Goal: Task Accomplishment & Management: Manage account settings

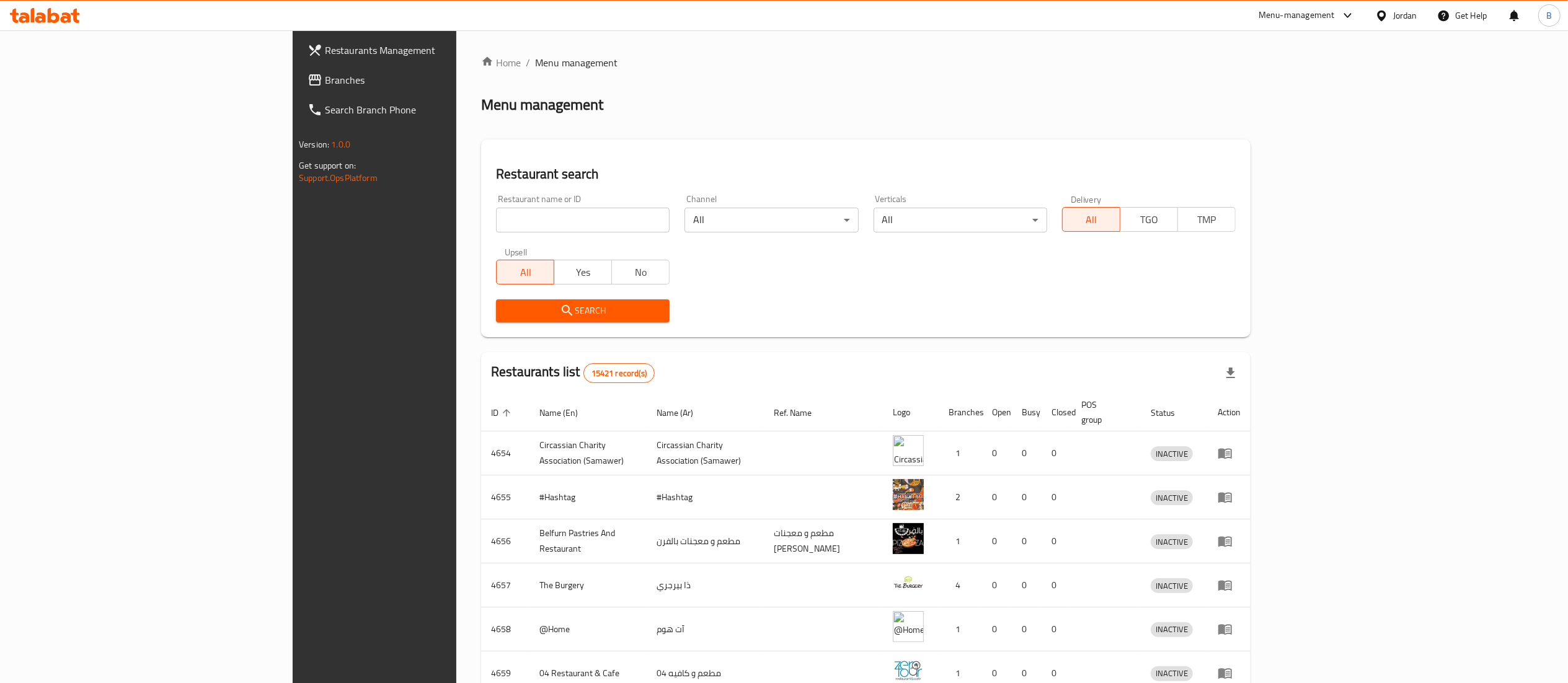
click at [57, 24] on div at bounding box center [45, 15] width 90 height 24
click at [55, 23] on icon at bounding box center [54, 16] width 12 height 15
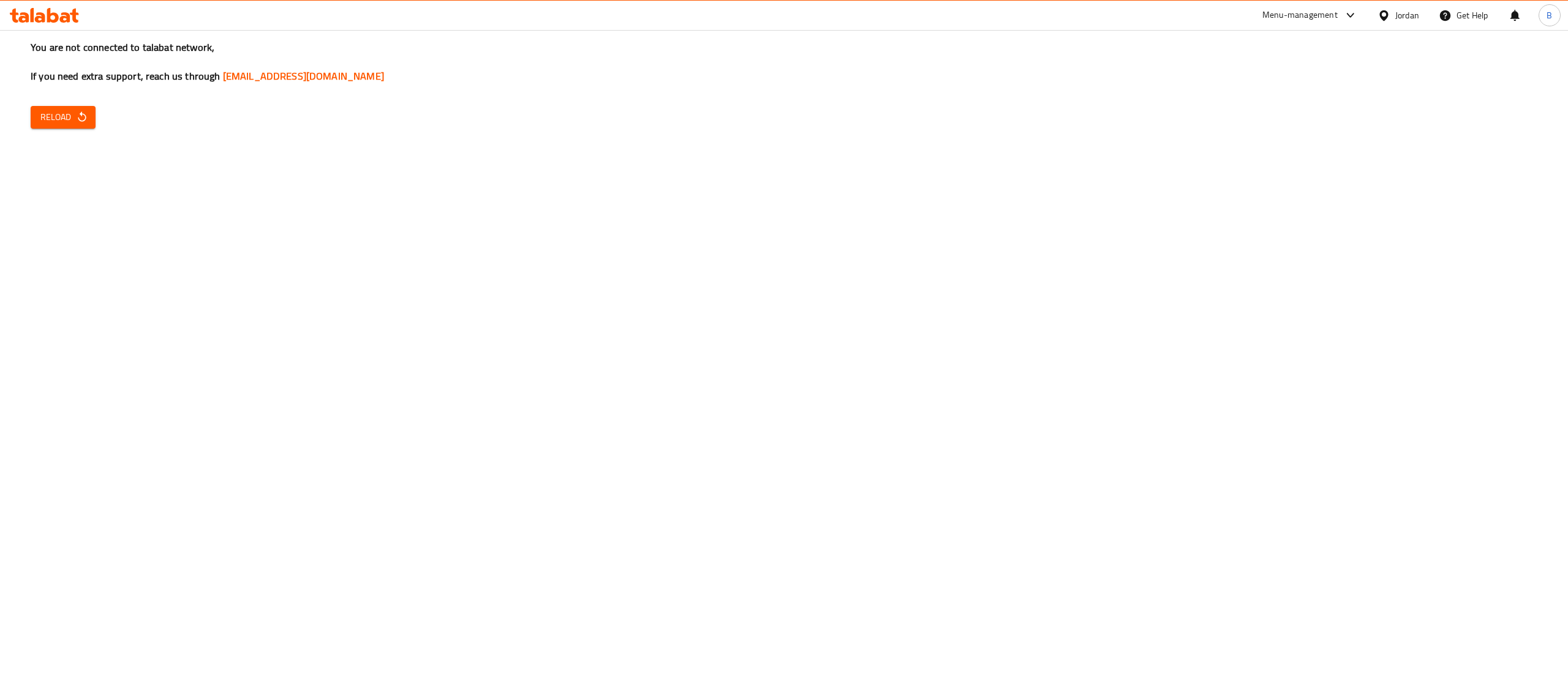
click at [76, 114] on icon "button" at bounding box center [82, 116] width 12 height 12
click at [75, 104] on div "You are not connected to talabat network, If you need extra support, reach us t…" at bounding box center [784, 337] width 1568 height 675
click at [74, 120] on span "Reload" at bounding box center [63, 117] width 45 height 15
click at [66, 124] on span "Reload" at bounding box center [63, 117] width 45 height 15
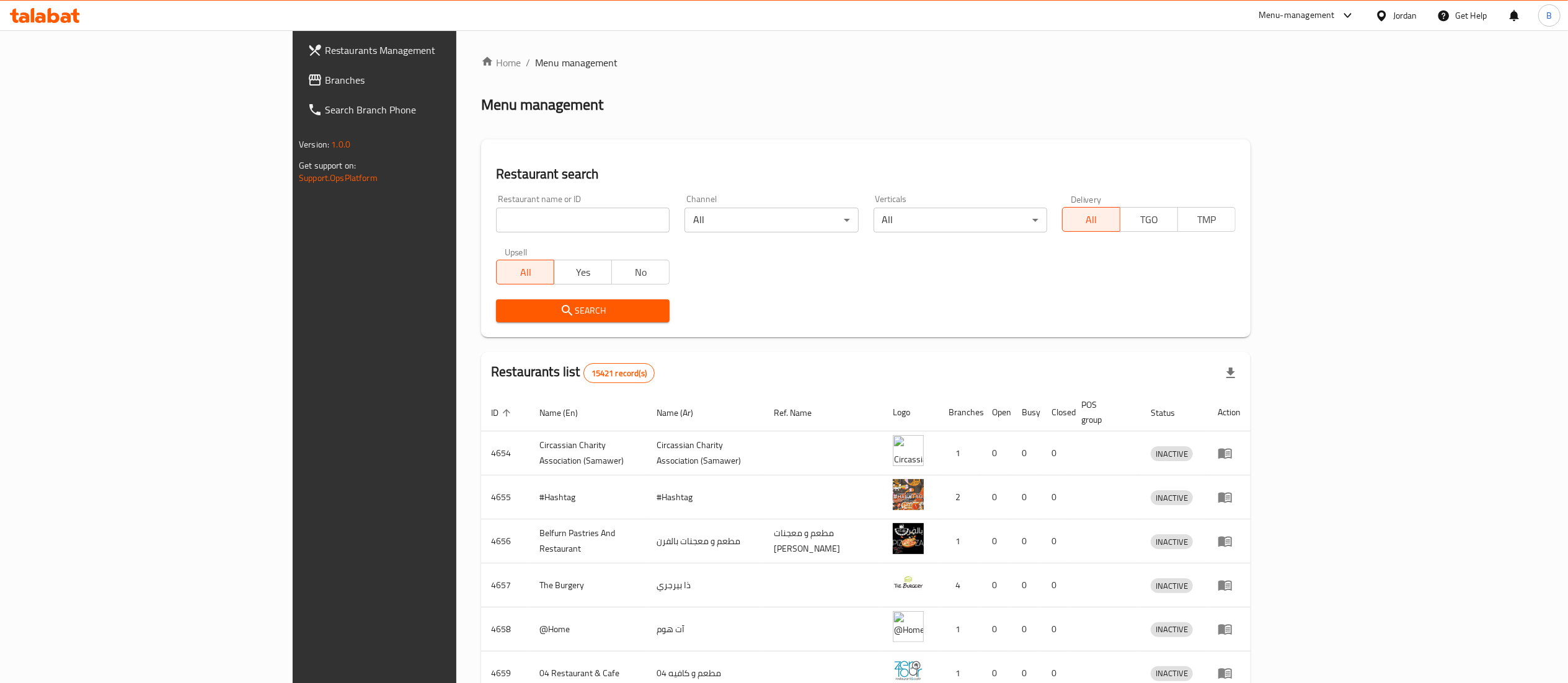
click at [325, 86] on span "Branches" at bounding box center [435, 80] width 220 height 15
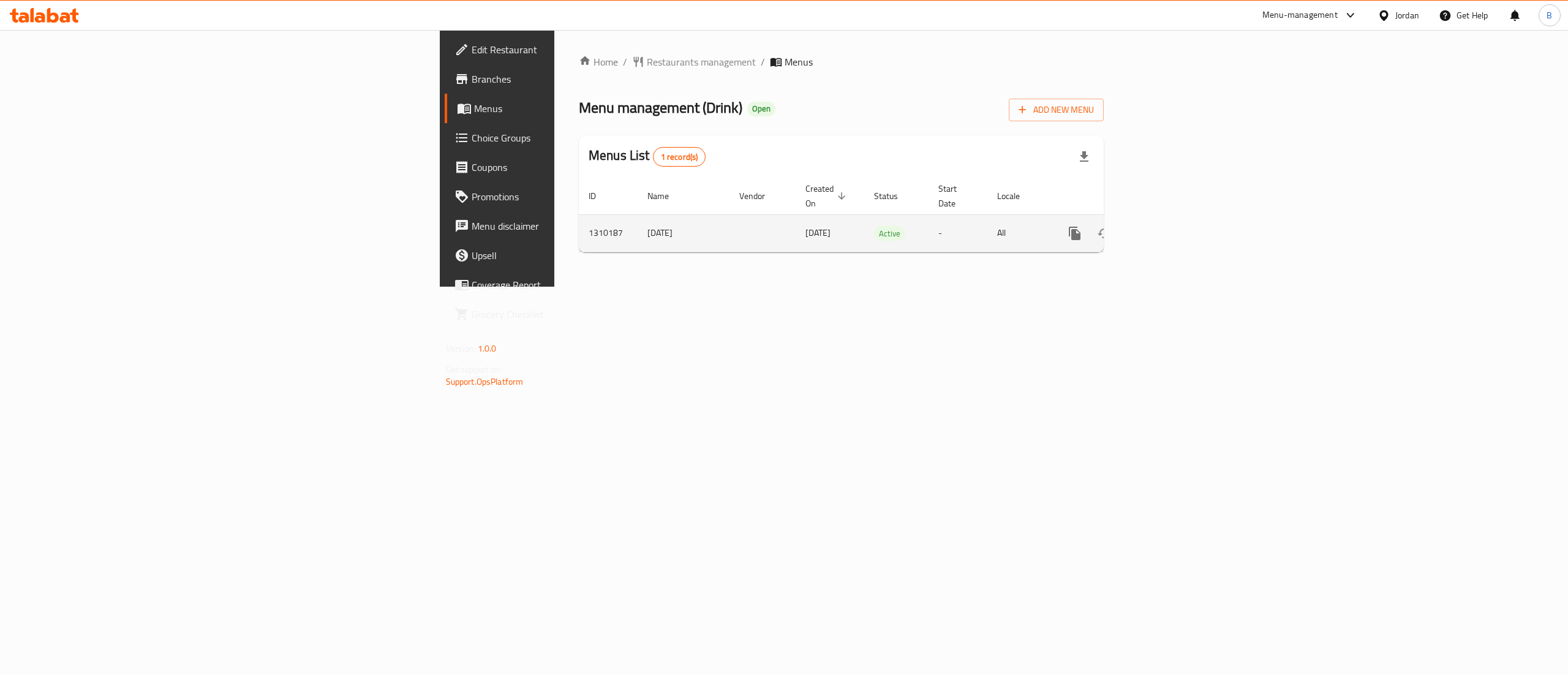
click at [1169, 227] on icon "enhanced table" at bounding box center [1163, 233] width 11 height 11
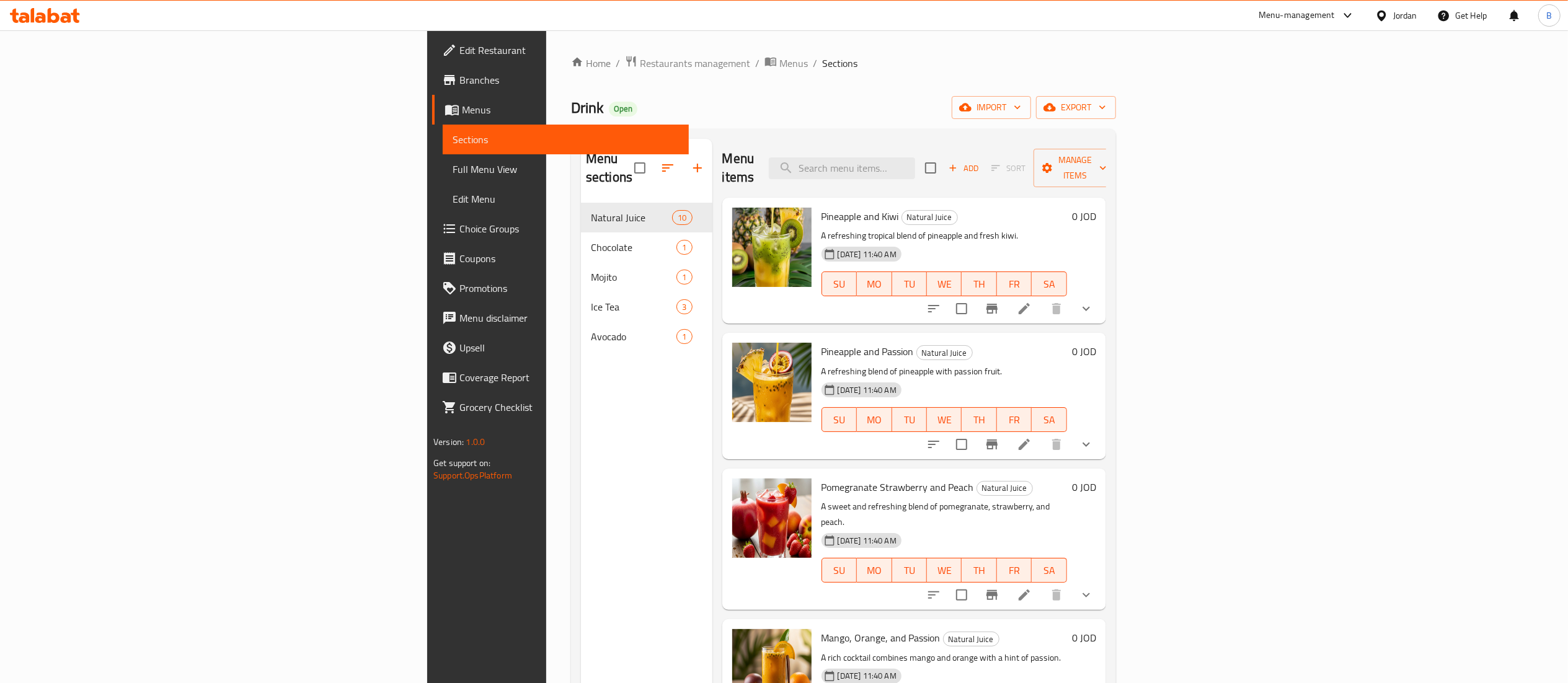
click at [980, 163] on span "Add" at bounding box center [964, 168] width 34 height 14
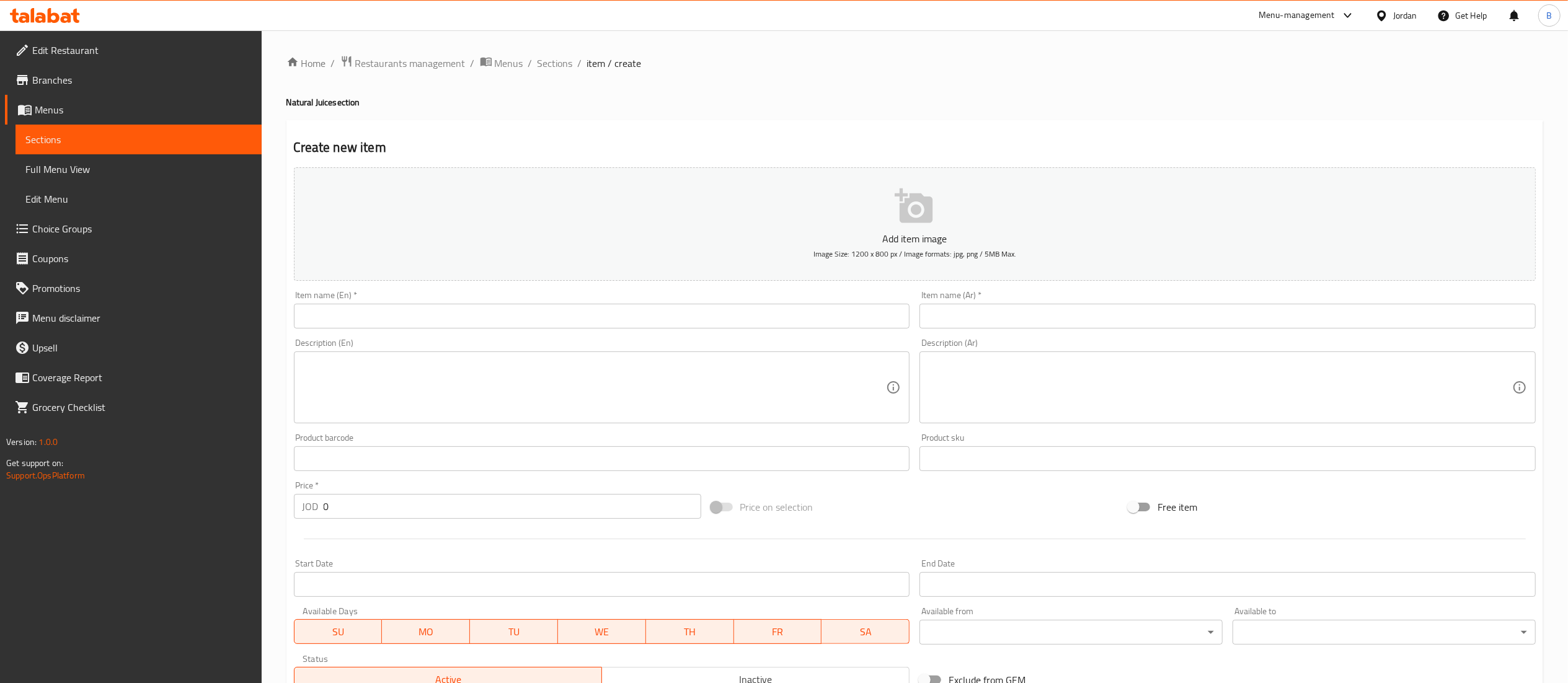
click at [1149, 331] on div "Item name (Ar)   * Item name (Ar) *" at bounding box center [1227, 309] width 627 height 48
drag, startPoint x: 1102, startPoint y: 305, endPoint x: 1062, endPoint y: 305, distance: 40.0
click at [1102, 305] on input "text" at bounding box center [1228, 316] width 616 height 24
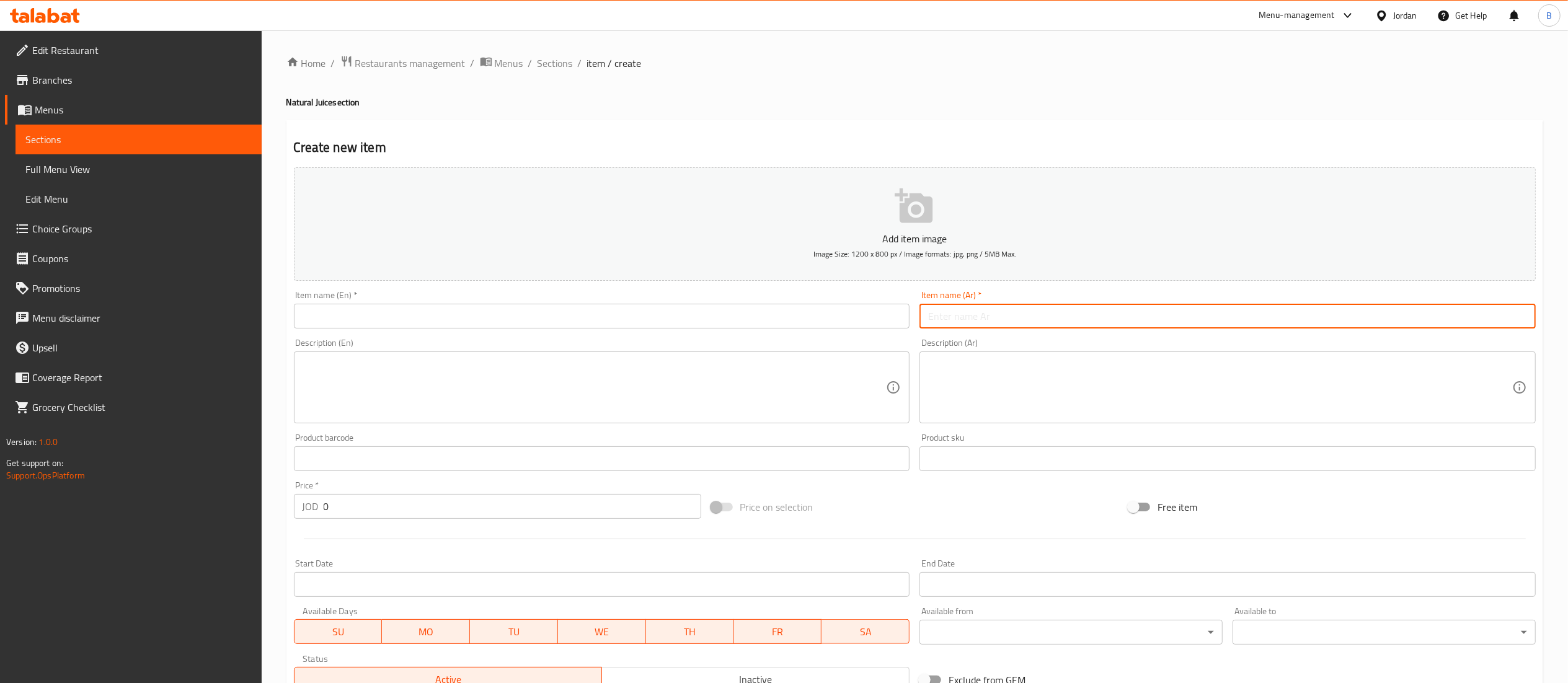
paste input "أناناس وجوز هند"
type input "أناناس وجوز هند"
click at [830, 310] on input "text" at bounding box center [602, 316] width 616 height 24
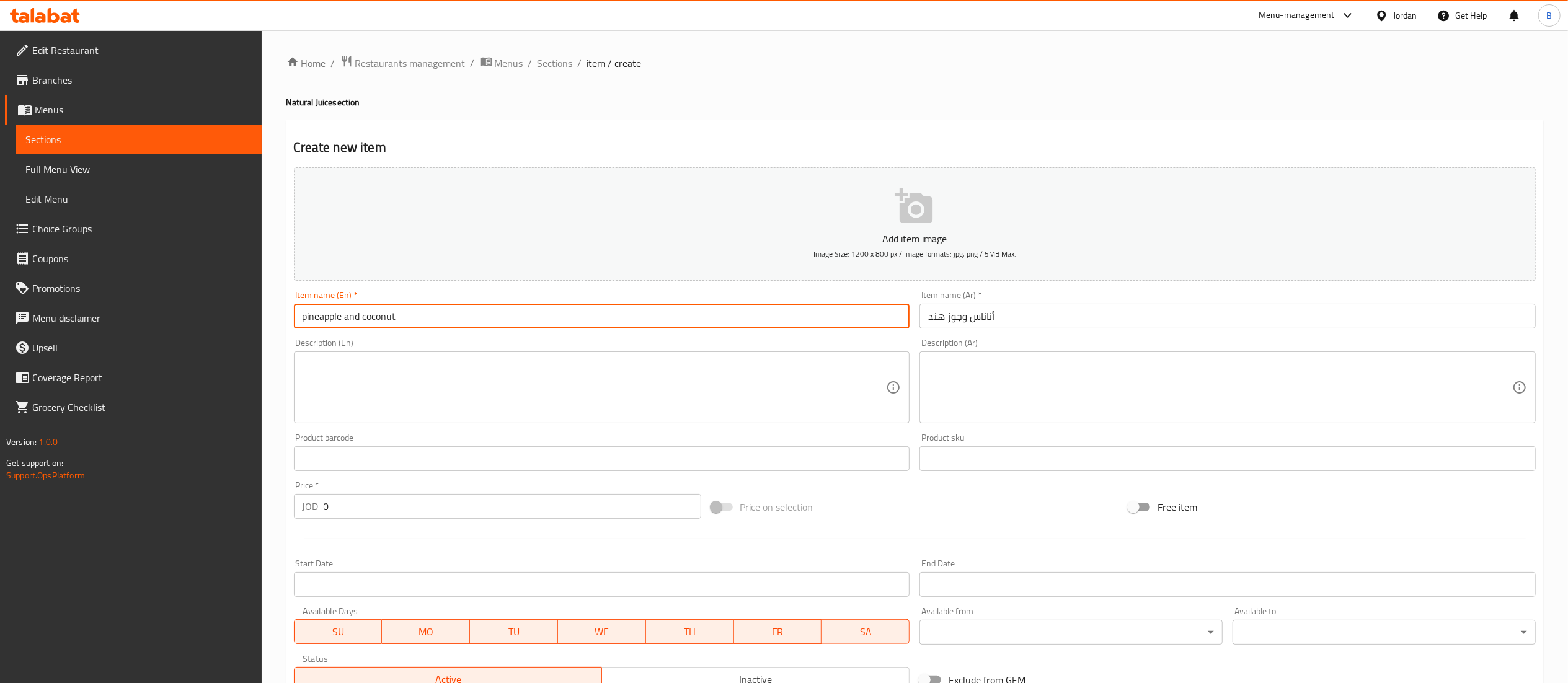
type input "pineapple and coconut"
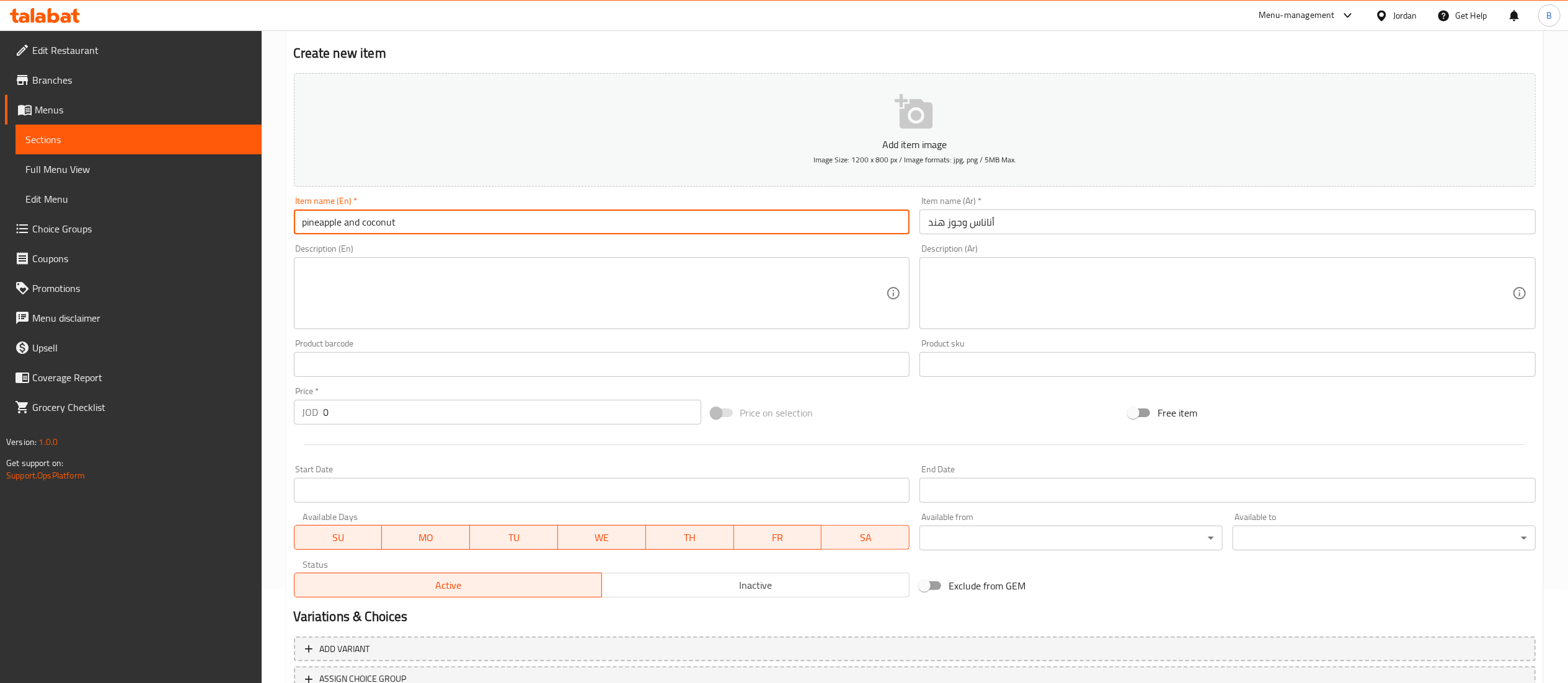
scroll to position [192, 0]
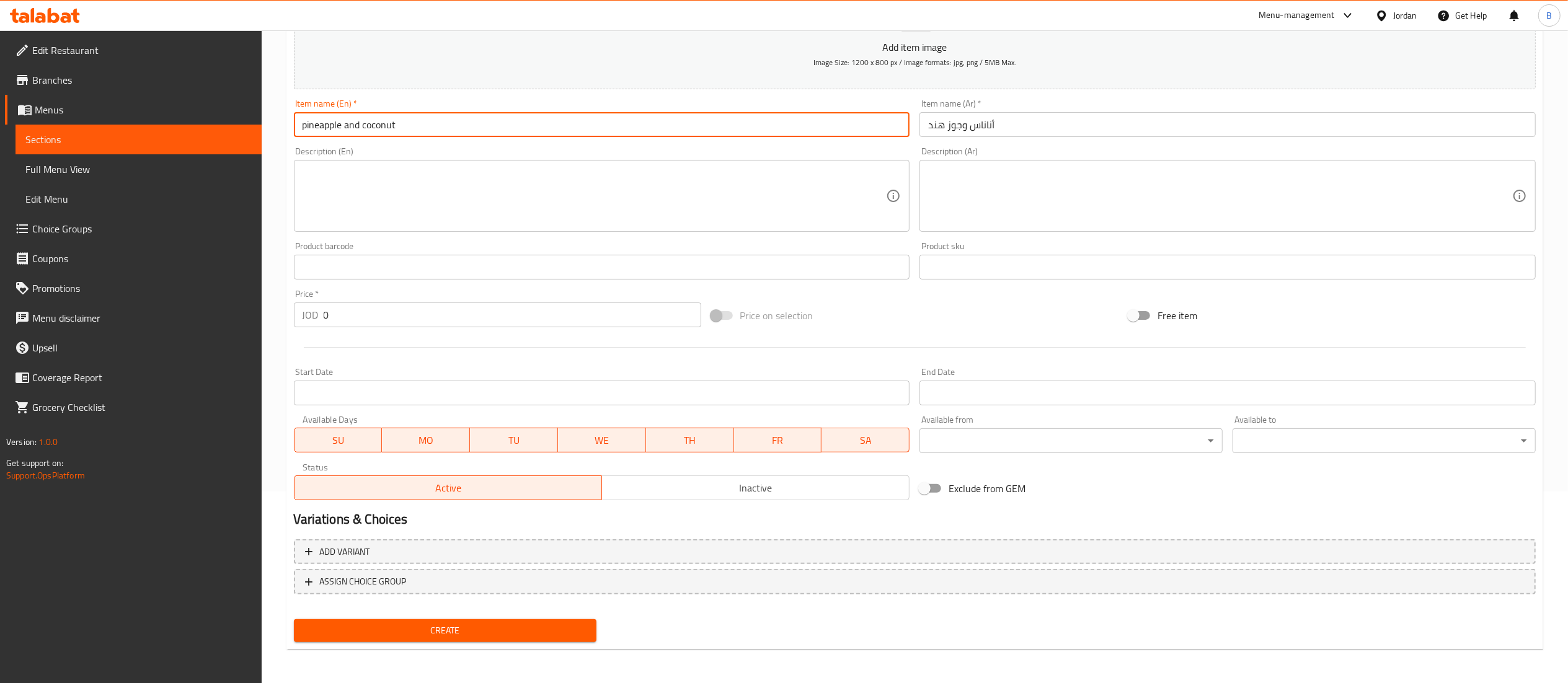
drag, startPoint x: 426, startPoint y: 627, endPoint x: 437, endPoint y: 627, distance: 11.0
click at [425, 627] on span "Create" at bounding box center [445, 630] width 284 height 15
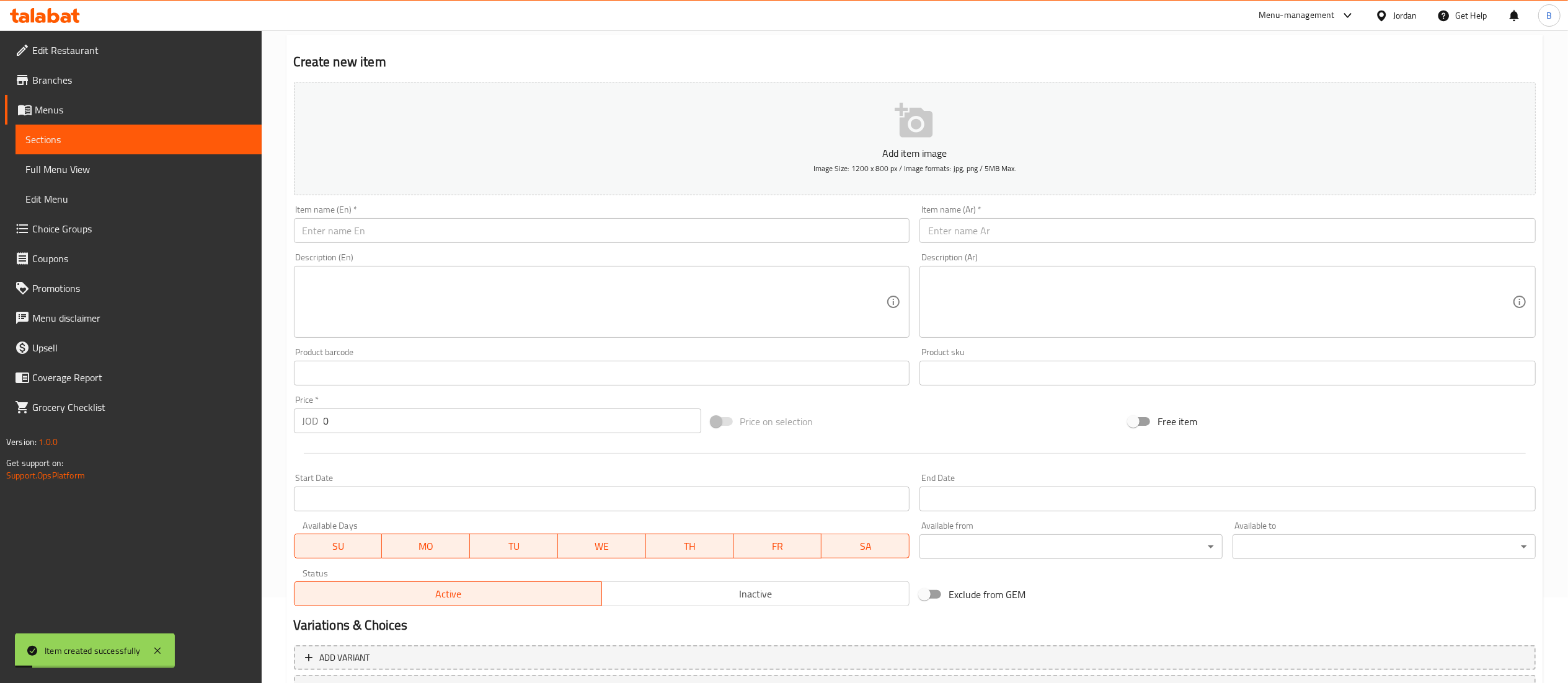
scroll to position [0, 0]
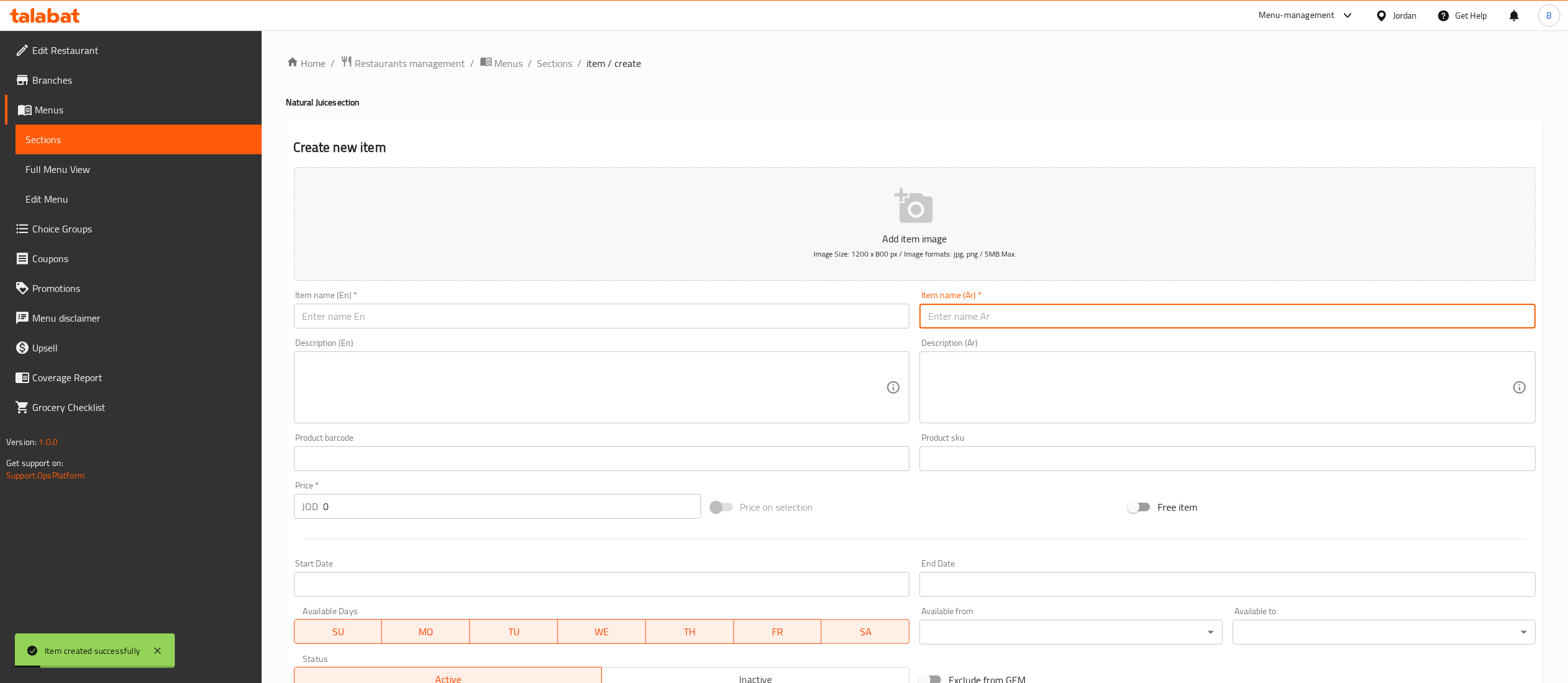
click at [1010, 321] on input "text" at bounding box center [1228, 316] width 616 height 24
paste input "ليمون وفراولة وخوخ"
type input "ليمون وفراولة وخوخ"
click at [788, 319] on input "text" at bounding box center [602, 316] width 616 height 24
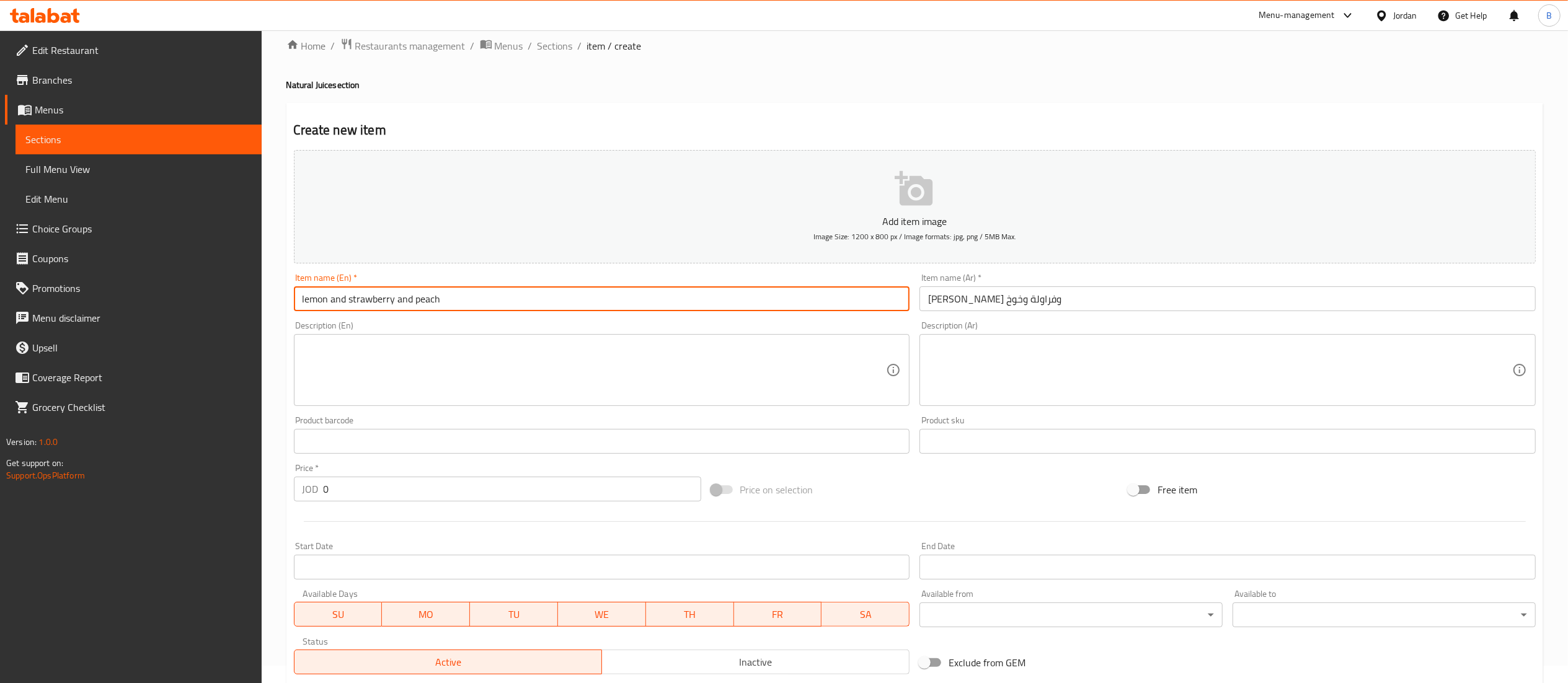
scroll to position [192, 0]
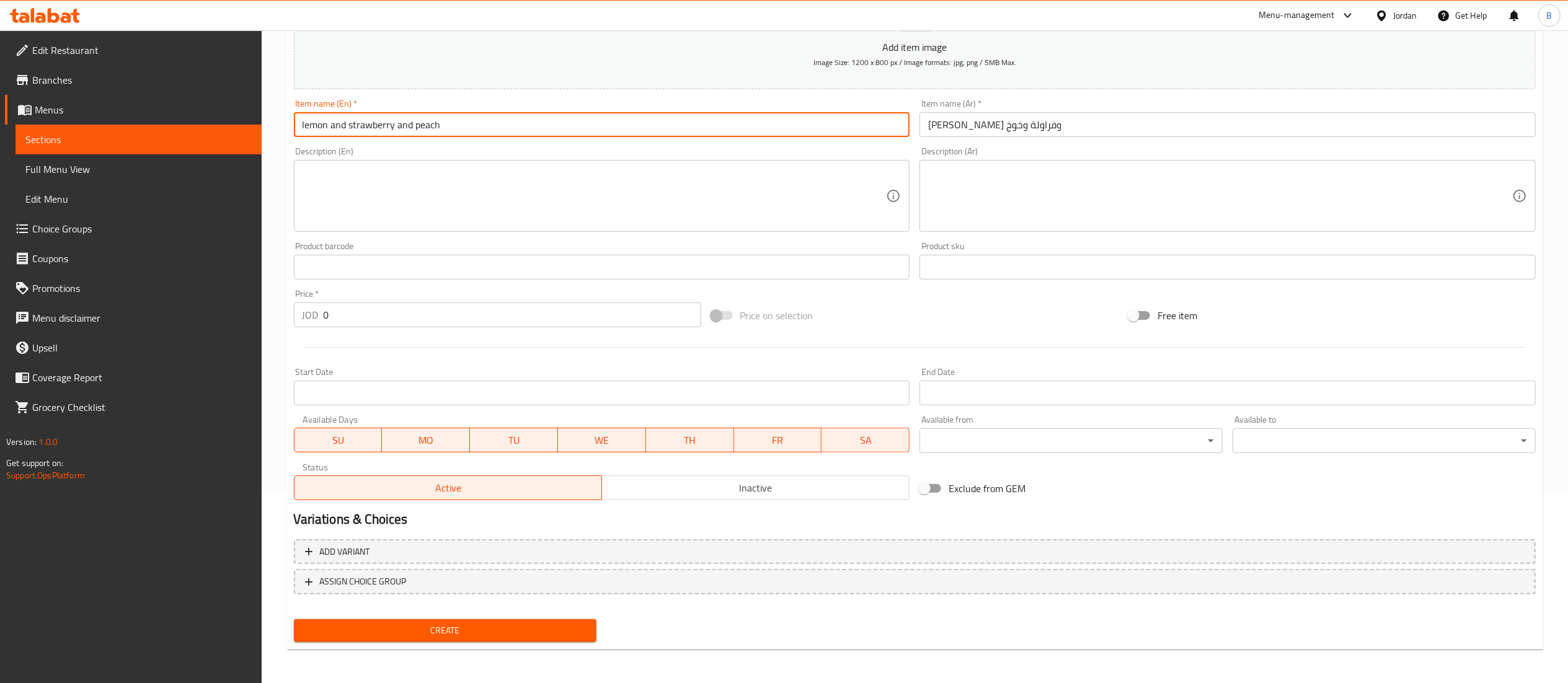
type input "lemon and strawberry and peach"
click at [495, 634] on span "Create" at bounding box center [445, 630] width 284 height 15
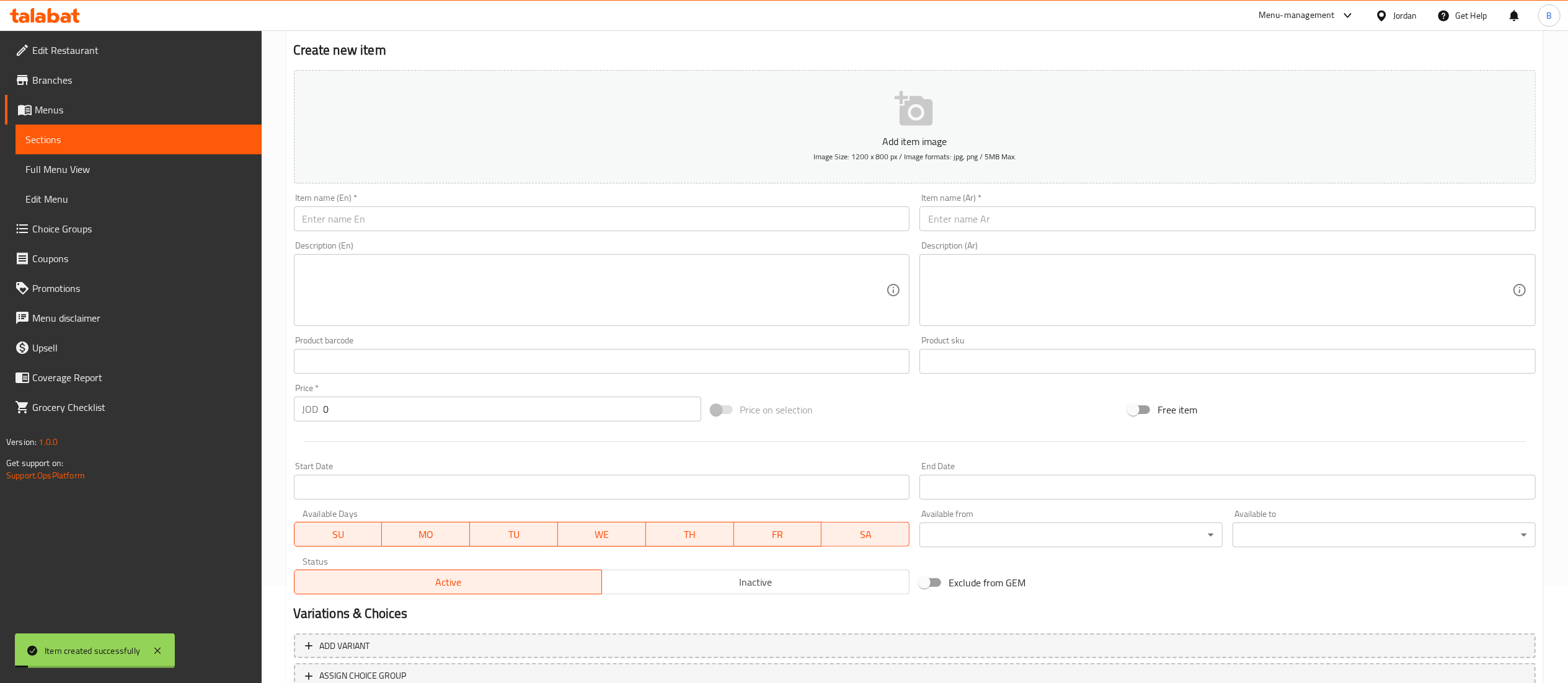
scroll to position [0, 0]
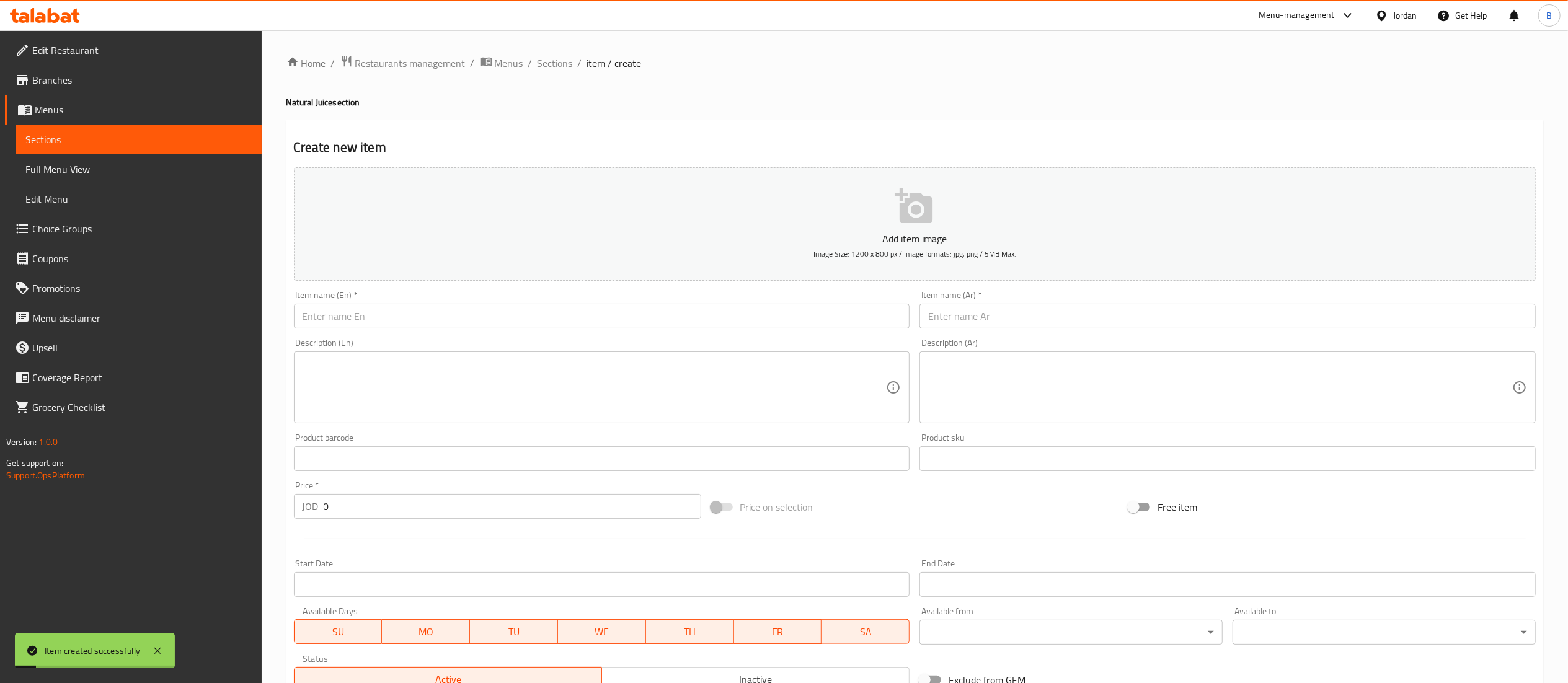
click at [995, 317] on input "text" at bounding box center [1228, 316] width 616 height 24
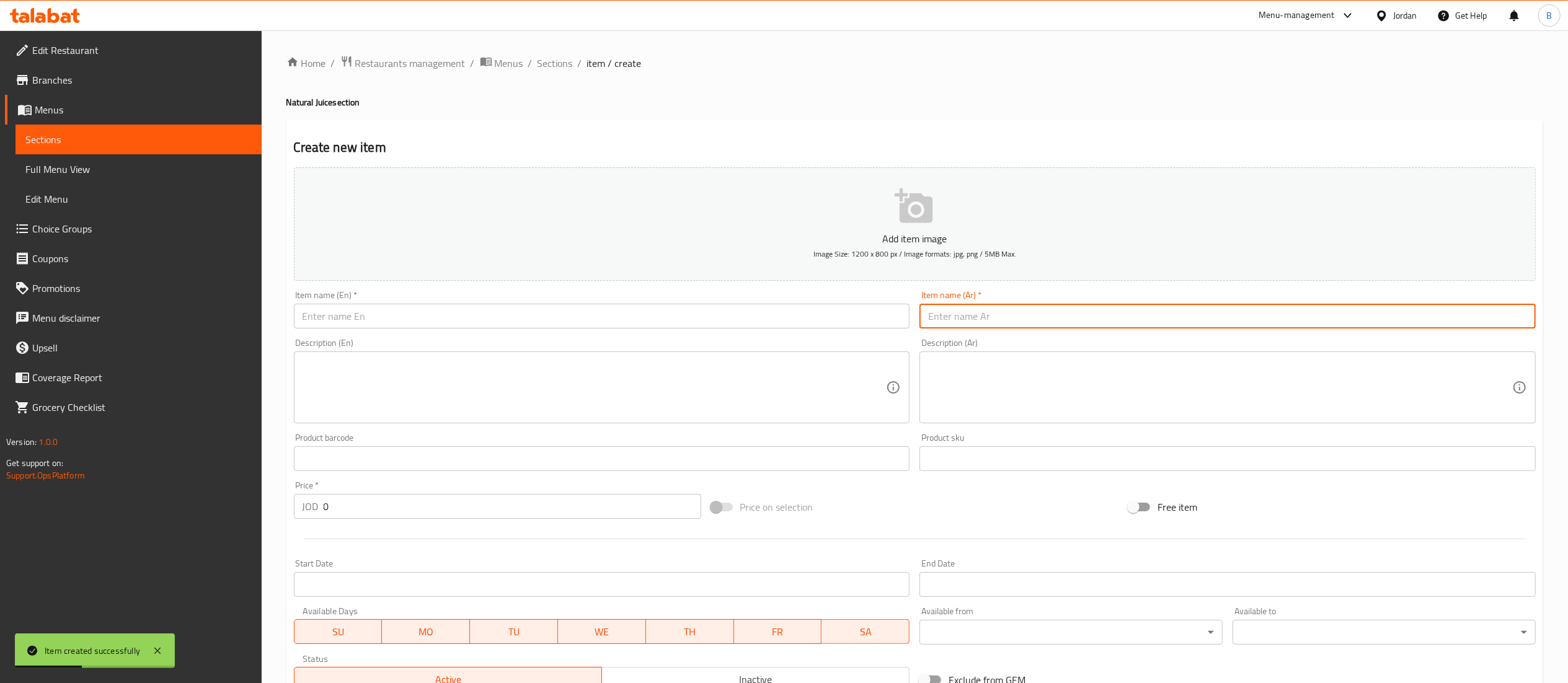
paste input "بطيخ وريحان"
type input "بطيخ وريحان"
click at [834, 307] on input "text" at bounding box center [602, 316] width 616 height 24
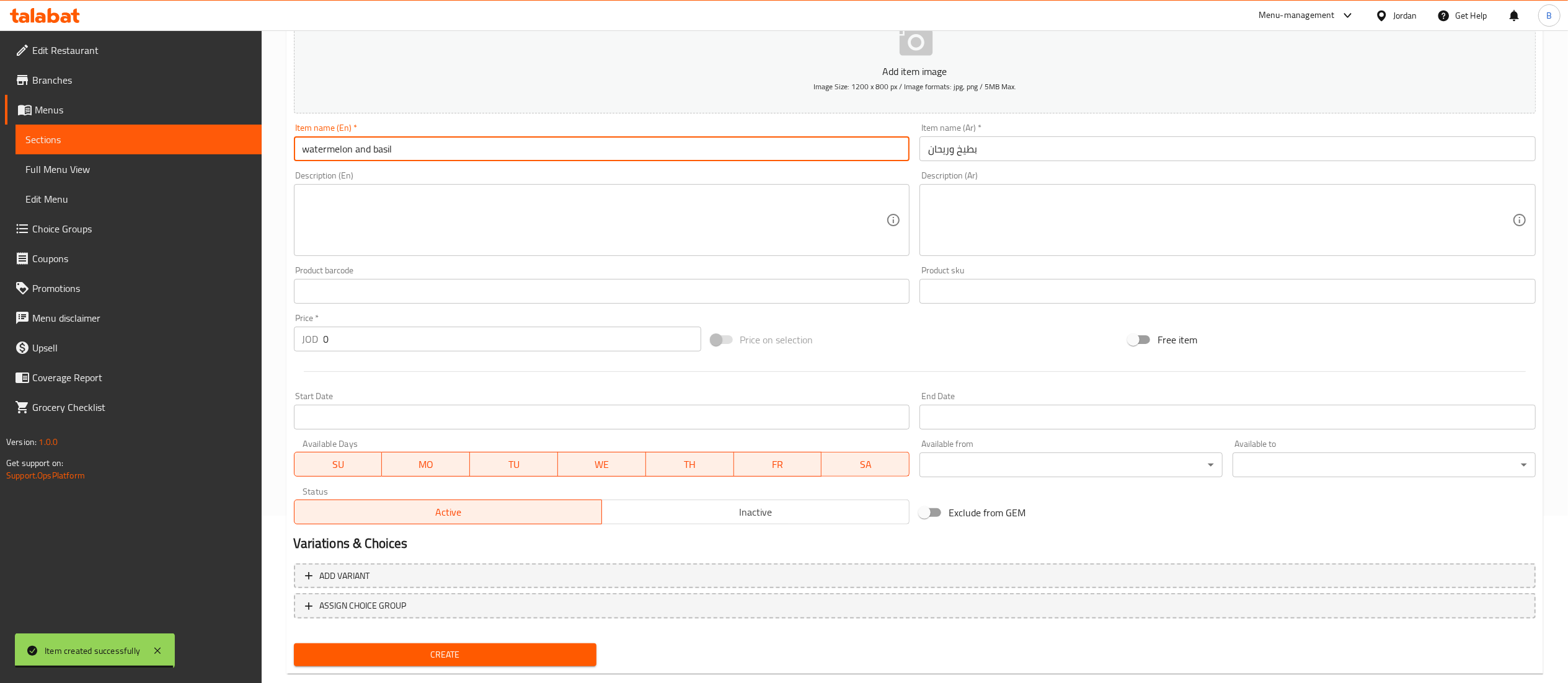
scroll to position [192, 0]
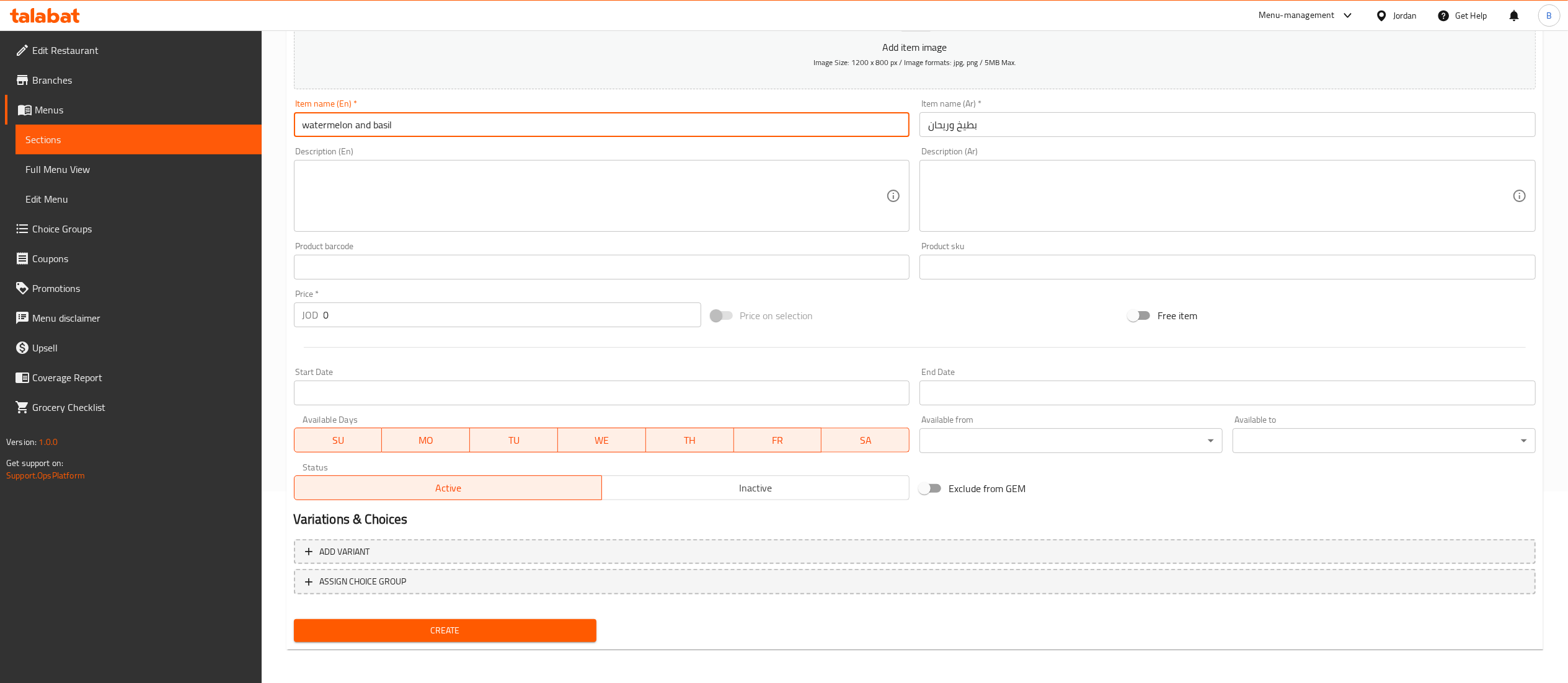
type input "watermelon and basil"
click at [442, 616] on div "Create" at bounding box center [445, 630] width 313 height 33
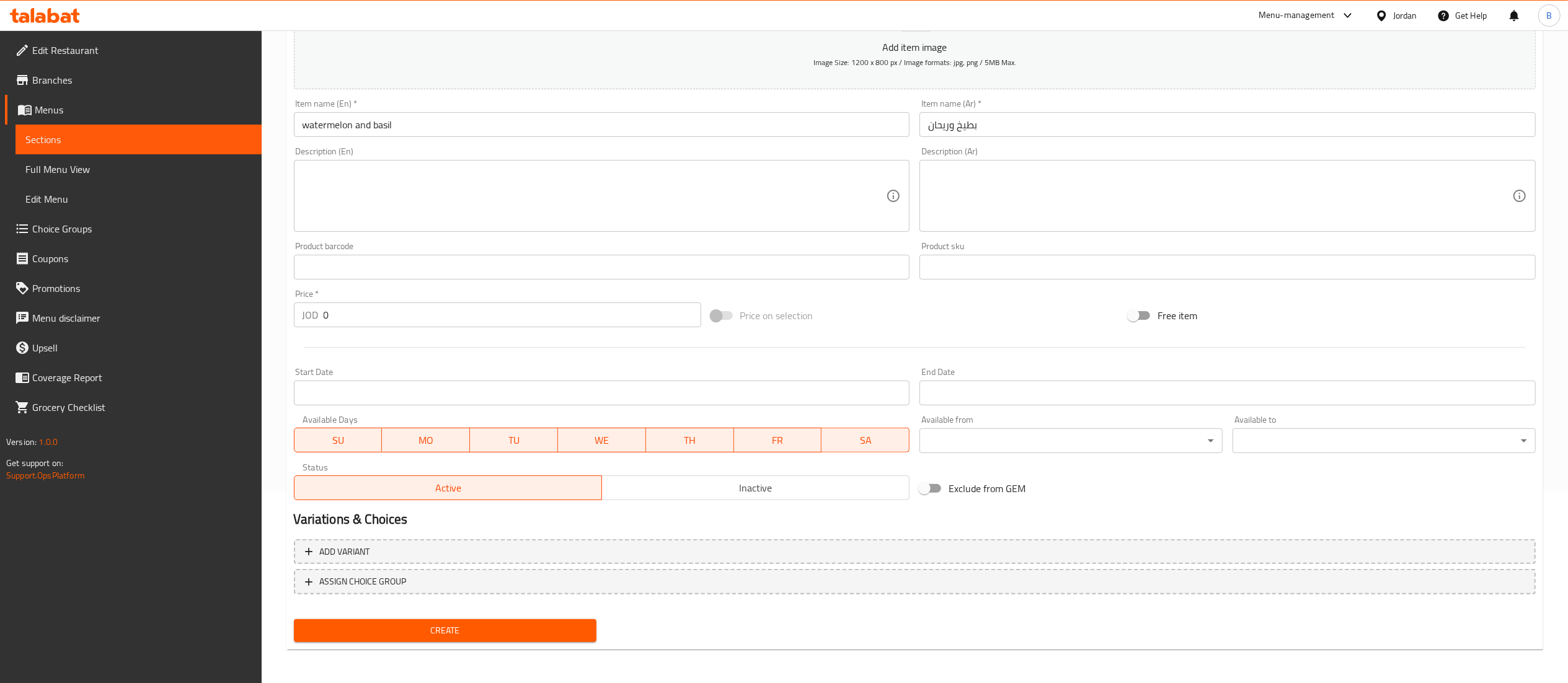
click at [440, 635] on span "Create" at bounding box center [445, 630] width 284 height 15
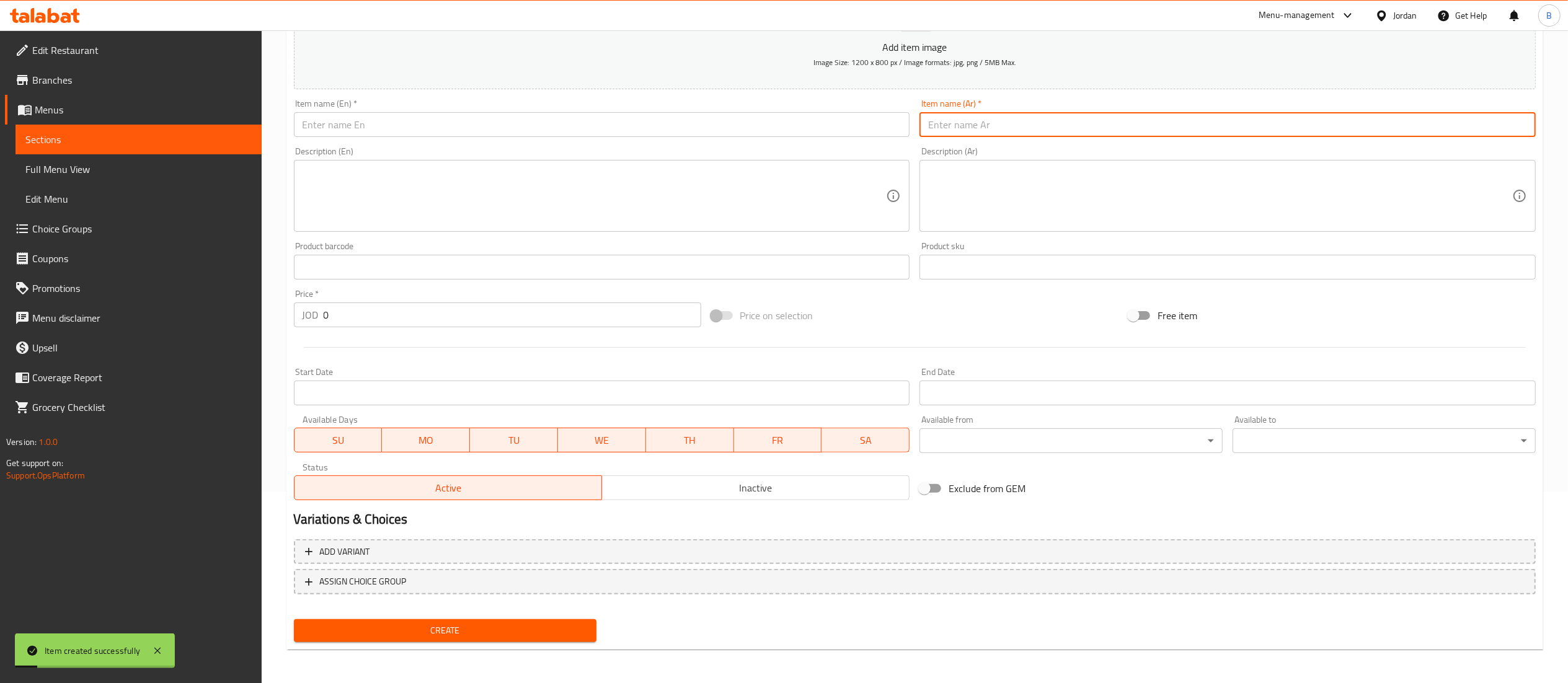
click at [1010, 123] on input "text" at bounding box center [1228, 124] width 616 height 24
paste input "فراولة وريحان"
type input "فراولة وريحان"
click at [782, 121] on input "text" at bounding box center [602, 124] width 616 height 24
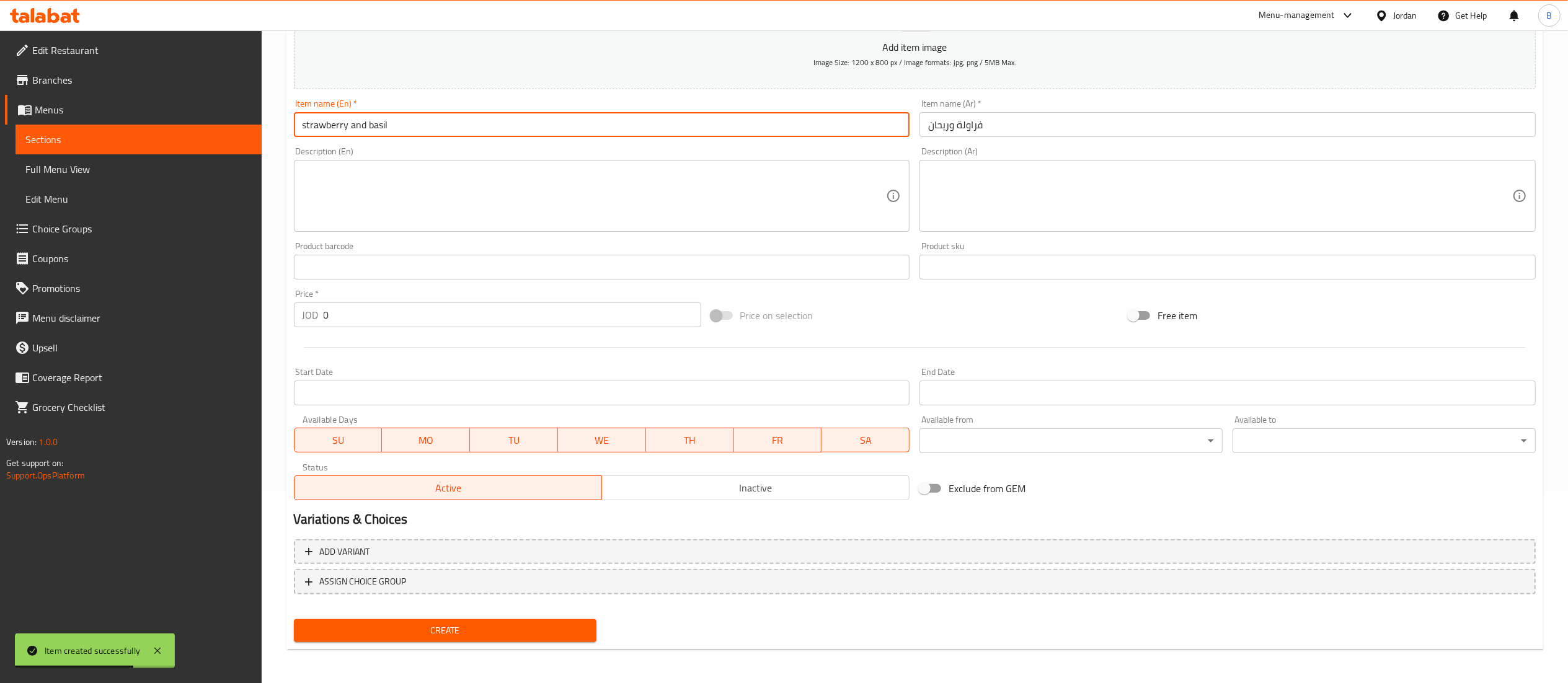
type input "strawberry and basil"
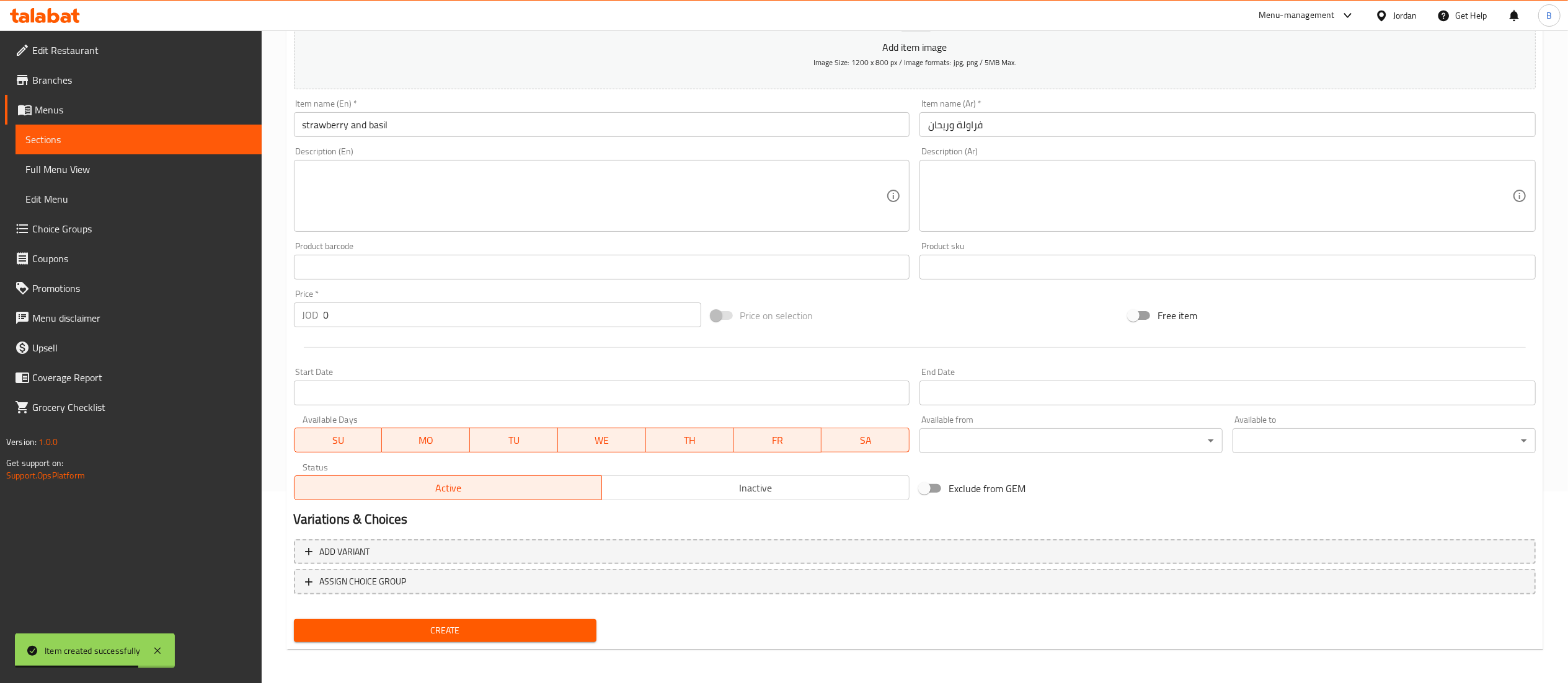
click at [472, 646] on div "Create" at bounding box center [445, 630] width 313 height 33
click at [481, 633] on span "Create" at bounding box center [445, 630] width 284 height 15
click at [984, 136] on input "text" at bounding box center [1228, 124] width 616 height 24
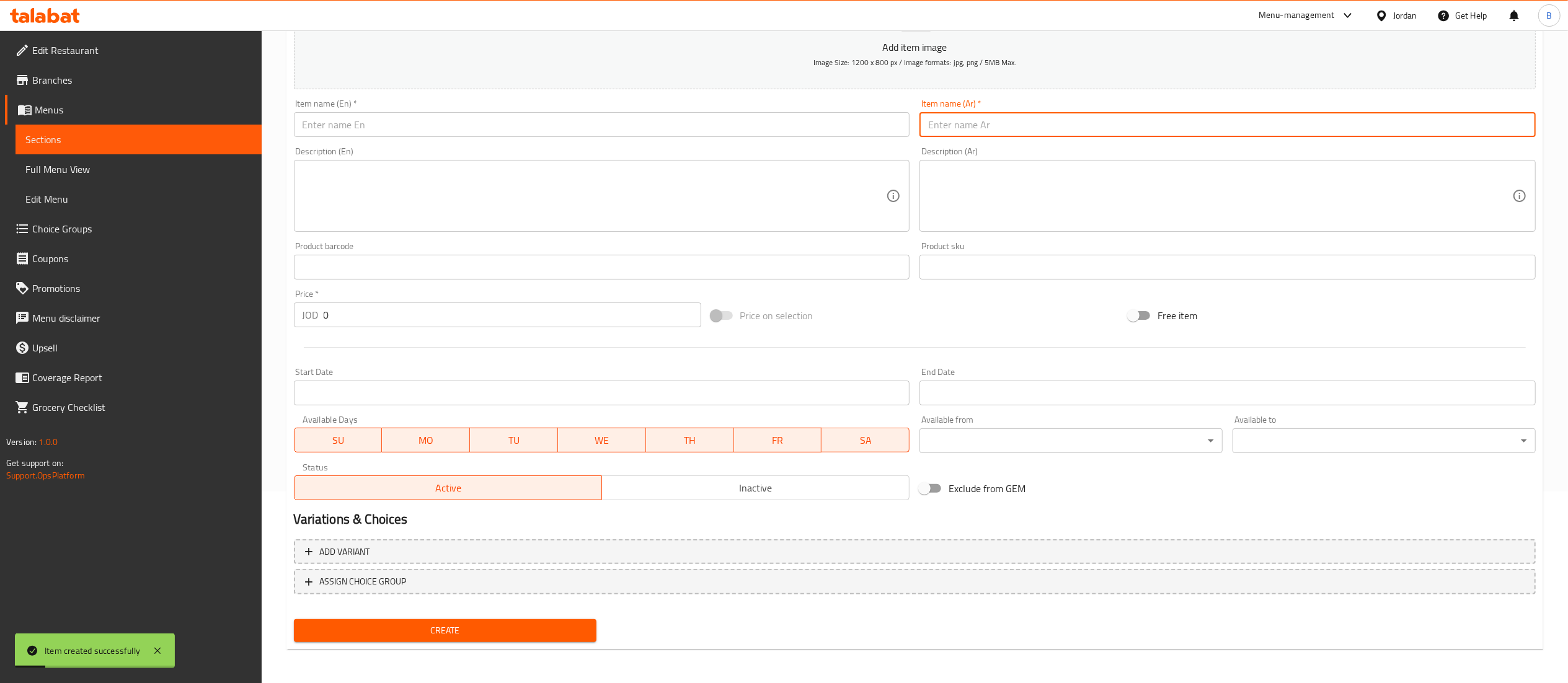
paste input "صبر وتين"
type input "صبر وتين"
click at [807, 128] on input "text" at bounding box center [602, 124] width 616 height 24
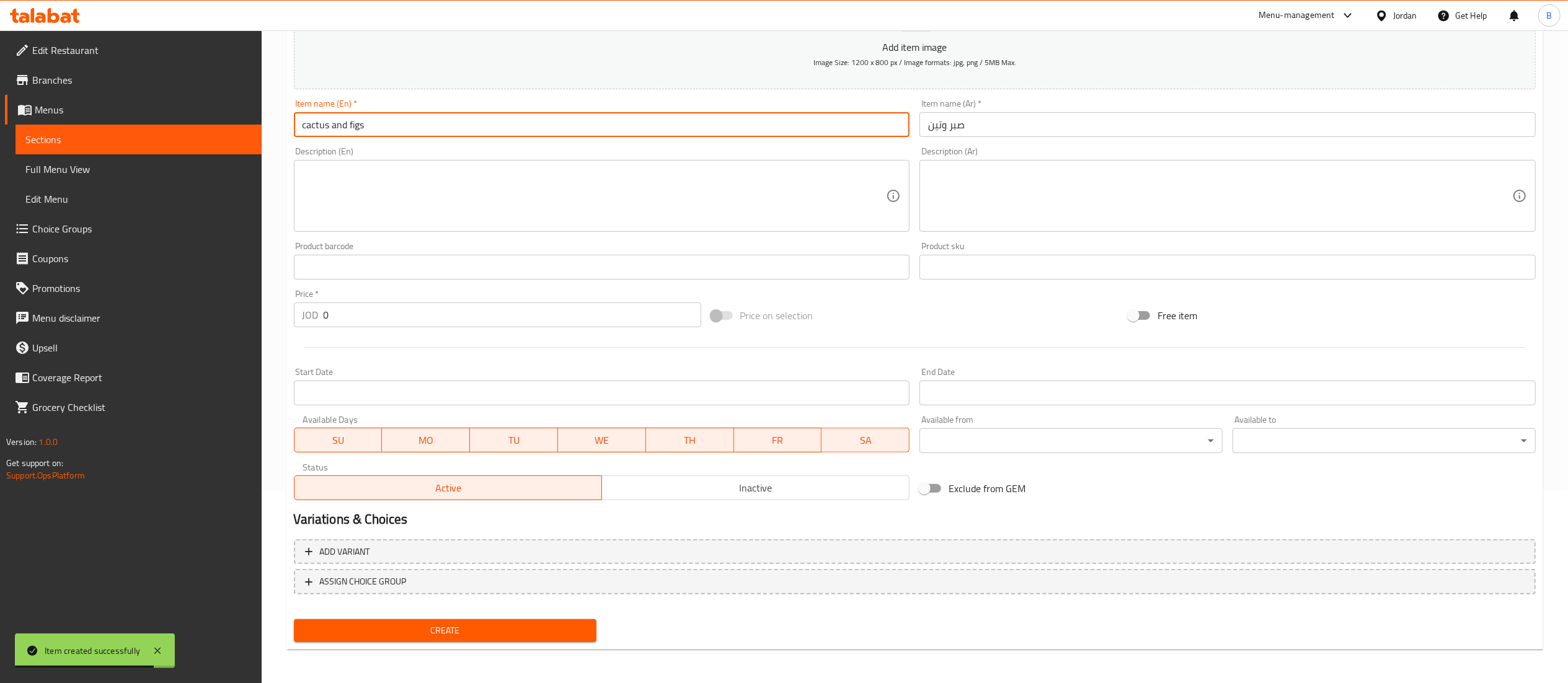
type input "cactus and figs"
click at [492, 624] on span "Create" at bounding box center [445, 630] width 284 height 15
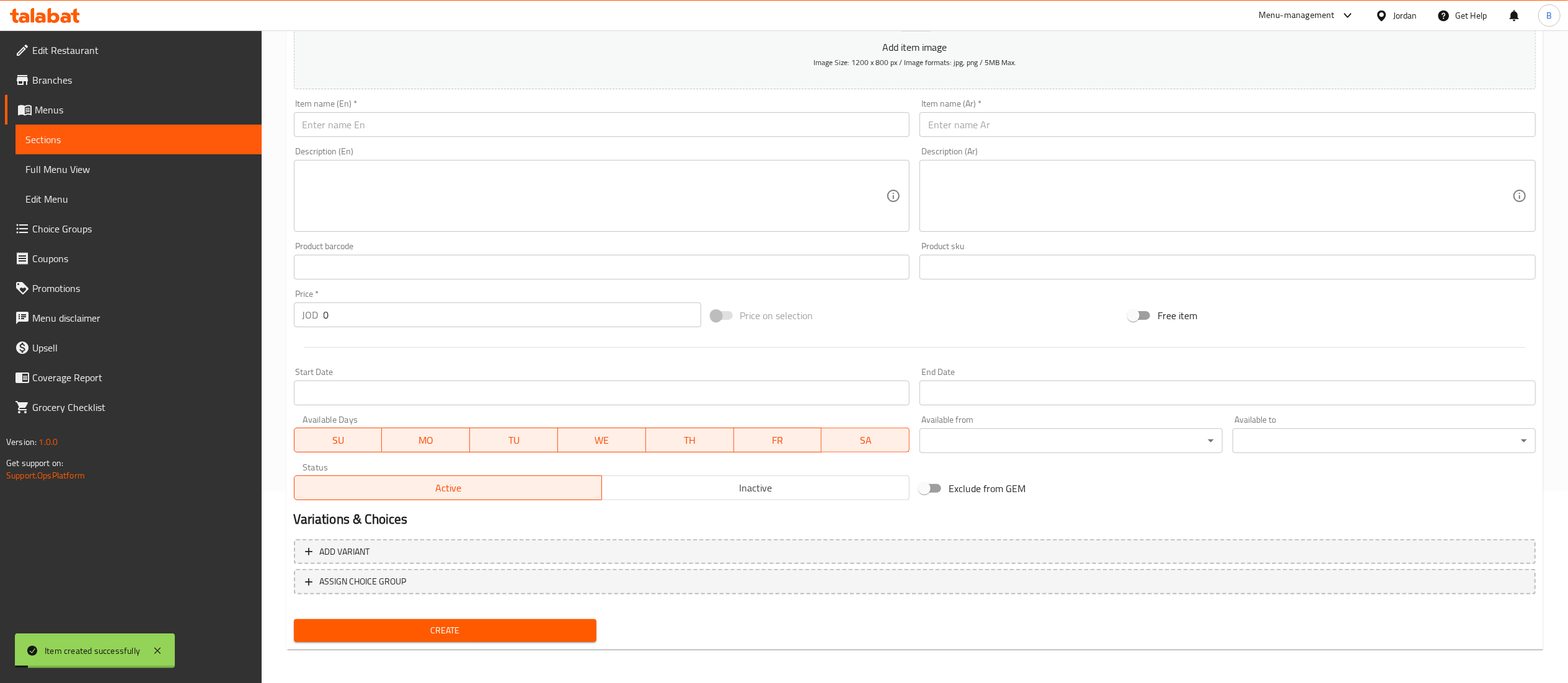
scroll to position [68, 0]
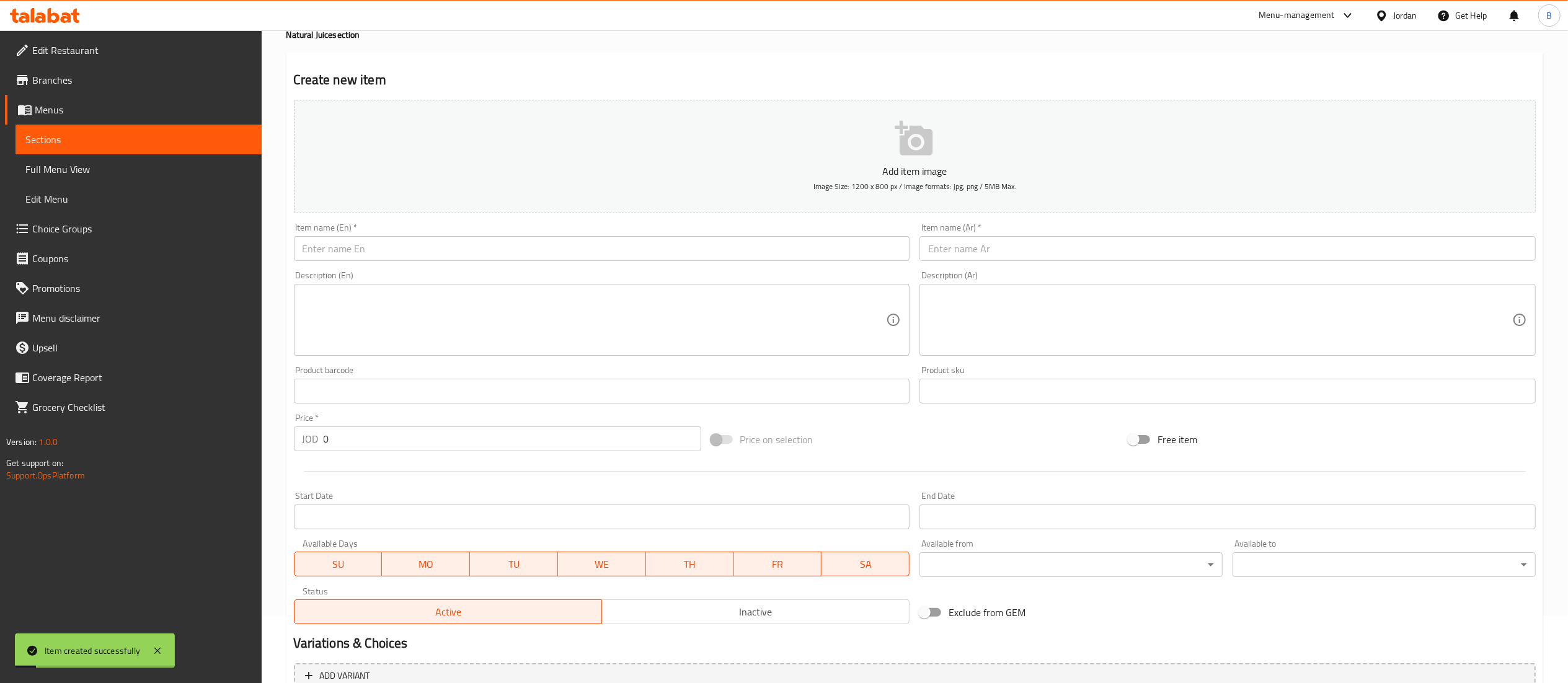
click at [1022, 251] on input "text" at bounding box center [1228, 248] width 616 height 24
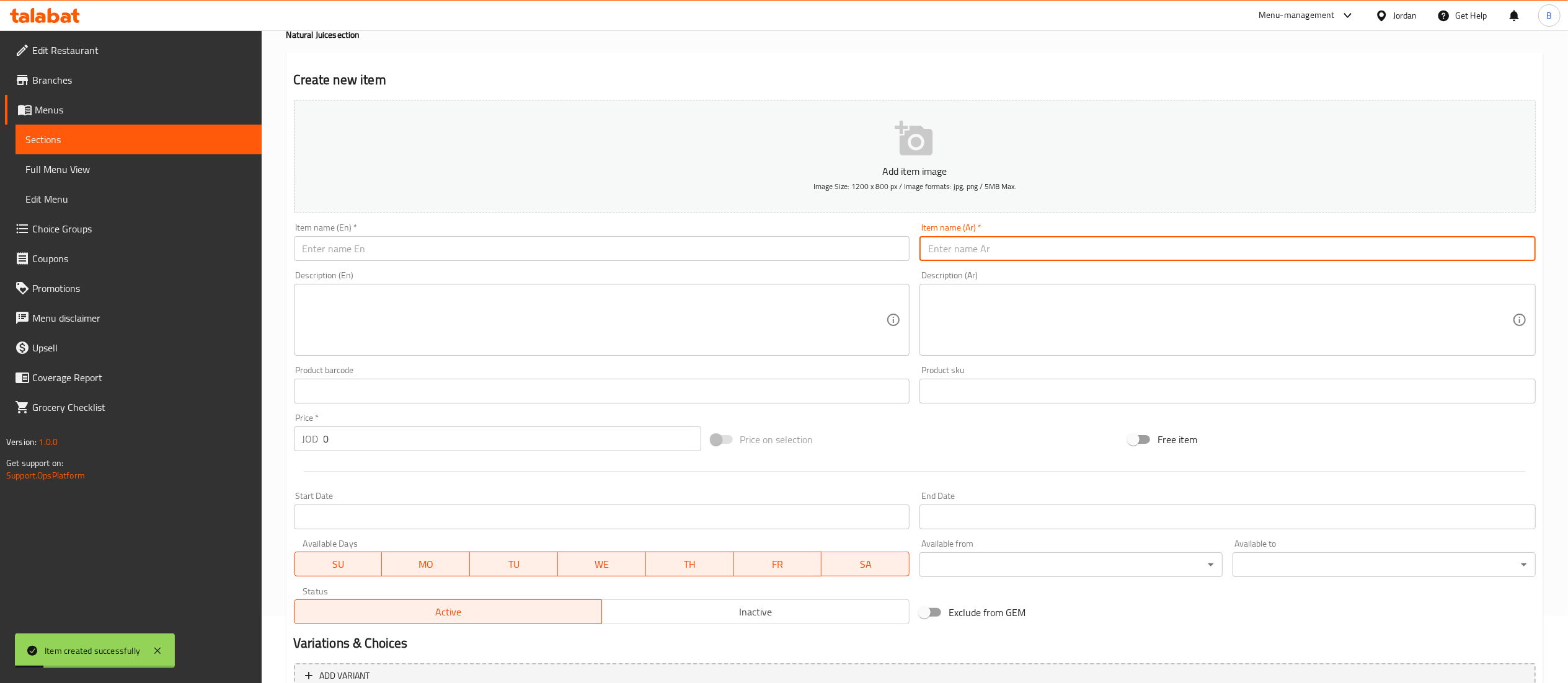
paste input "ليمون ونعنع"
type input "ليمون ونعنع"
click at [848, 258] on input "text" at bounding box center [602, 248] width 616 height 24
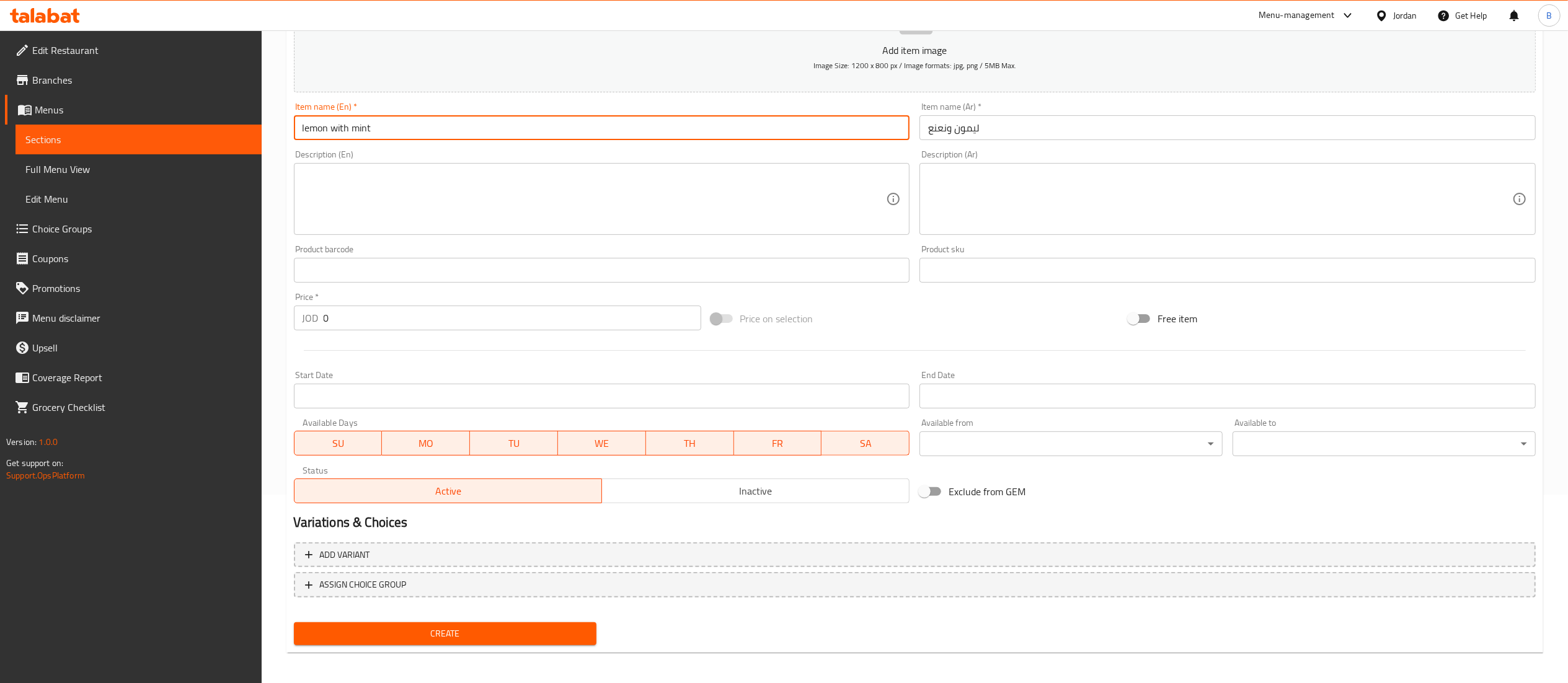
scroll to position [192, 0]
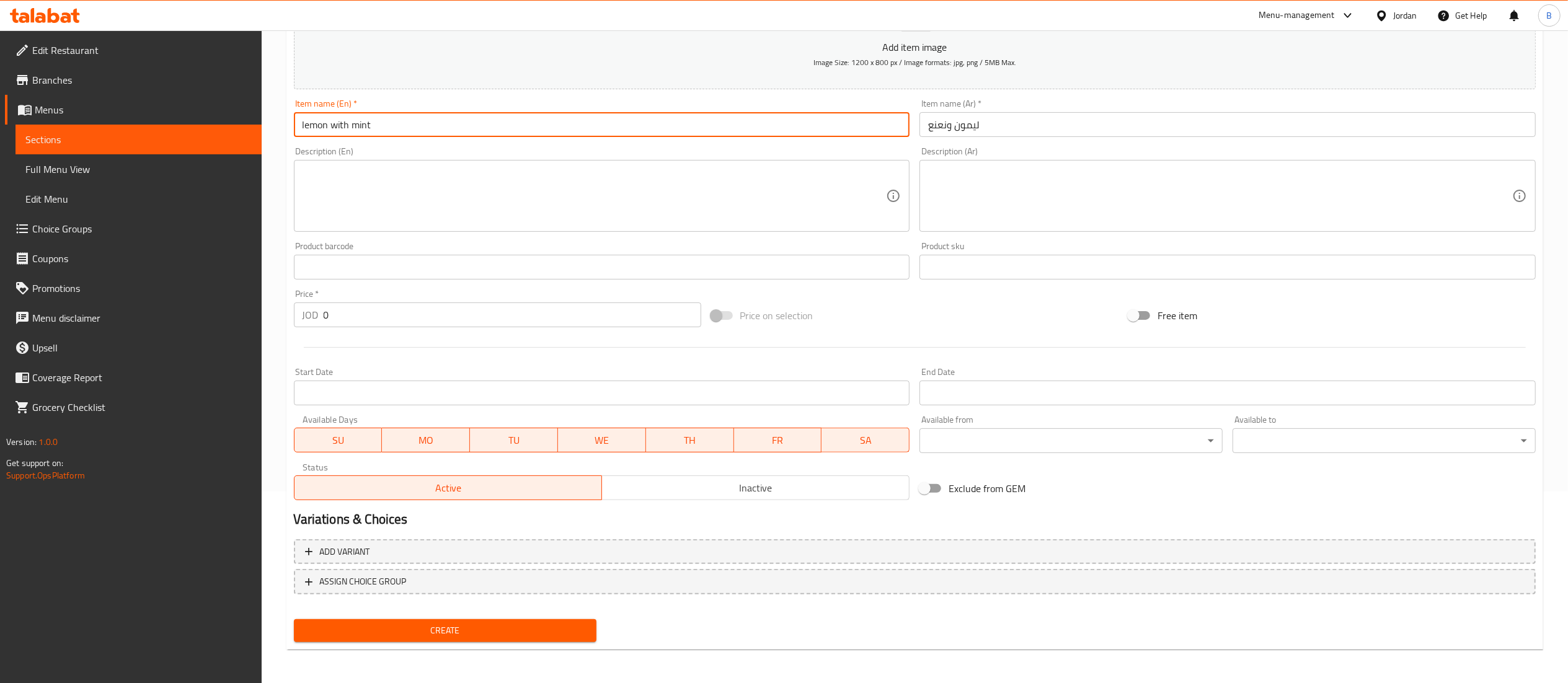
type input "lemon with mint"
drag, startPoint x: 414, startPoint y: 620, endPoint x: 432, endPoint y: 623, distance: 18.2
click at [414, 619] on button "Create" at bounding box center [445, 630] width 303 height 23
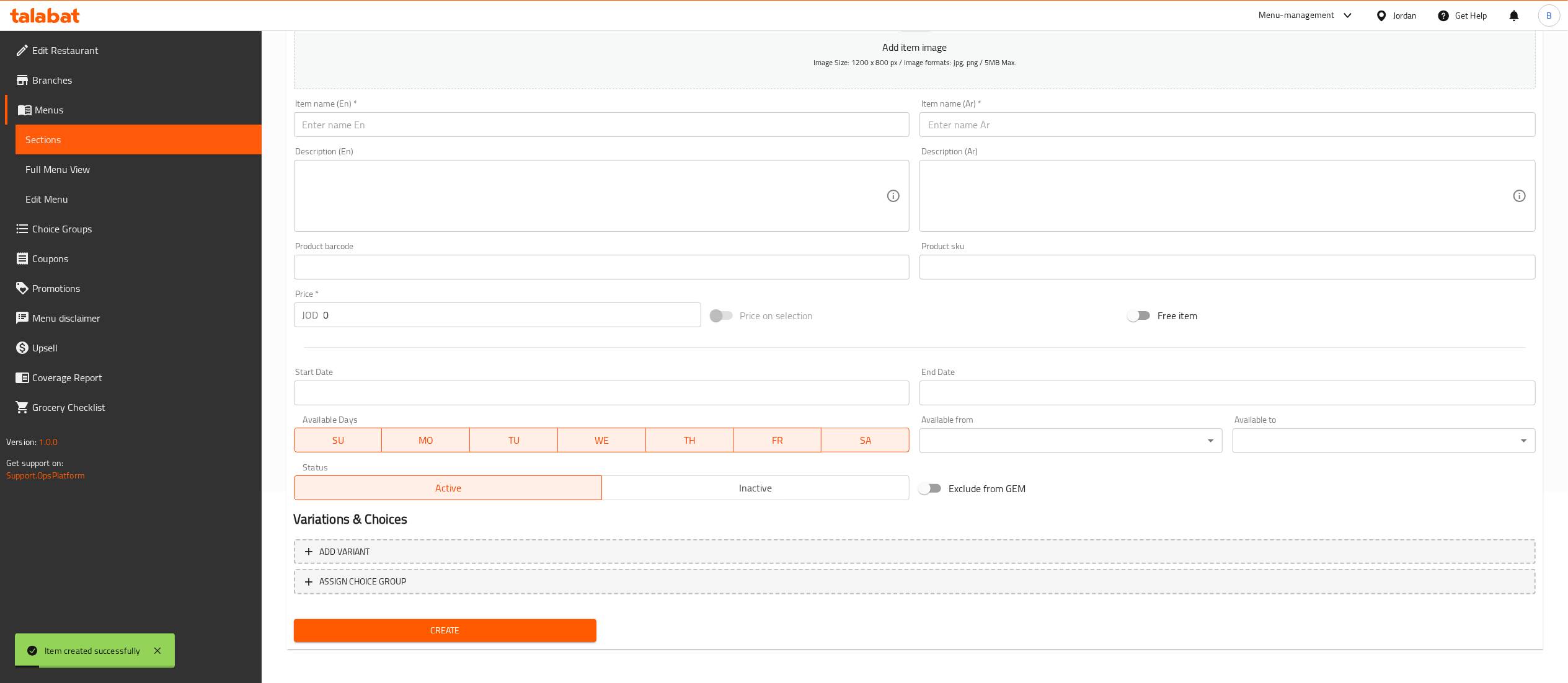
click at [993, 127] on input "text" at bounding box center [1228, 124] width 616 height 24
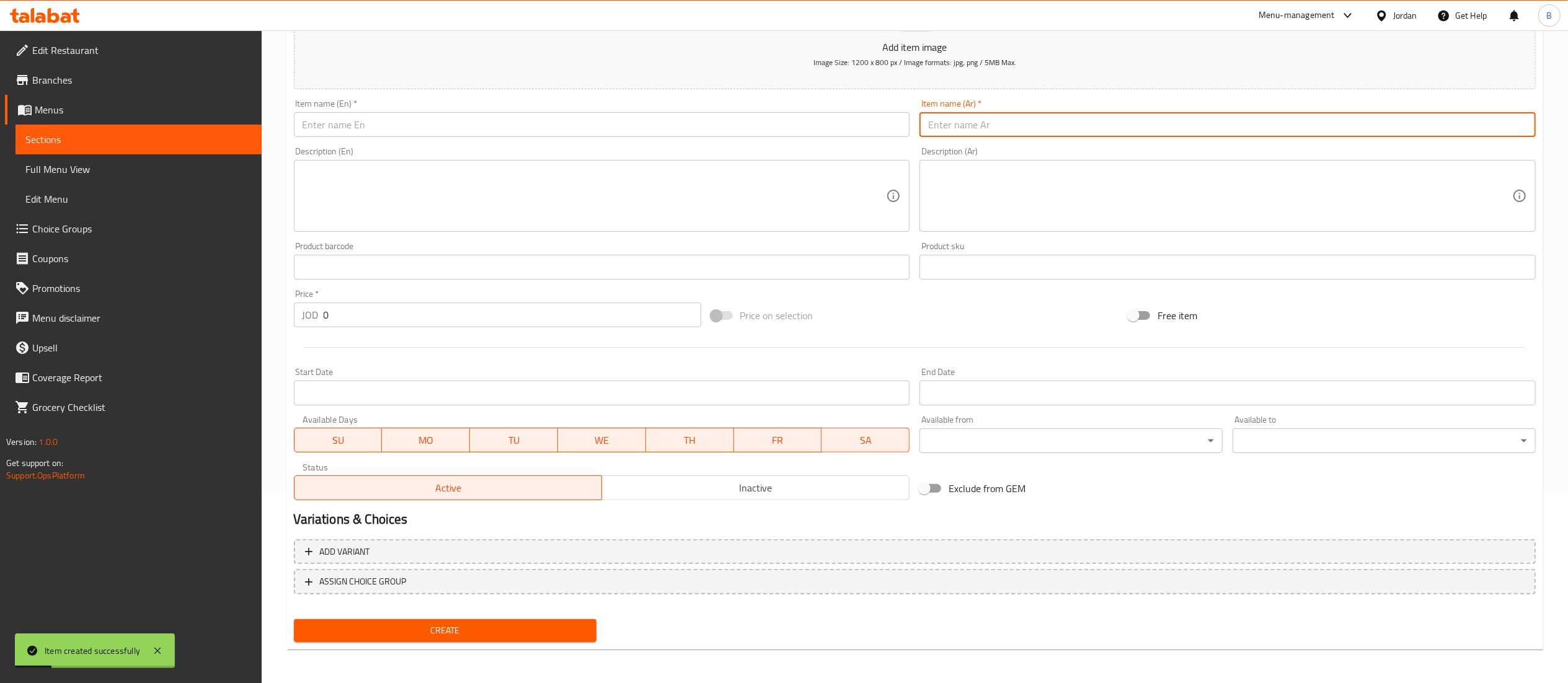
paste input "جوافه وفراولة ودراق"
drag, startPoint x: 1020, startPoint y: 126, endPoint x: 768, endPoint y: 123, distance: 252.0
click at [771, 123] on div "Add item image Image Size: 1200 x 800 px / Image formats: jpg, png / 5MB Max. I…" at bounding box center [915, 238] width 1251 height 535
type input "جوافه وفراولة ودراق"
click at [571, 121] on input "text" at bounding box center [602, 124] width 616 height 24
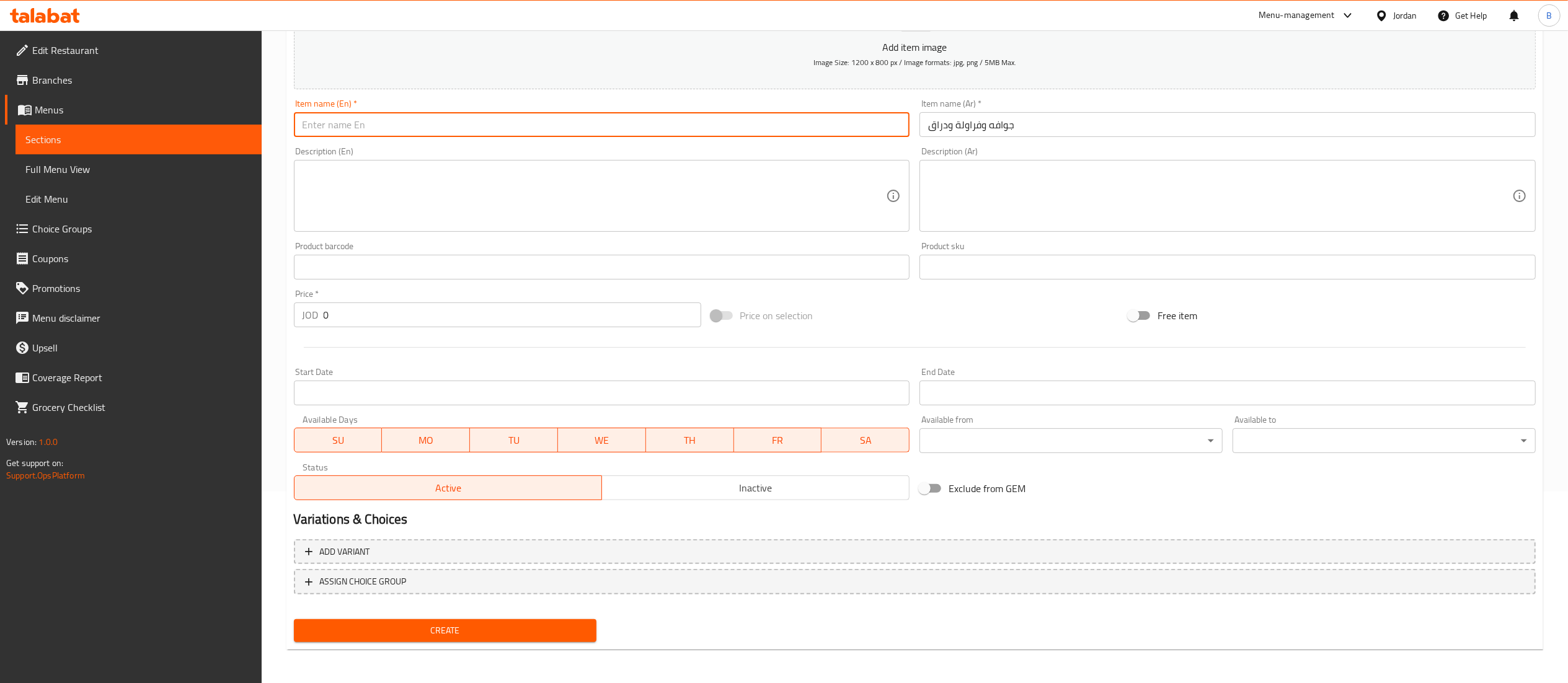
paste input "Guava, strawberry, and peach"
type input "Guava, strawberry, and peach"
click at [523, 623] on span "Create" at bounding box center [445, 630] width 284 height 15
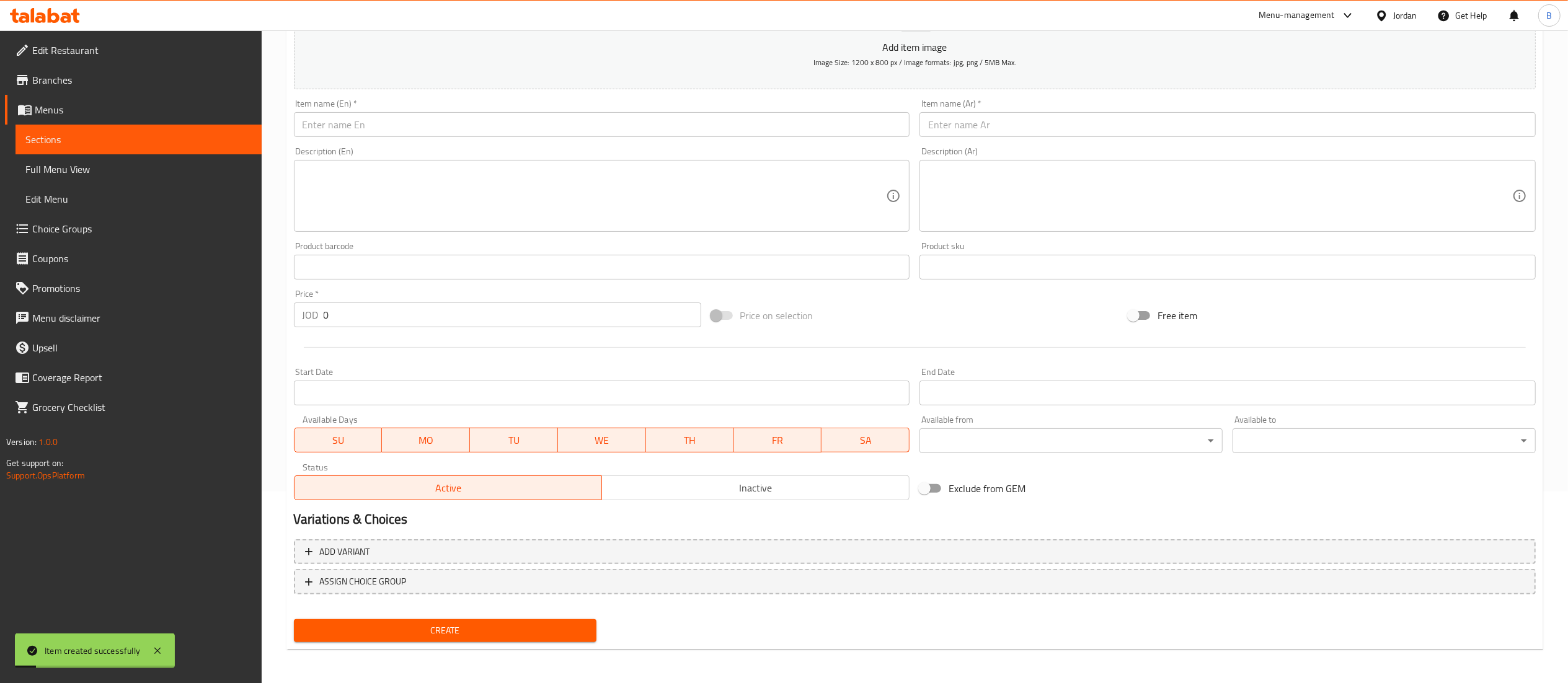
click at [83, 225] on span "Choice Groups" at bounding box center [142, 229] width 220 height 15
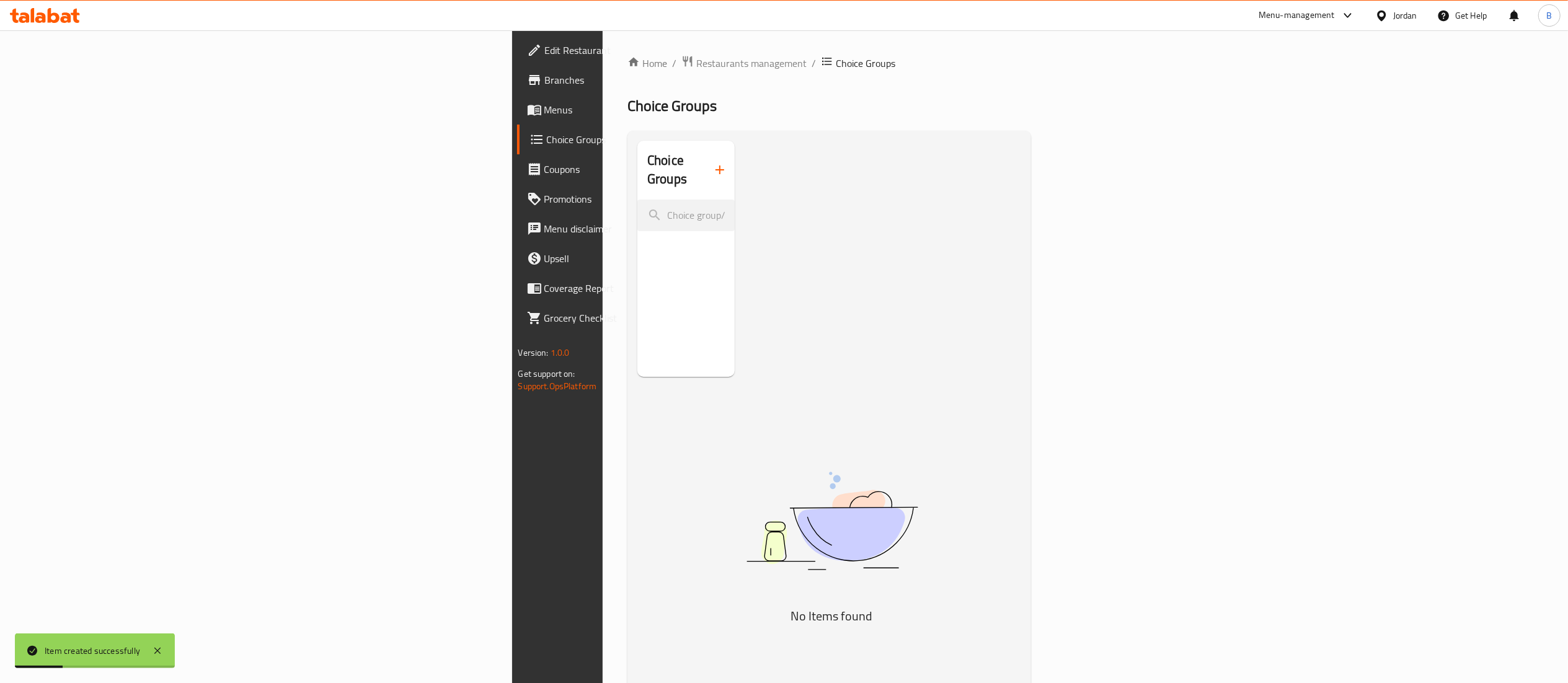
click at [637, 176] on div "Choice Groups" at bounding box center [686, 170] width 98 height 59
click at [712, 163] on icon "button" at bounding box center [720, 170] width 15 height 15
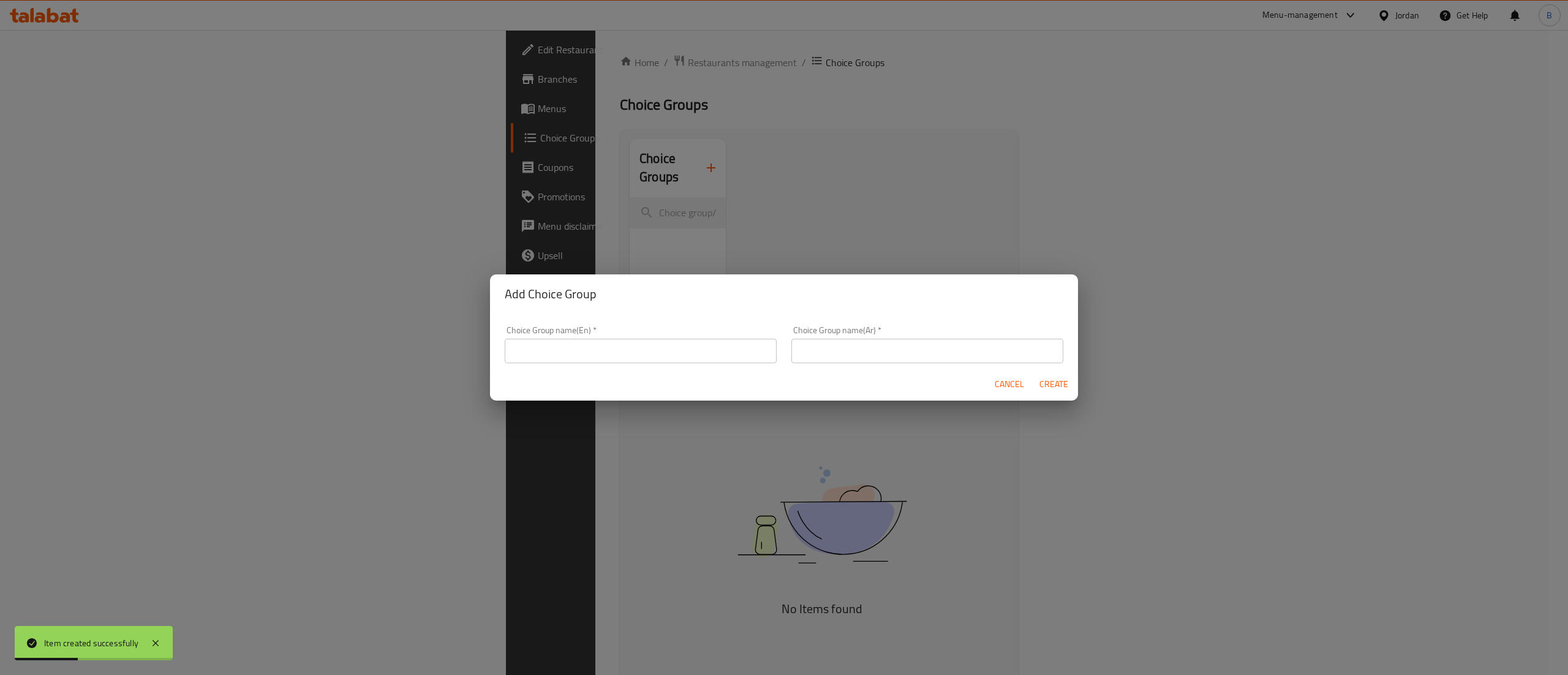
click at [641, 353] on input "text" at bounding box center [641, 351] width 272 height 24
type input "your choice of size:"
click at [888, 347] on input "text" at bounding box center [927, 351] width 272 height 24
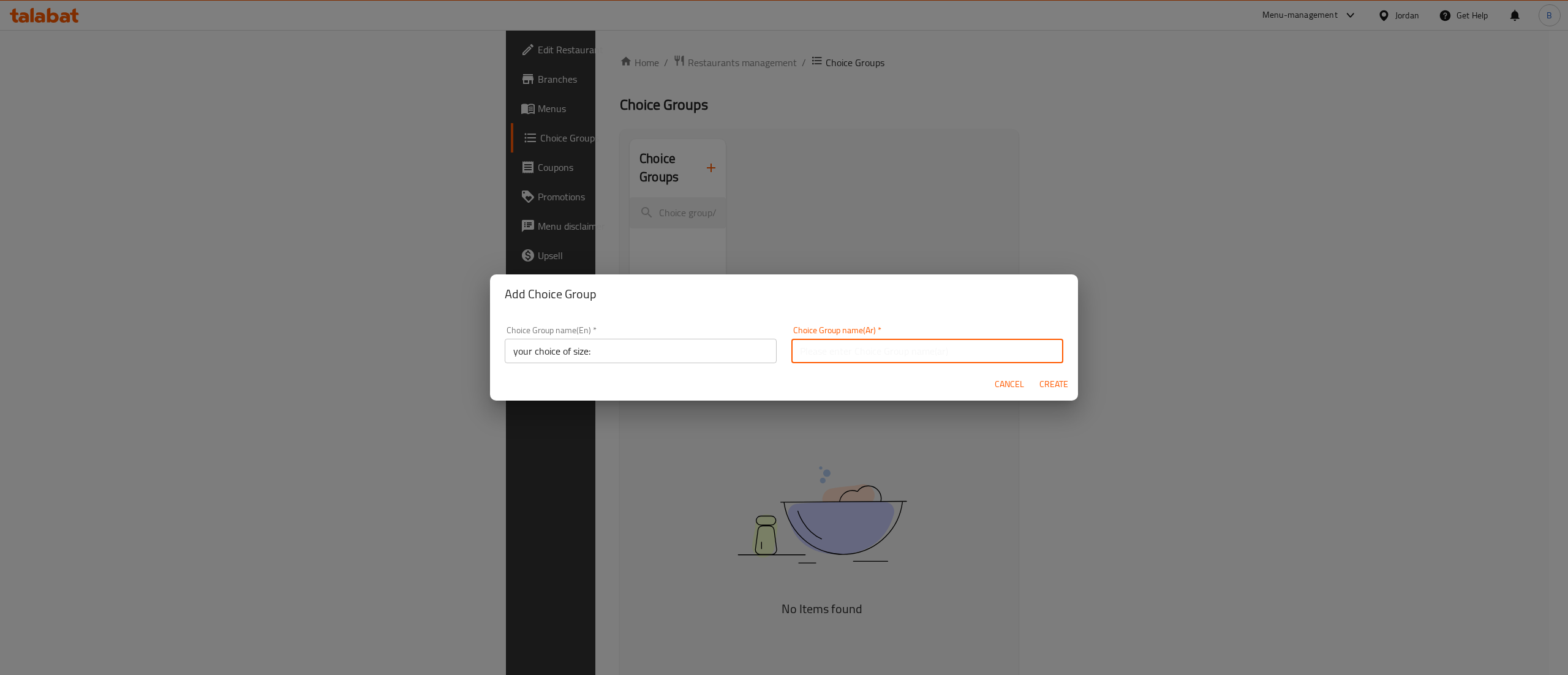
type input "اختيارك للحجم"
click at [1062, 392] on button "Create" at bounding box center [1054, 384] width 39 height 22
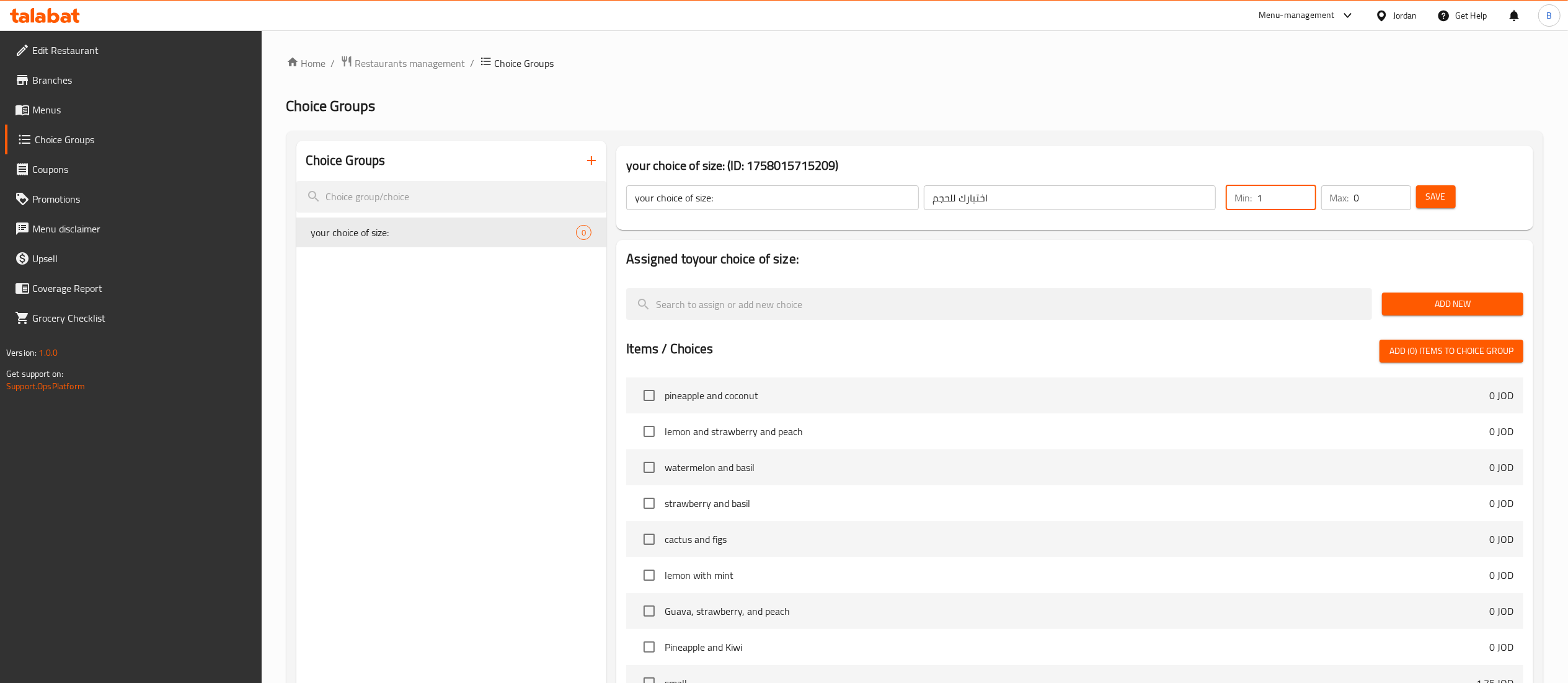
type input "1"
click at [1300, 190] on input "1" at bounding box center [1286, 197] width 59 height 24
type input "1"
click at [1394, 191] on input "1" at bounding box center [1382, 197] width 57 height 24
click at [1434, 196] on span "Save" at bounding box center [1436, 196] width 20 height 15
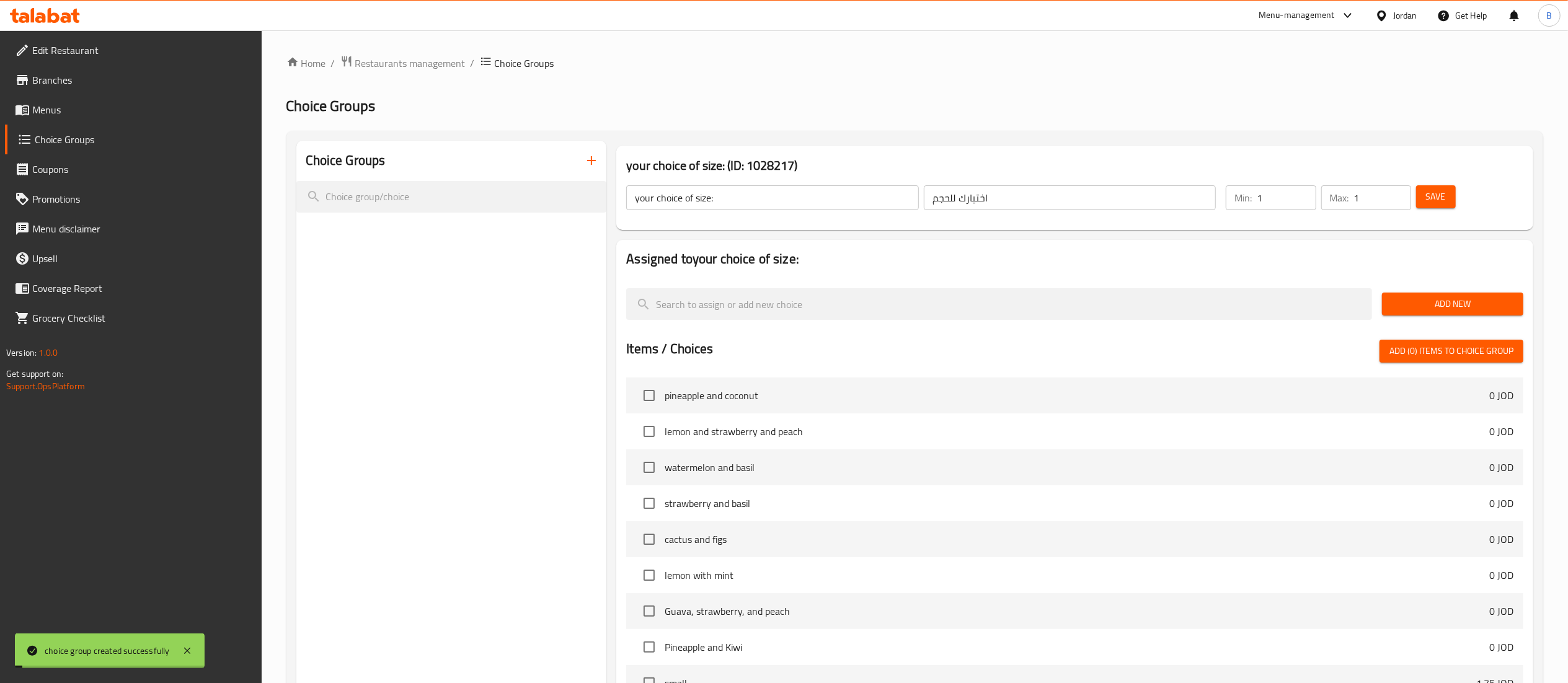
click at [1449, 303] on span "Add New" at bounding box center [1452, 303] width 121 height 15
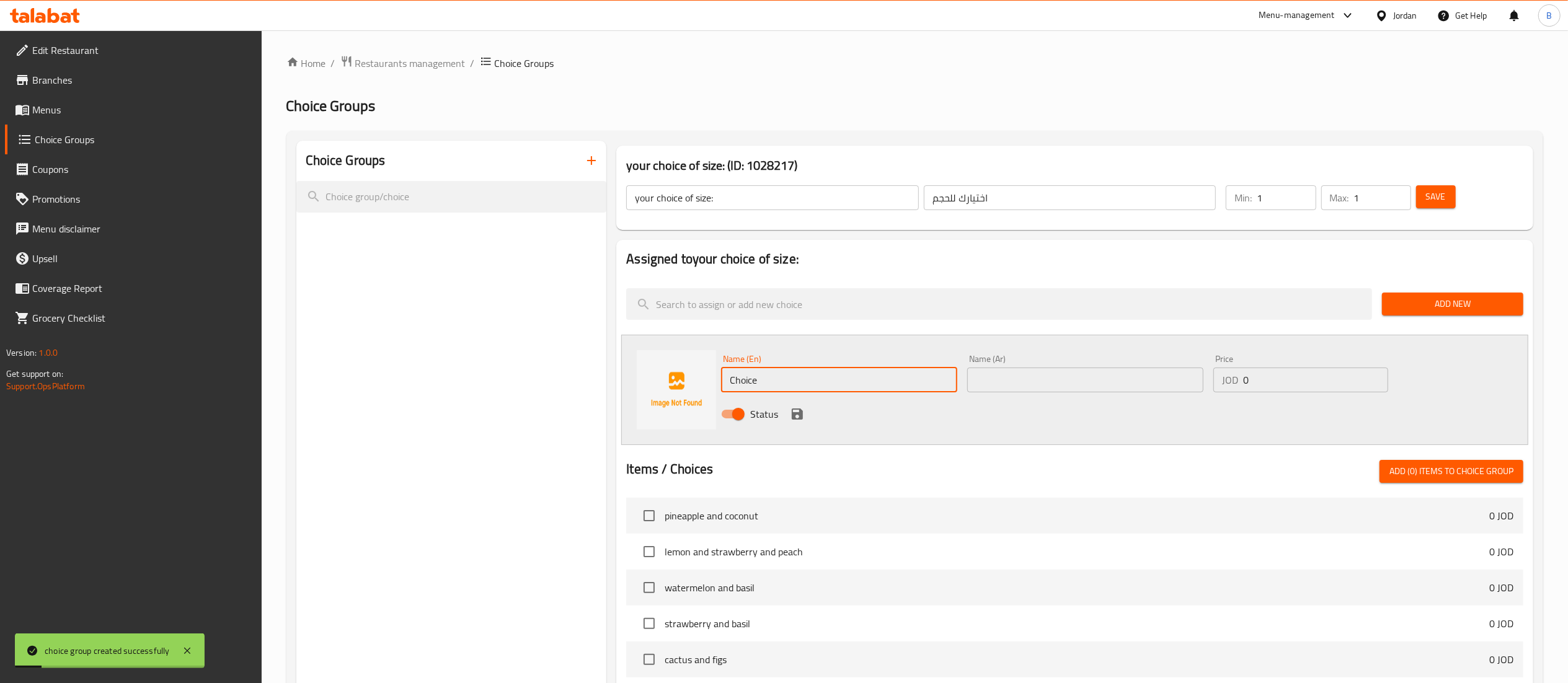
drag, startPoint x: 827, startPoint y: 382, endPoint x: 303, endPoint y: 336, distance: 526.0
click at [314, 337] on div "Choice Groups your choice of size: (ID: 1028217) your choice of size: ​ اختيارك…" at bounding box center [917, 572] width 1242 height 863
type input "small"
click at [1055, 380] on input "text" at bounding box center [1084, 380] width 236 height 24
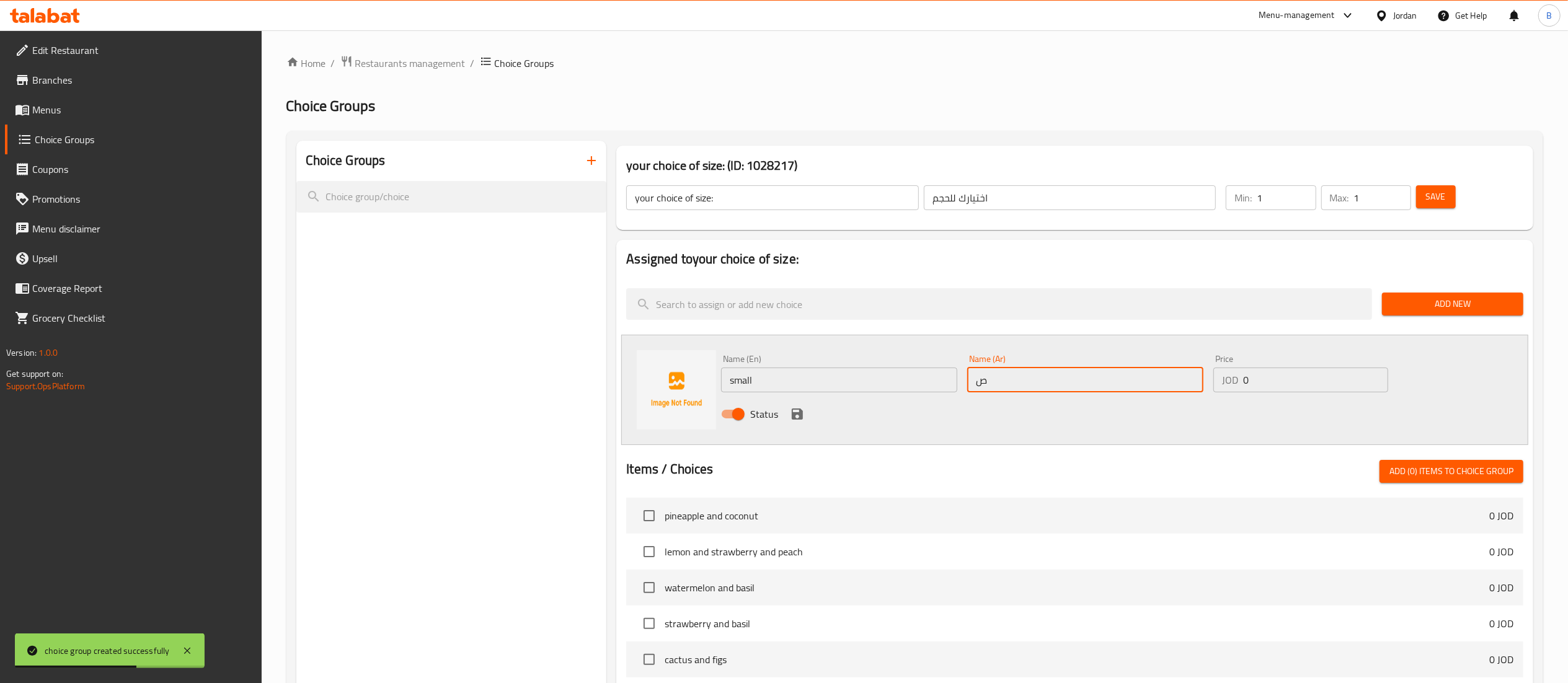
type input "صغير"
drag, startPoint x: 1280, startPoint y: 380, endPoint x: 1034, endPoint y: 373, distance: 246.1
click at [1064, 373] on div "Name (En) small Name (En) Name (Ar) صغير Name (Ar) Price JOD 0 Price Status" at bounding box center [1085, 390] width 738 height 81
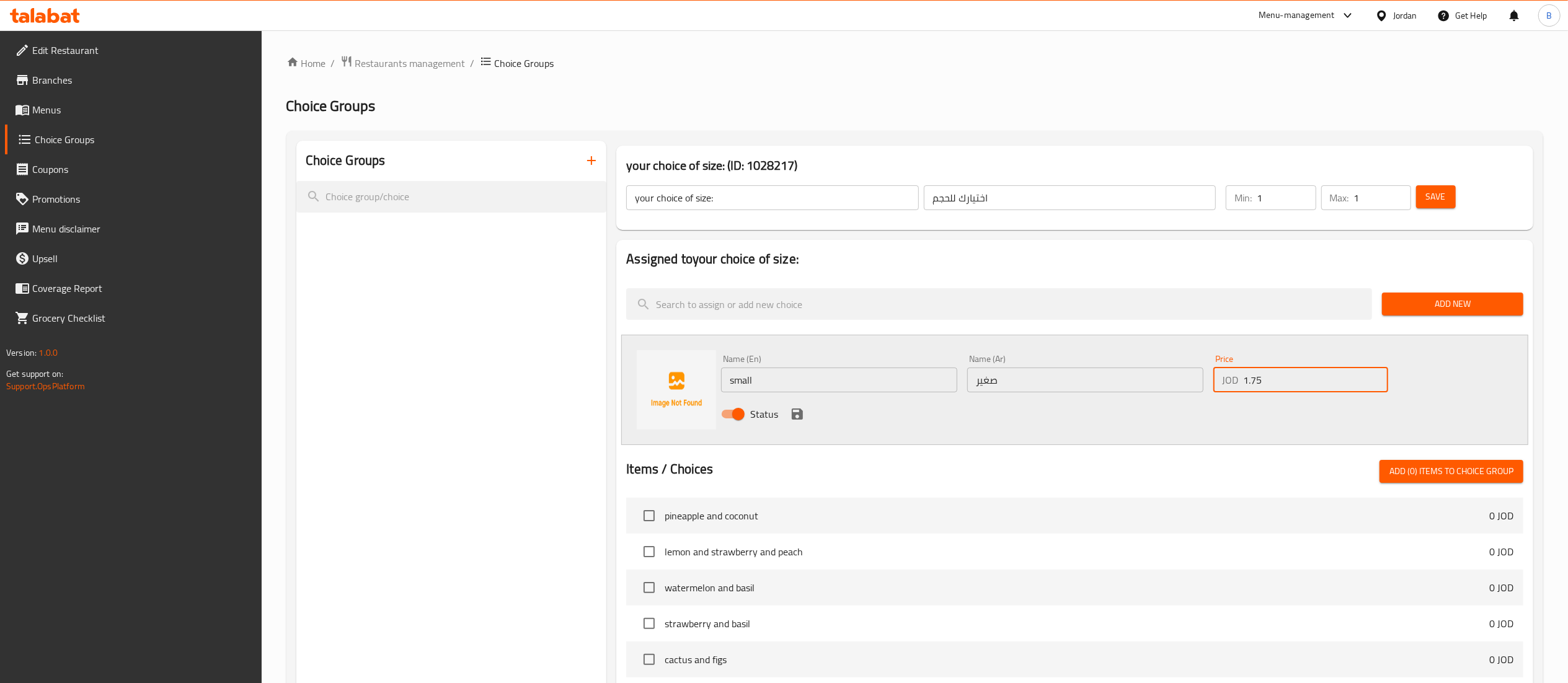
type input "1.75"
click at [796, 414] on icon "save" at bounding box center [798, 414] width 11 height 11
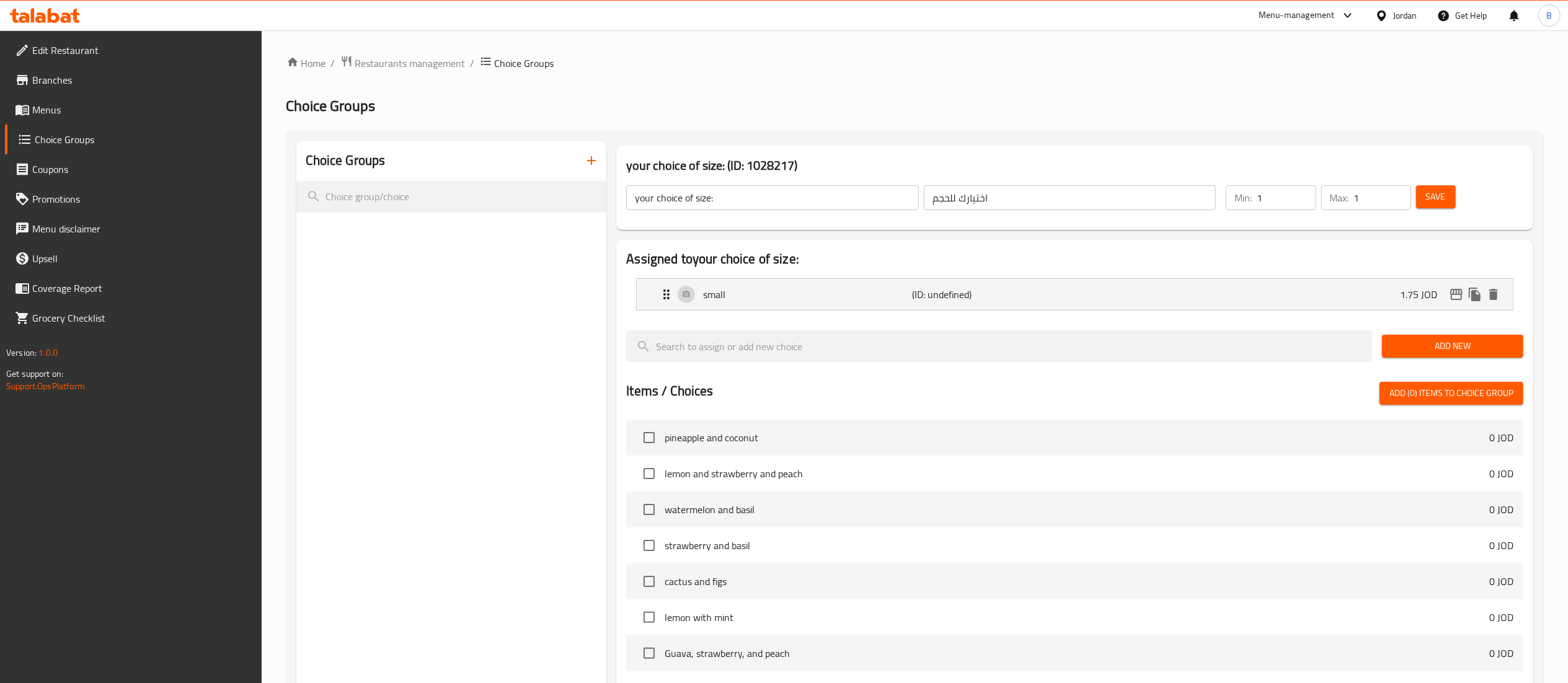
click at [1432, 341] on span "Add New" at bounding box center [1452, 346] width 121 height 15
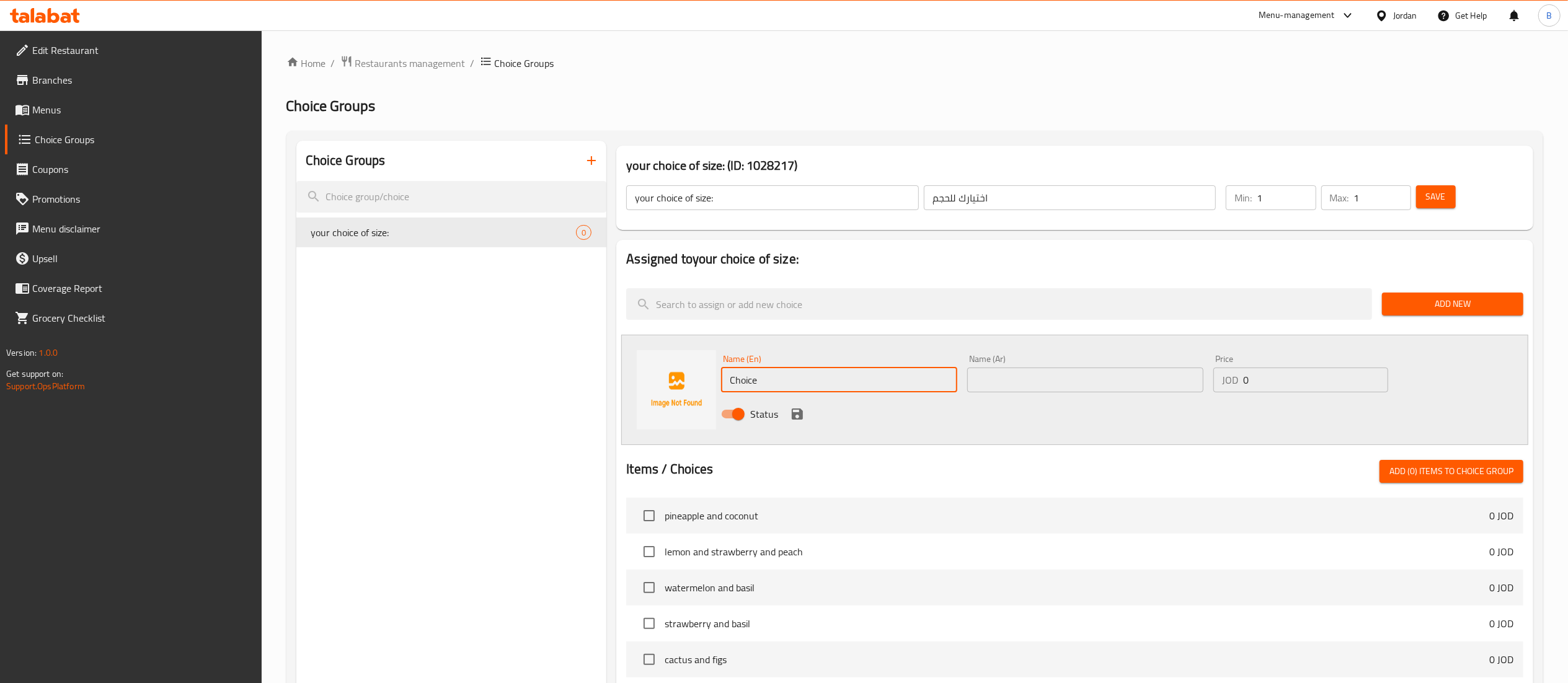
drag, startPoint x: 778, startPoint y: 375, endPoint x: 397, endPoint y: 372, distance: 381.0
click at [536, 375] on div "Choice Groups your choice of size: 0 your choice of size: (ID: 1028217) your ch…" at bounding box center [917, 572] width 1242 height 863
type input "large"
click at [1104, 359] on div "Name (Ar) Name (Ar)" at bounding box center [1084, 373] width 236 height 38
click at [1102, 386] on input "text" at bounding box center [1084, 380] width 236 height 24
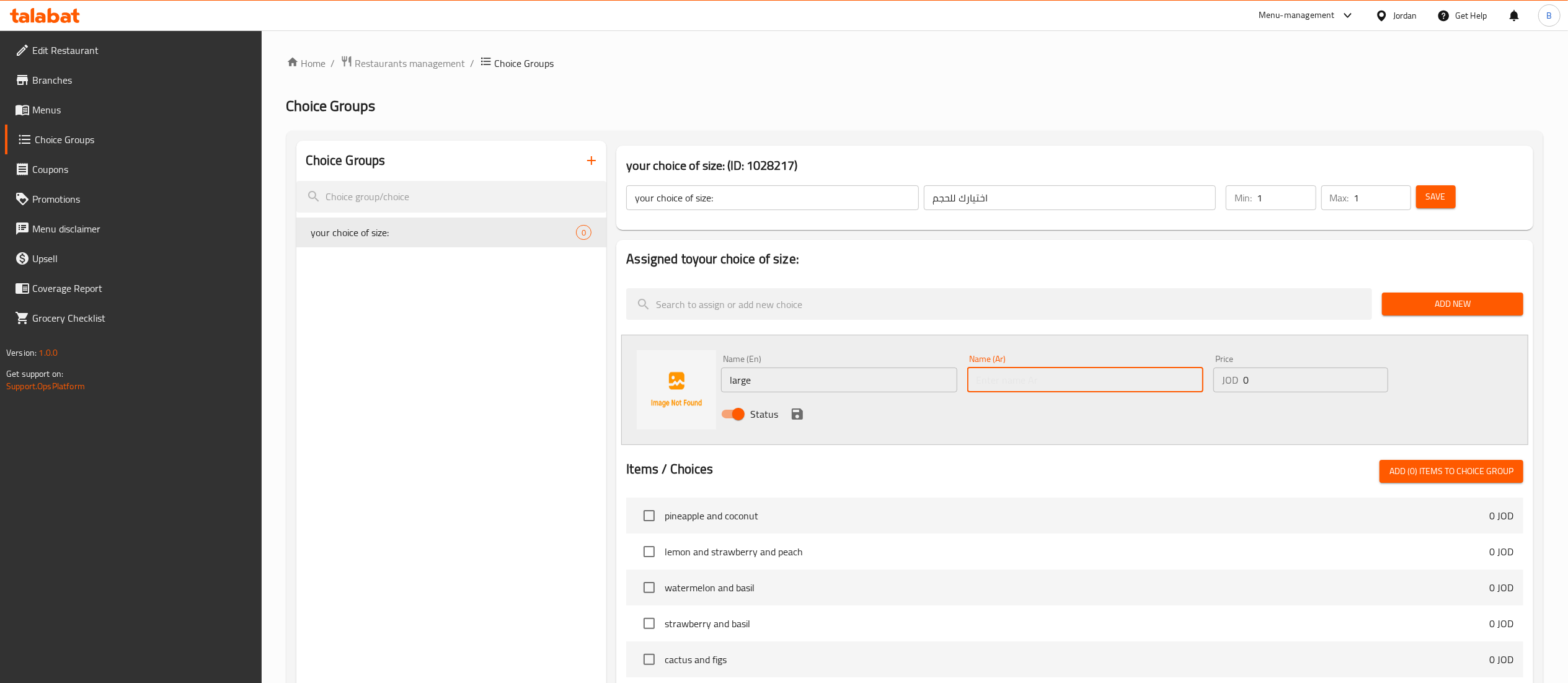
type input "كبير"
drag, startPoint x: 1283, startPoint y: 377, endPoint x: 1002, endPoint y: 375, distance: 281.0
click at [1203, 372] on div "Name (En) large Name (En) Name (Ar) كبير Name (Ar) Price JOD 0 Price Status" at bounding box center [1085, 390] width 738 height 81
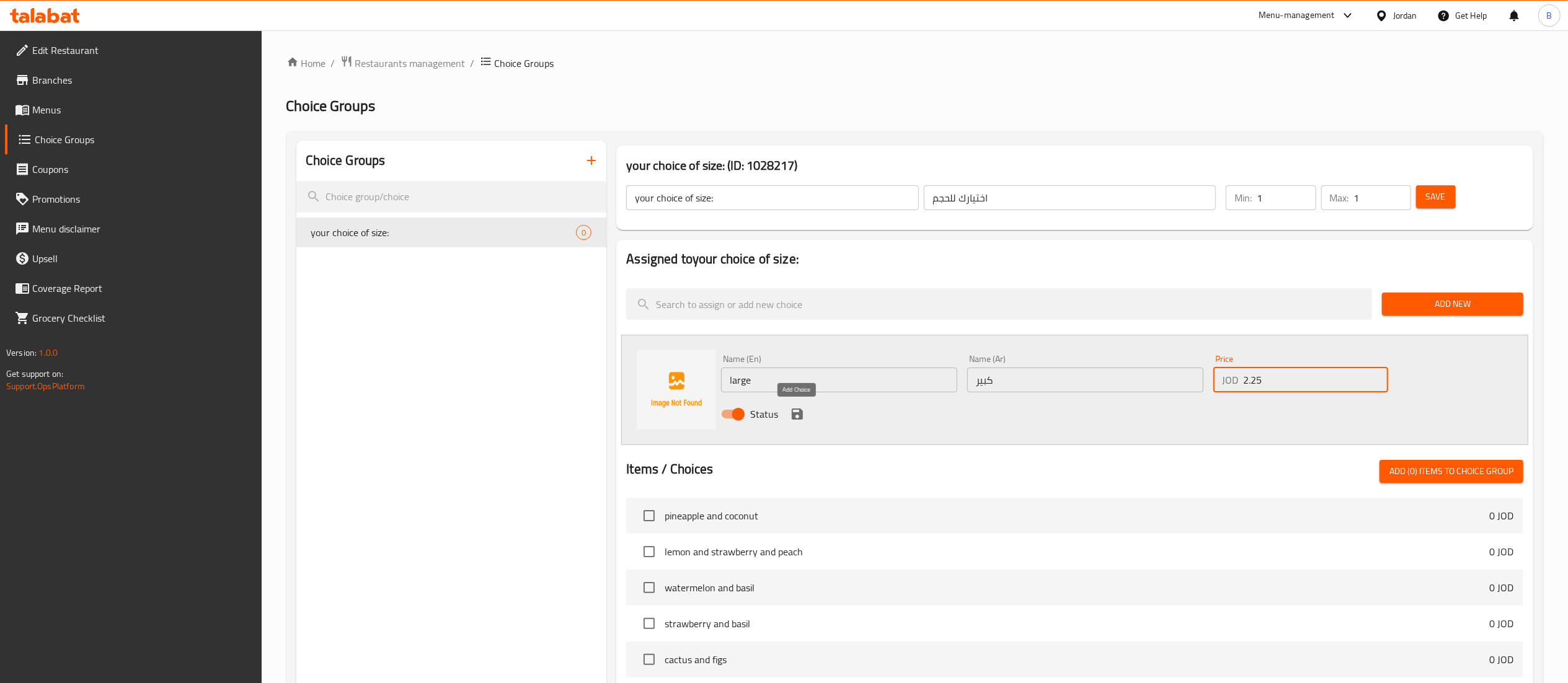
type input "2.25"
click at [795, 411] on icon "save" at bounding box center [798, 414] width 15 height 15
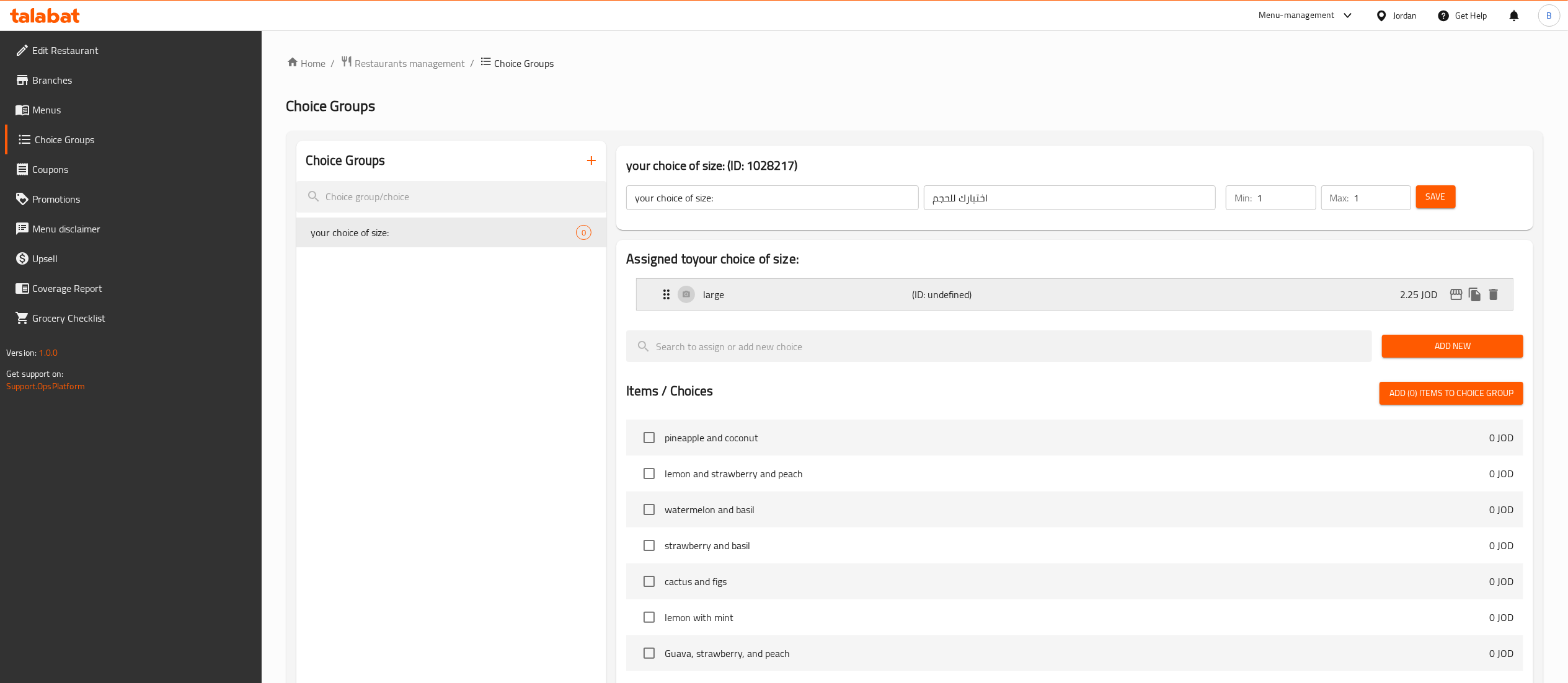
click at [1299, 303] on div "large (ID: undefined) 2.25 JOD" at bounding box center [1078, 294] width 839 height 31
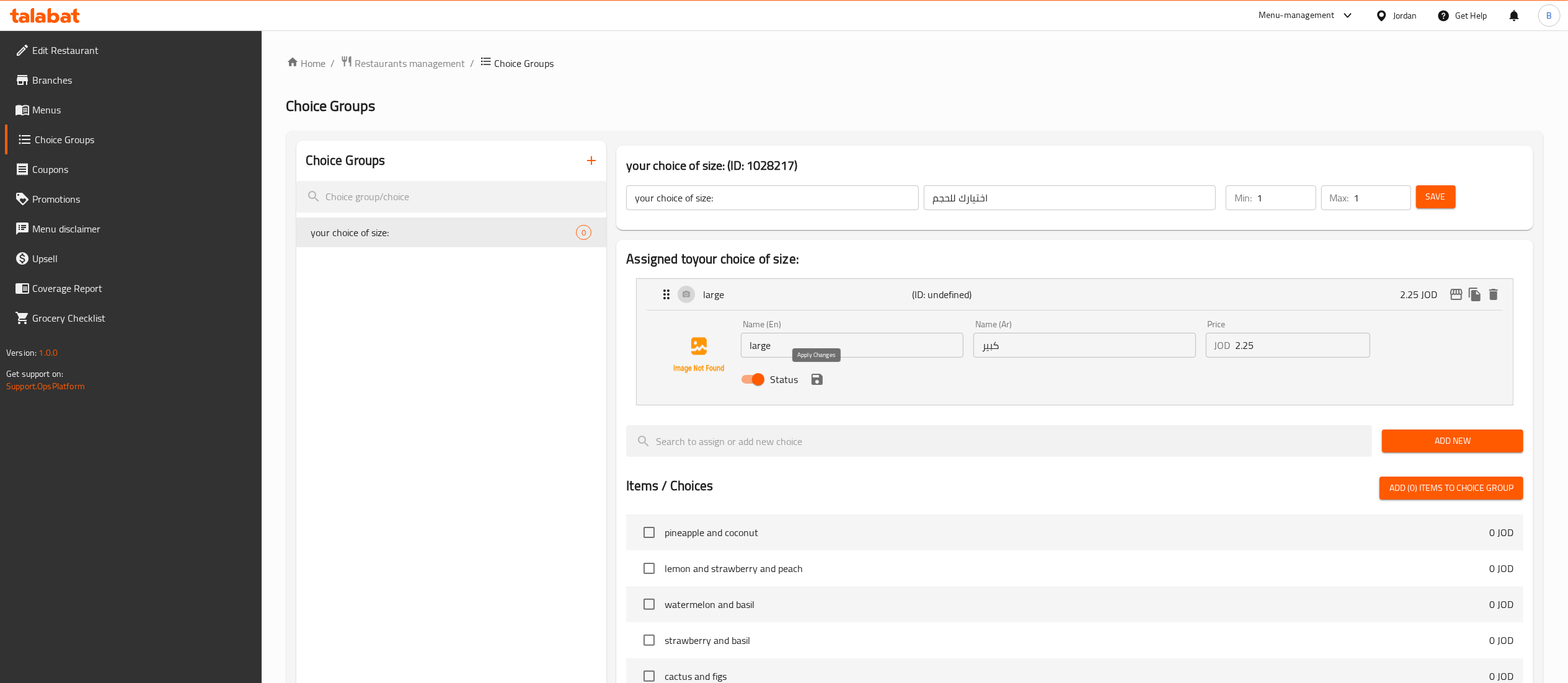
click at [817, 383] on icon "save" at bounding box center [817, 380] width 15 height 15
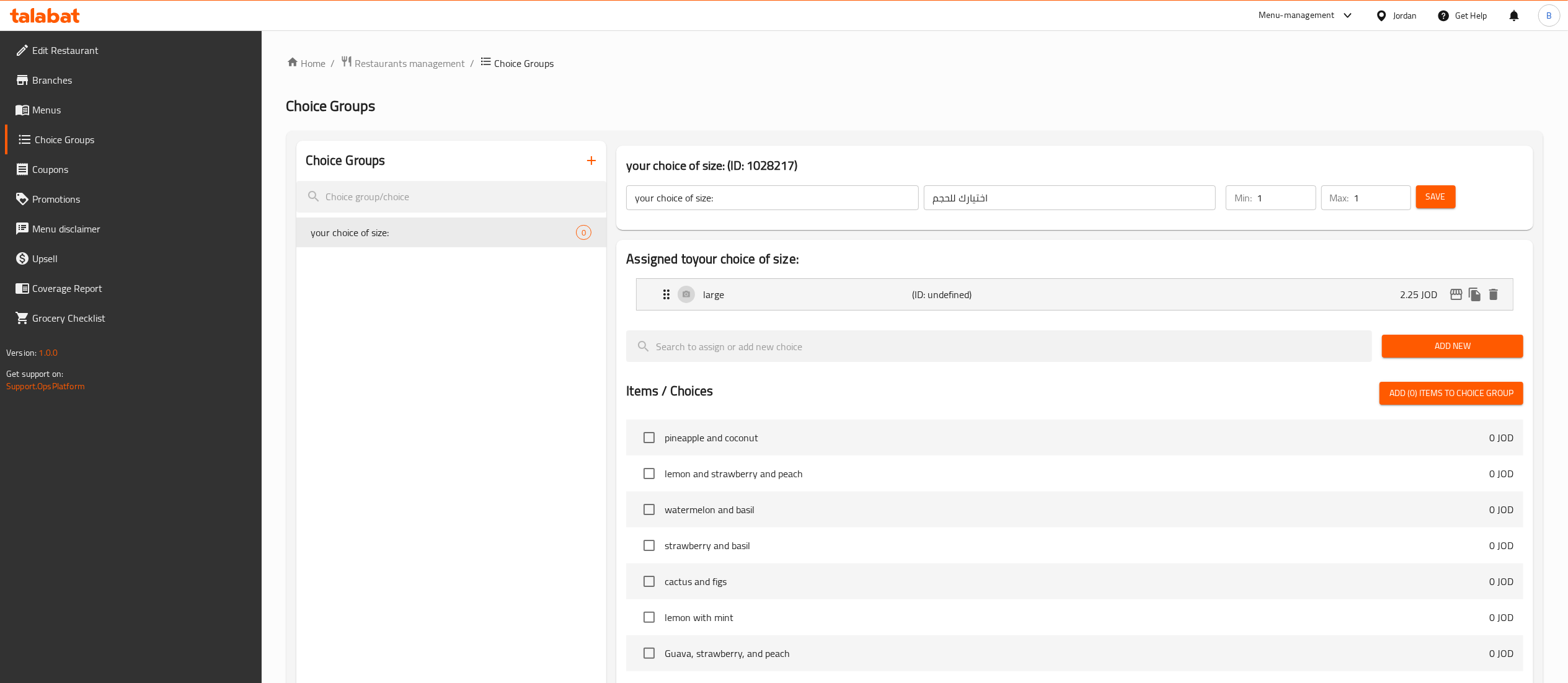
click at [1446, 339] on span "Add New" at bounding box center [1452, 346] width 121 height 15
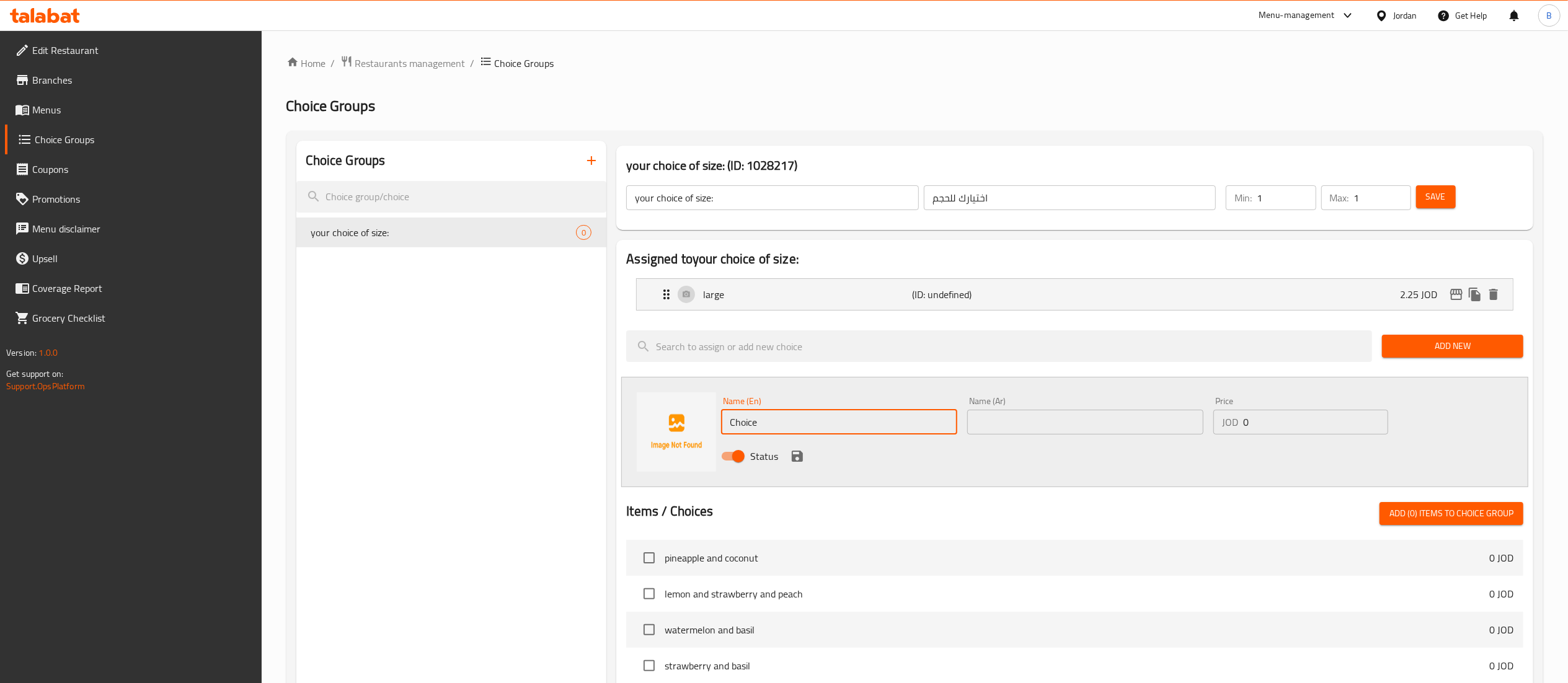
drag, startPoint x: 859, startPoint y: 413, endPoint x: 531, endPoint y: 411, distance: 328.0
click at [531, 411] on div "Choice Groups your choice of size: 0 your choice of size: (ID: 1028217) your ch…" at bounding box center [917, 594] width 1242 height 906
type input "small"
click at [1122, 415] on input "text" at bounding box center [1084, 422] width 236 height 24
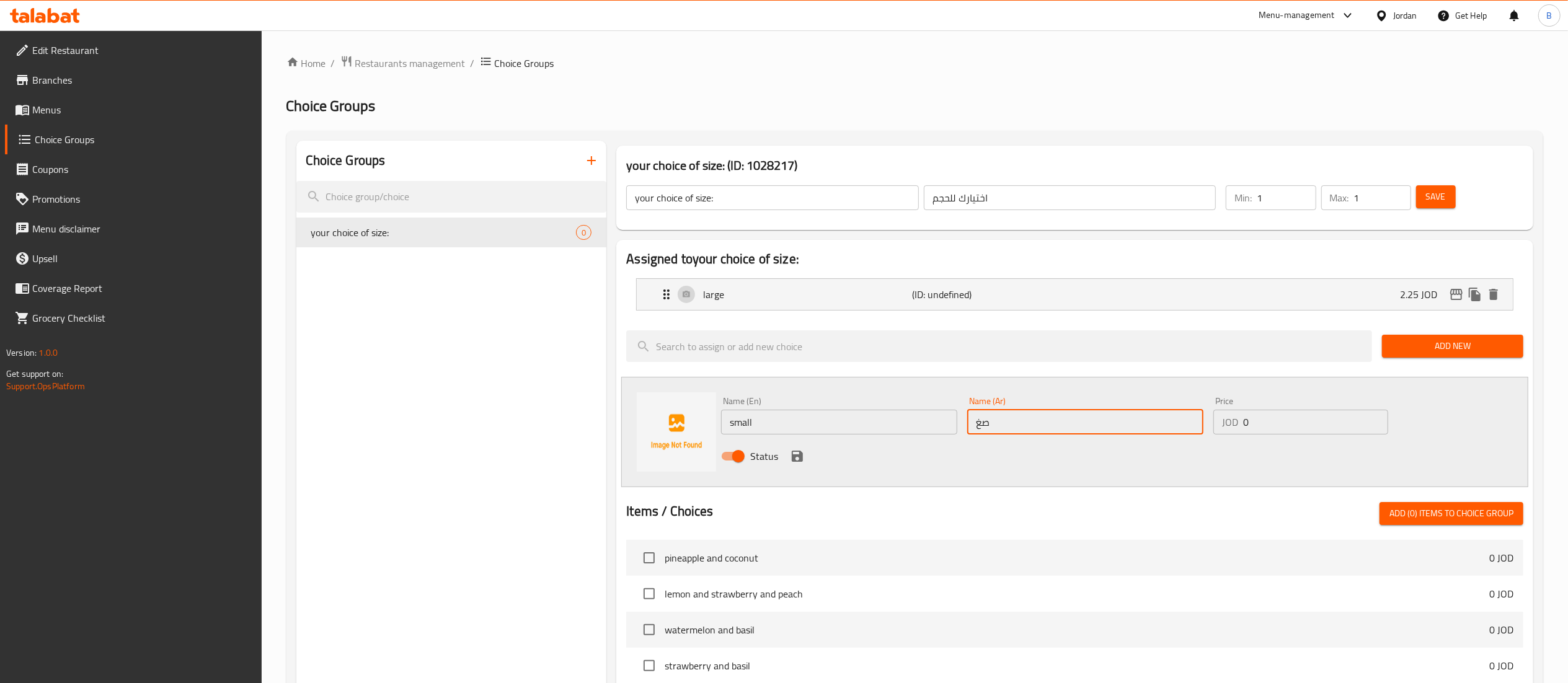
type input "صغير"
drag, startPoint x: 1279, startPoint y: 426, endPoint x: 1098, endPoint y: 418, distance: 181.2
click at [1159, 421] on div "Name (En) small Name (En) Name (Ar) صغير Name (Ar) Price JOD 0 Price Status" at bounding box center [1085, 432] width 738 height 81
type input "1.75"
click at [794, 457] on icon "save" at bounding box center [798, 457] width 11 height 11
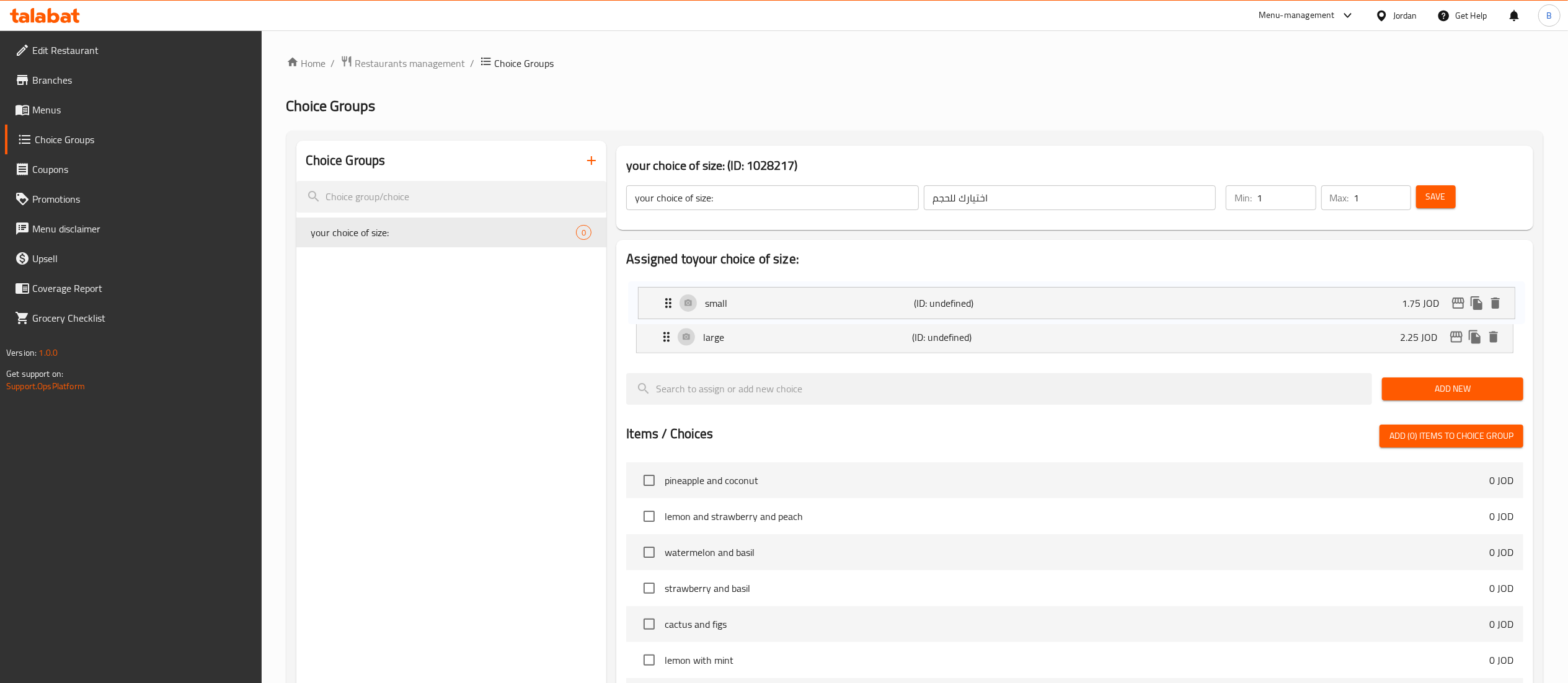
drag, startPoint x: 648, startPoint y: 330, endPoint x: 655, endPoint y: 278, distance: 52.5
click at [655, 278] on nav "large (ID: undefined) 2.25 JOD Name (En) large Name (En) Name (Ar) كبير Name (A…" at bounding box center [1075, 316] width 897 height 95
click at [1437, 195] on span "Save" at bounding box center [1436, 196] width 20 height 15
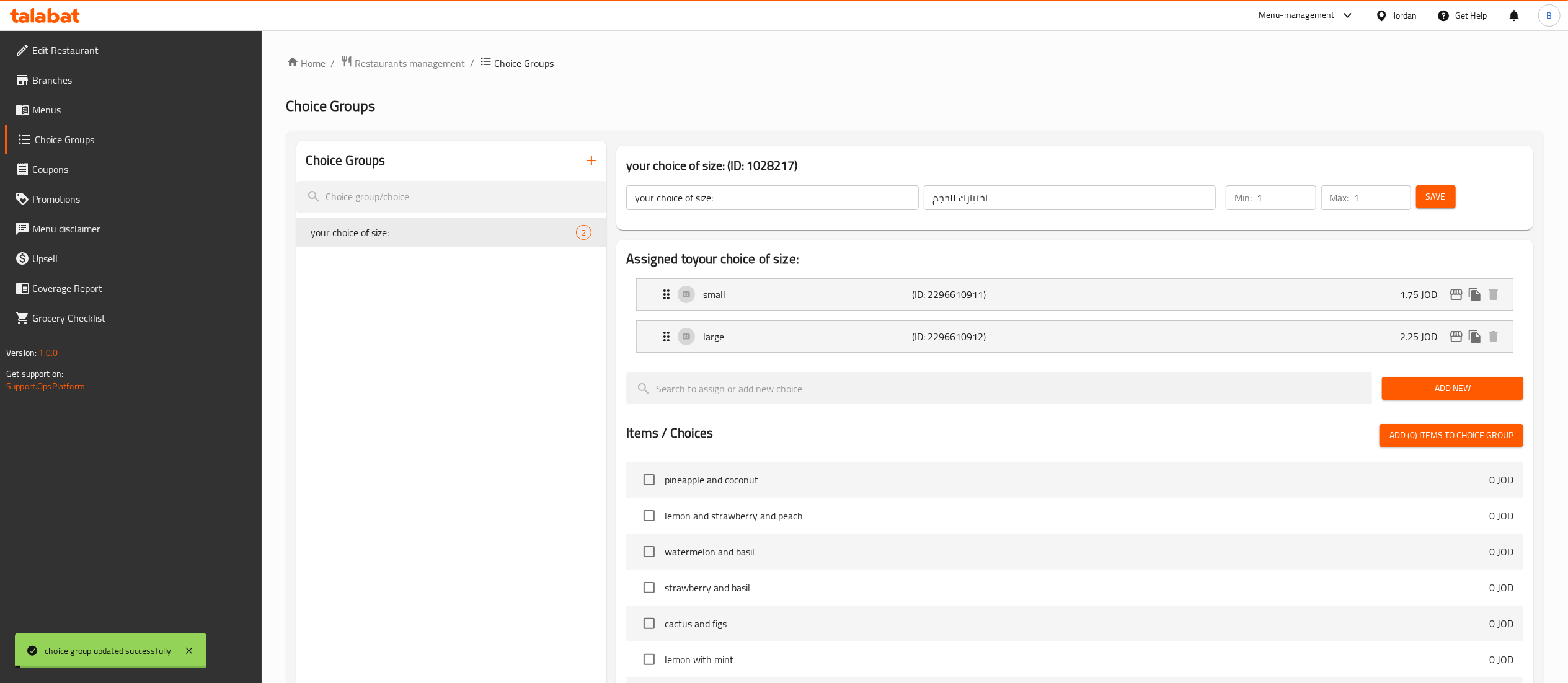
click at [63, 108] on span "Menus" at bounding box center [142, 110] width 220 height 15
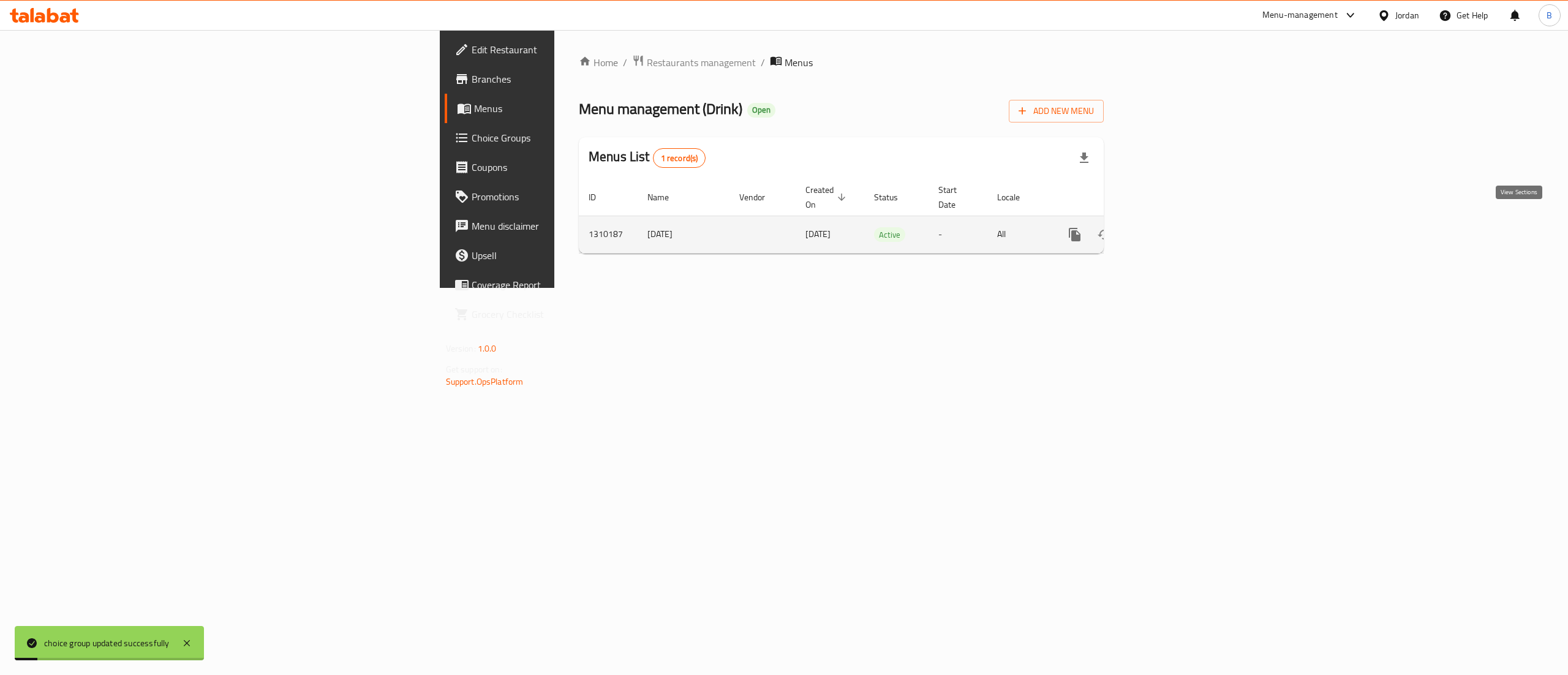
click at [1178, 220] on link "enhanced table" at bounding box center [1163, 235] width 30 height 30
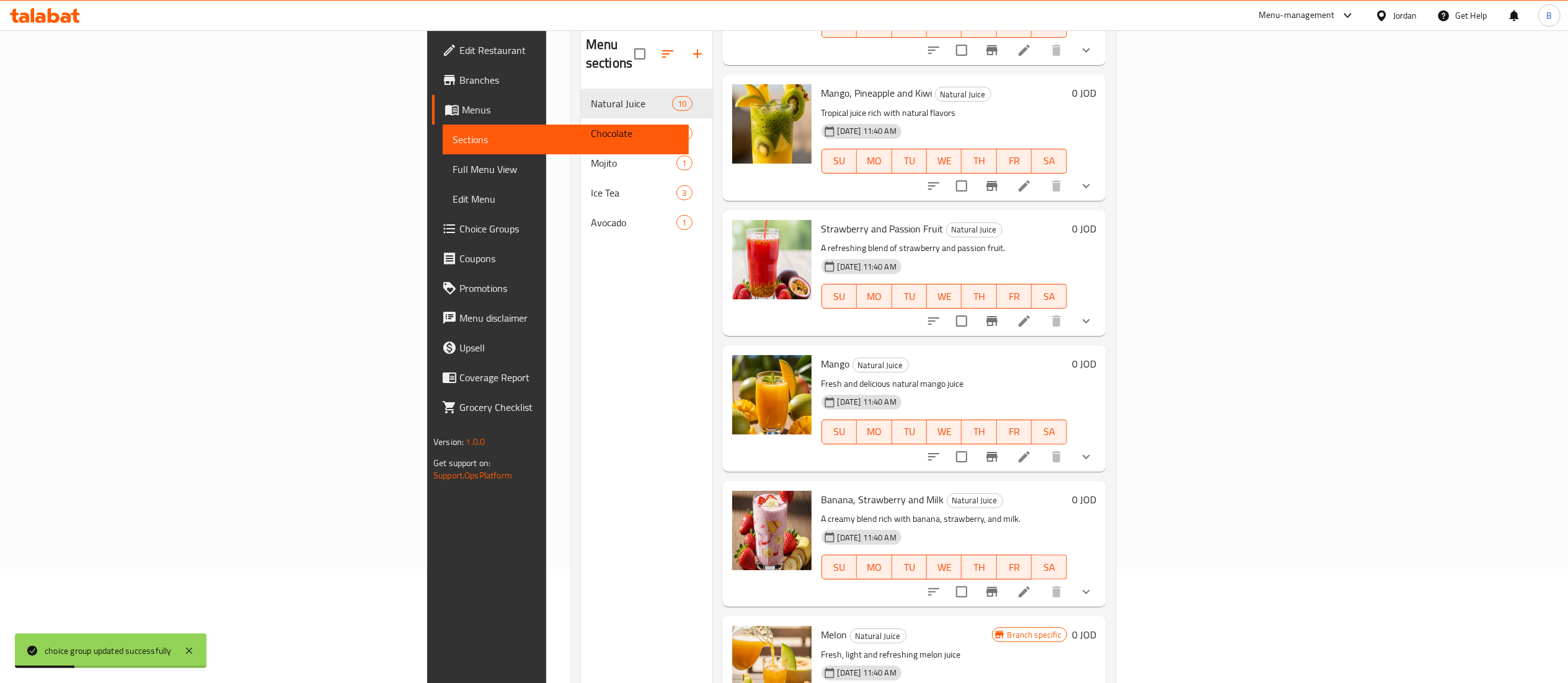
scroll to position [174, 0]
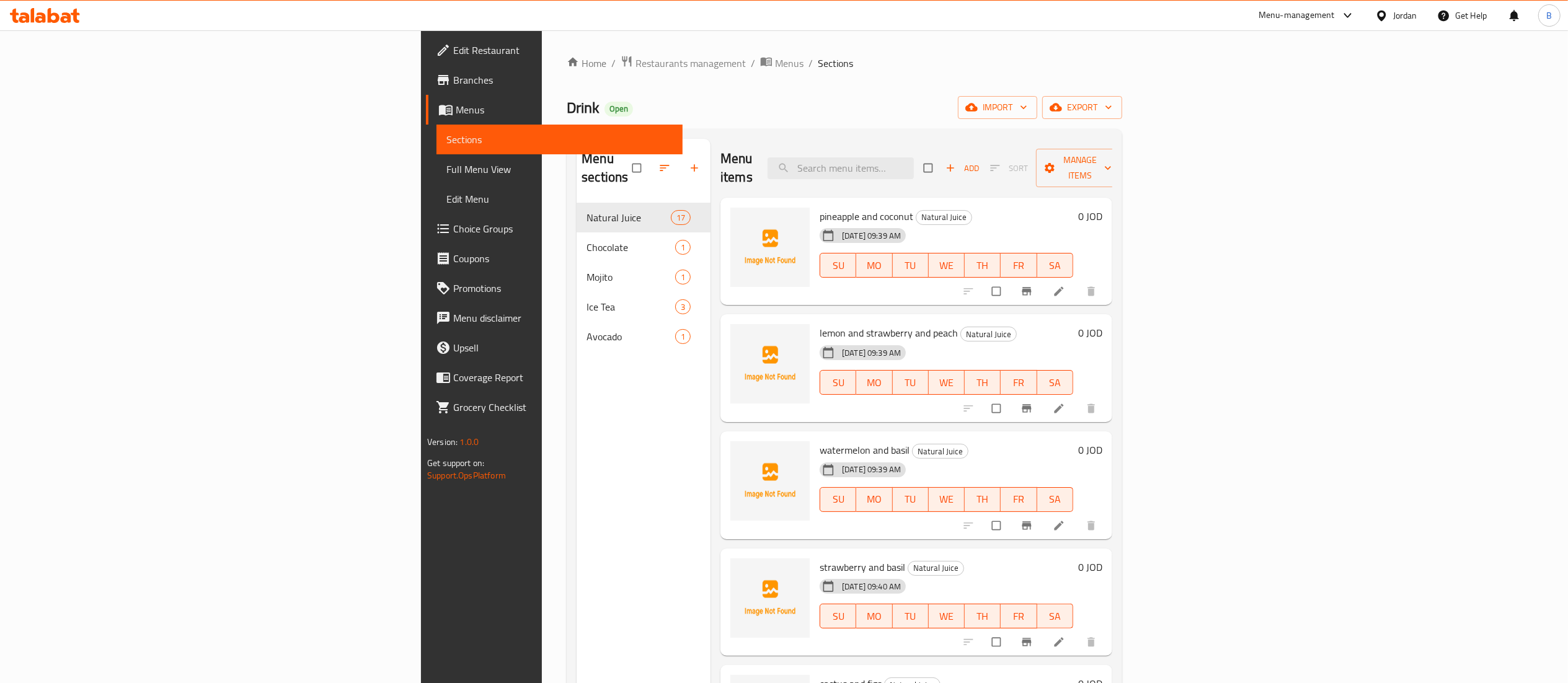
click at [1065, 286] on icon at bounding box center [1059, 291] width 12 height 12
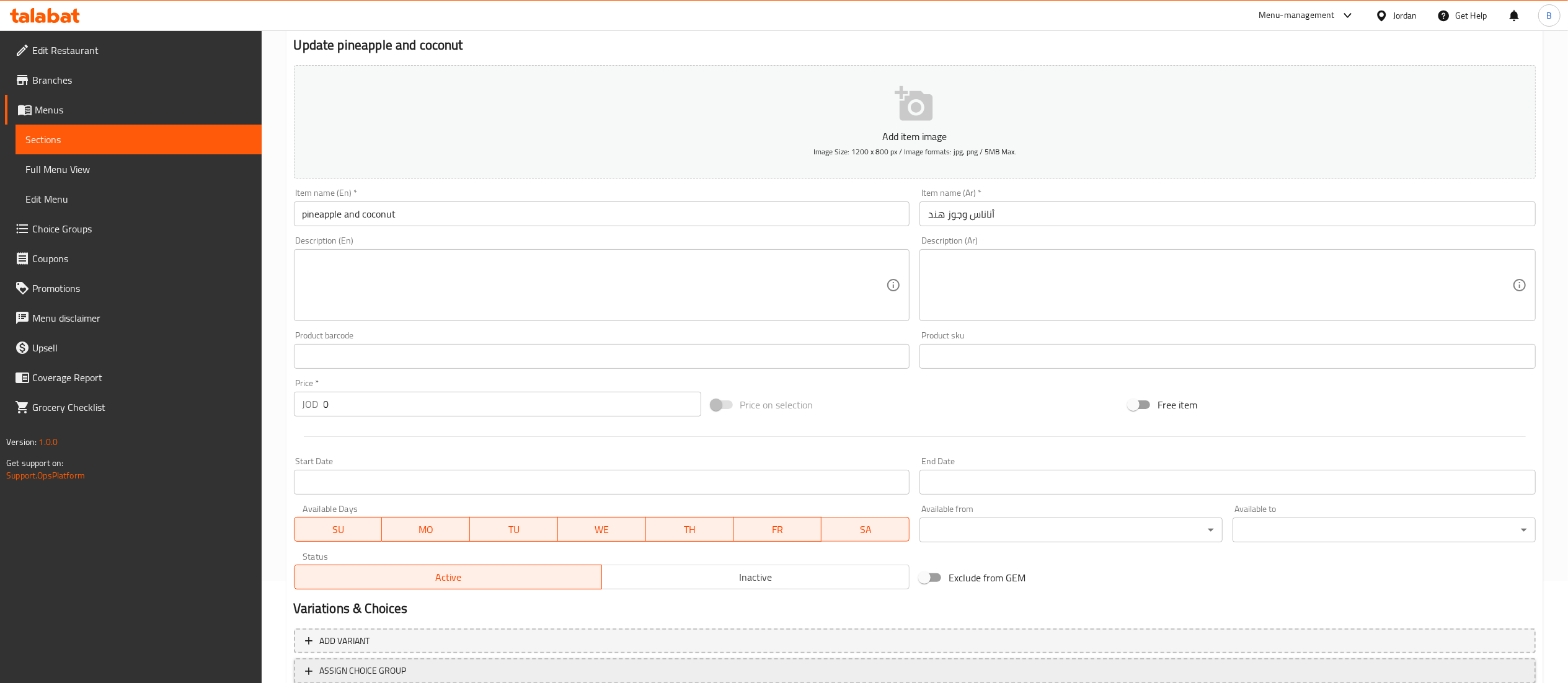
scroll to position [192, 0]
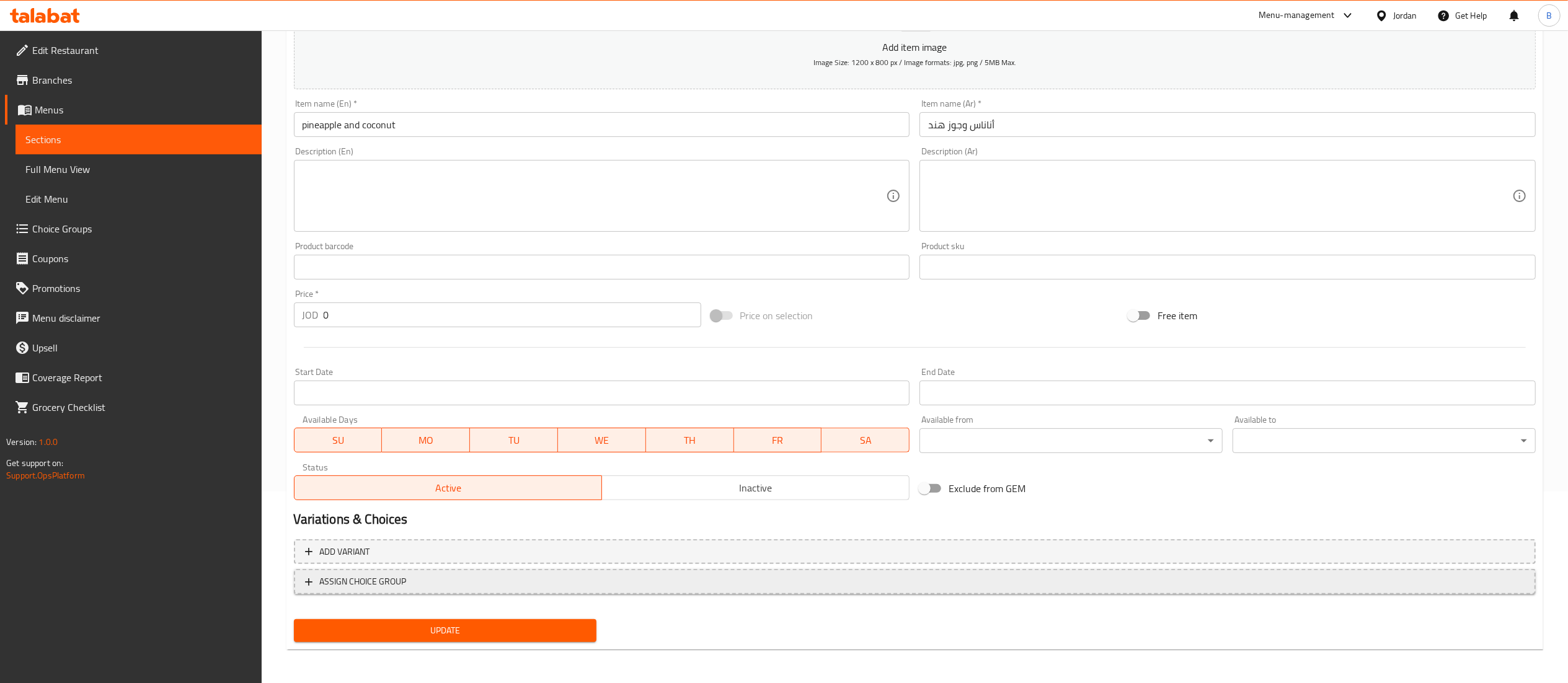
click at [408, 577] on span "ASSIGN CHOICE GROUP" at bounding box center [915, 582] width 1219 height 15
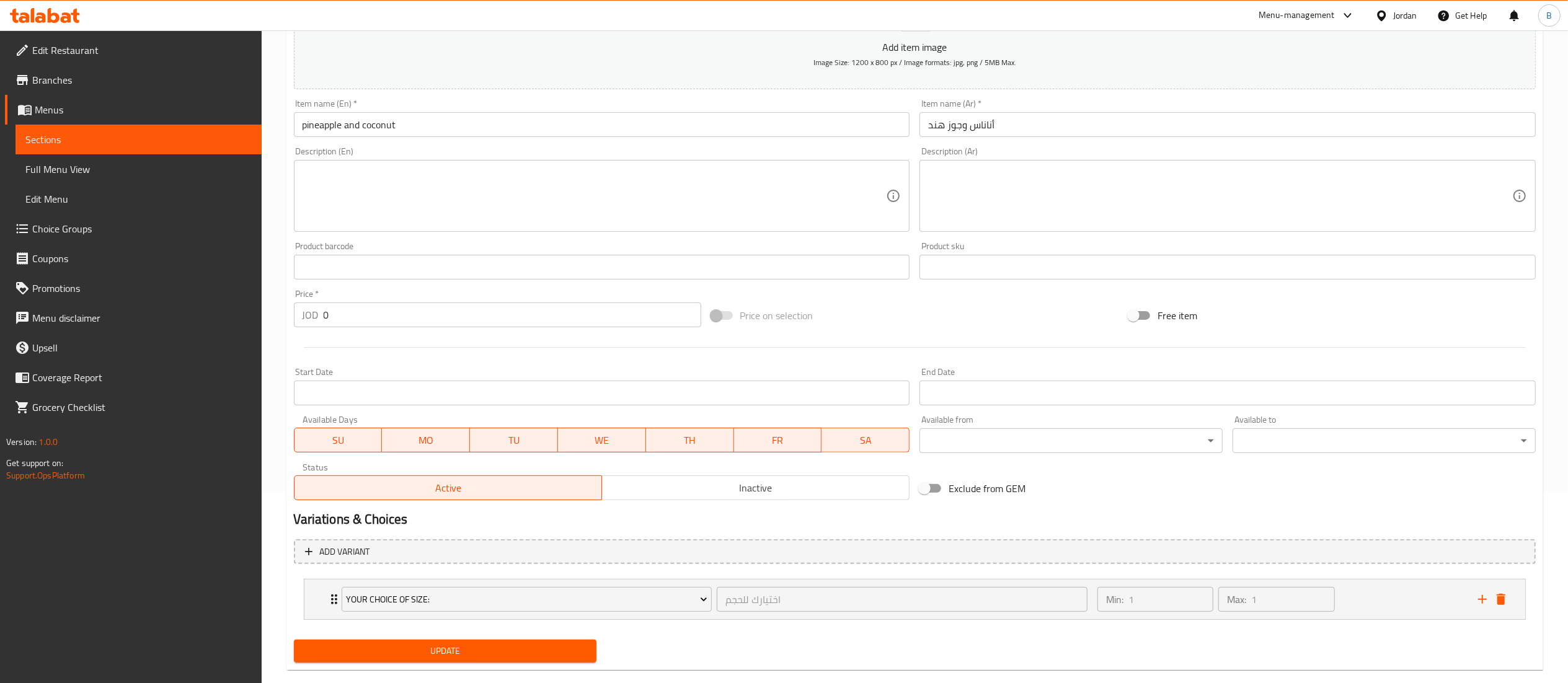
click at [432, 646] on span "Update" at bounding box center [445, 651] width 284 height 15
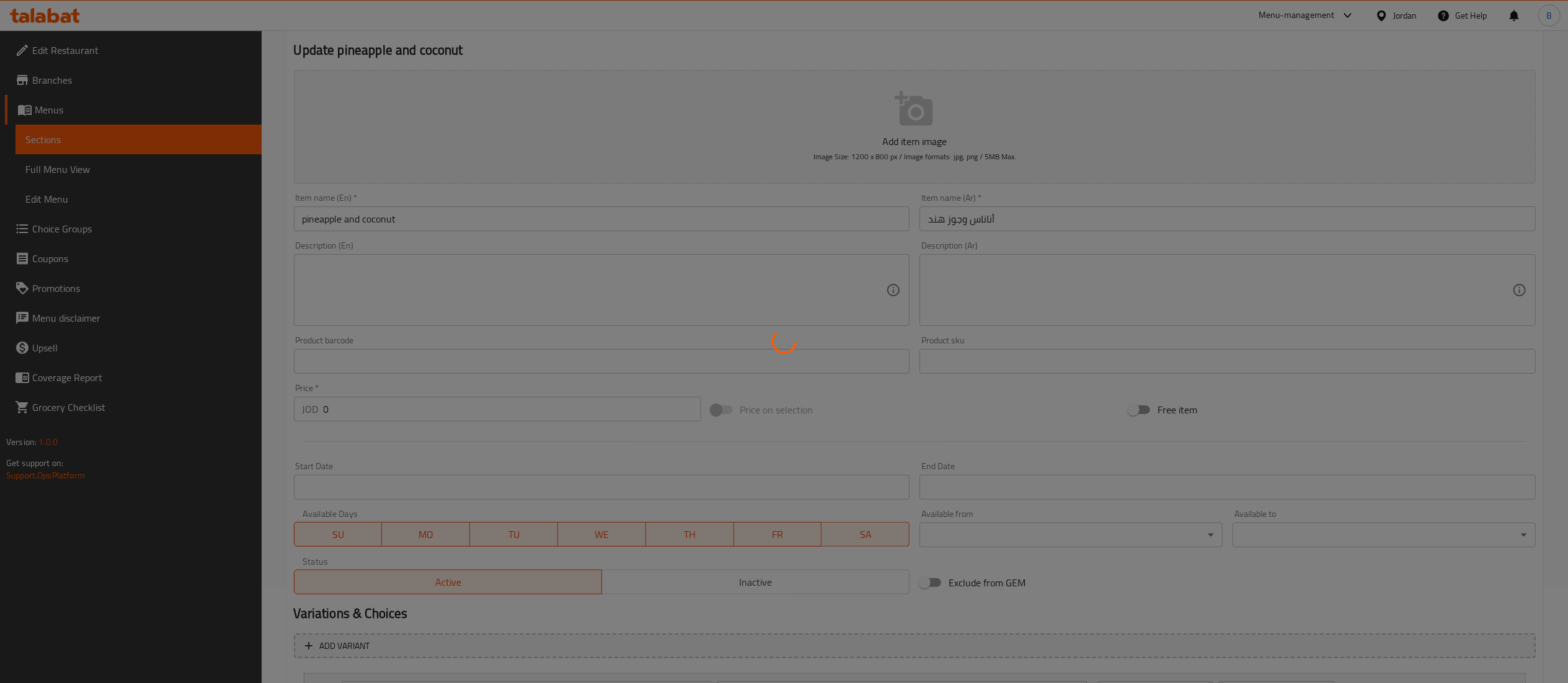
scroll to position [0, 0]
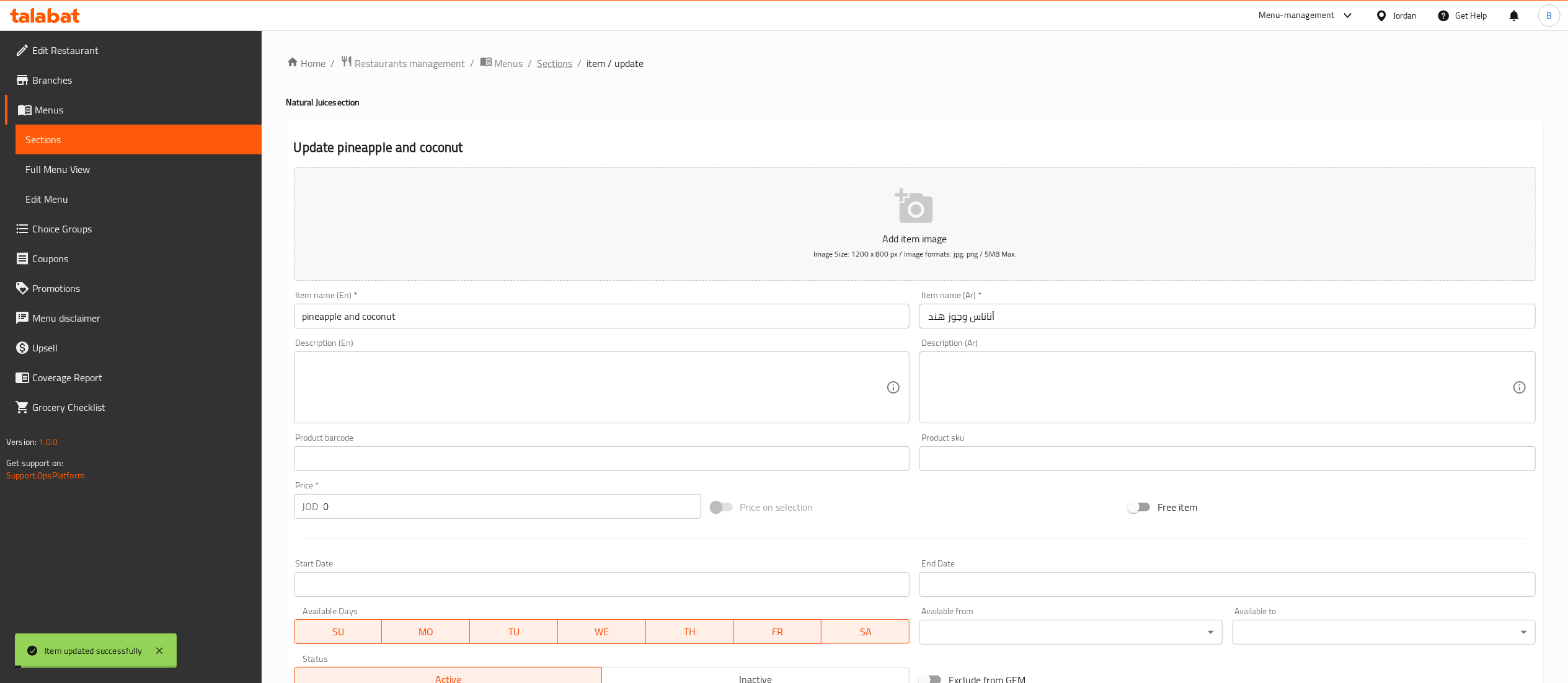
click at [558, 65] on span "Sections" at bounding box center [555, 63] width 36 height 15
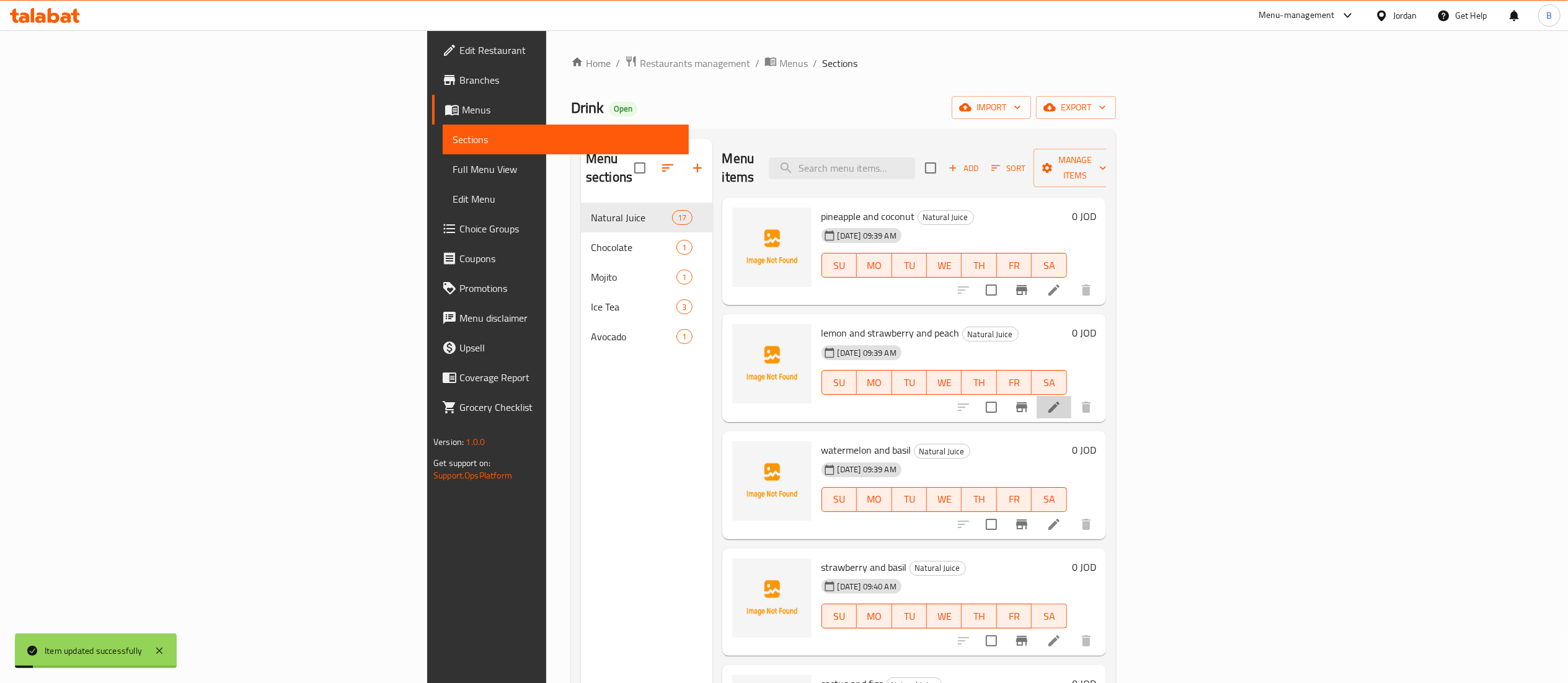
click at [1071, 396] on li at bounding box center [1053, 408] width 35 height 23
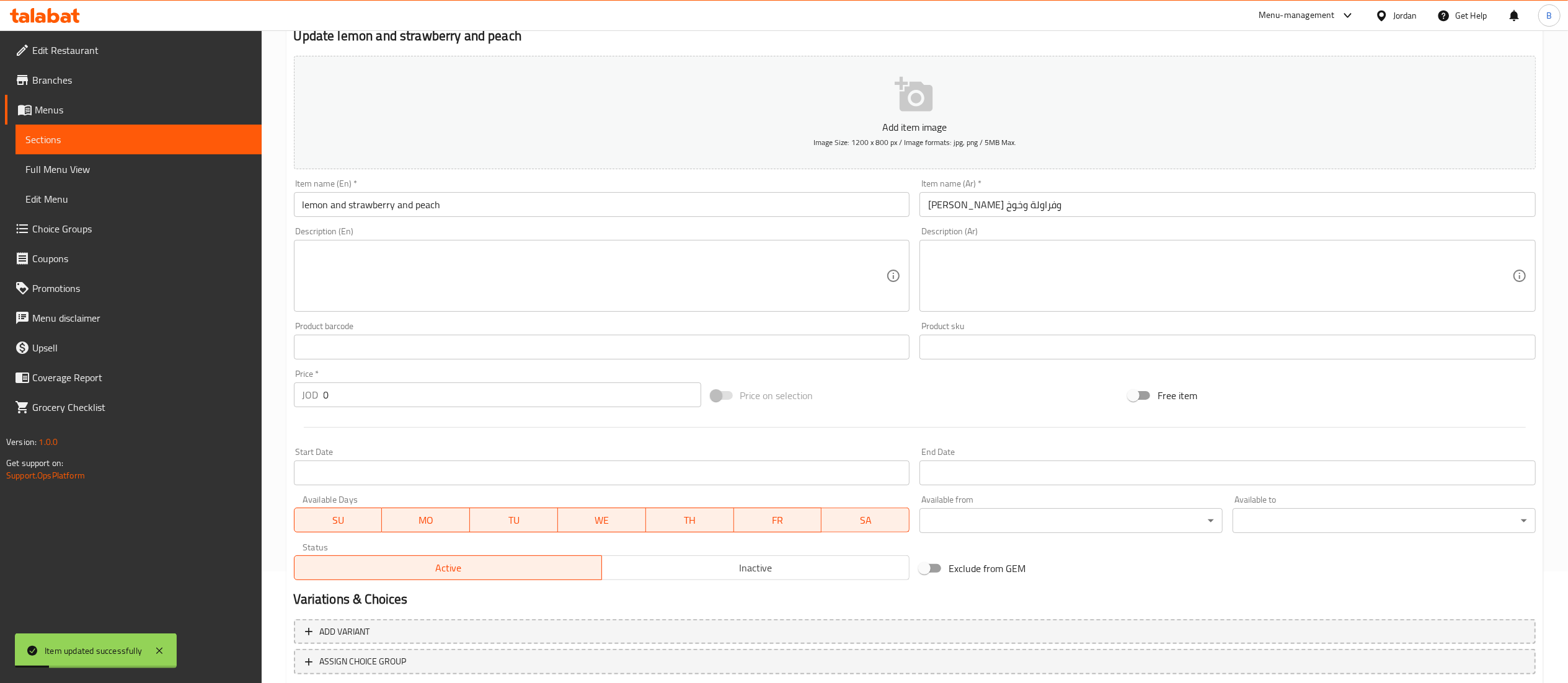
scroll to position [192, 0]
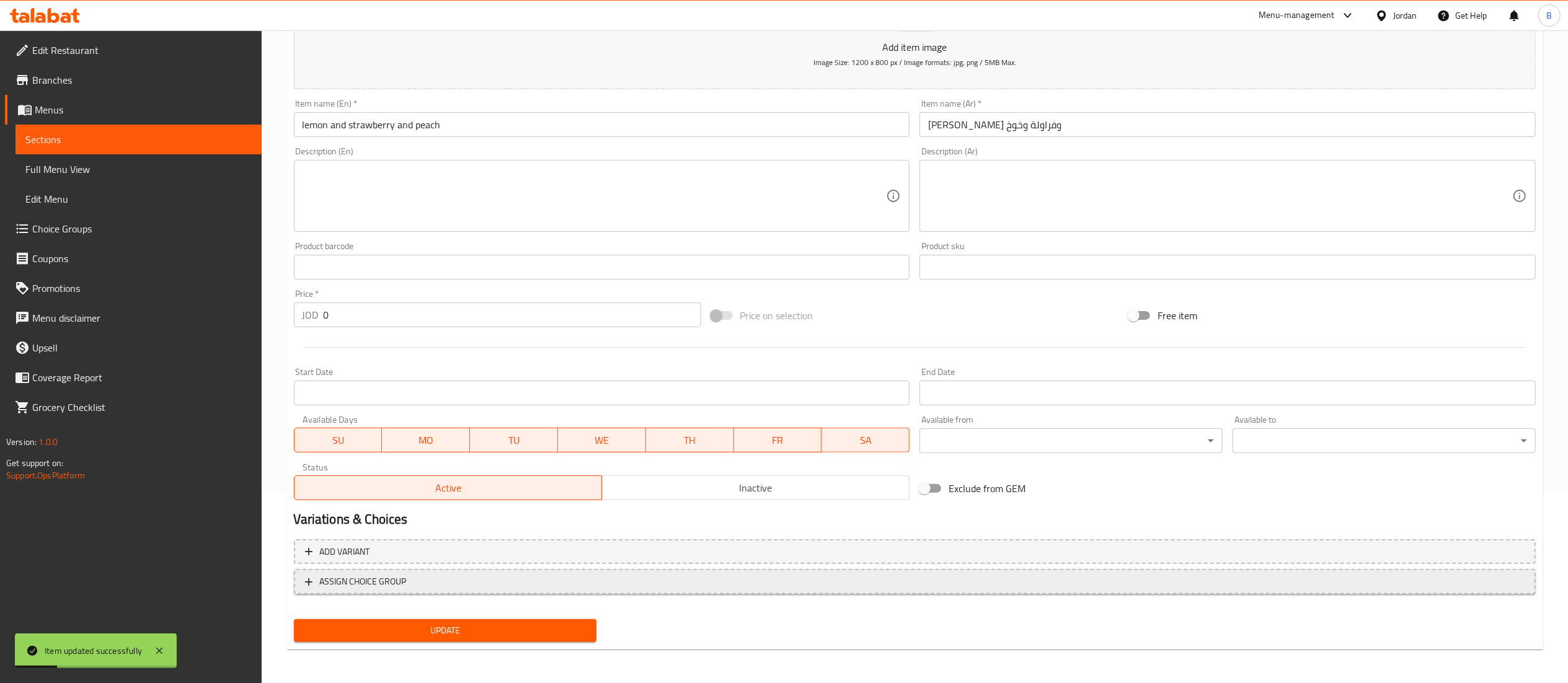
click at [402, 585] on span "ASSIGN CHOICE GROUP" at bounding box center [364, 582] width 86 height 15
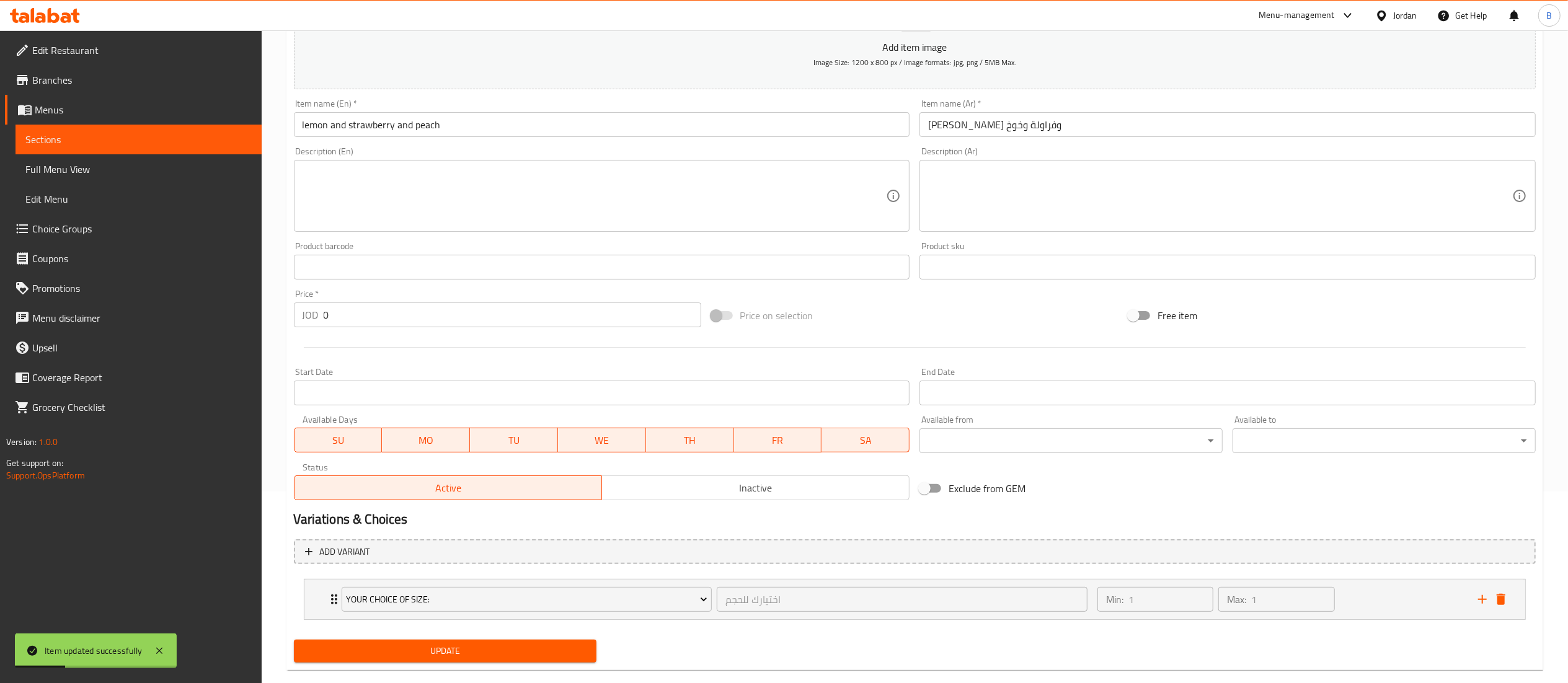
drag, startPoint x: 434, startPoint y: 662, endPoint x: 442, endPoint y: 629, distance: 34.0
click at [435, 660] on button "Update" at bounding box center [445, 651] width 303 height 23
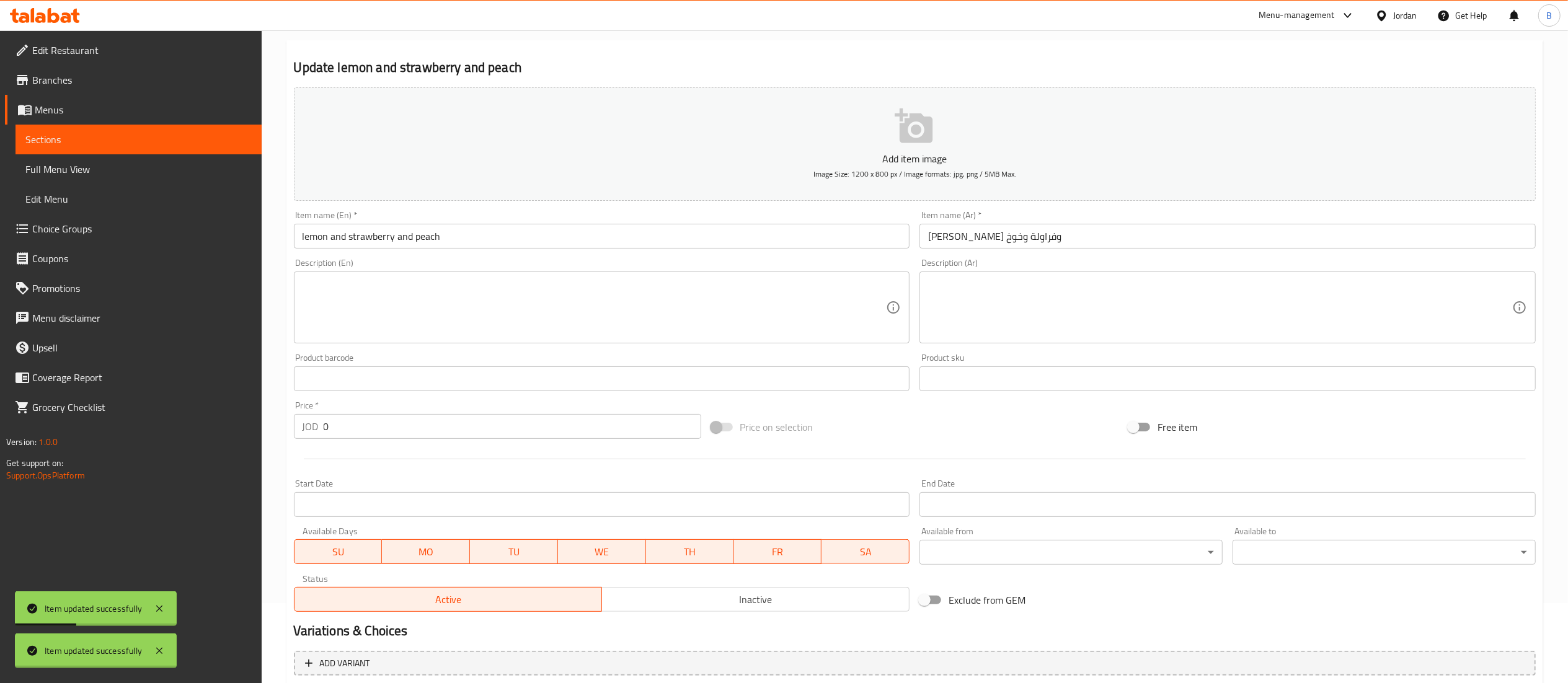
scroll to position [0, 0]
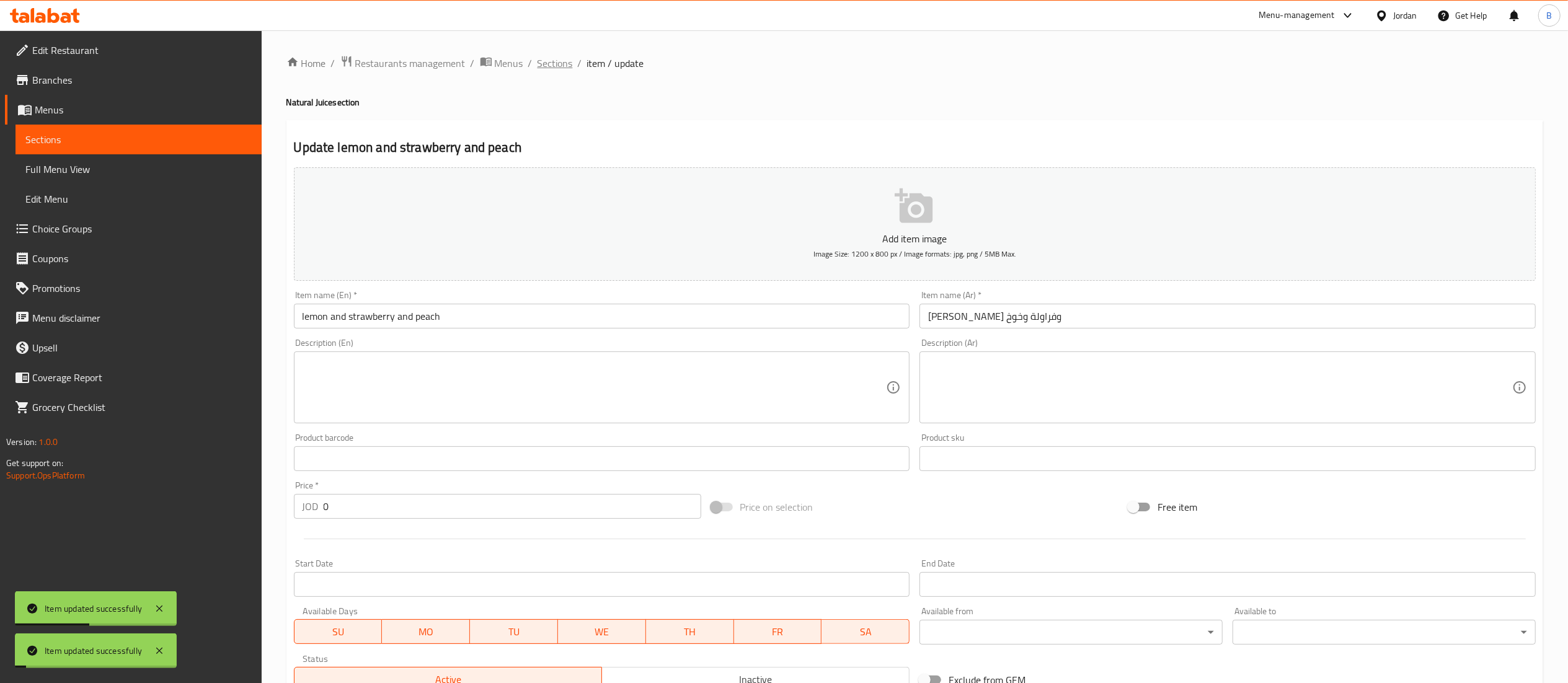
click at [553, 61] on span "Sections" at bounding box center [555, 63] width 36 height 15
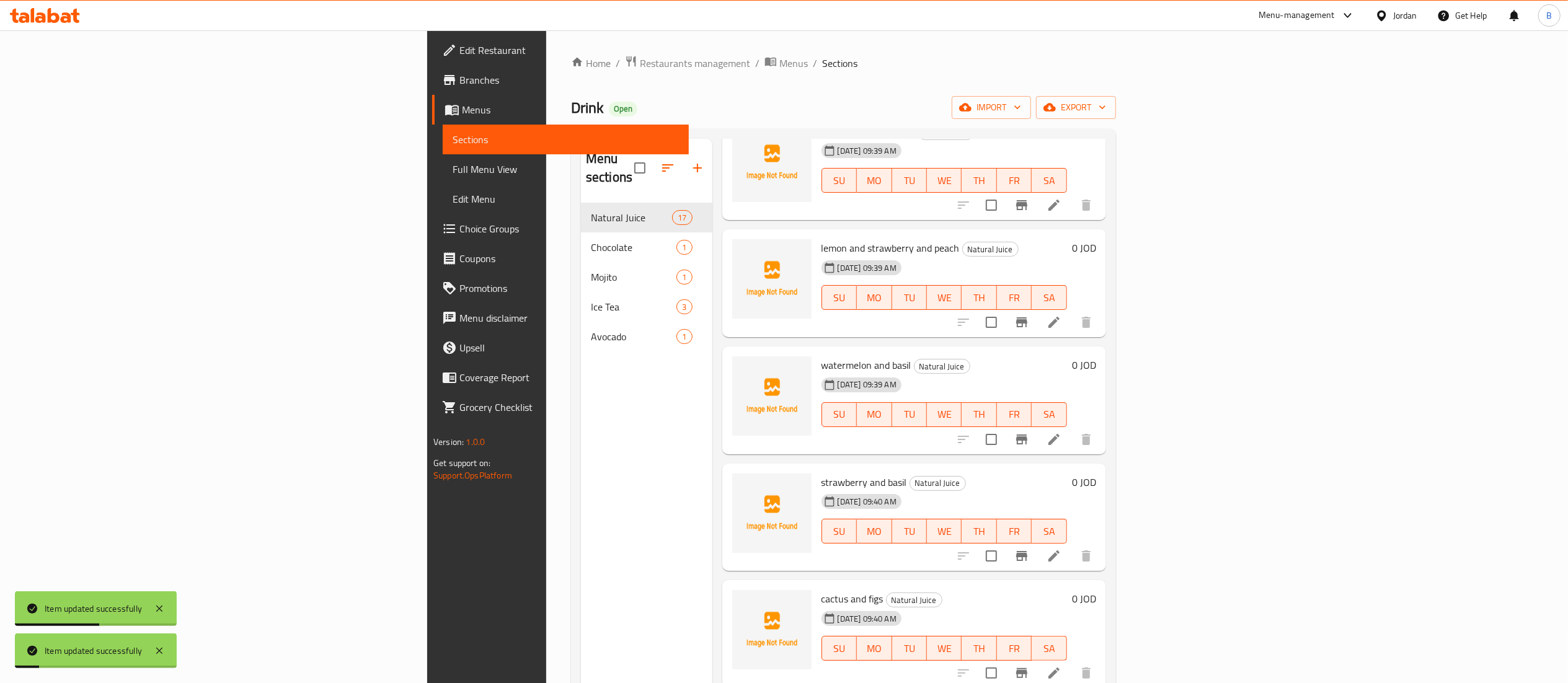
scroll to position [124, 0]
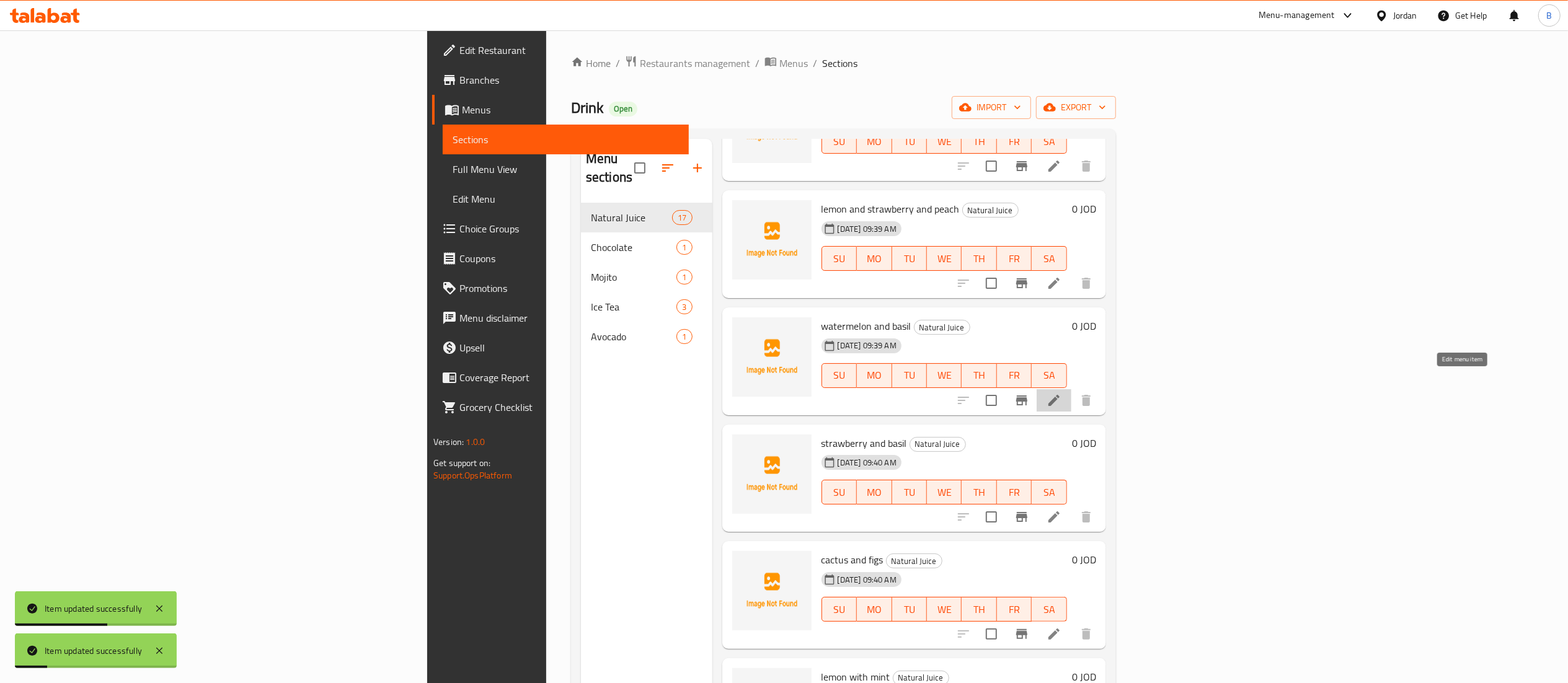
click at [1062, 393] on icon at bounding box center [1054, 400] width 15 height 15
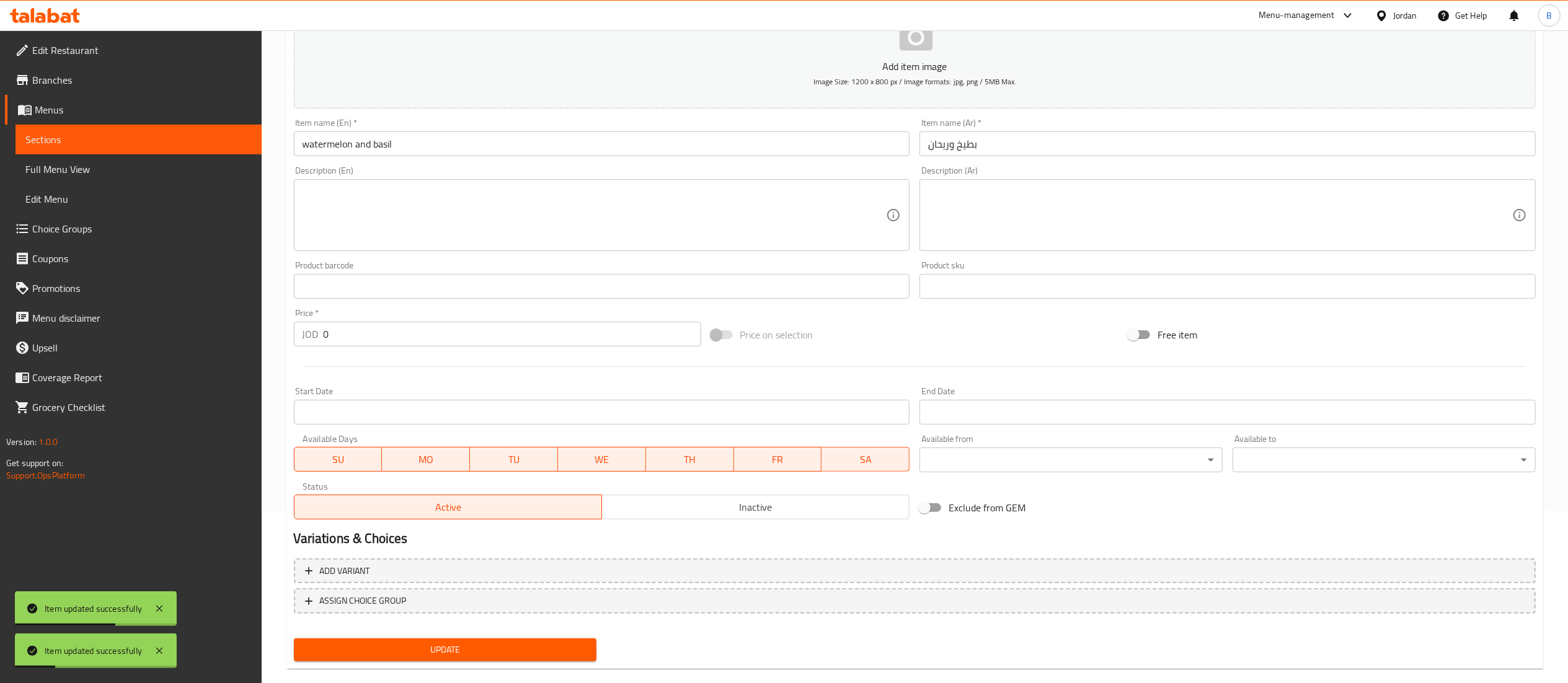
scroll to position [192, 0]
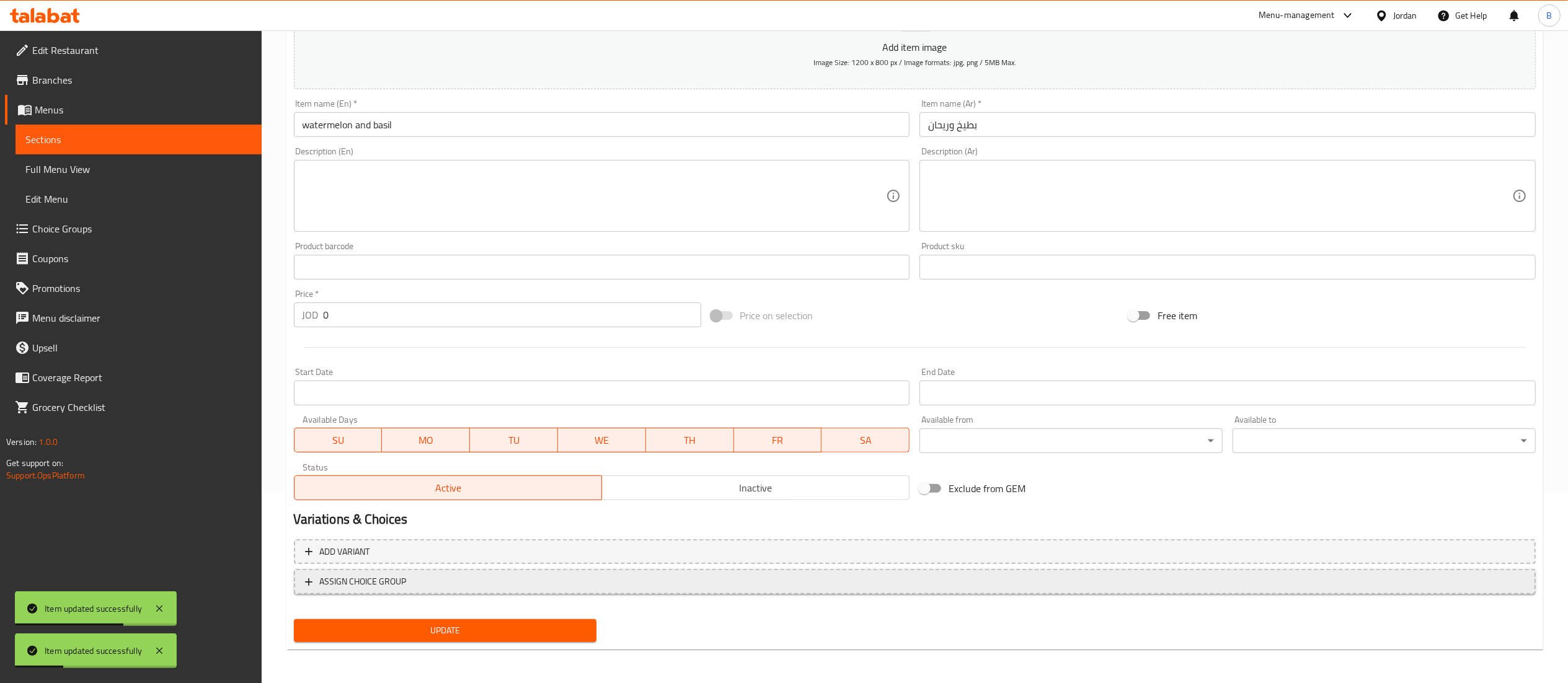
click at [429, 574] on span "ASSIGN CHOICE GROUP" at bounding box center [915, 582] width 1219 height 15
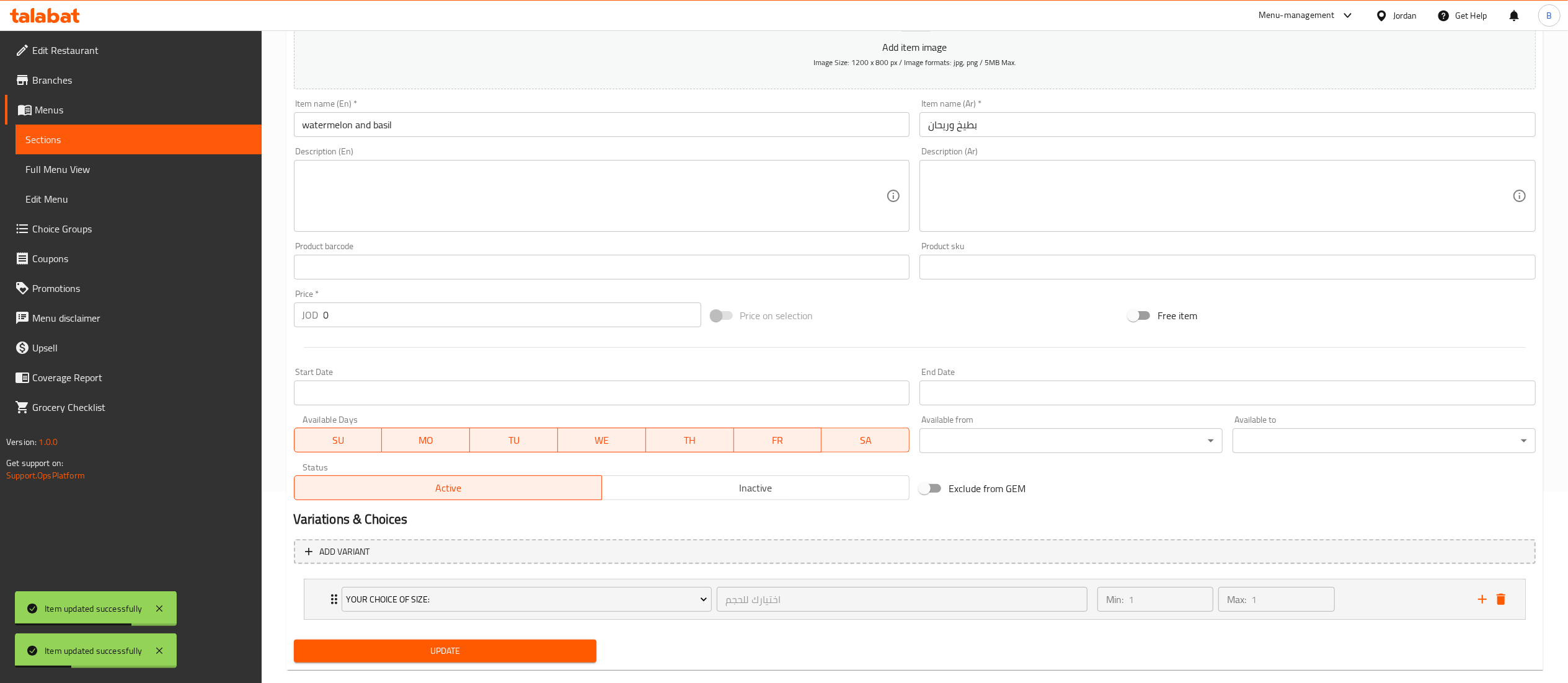
click at [474, 652] on span "Update" at bounding box center [445, 651] width 284 height 15
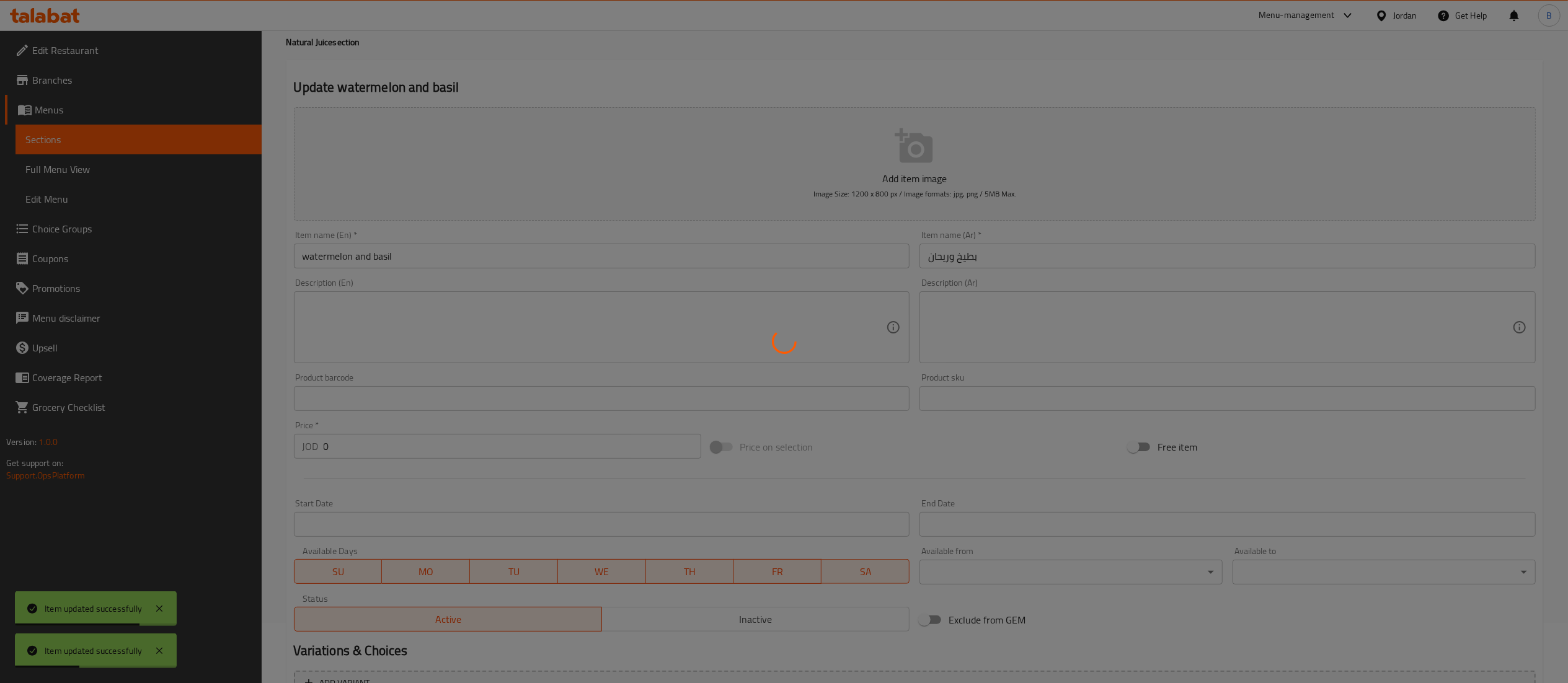
scroll to position [0, 0]
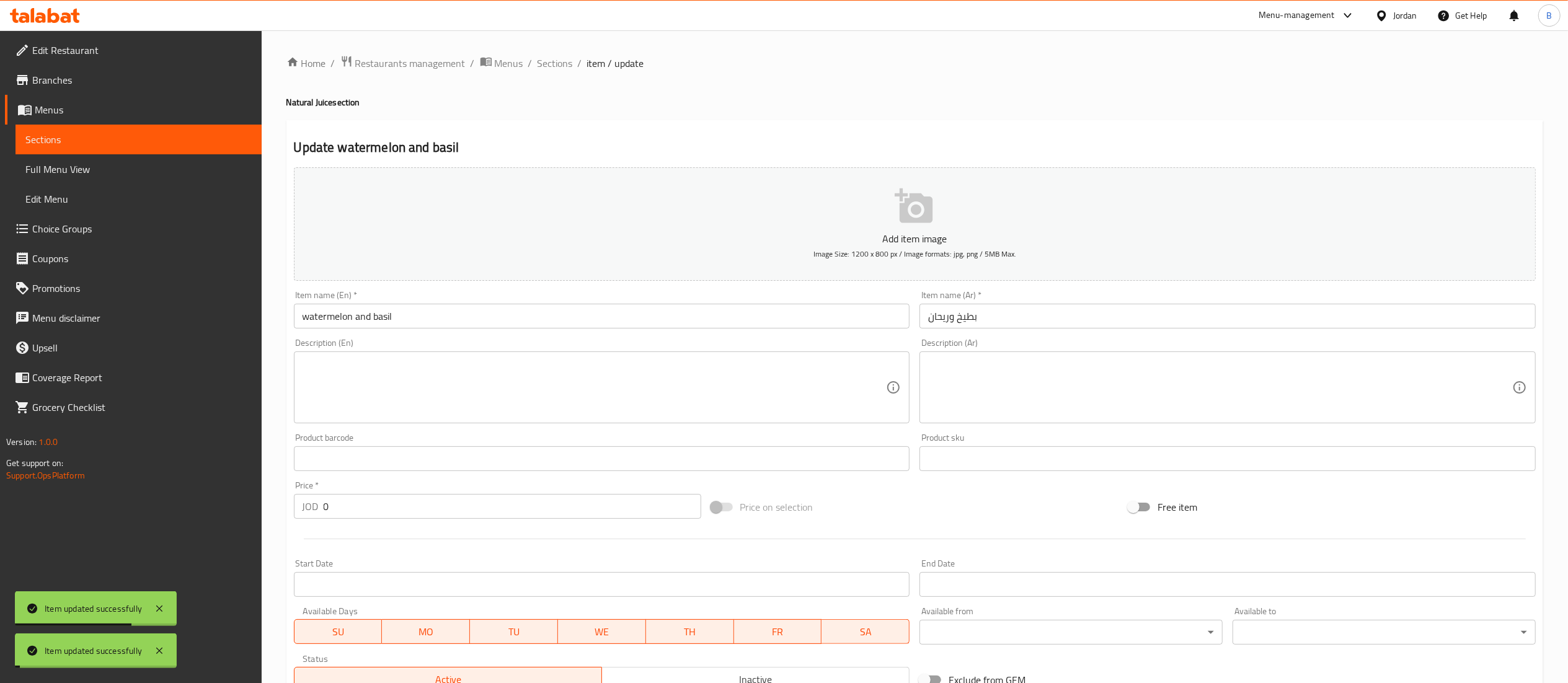
click at [556, 64] on span "Sections" at bounding box center [555, 63] width 36 height 15
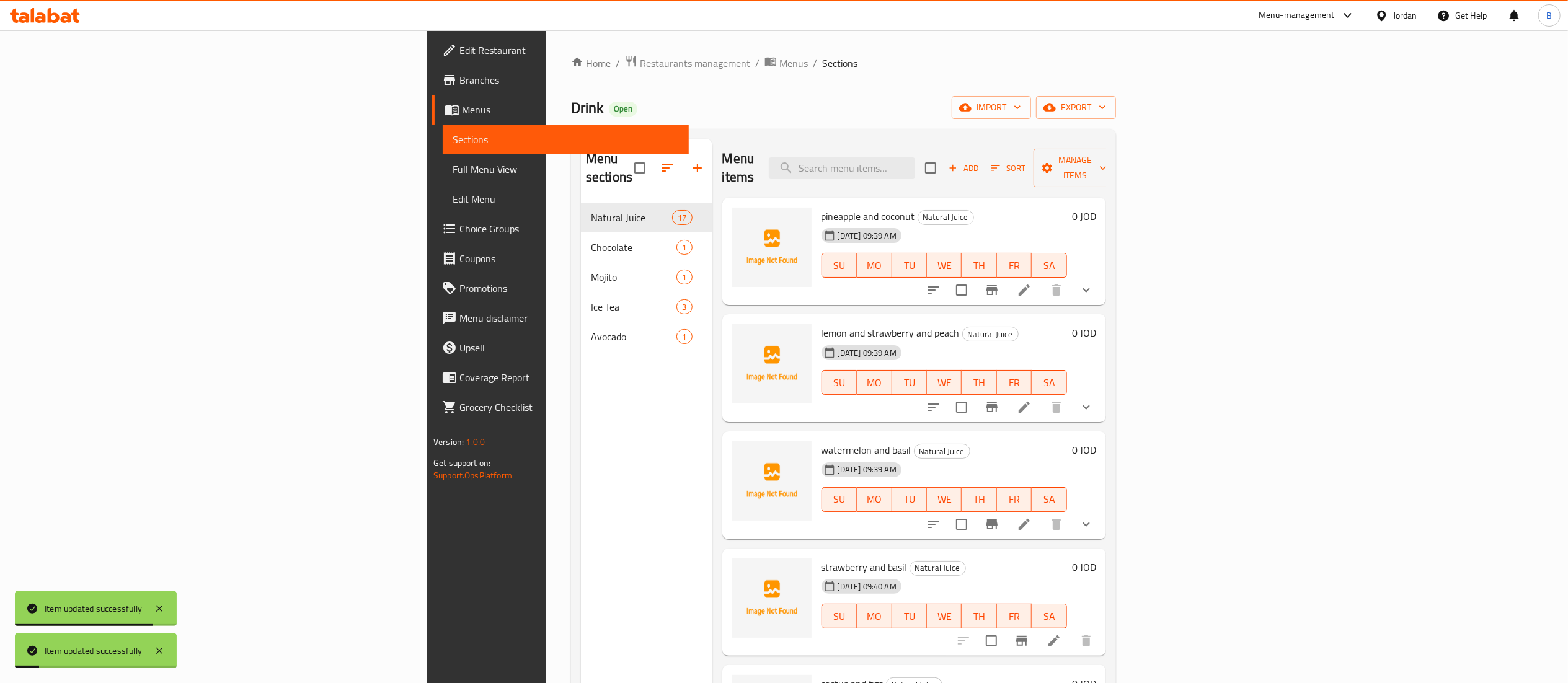
scroll to position [124, 0]
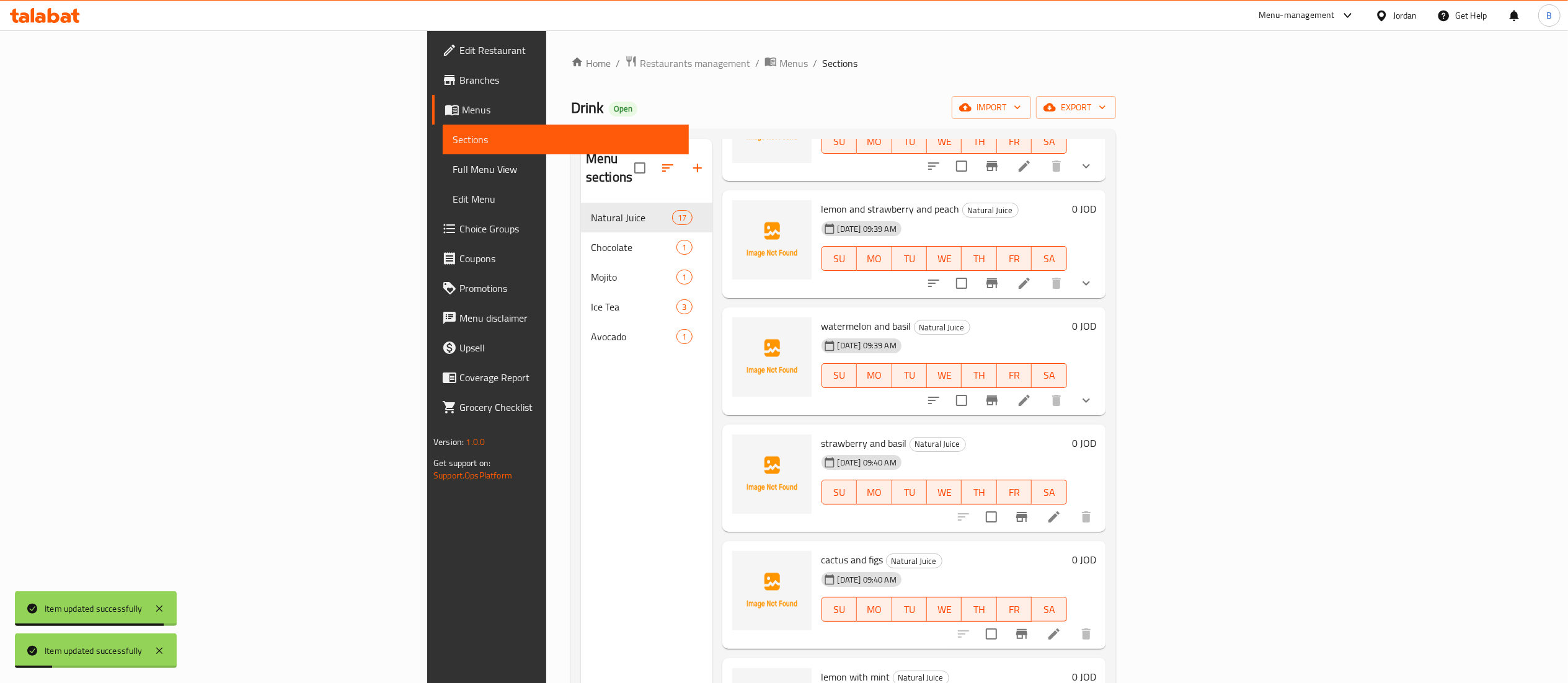
click at [1062, 509] on icon at bounding box center [1054, 517] width 15 height 15
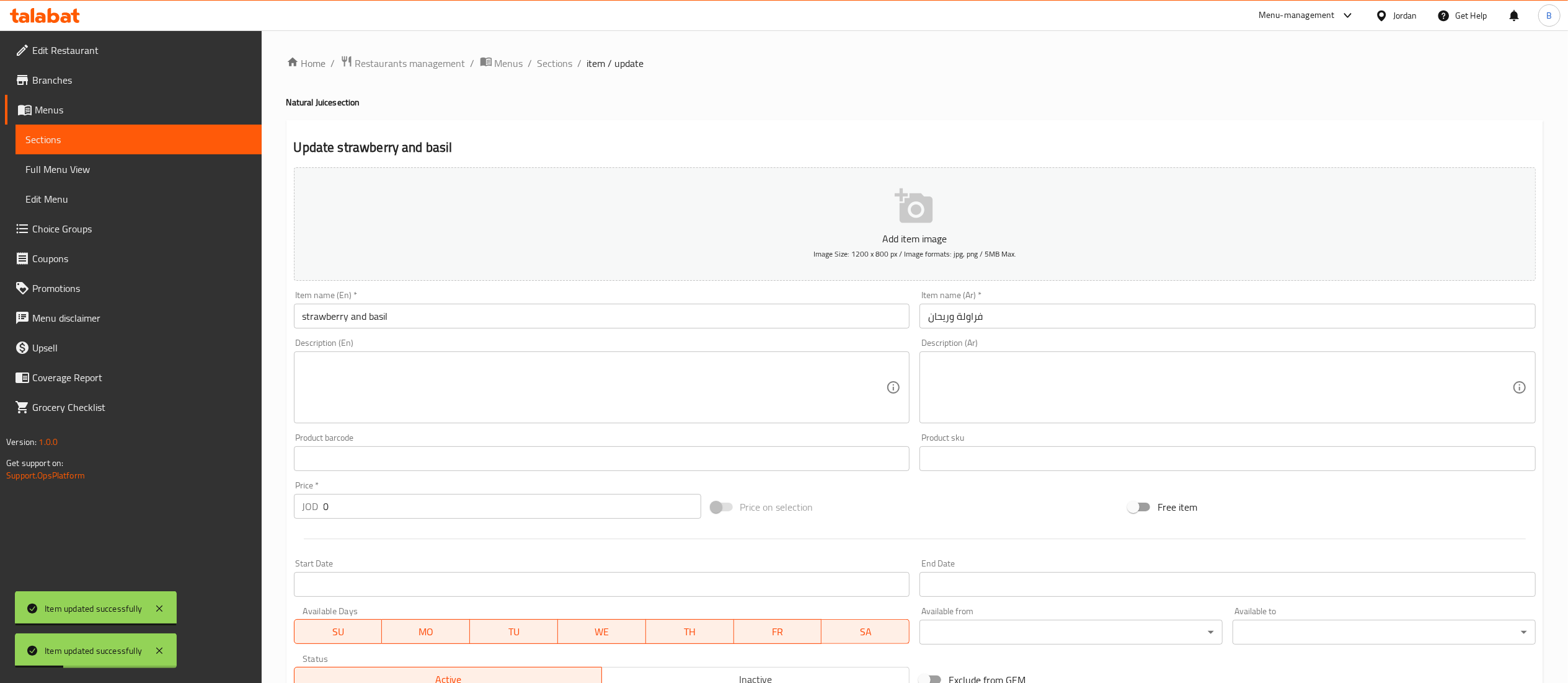
scroll to position [192, 0]
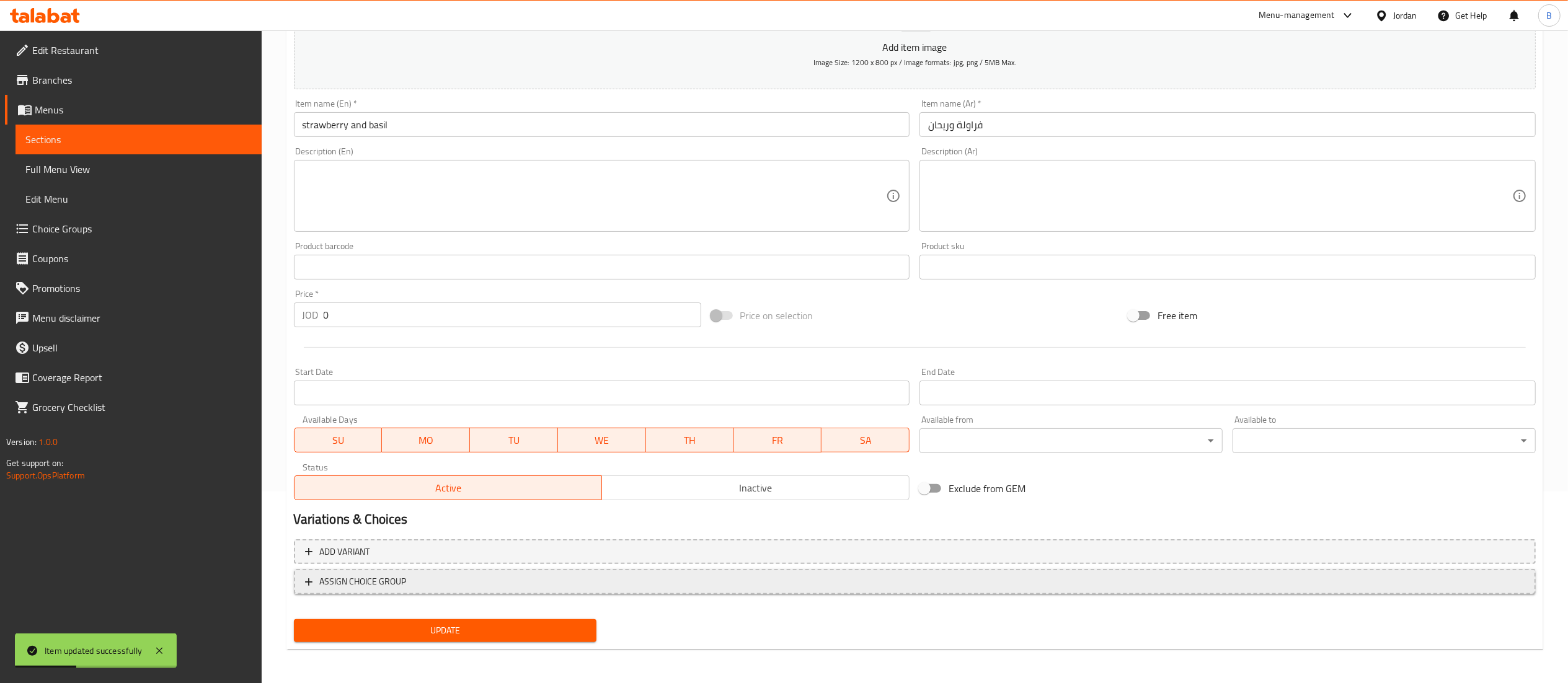
click at [346, 577] on span "ASSIGN CHOICE GROUP" at bounding box center [364, 582] width 86 height 15
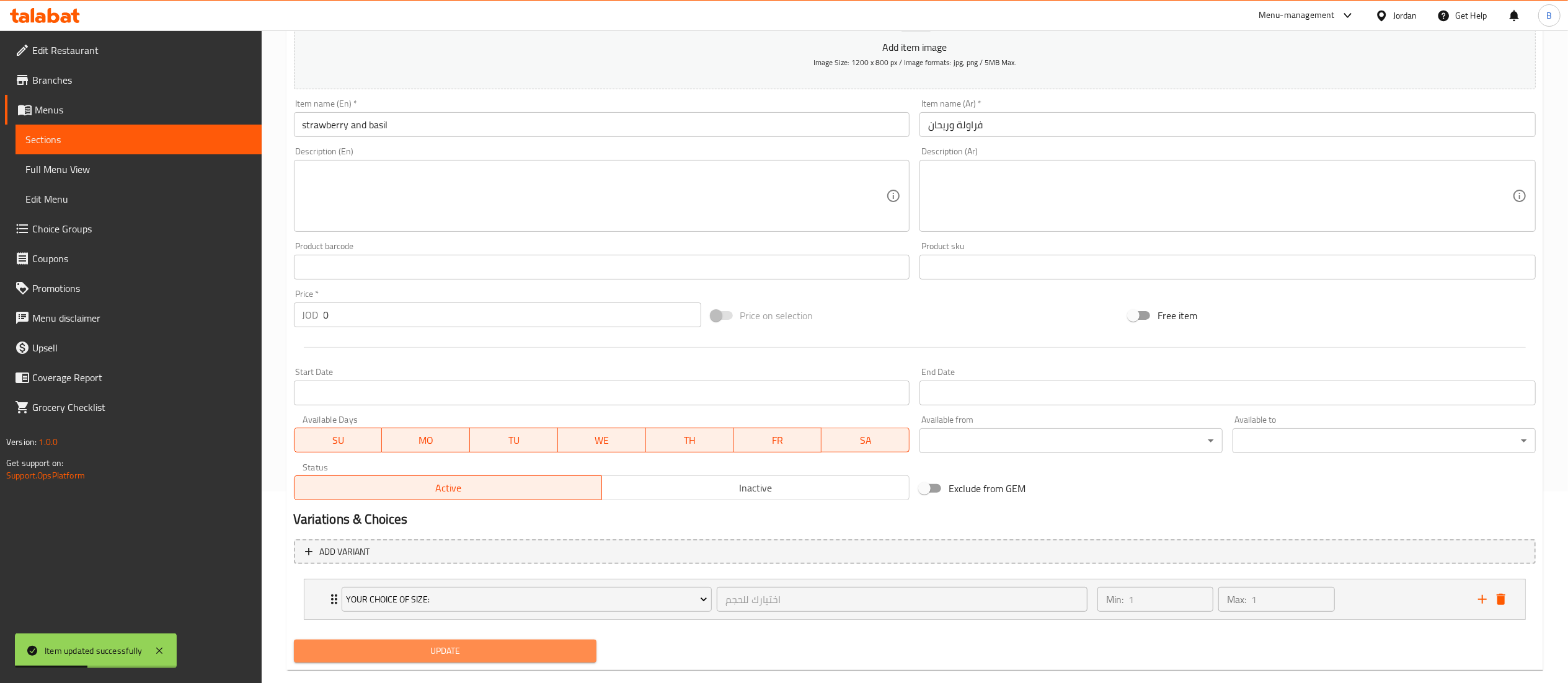
click at [459, 656] on span "Update" at bounding box center [445, 651] width 284 height 15
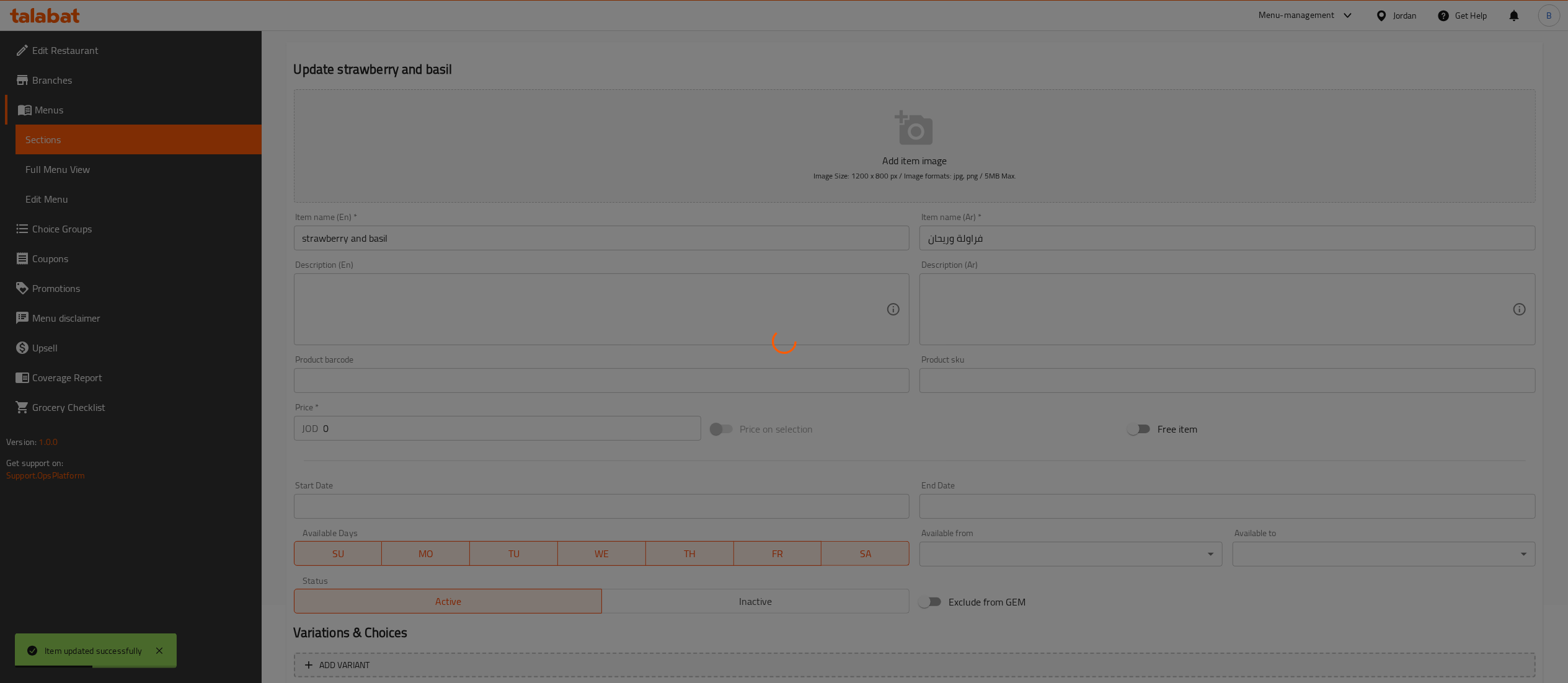
scroll to position [0, 0]
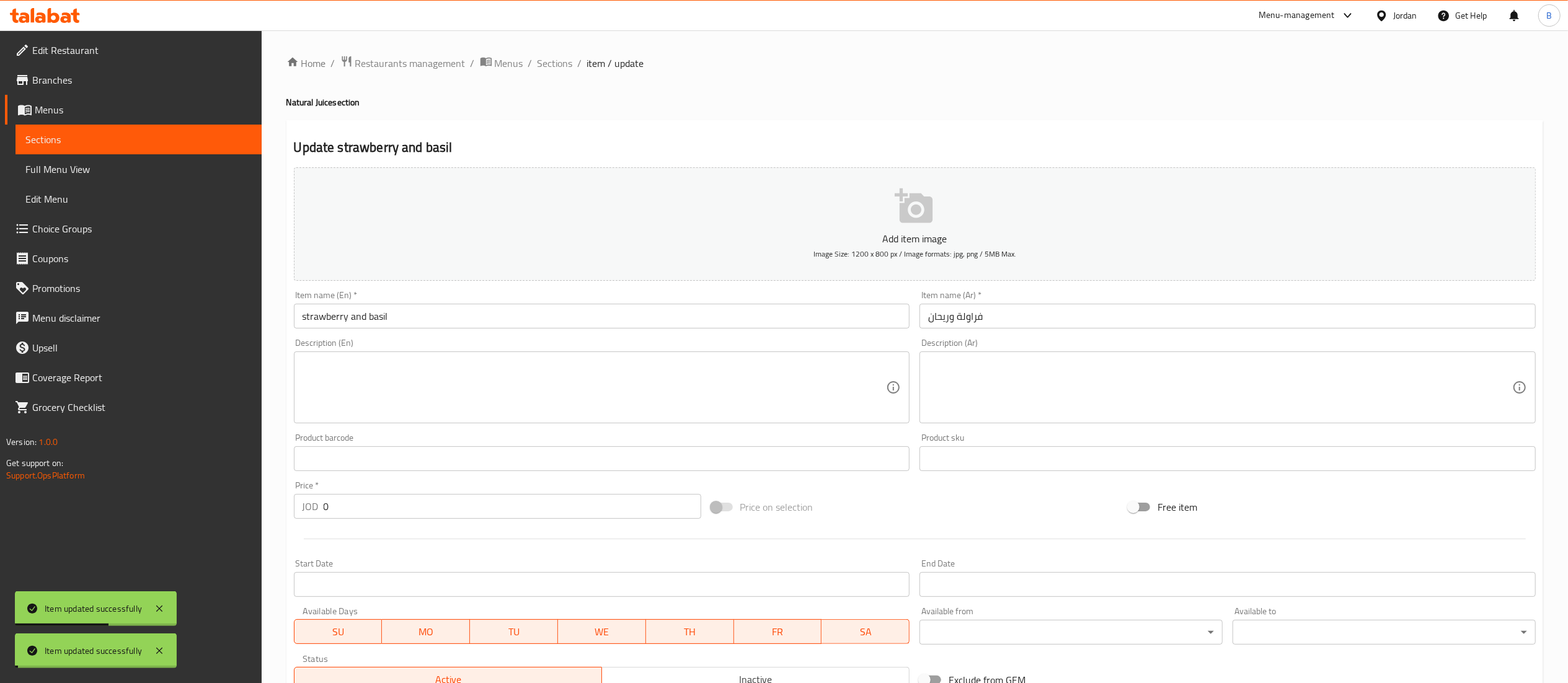
click at [550, 63] on span "Sections" at bounding box center [555, 63] width 36 height 15
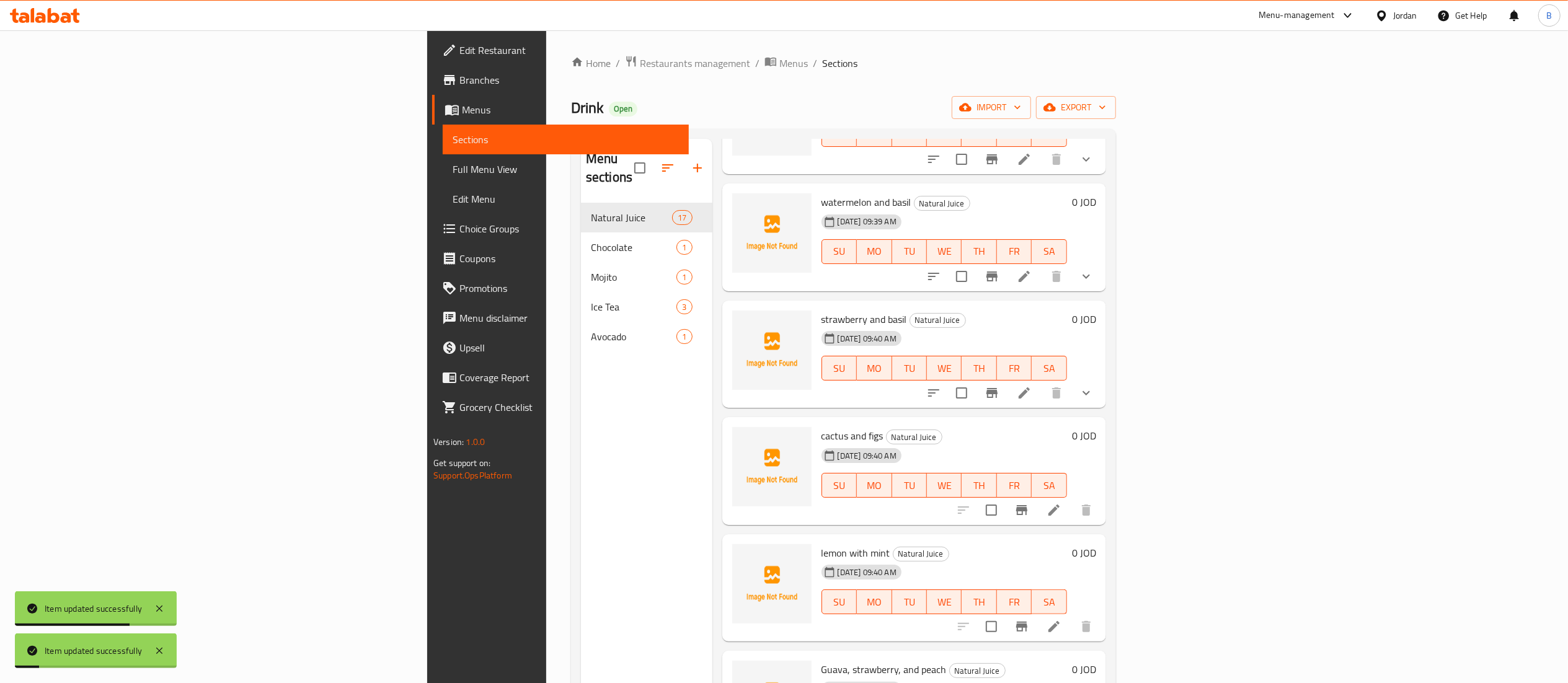
scroll to position [372, 0]
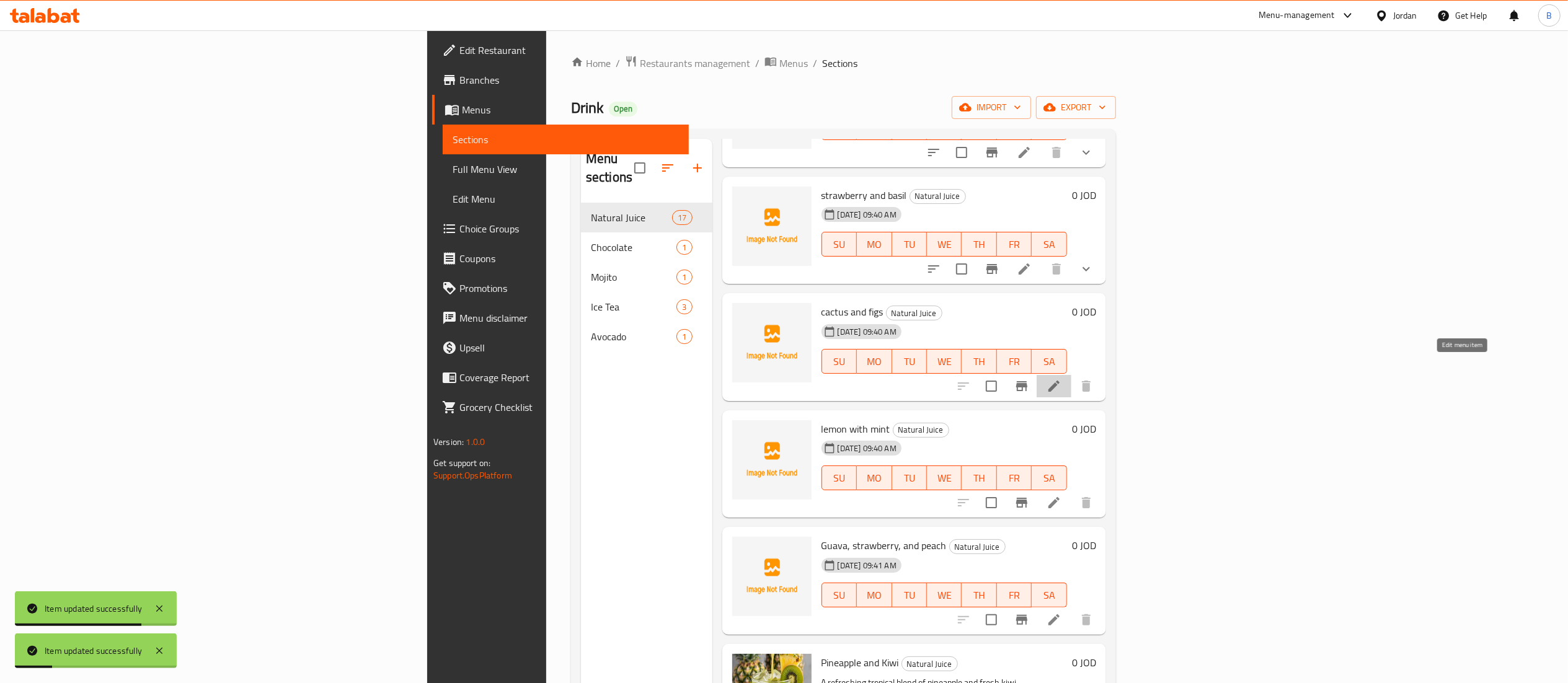
click at [1060, 380] on icon at bounding box center [1054, 386] width 11 height 11
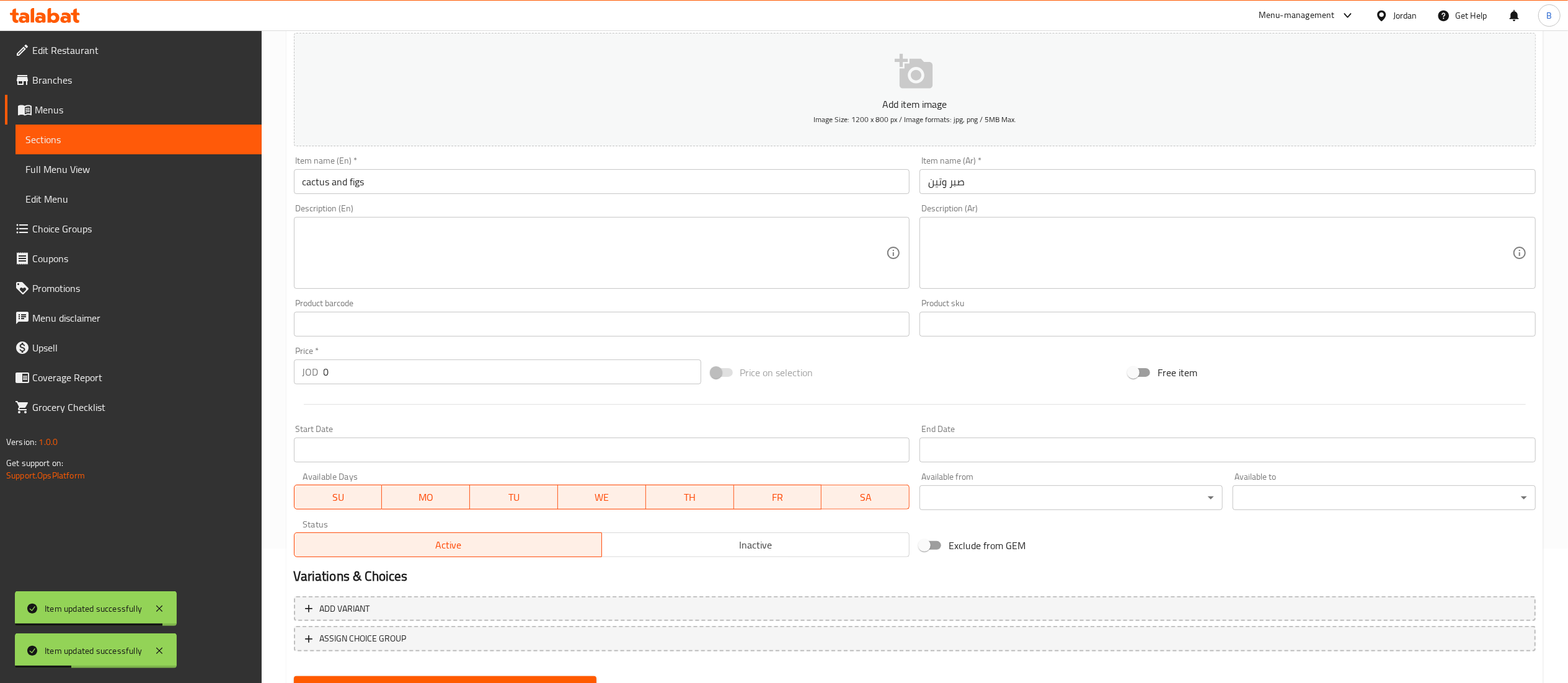
scroll to position [192, 0]
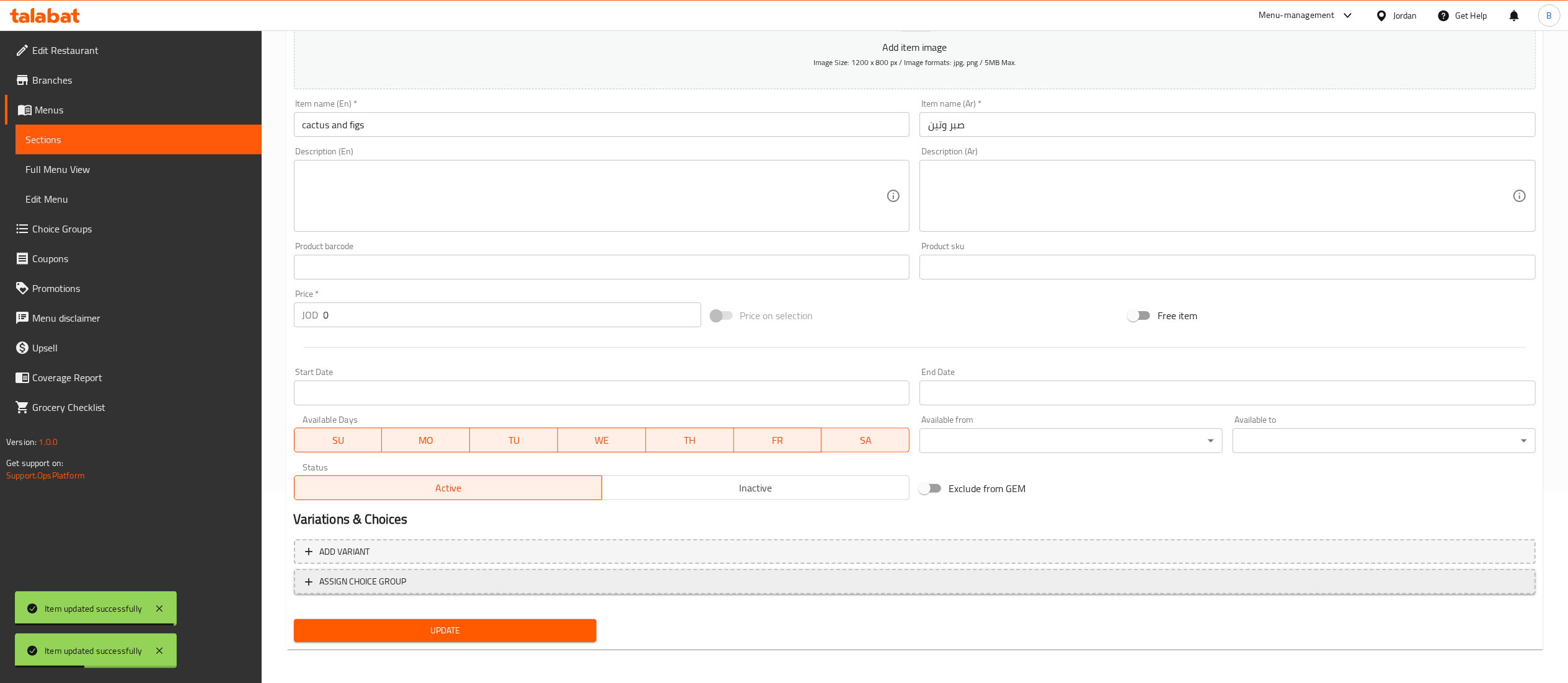
click at [395, 590] on button "ASSIGN CHOICE GROUP" at bounding box center [915, 582] width 1242 height 25
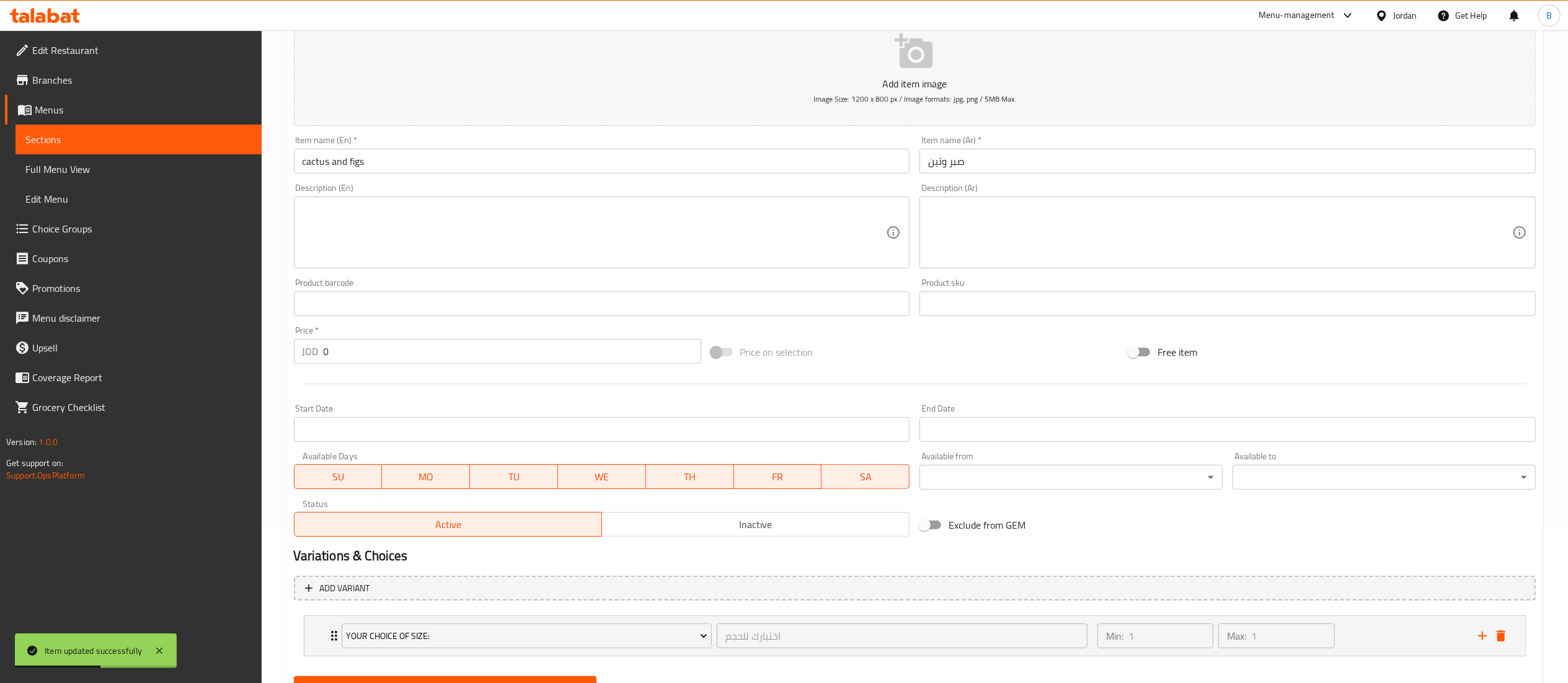
scroll to position [214, 0]
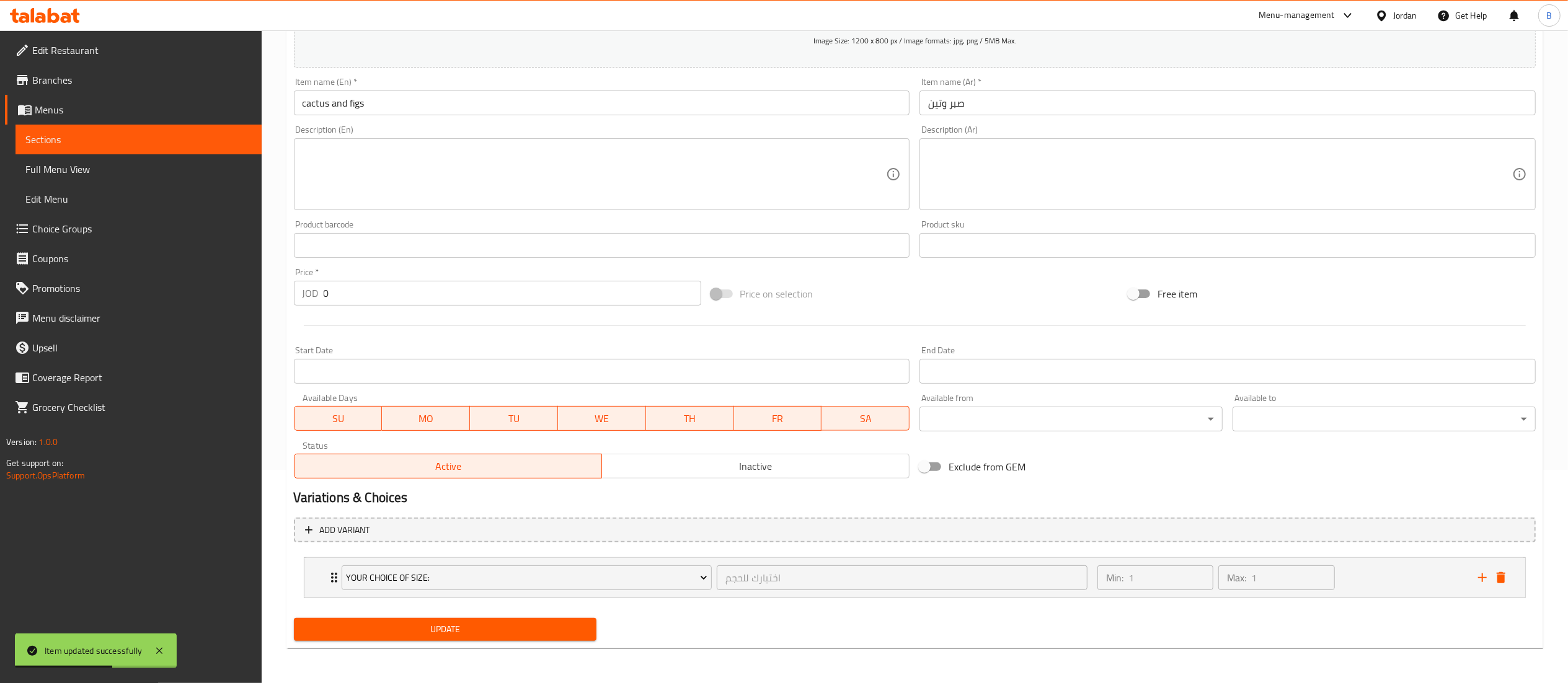
click at [532, 624] on span "Update" at bounding box center [445, 629] width 284 height 15
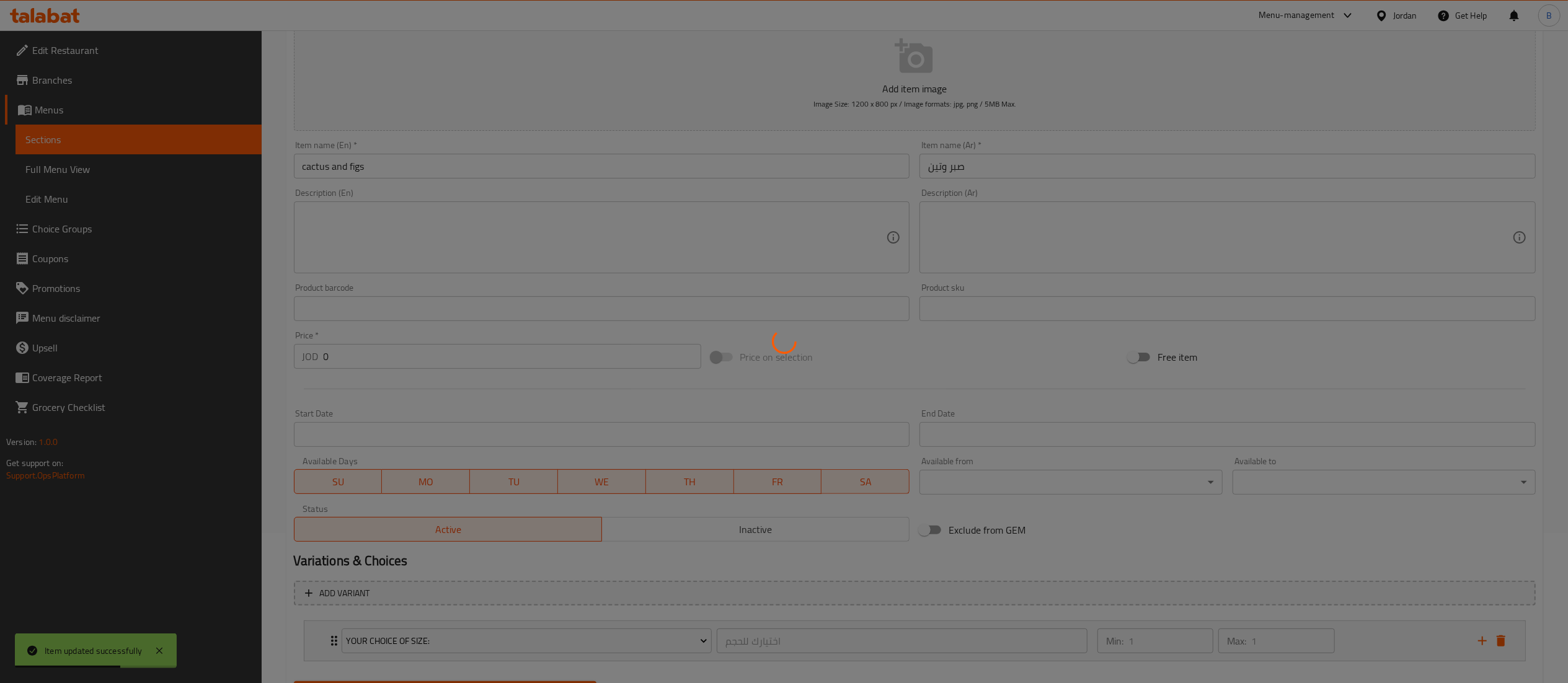
scroll to position [0, 0]
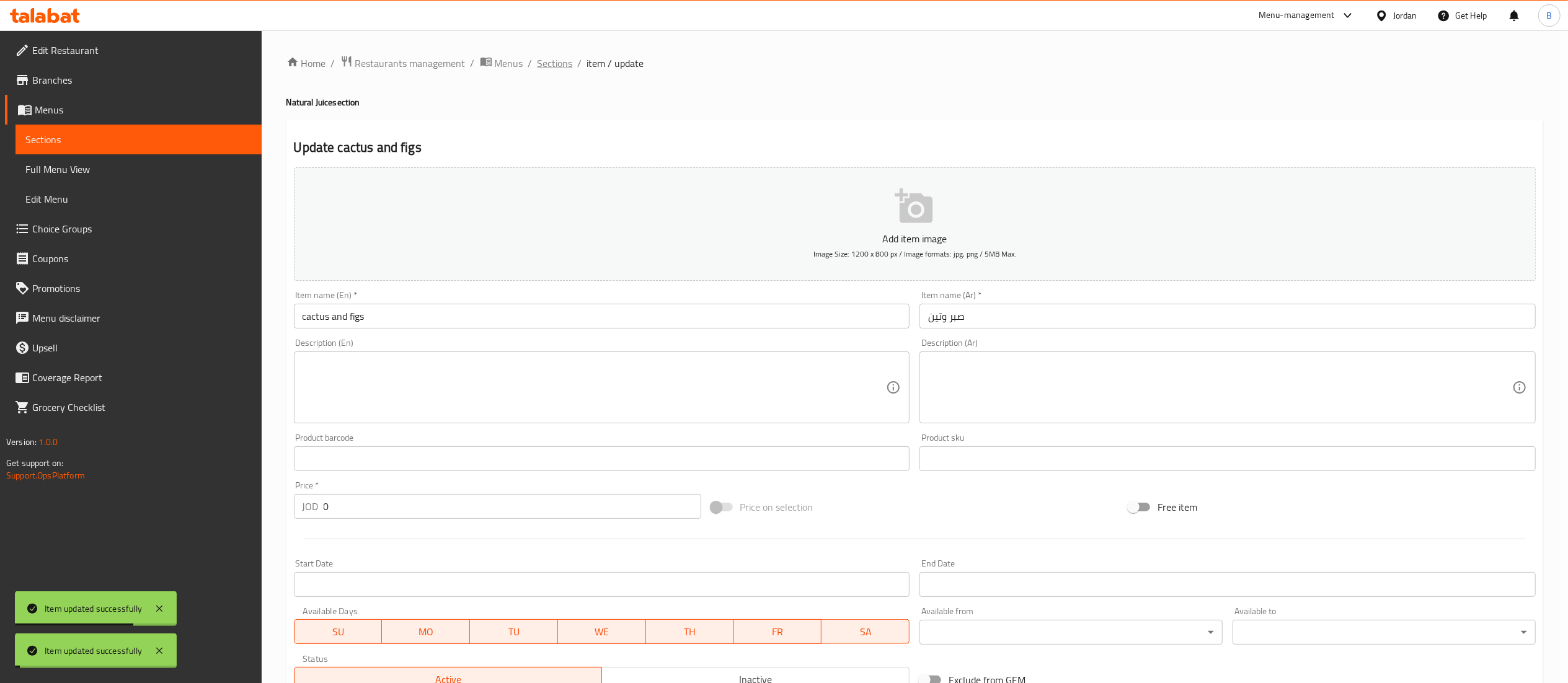
click at [551, 63] on span "Sections" at bounding box center [555, 63] width 36 height 15
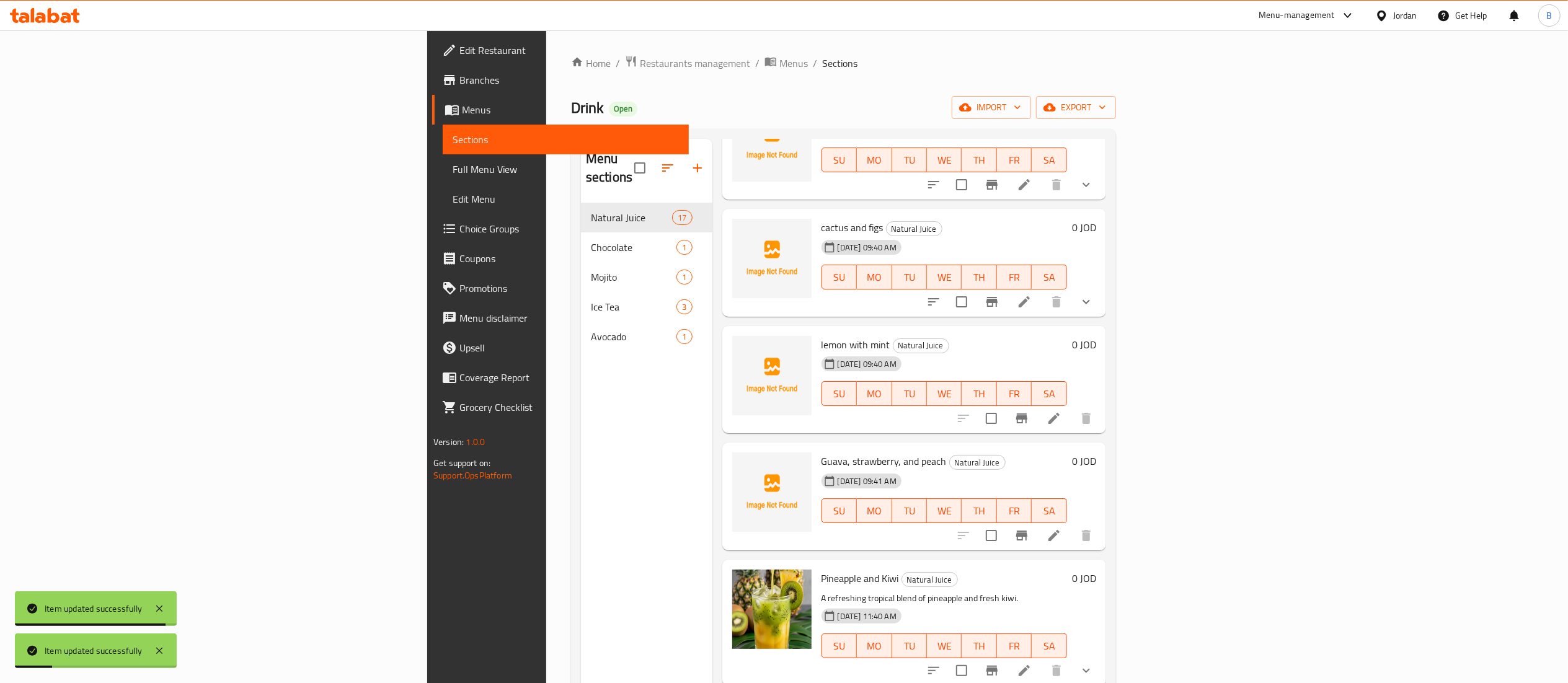
scroll to position [496, 0]
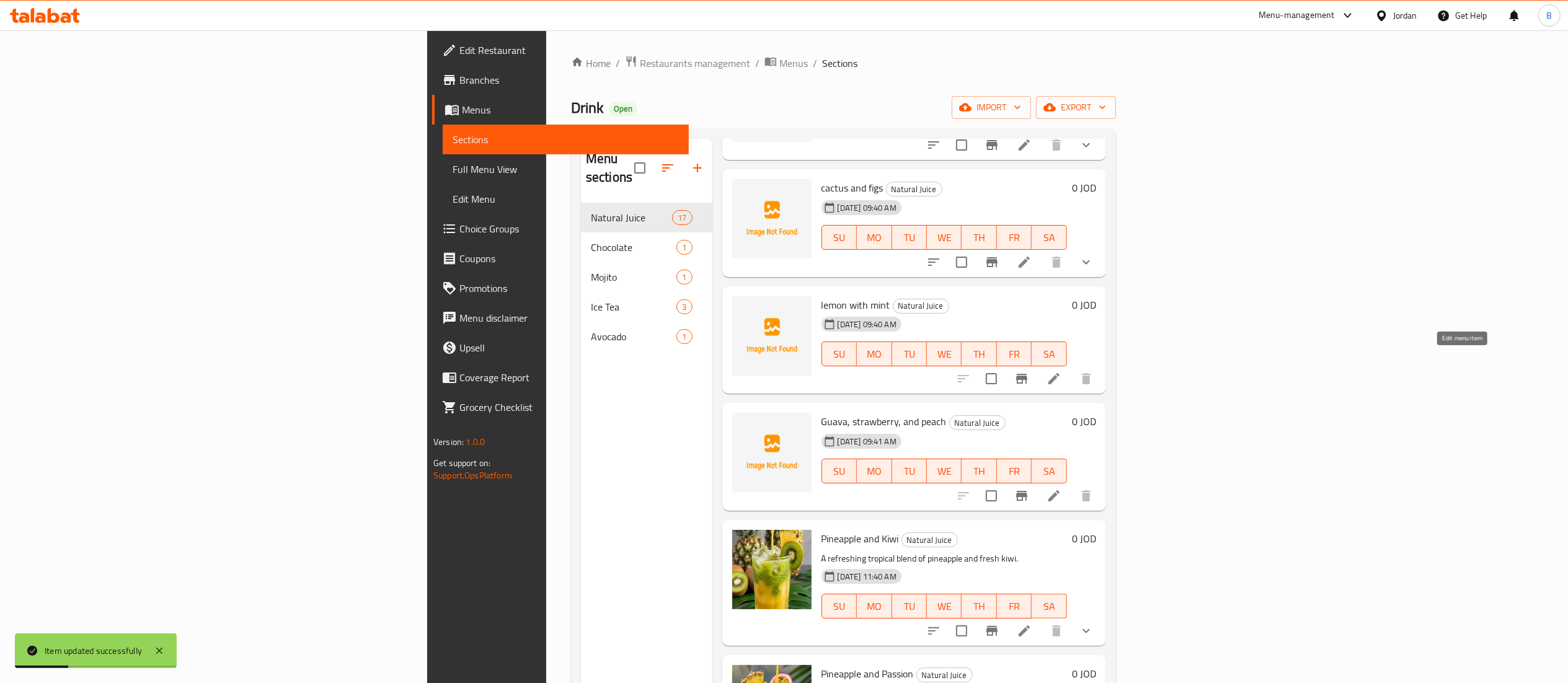
click at [1062, 371] on icon at bounding box center [1054, 379] width 15 height 15
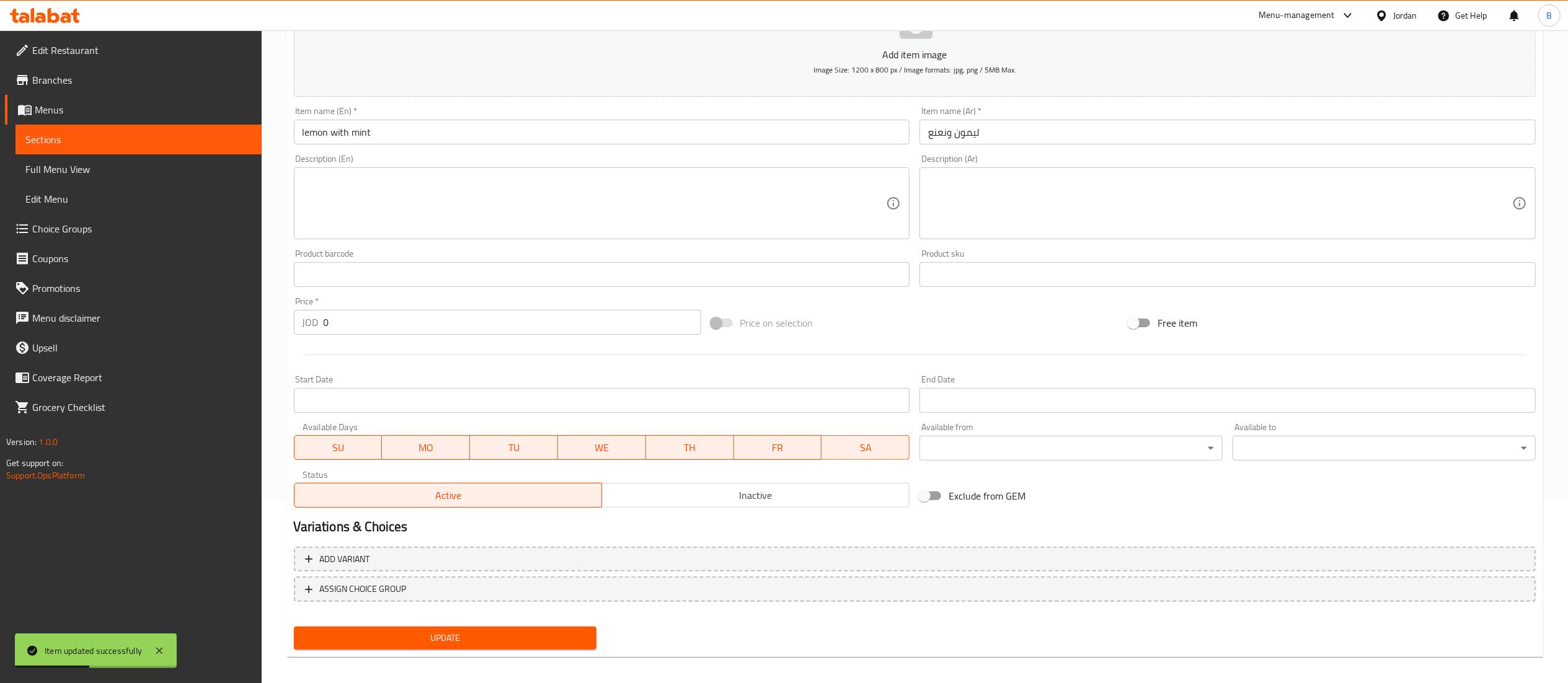
scroll to position [192, 0]
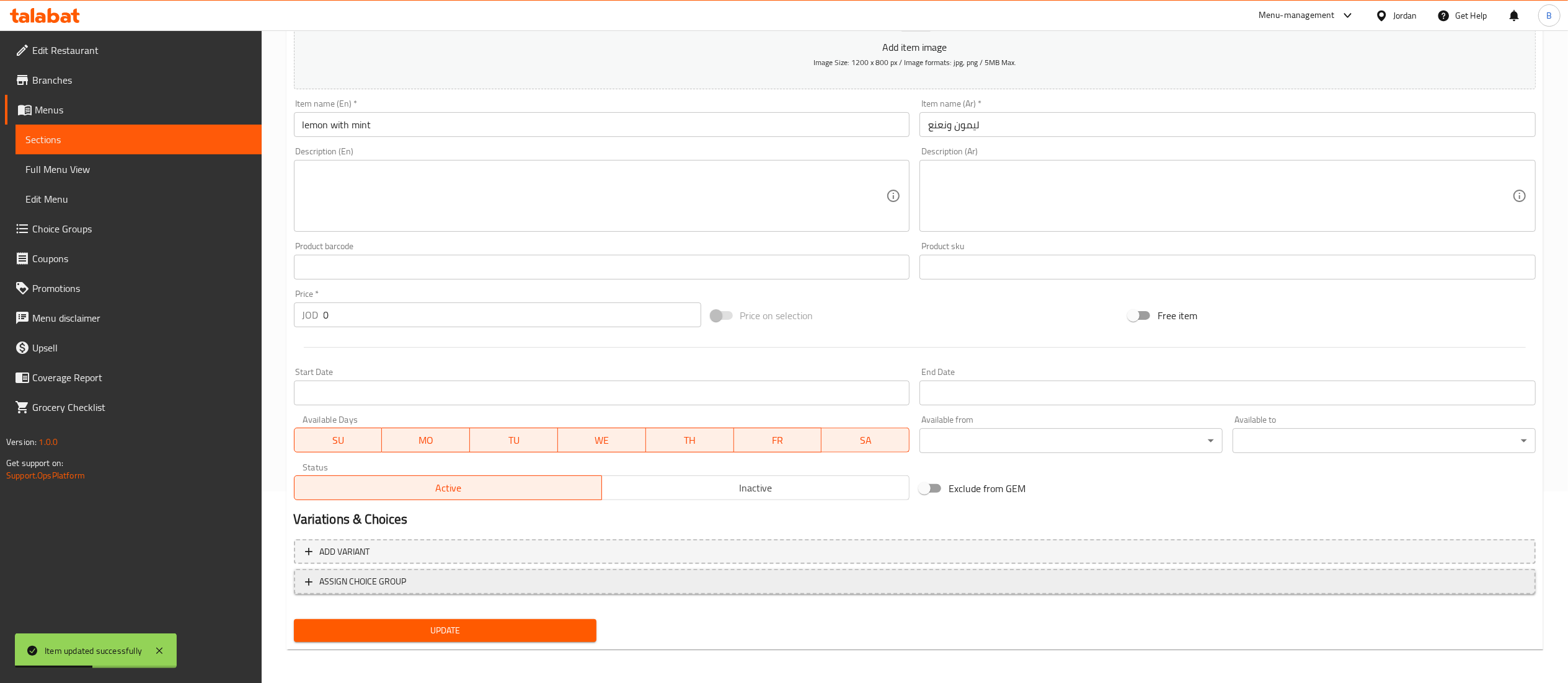
click at [454, 592] on button "ASSIGN CHOICE GROUP" at bounding box center [915, 582] width 1242 height 25
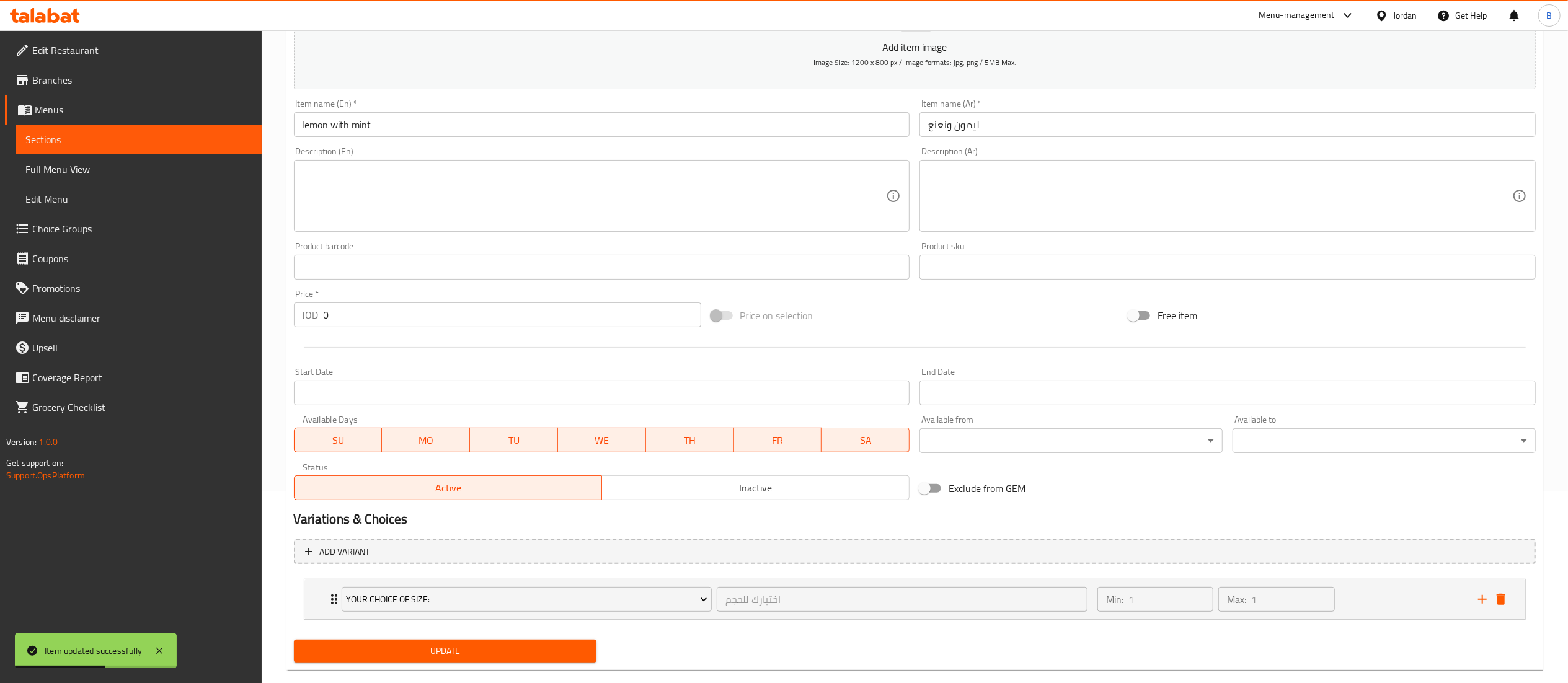
click at [500, 650] on span "Update" at bounding box center [445, 651] width 284 height 15
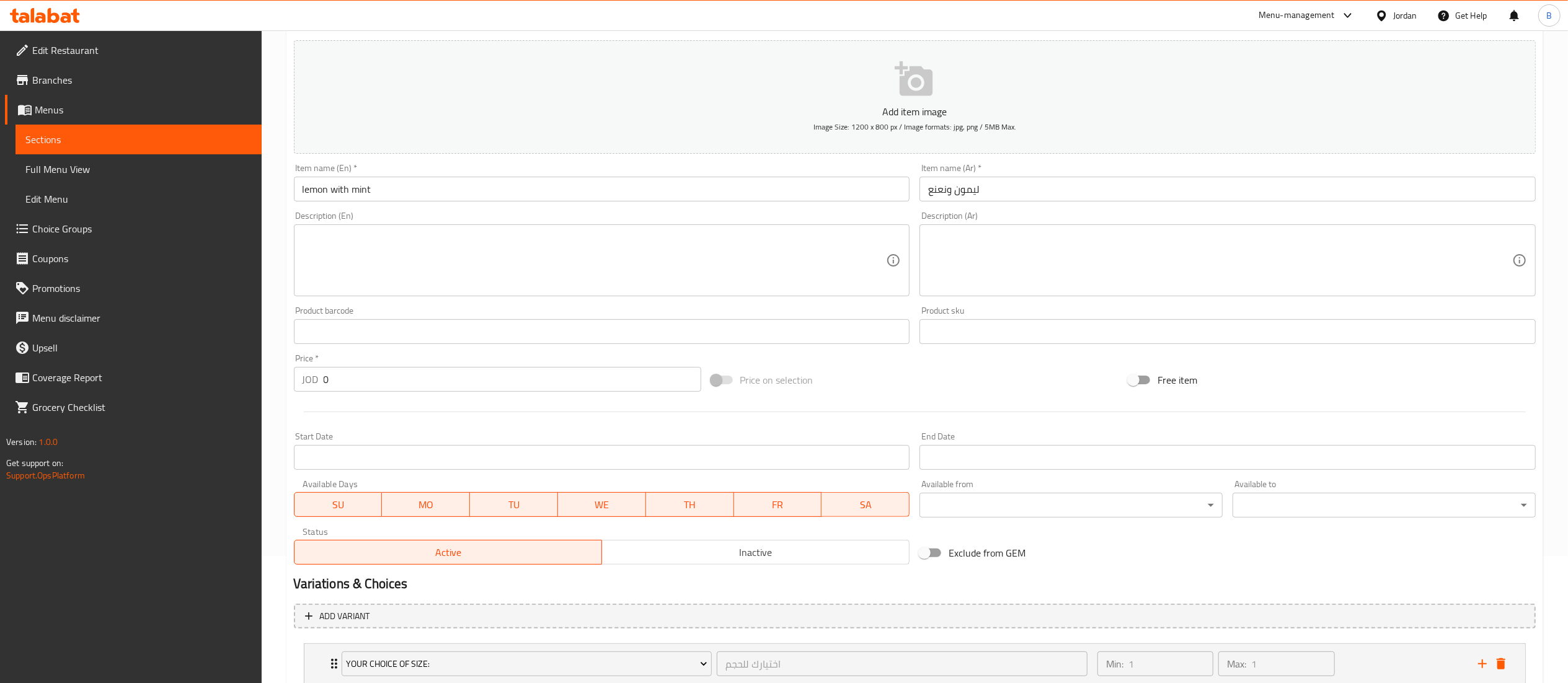
scroll to position [214, 0]
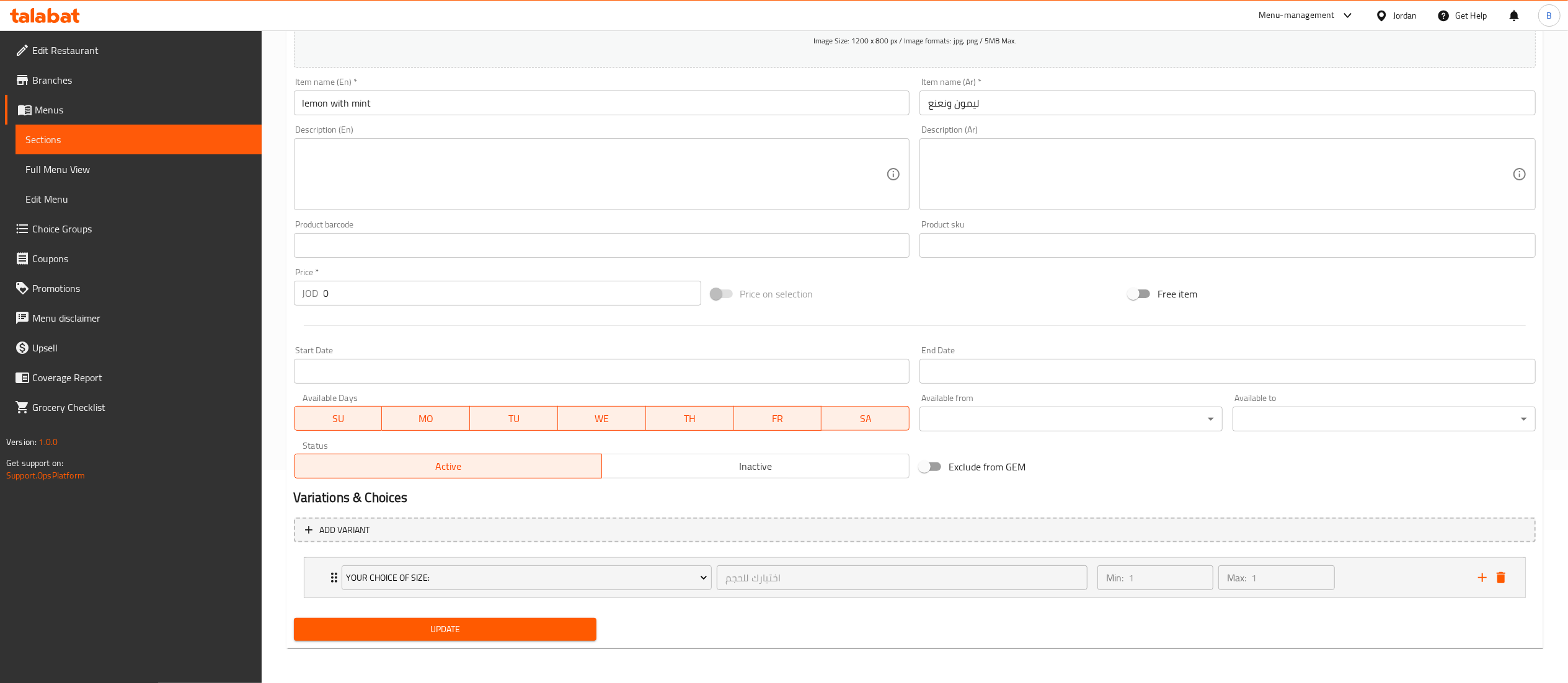
click at [551, 624] on span "Update" at bounding box center [445, 629] width 284 height 15
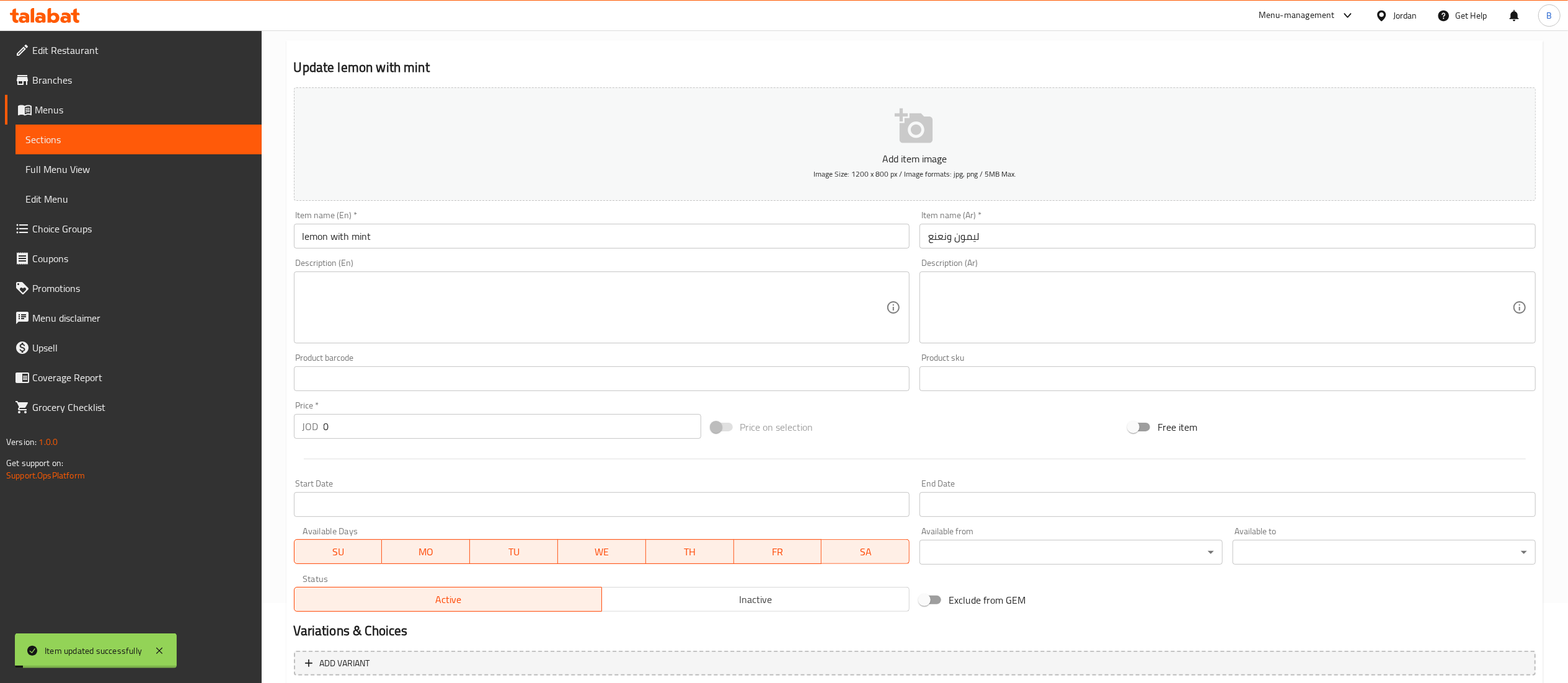
scroll to position [0, 0]
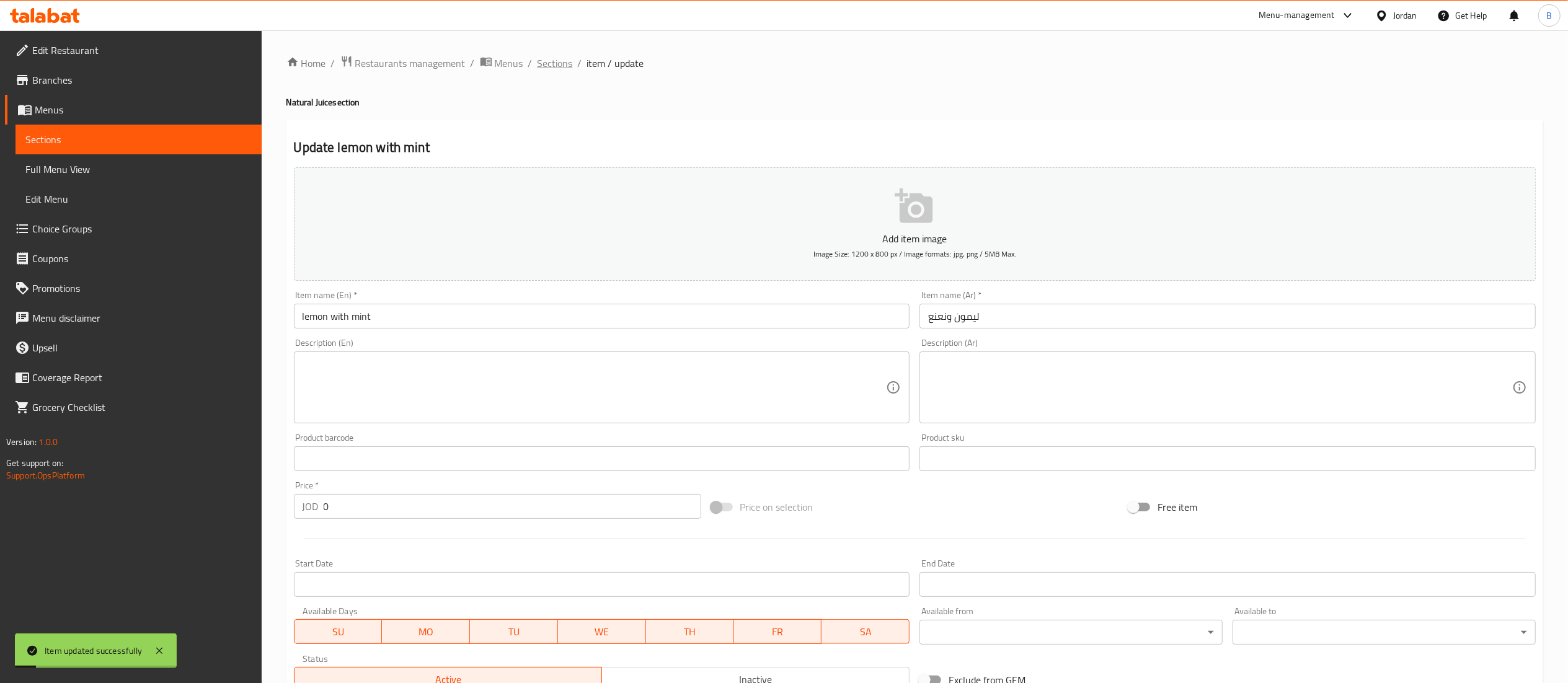
click at [549, 55] on span "Sections" at bounding box center [555, 63] width 36 height 15
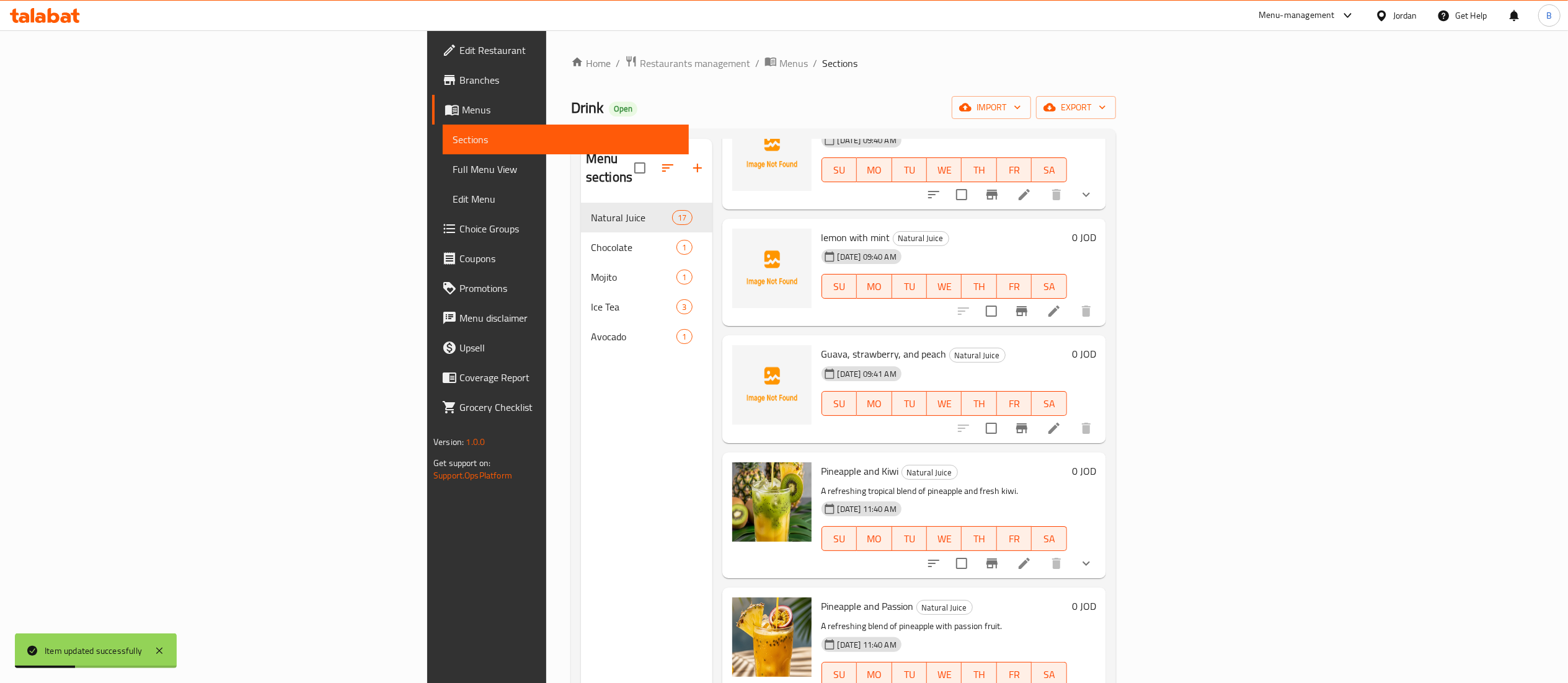
scroll to position [620, 0]
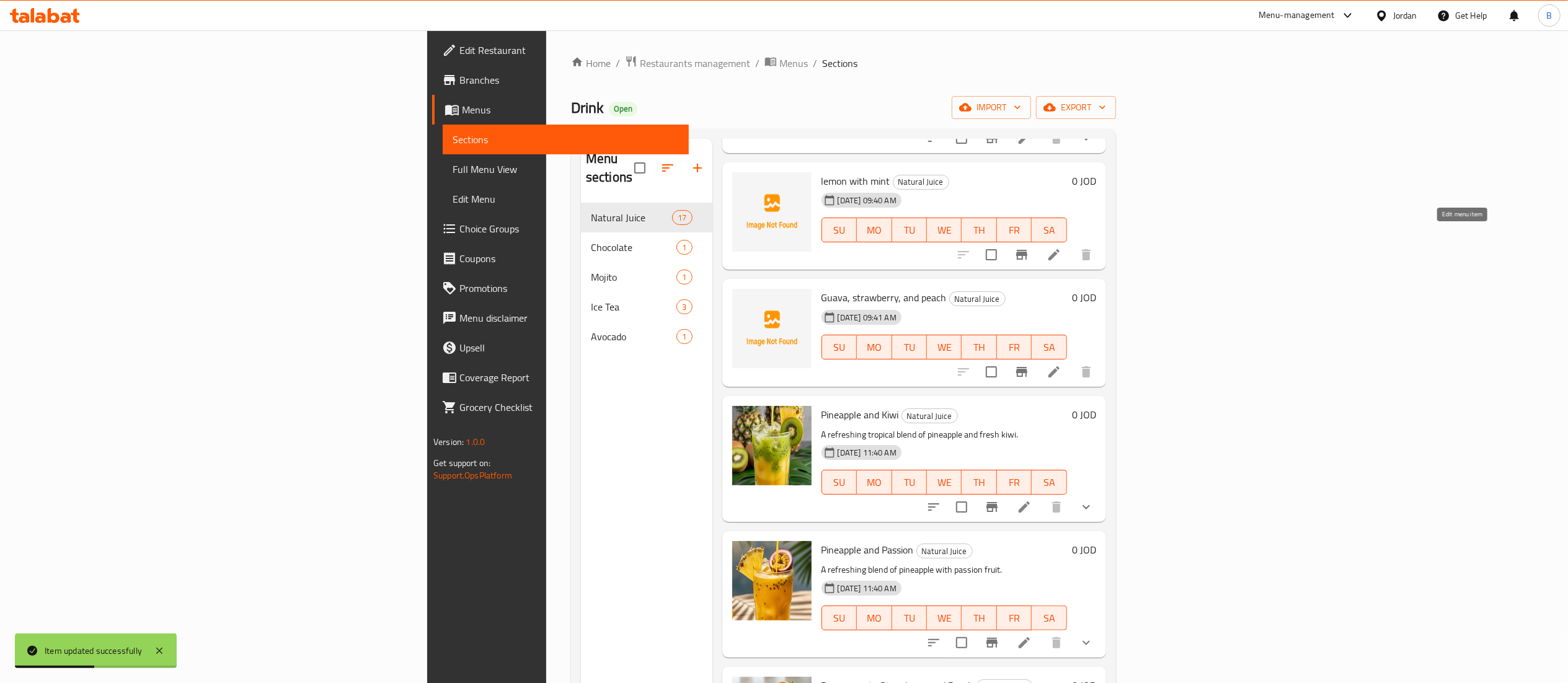
click at [1060, 249] on icon at bounding box center [1054, 255] width 11 height 11
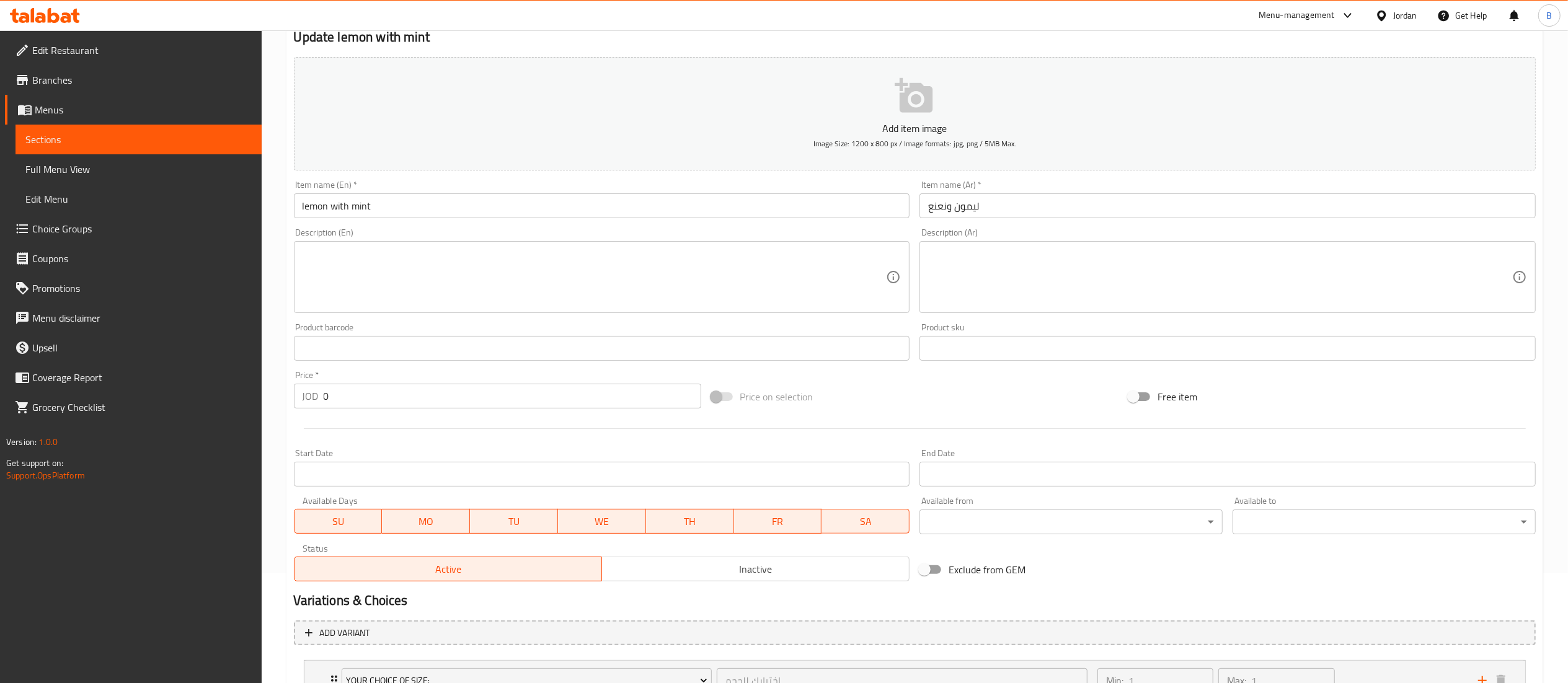
scroll to position [214, 0]
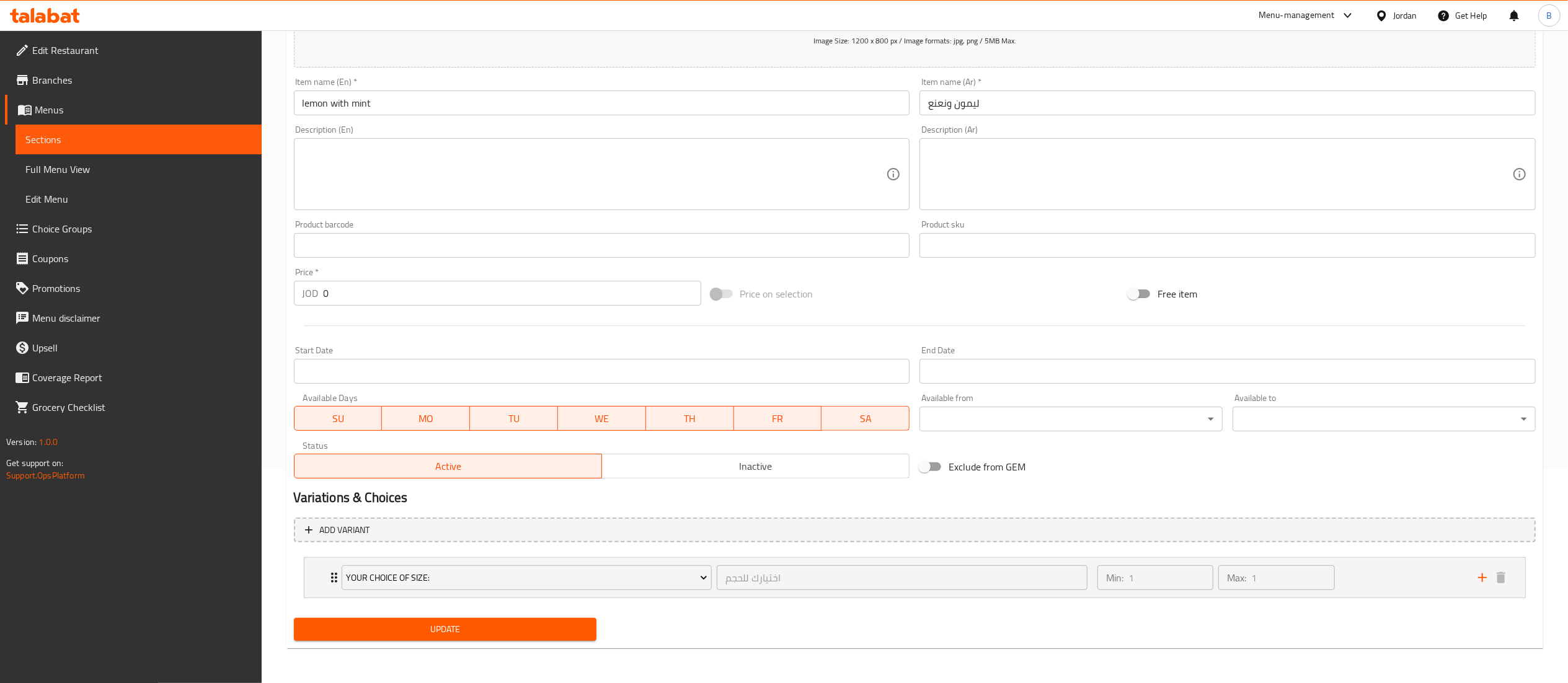
click at [491, 637] on span "Update" at bounding box center [445, 629] width 284 height 15
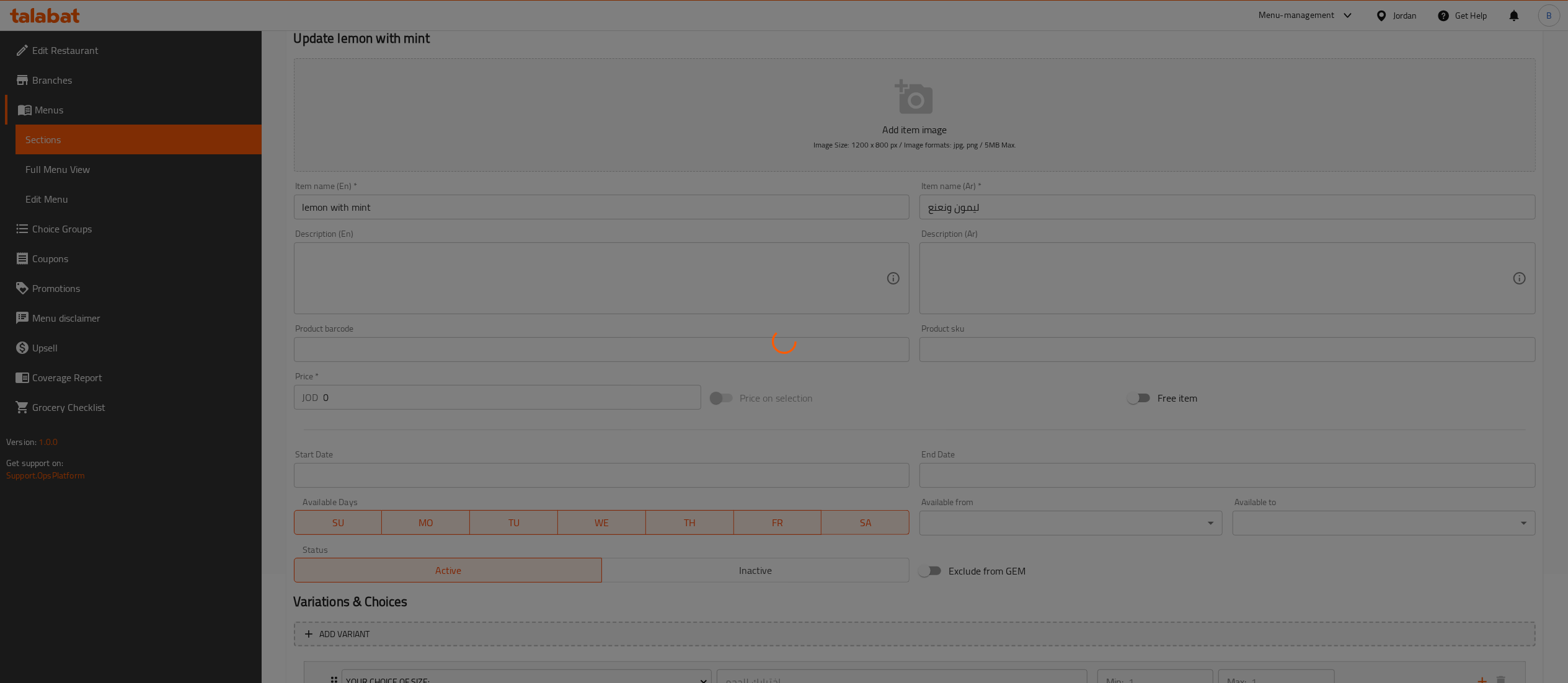
scroll to position [0, 0]
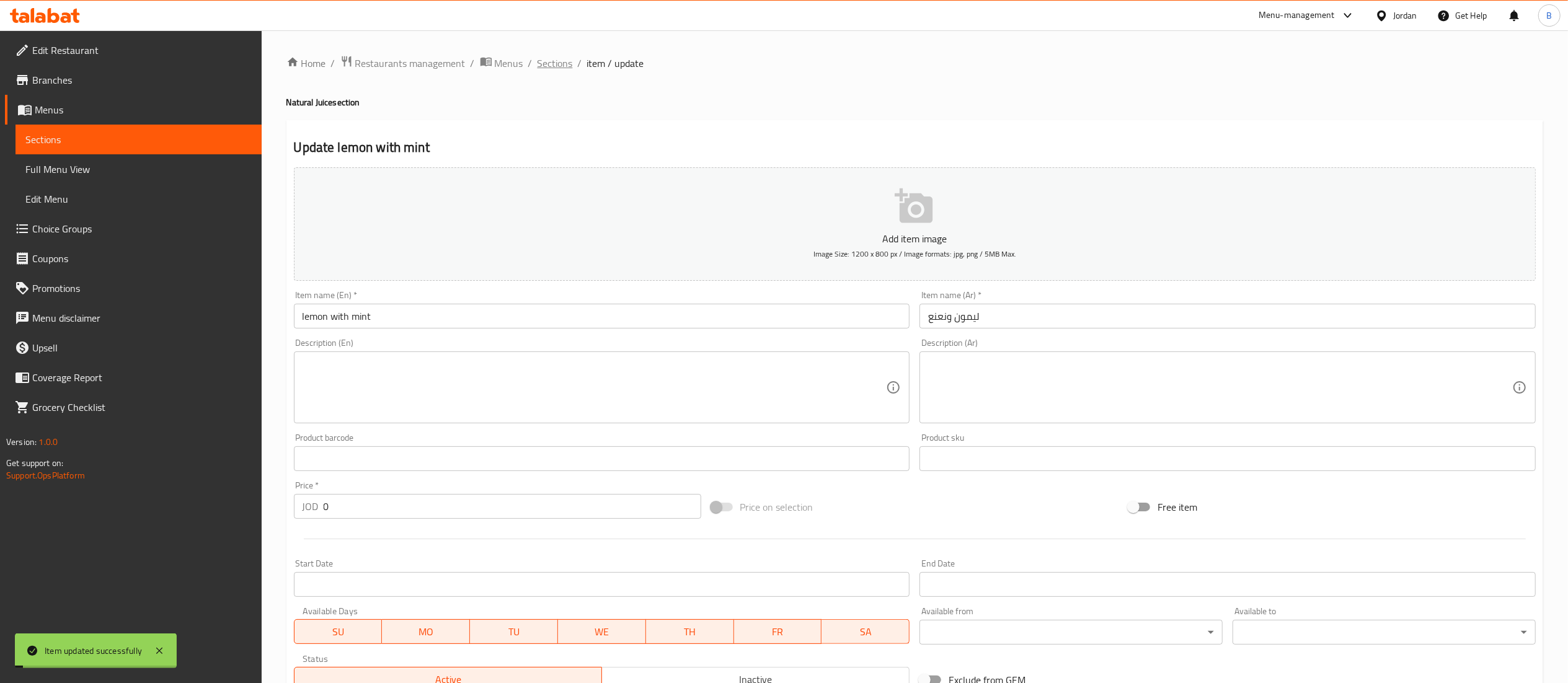
click at [554, 59] on span "Sections" at bounding box center [555, 63] width 36 height 15
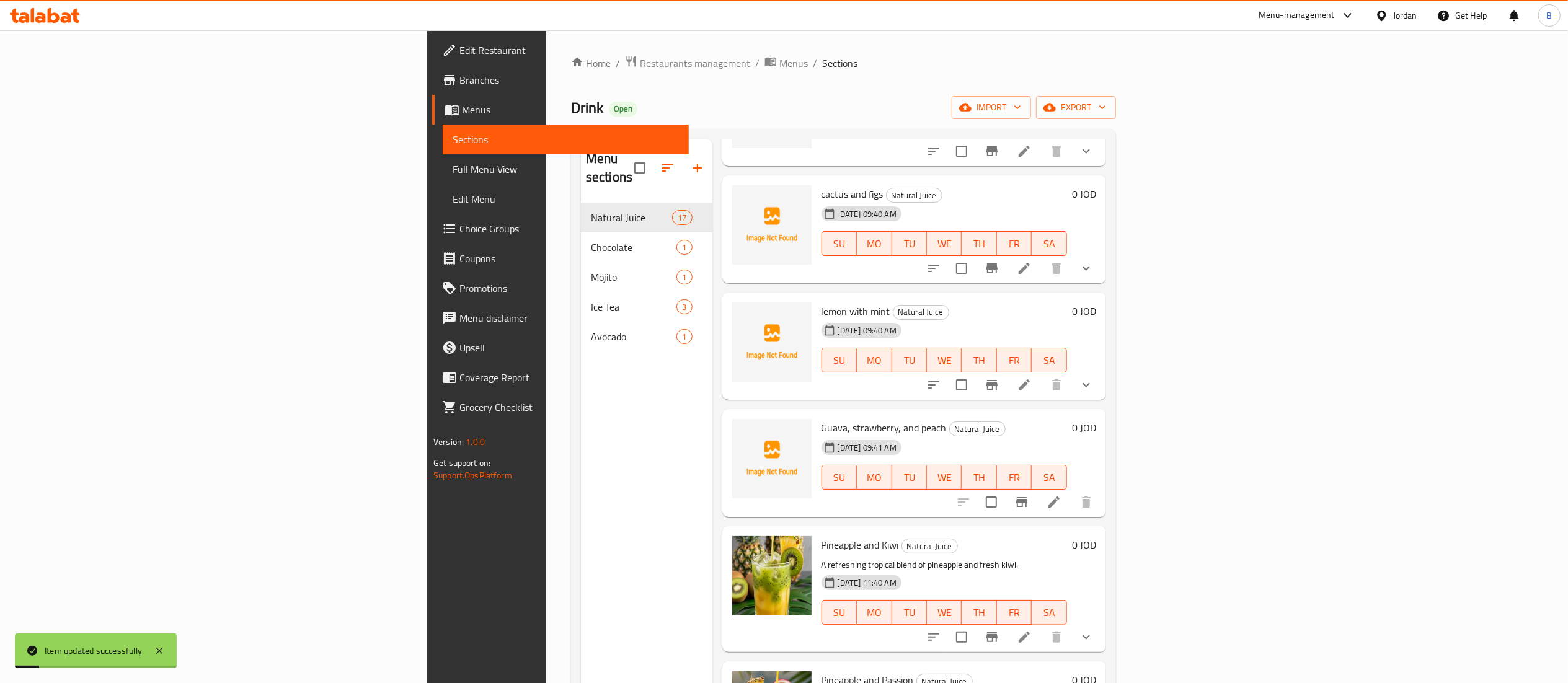
scroll to position [496, 0]
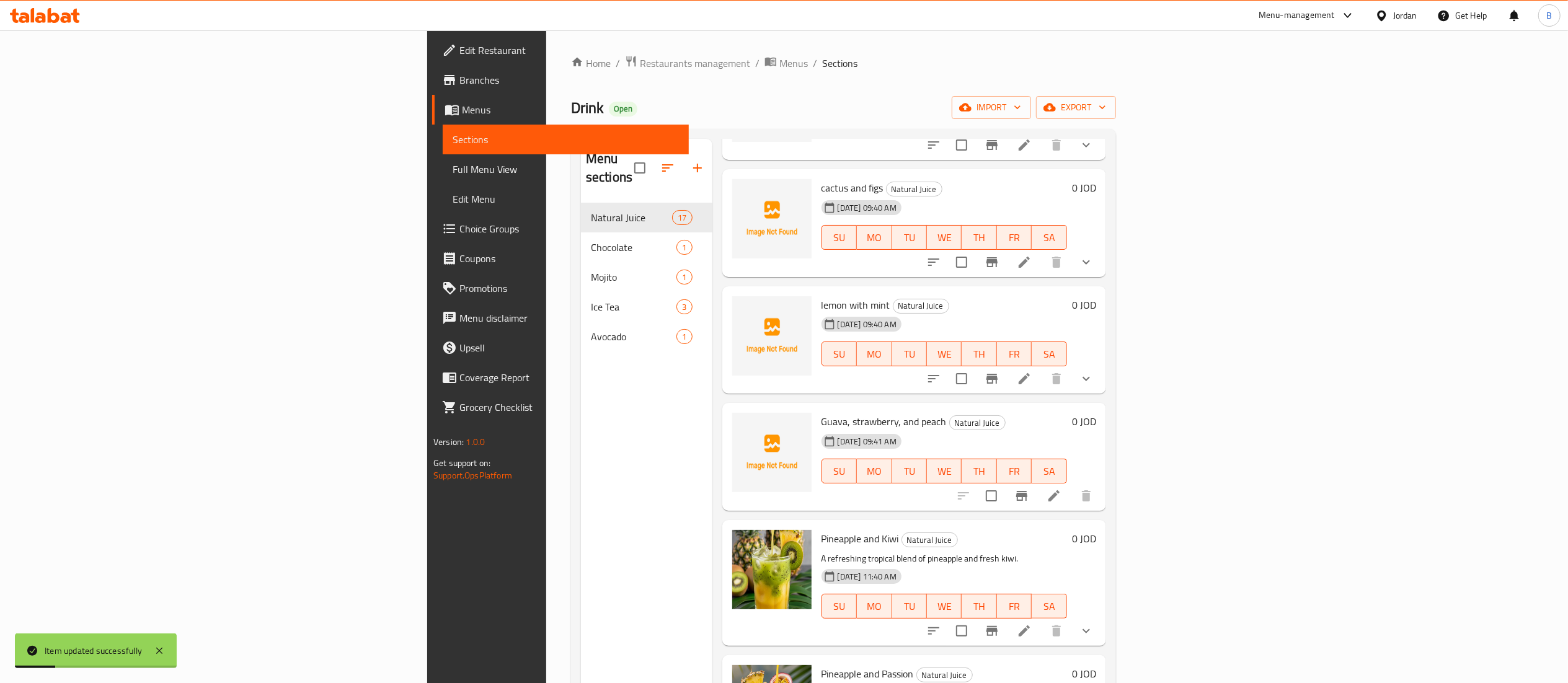
click at [1062, 489] on icon at bounding box center [1054, 496] width 15 height 15
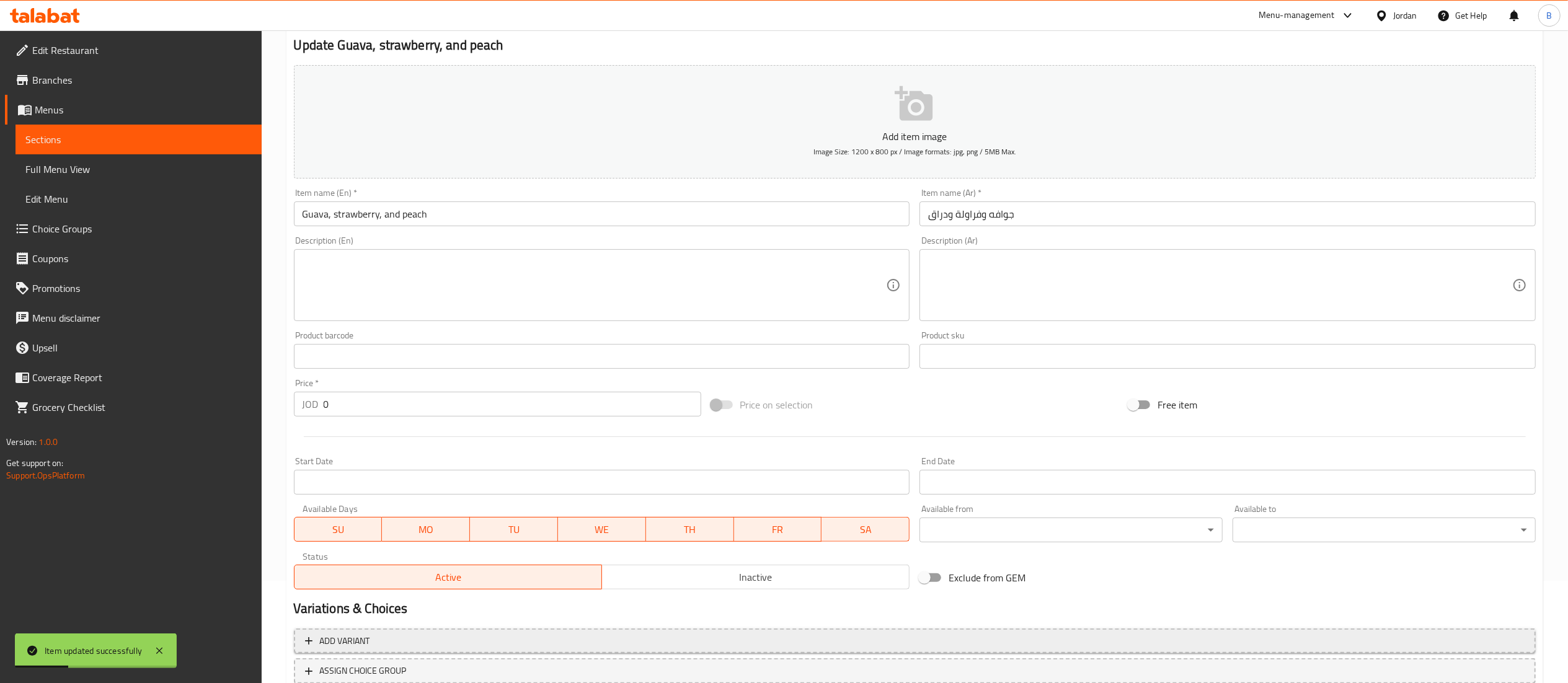
scroll to position [192, 0]
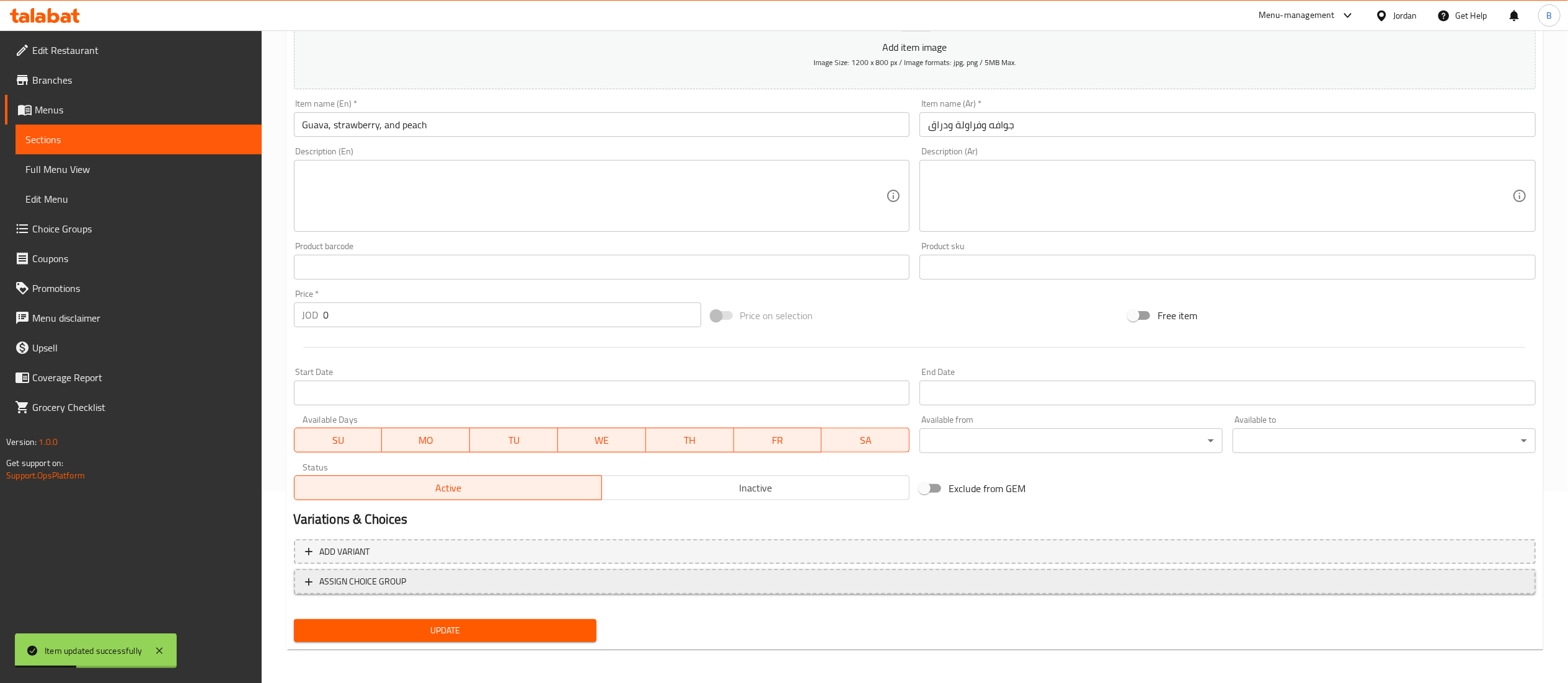
click at [412, 582] on span "ASSIGN CHOICE GROUP" at bounding box center [915, 582] width 1219 height 15
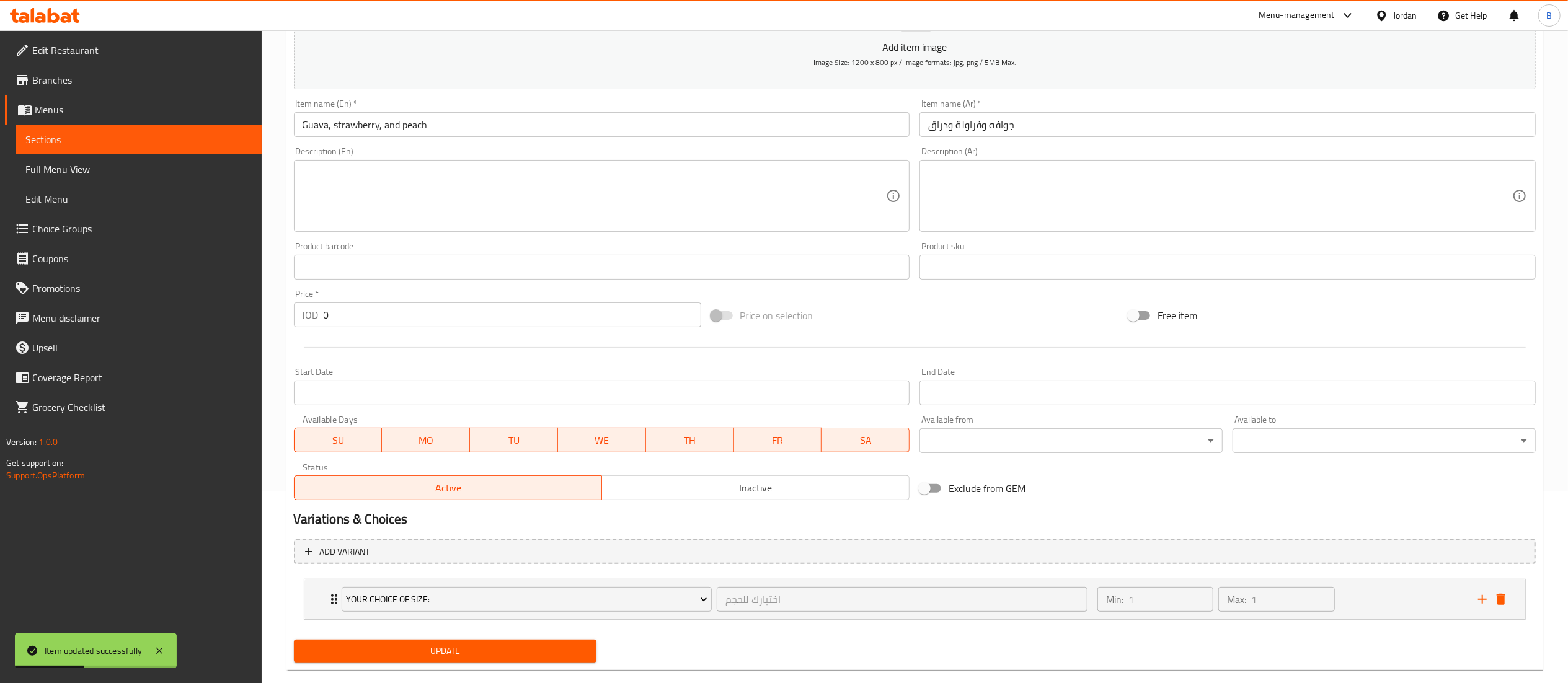
click at [469, 662] on button "Update" at bounding box center [445, 651] width 303 height 23
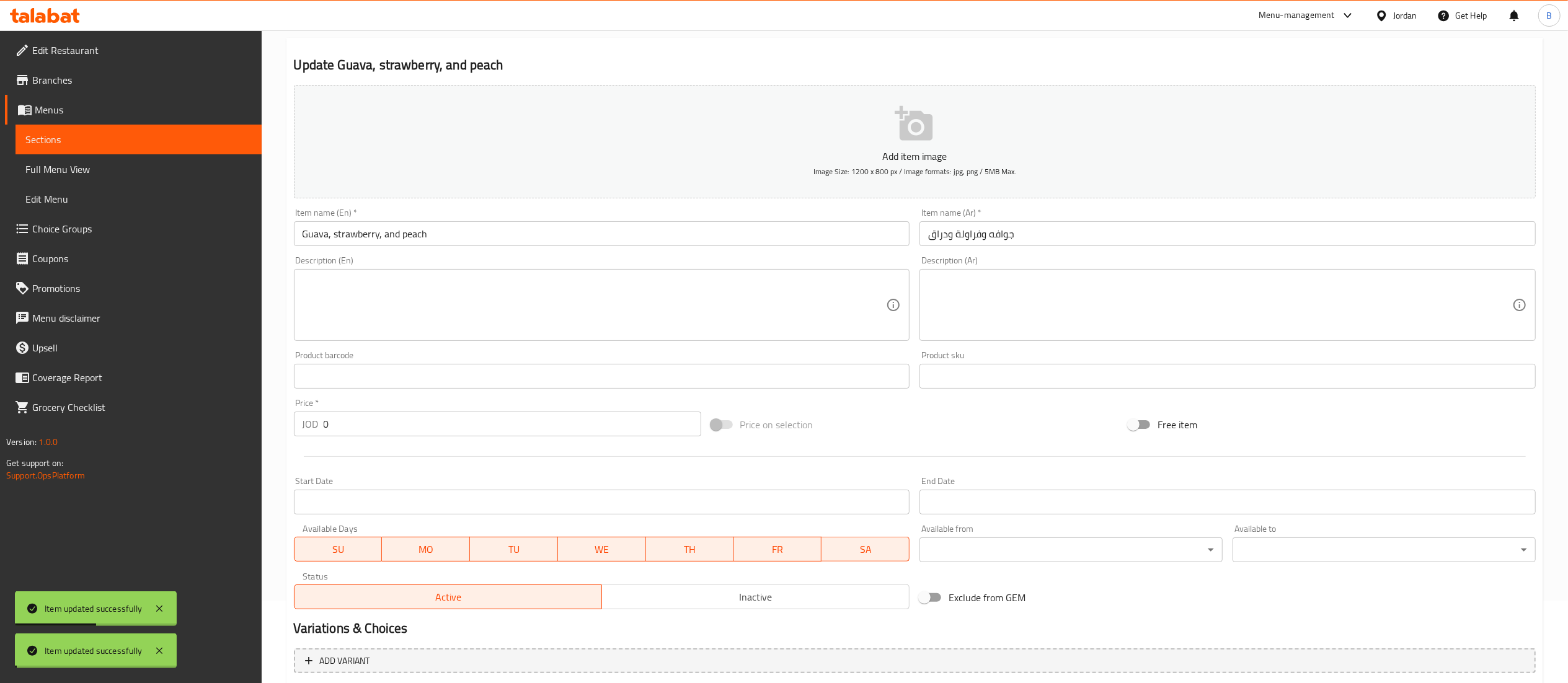
scroll to position [0, 0]
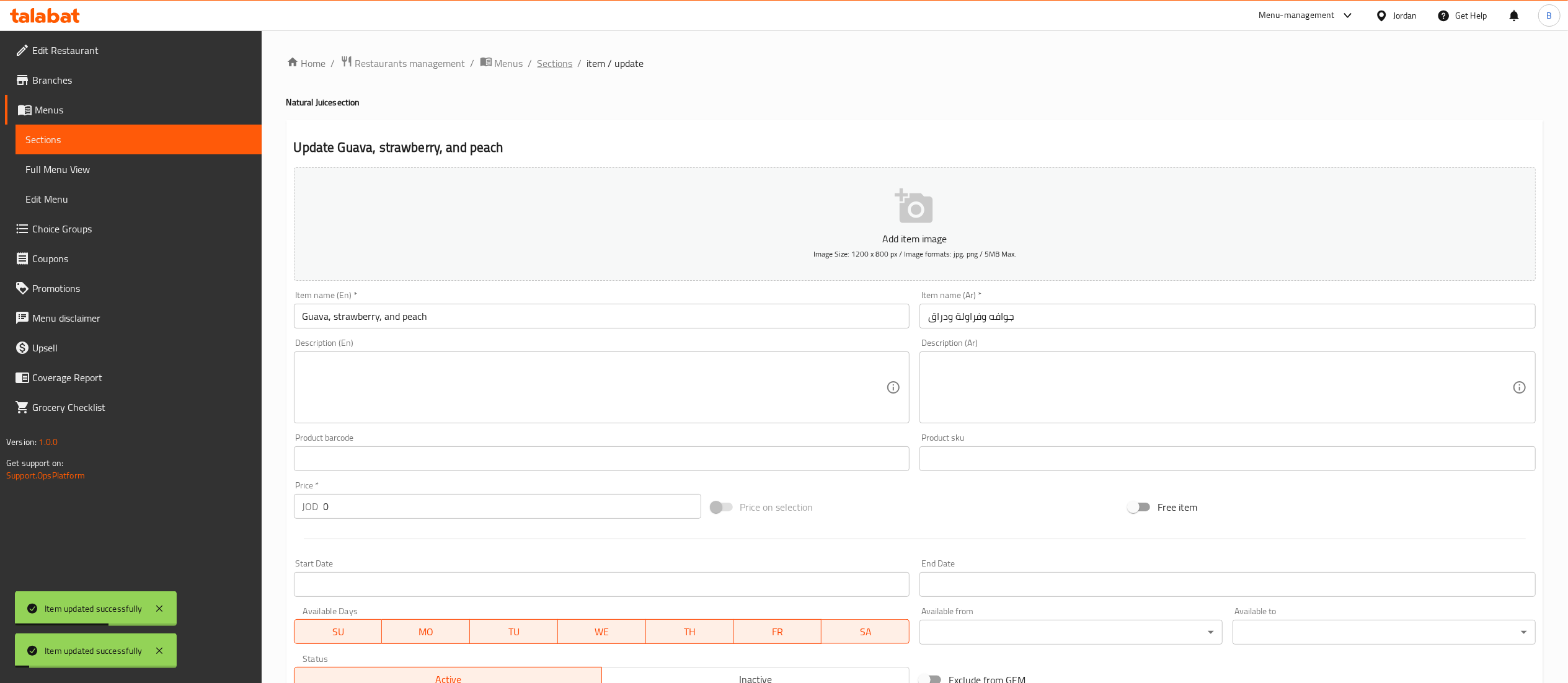
click at [553, 69] on span "Sections" at bounding box center [555, 63] width 36 height 15
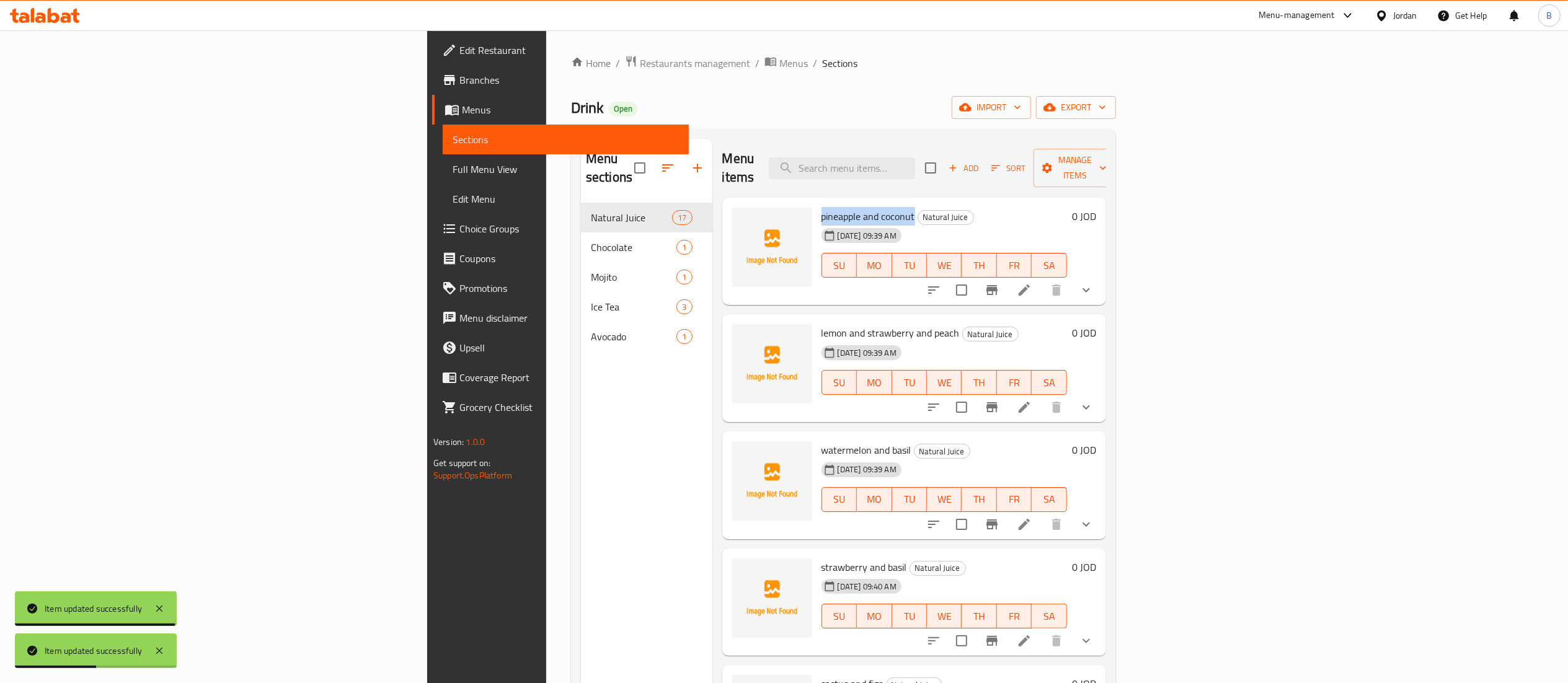
drag, startPoint x: 712, startPoint y: 205, endPoint x: 809, endPoint y: 205, distance: 97.0
click at [816, 205] on div "pineapple and coconut Natural Juice 16-09-2025 09:39 AM SU MO TU WE TH FR SA" at bounding box center [944, 252] width 256 height 98
copy span "pineapple and coconut"
click at [742, 218] on icon "upload picture" at bounding box center [750, 225] width 15 height 15
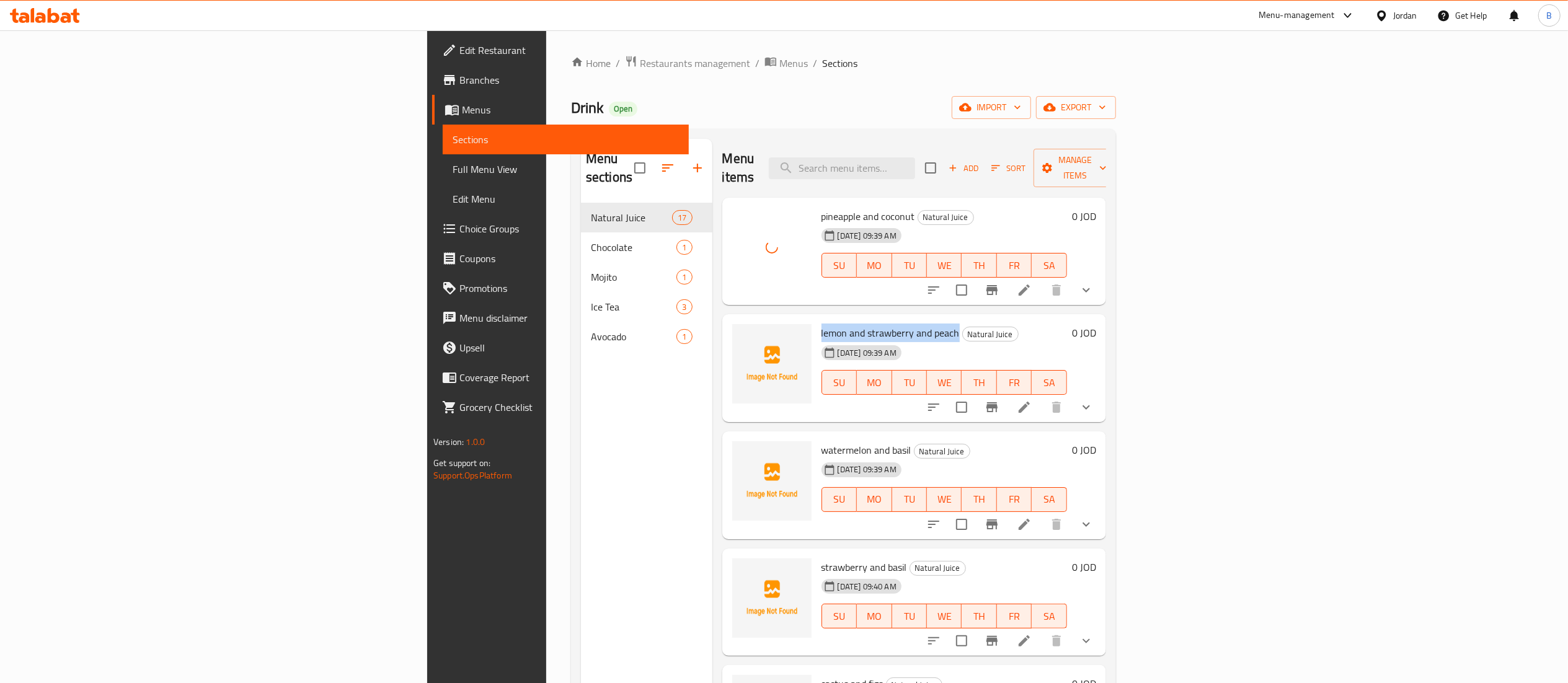
drag, startPoint x: 712, startPoint y: 317, endPoint x: 852, endPoint y: 317, distance: 140.0
click at [852, 319] on div "lemon and strawberry and peach Natural Juice 16-09-2025 09:39 AM SU MO TU WE TH…" at bounding box center [944, 368] width 256 height 98
copy span "lemon and strawberry and peach"
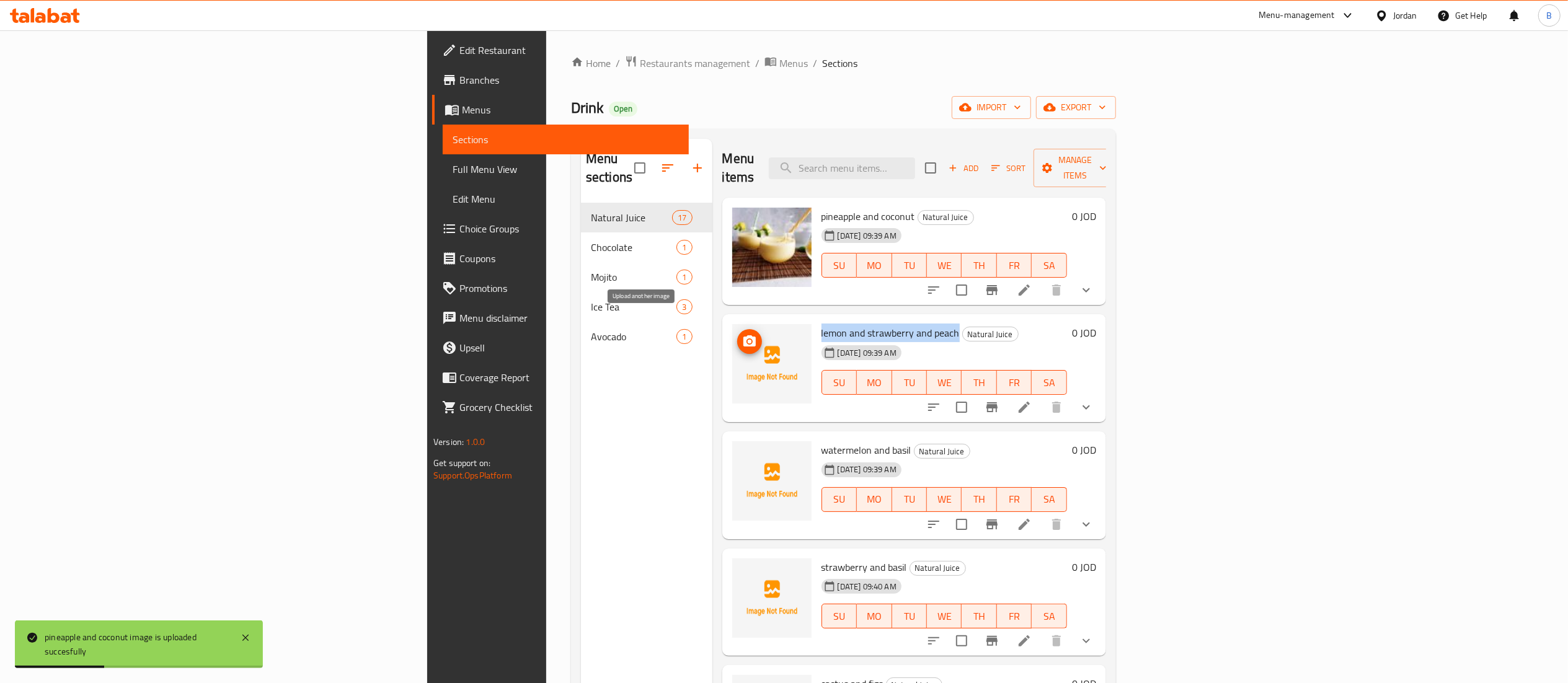
click at [737, 332] on button "upload picture" at bounding box center [750, 341] width 24 height 24
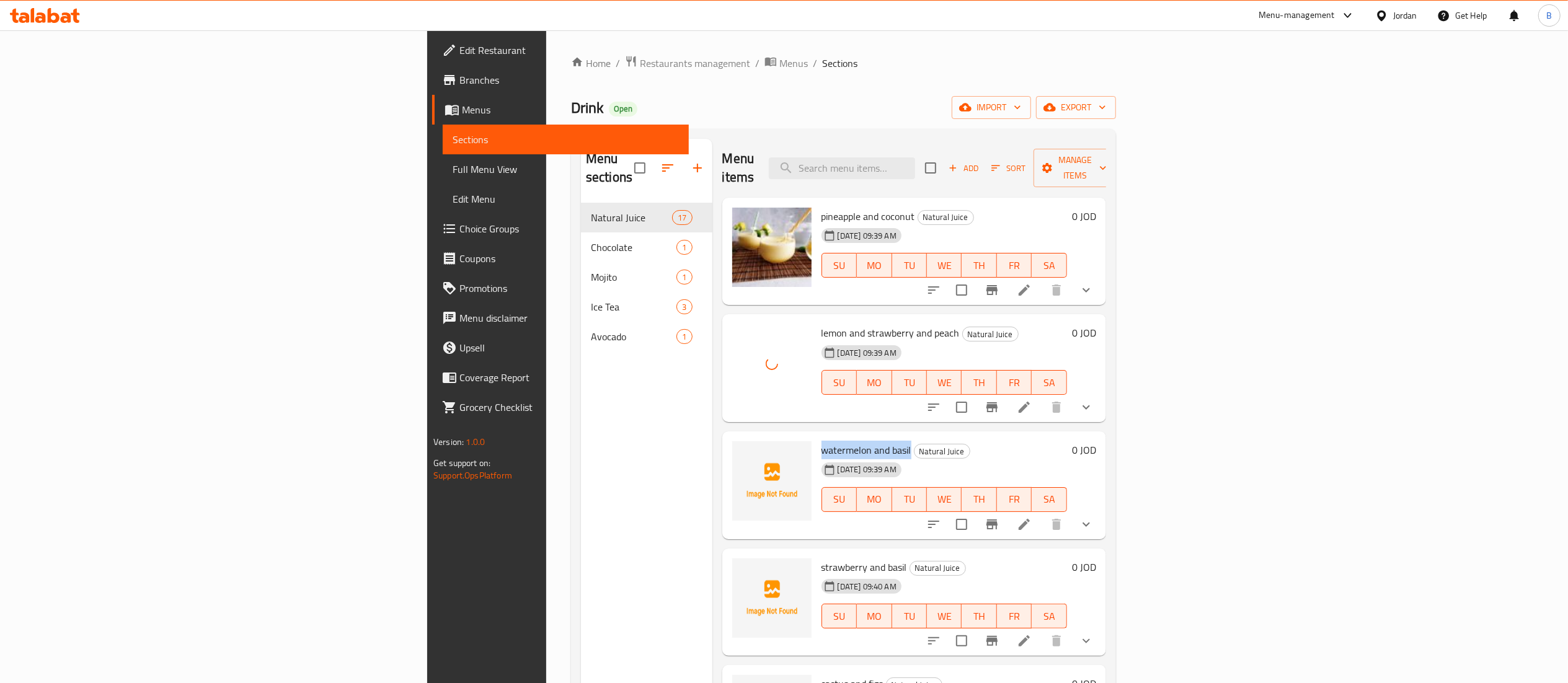
drag, startPoint x: 712, startPoint y: 431, endPoint x: 803, endPoint y: 435, distance: 91.1
click at [816, 437] on div "watermelon and basil Natural Juice 16-09-2025 09:39 AM SU MO TU WE TH FR SA" at bounding box center [944, 486] width 256 height 98
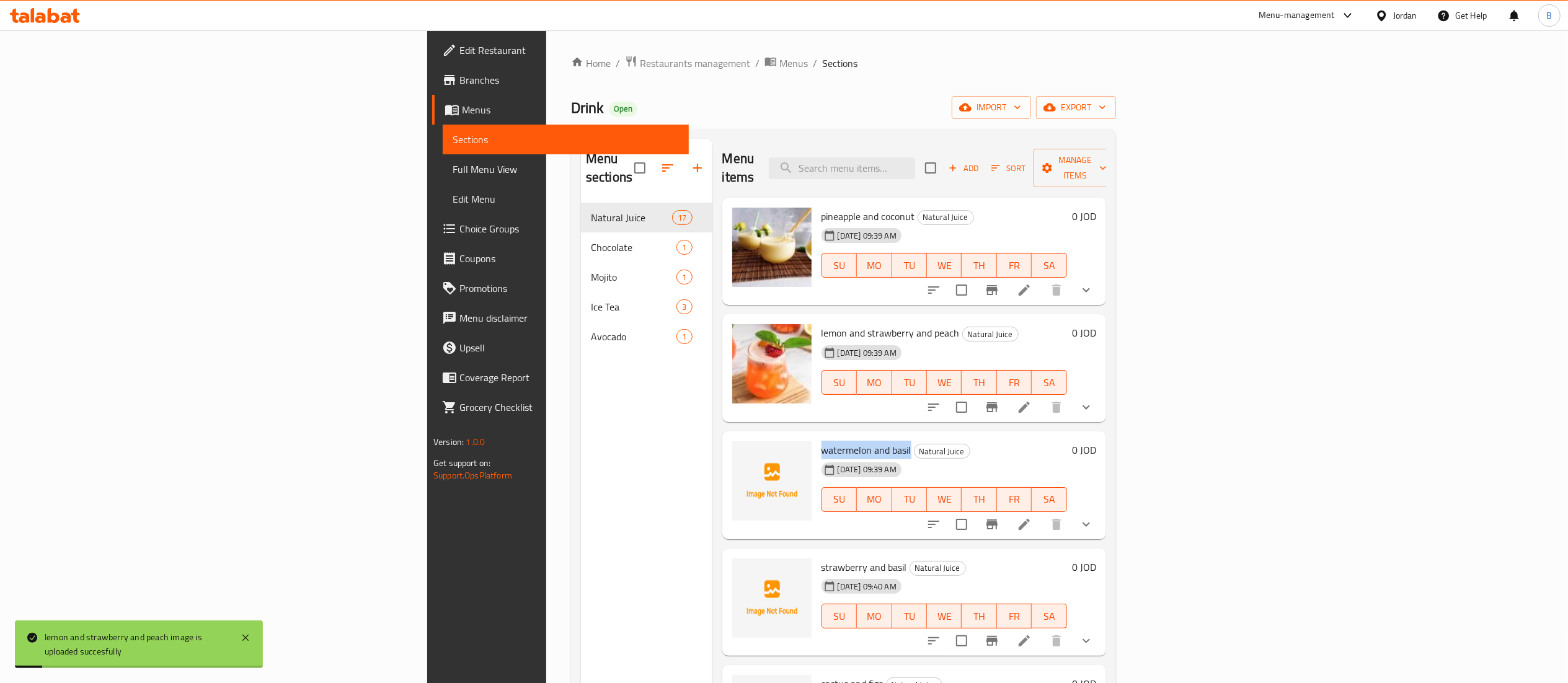
copy span "watermelon and basil"
click at [742, 451] on icon "upload picture" at bounding box center [750, 458] width 15 height 15
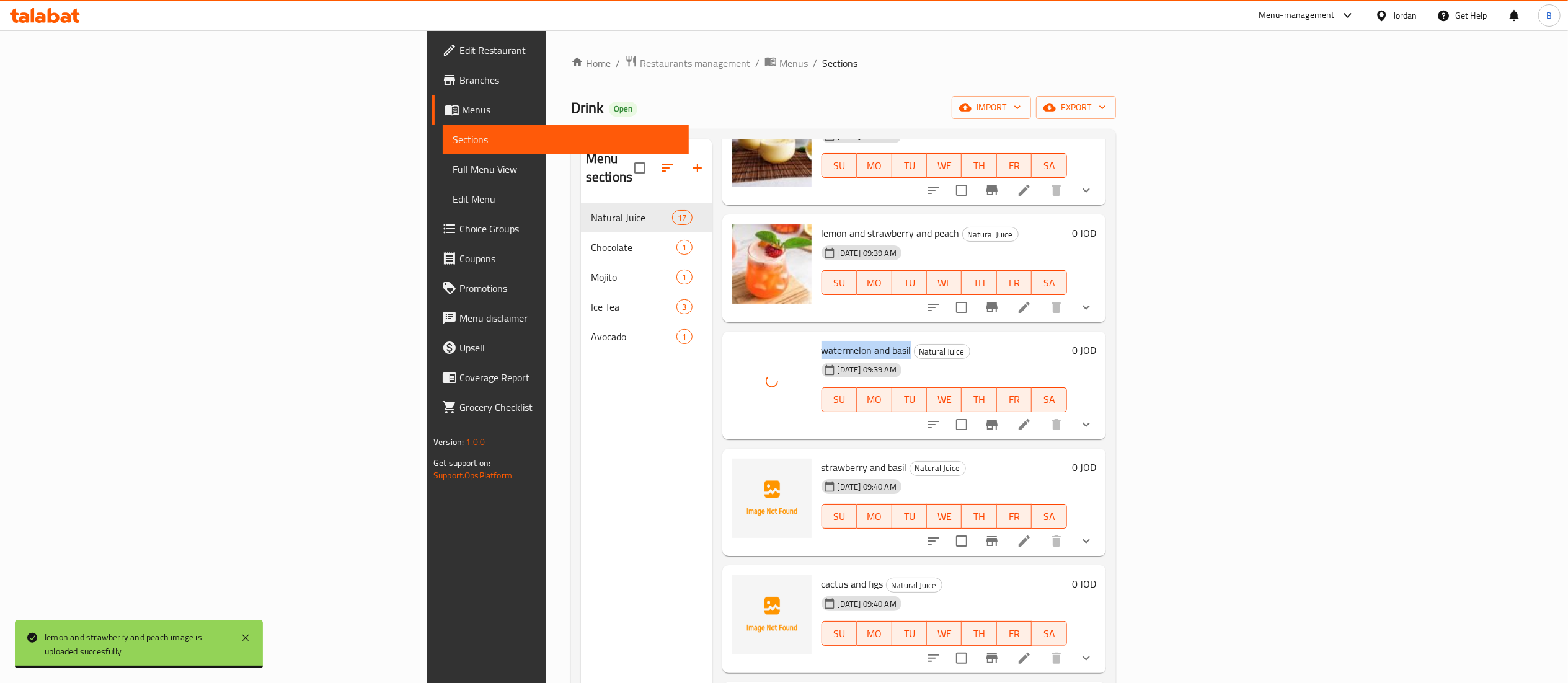
scroll to position [124, 0]
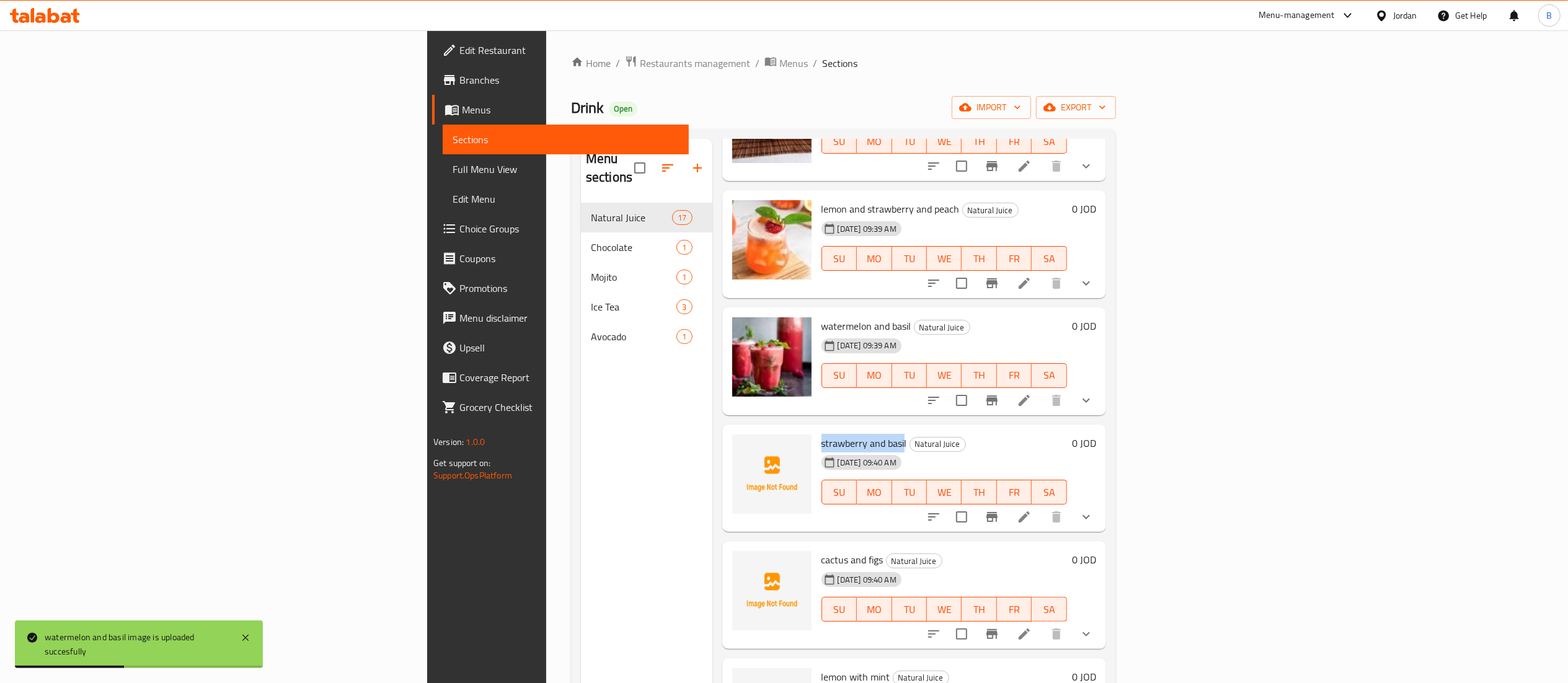
drag, startPoint x: 710, startPoint y: 427, endPoint x: 797, endPoint y: 424, distance: 87.1
click at [816, 429] on div "strawberry and basil Natural Juice 16-09-2025 09:40 AM SU MO TU WE TH FR SA" at bounding box center [944, 478] width 256 height 98
copy span "strawberry and basi"
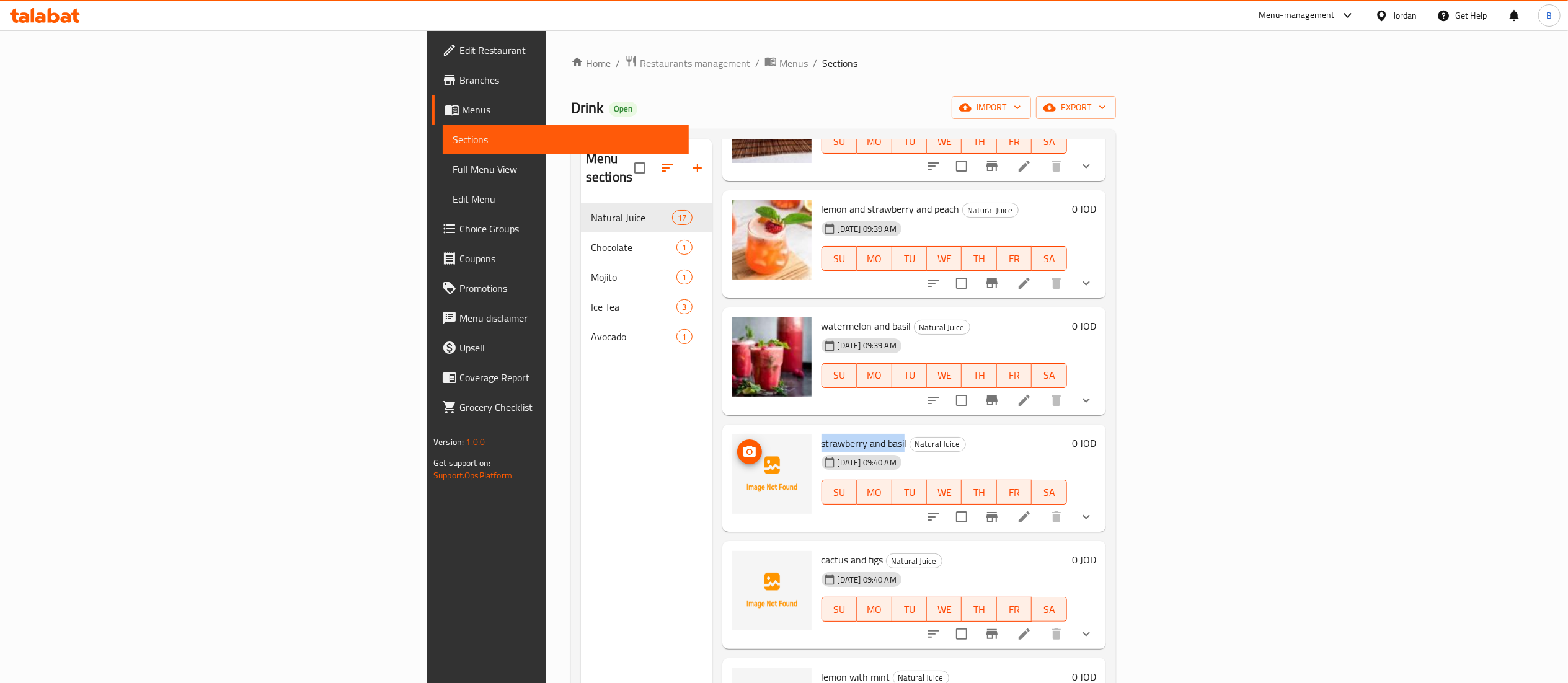
click at [747, 449] on circle "upload picture" at bounding box center [749, 451] width 4 height 4
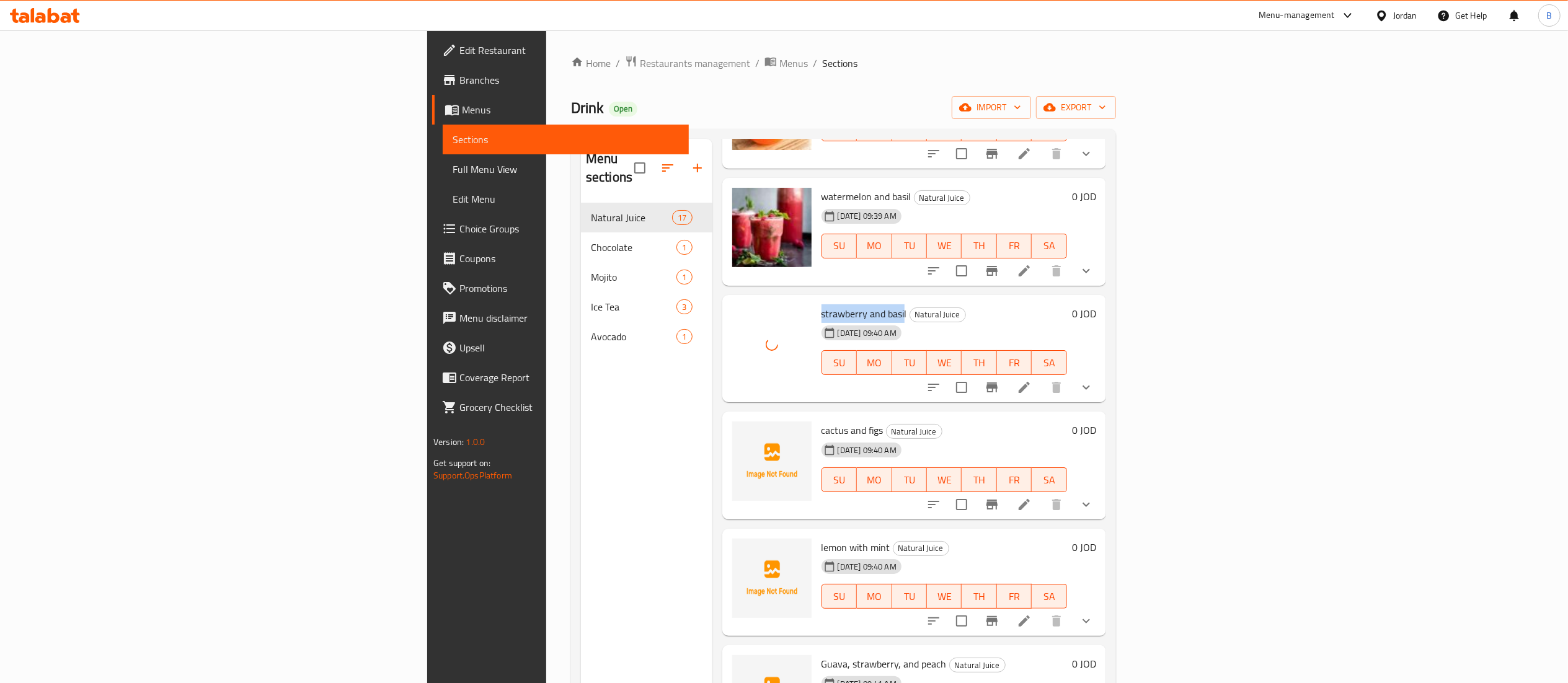
scroll to position [496, 0]
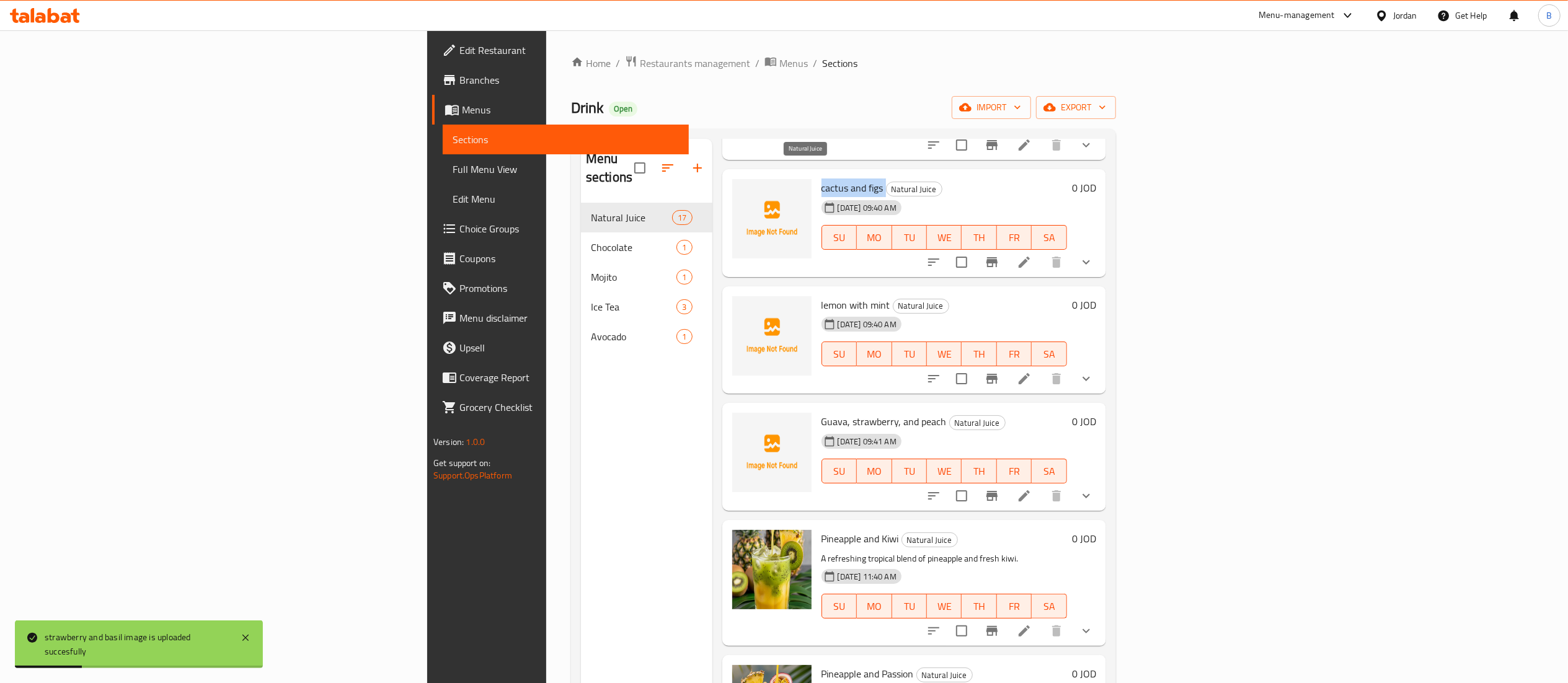
drag, startPoint x: 710, startPoint y: 172, endPoint x: 780, endPoint y: 176, distance: 70.1
click at [816, 176] on div "cactus and figs Natural Juice 16-09-2025 09:40 AM SU MO TU WE TH FR SA" at bounding box center [944, 223] width 256 height 98
copy h6 "cactus and figs"
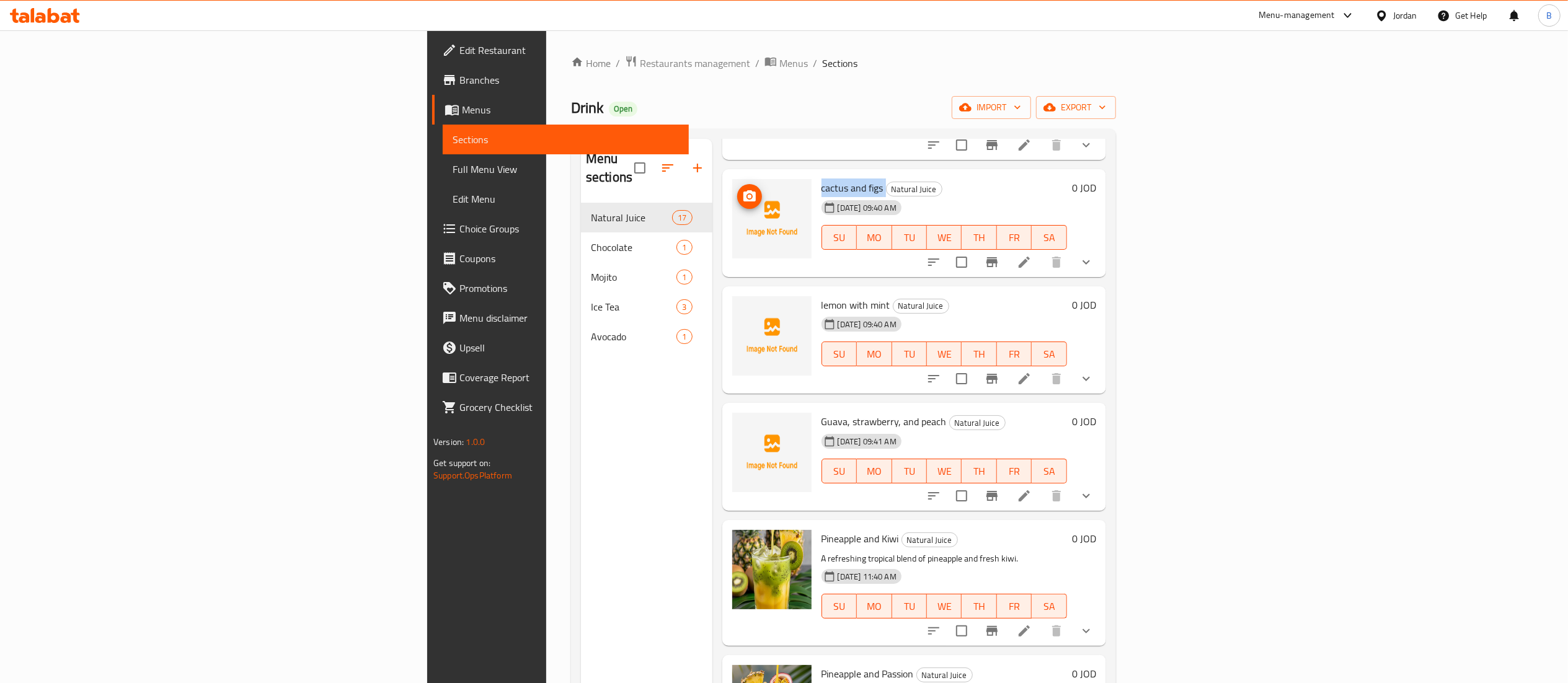
click at [743, 191] on icon "upload picture" at bounding box center [749, 196] width 12 height 11
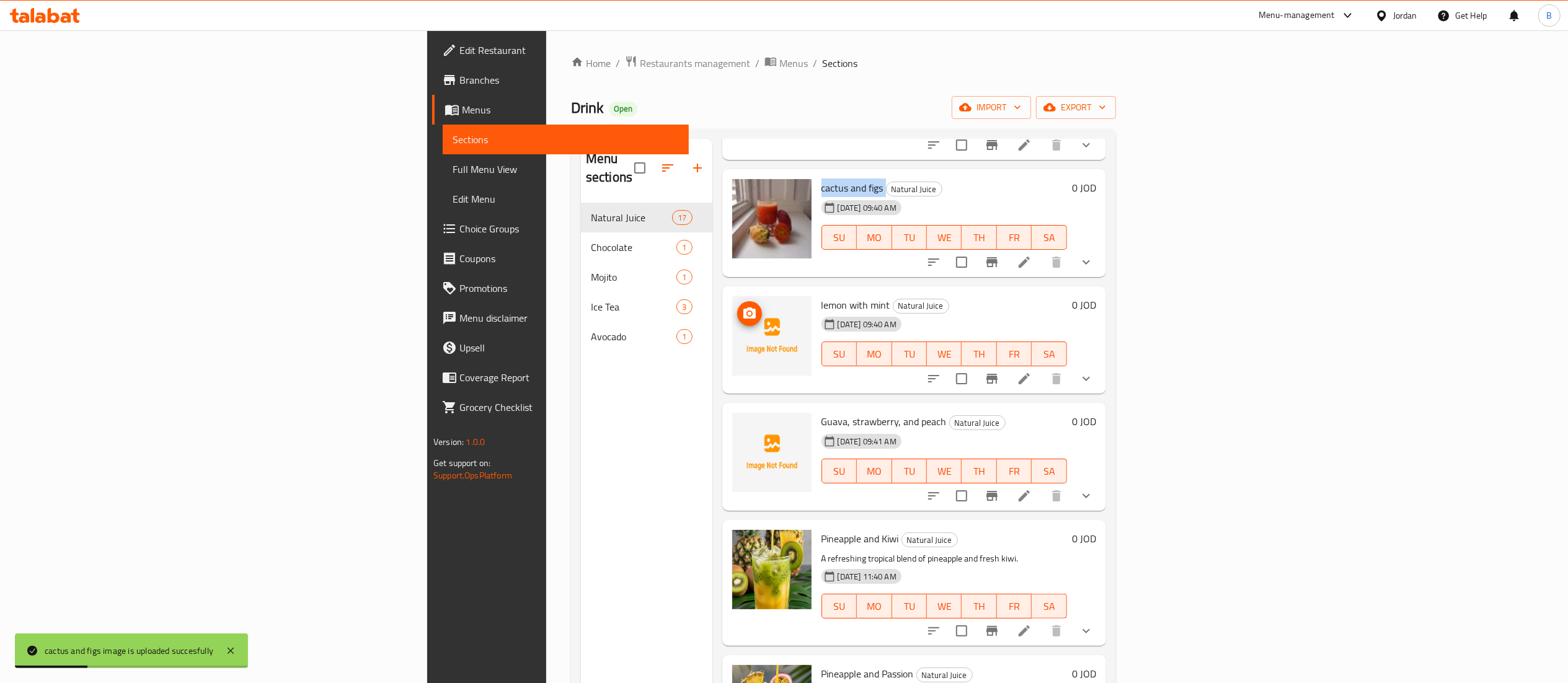
click at [742, 306] on icon "upload picture" at bounding box center [750, 314] width 15 height 15
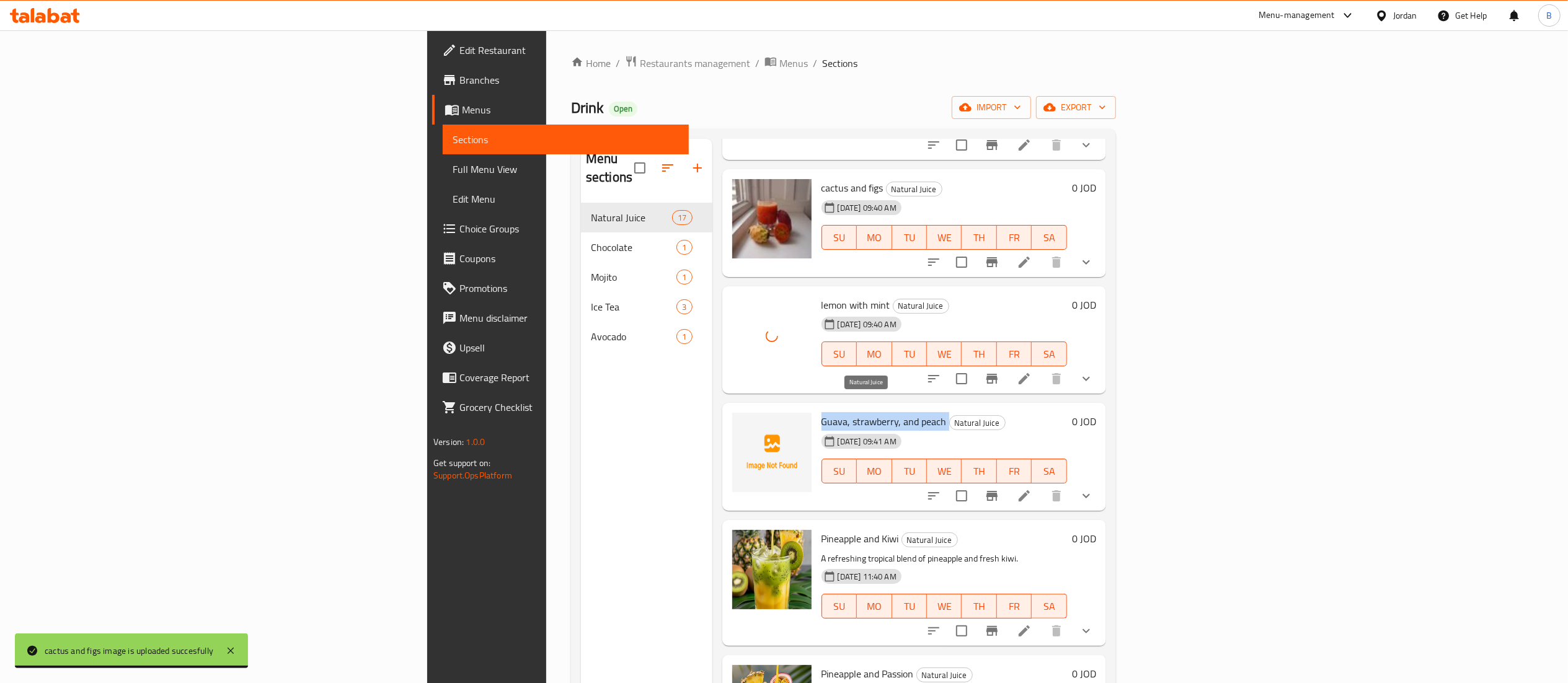
drag, startPoint x: 710, startPoint y: 404, endPoint x: 845, endPoint y: 404, distance: 135.0
click at [845, 408] on div "Guava, strawberry, and peach Natural Juice 16-09-2025 09:41 AM SU MO TU WE TH F…" at bounding box center [944, 457] width 256 height 98
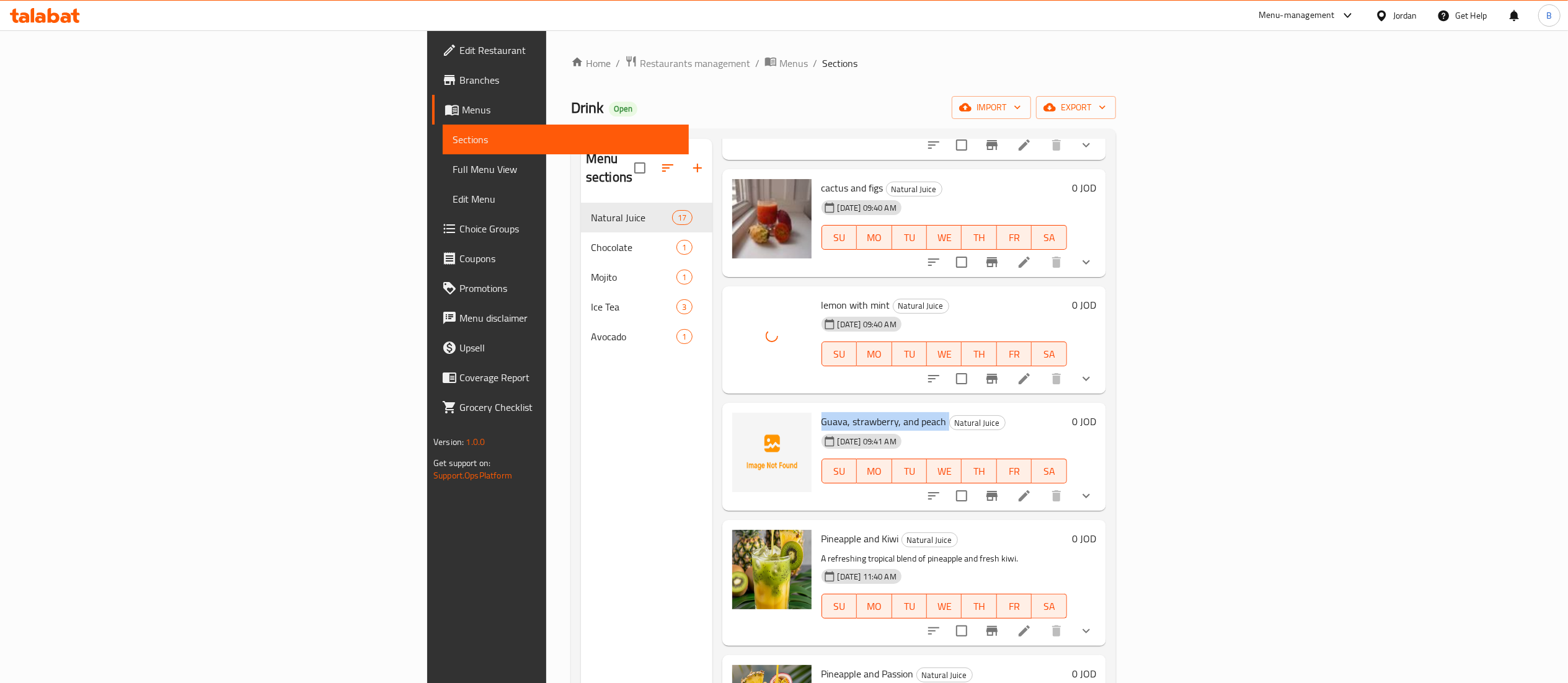
copy h6 "Guava, strawberry, and peach"
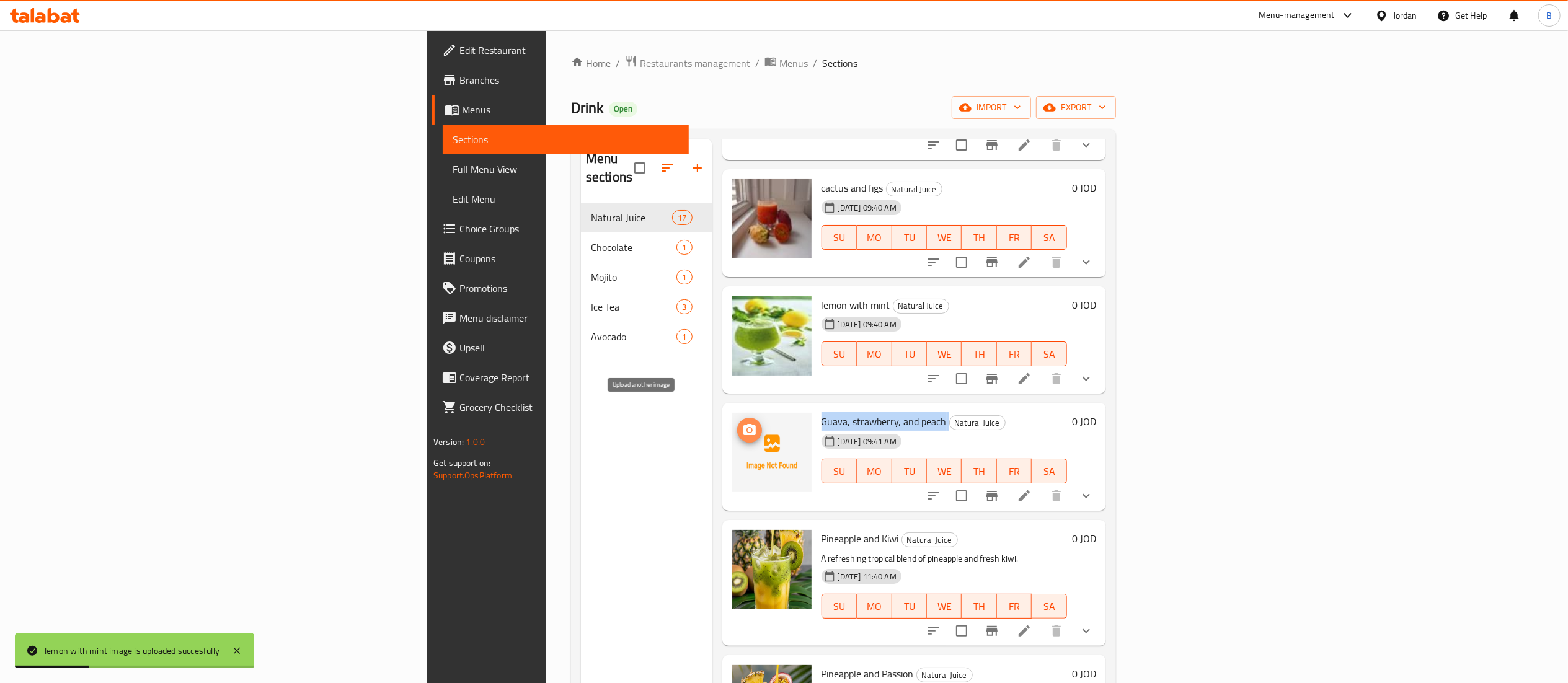
click at [737, 420] on button "upload picture" at bounding box center [750, 430] width 24 height 24
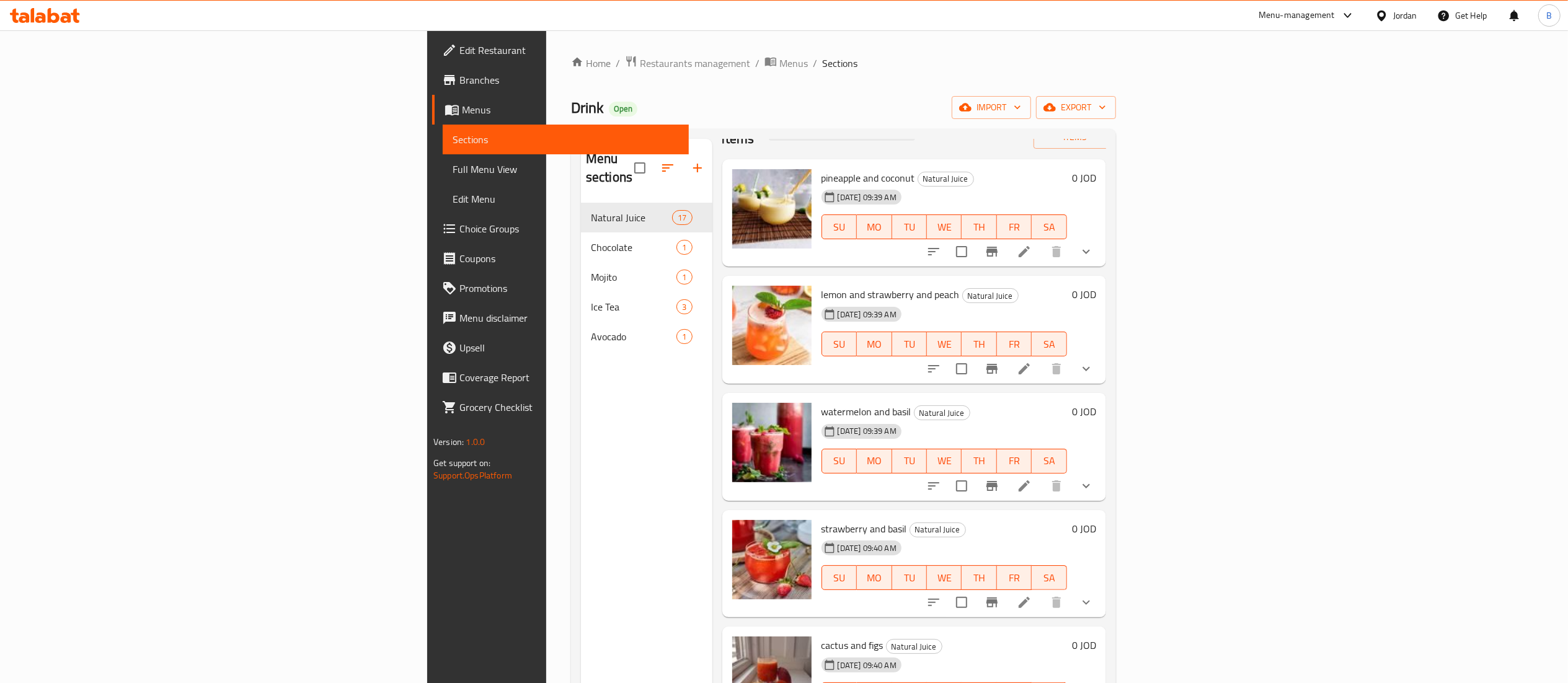
scroll to position [0, 0]
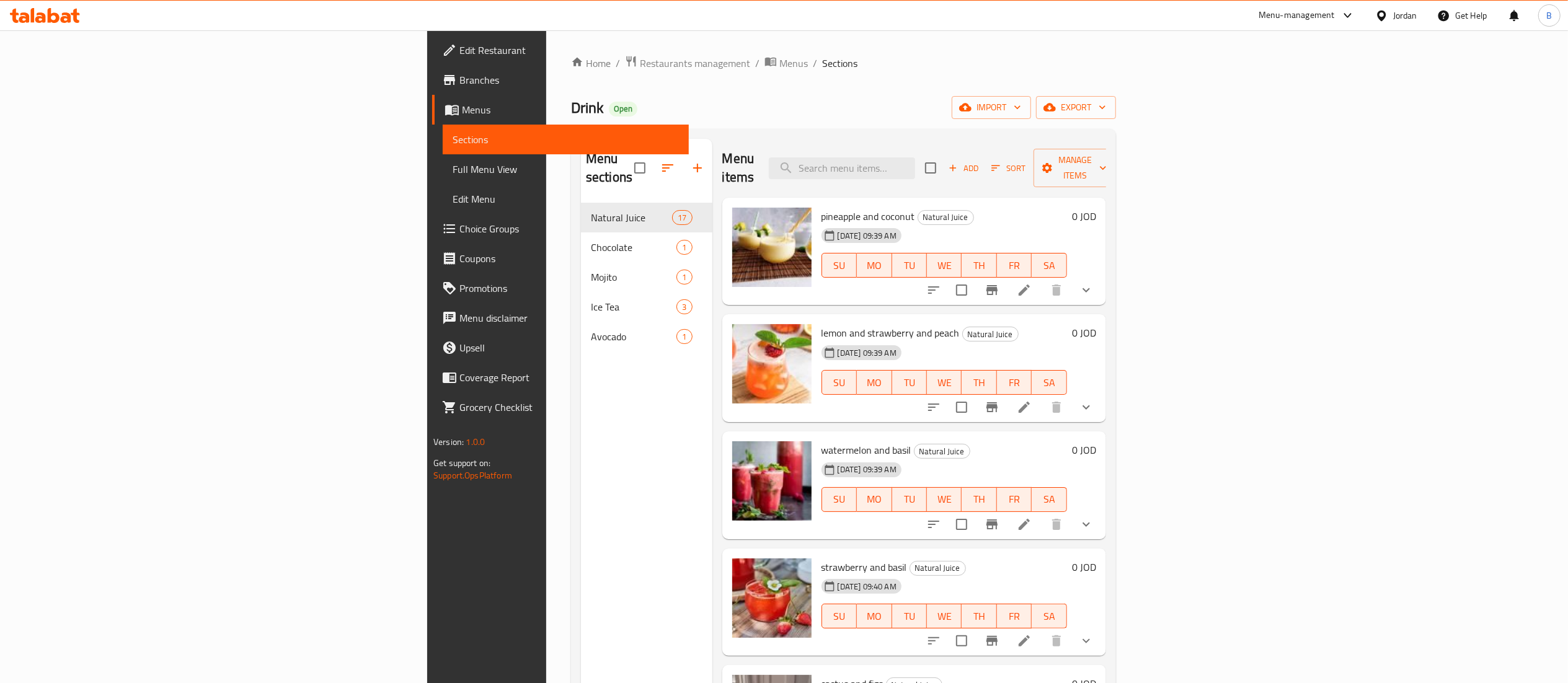
click at [40, 20] on icon at bounding box center [45, 16] width 70 height 15
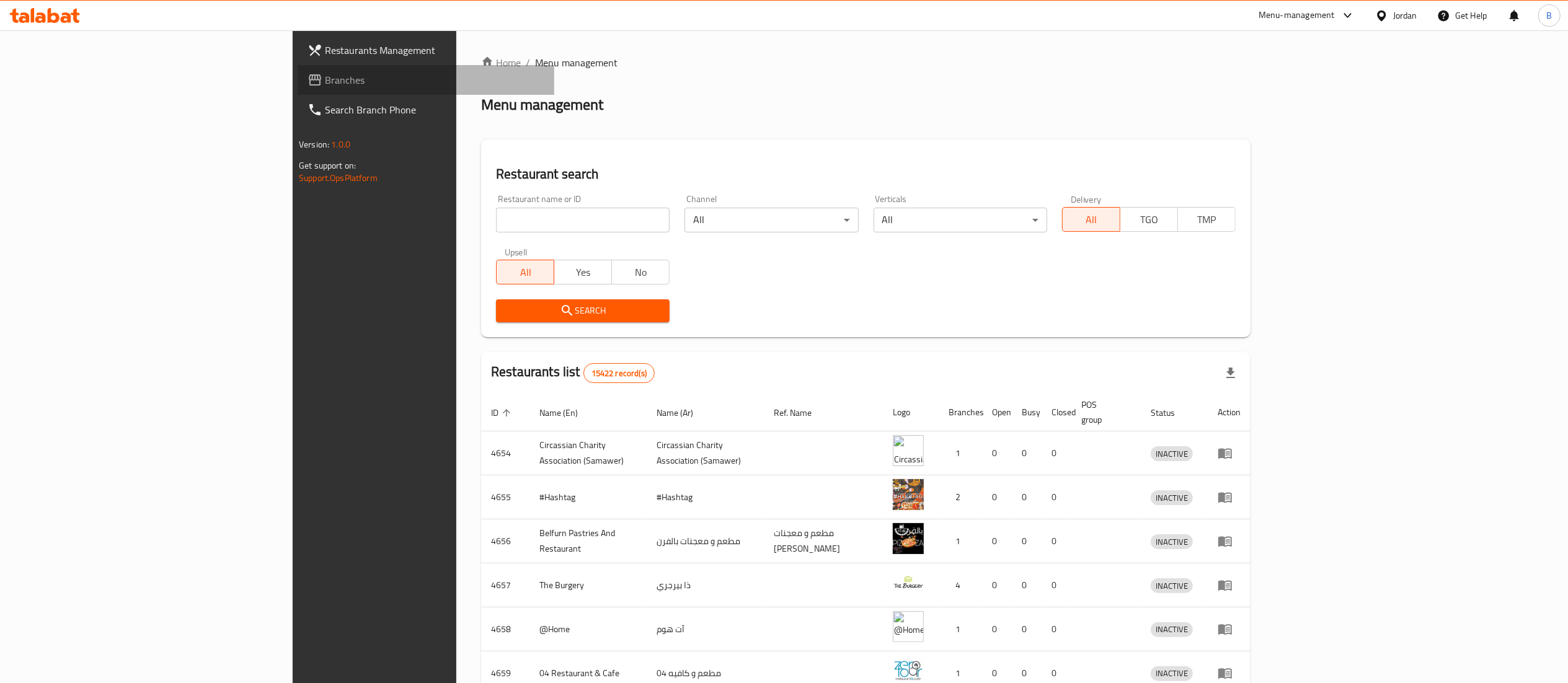
click at [325, 79] on span "Branches" at bounding box center [435, 80] width 220 height 15
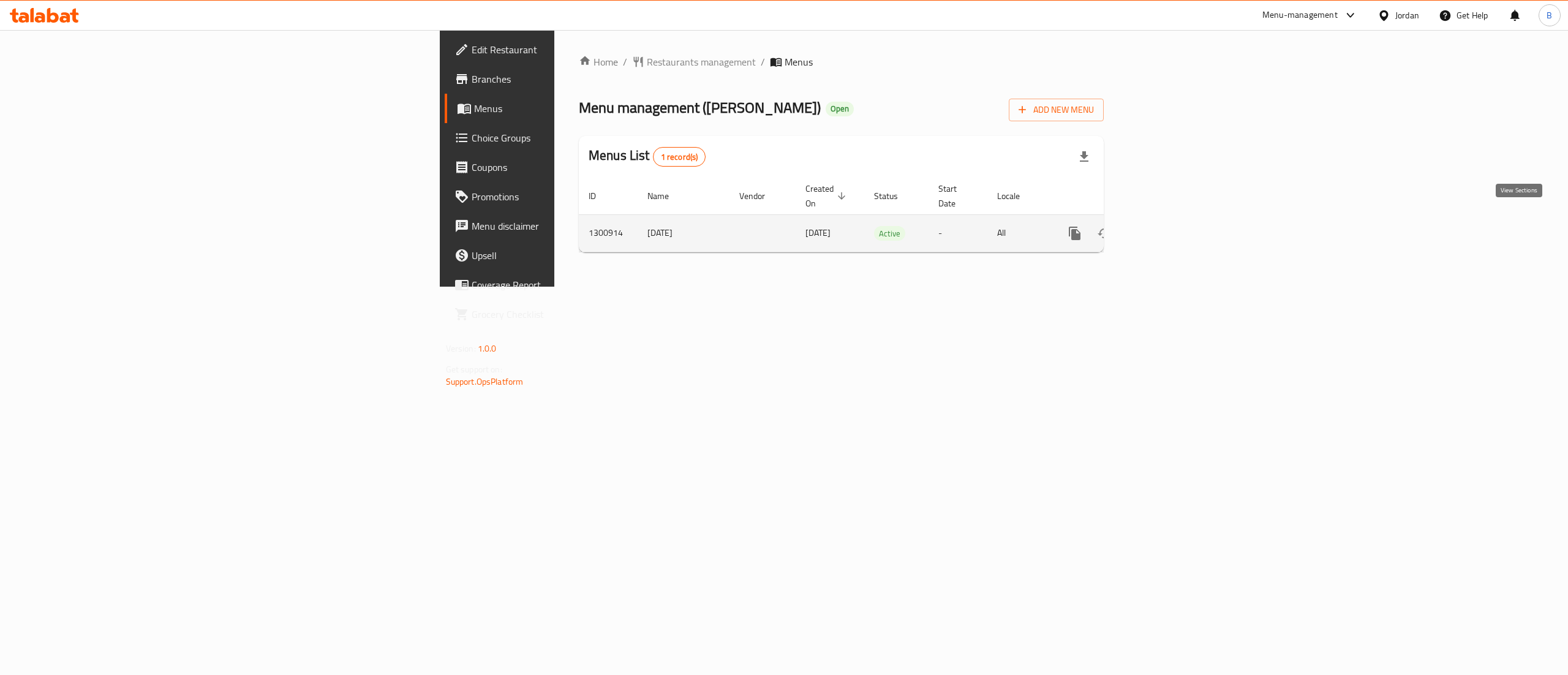
click at [1171, 227] on icon "enhanced table" at bounding box center [1163, 234] width 15 height 15
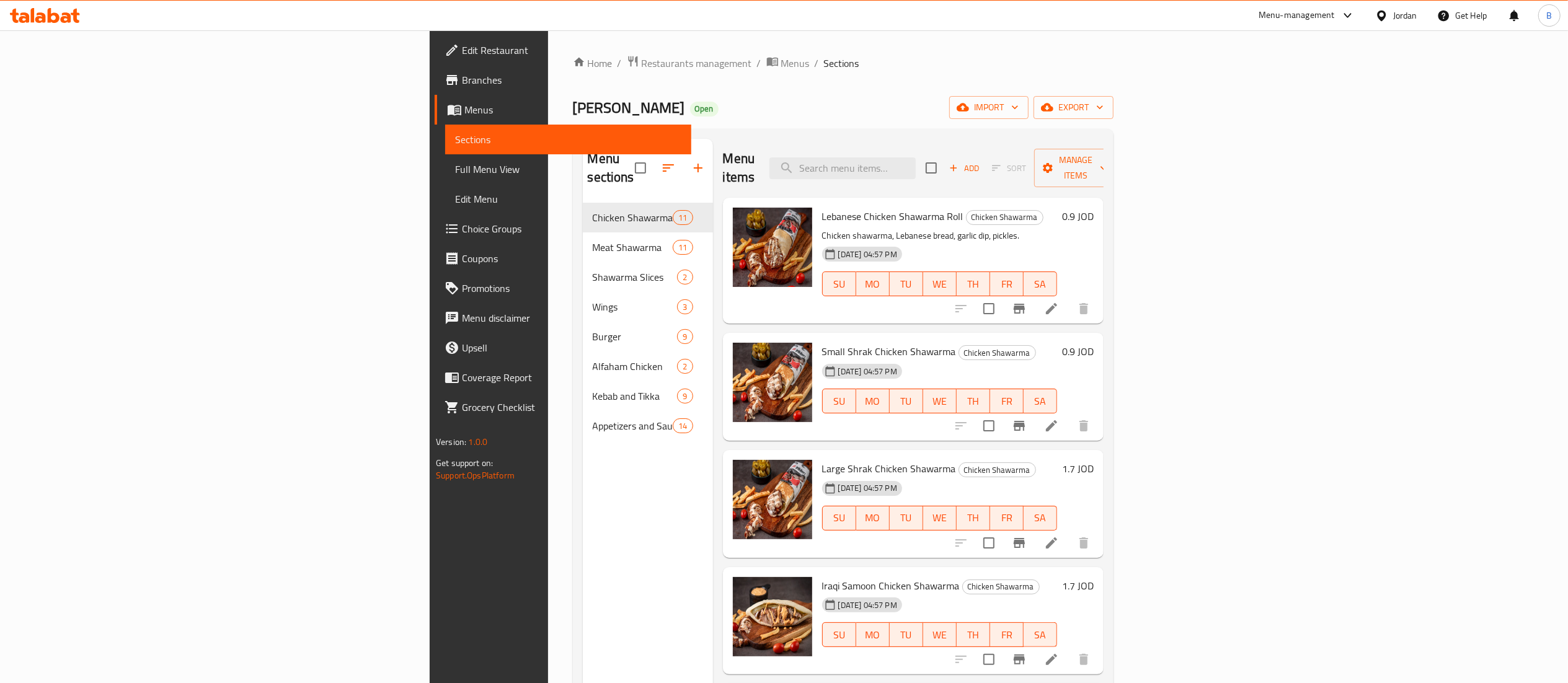
click at [1094, 208] on h6 "0.9 JOD" at bounding box center [1078, 216] width 32 height 17
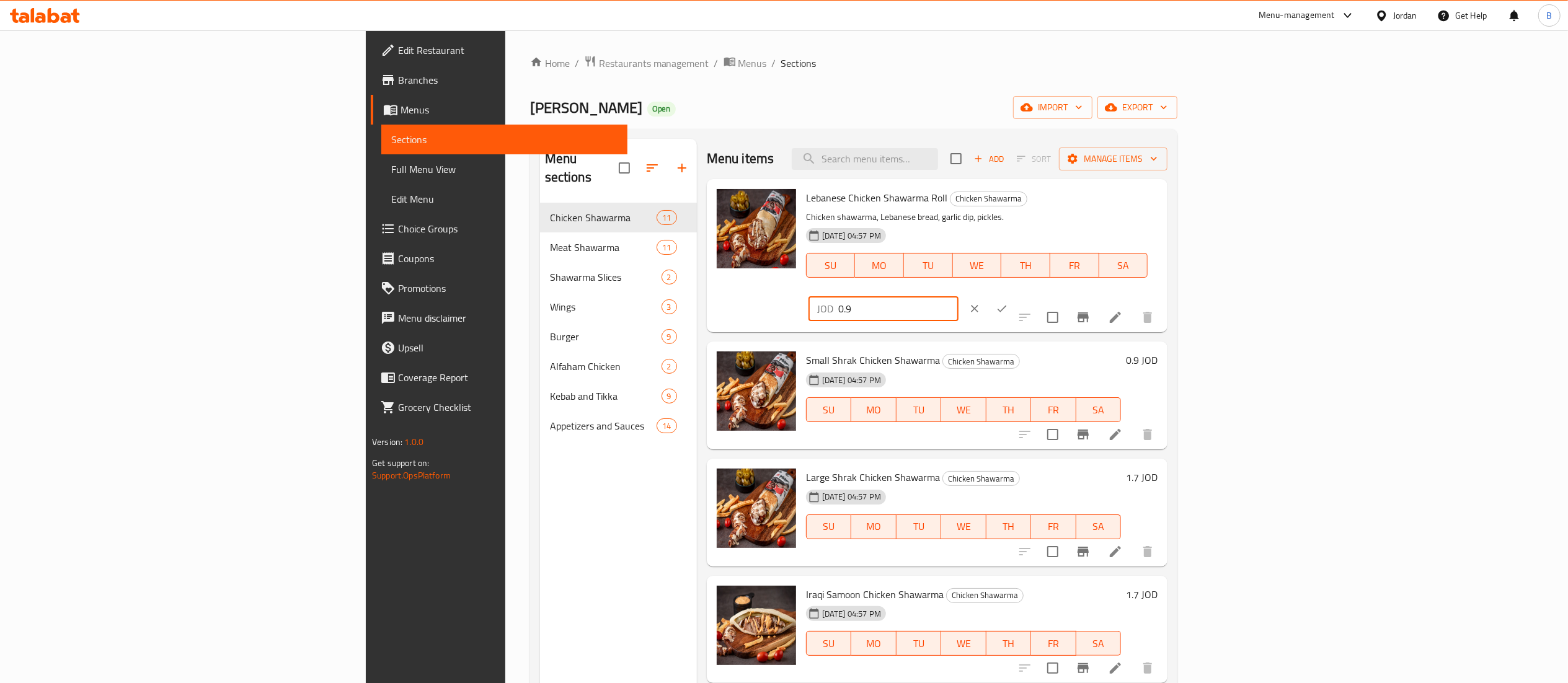
click at [958, 296] on input "0.9" at bounding box center [898, 308] width 120 height 24
type input "0.927"
click at [1008, 303] on icon "ok" at bounding box center [1001, 308] width 12 height 12
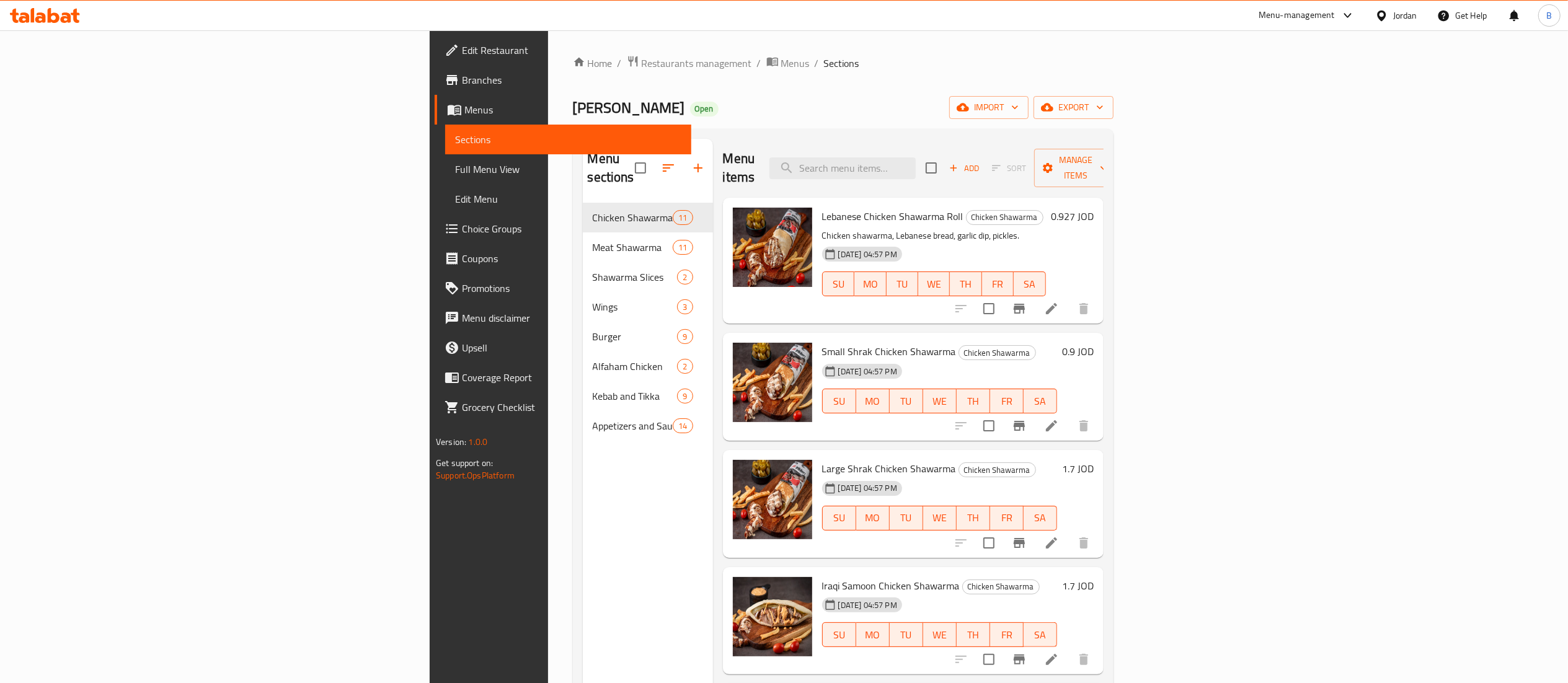
click at [1094, 343] on h6 "0.9 JOD" at bounding box center [1078, 351] width 32 height 17
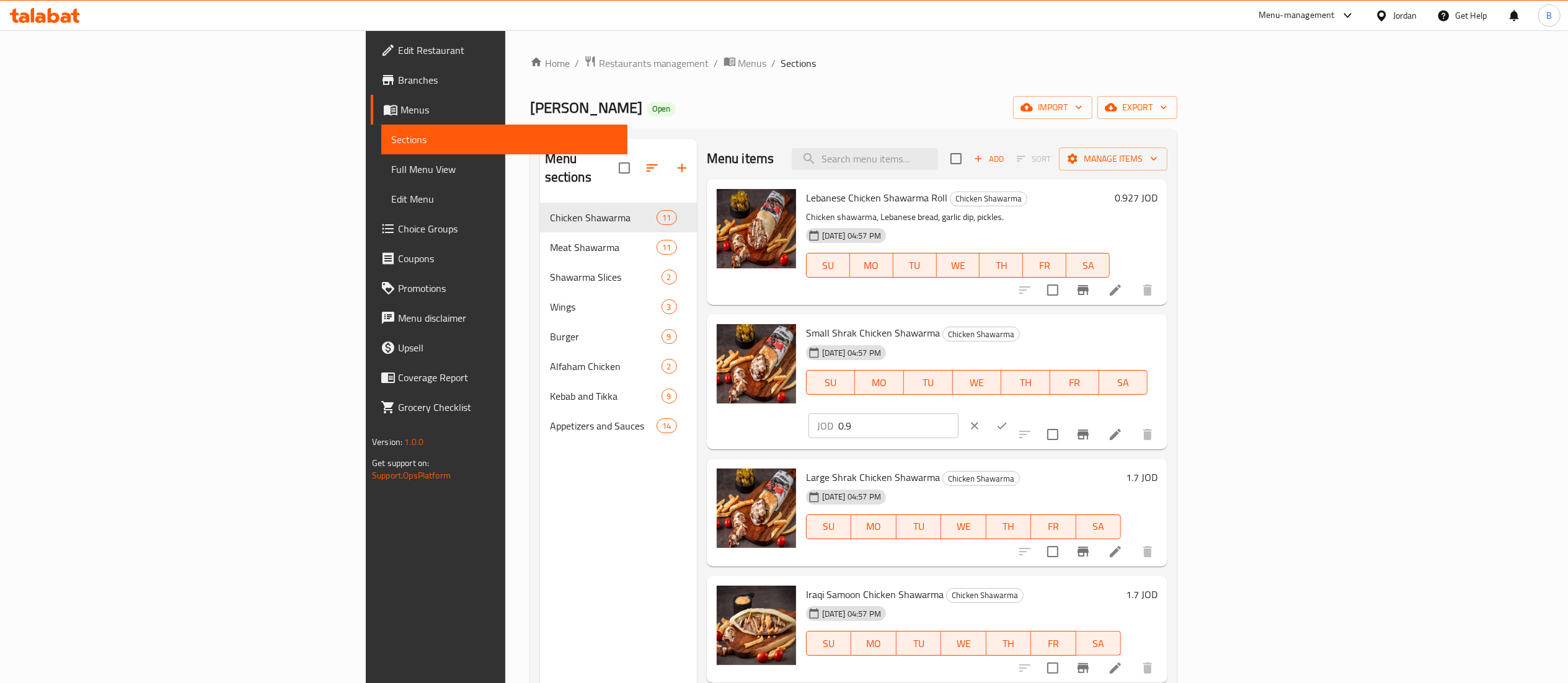
click at [958, 413] on input "0.9" at bounding box center [898, 426] width 120 height 24
type input "0.927"
click at [1008, 420] on icon "ok" at bounding box center [1001, 426] width 12 height 12
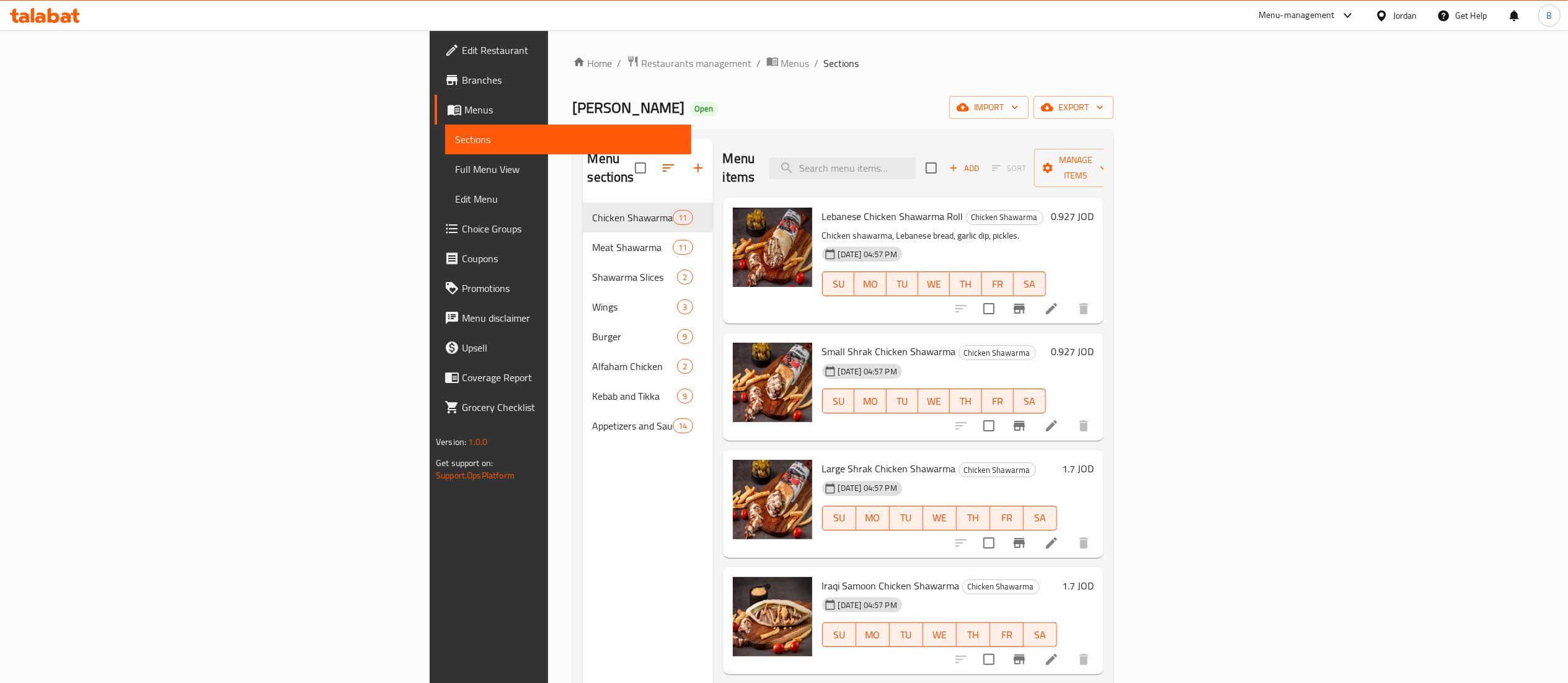
click at [1094, 460] on h6 "1.7 JOD" at bounding box center [1078, 469] width 32 height 17
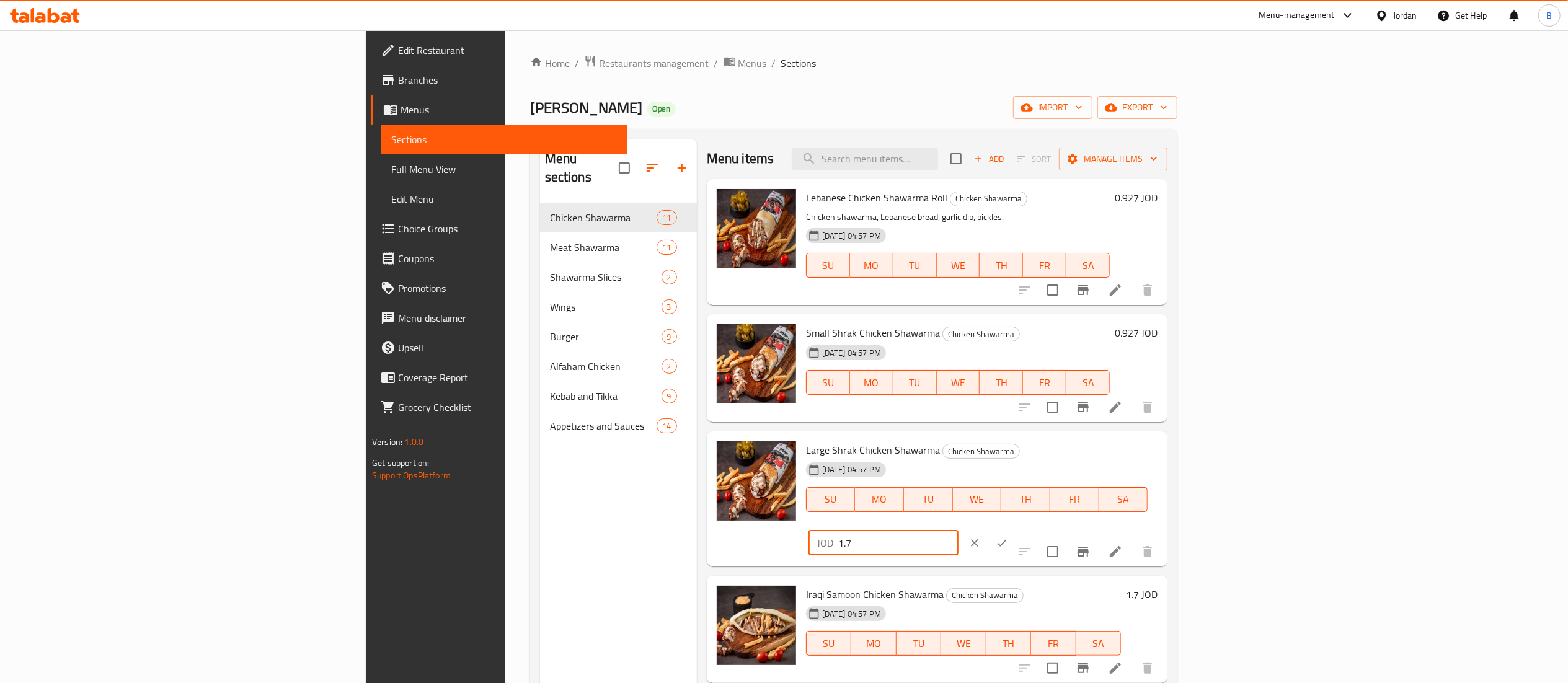
click at [958, 531] on input "1.7" at bounding box center [898, 543] width 120 height 24
type input "1.751"
click at [1016, 530] on button "ok" at bounding box center [1001, 543] width 27 height 27
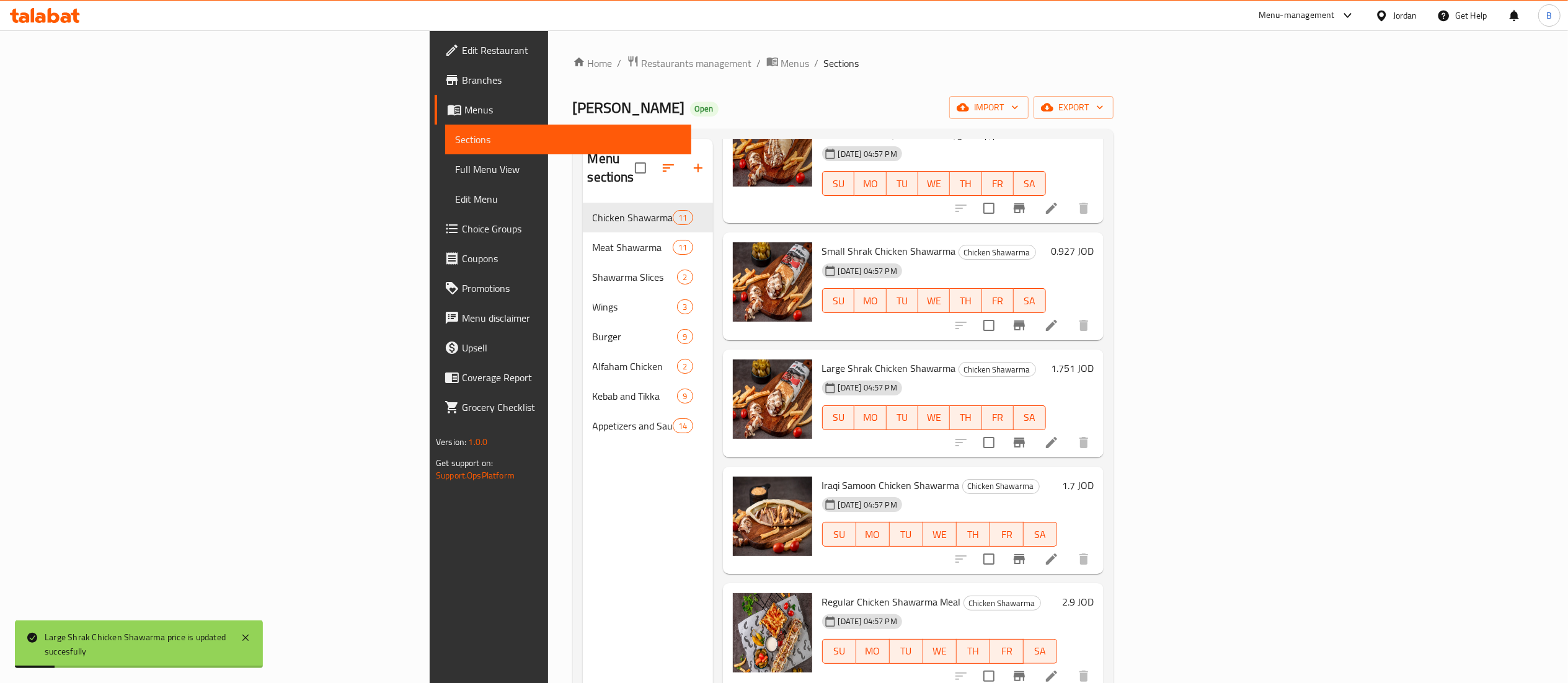
scroll to position [124, 0]
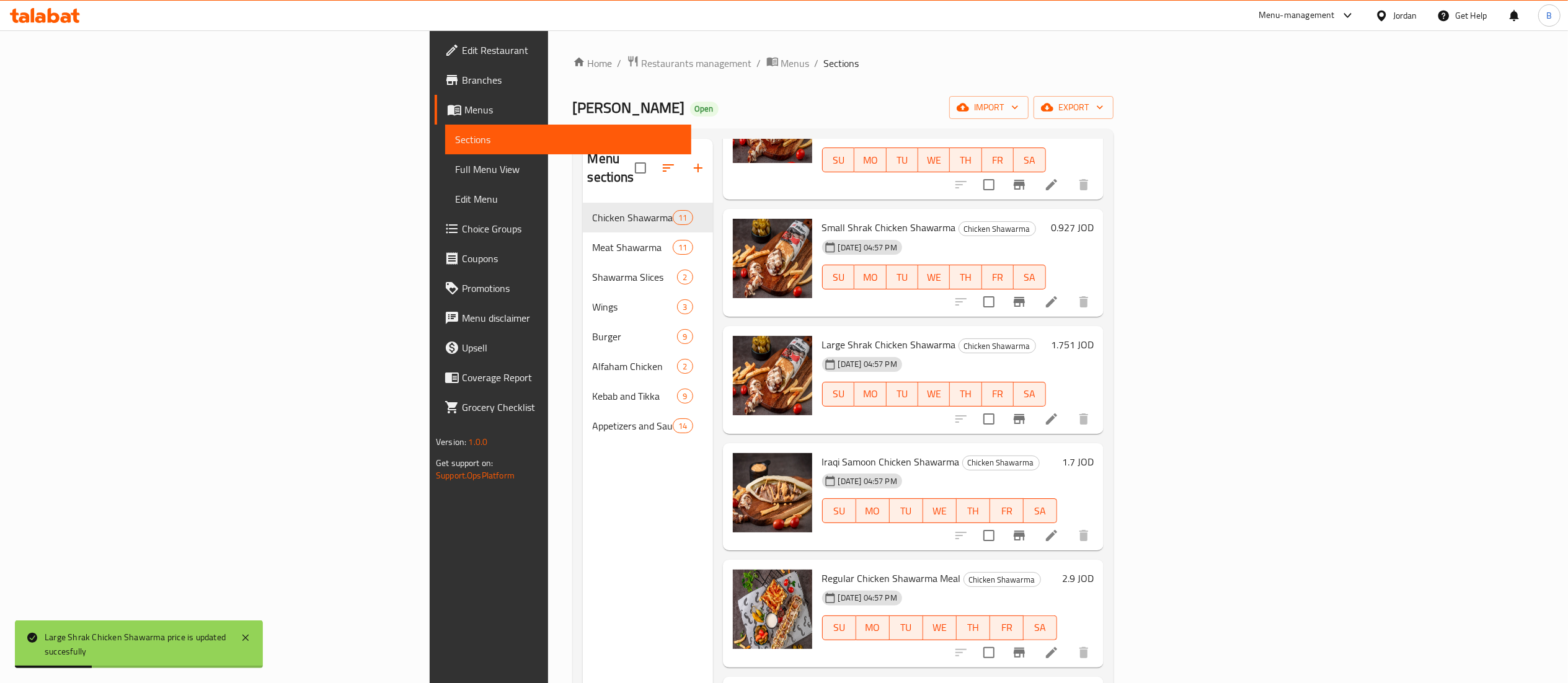
click at [1094, 453] on h6 "1.7 JOD" at bounding box center [1078, 461] width 32 height 17
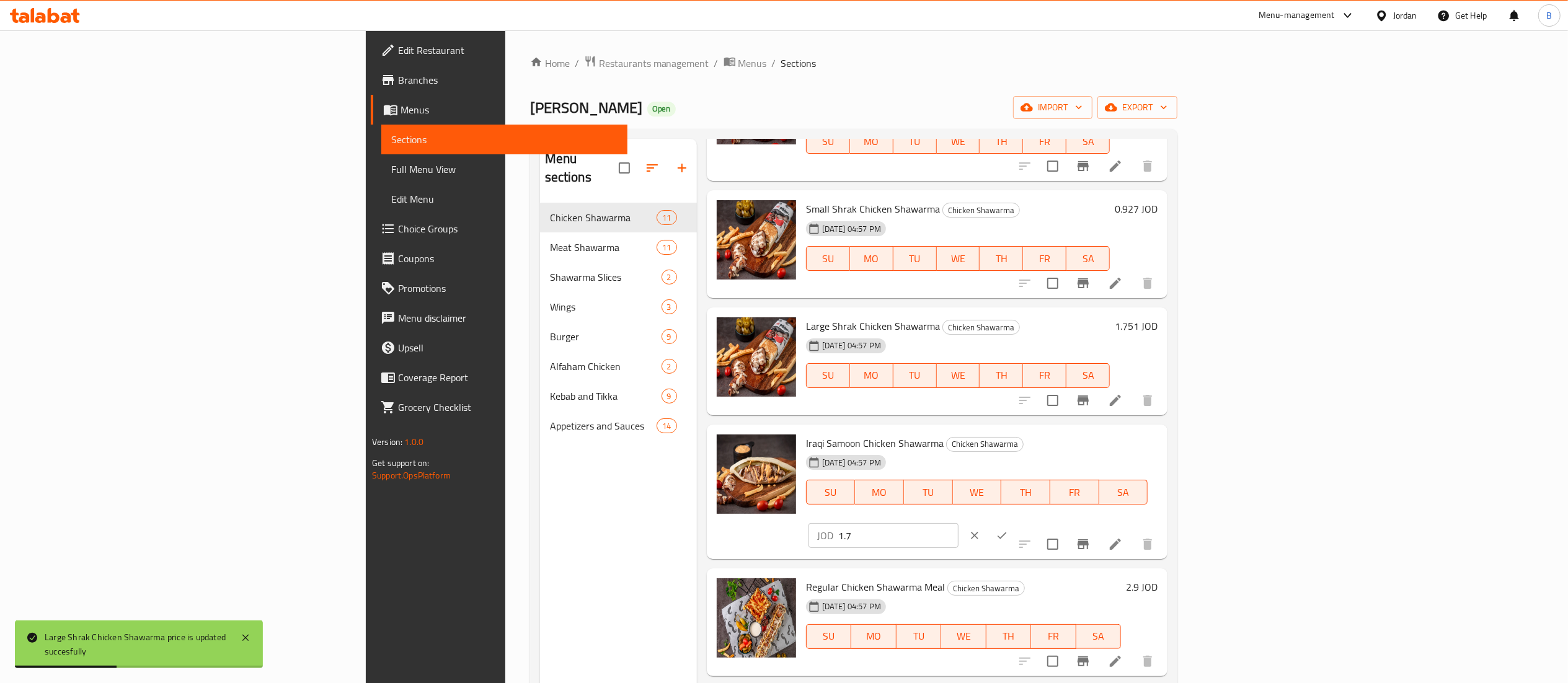
click at [958, 523] on input "1.7" at bounding box center [898, 536] width 120 height 24
type input "1.751"
click at [1008, 530] on icon "ok" at bounding box center [1001, 536] width 12 height 12
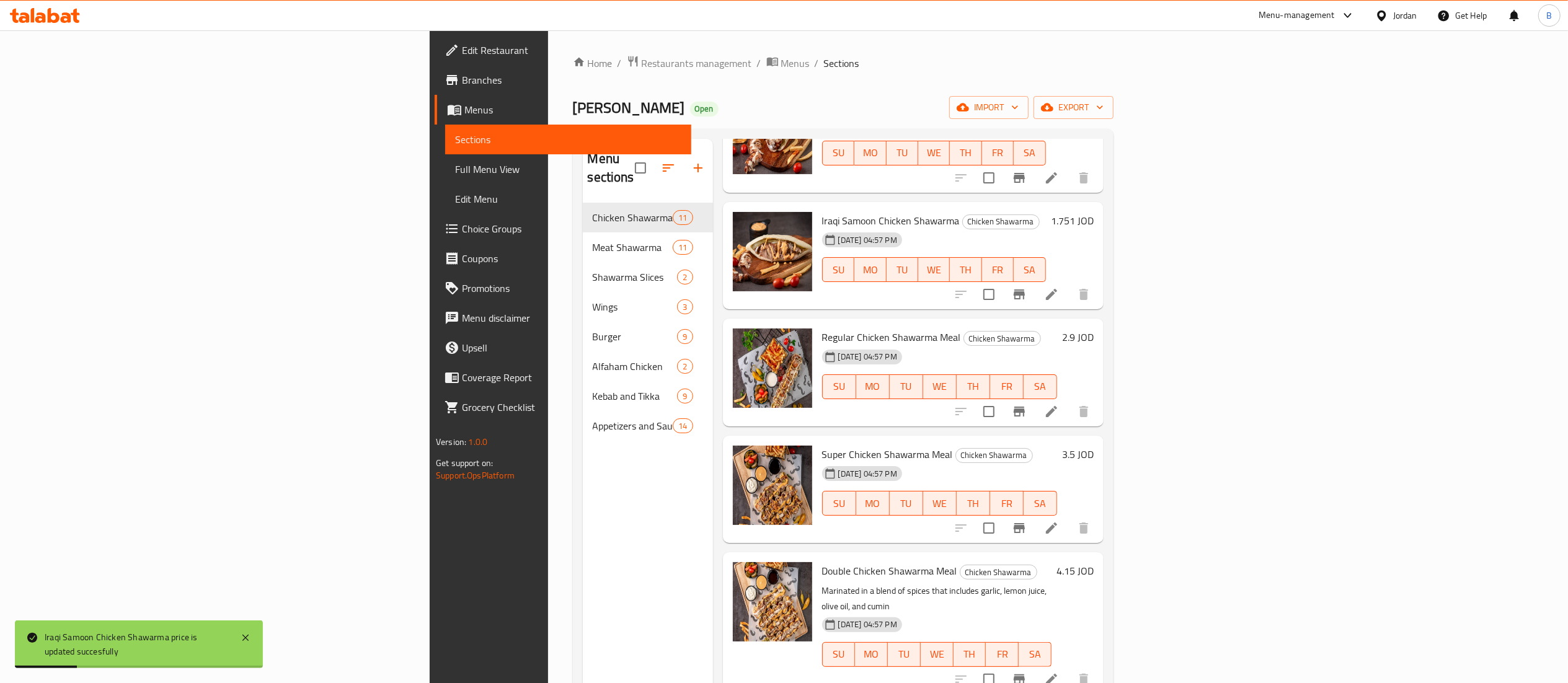
scroll to position [372, 0]
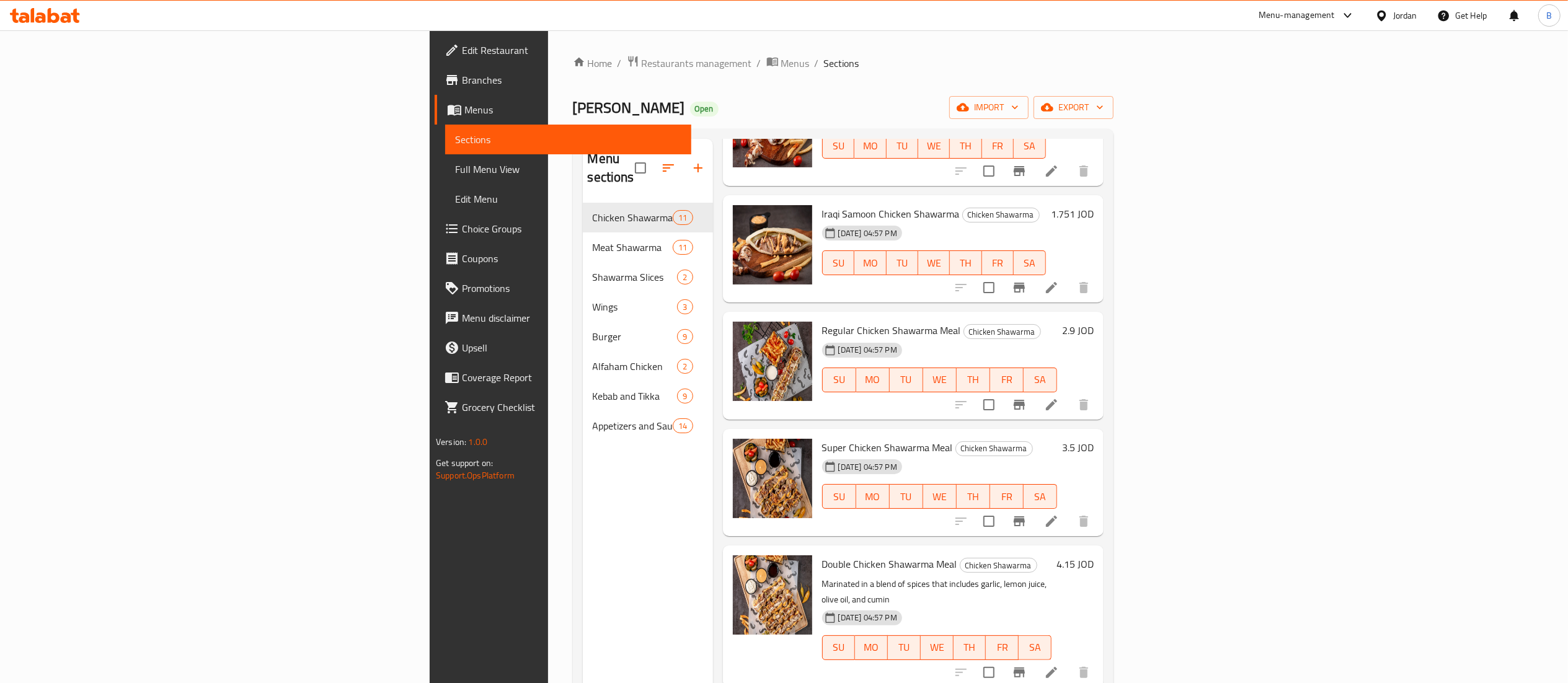
click at [1094, 321] on h6 "2.9 JOD" at bounding box center [1078, 330] width 32 height 17
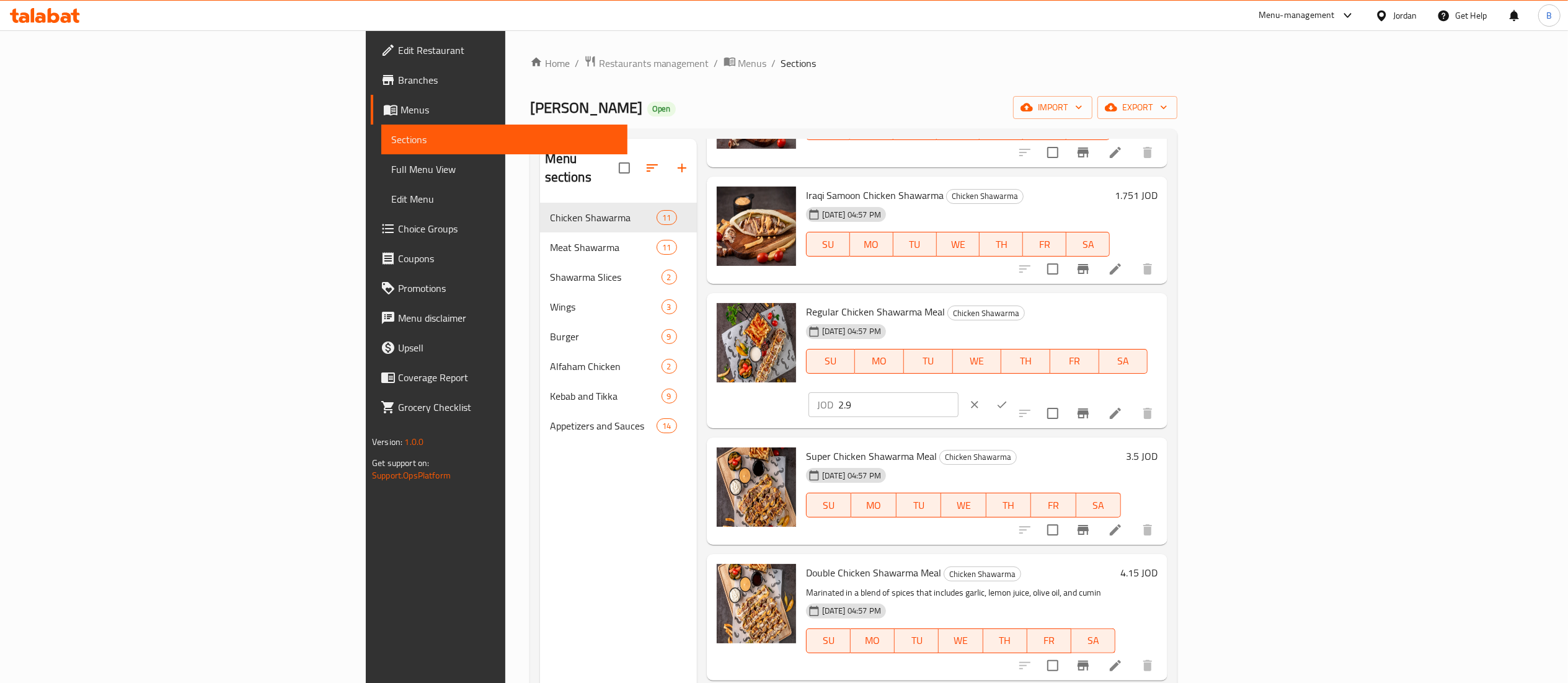
click at [958, 393] on input "2.9" at bounding box center [898, 405] width 120 height 24
type input "2.987"
click at [1008, 398] on icon "ok" at bounding box center [1001, 404] width 12 height 12
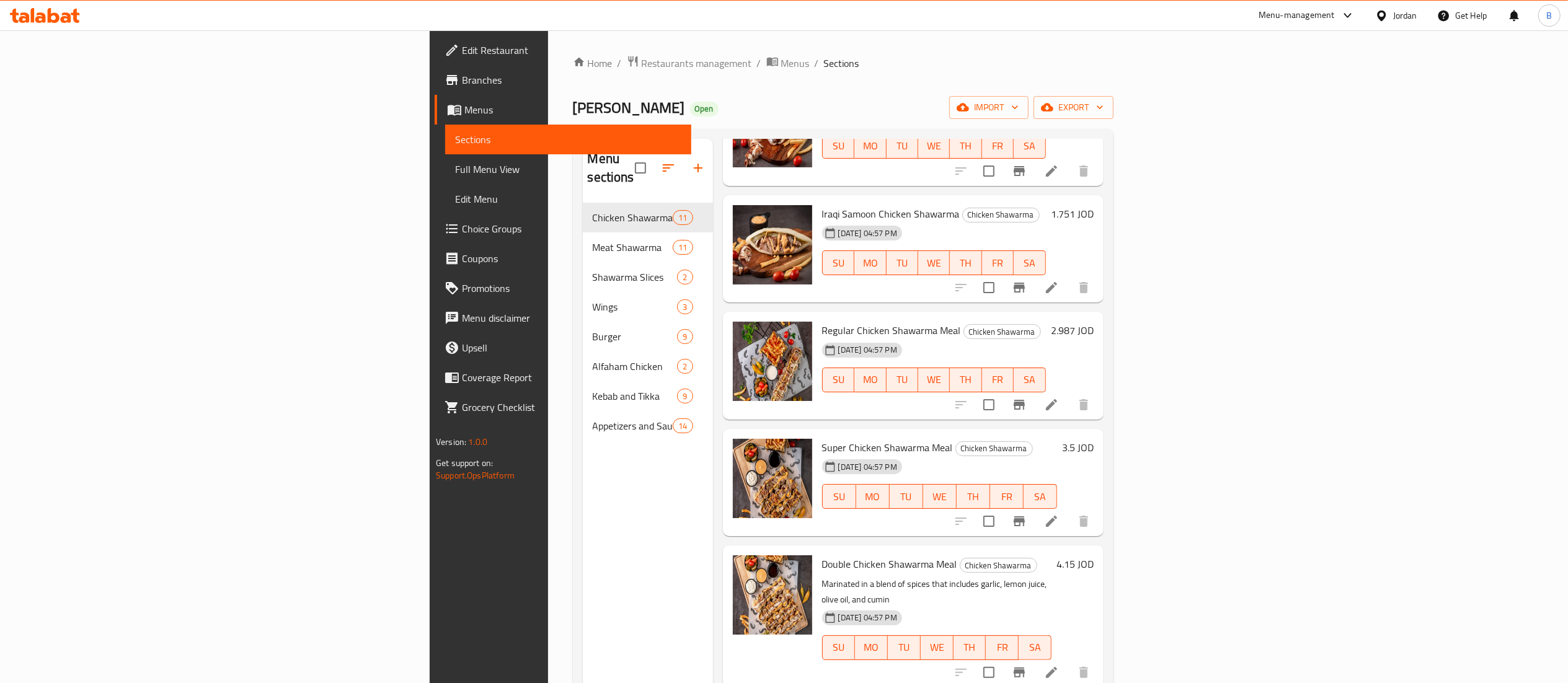
click at [1094, 439] on h6 "3.5 JOD" at bounding box center [1078, 447] width 32 height 17
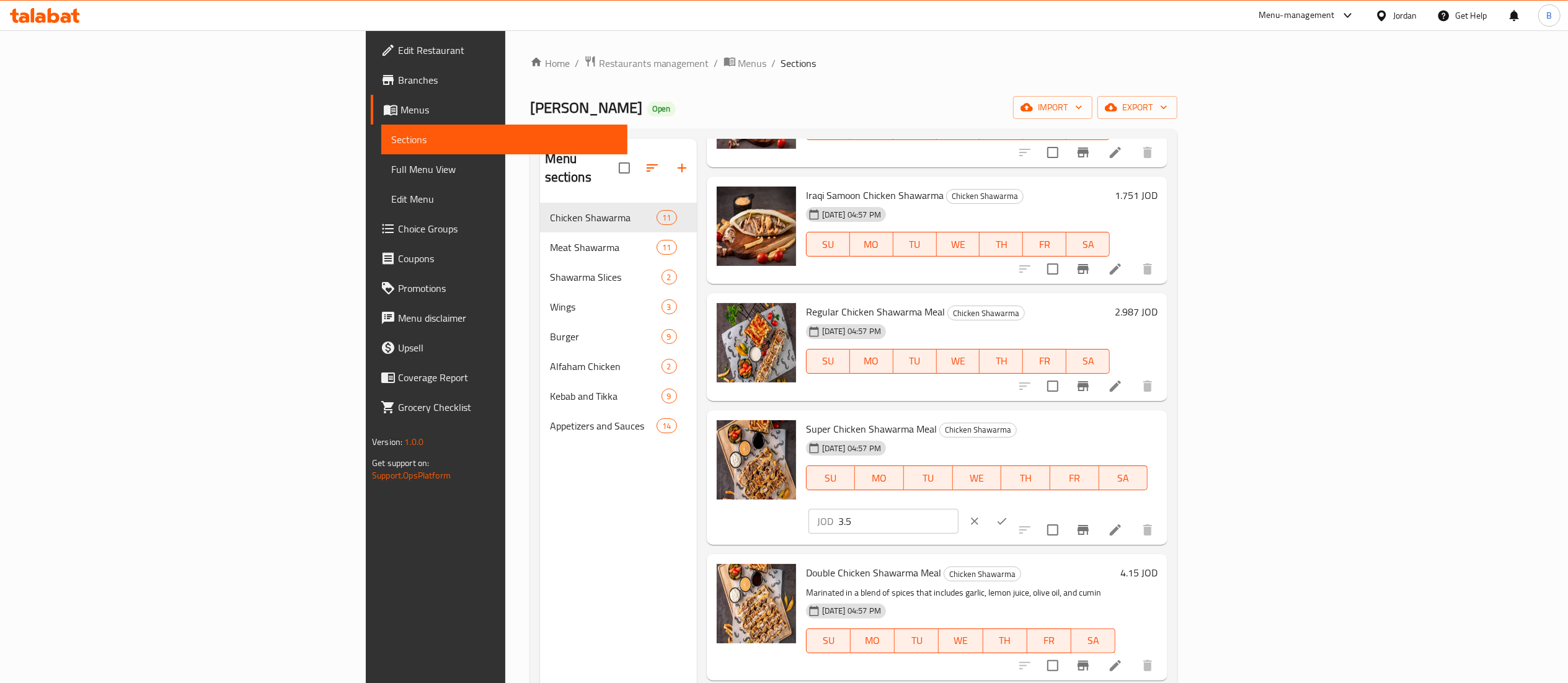
click at [958, 509] on input "3.5" at bounding box center [898, 521] width 120 height 24
type input "3.605"
click at [1016, 507] on button "ok" at bounding box center [1001, 520] width 27 height 27
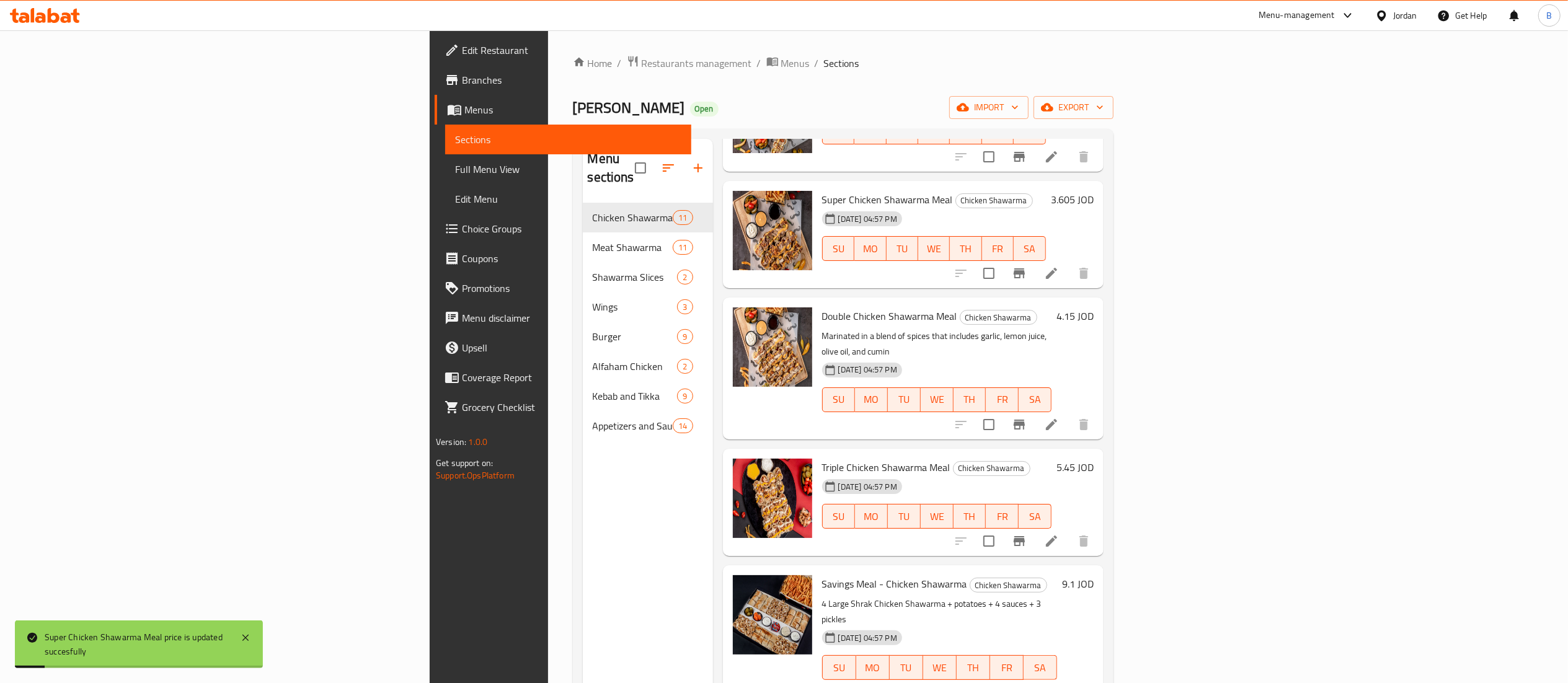
scroll to position [725, 0]
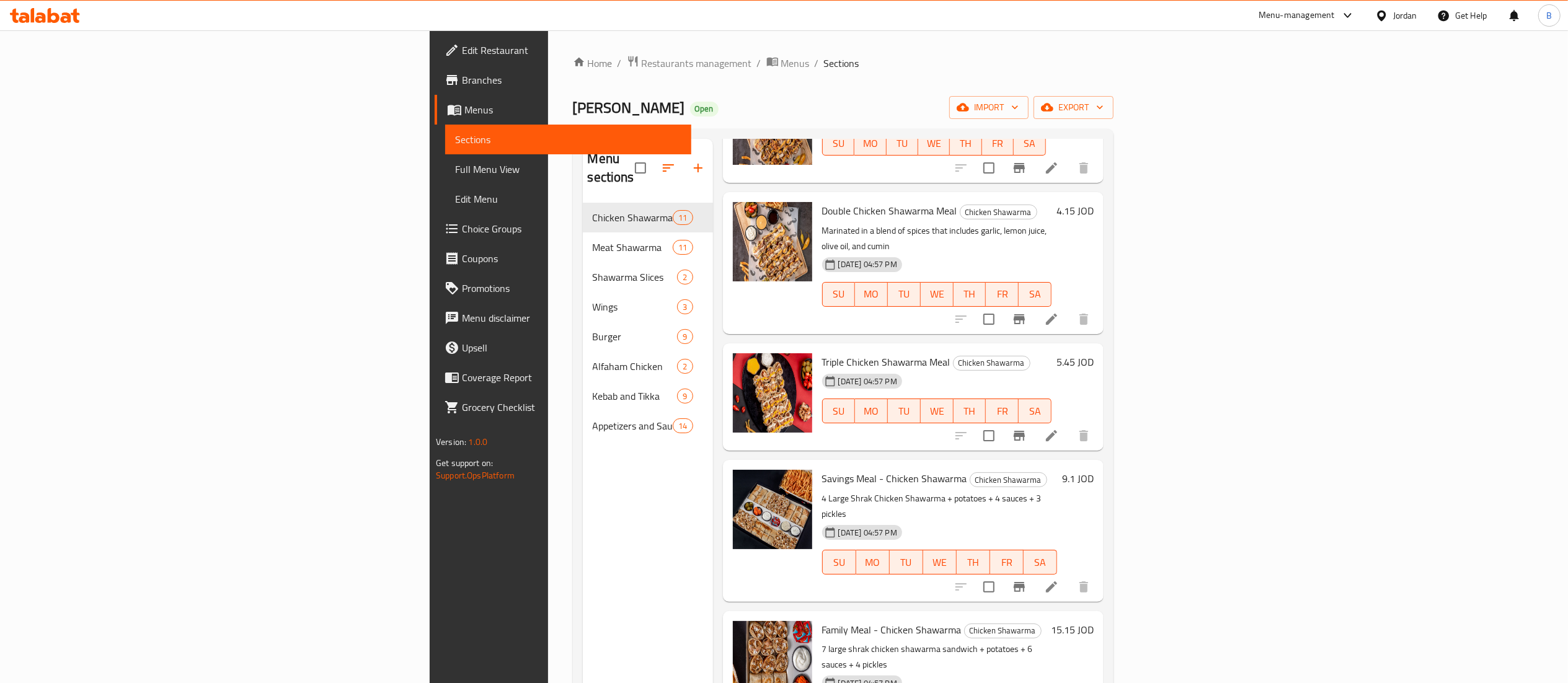
click at [1094, 202] on h6 "4.15 JOD" at bounding box center [1076, 210] width 38 height 17
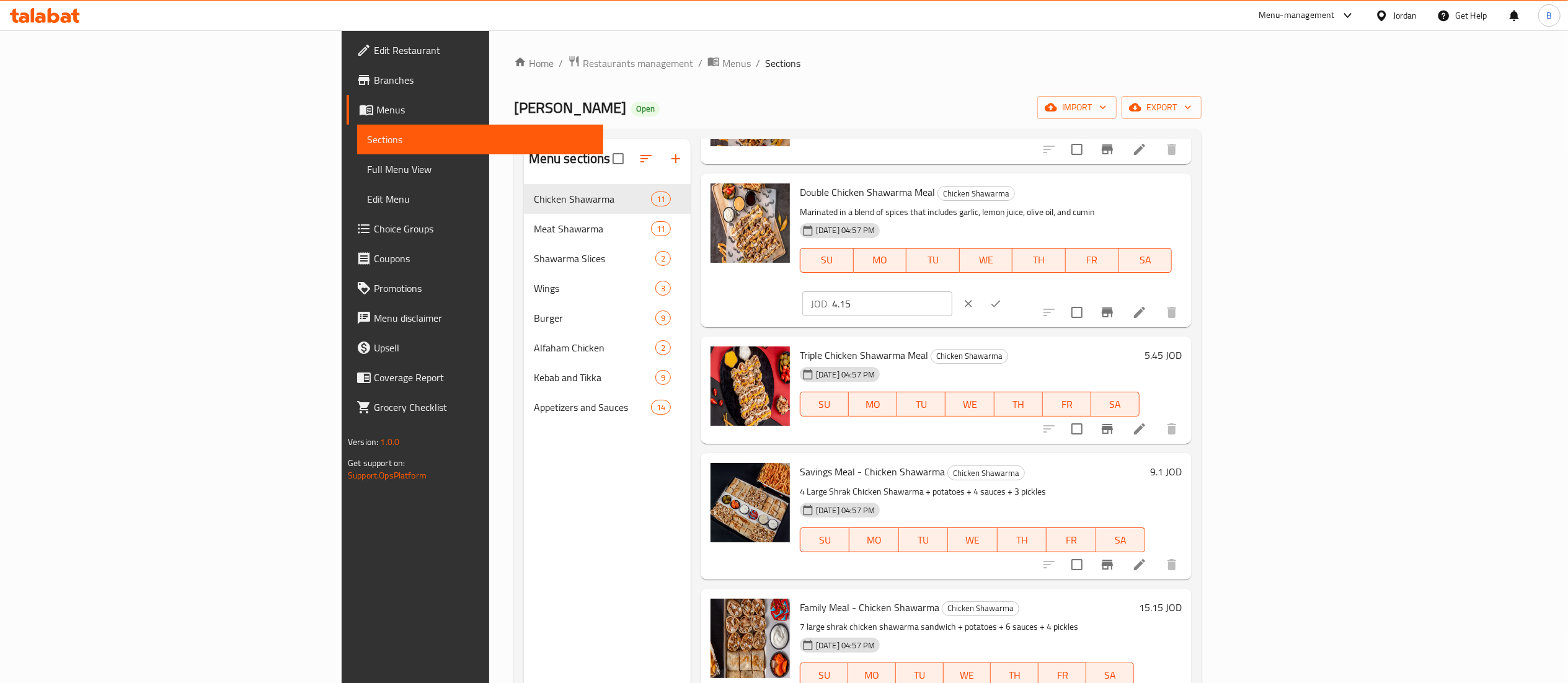
click at [953, 291] on input "4.15" at bounding box center [893, 303] width 120 height 24
type input "4.2745"
click at [1001, 298] on icon "ok" at bounding box center [995, 303] width 12 height 12
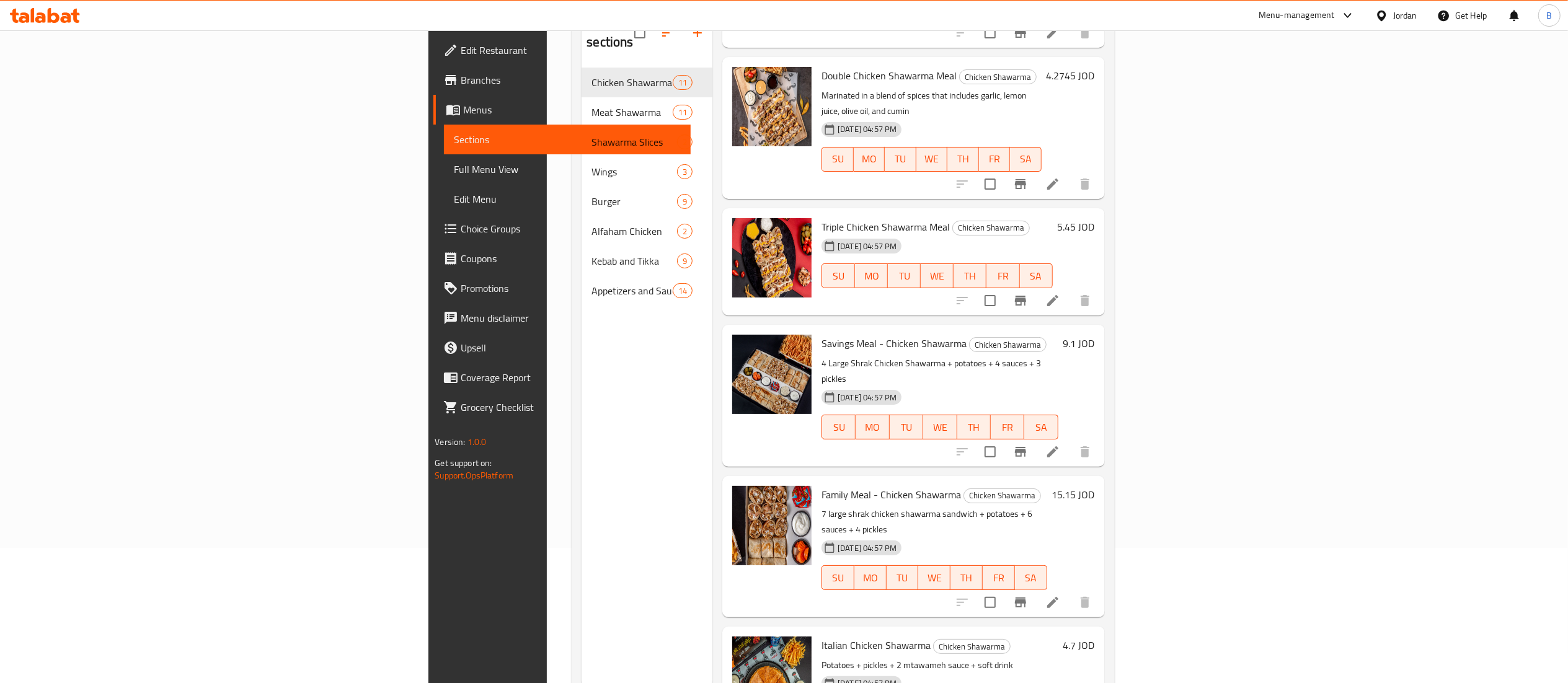
scroll to position [174, 0]
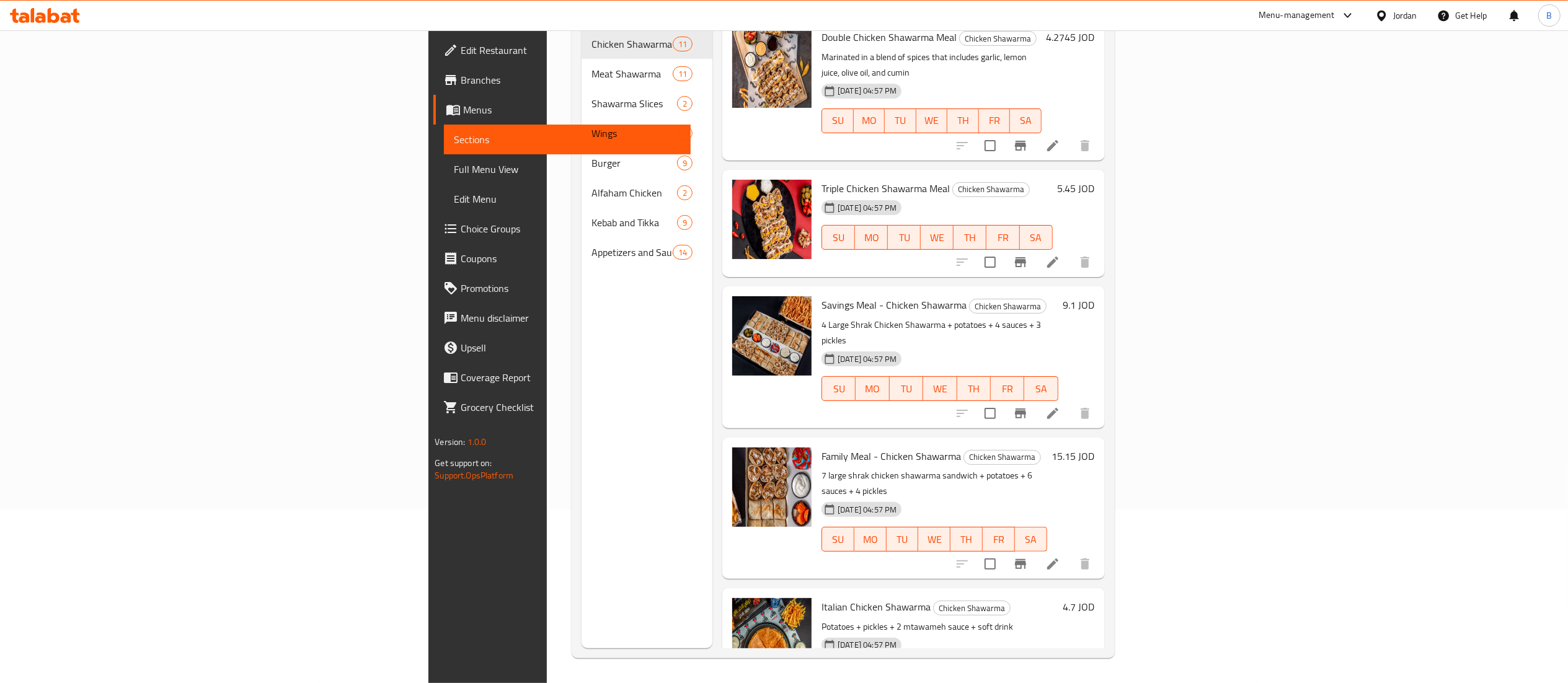
click at [1094, 179] on h6 "5.45 JOD" at bounding box center [1077, 188] width 38 height 17
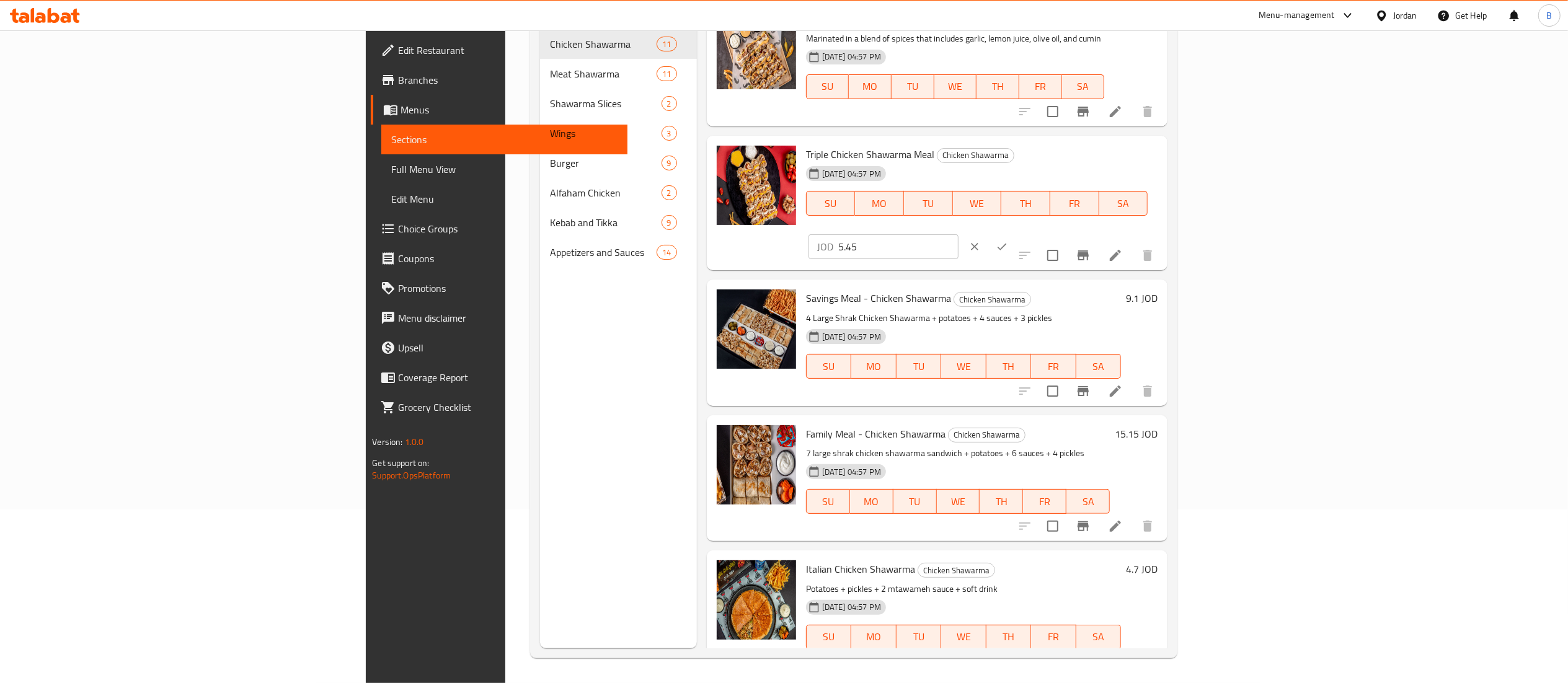
click at [958, 234] on input "5.45" at bounding box center [898, 246] width 120 height 24
type input "5.6135"
click at [1016, 233] on button "ok" at bounding box center [1001, 246] width 27 height 27
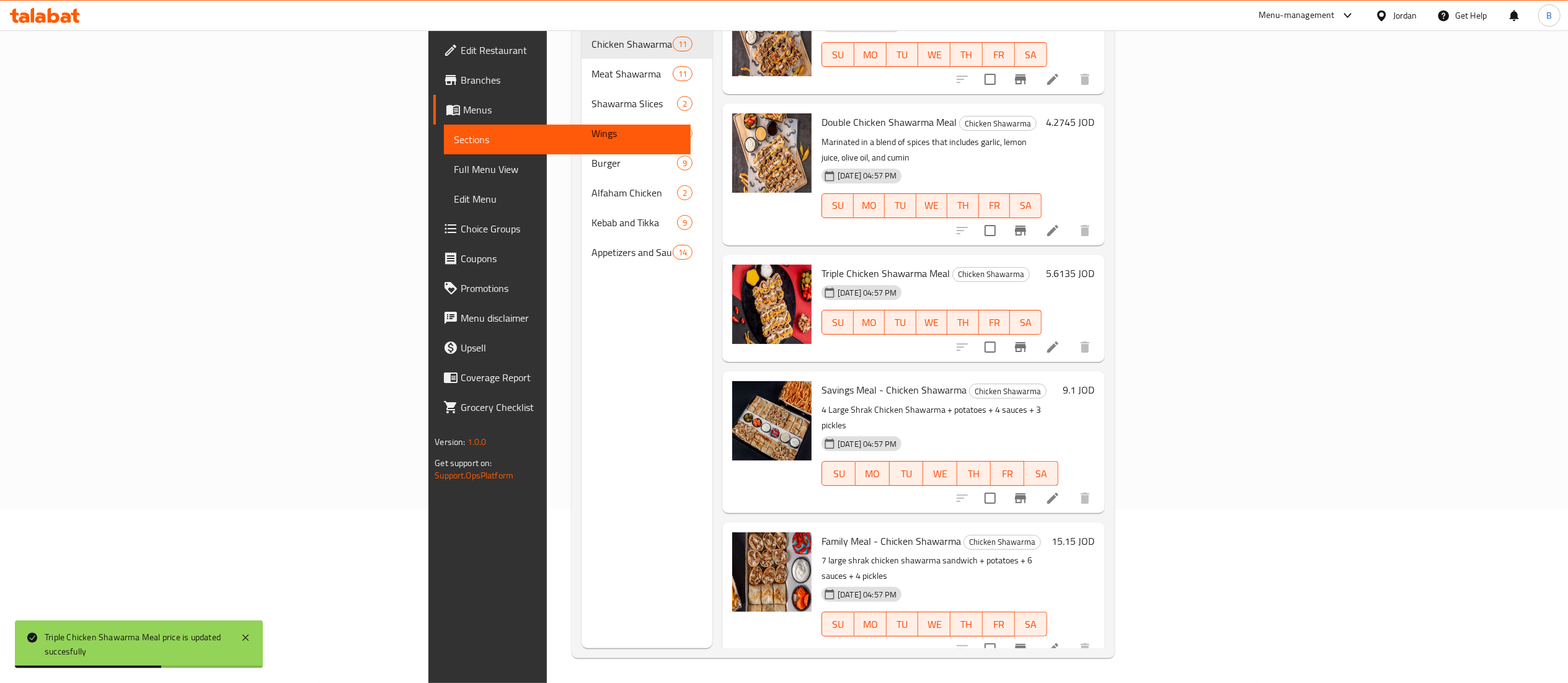
scroll to position [601, 0]
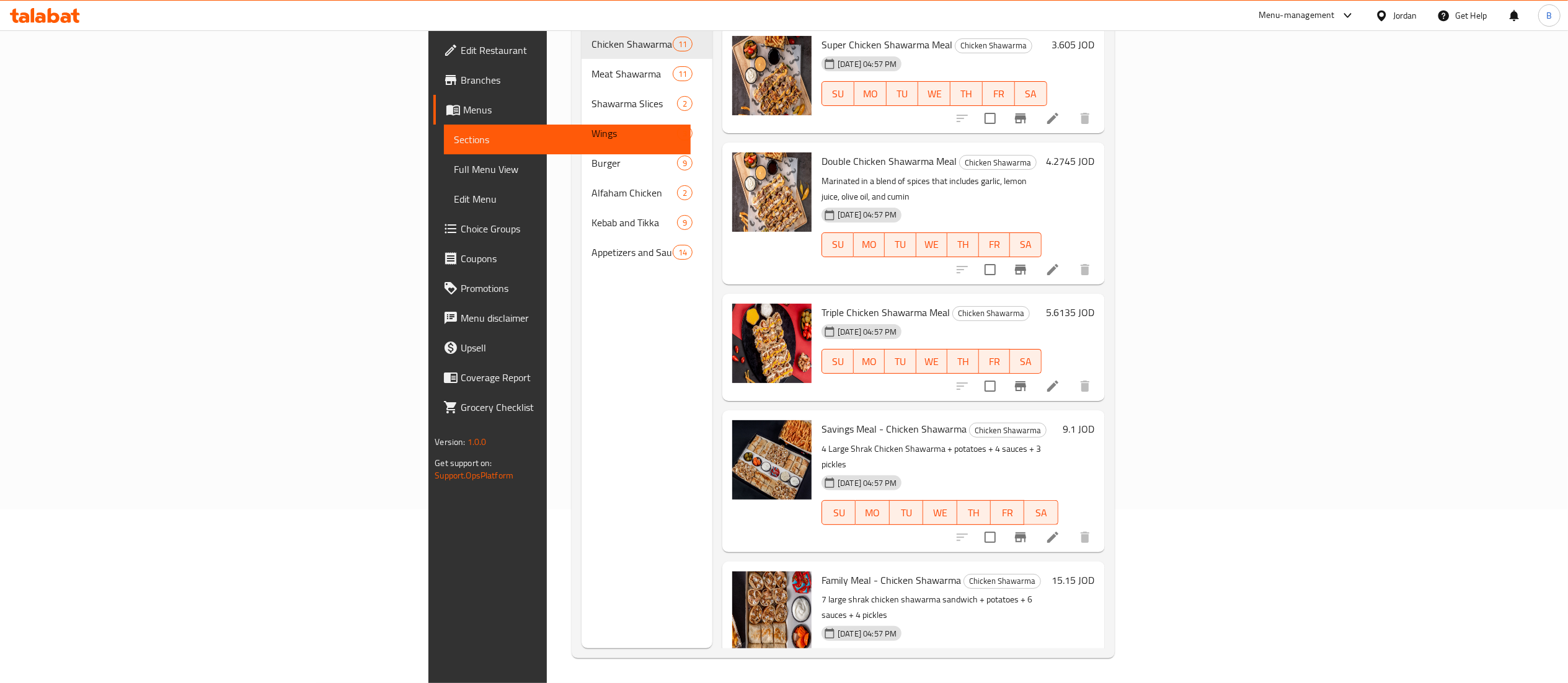
click at [1094, 420] on h6 "9.1 JOD" at bounding box center [1079, 428] width 32 height 17
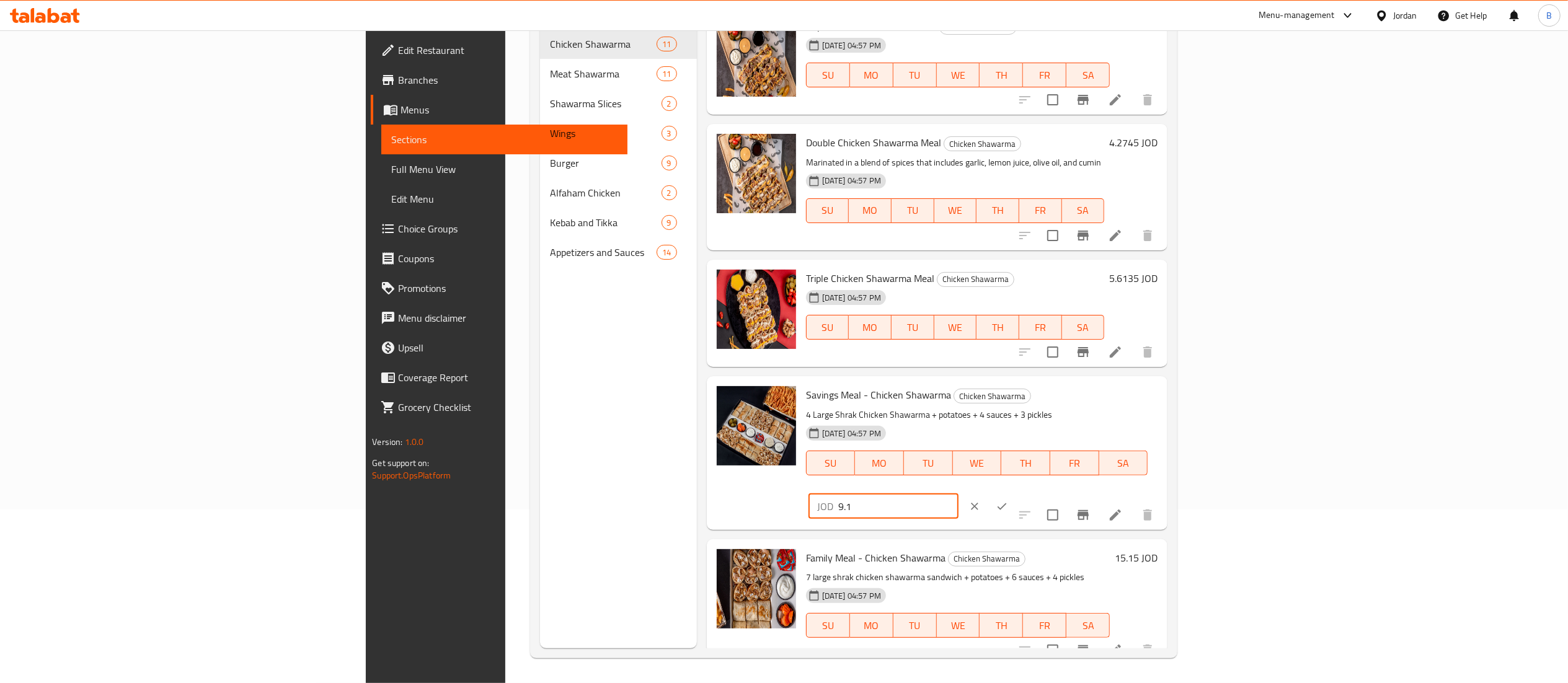
click at [958, 494] on input "9.1" at bounding box center [898, 506] width 120 height 24
type input "9.373"
click at [1016, 493] on button "ok" at bounding box center [1001, 506] width 27 height 27
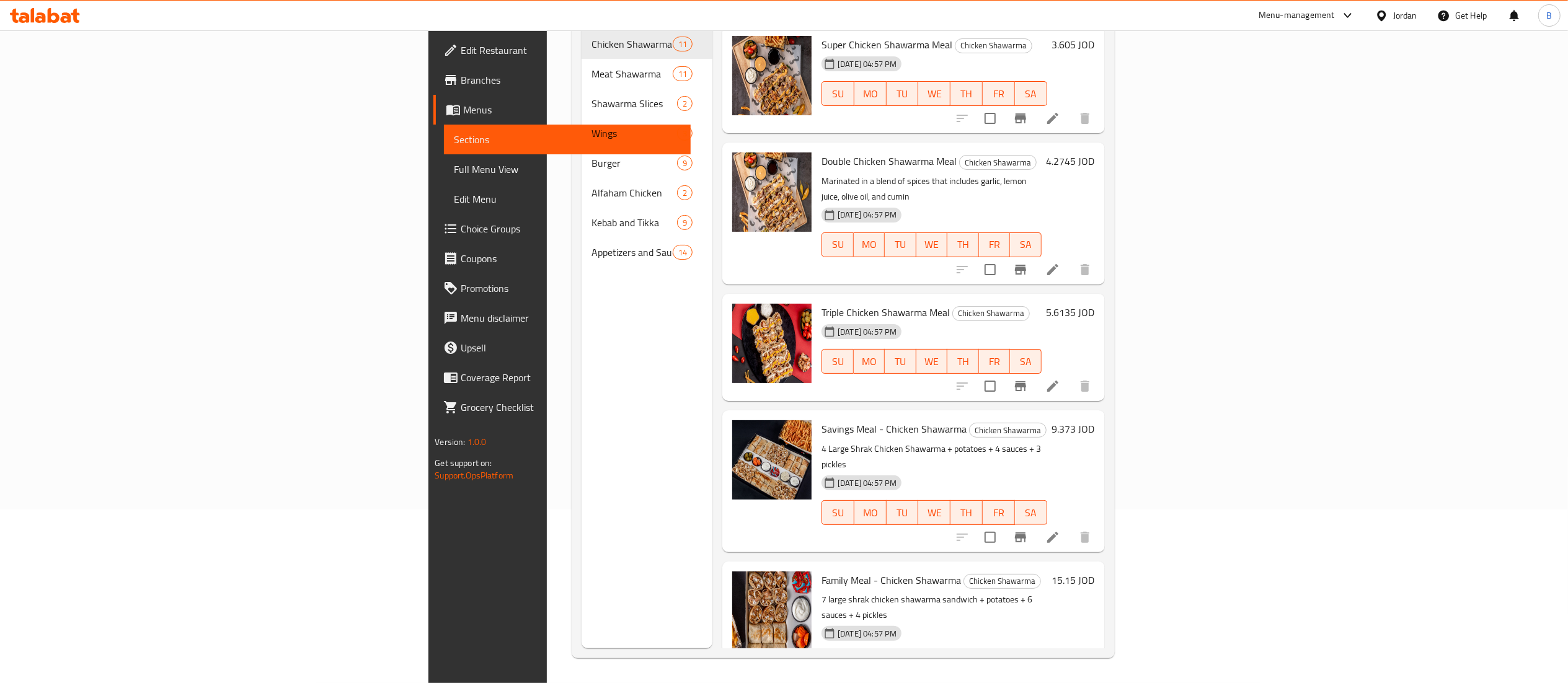
click at [1094, 571] on h6 "15.15 JOD" at bounding box center [1074, 580] width 43 height 17
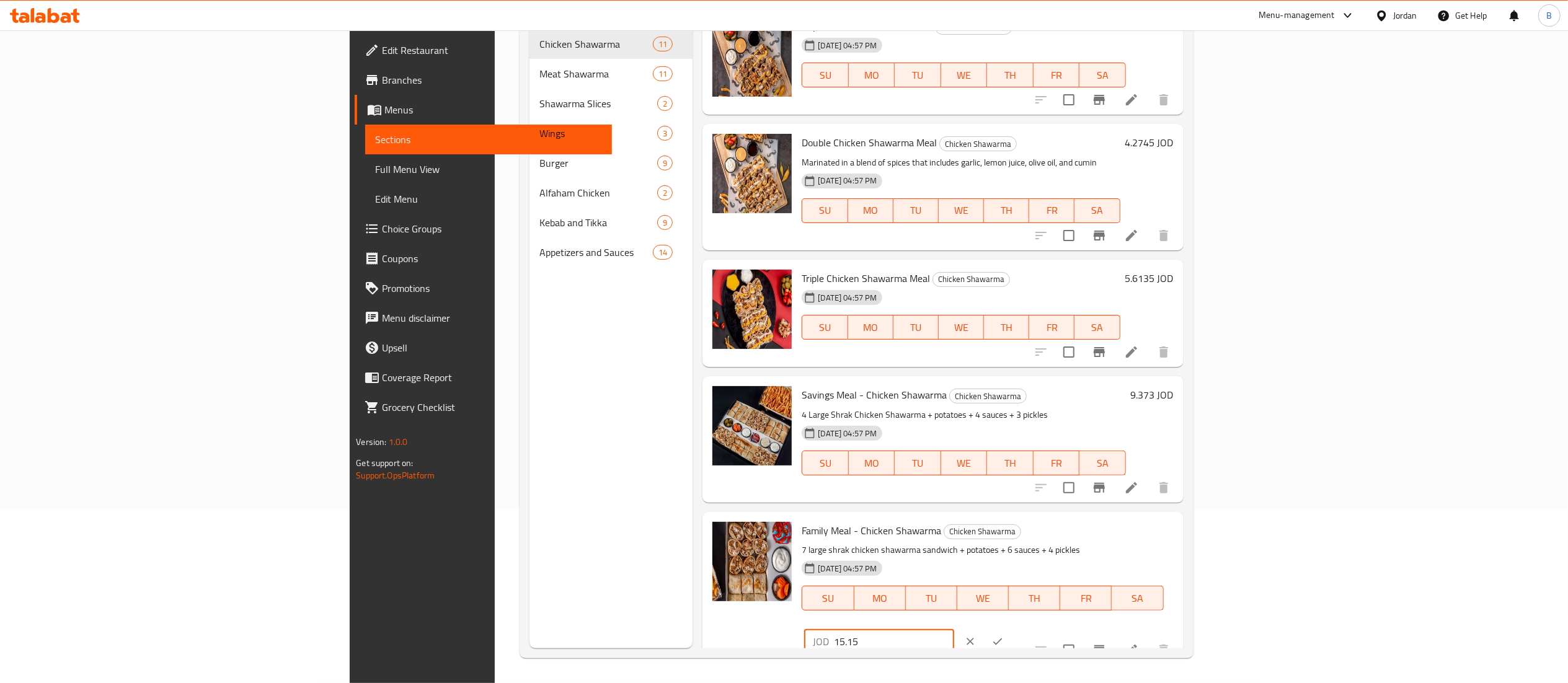
click at [955, 629] on input "15.15" at bounding box center [894, 642] width 120 height 24
type input "15.6045"
click at [1003, 635] on icon "ok" at bounding box center [997, 641] width 12 height 12
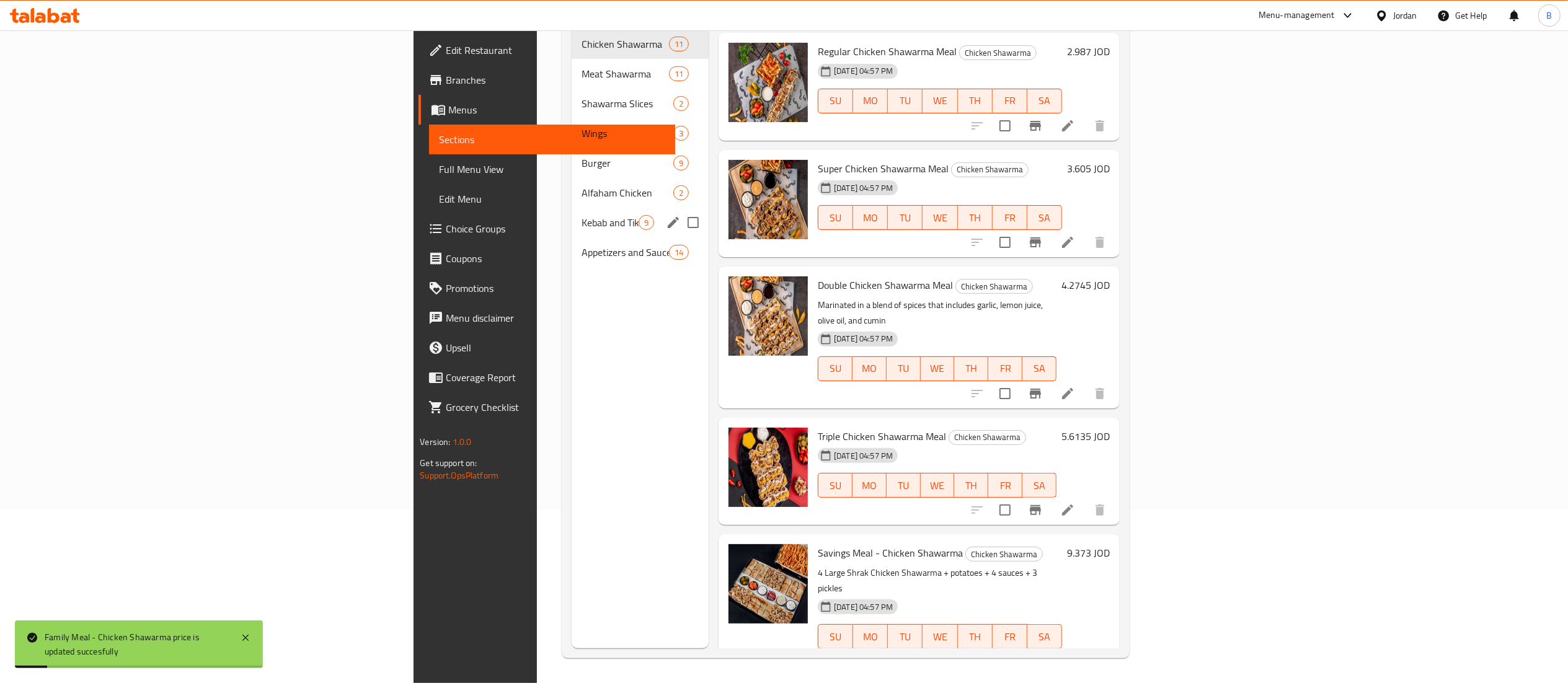
scroll to position [0, 0]
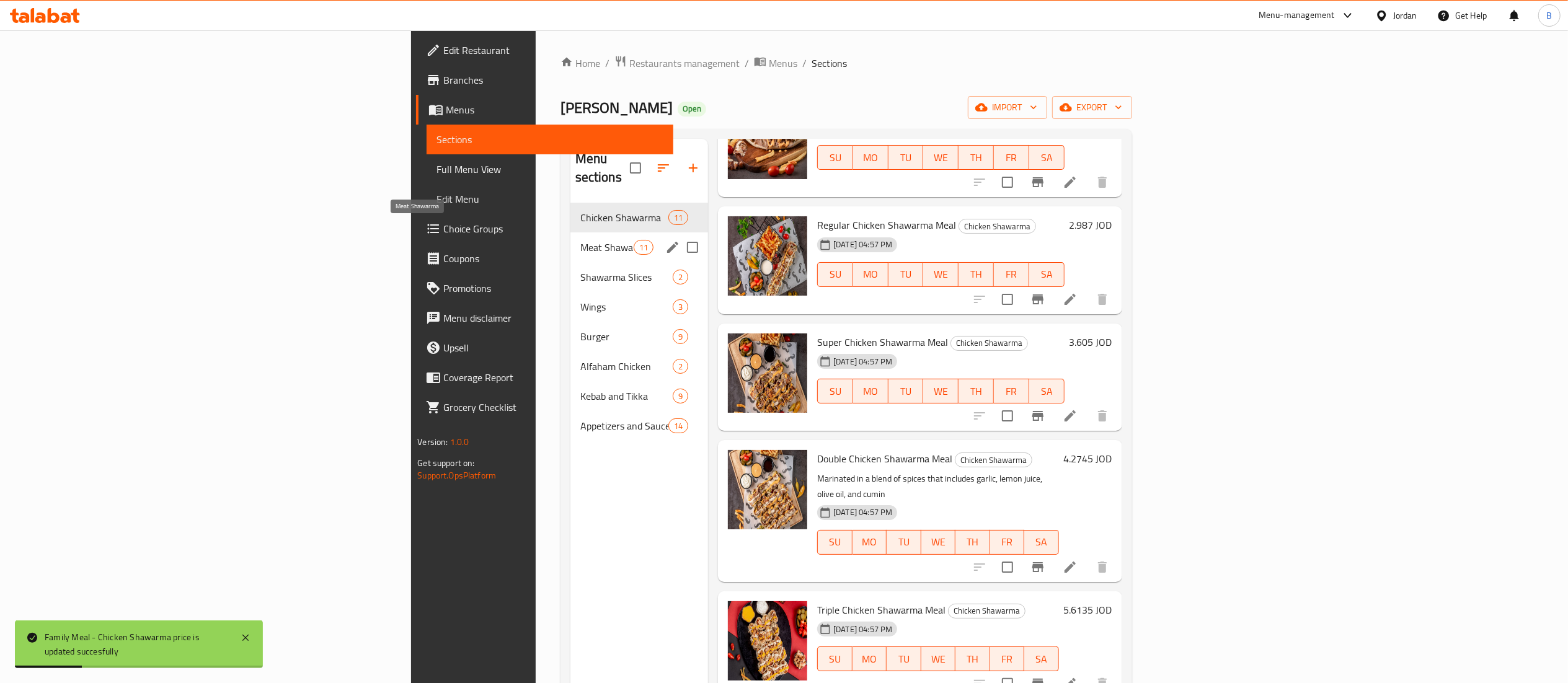
click at [581, 240] on span "Meat Shawarma" at bounding box center [607, 247] width 54 height 15
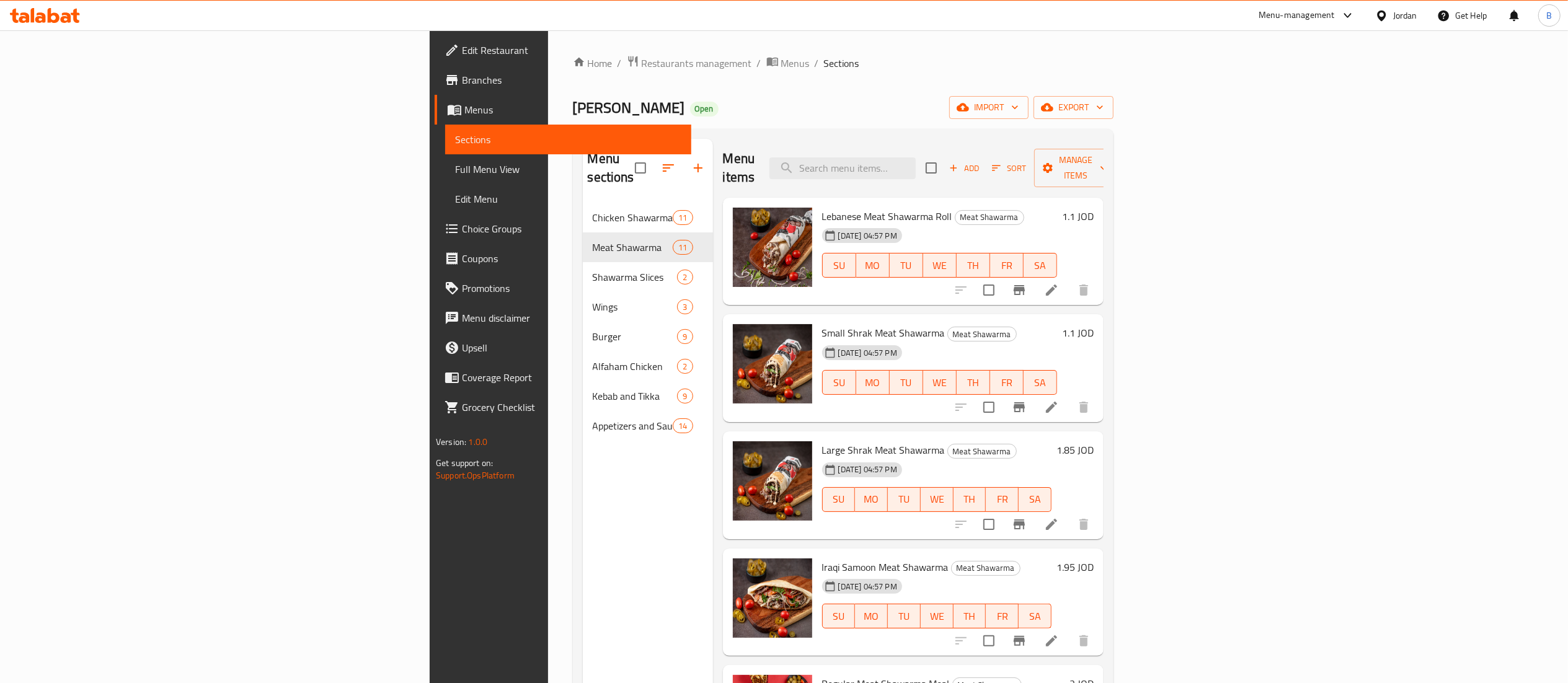
click at [1098, 203] on div "Lebanese Meat Shawarma Roll Meat Shawarma [DATE] 04:57 PM SU MO TU WE TH FR SA …" at bounding box center [958, 252] width 282 height 98
click at [1094, 208] on h6 "1.1 JOD" at bounding box center [1078, 216] width 32 height 17
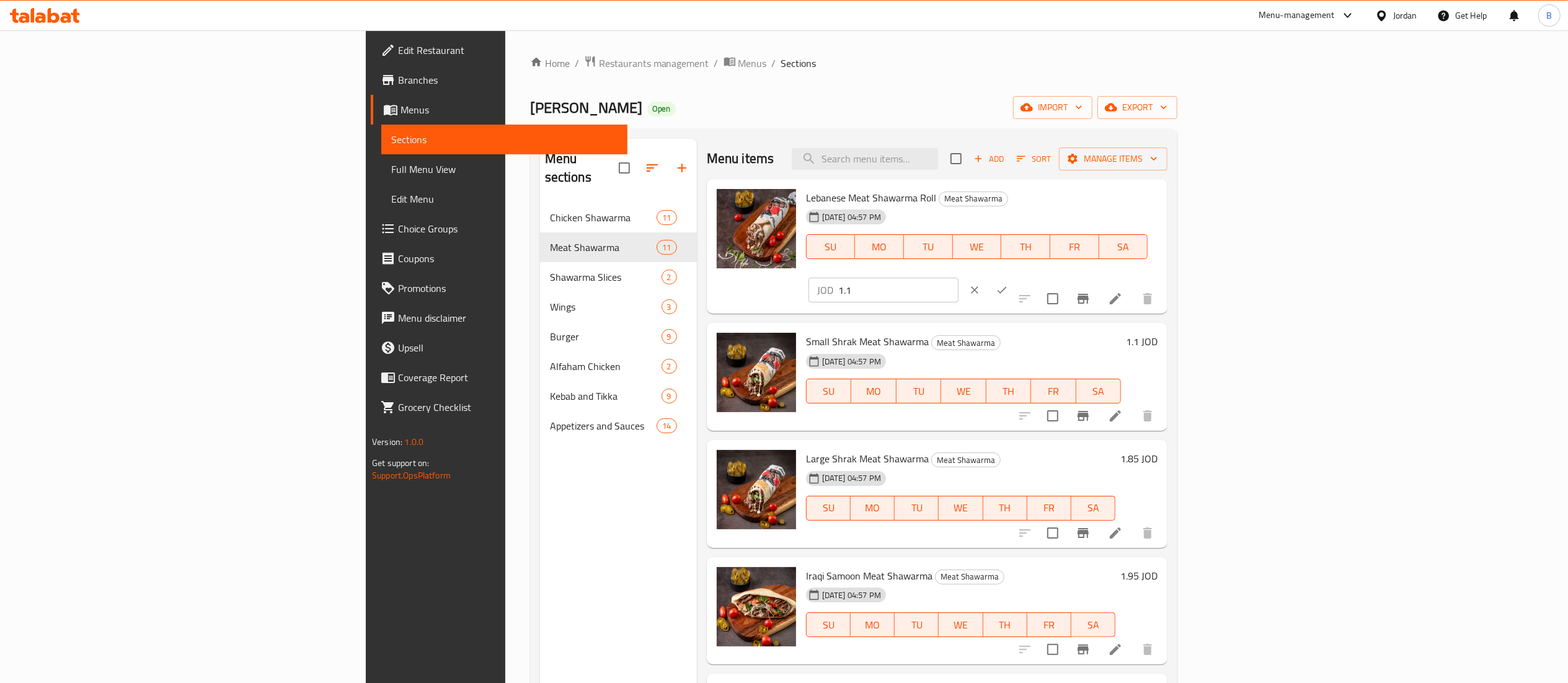
click at [958, 278] on input "1.1" at bounding box center [898, 290] width 120 height 24
type input "1.133"
click at [1016, 276] on button "ok" at bounding box center [1001, 289] width 27 height 27
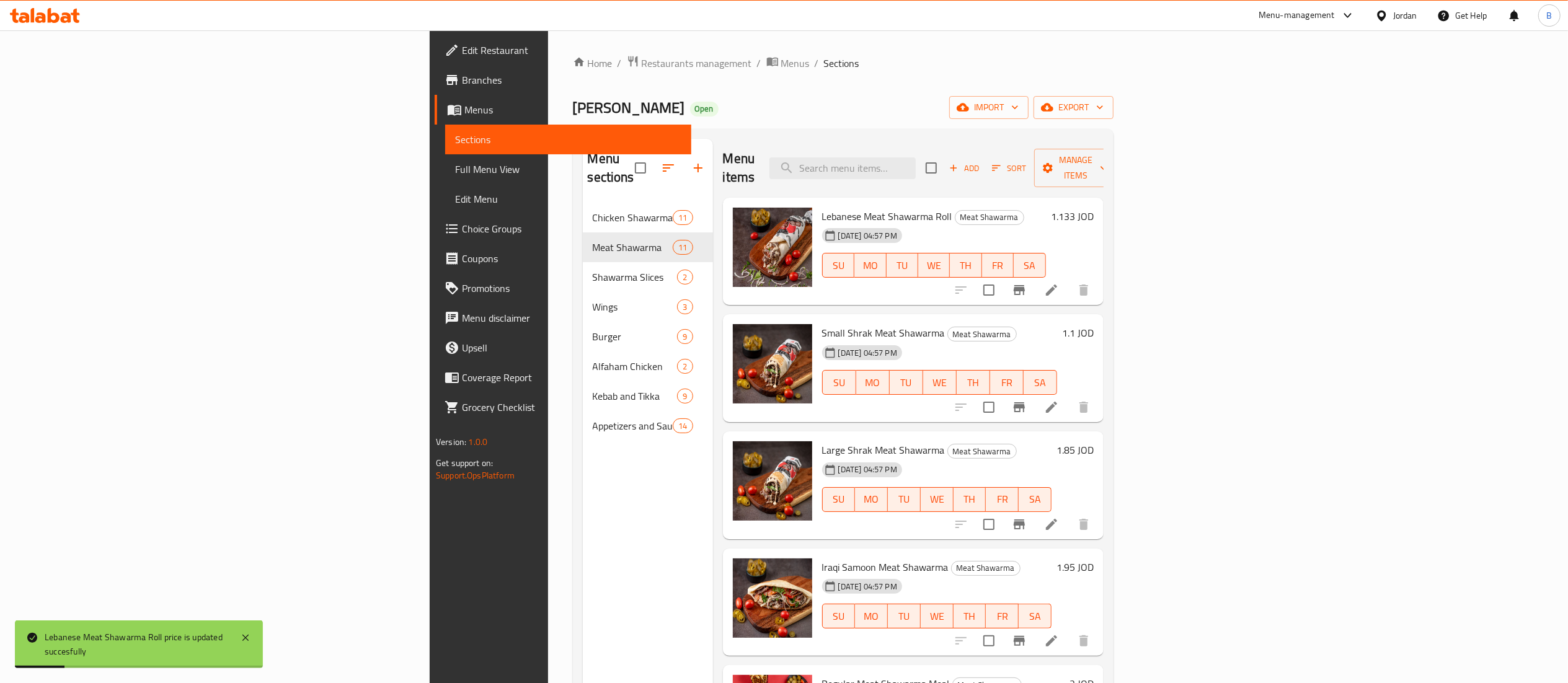
click at [1094, 324] on h6 "1.1 JOD" at bounding box center [1078, 333] width 32 height 17
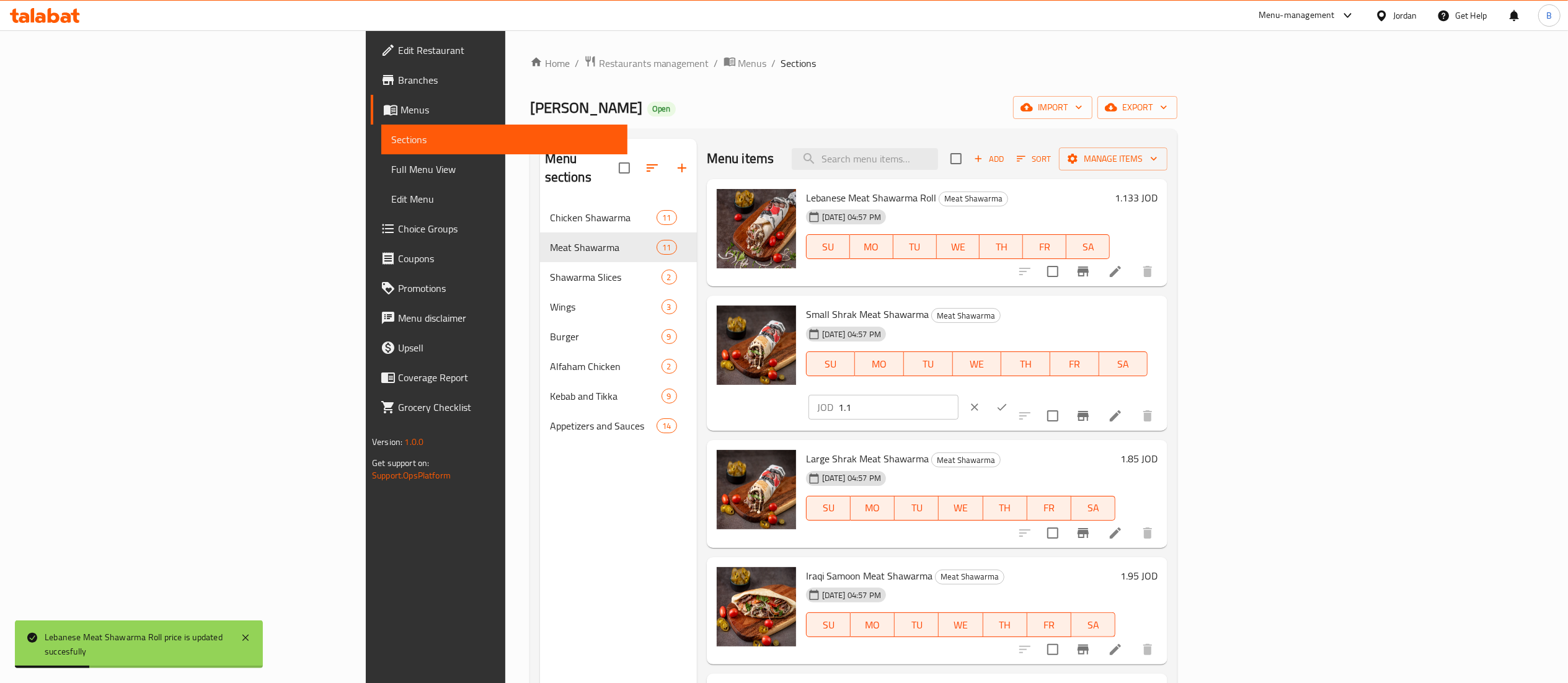
click at [958, 395] on input "1.1" at bounding box center [898, 407] width 120 height 24
type input "1.133"
click at [1008, 401] on icon "ok" at bounding box center [1001, 407] width 12 height 12
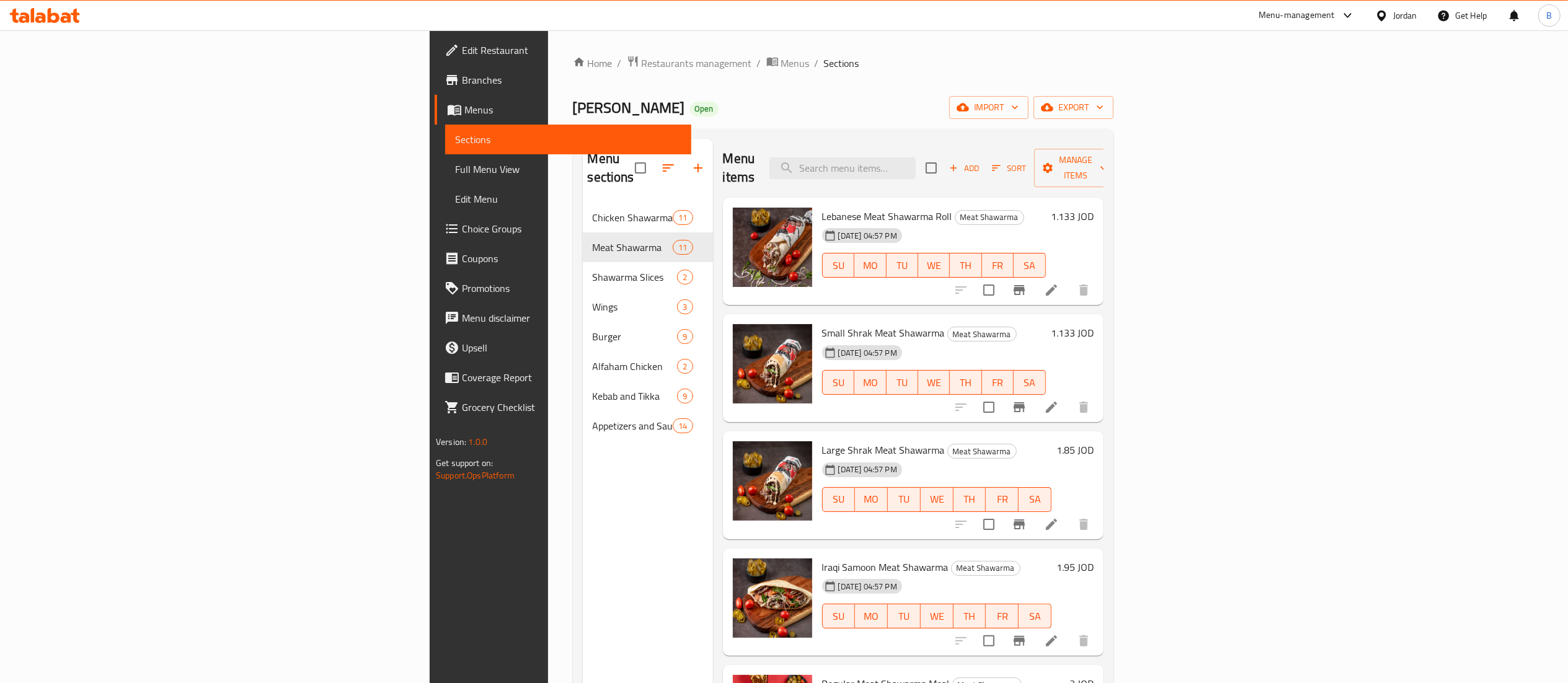
click at [1094, 442] on h6 "1.85 JOD" at bounding box center [1076, 450] width 38 height 17
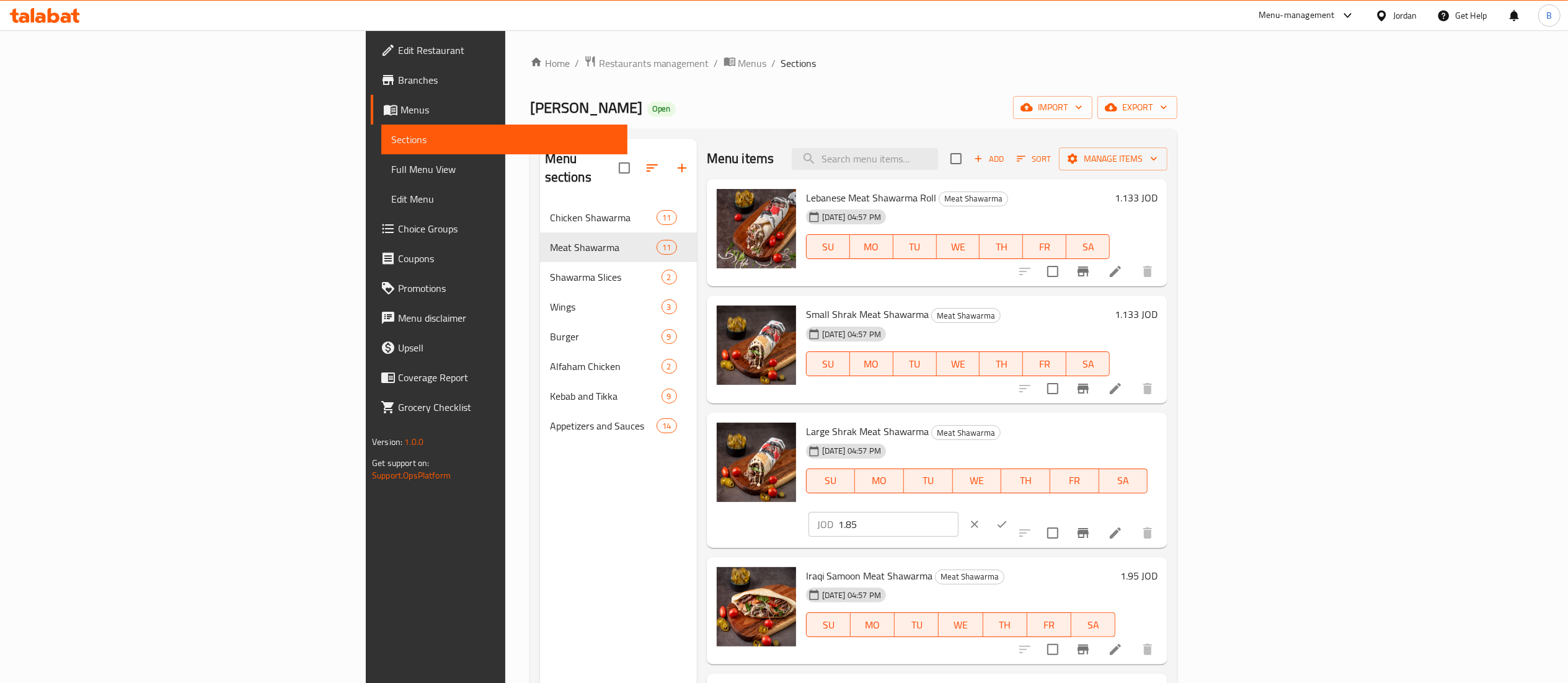
click at [1162, 421] on div "Large Shrak Meat Shawarma Meat Shawarma [DATE] 04:57 PM SU MO TU WE TH FR SA JO…" at bounding box center [982, 480] width 362 height 125
click at [958, 512] on input "1.85" at bounding box center [898, 524] width 120 height 24
type input "1.9055"
click at [1008, 519] on icon "ok" at bounding box center [1001, 524] width 12 height 12
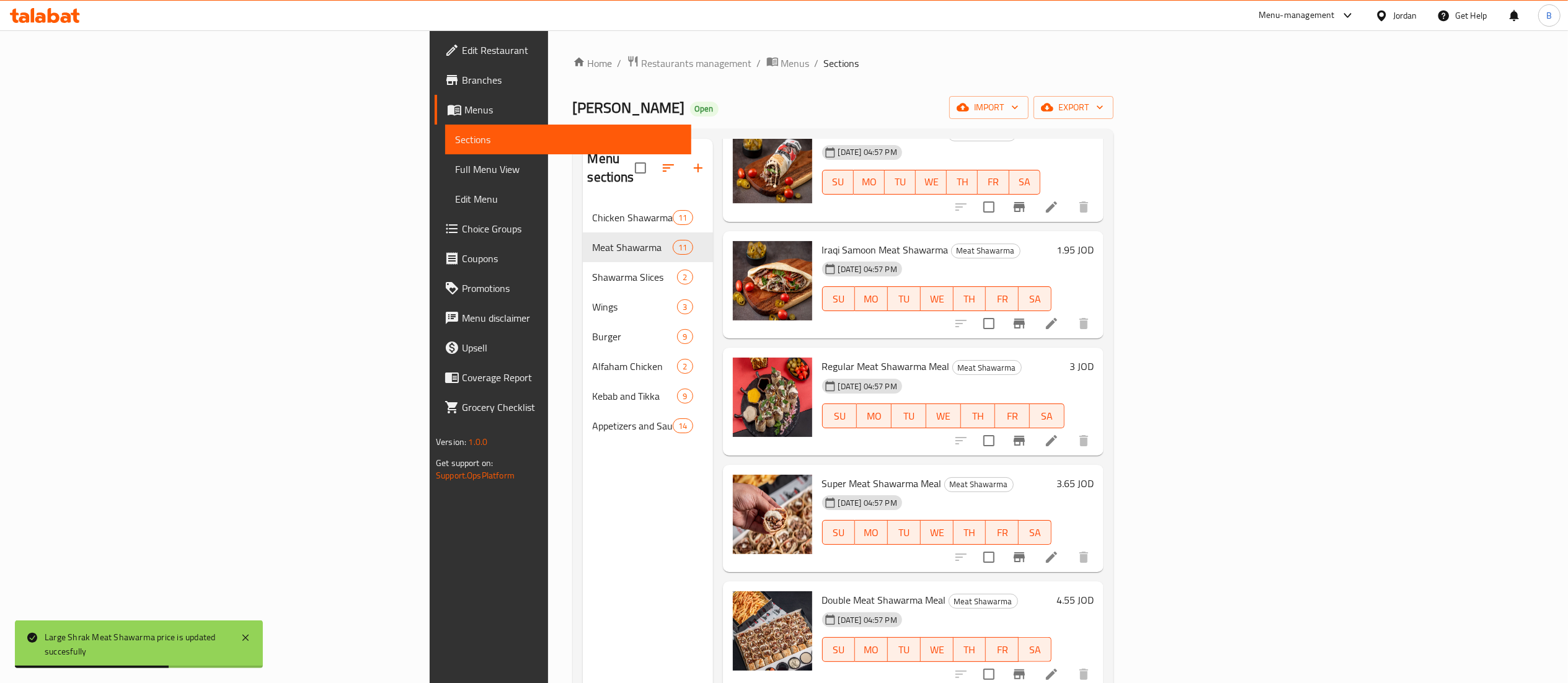
scroll to position [372, 0]
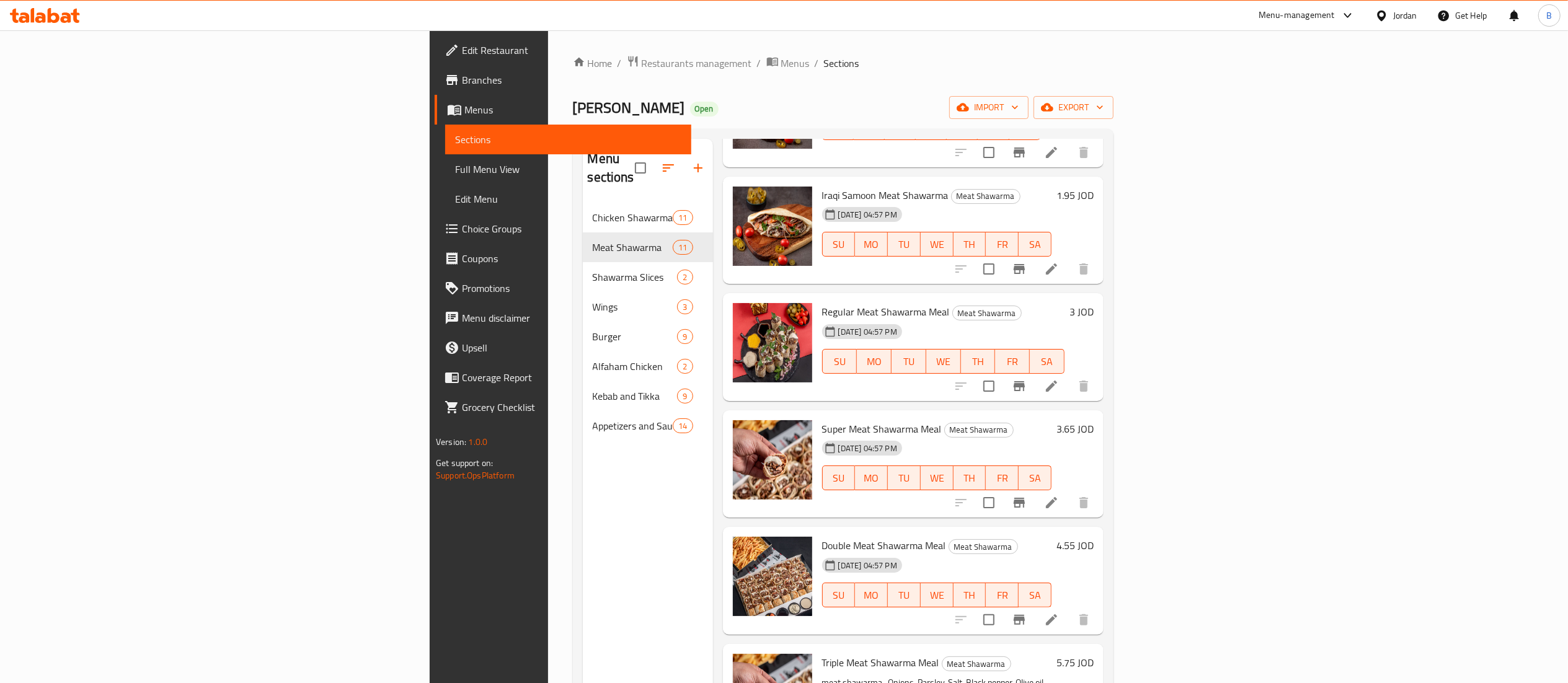
click at [1094, 187] on h6 "1.95 JOD" at bounding box center [1076, 195] width 38 height 17
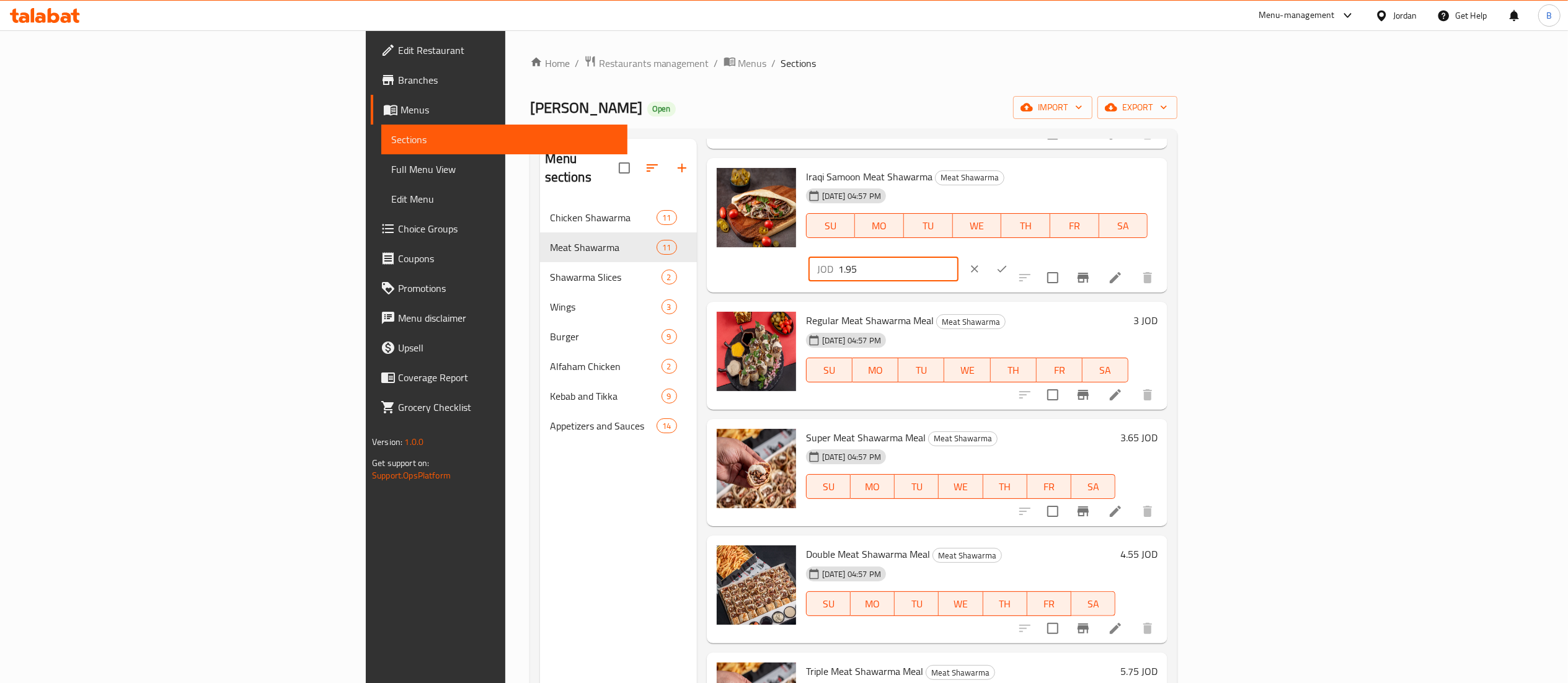
drag, startPoint x: 1364, startPoint y: 181, endPoint x: 1142, endPoint y: 179, distance: 222.0
click at [1162, 179] on div "Iraqi Samoon Meat Shawarma Meat Shawarma [DATE] 04:57 PM SU MO TU WE TH FR SA J…" at bounding box center [982, 225] width 362 height 125
type input "2.0085"
click at [1016, 256] on button "ok" at bounding box center [1001, 269] width 27 height 27
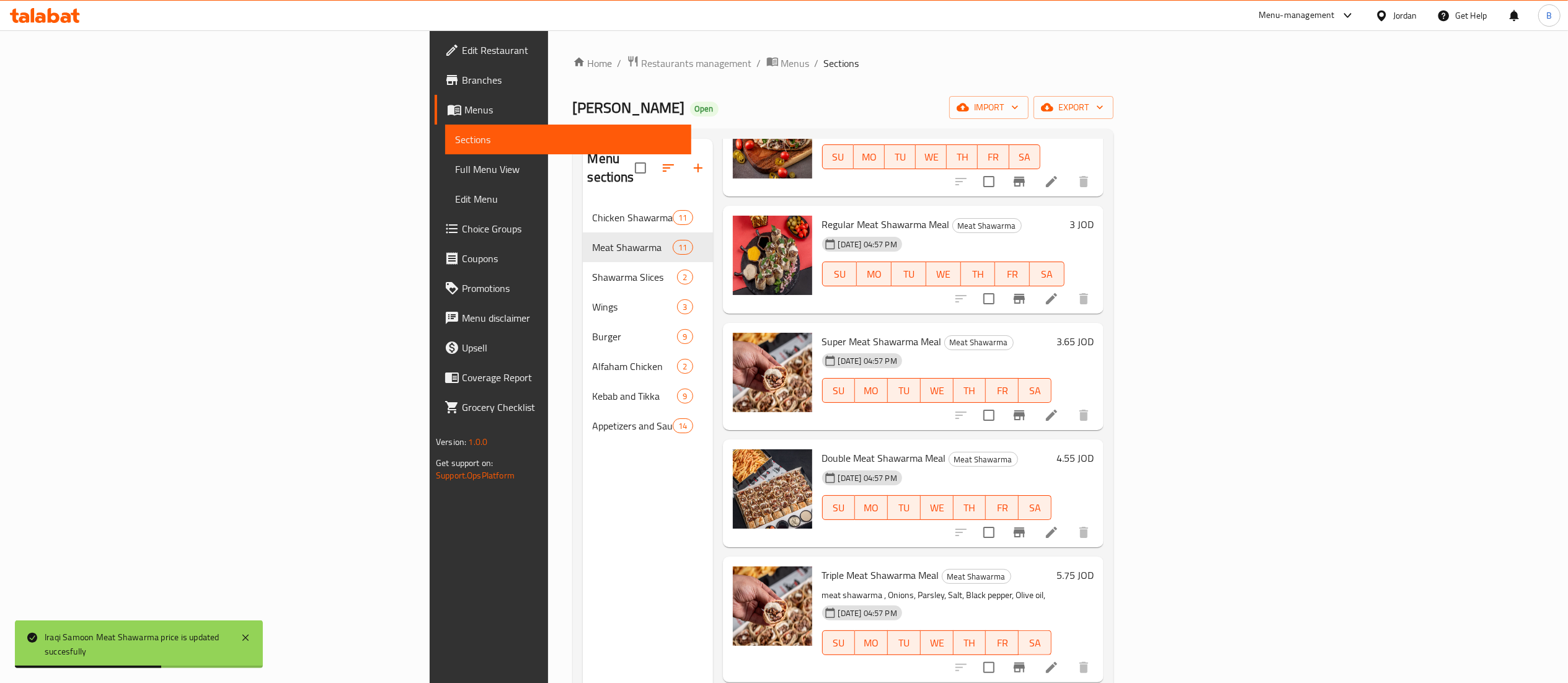
scroll to position [496, 0]
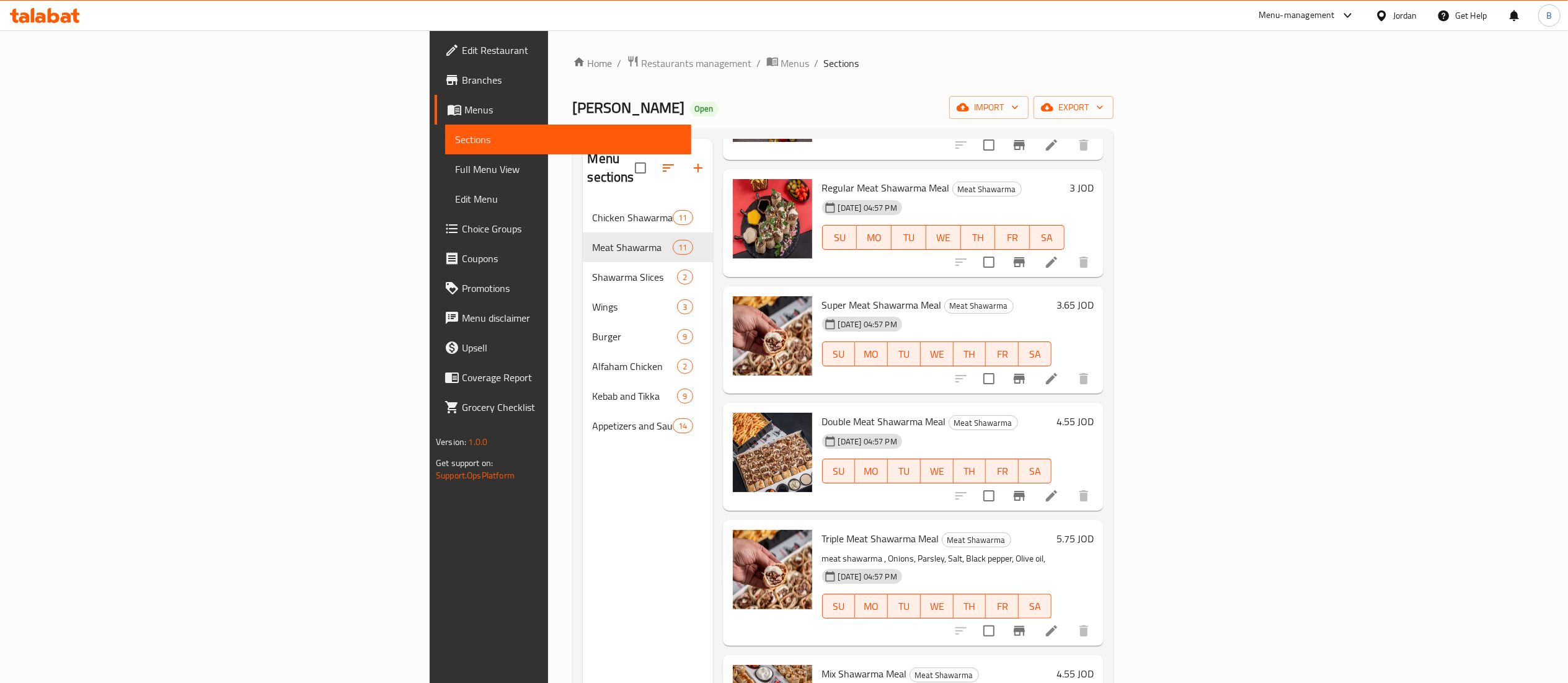
click at [1094, 179] on h6 "3 JOD" at bounding box center [1081, 188] width 24 height 17
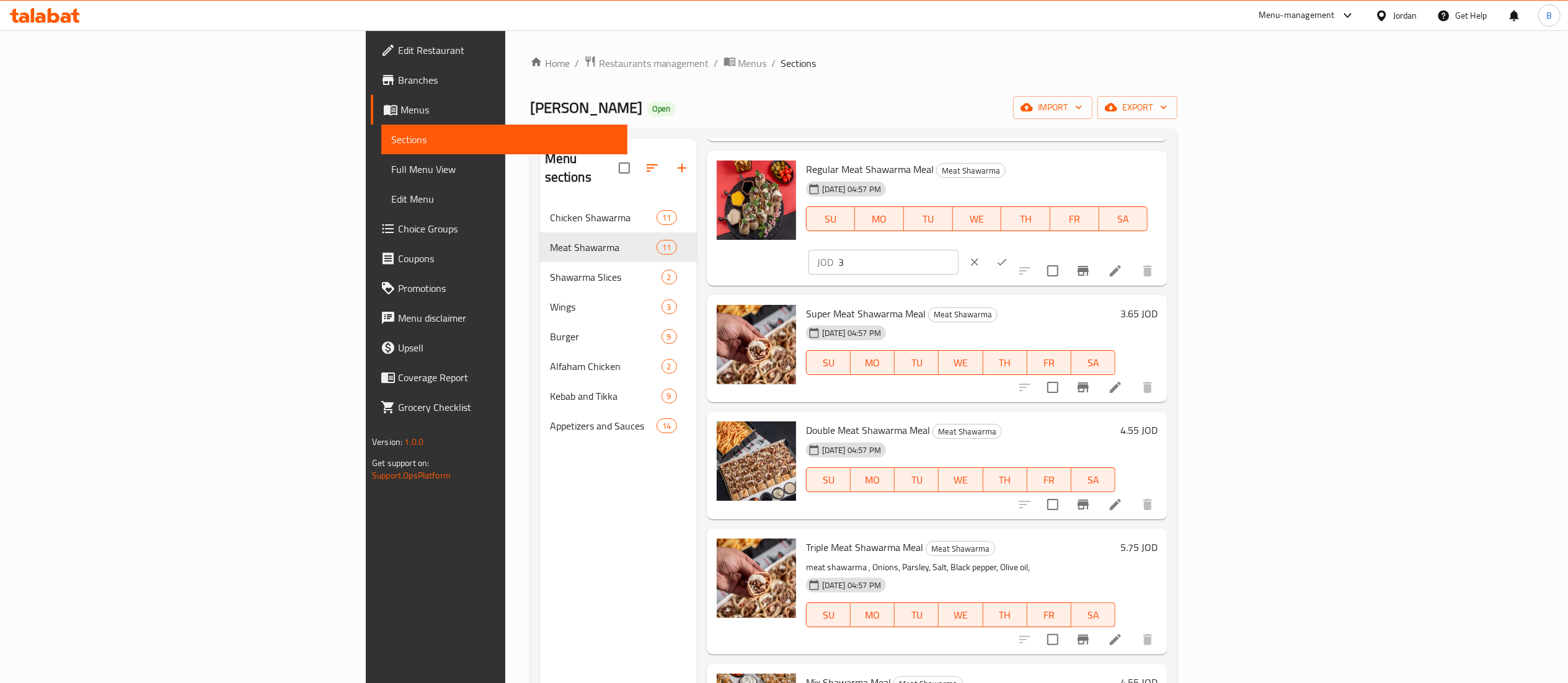
click at [958, 250] on input "3" at bounding box center [898, 262] width 120 height 24
type input "3.09"
click at [1016, 249] on button "ok" at bounding box center [1001, 262] width 27 height 27
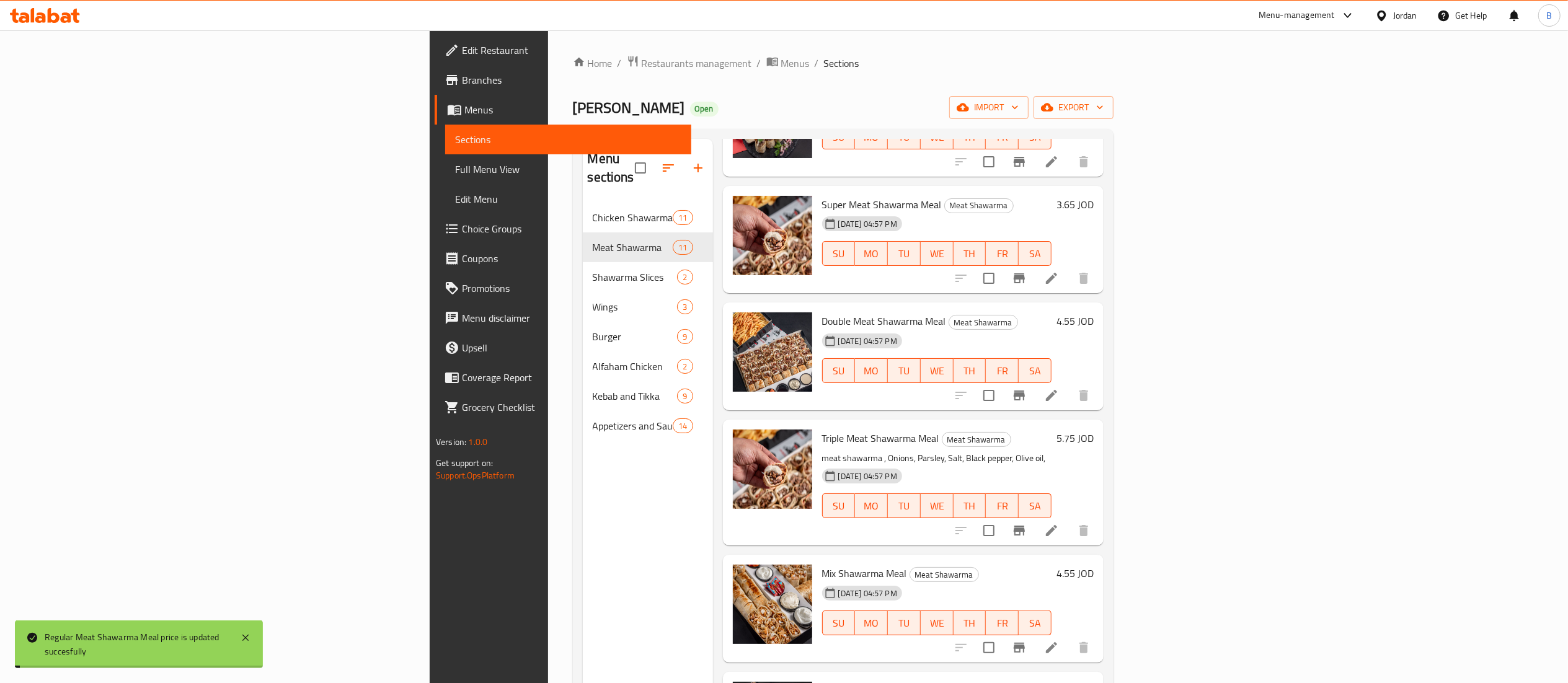
scroll to position [620, 0]
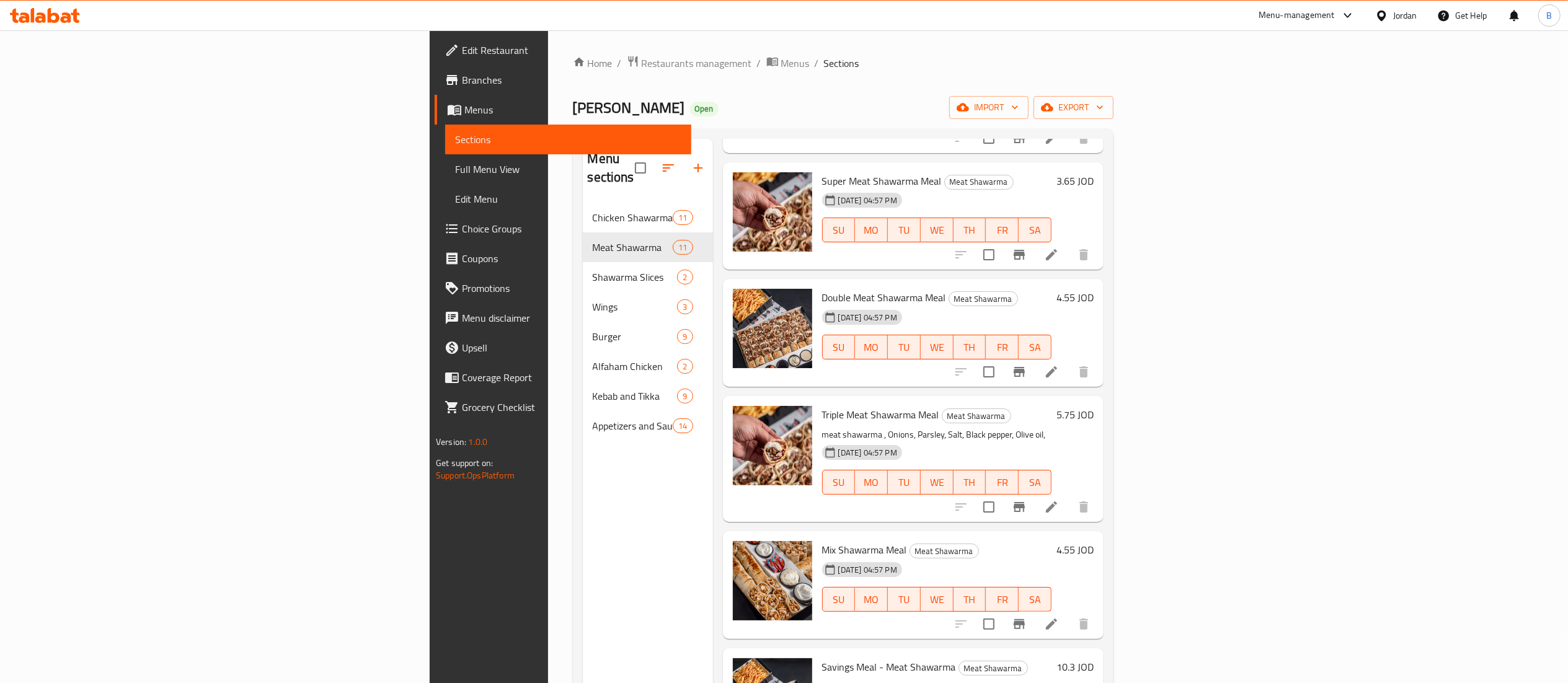
click at [1094, 172] on div "3.65 JOD" at bounding box center [1072, 180] width 42 height 17
click at [1094, 172] on h6 "3.65 JOD" at bounding box center [1076, 180] width 38 height 17
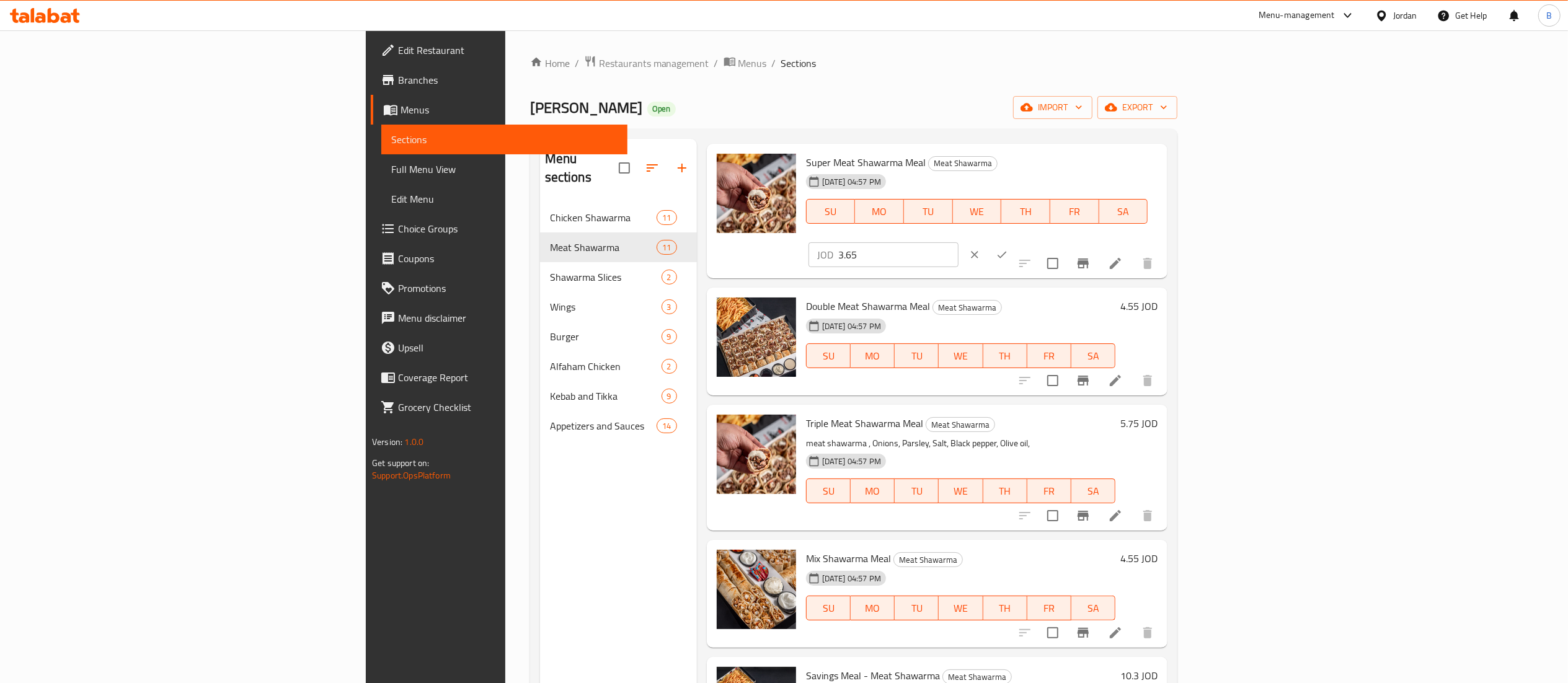
click at [958, 242] on input "3.65" at bounding box center [898, 255] width 120 height 24
type input "3.7595"
click at [1008, 249] on icon "ok" at bounding box center [1001, 255] width 12 height 12
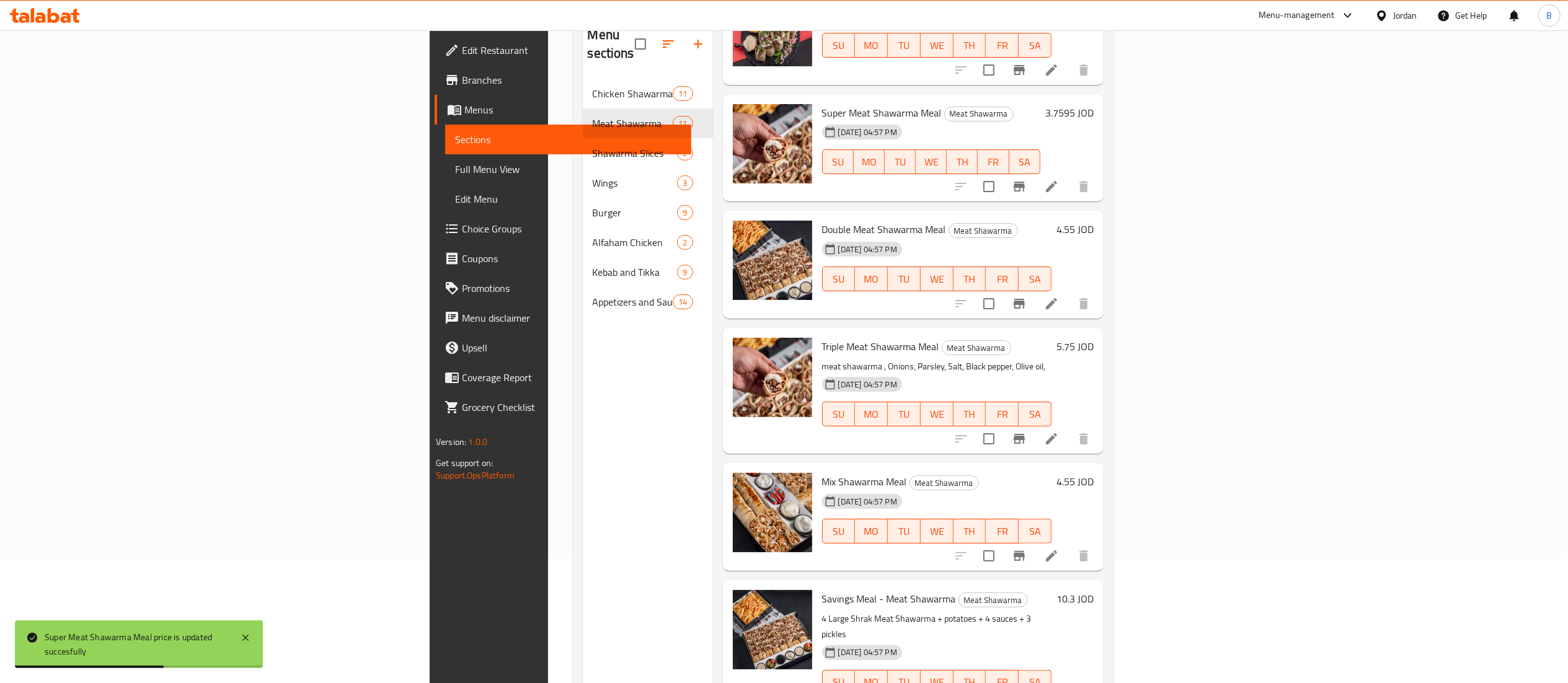
scroll to position [689, 0]
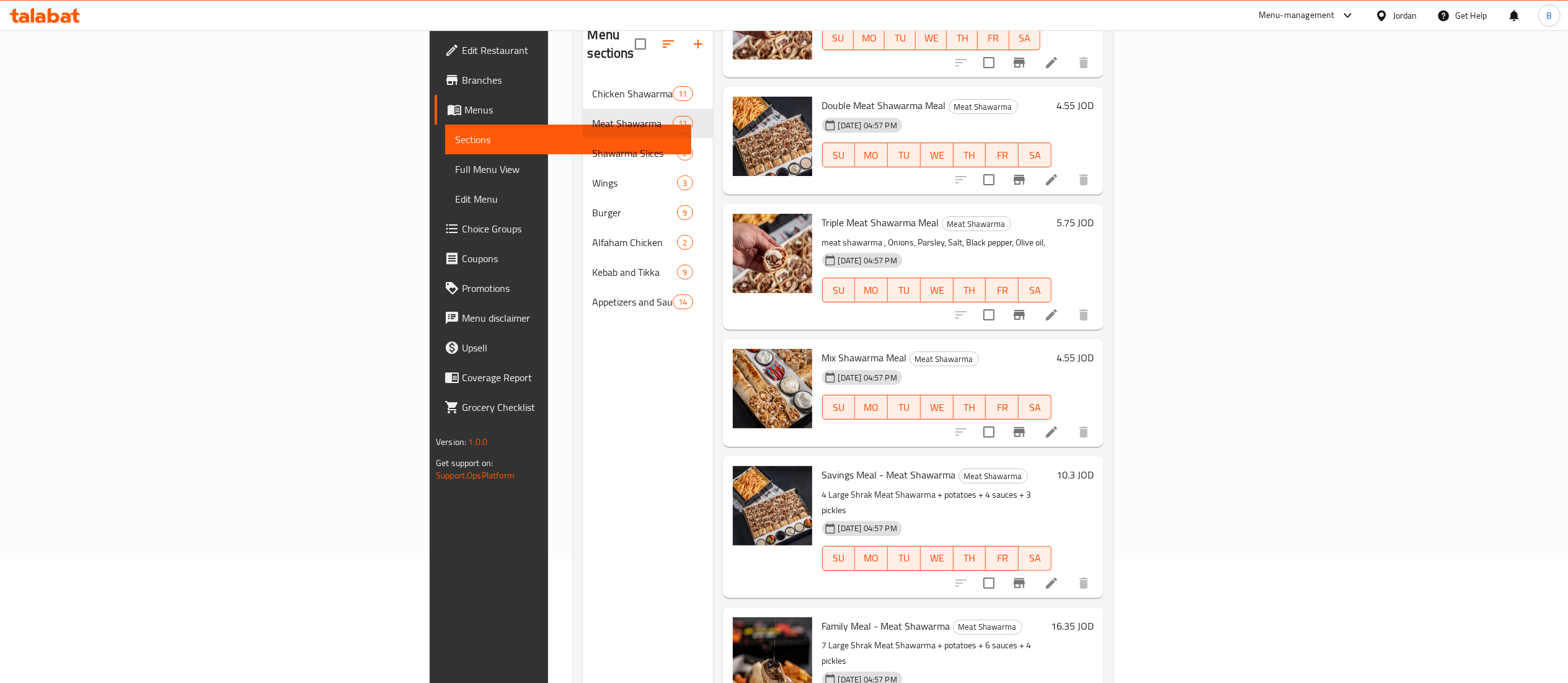
click at [1094, 97] on h6 "4.55 JOD" at bounding box center [1076, 105] width 38 height 17
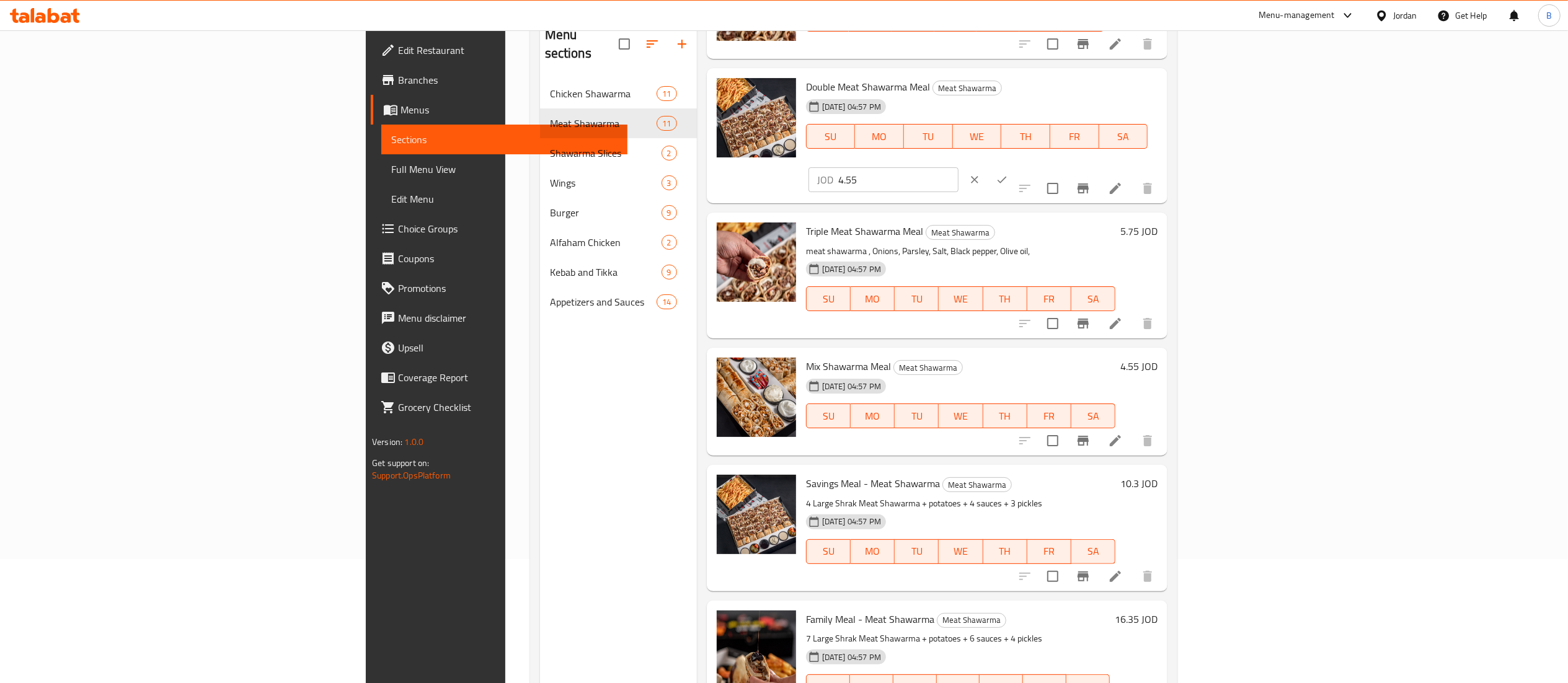
click at [958, 167] on input "4.55" at bounding box center [898, 179] width 120 height 24
type input "4.6865"
click at [1008, 174] on icon "ok" at bounding box center [1001, 179] width 12 height 12
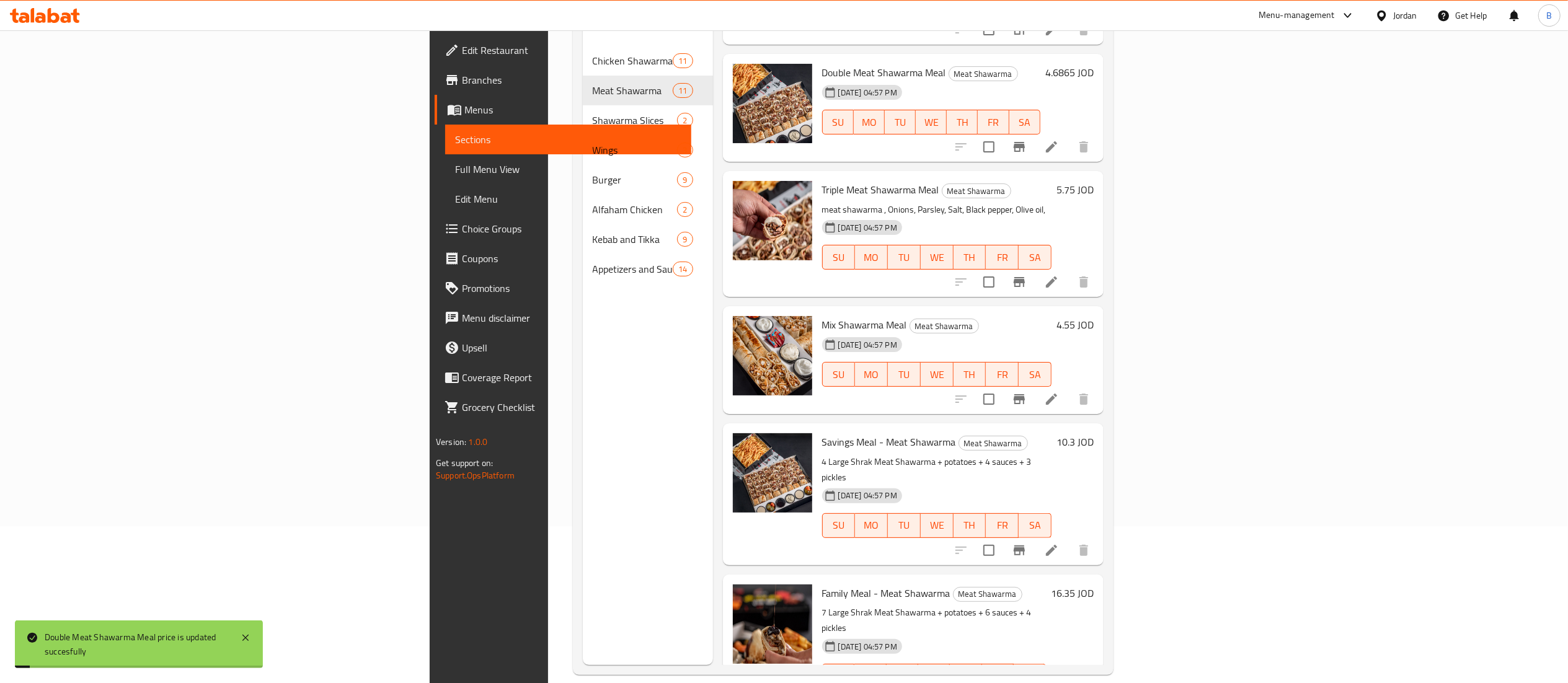
scroll to position [174, 0]
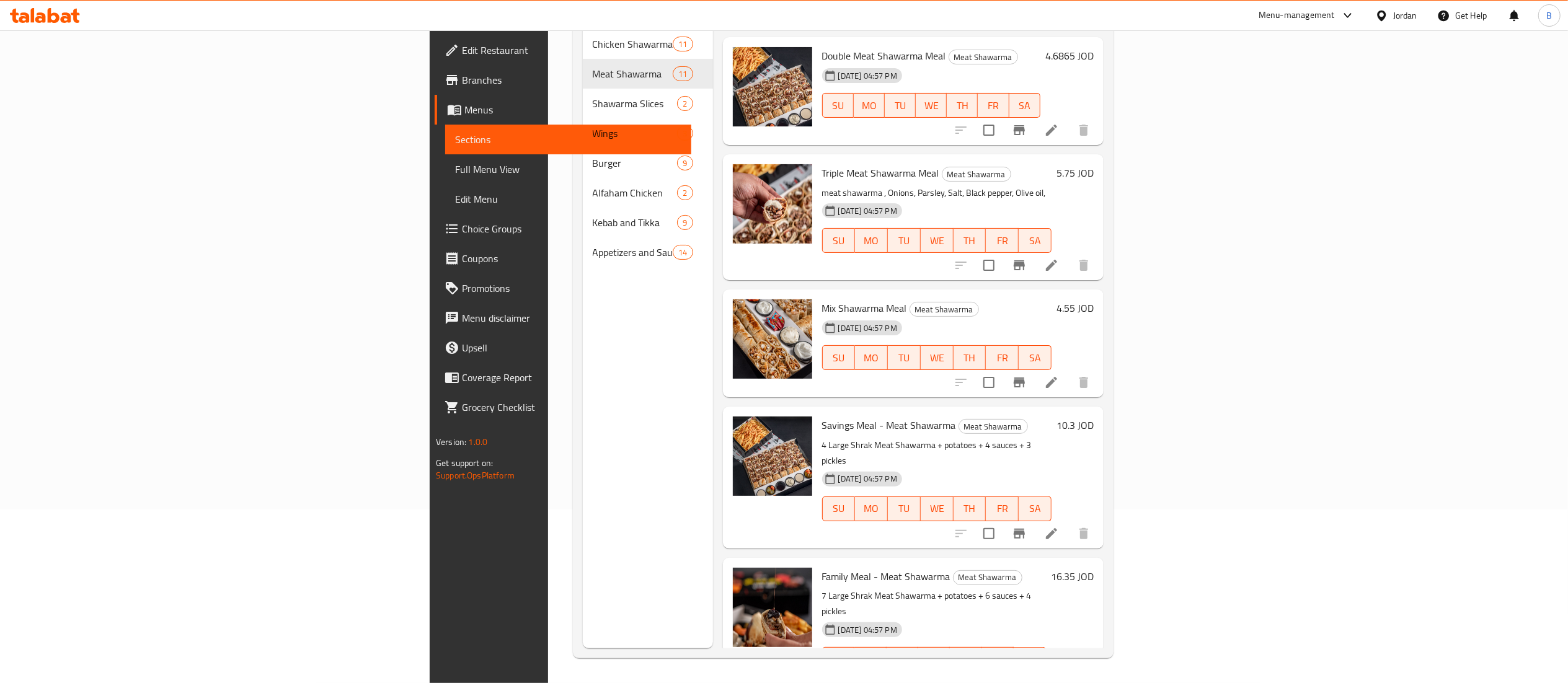
click at [1094, 164] on h6 "5.75 JOD" at bounding box center [1076, 173] width 38 height 17
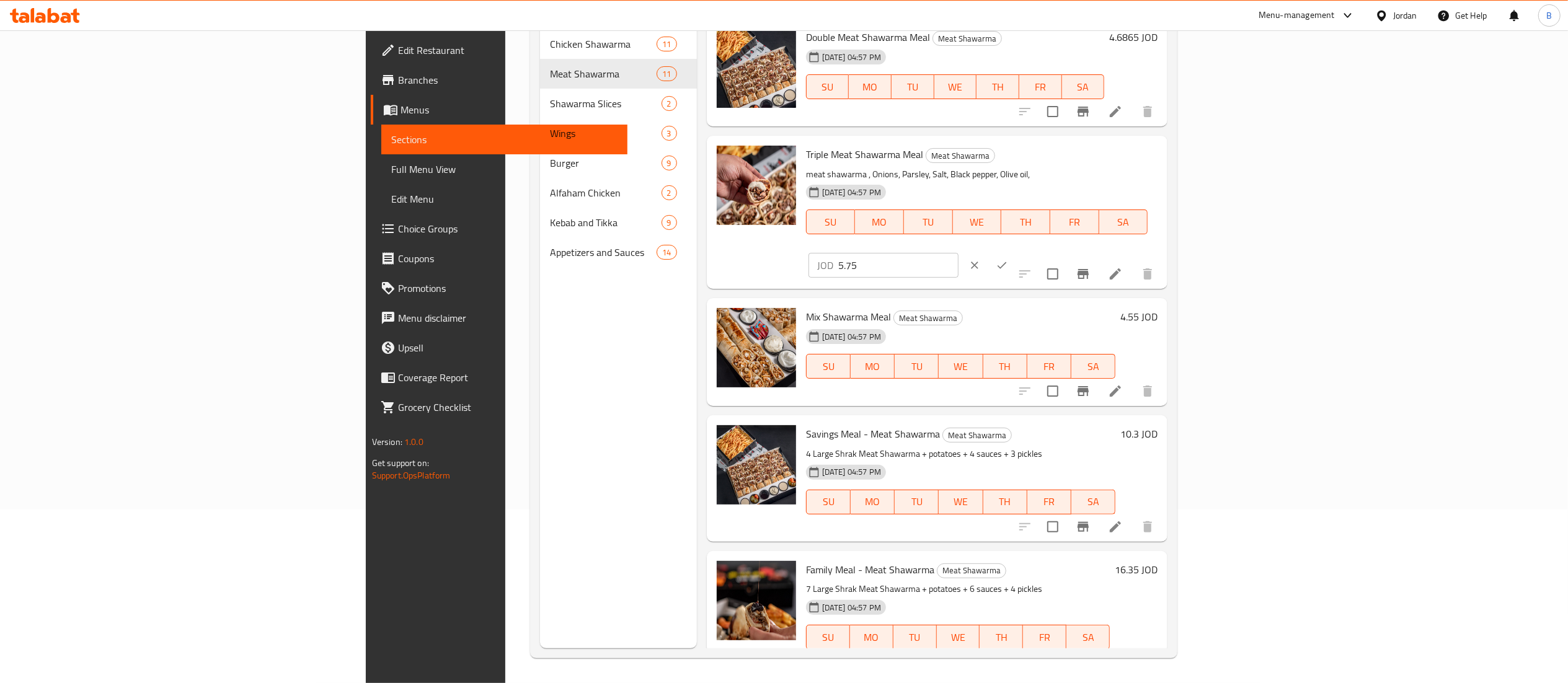
click at [958, 253] on input "5.75" at bounding box center [898, 265] width 120 height 24
type input "5.9225"
click at [1008, 259] on icon "ok" at bounding box center [1001, 265] width 12 height 12
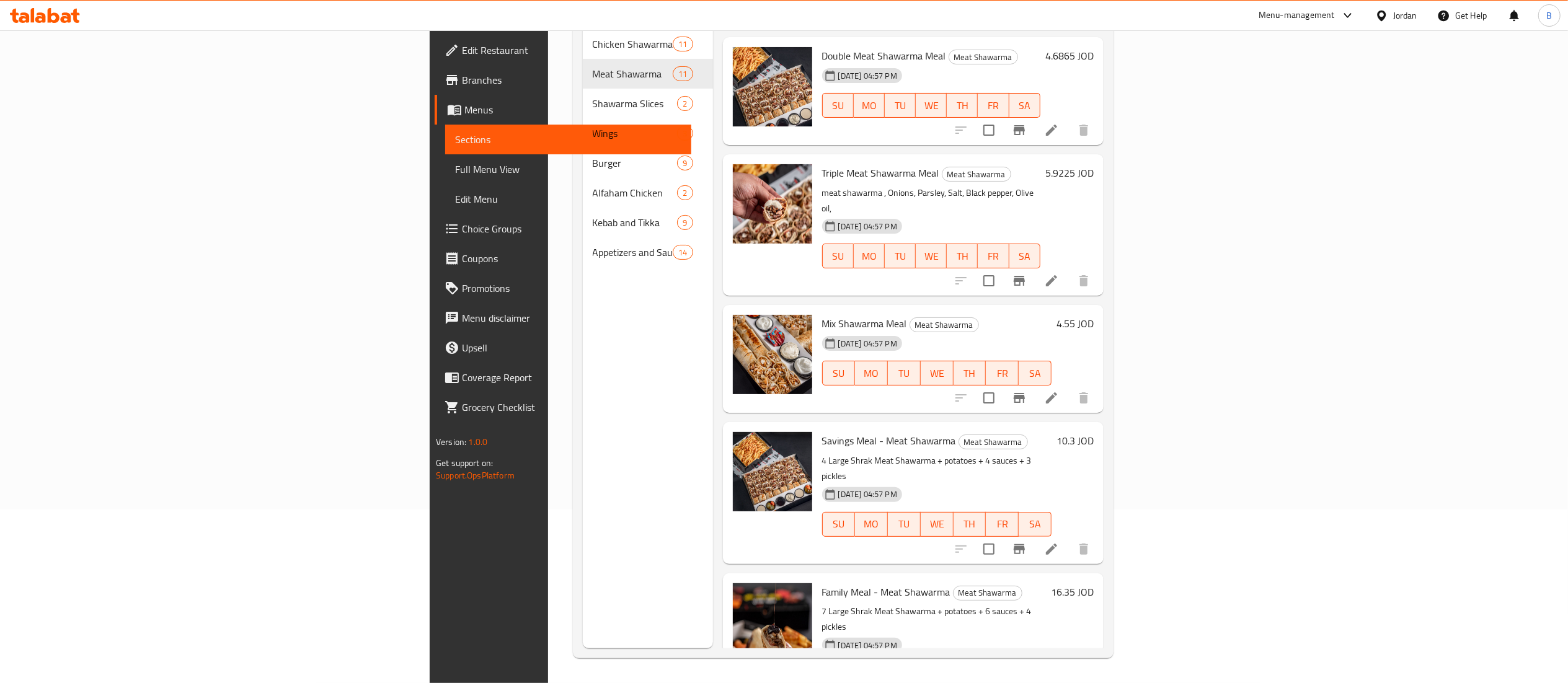
click at [1094, 315] on h6 "4.55 JOD" at bounding box center [1076, 323] width 38 height 17
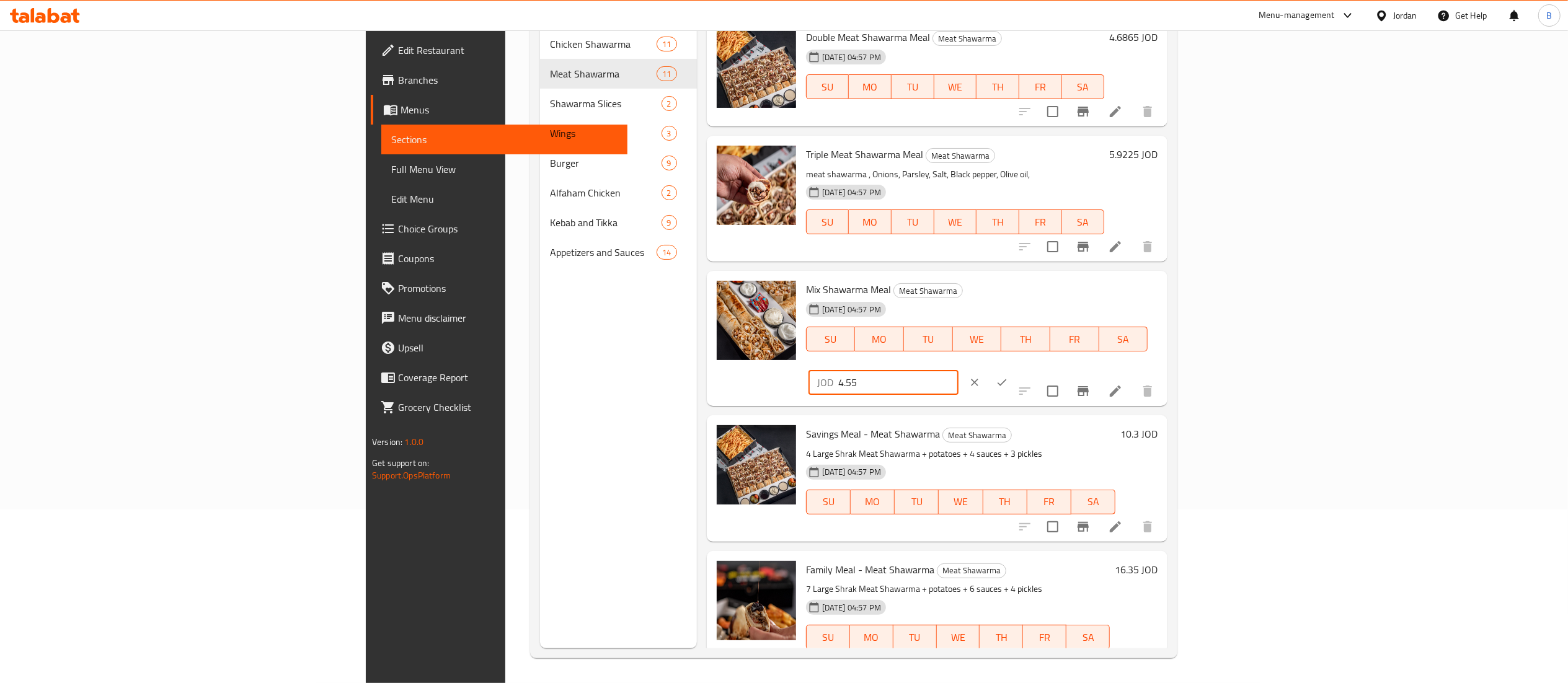
drag, startPoint x: 1403, startPoint y: 289, endPoint x: 1179, endPoint y: 289, distance: 224.0
click at [1162, 289] on div "Mix Shawarma Meal Meat Shawarma [DATE] 04:57 PM SU MO TU WE TH FR SA JOD 4.55 ​" at bounding box center [982, 338] width 362 height 125
type input "4.6865"
click at [1008, 377] on icon "ok" at bounding box center [1001, 382] width 12 height 12
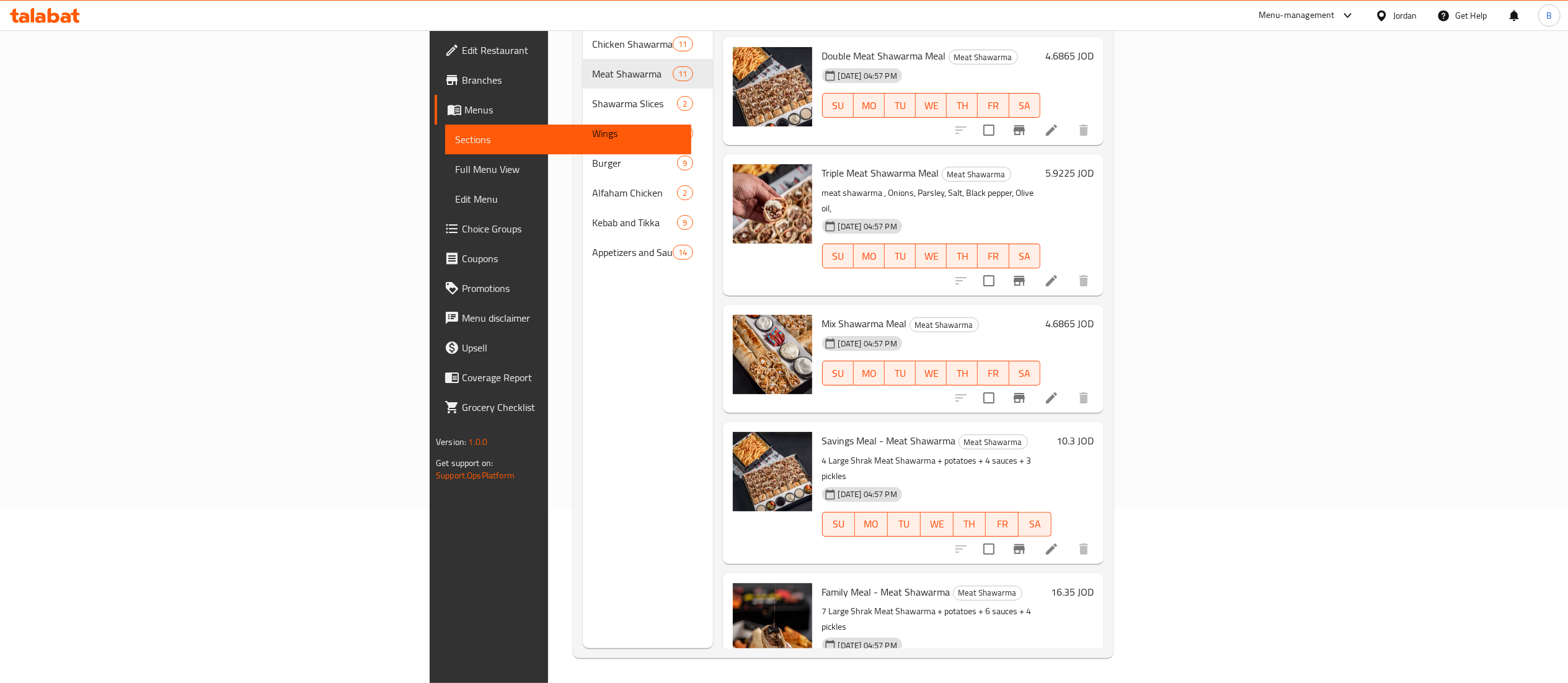
click at [1094, 432] on h6 "10.3 JOD" at bounding box center [1076, 441] width 38 height 17
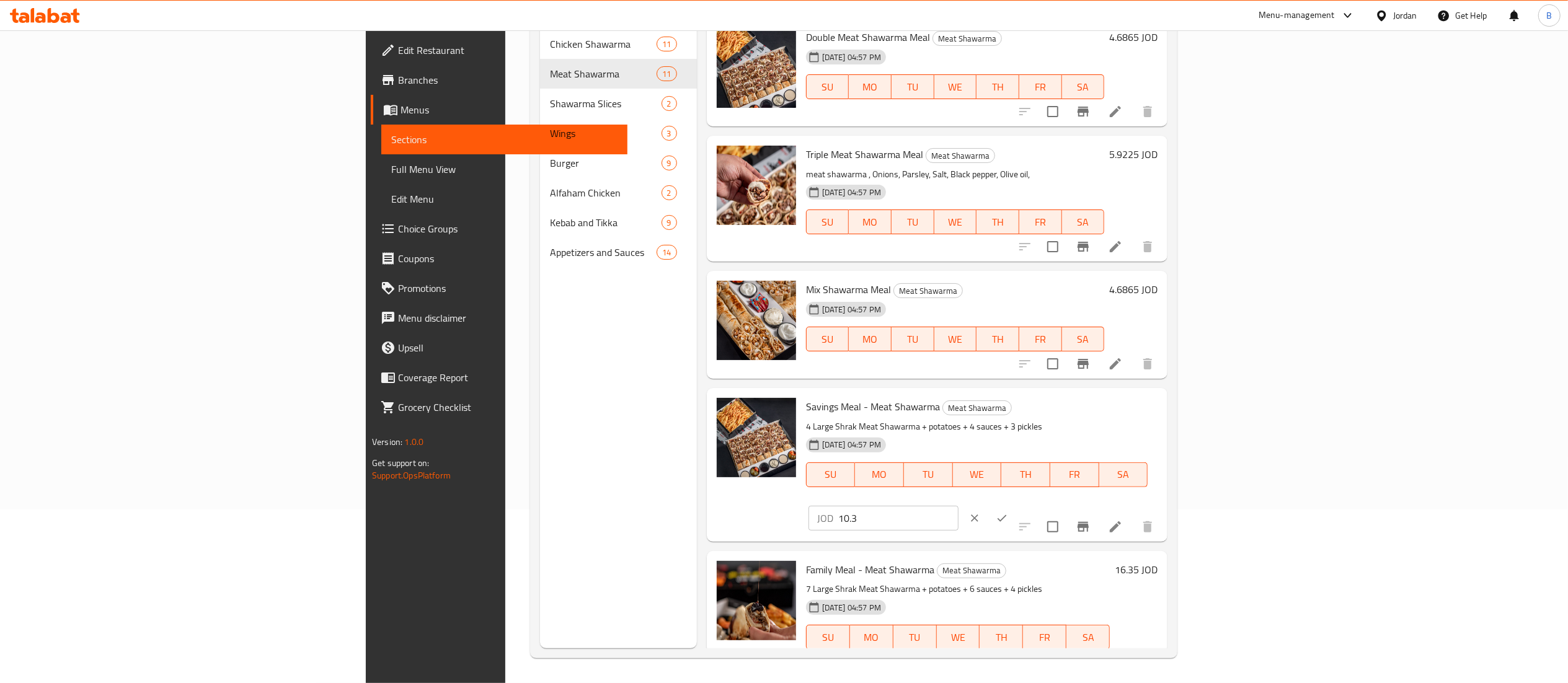
click at [958, 505] on input "10.3" at bounding box center [898, 518] width 120 height 24
type input "10.609"
click at [1016, 504] on button "ok" at bounding box center [1001, 518] width 27 height 27
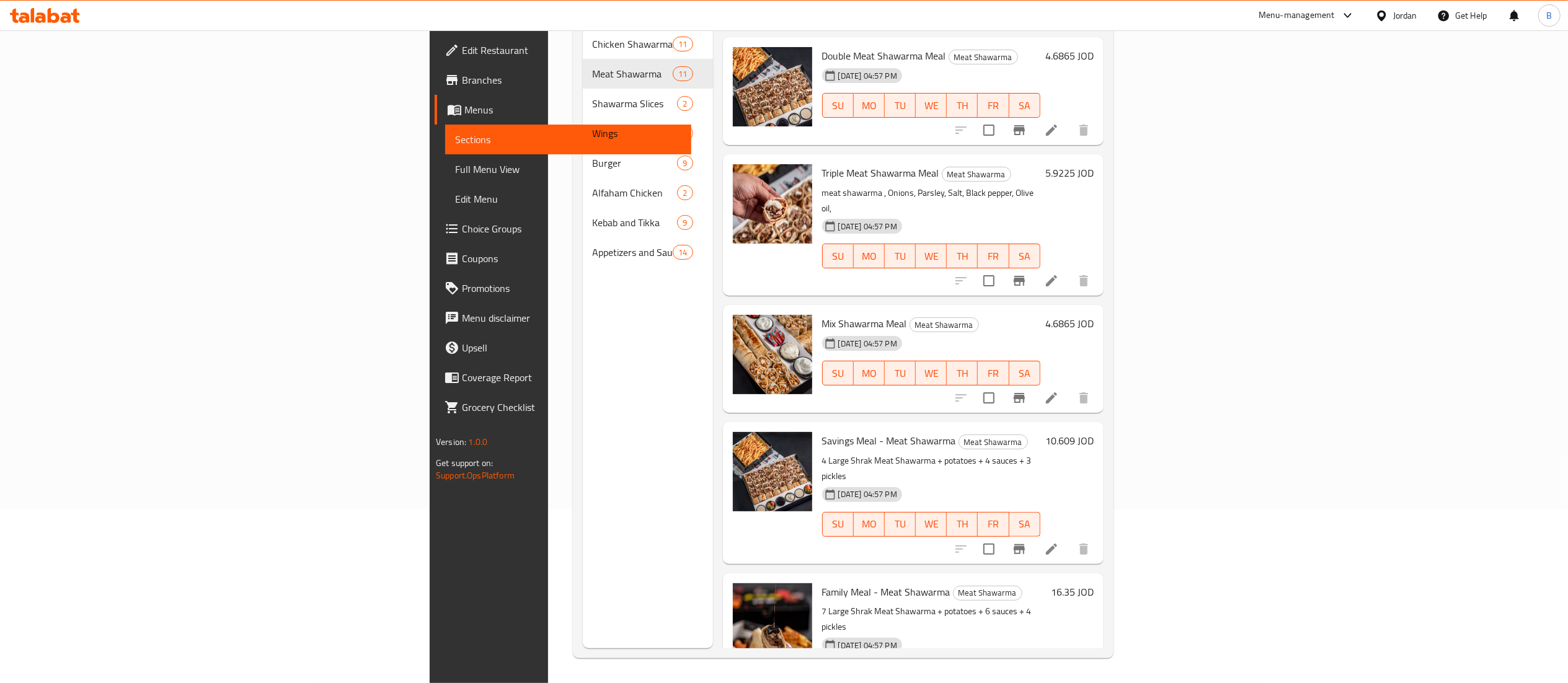
click at [1094, 583] on h6 "16.35 JOD" at bounding box center [1073, 592] width 43 height 17
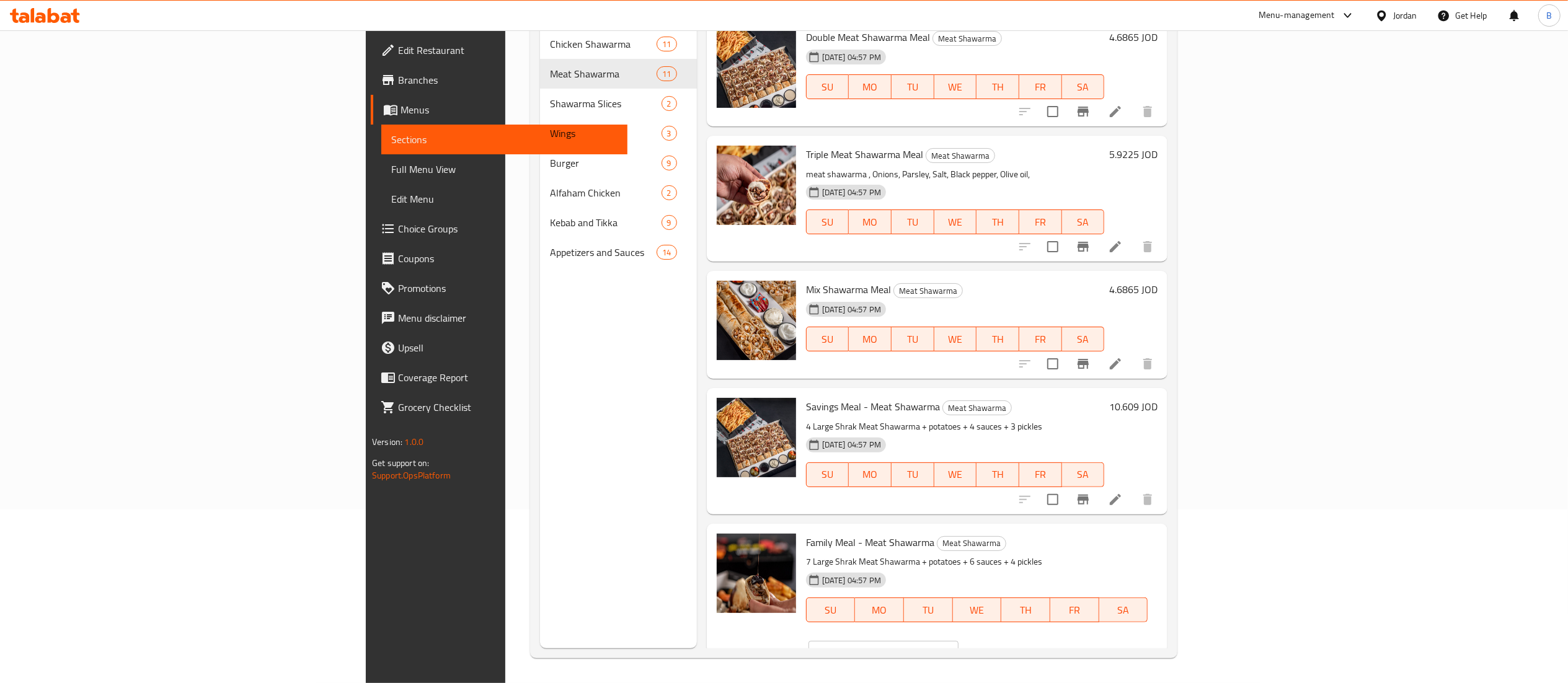
click at [958, 641] on input "16.35" at bounding box center [898, 653] width 120 height 24
type input "16.8405"
click at [1016, 640] on div at bounding box center [988, 653] width 54 height 27
click at [1016, 640] on button "ok" at bounding box center [1001, 653] width 27 height 27
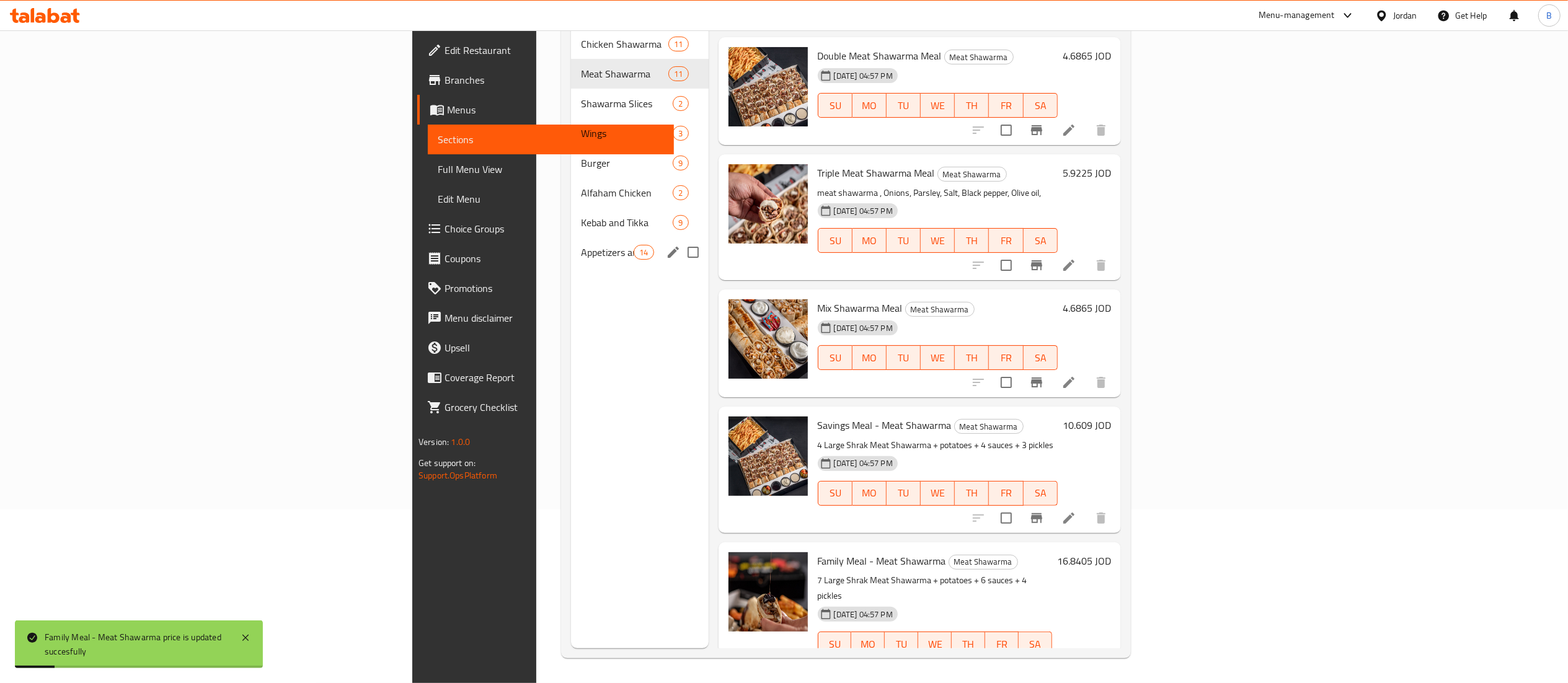
scroll to position [50, 0]
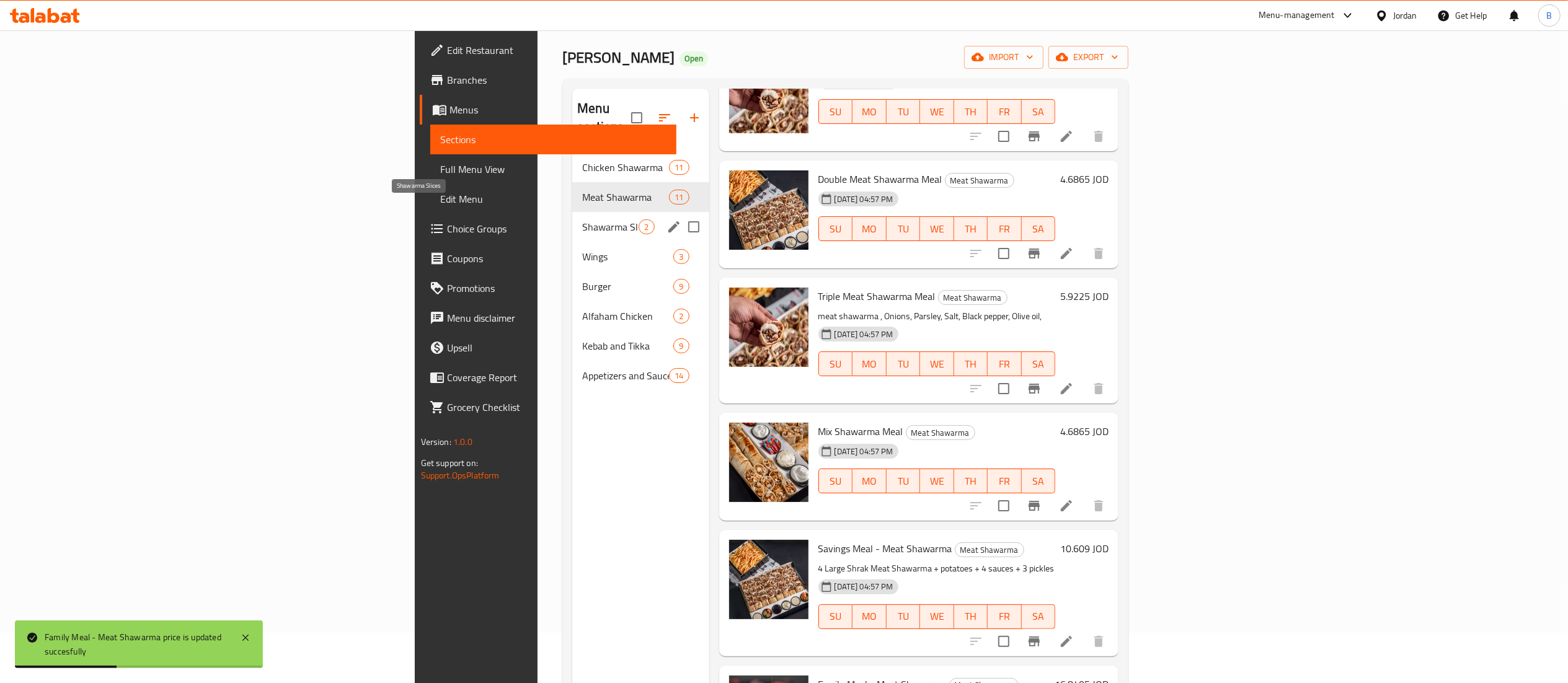
click at [582, 220] on span "Shawarma Slices" at bounding box center [611, 227] width 56 height 15
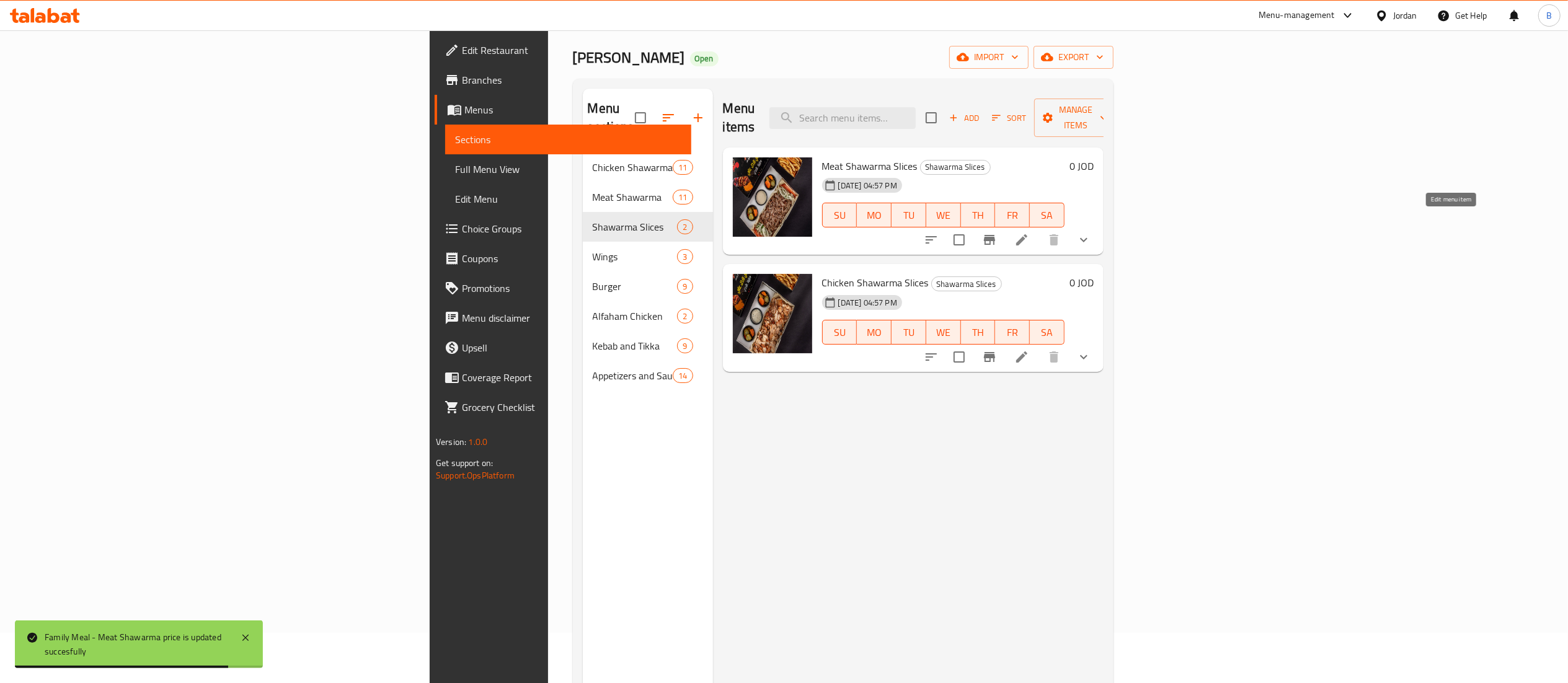
click at [1029, 232] on icon at bounding box center [1022, 240] width 15 height 15
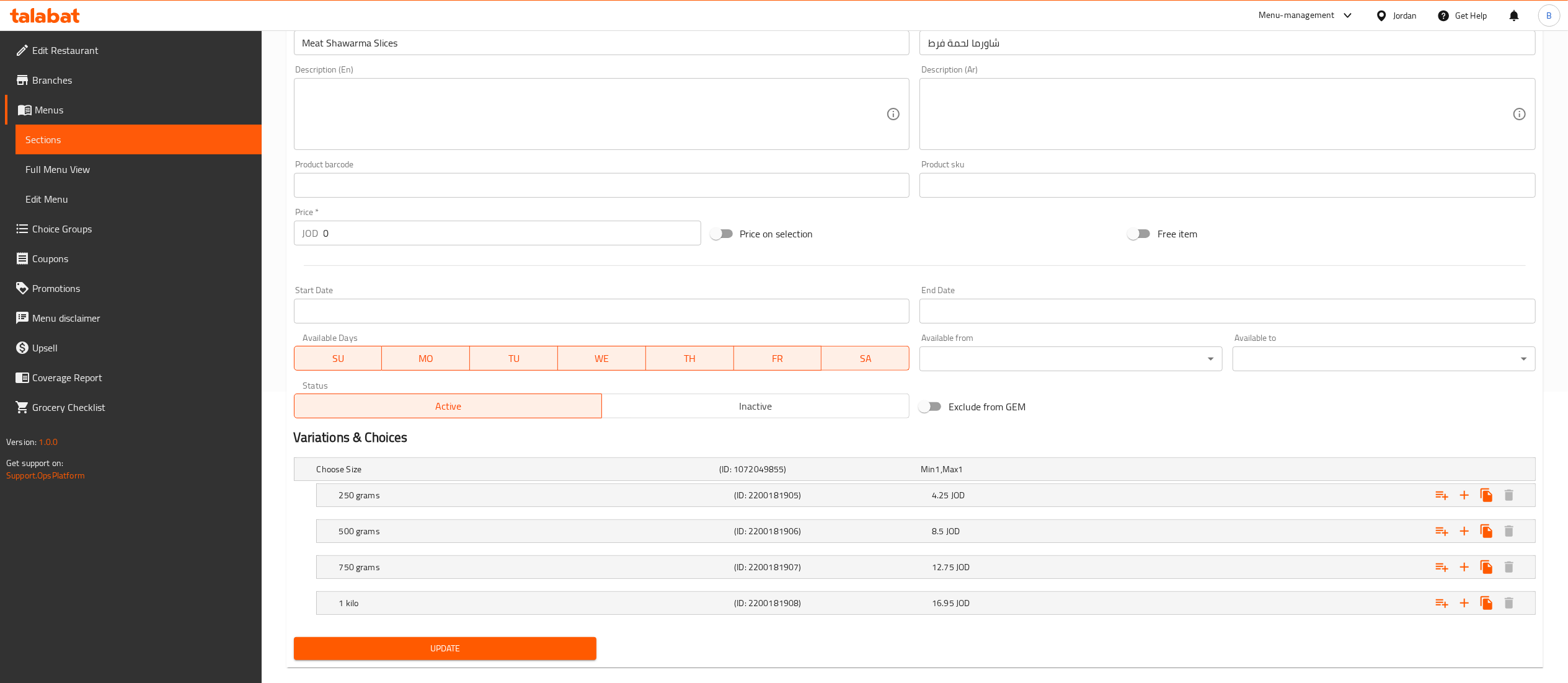
scroll to position [313, 0]
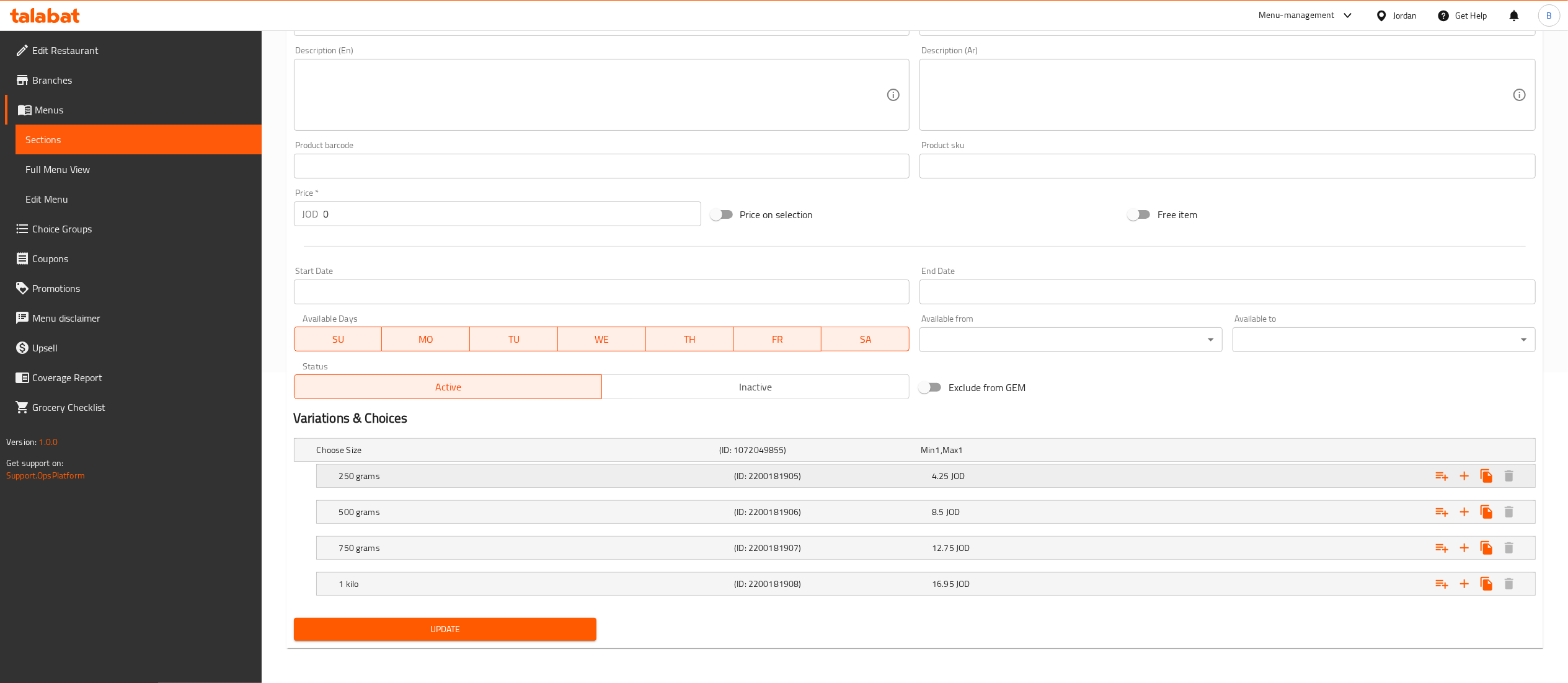
click at [893, 465] on div "250 grams (ID: 2200181905) 4.25 JOD" at bounding box center [929, 475] width 1186 height 27
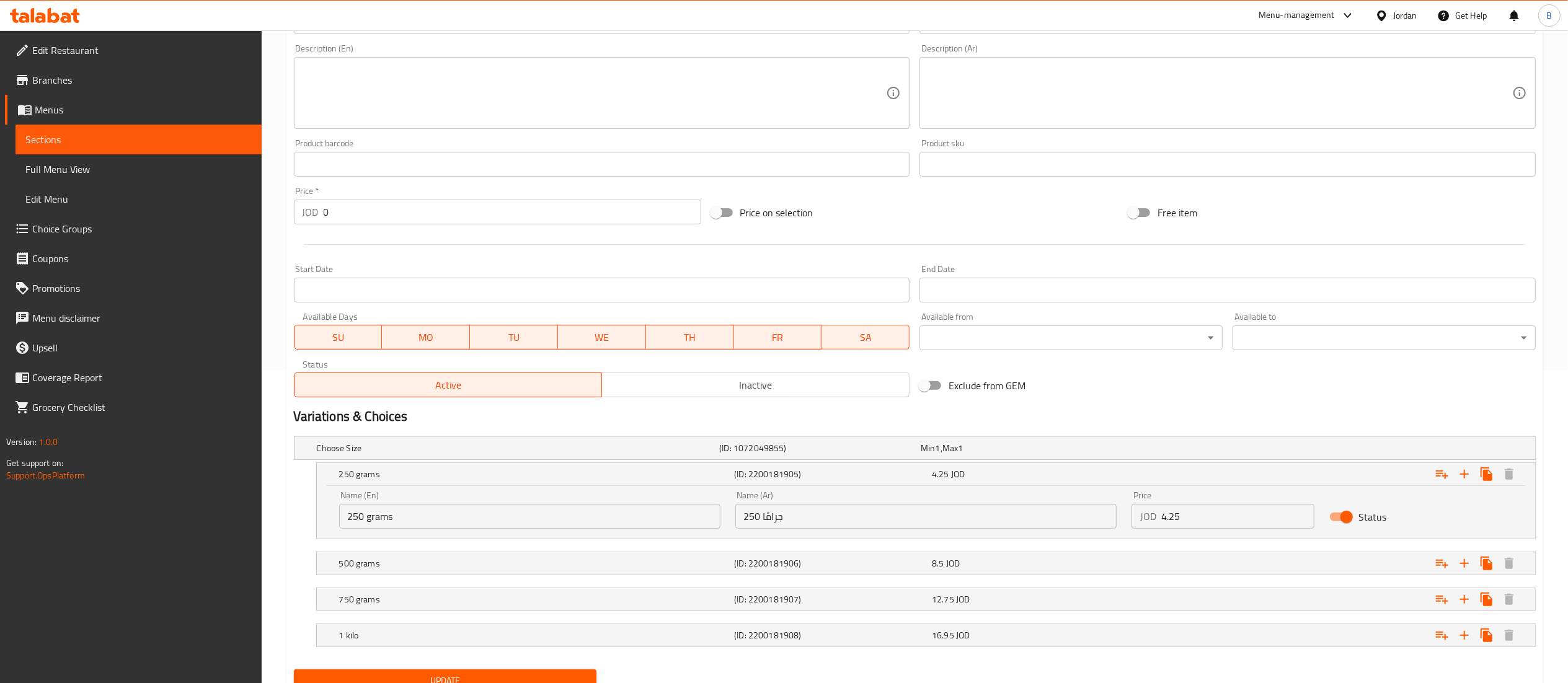
click at [1193, 517] on input "4.25" at bounding box center [1238, 517] width 154 height 24
type input "4.3775"
click at [1023, 563] on div "8.5 JOD" at bounding box center [1028, 563] width 193 height 12
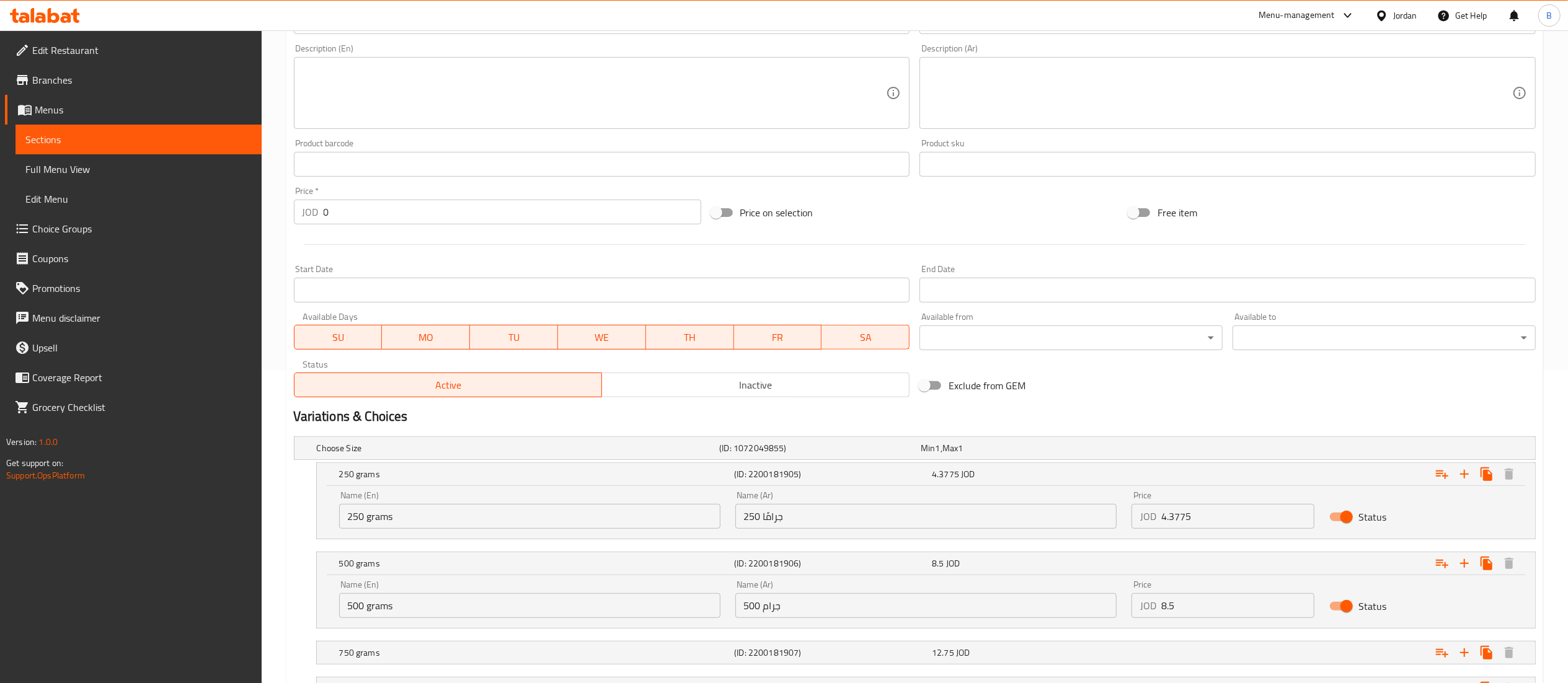
click at [1202, 609] on input "8.5" at bounding box center [1238, 606] width 154 height 24
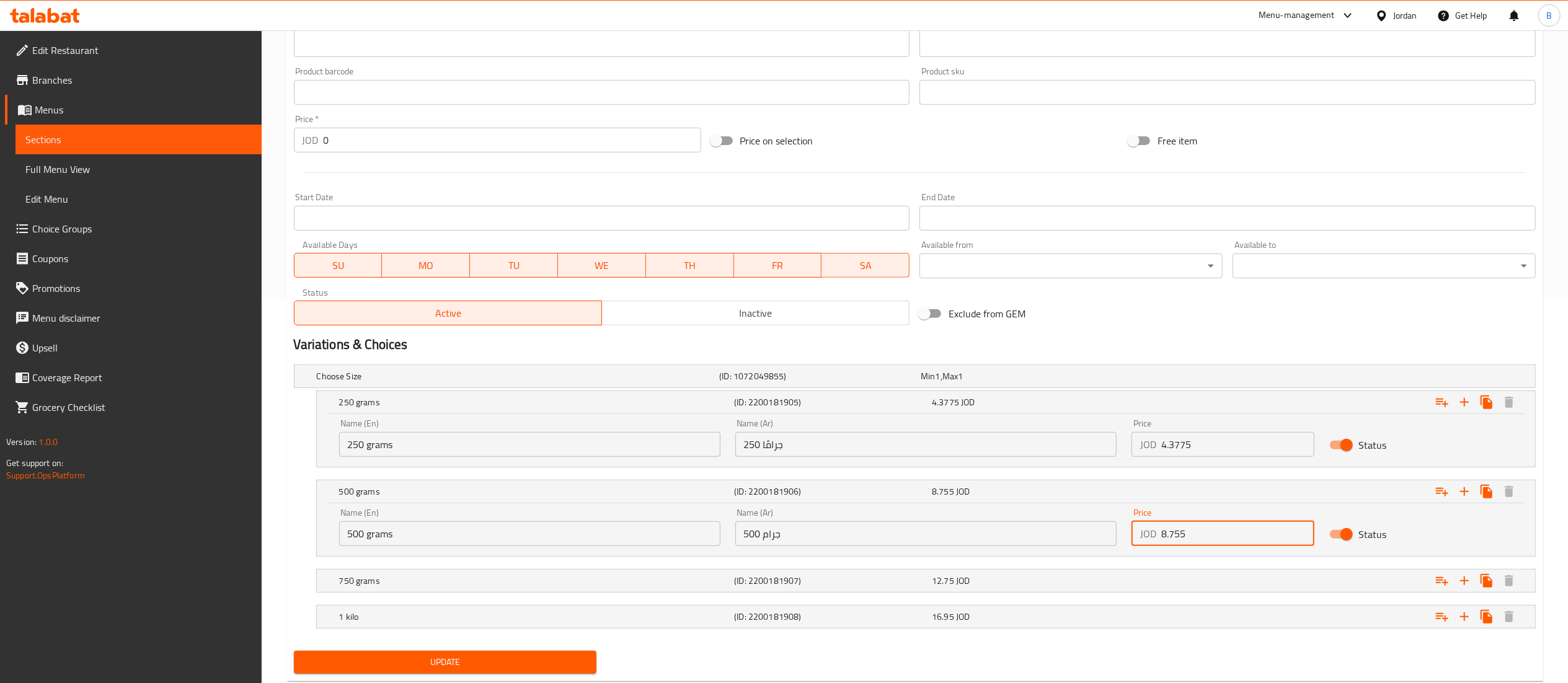
scroll to position [419, 0]
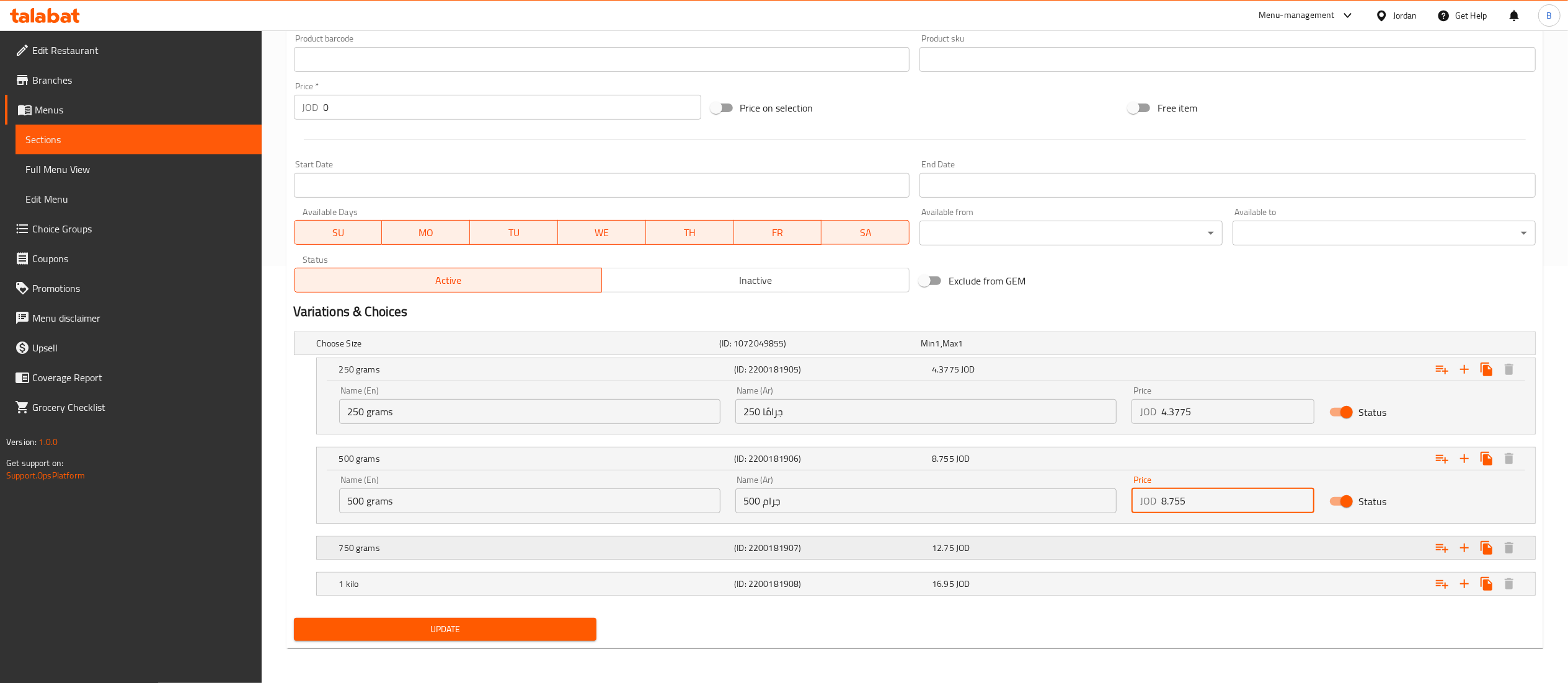
type input "8.755"
click at [1017, 544] on div "12.75 JOD" at bounding box center [1028, 548] width 193 height 12
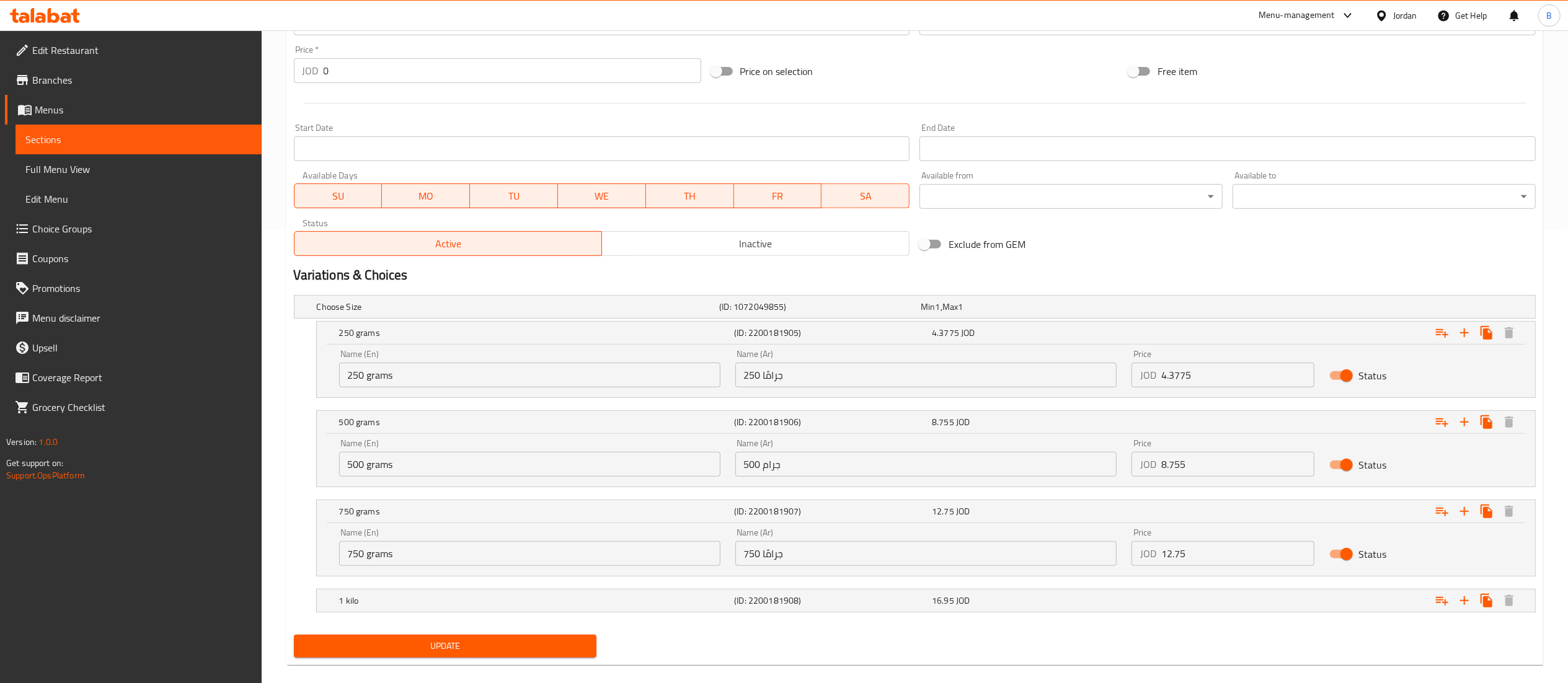
scroll to position [473, 0]
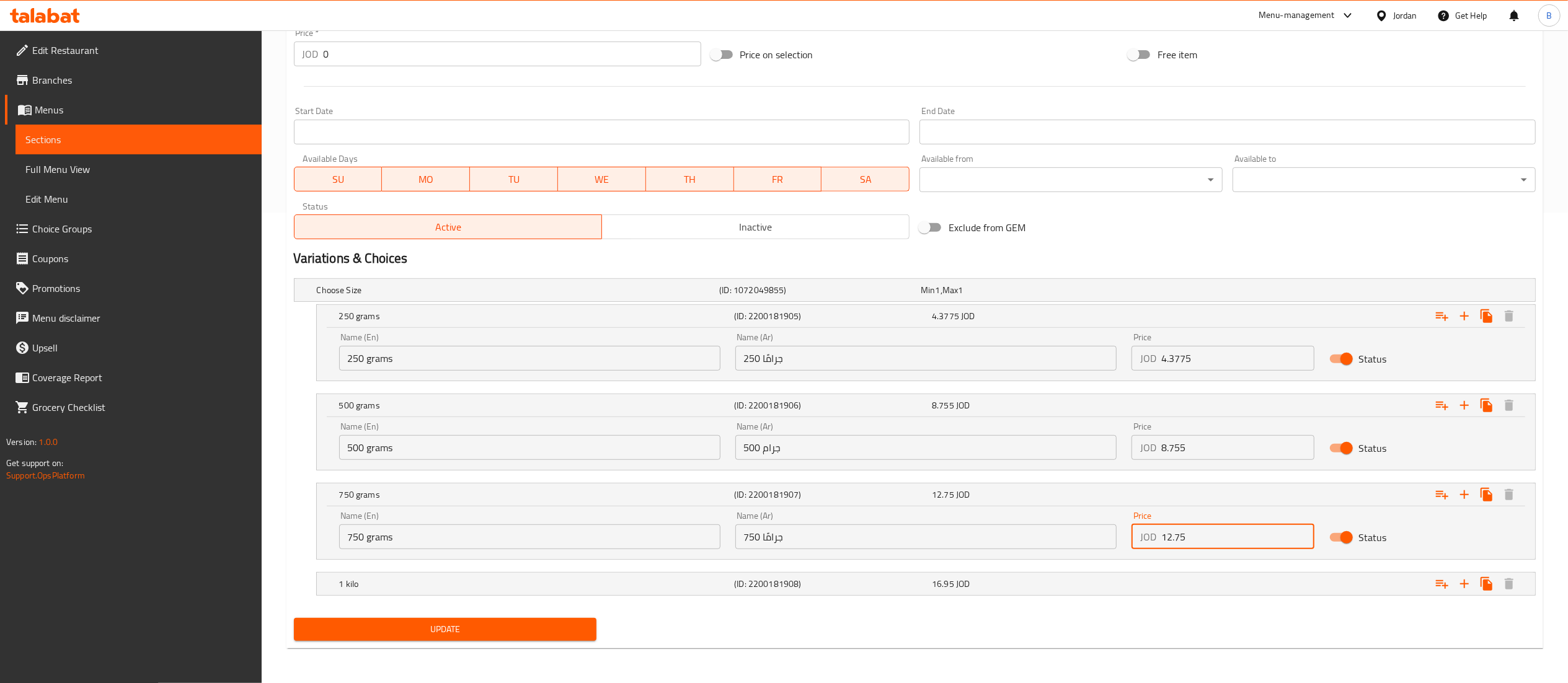
drag, startPoint x: 1203, startPoint y: 540, endPoint x: 1004, endPoint y: 528, distance: 199.4
click at [1004, 528] on div "Name (En) 750 grams Name (En) Name (Ar) 750 جرامًا Name (Ar) Price JOD 12.75 Pr…" at bounding box center [925, 531] width 1188 height 53
type input "13.1325"
click at [970, 572] on div "1 kilo (ID: 2200181908) 16.95 JOD" at bounding box center [929, 583] width 1186 height 27
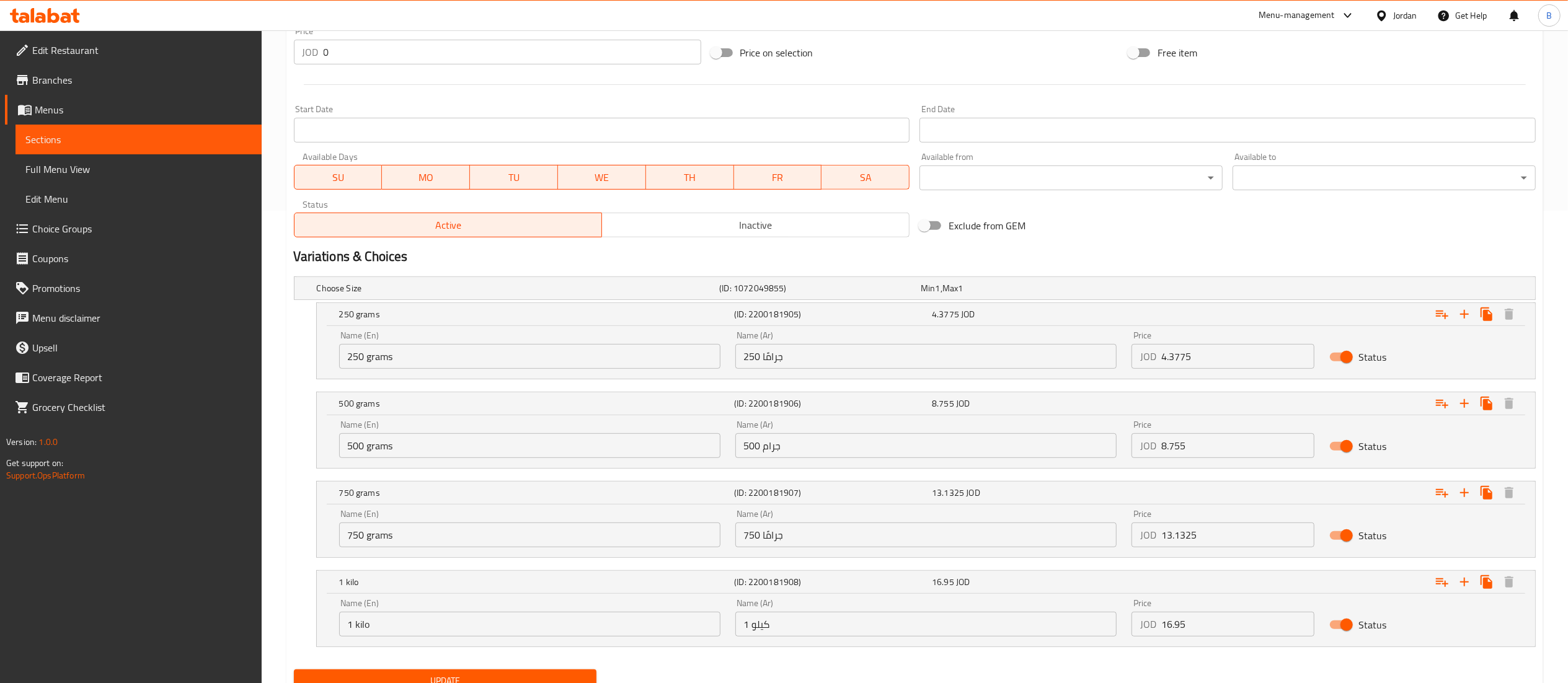
scroll to position [526, 0]
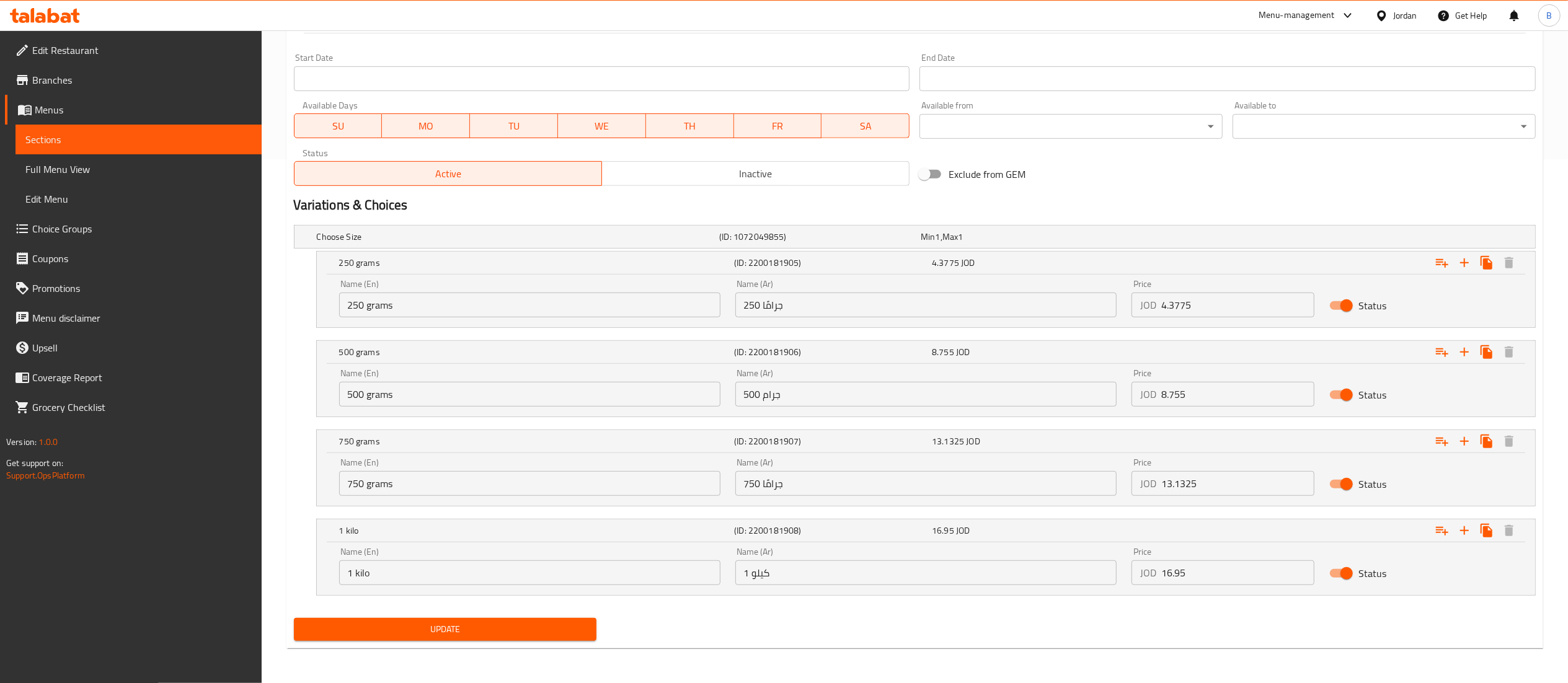
click at [1215, 572] on input "16.95" at bounding box center [1238, 573] width 154 height 24
click at [1219, 570] on input "16.95" at bounding box center [1238, 573] width 154 height 24
type input "1"
type input "17.4585"
click at [503, 632] on span "Update" at bounding box center [445, 629] width 284 height 15
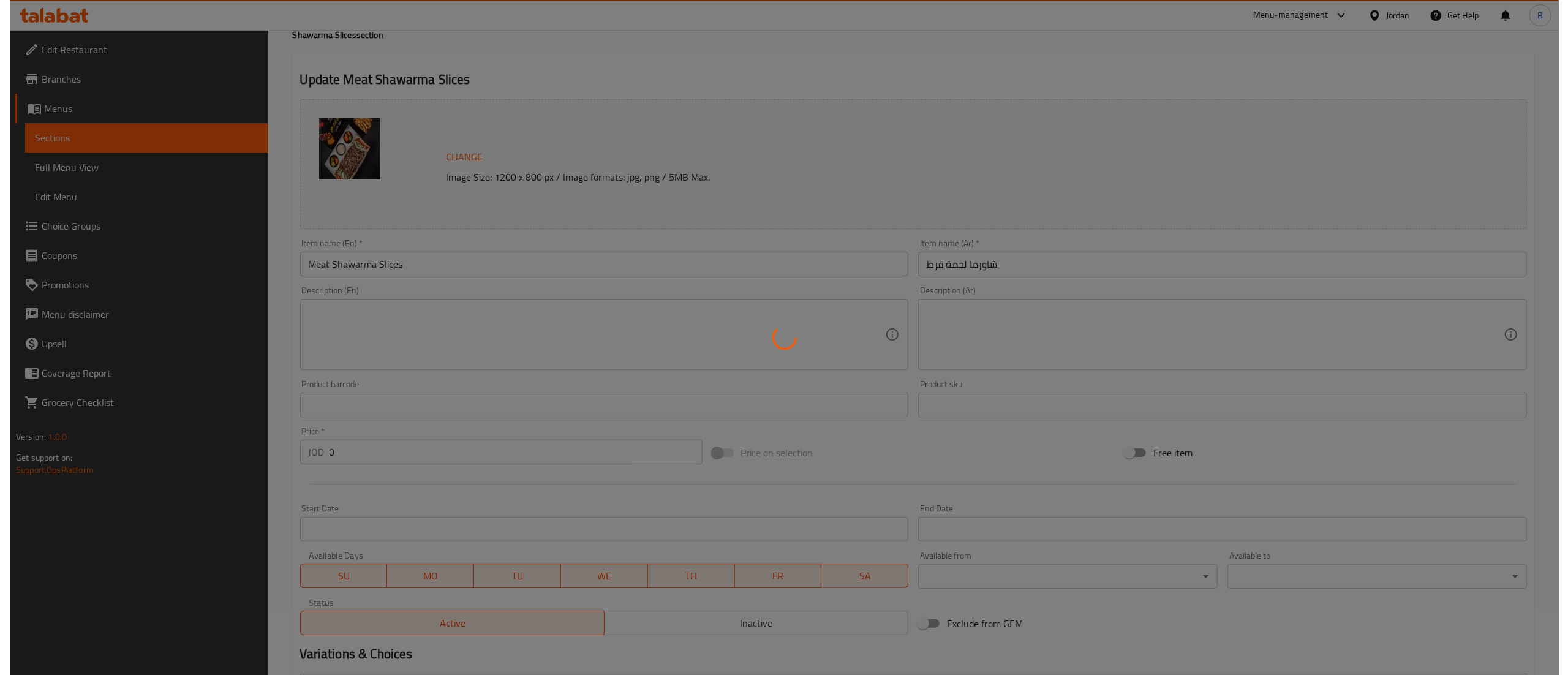
scroll to position [0, 0]
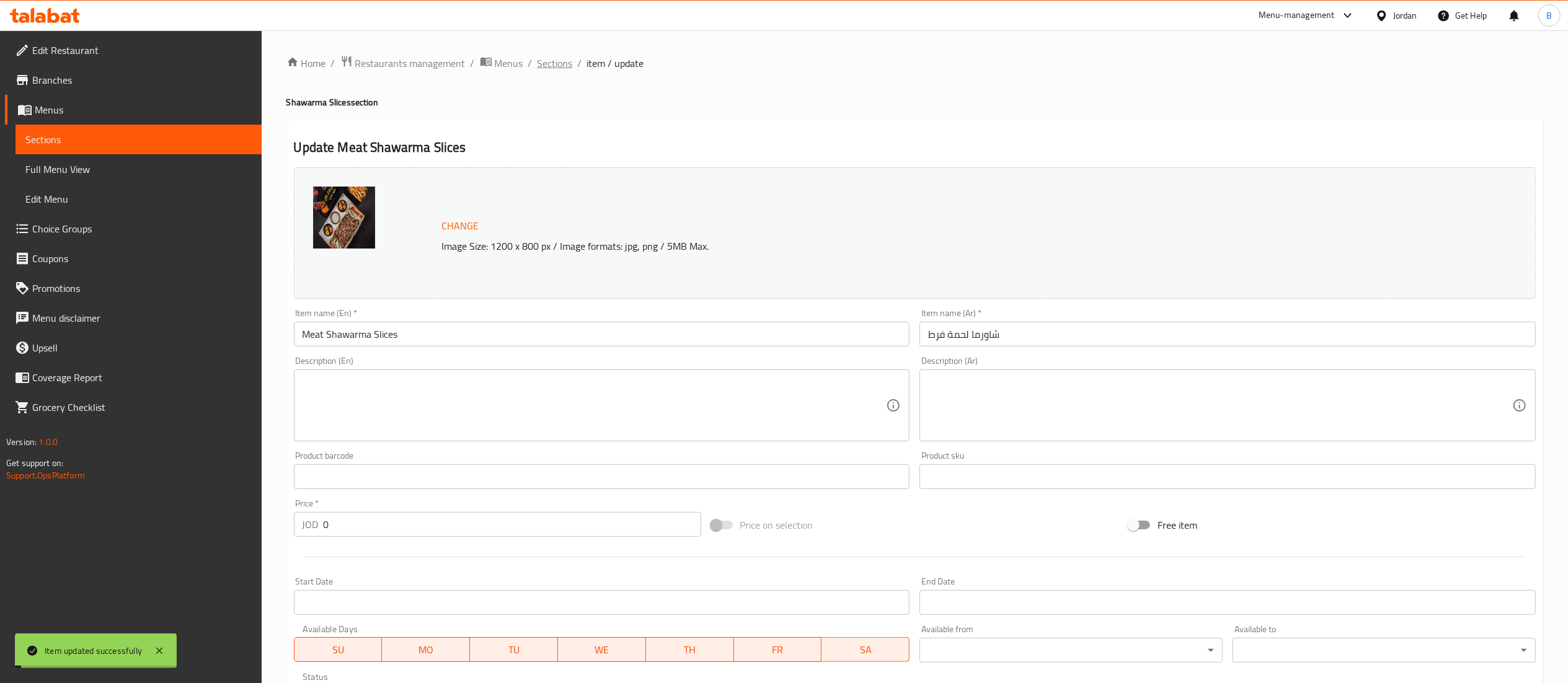
click at [553, 63] on span "Sections" at bounding box center [555, 63] width 36 height 15
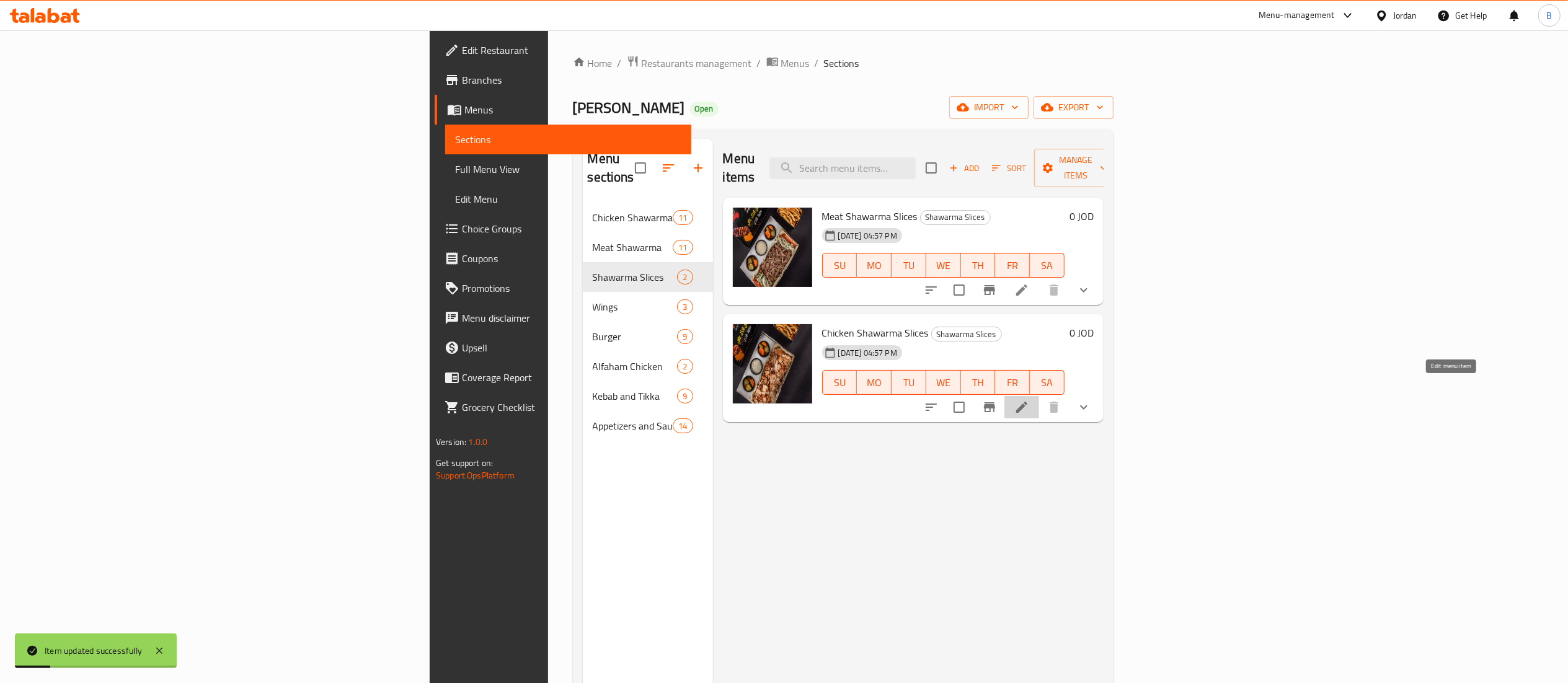
click at [1029, 400] on icon at bounding box center [1022, 408] width 15 height 15
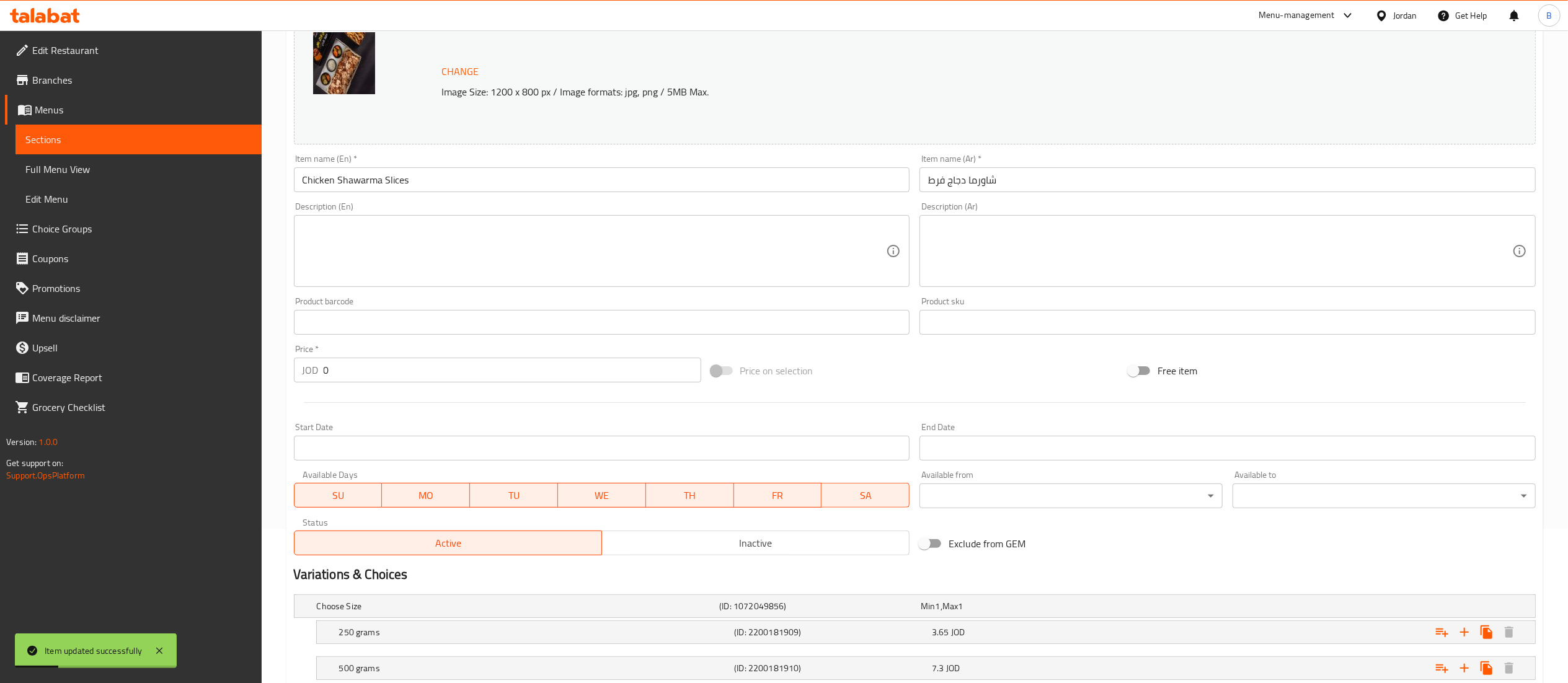
scroll to position [313, 0]
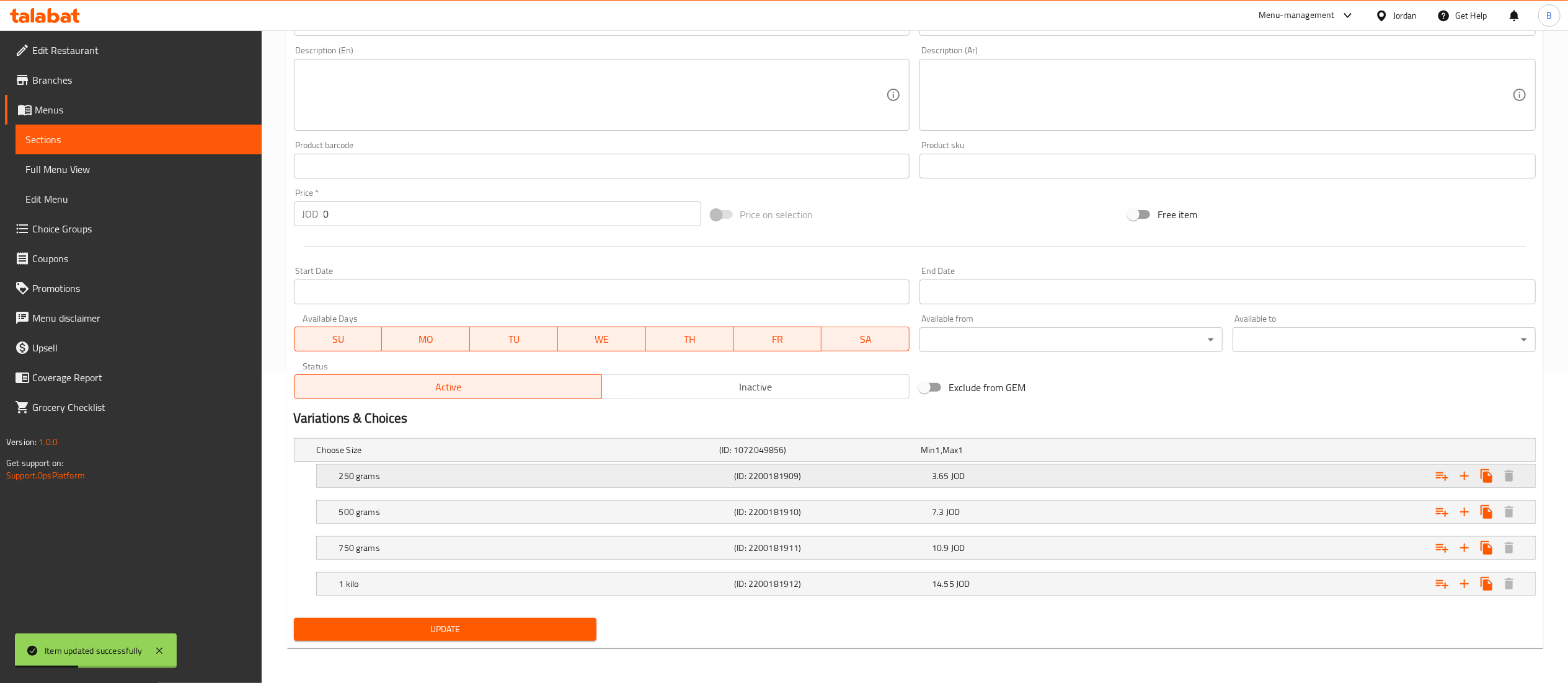
click at [960, 480] on span "JOD" at bounding box center [957, 475] width 14 height 16
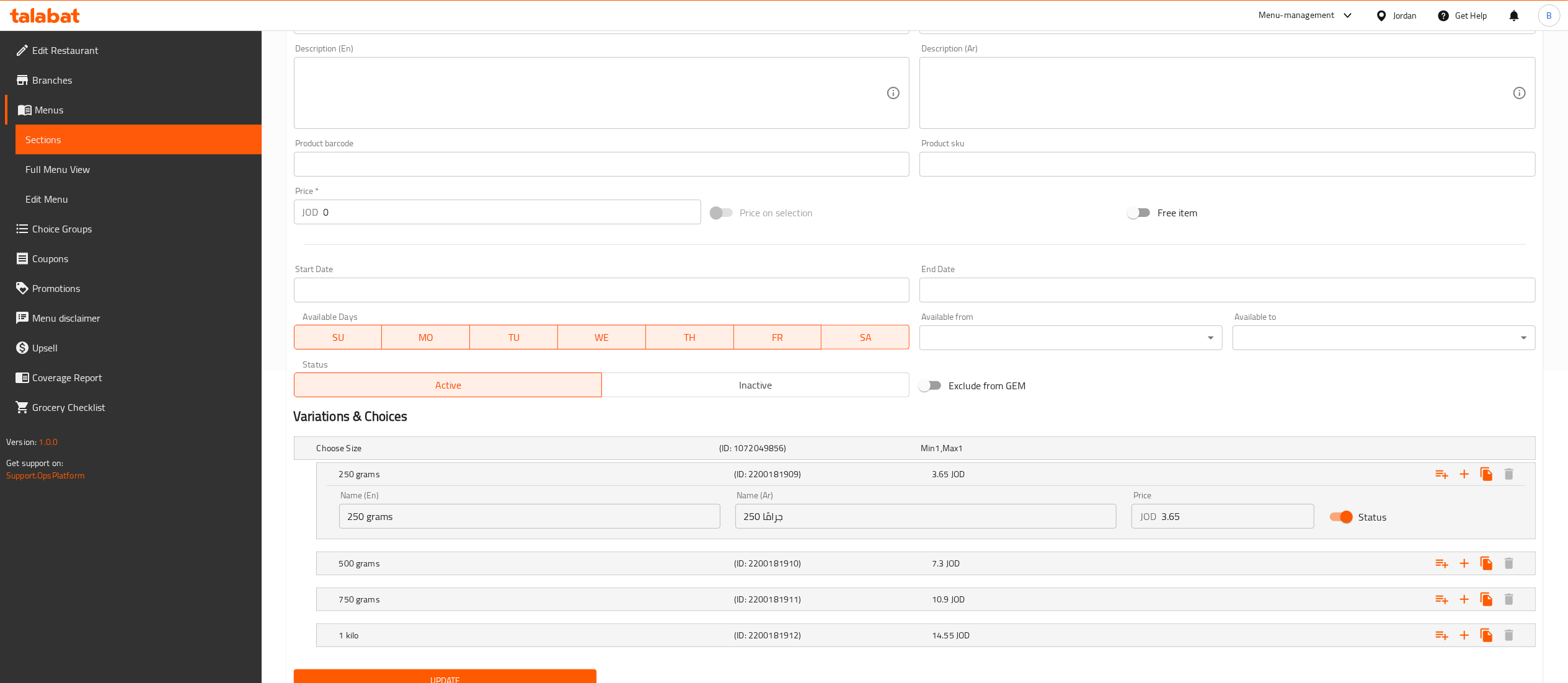
click at [1232, 515] on input "3.65" at bounding box center [1238, 517] width 154 height 24
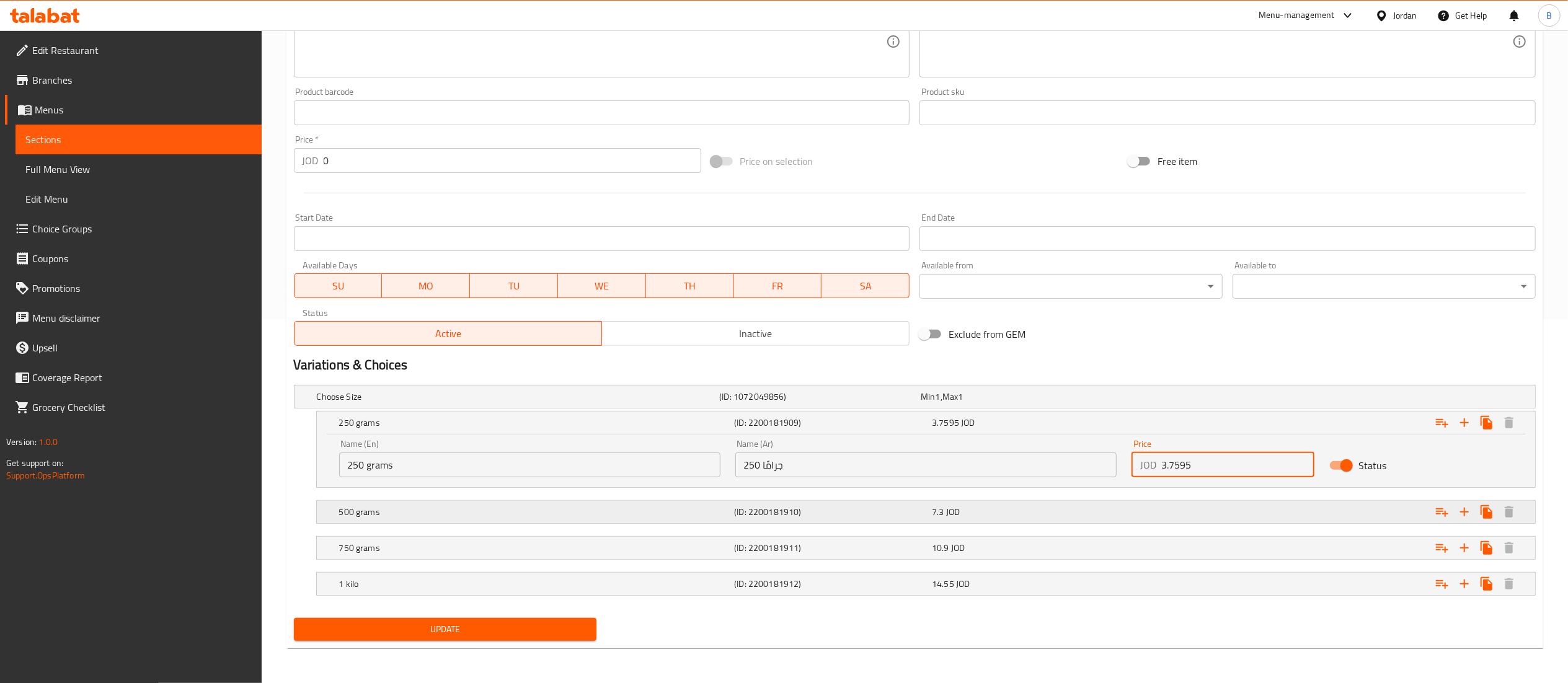
type input "3.7595"
click at [943, 504] on span "7.3" at bounding box center [938, 512] width 12 height 16
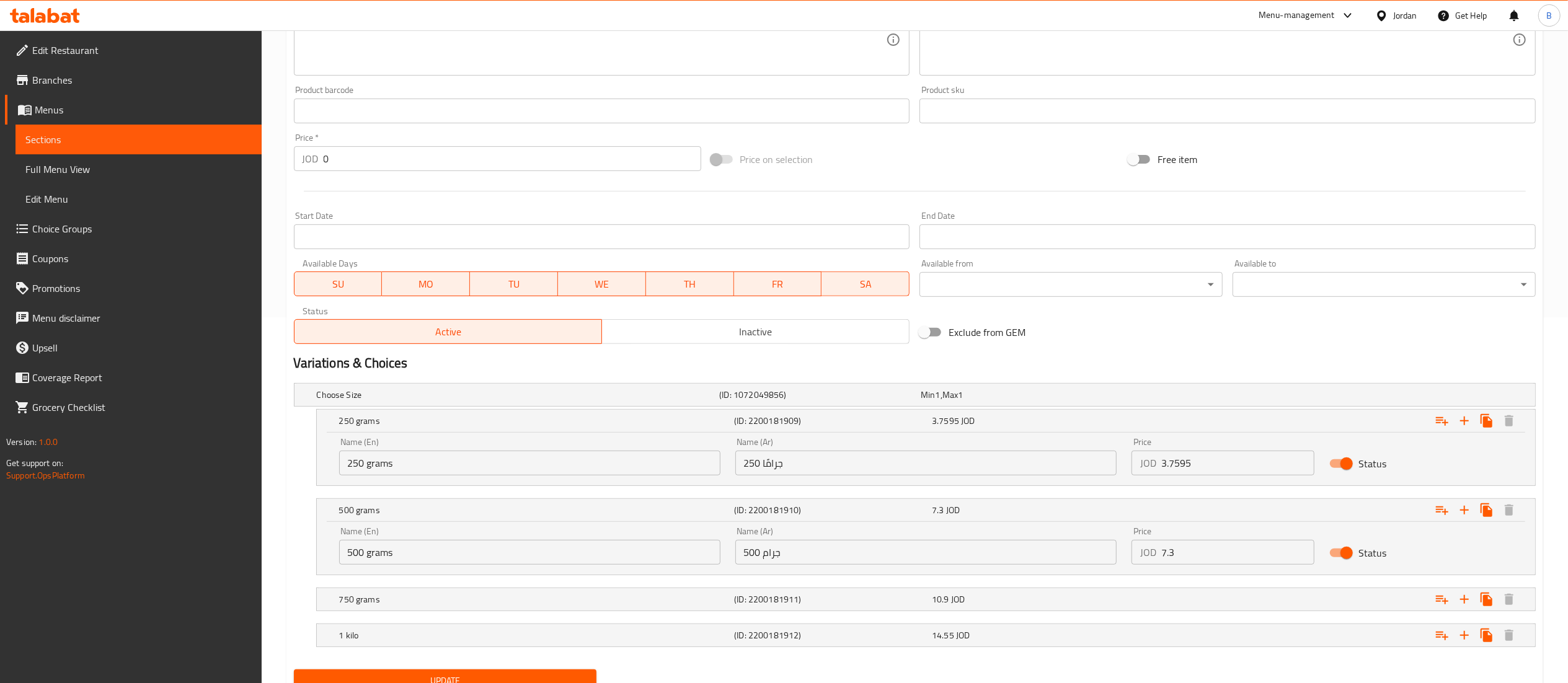
click at [1193, 546] on input "7.3" at bounding box center [1238, 552] width 154 height 24
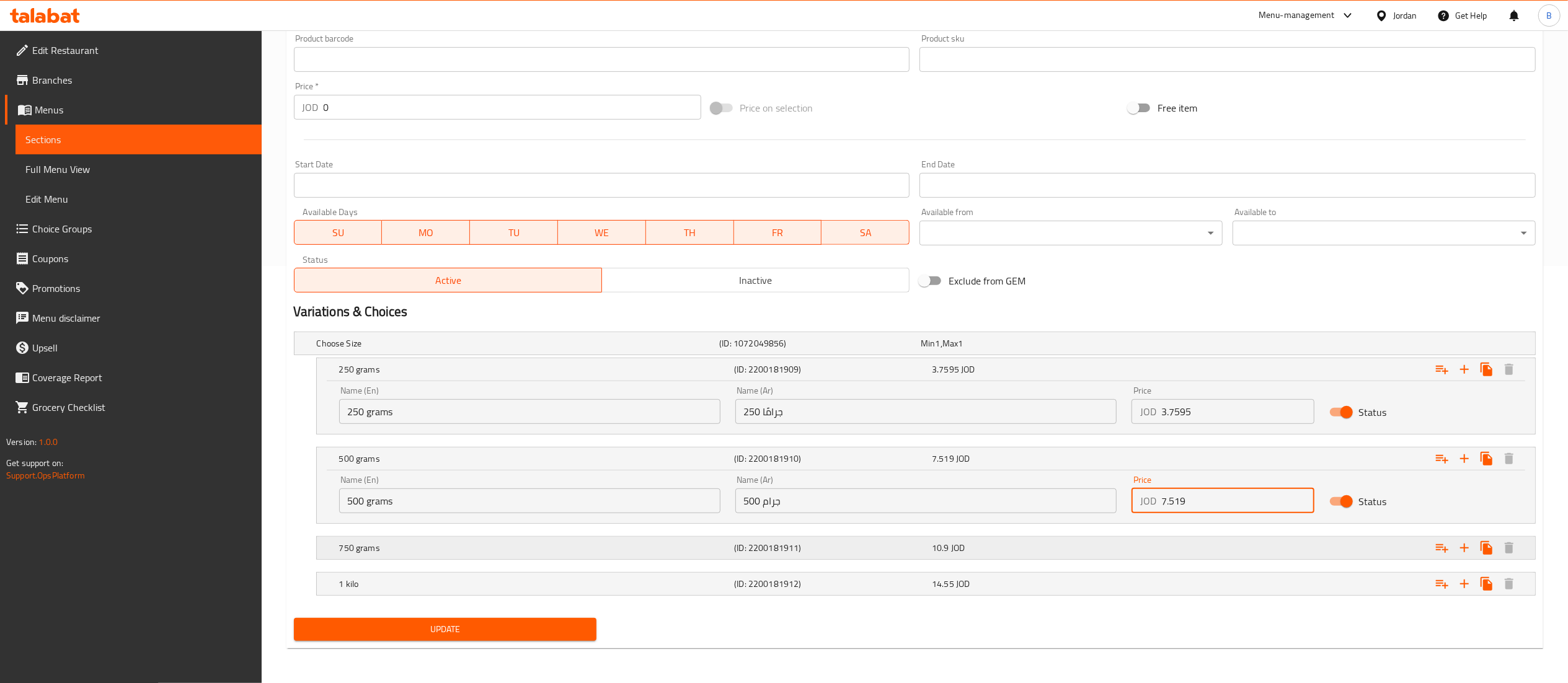
type input "7.519"
click at [1007, 551] on div "10.9 JOD" at bounding box center [1028, 548] width 193 height 12
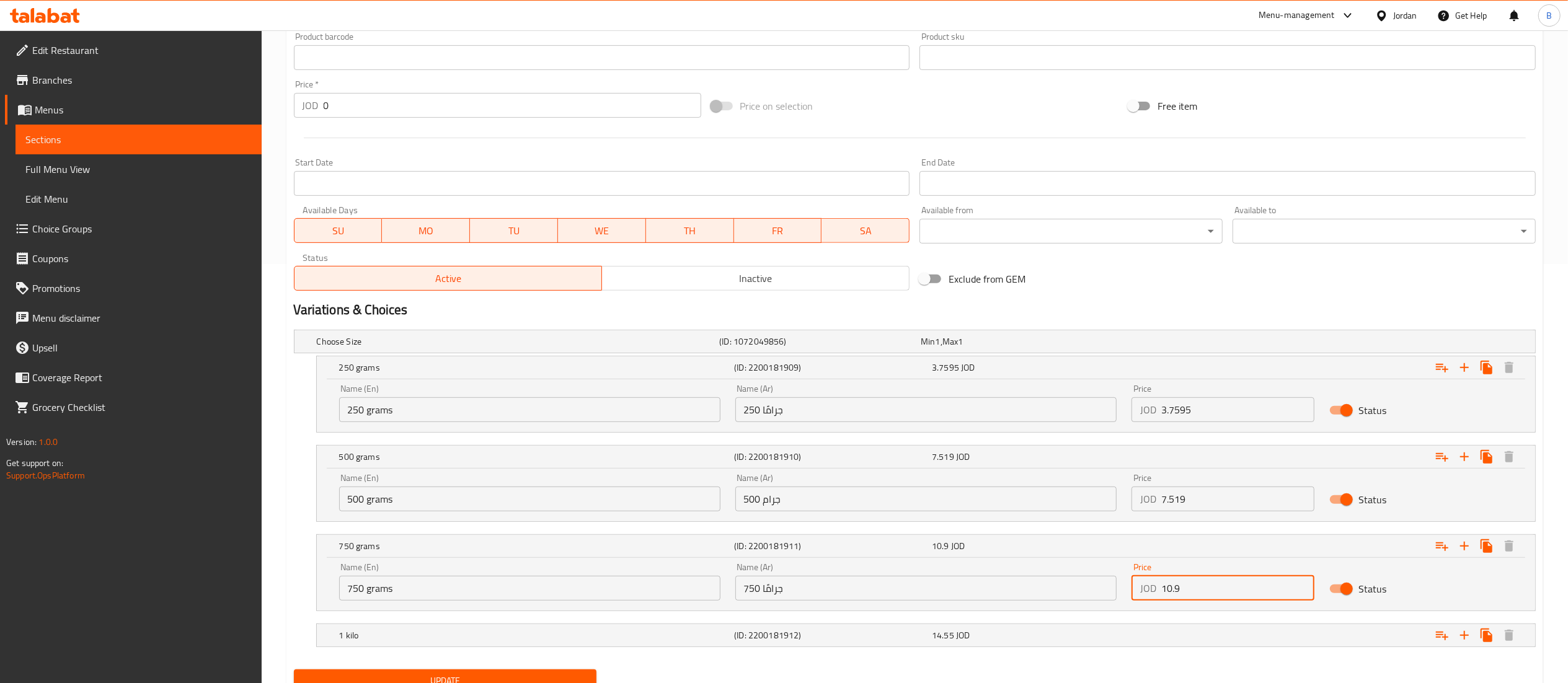
drag, startPoint x: 1201, startPoint y: 592, endPoint x: 946, endPoint y: 607, distance: 255.4
click at [946, 607] on div "Name (En) 750 grams Name (En) Name (Ar) 750 جرامًا Name (Ar) Price JOD 10.9 Pri…" at bounding box center [925, 582] width 1188 height 53
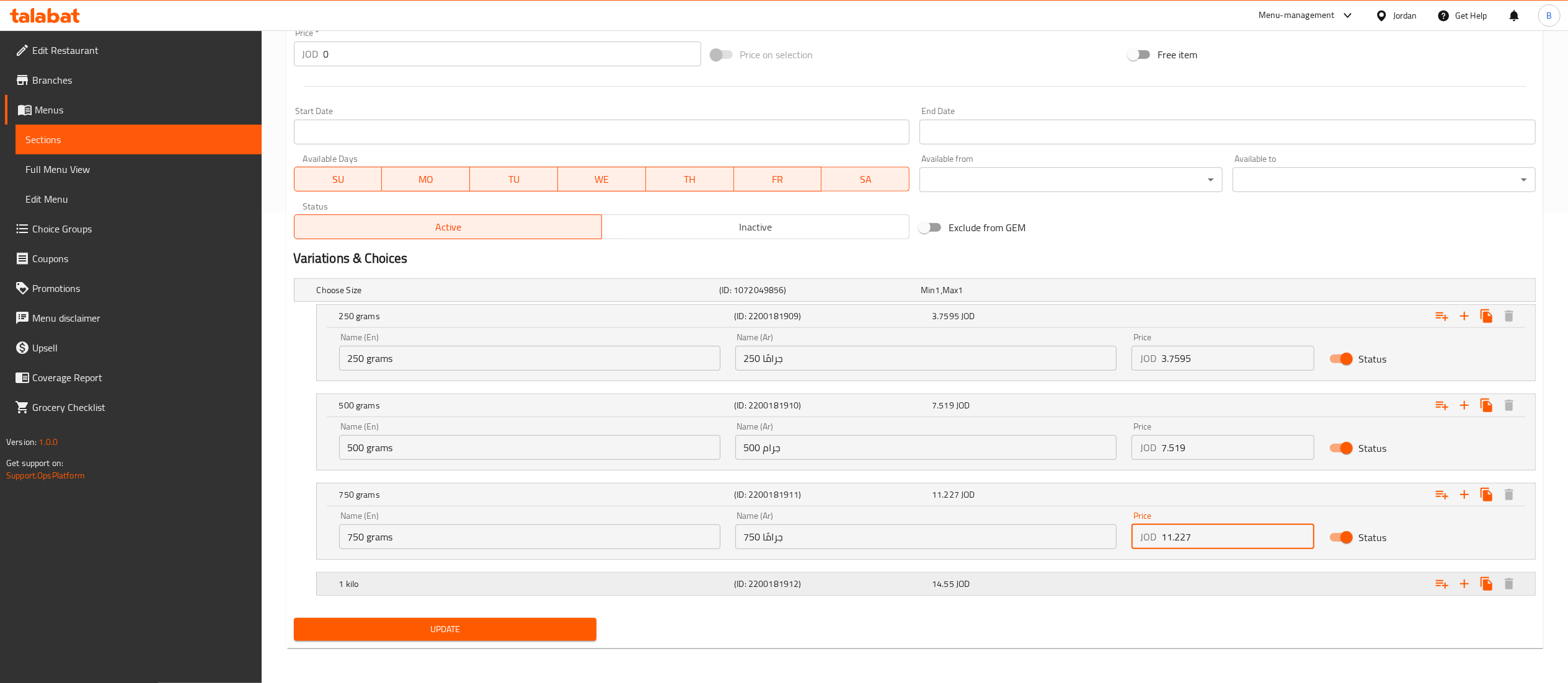
type input "11.227"
click at [992, 578] on div "14.55 JOD" at bounding box center [1028, 583] width 193 height 12
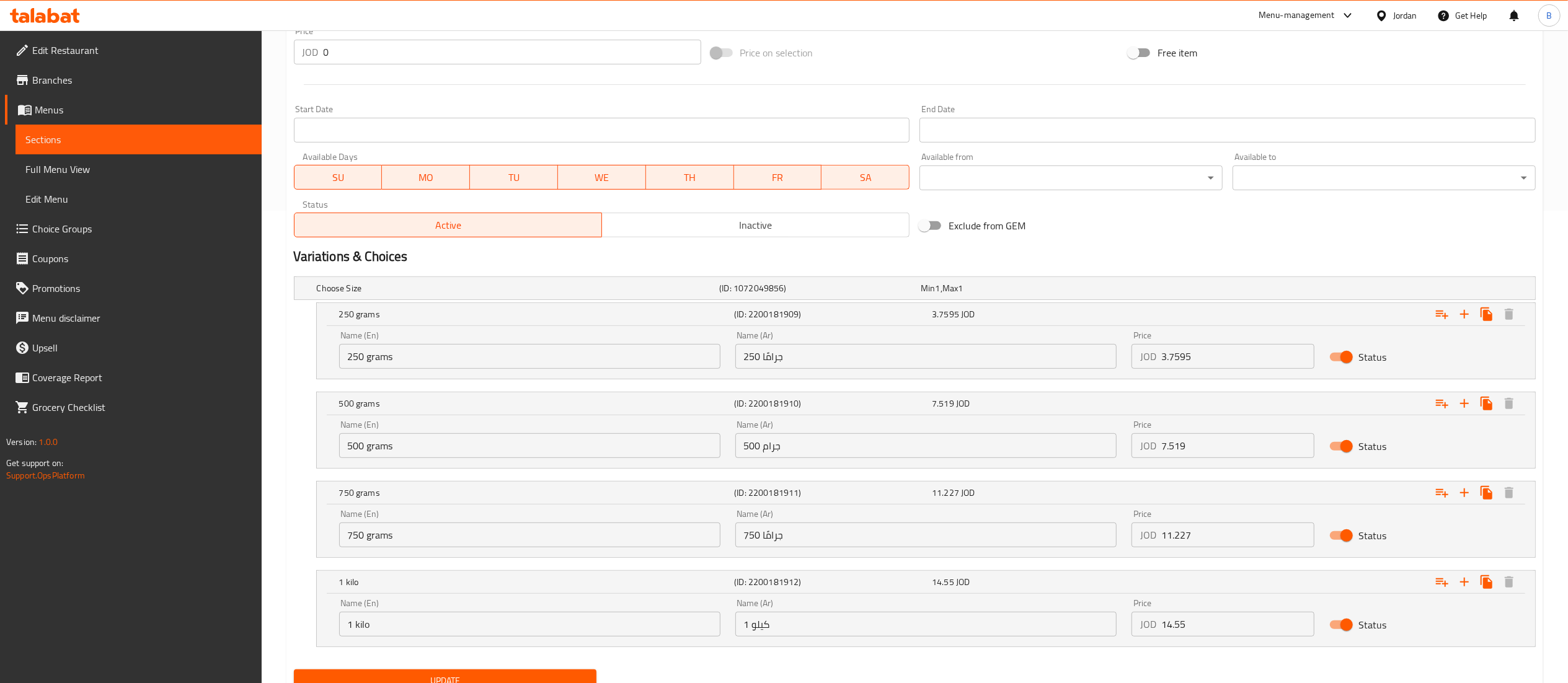
click at [1203, 628] on input "14.55" at bounding box center [1238, 624] width 154 height 24
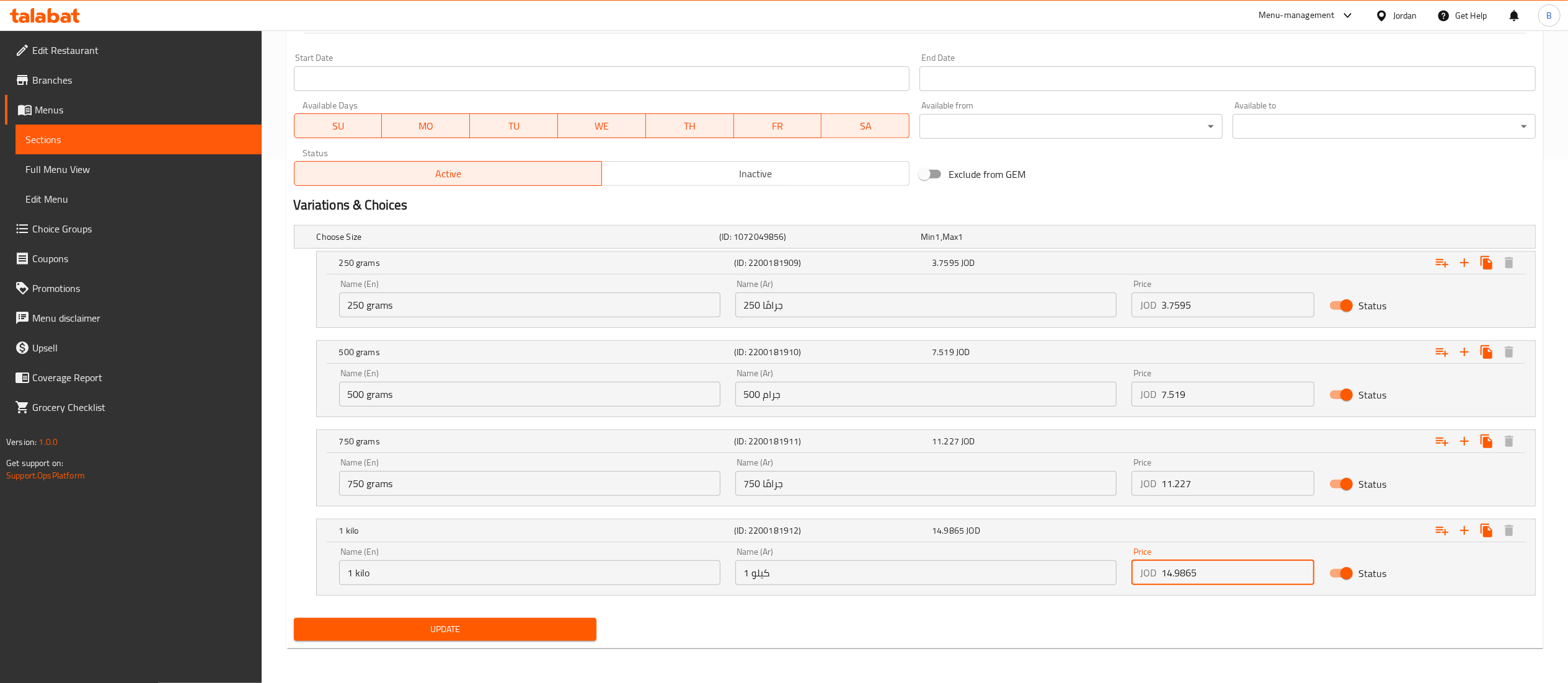
type input "14.9865"
click at [551, 635] on span "Update" at bounding box center [445, 629] width 284 height 15
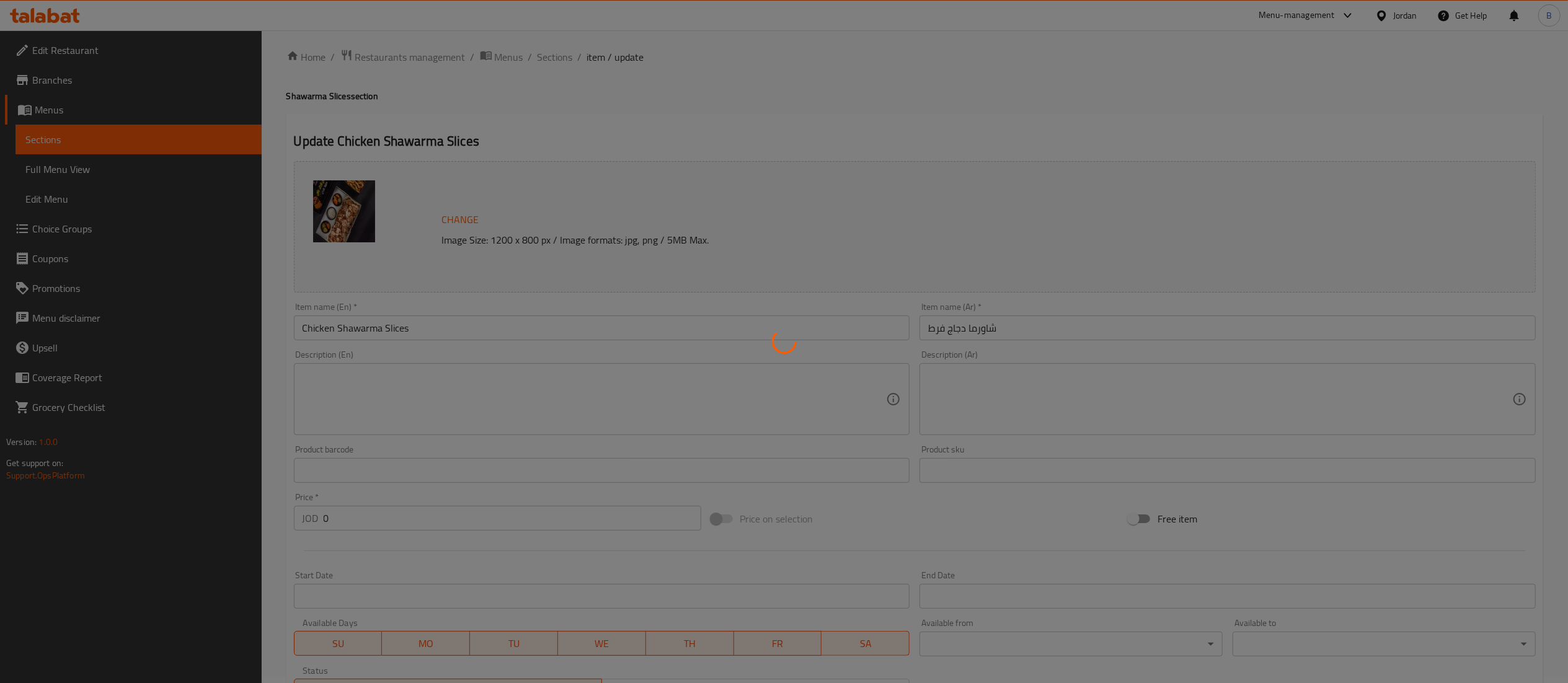
scroll to position [0, 0]
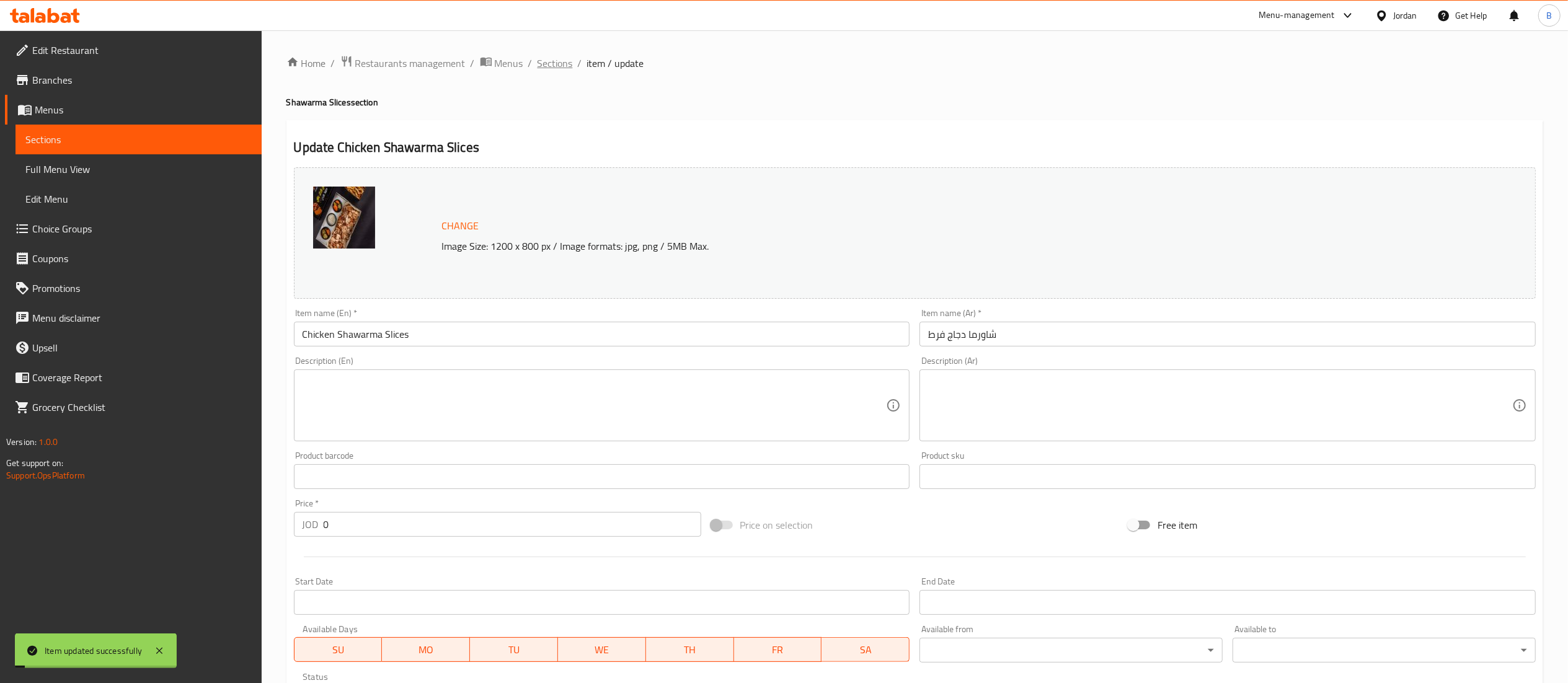
click at [554, 63] on span "Sections" at bounding box center [555, 63] width 36 height 15
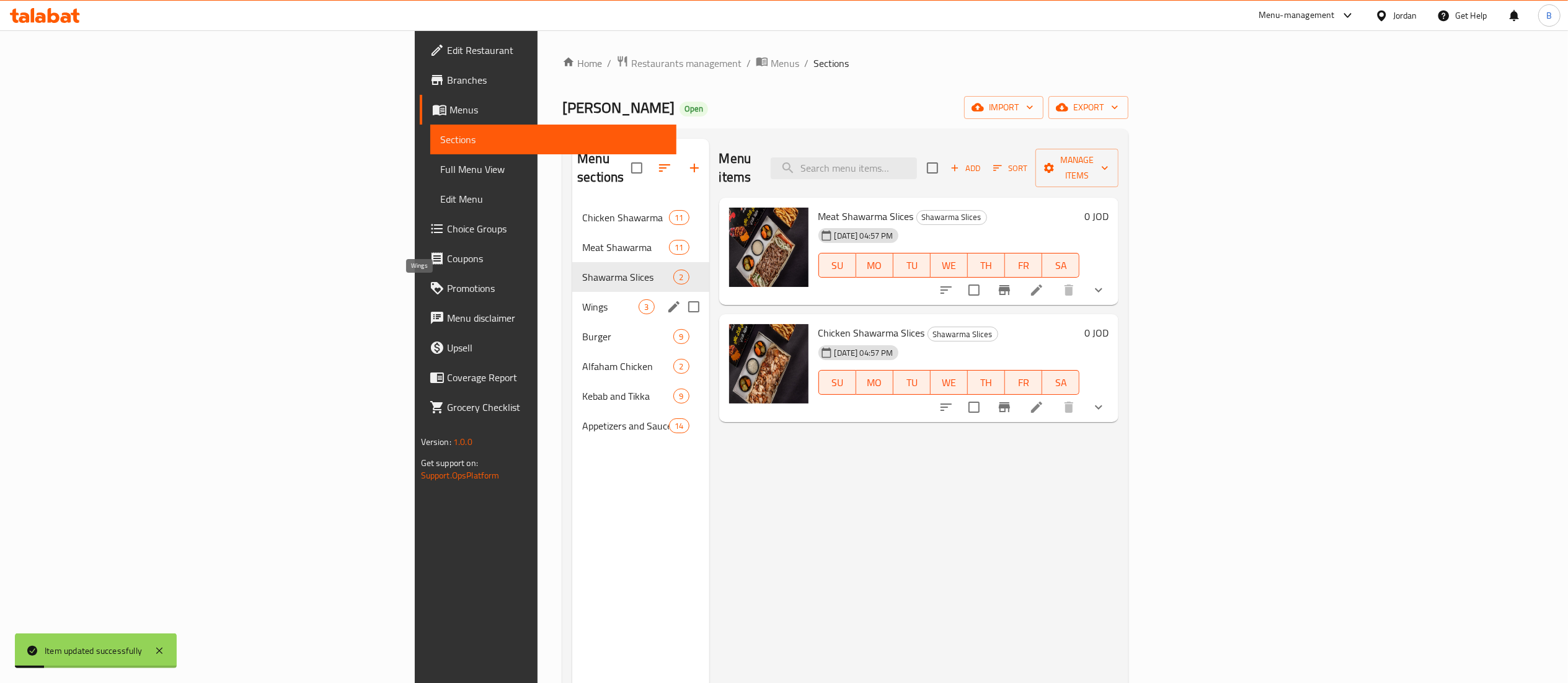
click at [582, 300] on span "Wings" at bounding box center [611, 307] width 56 height 15
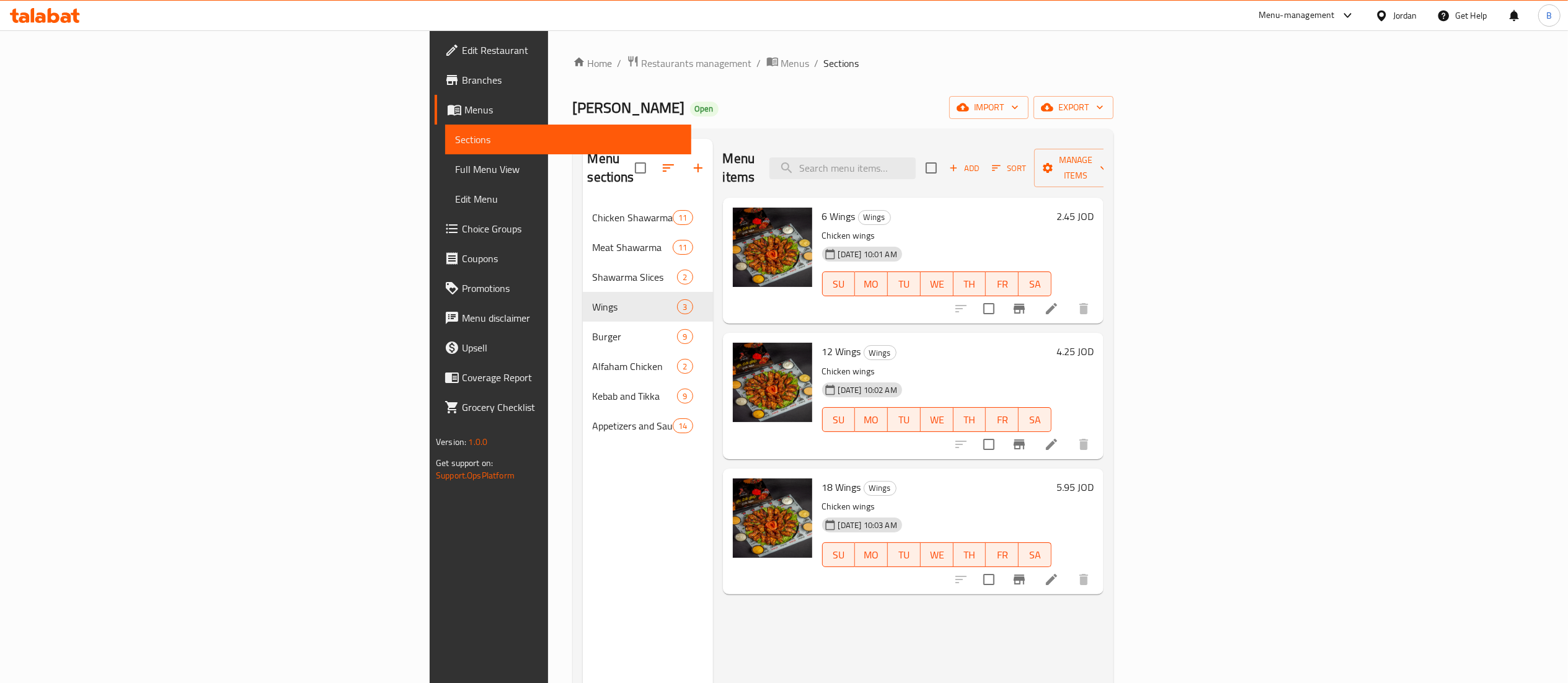
click at [1094, 208] on h6 "2.45 JOD" at bounding box center [1076, 216] width 38 height 17
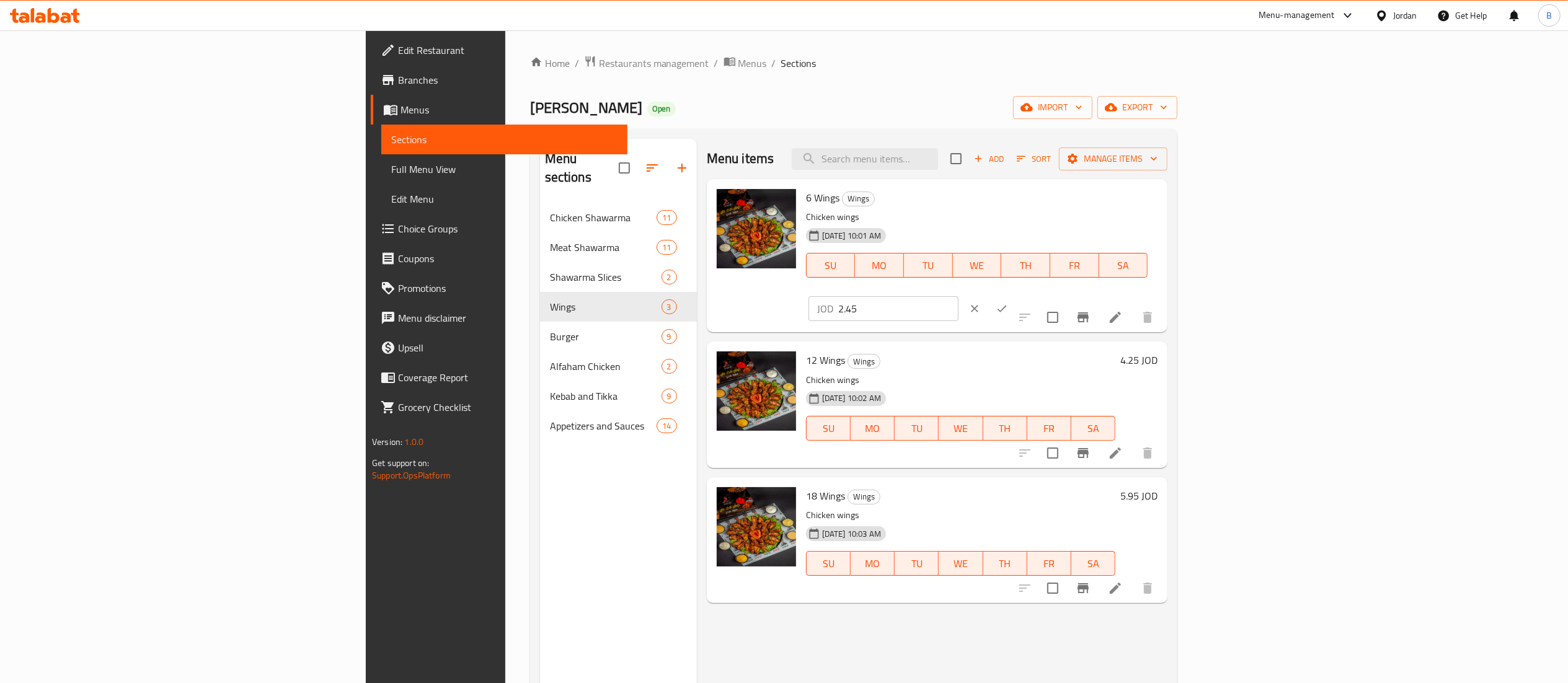
click at [958, 296] on input "2.45" at bounding box center [898, 308] width 120 height 24
type input "2.5235"
click at [1008, 303] on icon "ok" at bounding box center [1001, 308] width 12 height 12
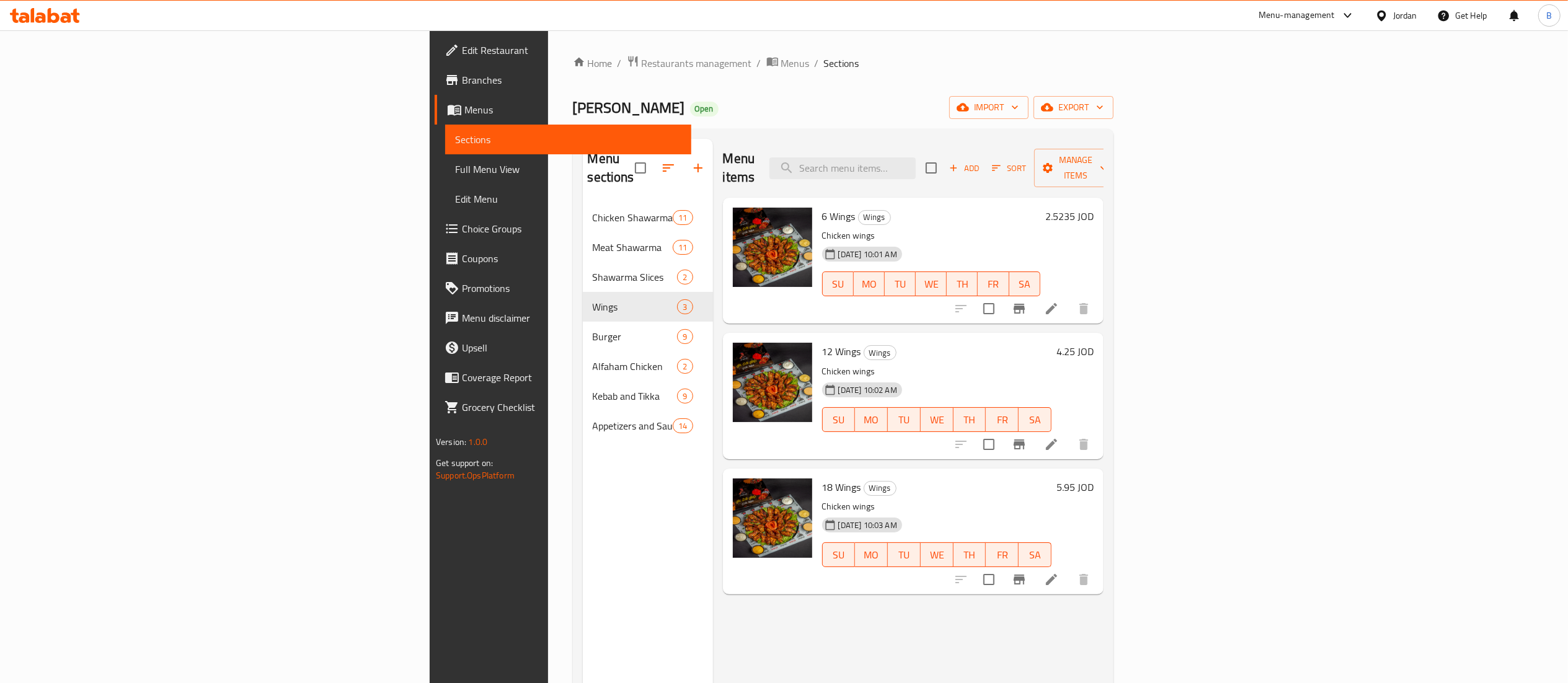
click at [1094, 343] on h6 "4.25 JOD" at bounding box center [1076, 351] width 38 height 17
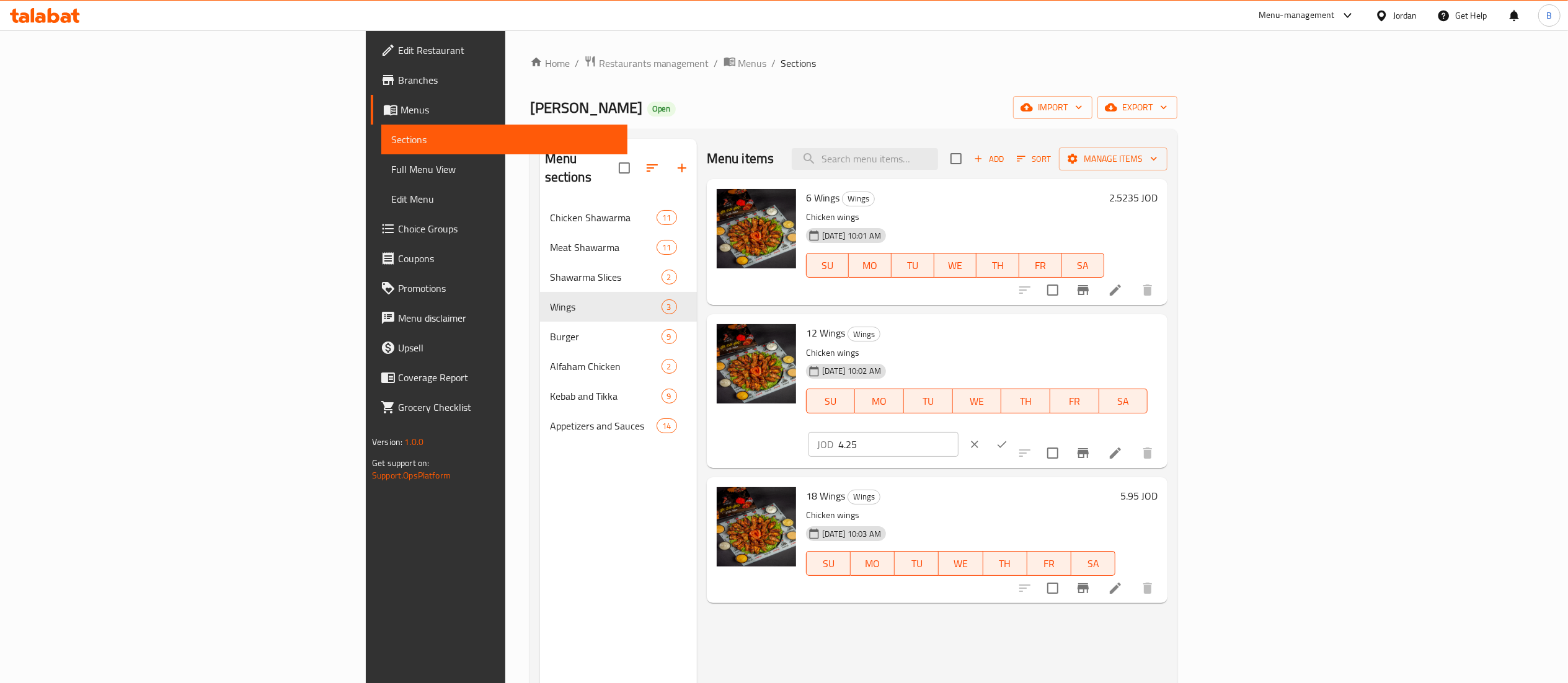
click at [958, 432] on input "4.25" at bounding box center [898, 444] width 120 height 24
type input "4.3775"
click at [1016, 431] on button "ok" at bounding box center [1001, 444] width 27 height 27
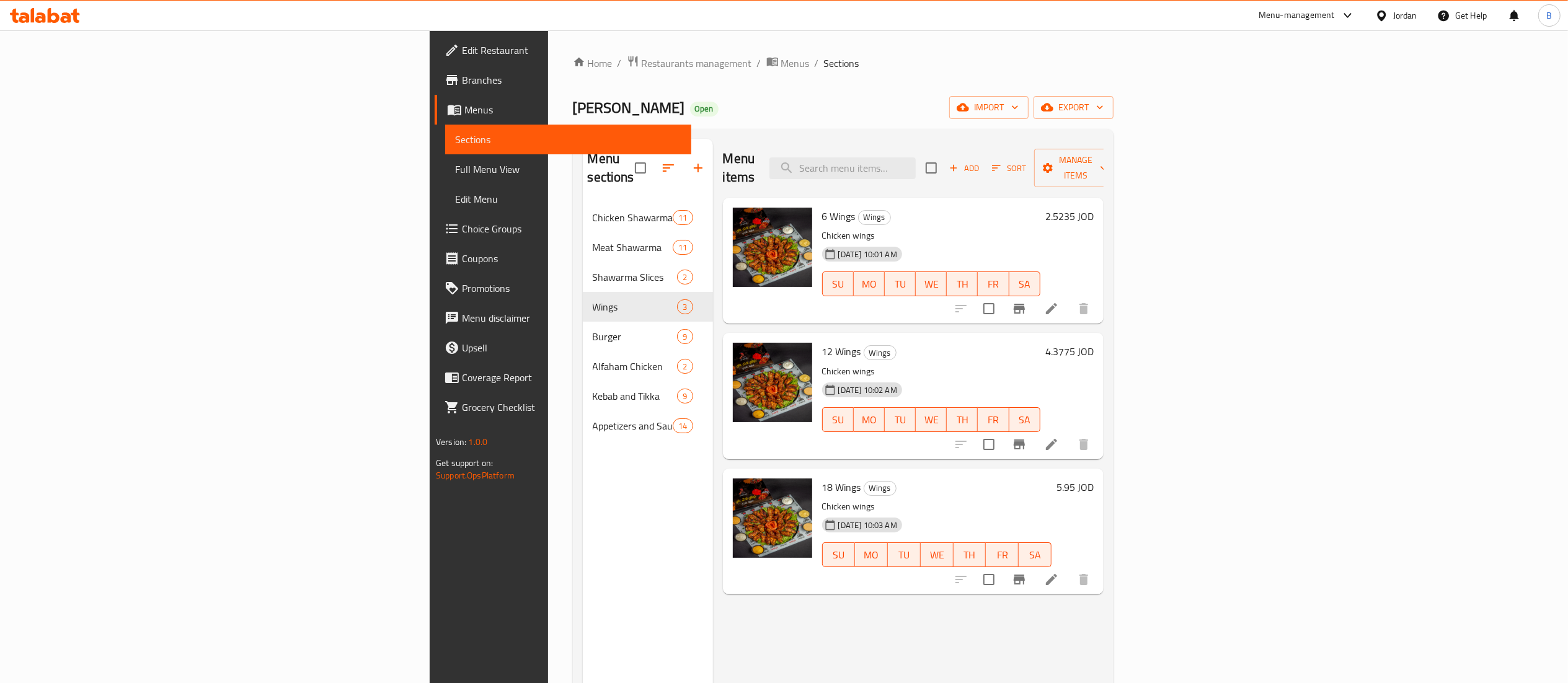
click at [1094, 478] on h6 "5.95 JOD" at bounding box center [1076, 487] width 38 height 17
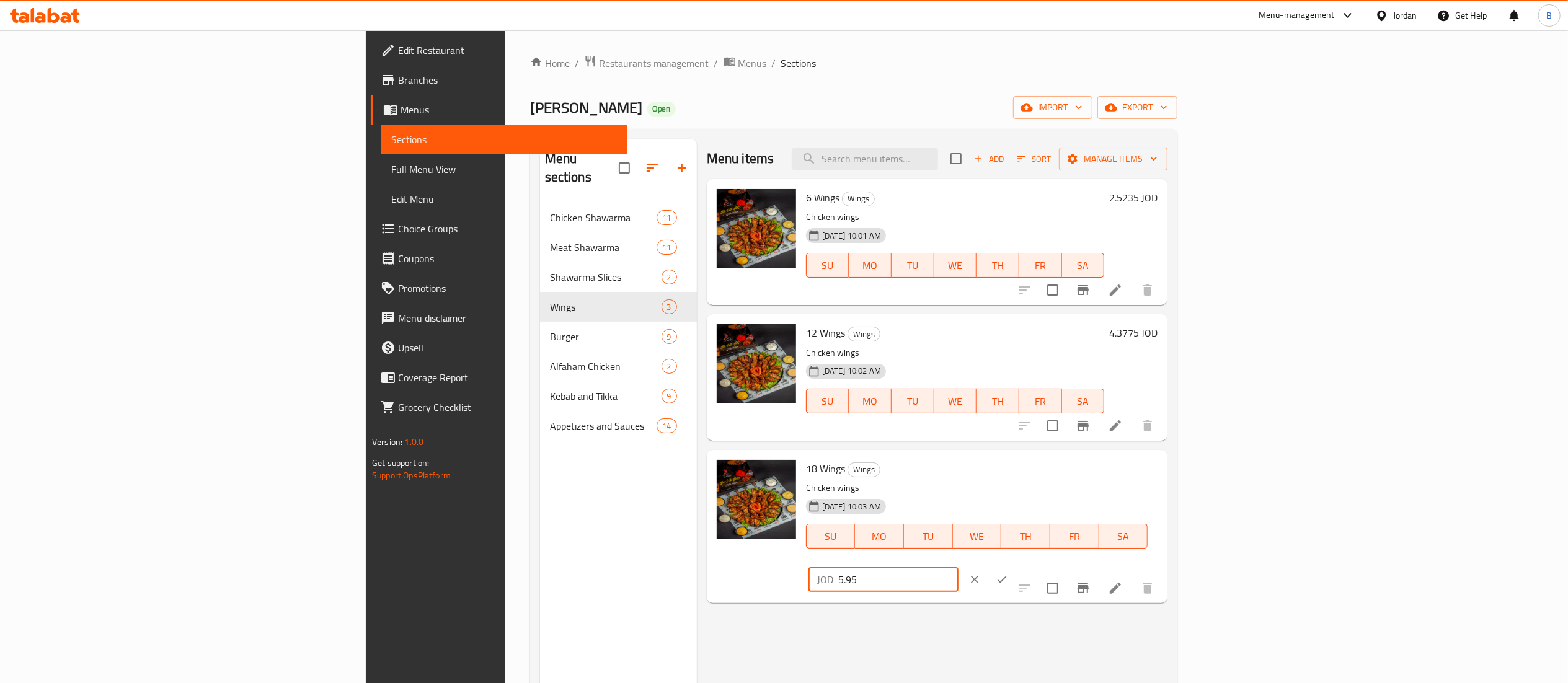
drag, startPoint x: 1394, startPoint y: 478, endPoint x: 1063, endPoint y: 404, distance: 339.2
click at [1151, 451] on div "18 Wings Wings Chicken wings [DATE] 10:03 AM SU MO TU WE TH FR SA JOD 5.95 ​" at bounding box center [937, 526] width 460 height 153
type input "6.1285"
click at [1016, 567] on button "ok" at bounding box center [1001, 580] width 27 height 27
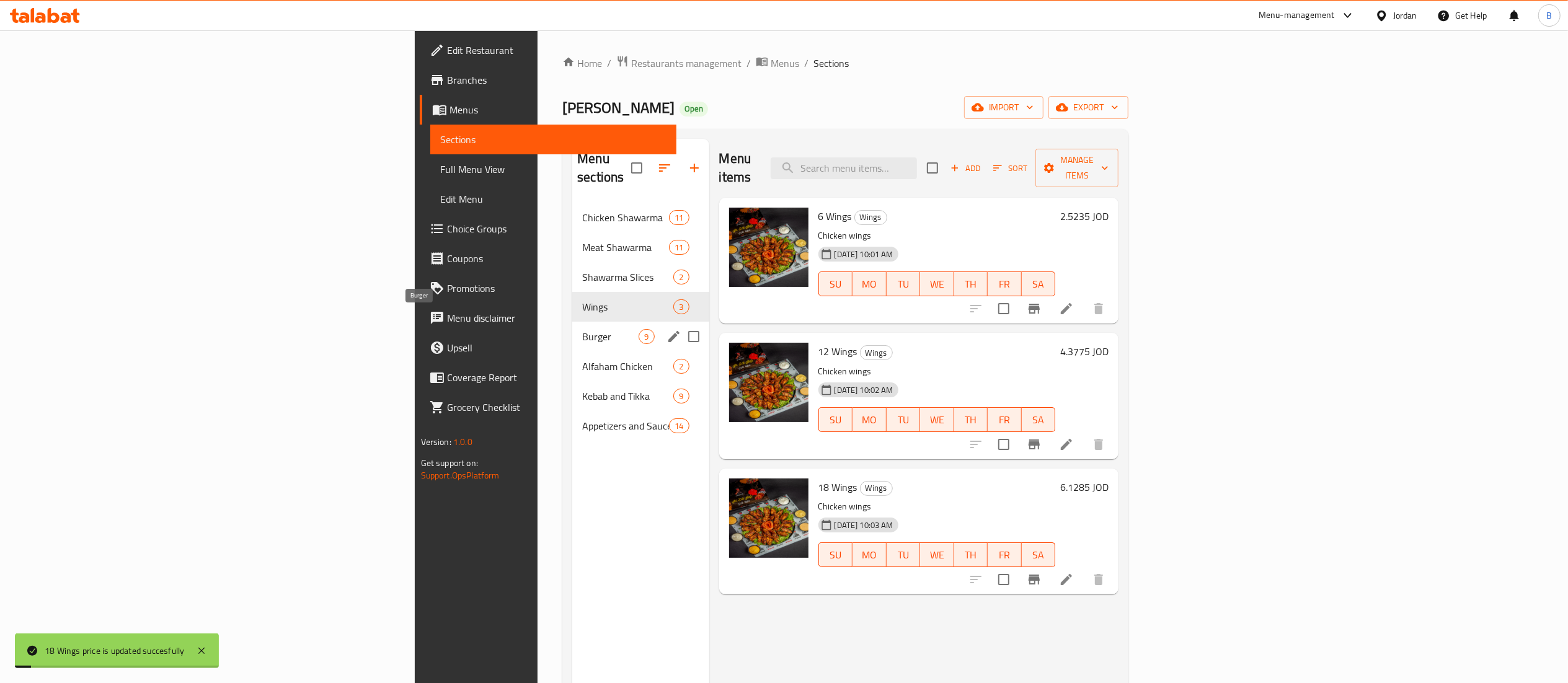
click at [582, 329] on span "Burger" at bounding box center [611, 336] width 56 height 15
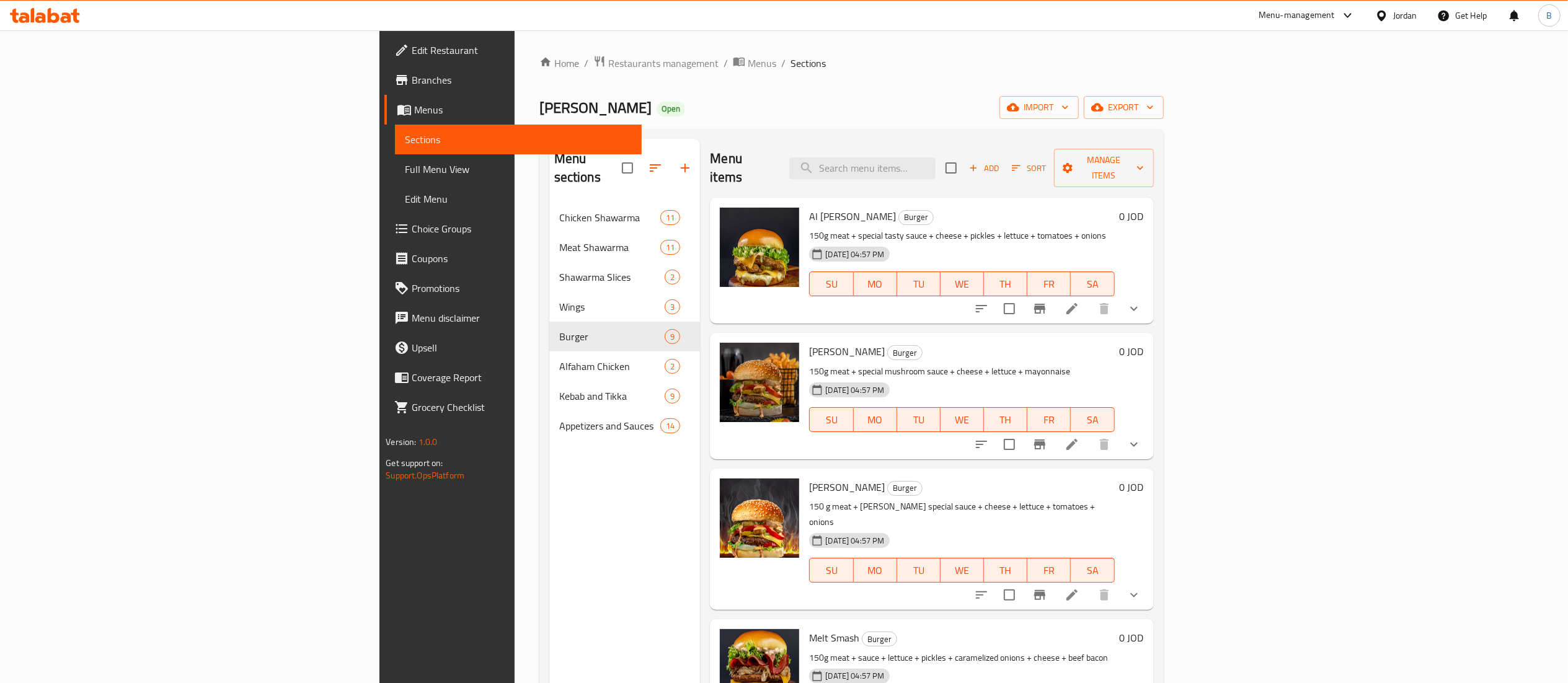
click at [1089, 298] on li at bounding box center [1072, 309] width 35 height 23
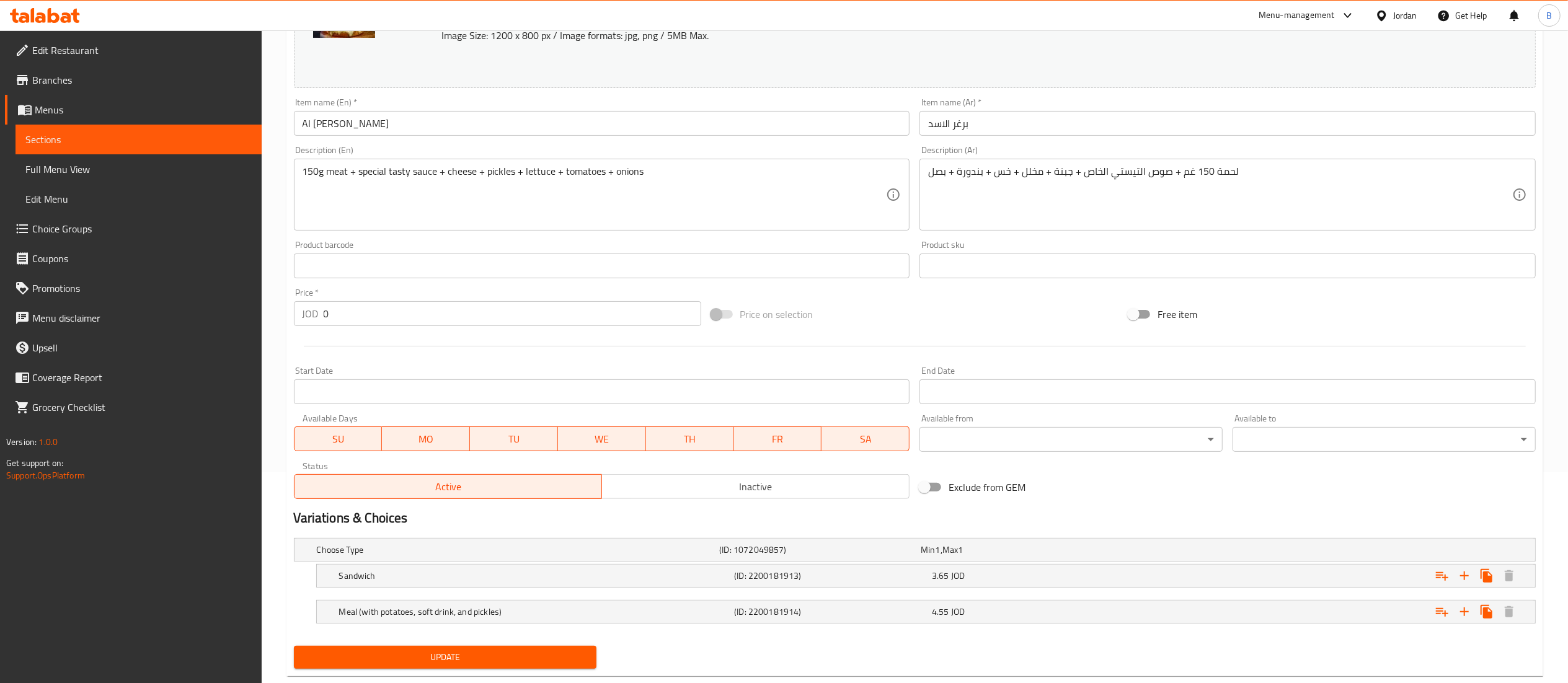
scroll to position [240, 0]
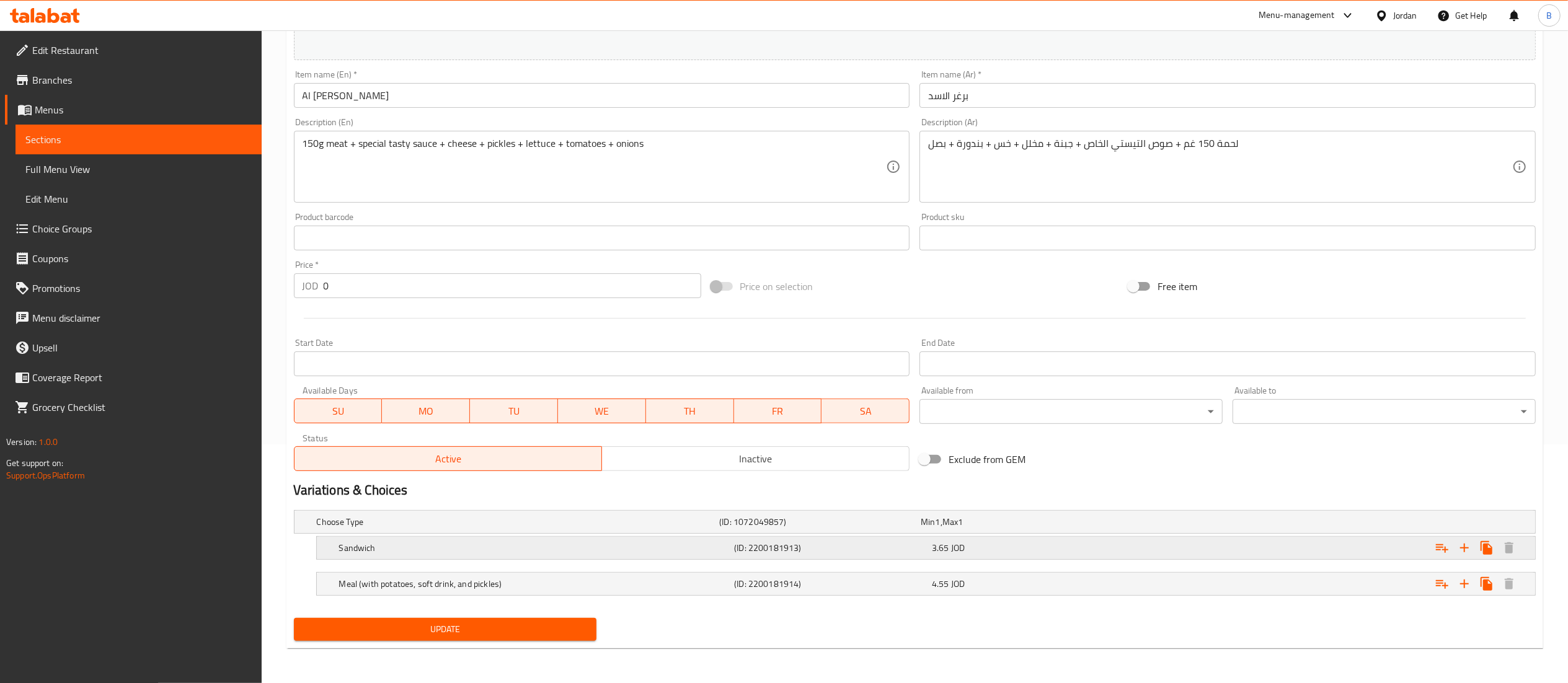
click at [951, 551] on span "JOD" at bounding box center [957, 548] width 14 height 16
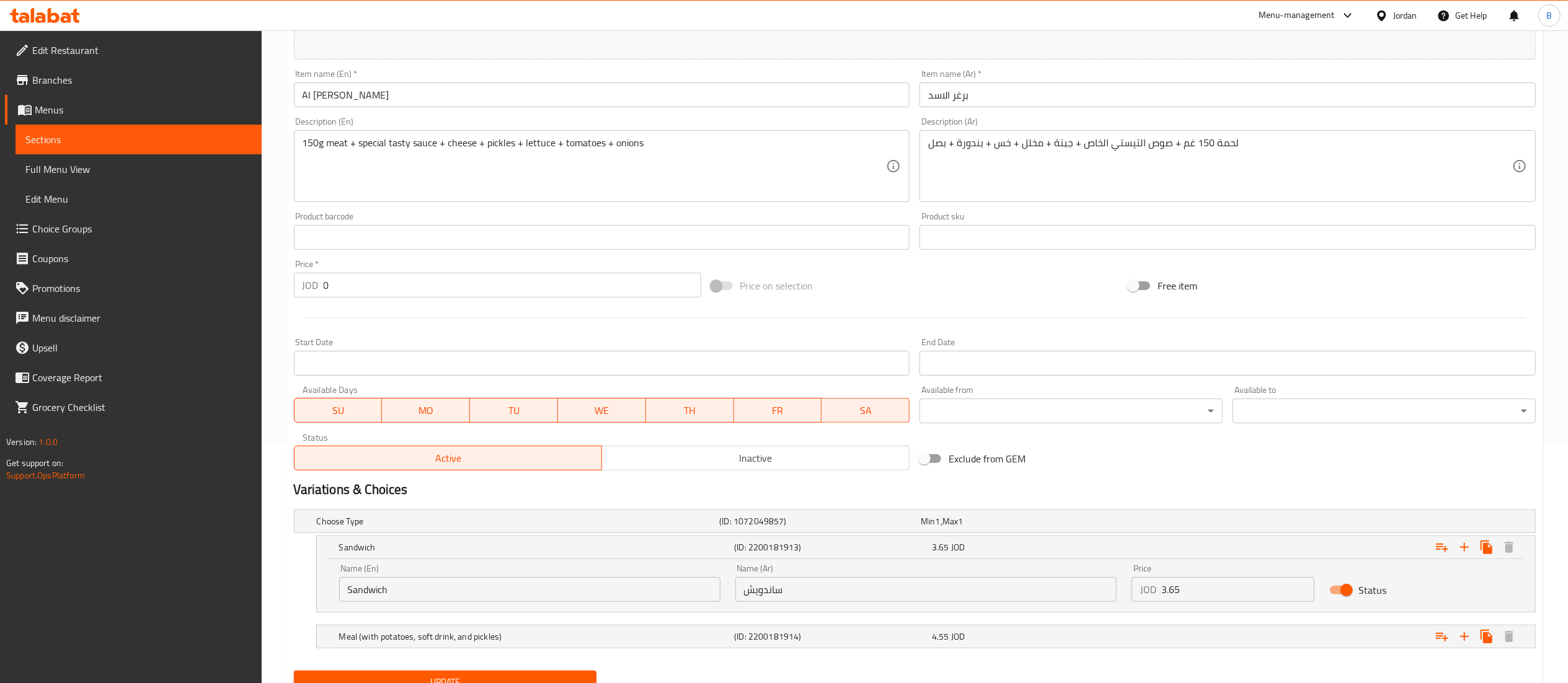
click at [1199, 584] on input "3.65" at bounding box center [1238, 589] width 154 height 24
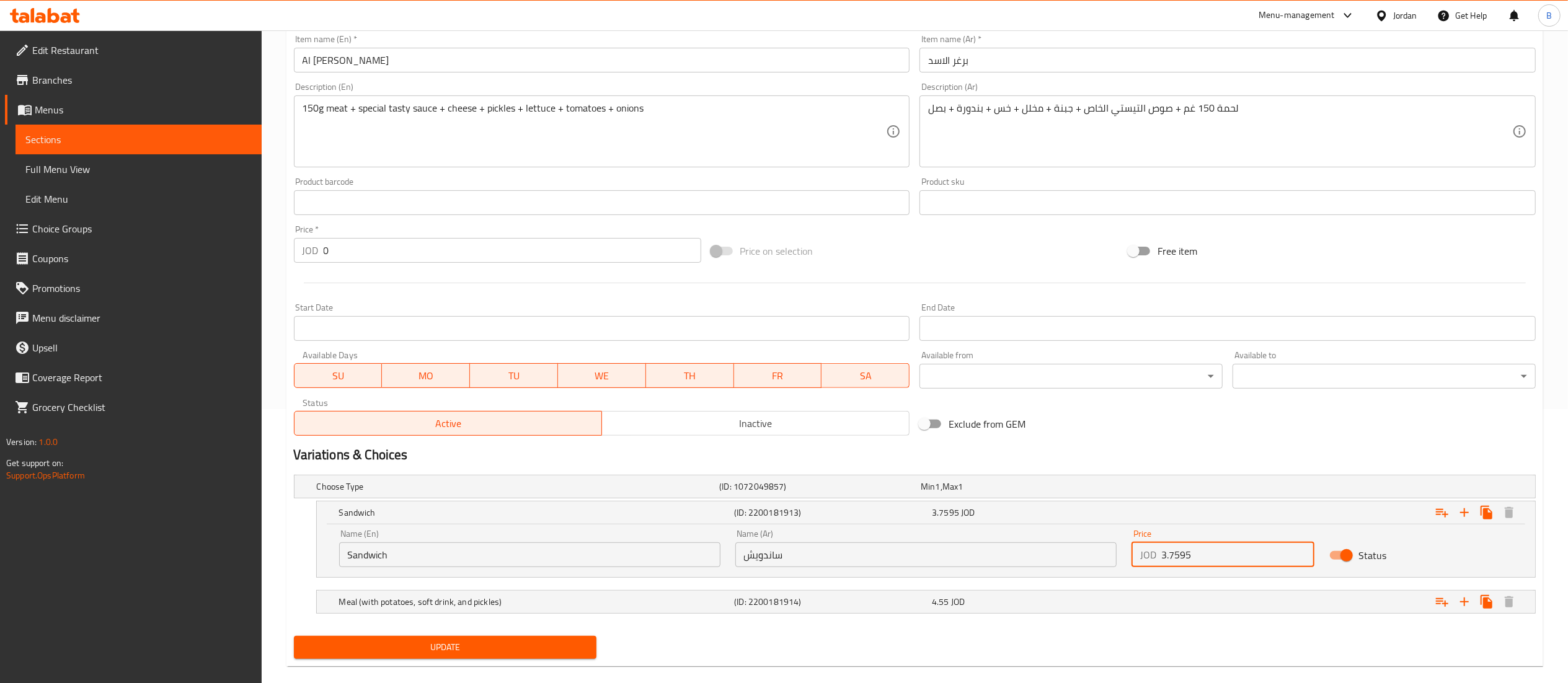
scroll to position [293, 0]
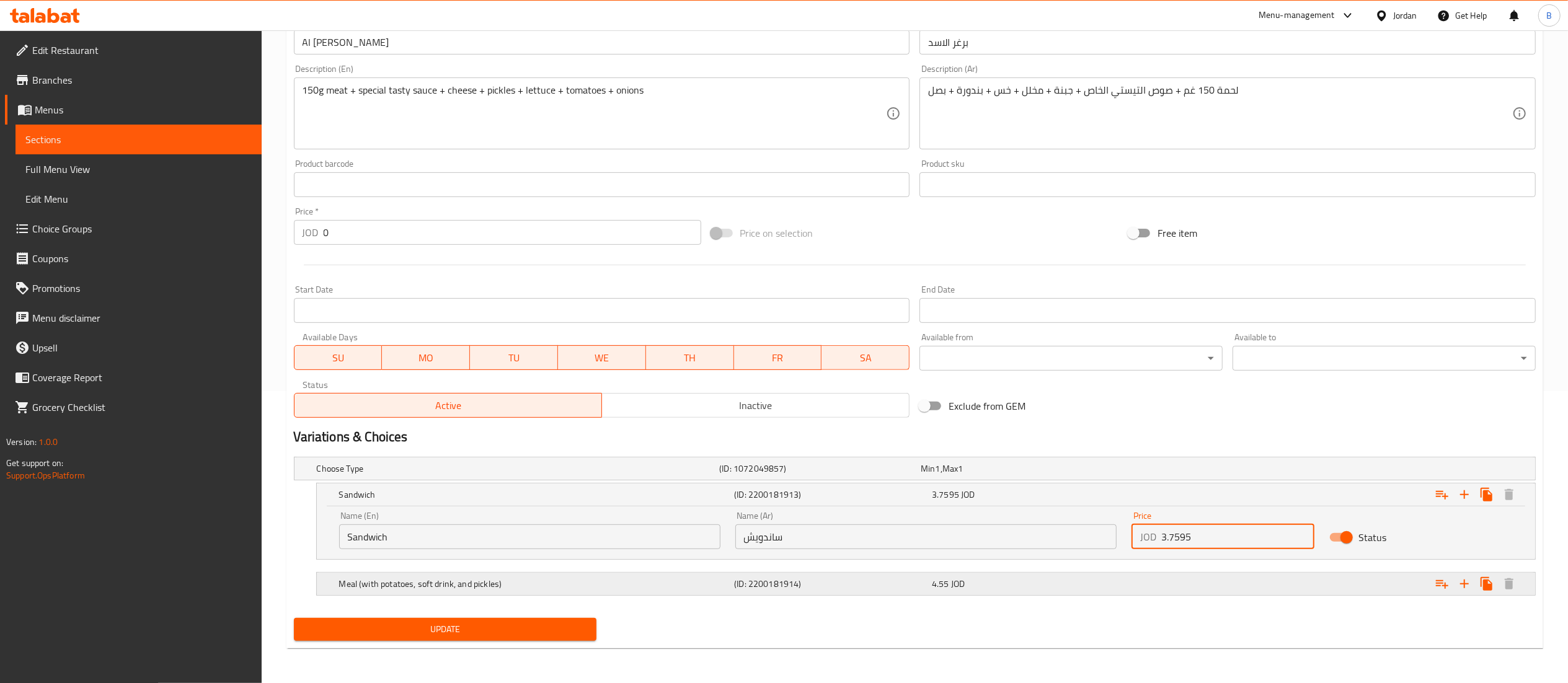
type input "3.7595"
click at [974, 589] on div "4.55 JOD" at bounding box center [1028, 583] width 193 height 12
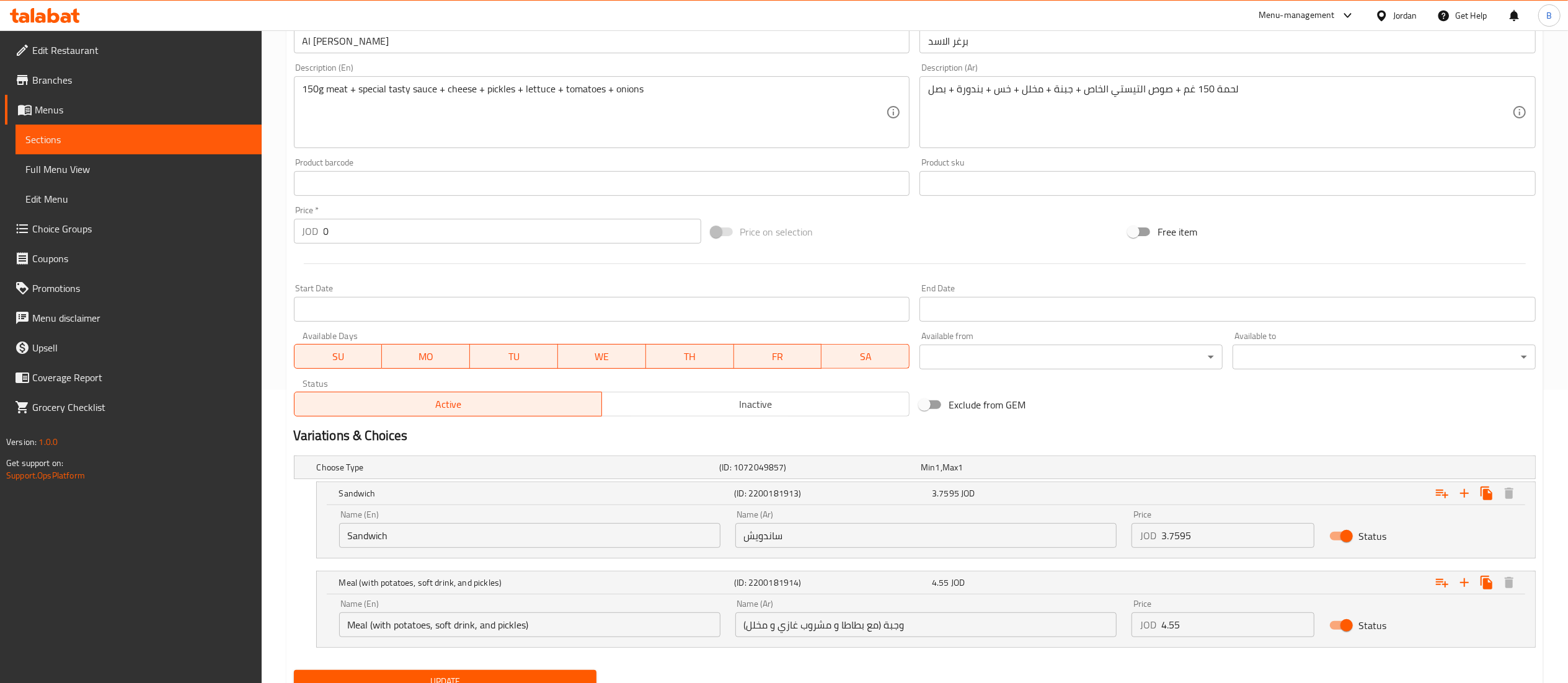
click at [1211, 627] on input "4.55" at bounding box center [1238, 625] width 154 height 24
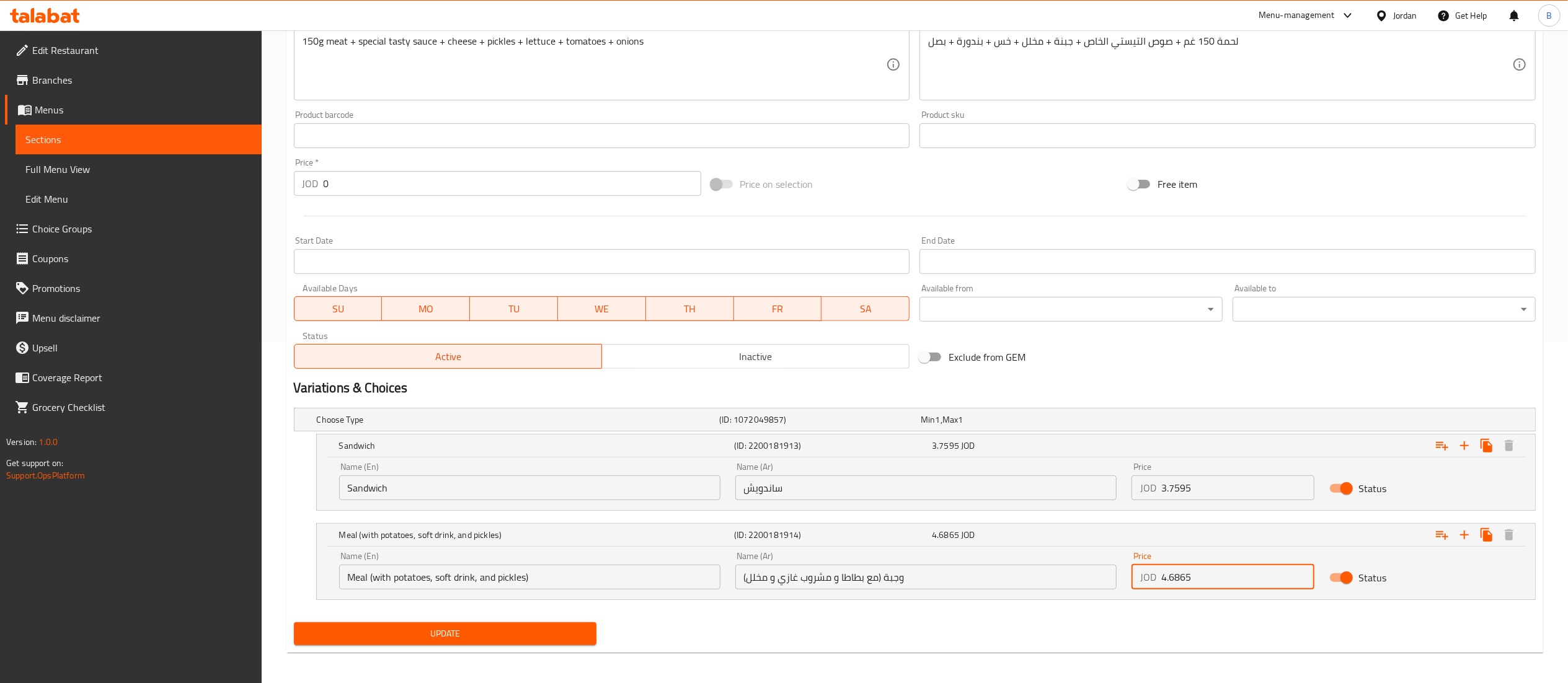
scroll to position [346, 0]
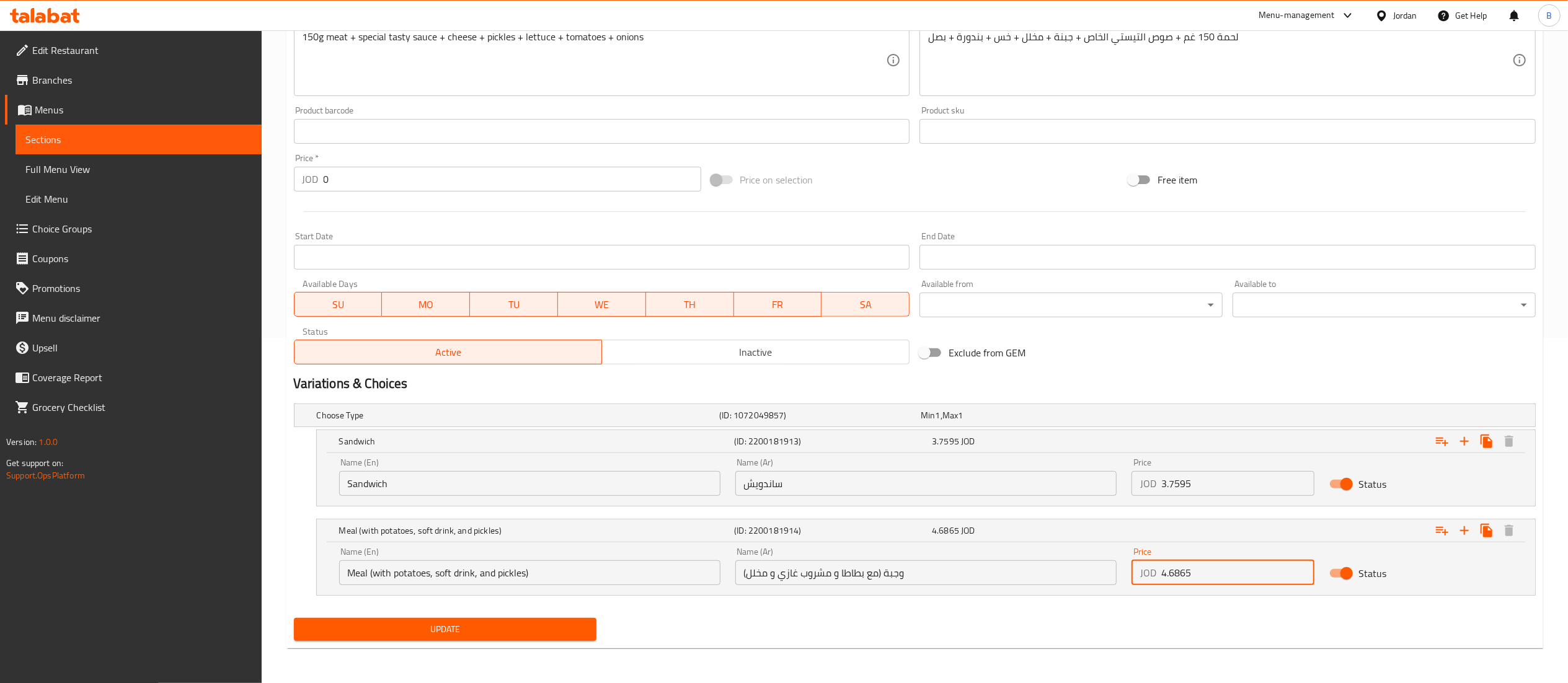
type input "4.6865"
click at [492, 617] on div "Update" at bounding box center [445, 629] width 313 height 33
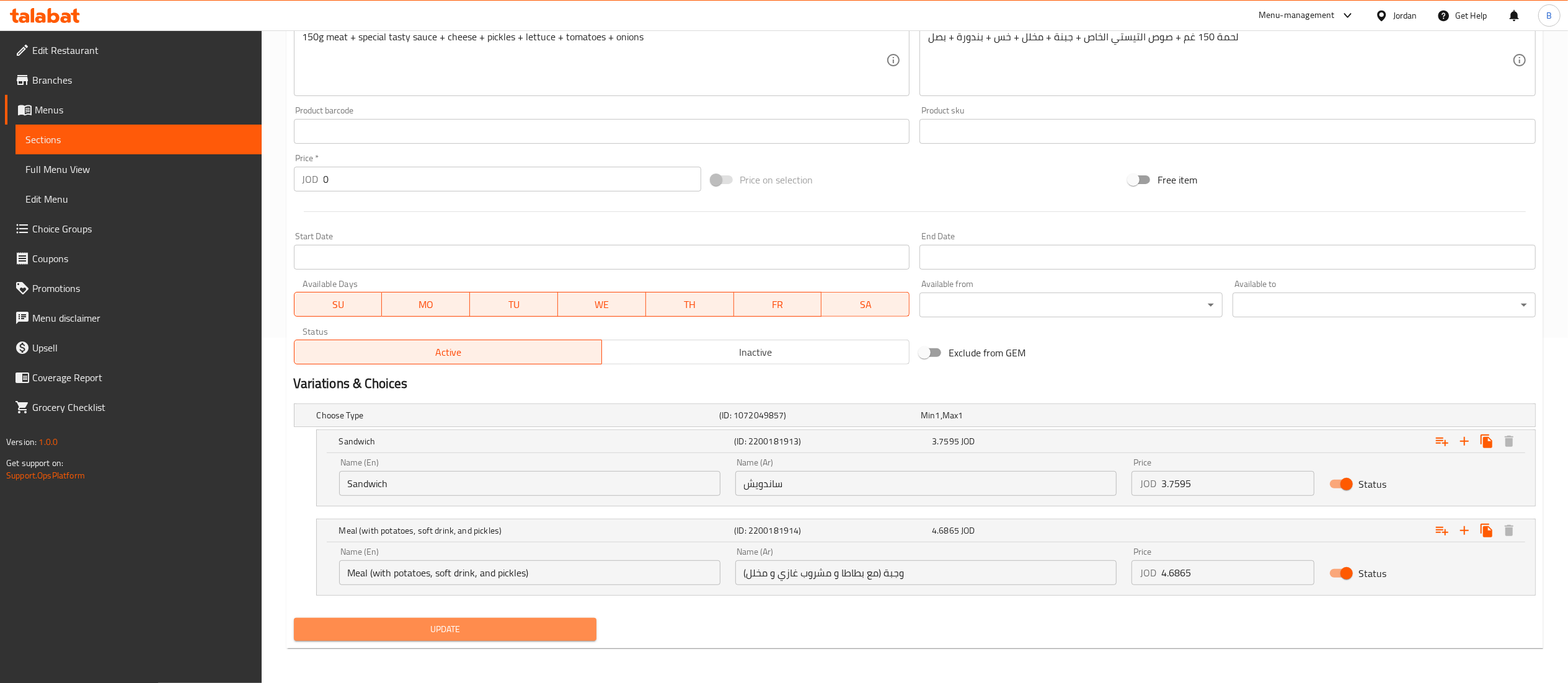
click at [497, 631] on span "Update" at bounding box center [445, 629] width 284 height 15
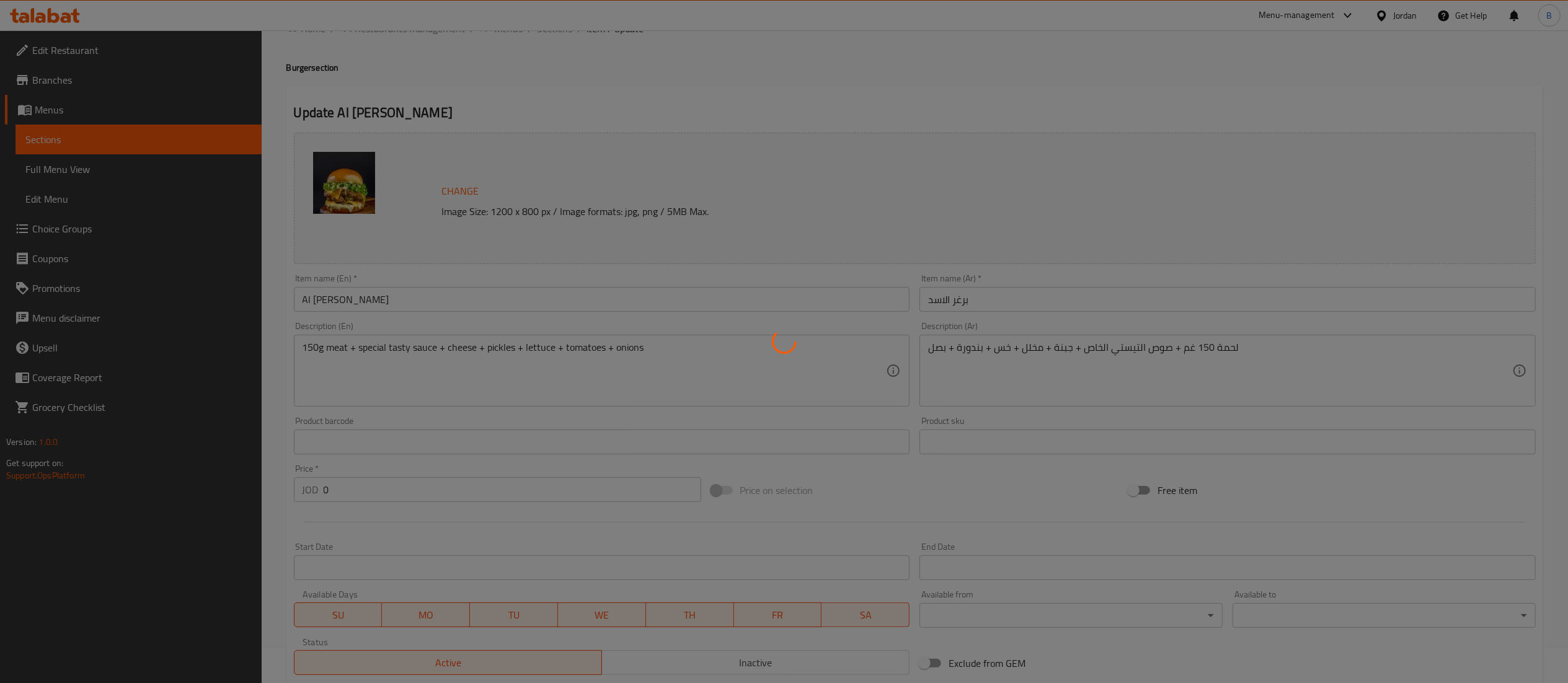
scroll to position [0, 0]
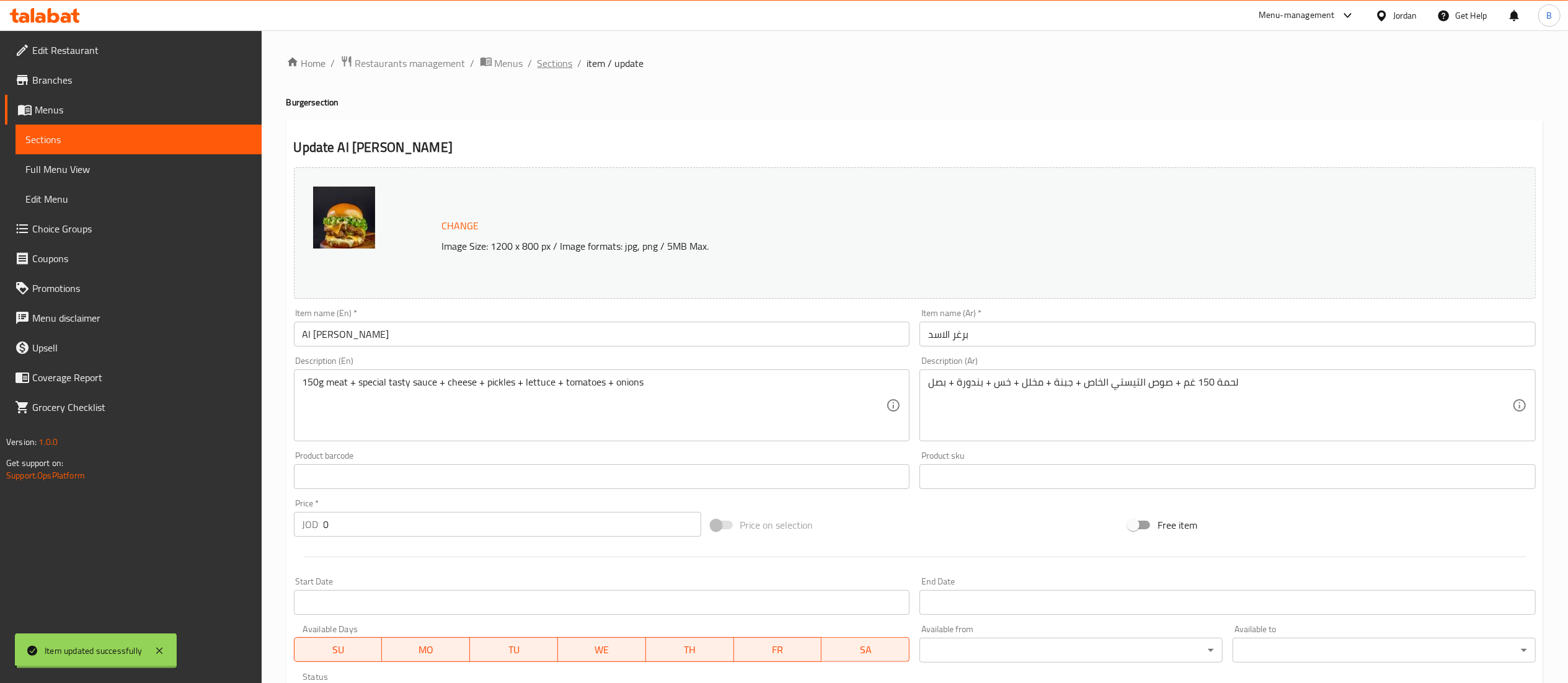
click at [556, 62] on span "Sections" at bounding box center [555, 63] width 36 height 15
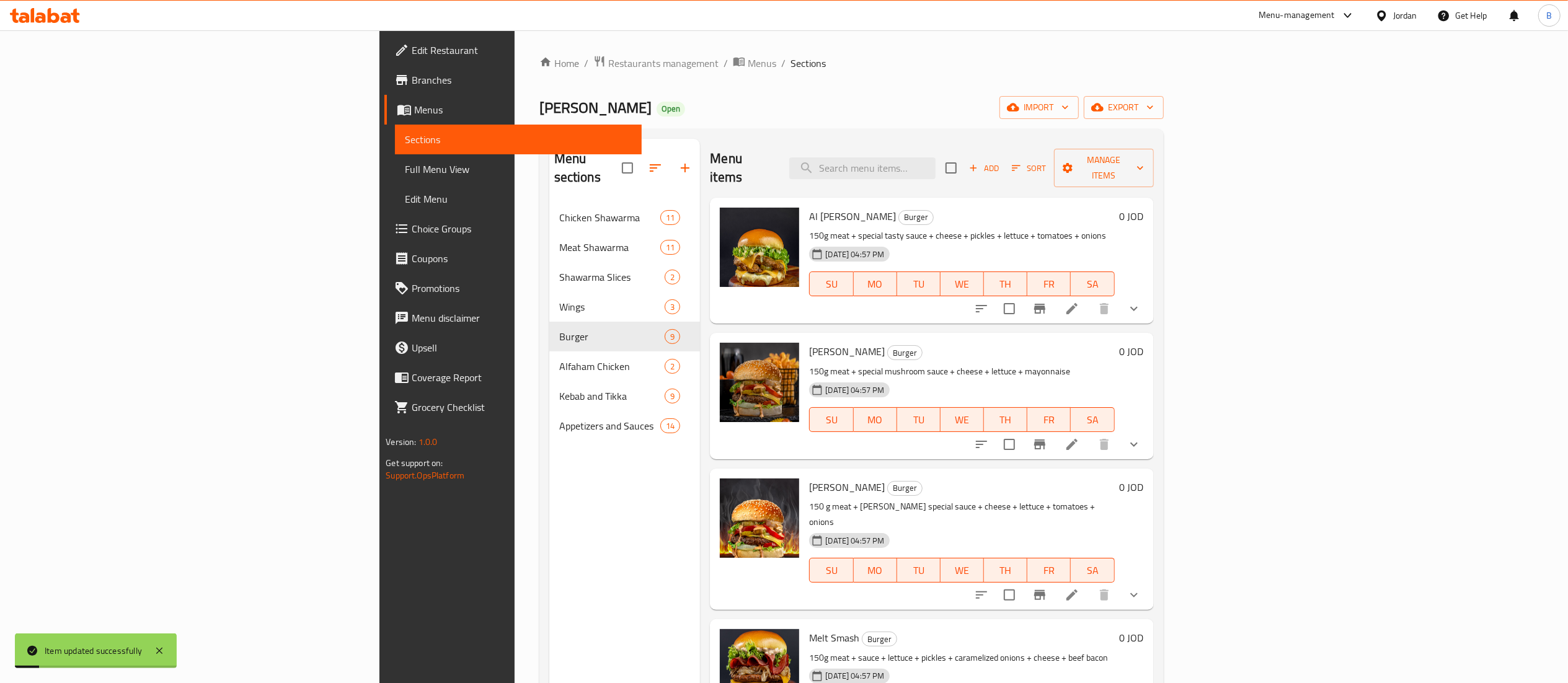
click at [1089, 435] on li at bounding box center [1072, 444] width 35 height 23
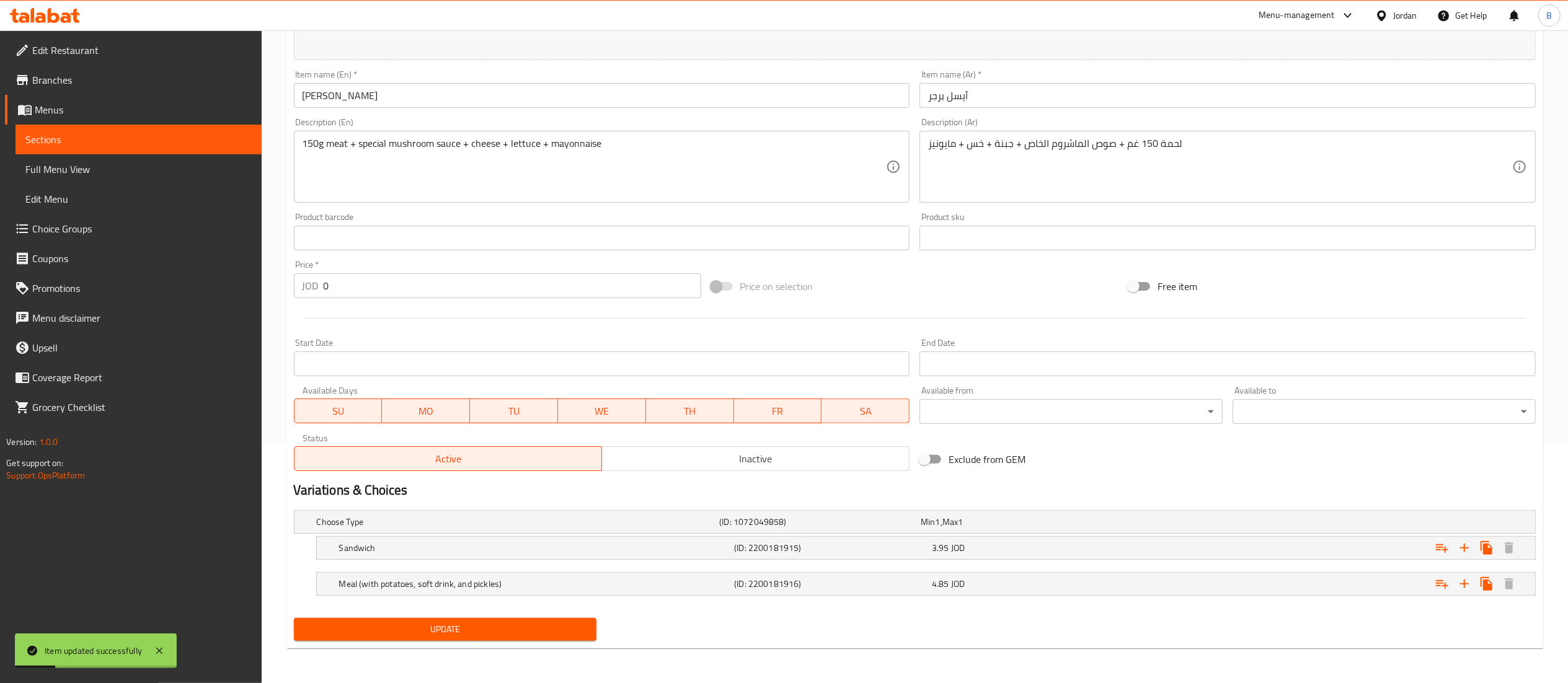
scroll to position [240, 0]
click at [973, 546] on div "3.95 JOD" at bounding box center [1028, 548] width 193 height 12
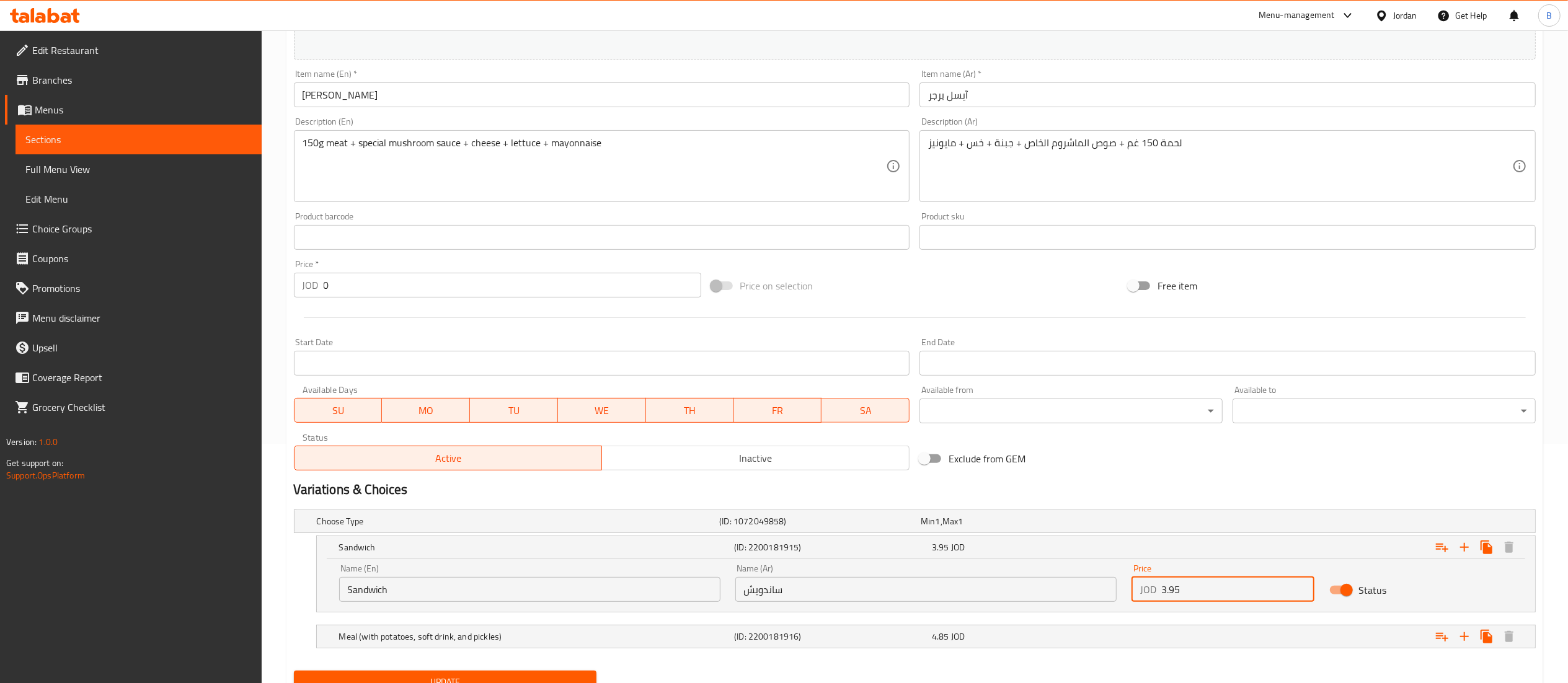
drag, startPoint x: 1204, startPoint y: 587, endPoint x: 910, endPoint y: 585, distance: 294.0
click at [948, 586] on div "Name (En) Sandwich Name (En) Name (Ar) ساندويش Name (Ar) Price JOD 3.95 Price S…" at bounding box center [925, 583] width 1188 height 53
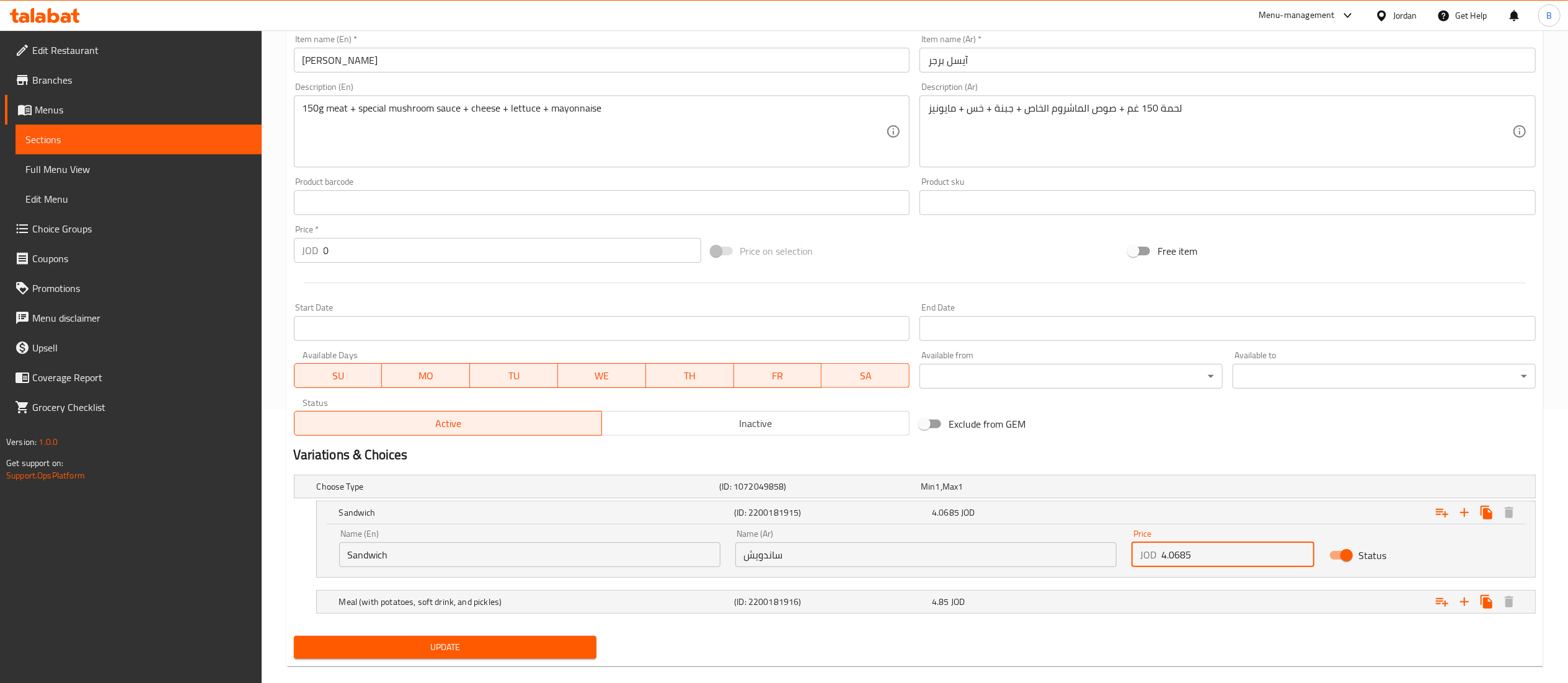
scroll to position [293, 0]
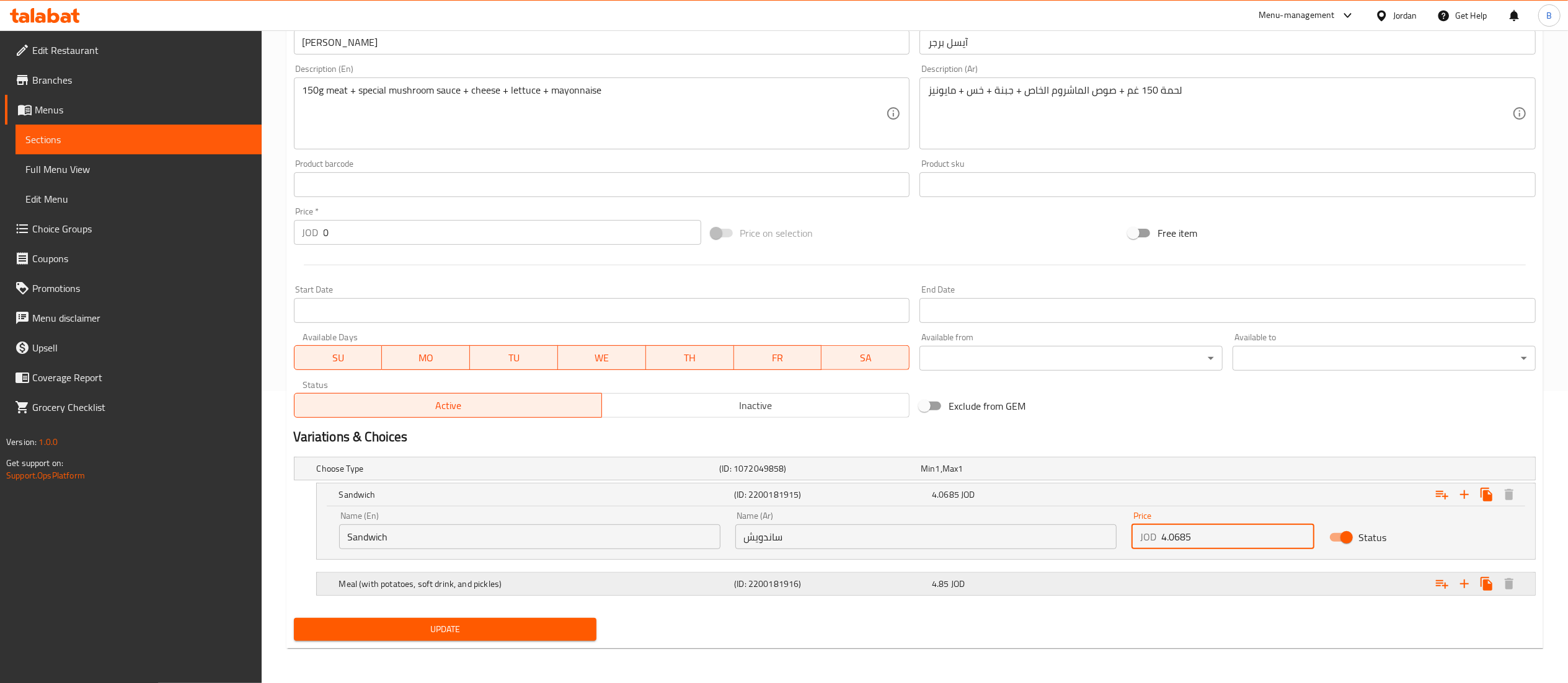
type input "4.0685"
click at [968, 582] on div "4.85 JOD" at bounding box center [1028, 583] width 193 height 12
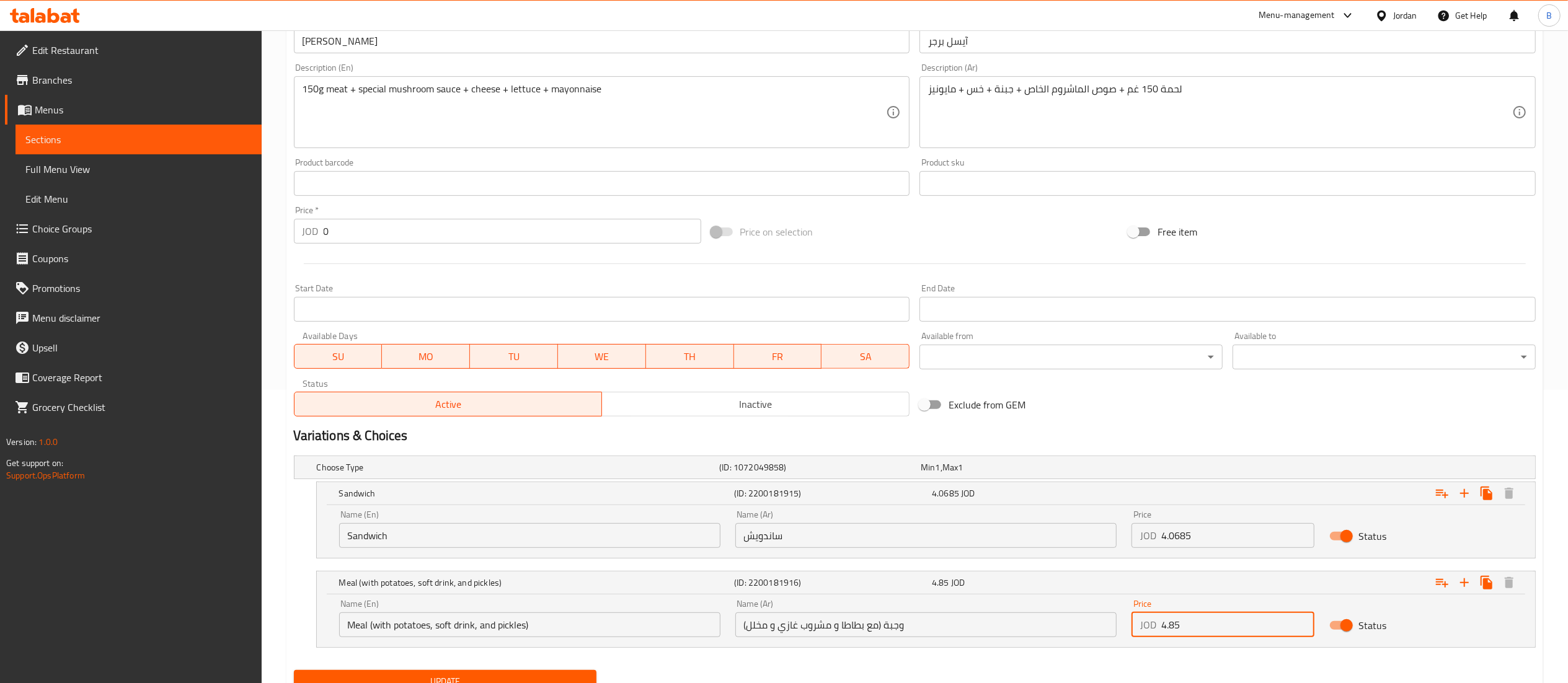
click at [1252, 637] on input "4.85" at bounding box center [1238, 625] width 154 height 24
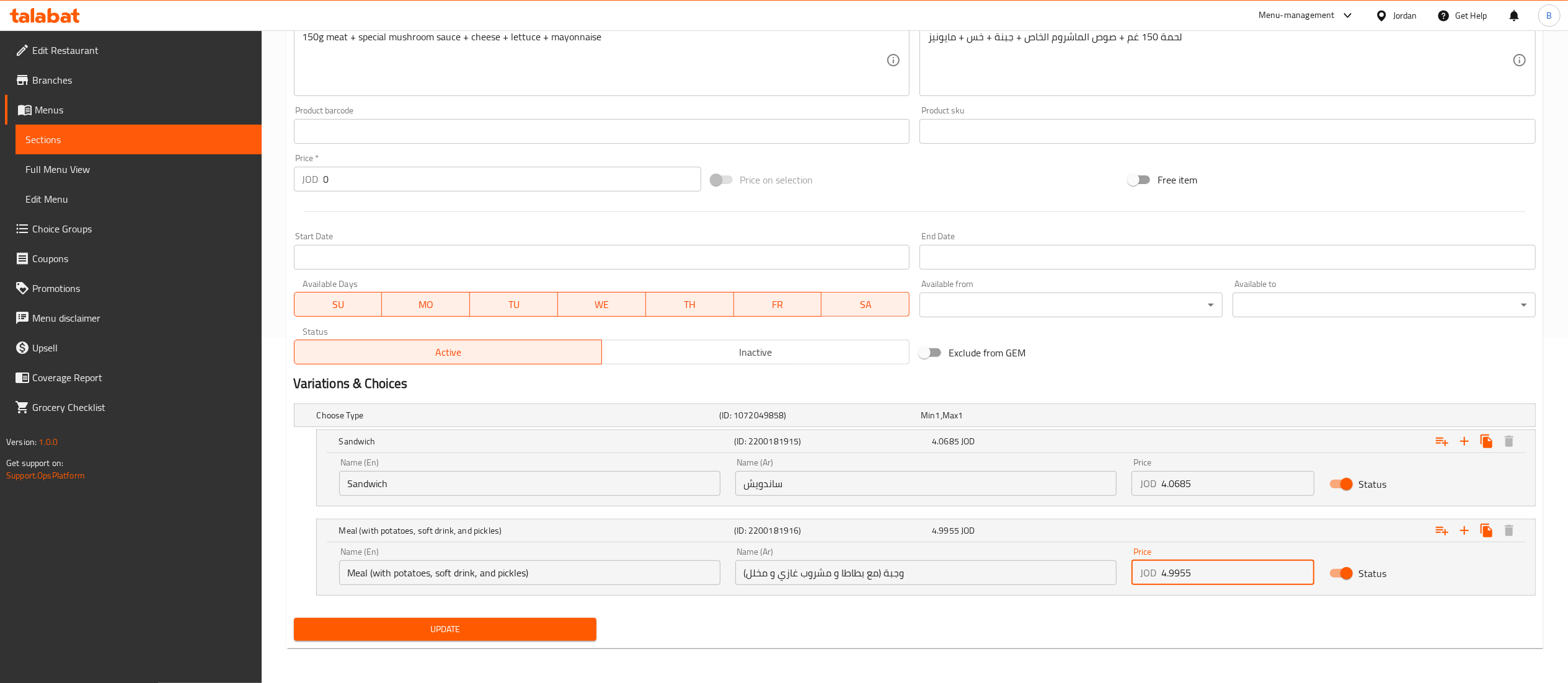
scroll to position [346, 0]
type input "4.9955"
click at [586, 628] on button "Update" at bounding box center [445, 629] width 303 height 23
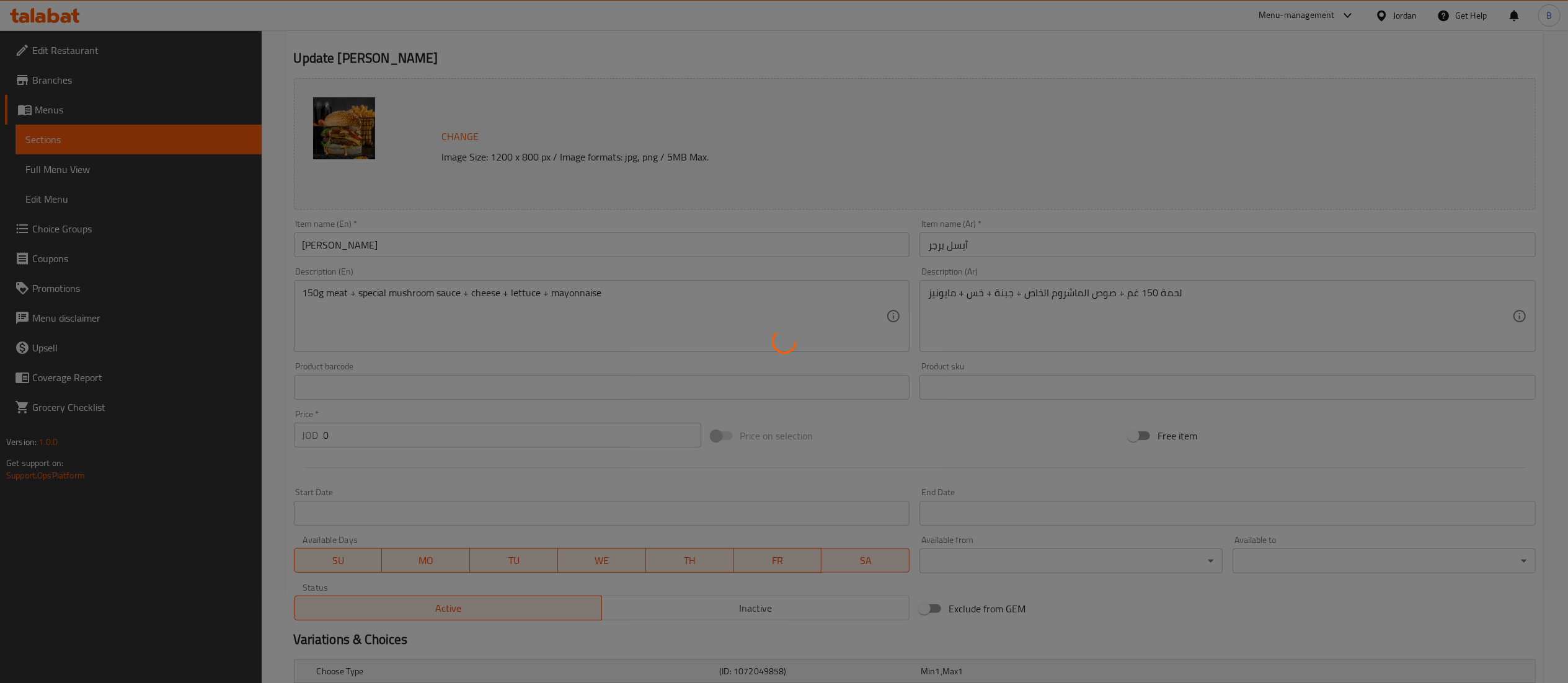
scroll to position [0, 0]
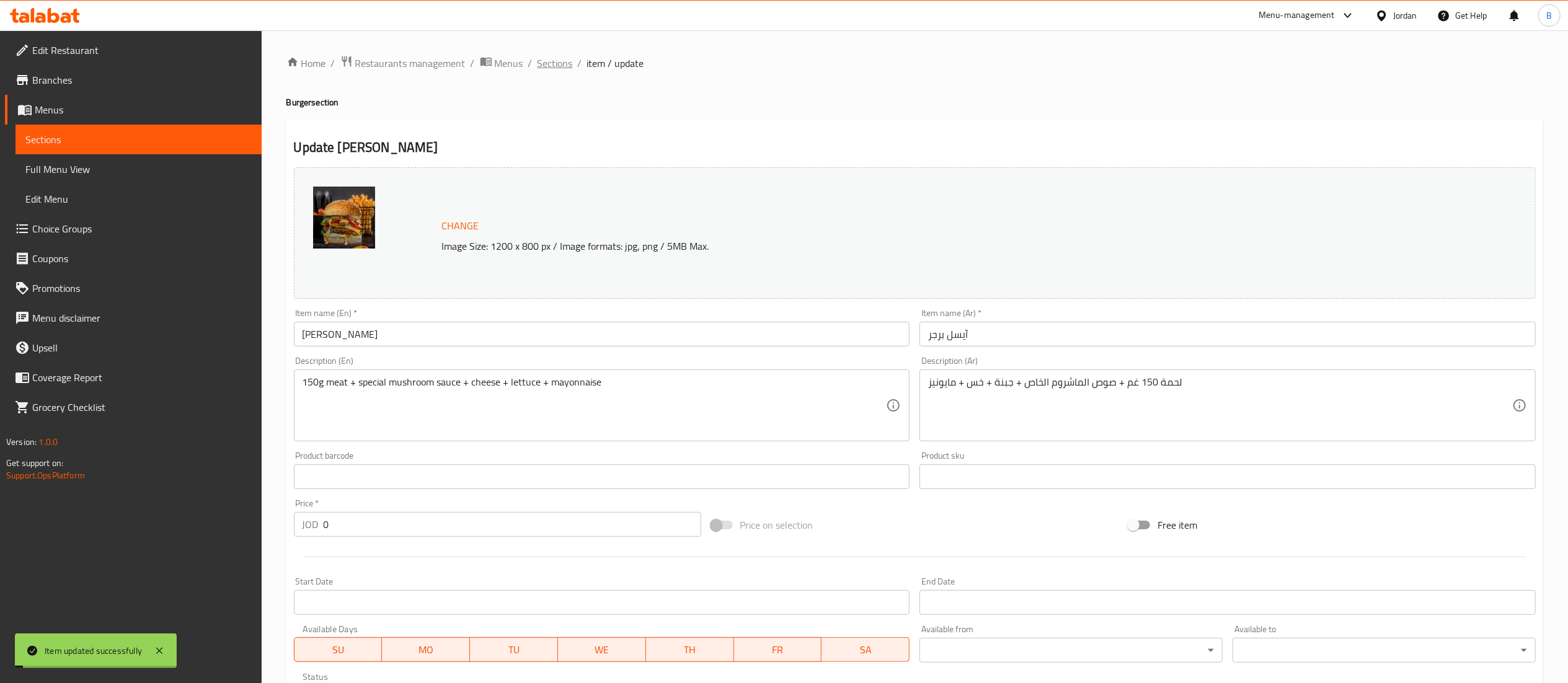
click at [553, 64] on span "Sections" at bounding box center [555, 63] width 36 height 15
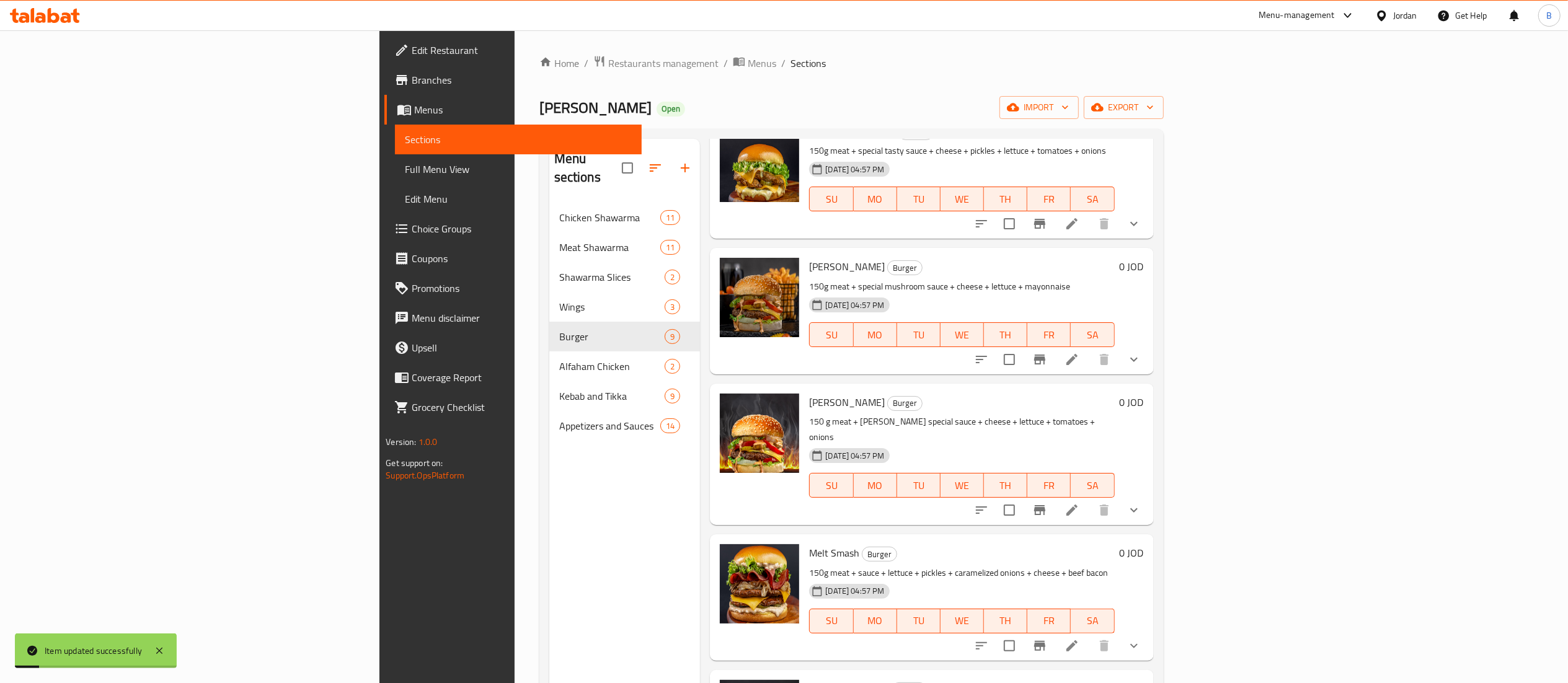
scroll to position [124, 0]
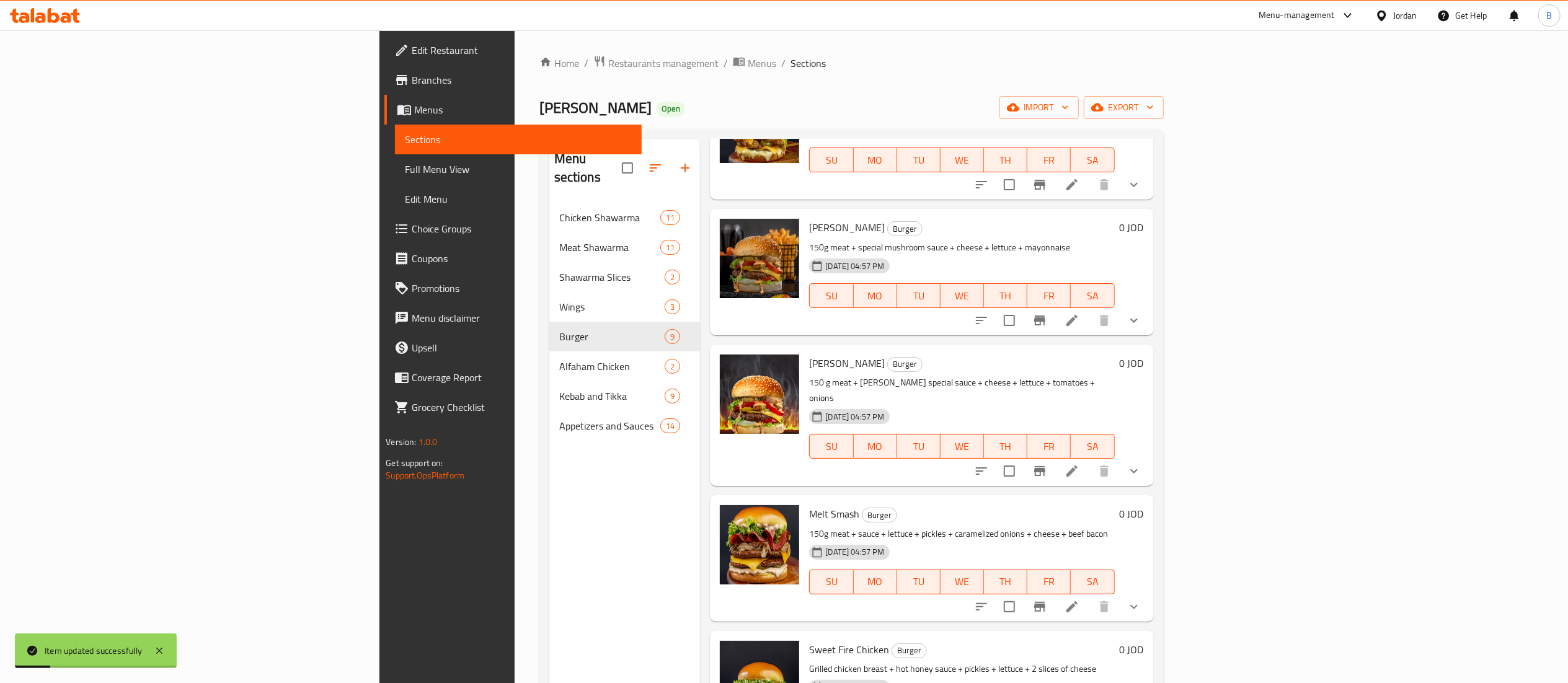
click at [1079, 464] on icon at bounding box center [1072, 472] width 15 height 15
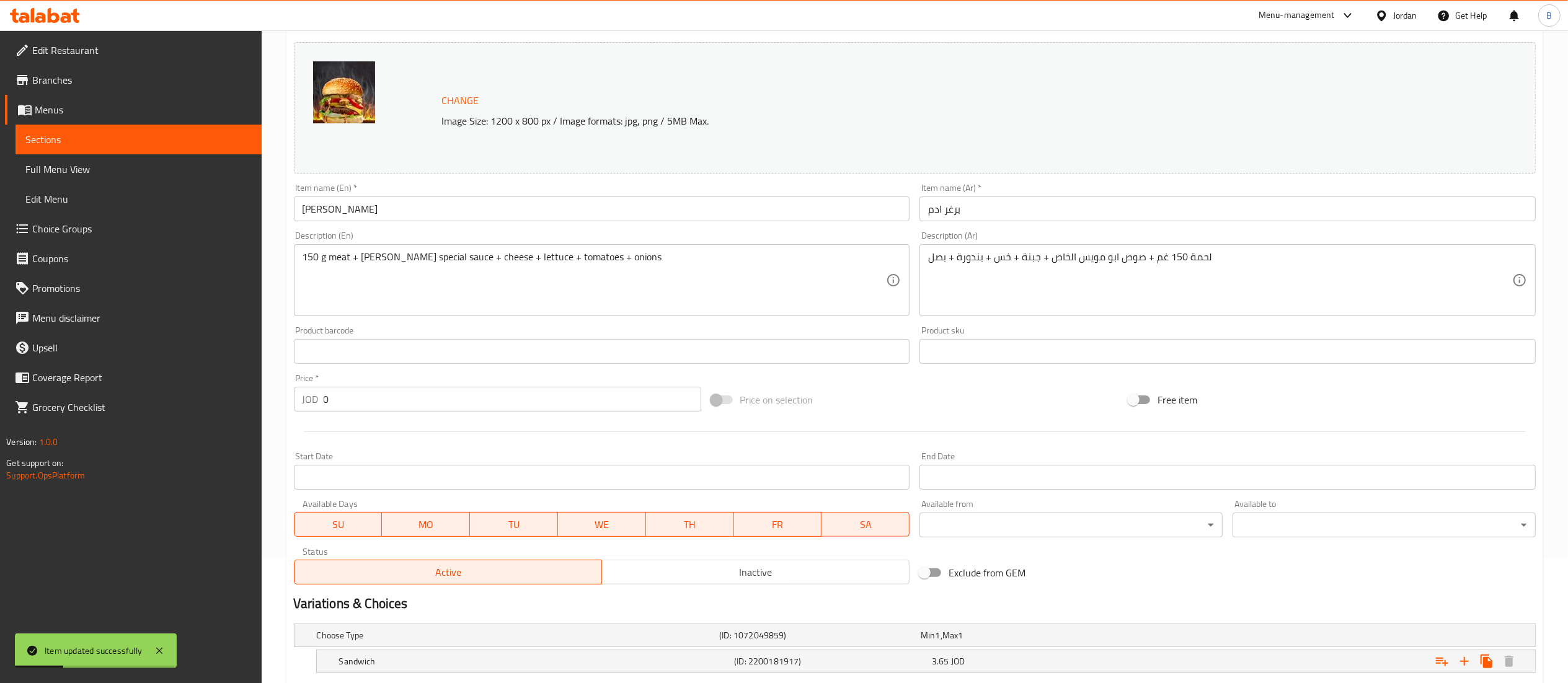
scroll to position [240, 0]
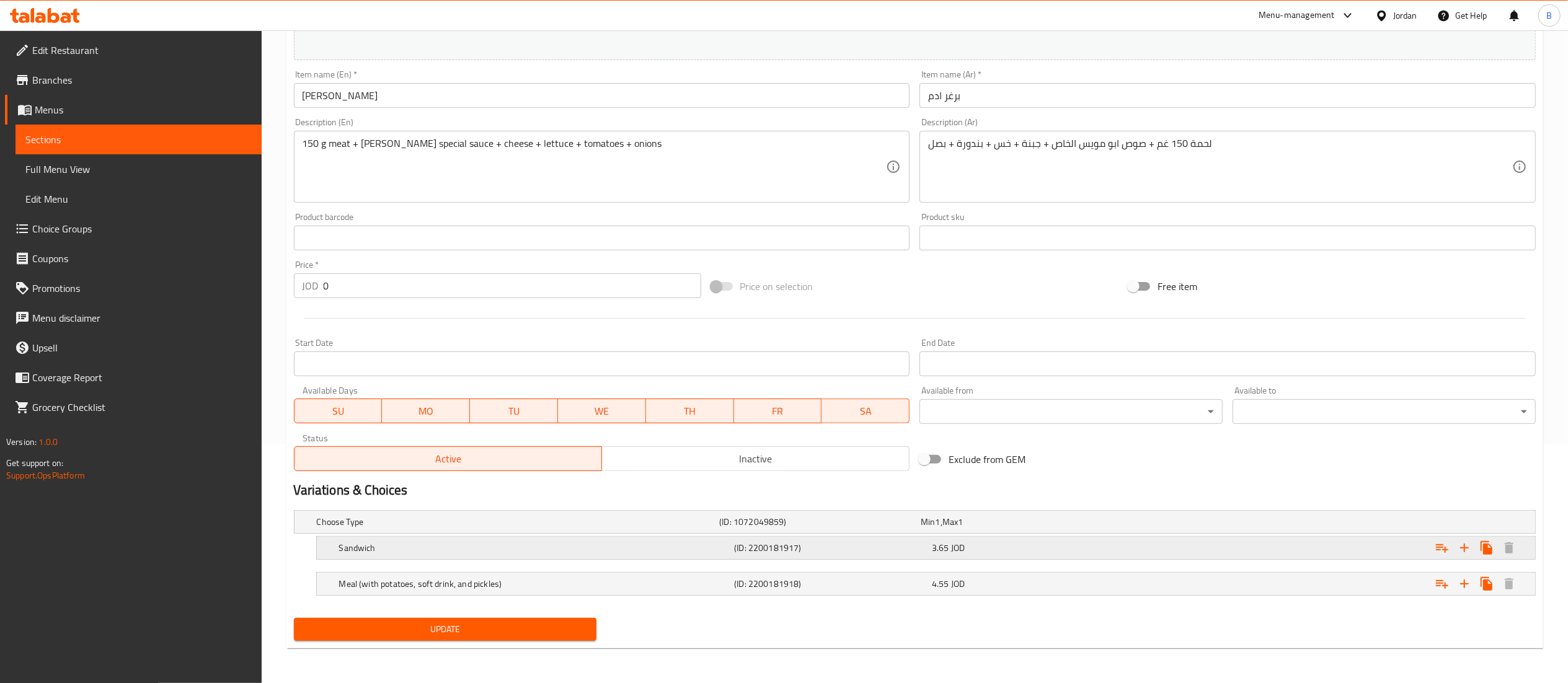
click at [964, 555] on span "JOD" at bounding box center [957, 548] width 14 height 16
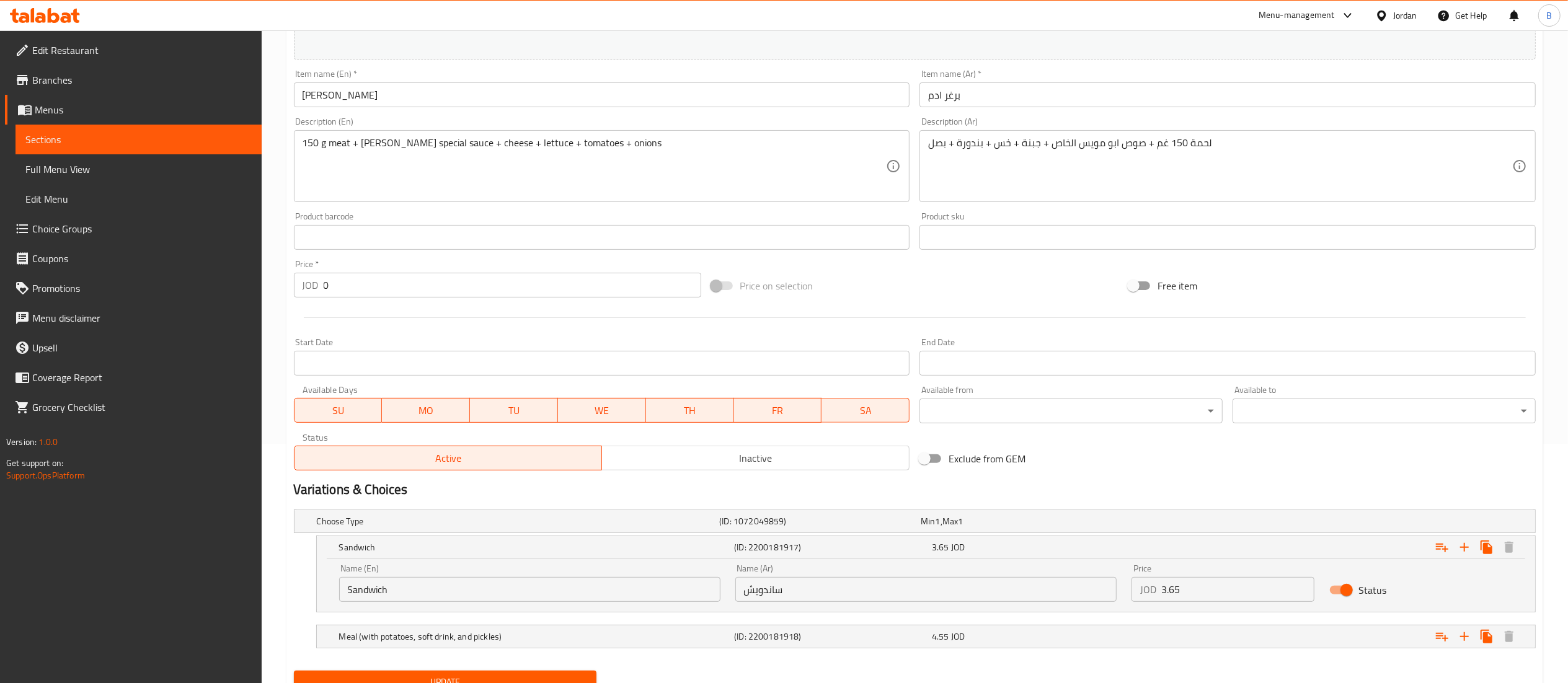
click at [1199, 585] on input "3.65" at bounding box center [1238, 589] width 154 height 24
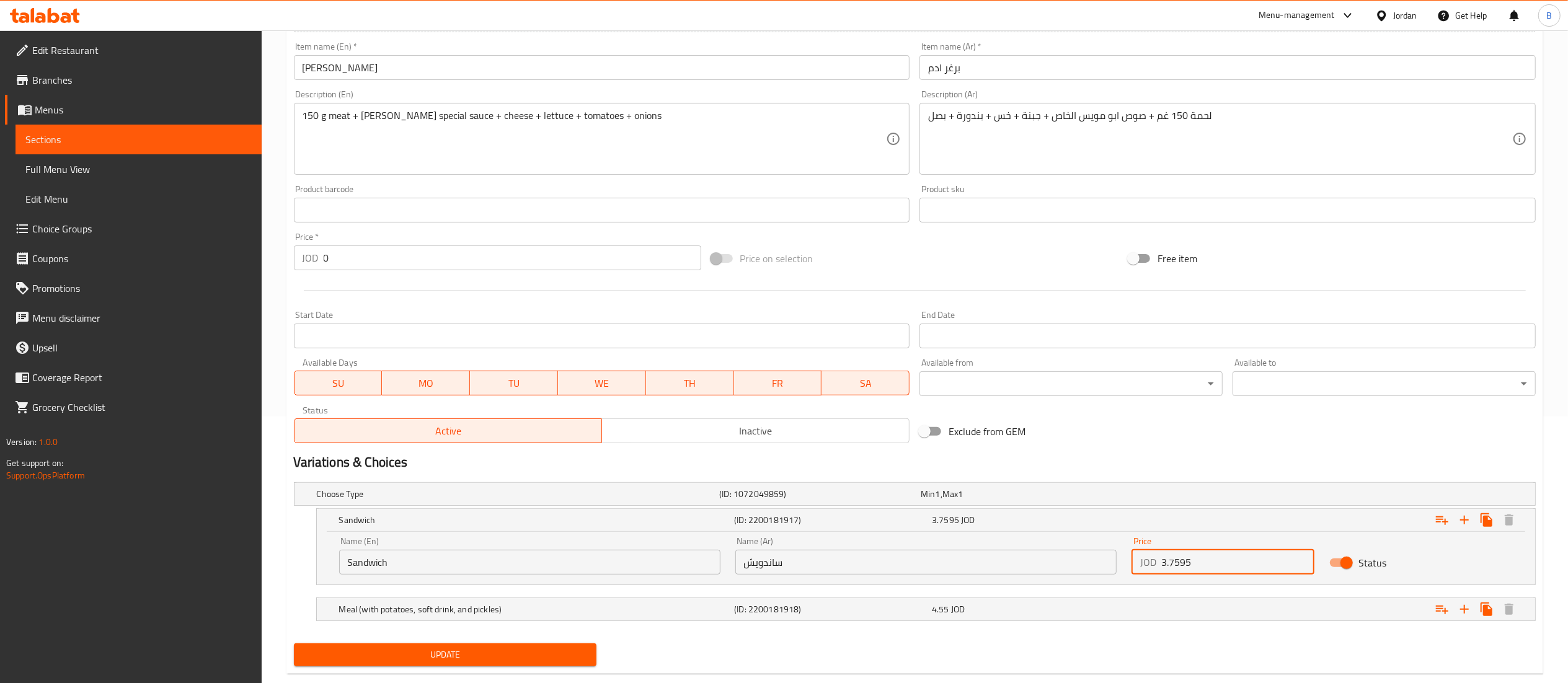
scroll to position [293, 0]
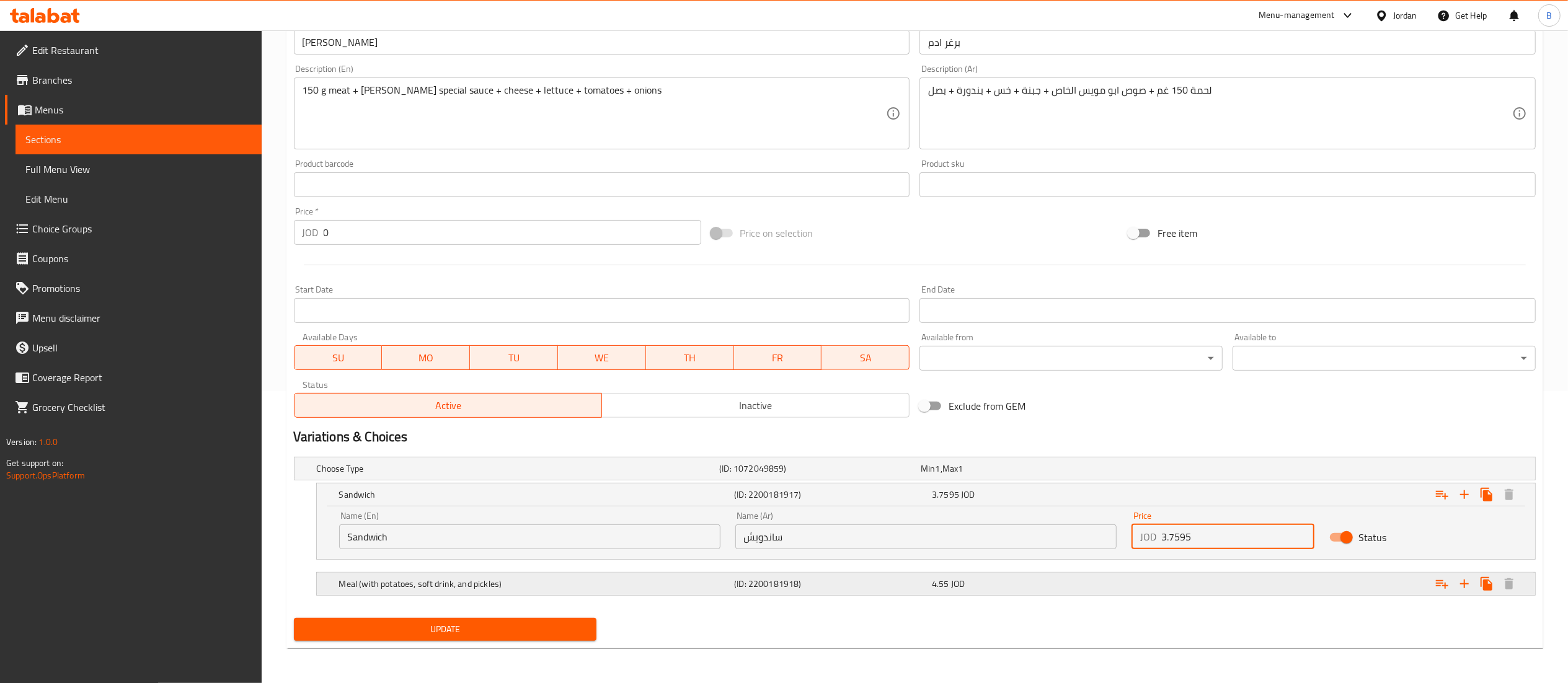
type input "3.7595"
click at [1003, 570] on div "Meal (with potatoes, soft drink, and pickles) (ID: 2200181918) 4.55 JOD" at bounding box center [929, 583] width 1186 height 27
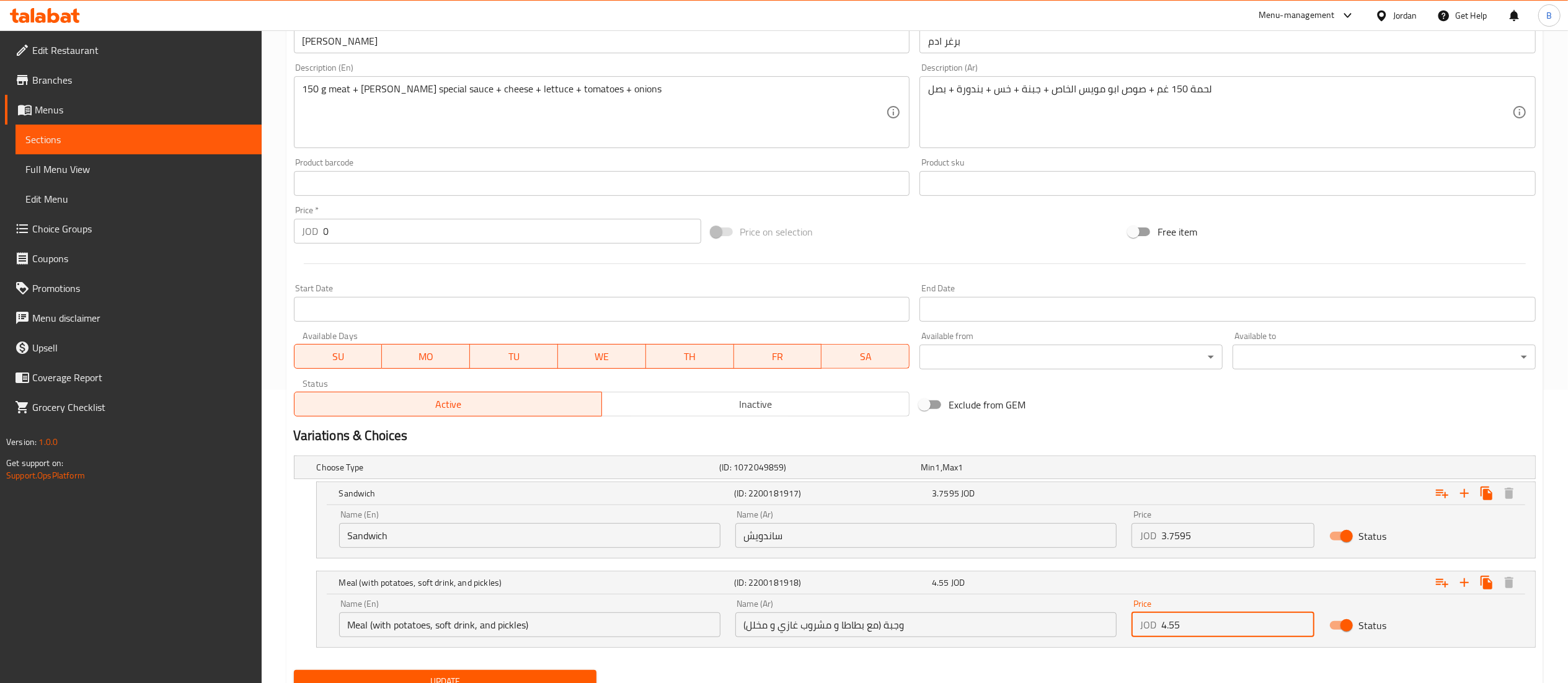
click at [1219, 623] on input "4.55" at bounding box center [1238, 625] width 154 height 24
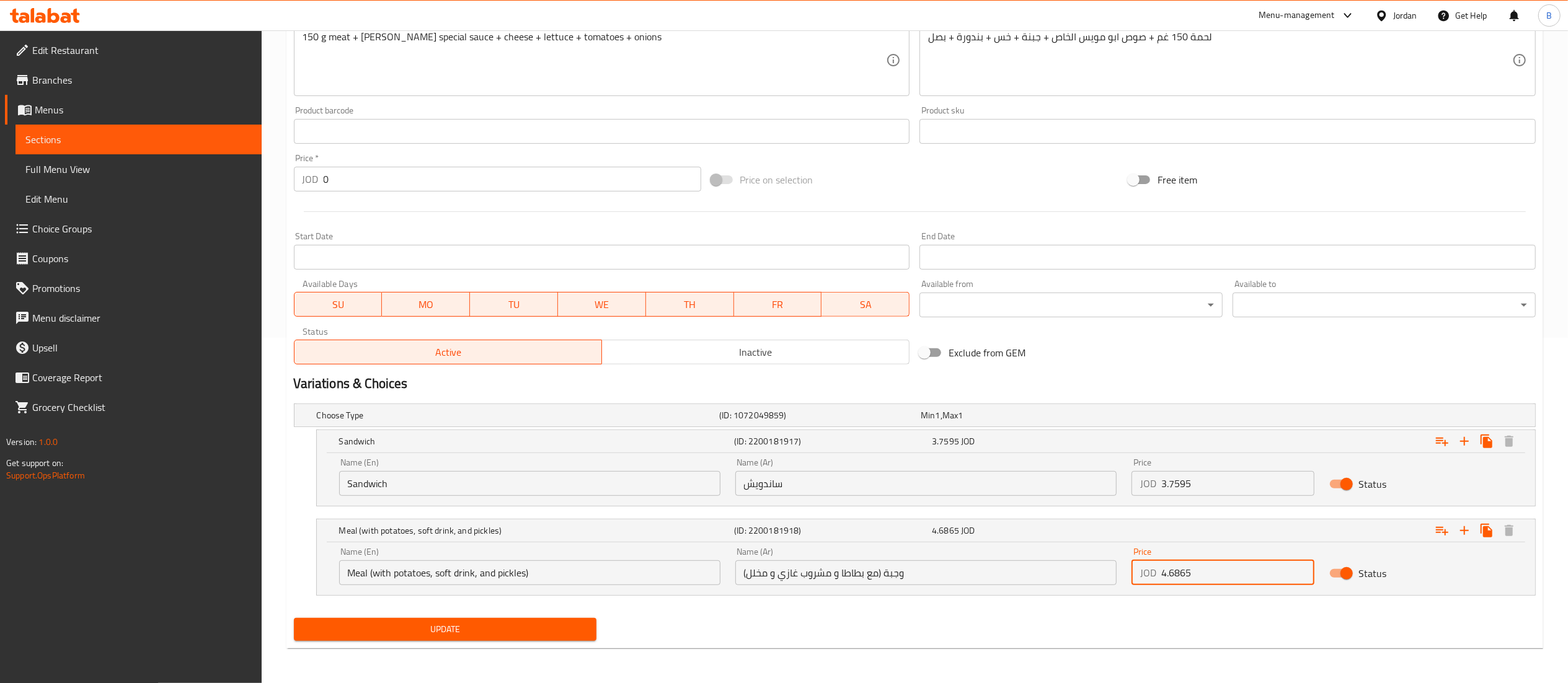
type input "4.6865"
click at [447, 629] on span "Update" at bounding box center [445, 629] width 284 height 15
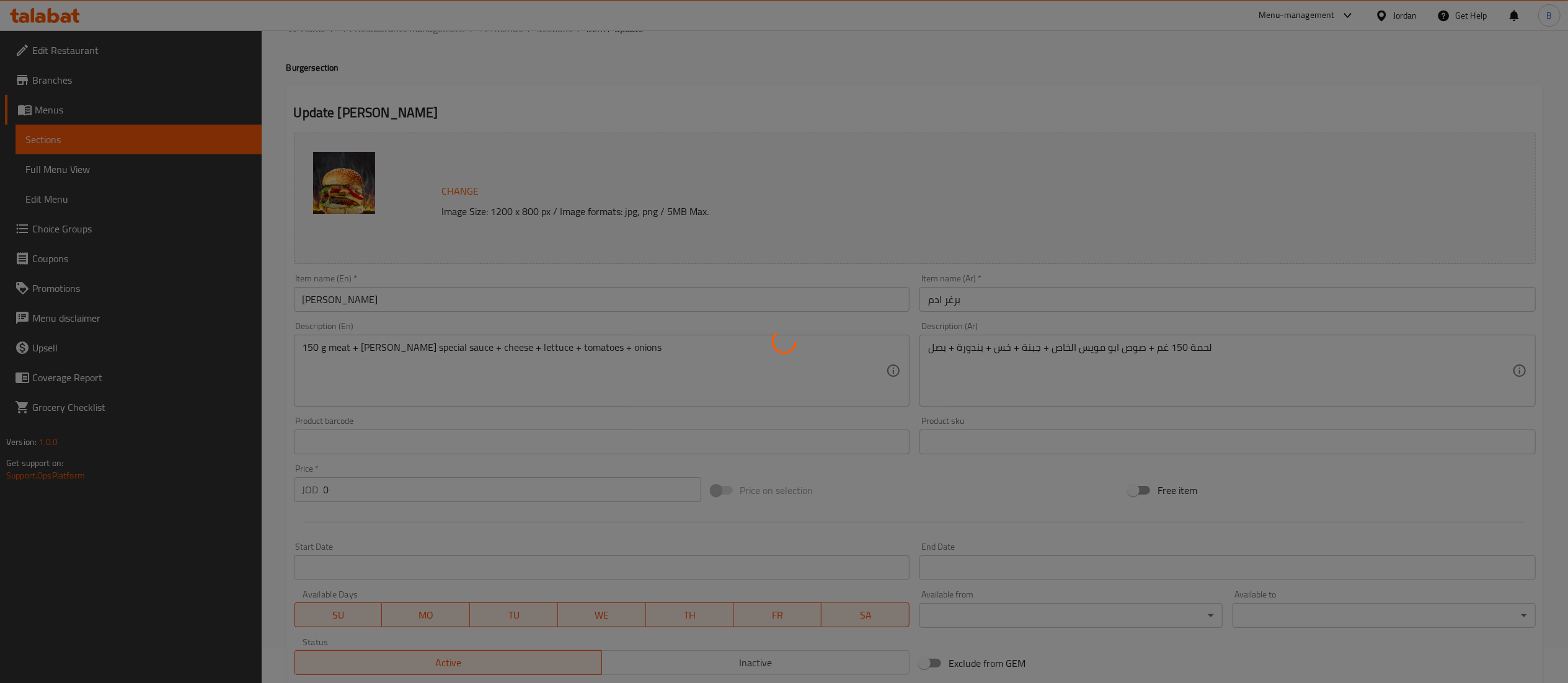
scroll to position [0, 0]
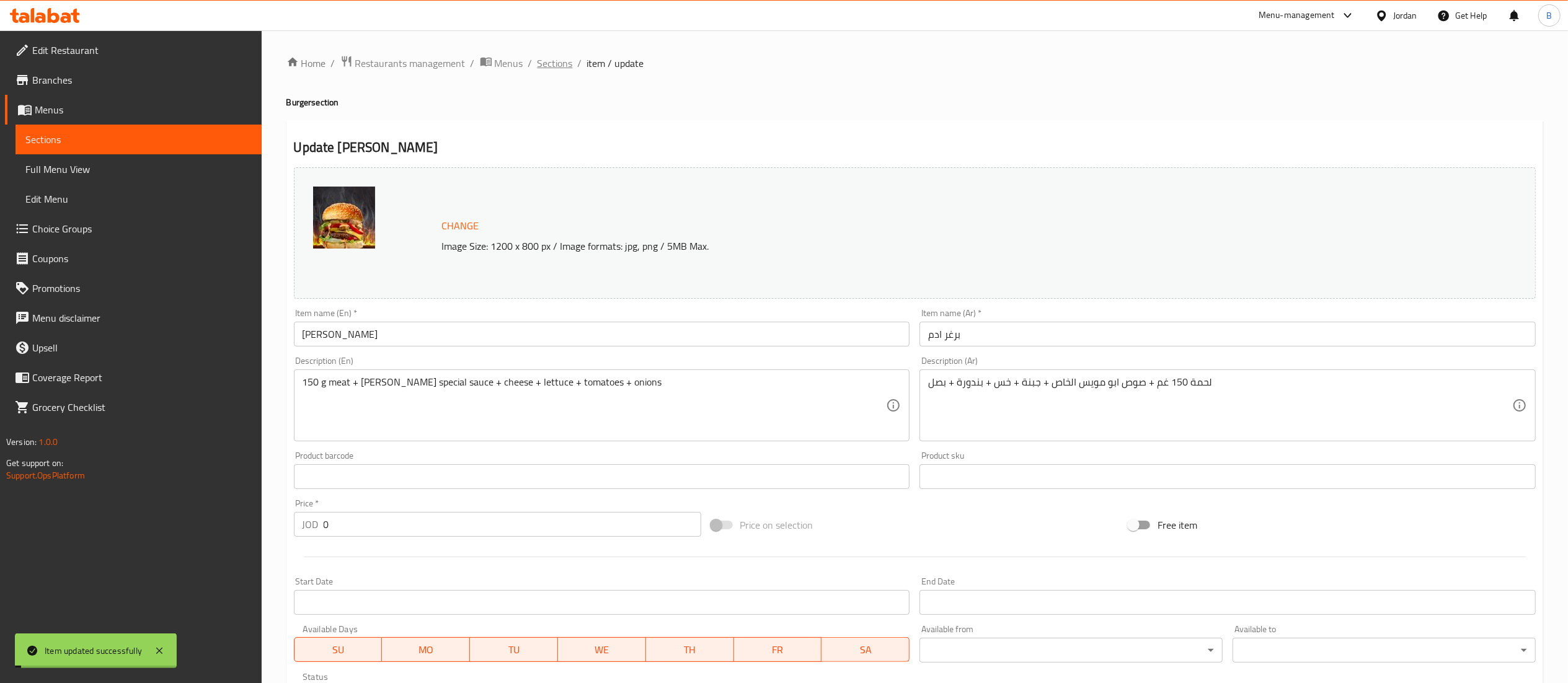
click at [564, 67] on span "Sections" at bounding box center [555, 63] width 36 height 15
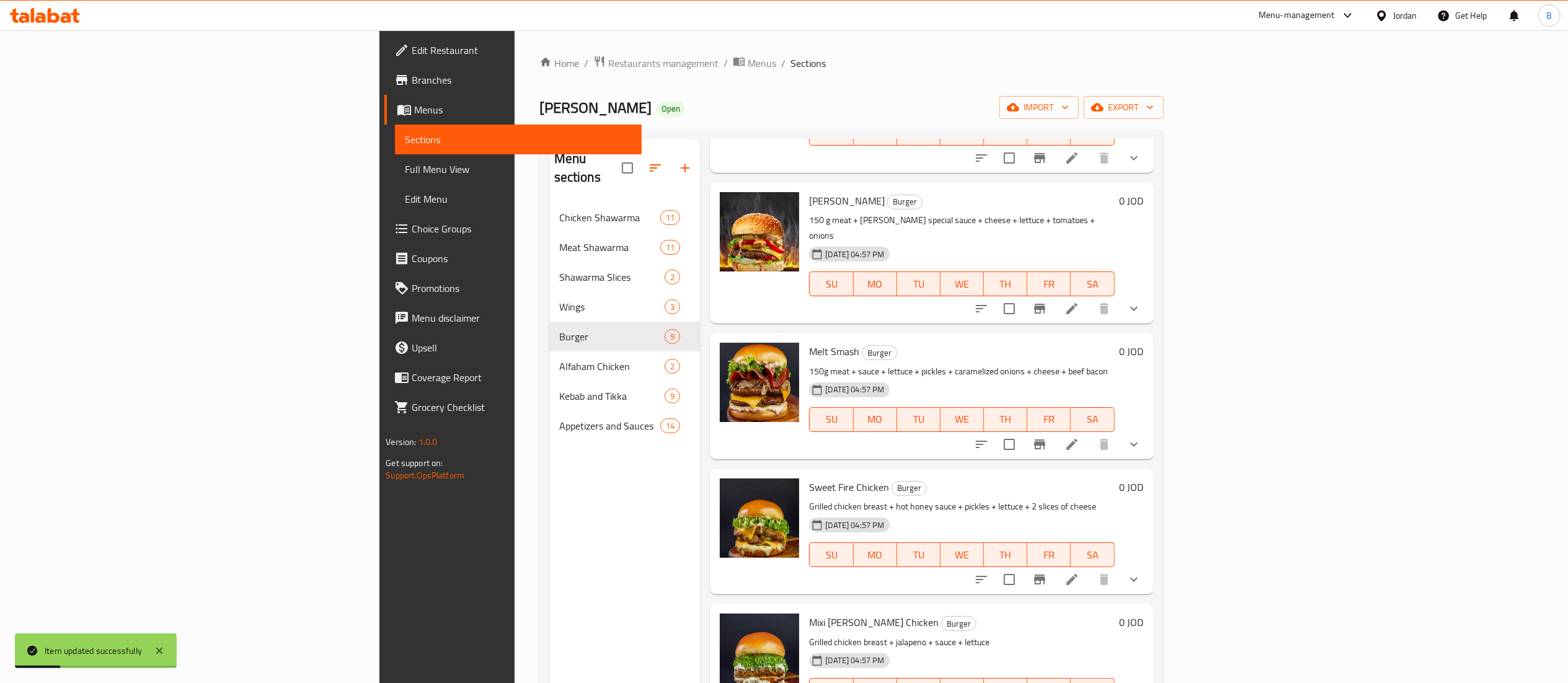
scroll to position [248, 0]
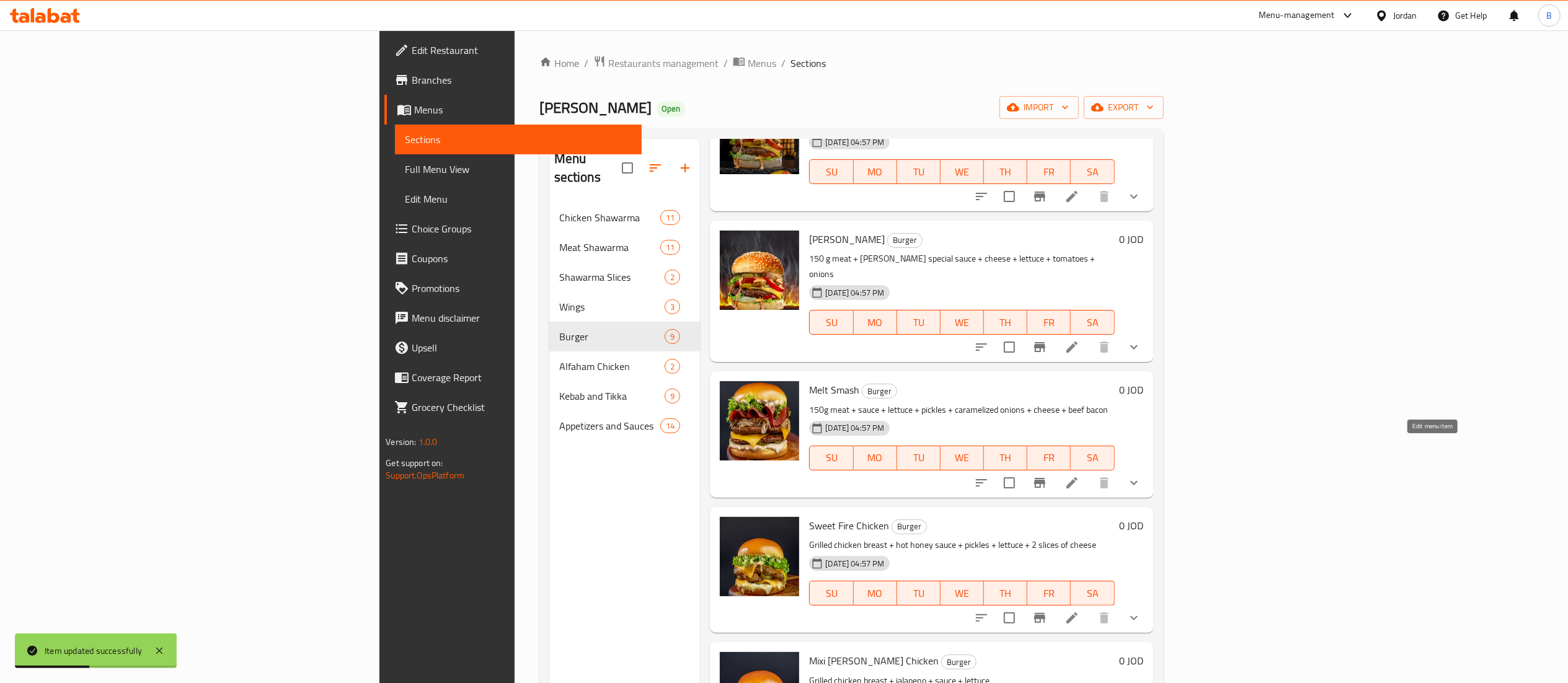
click at [1078, 477] on icon at bounding box center [1072, 483] width 11 height 11
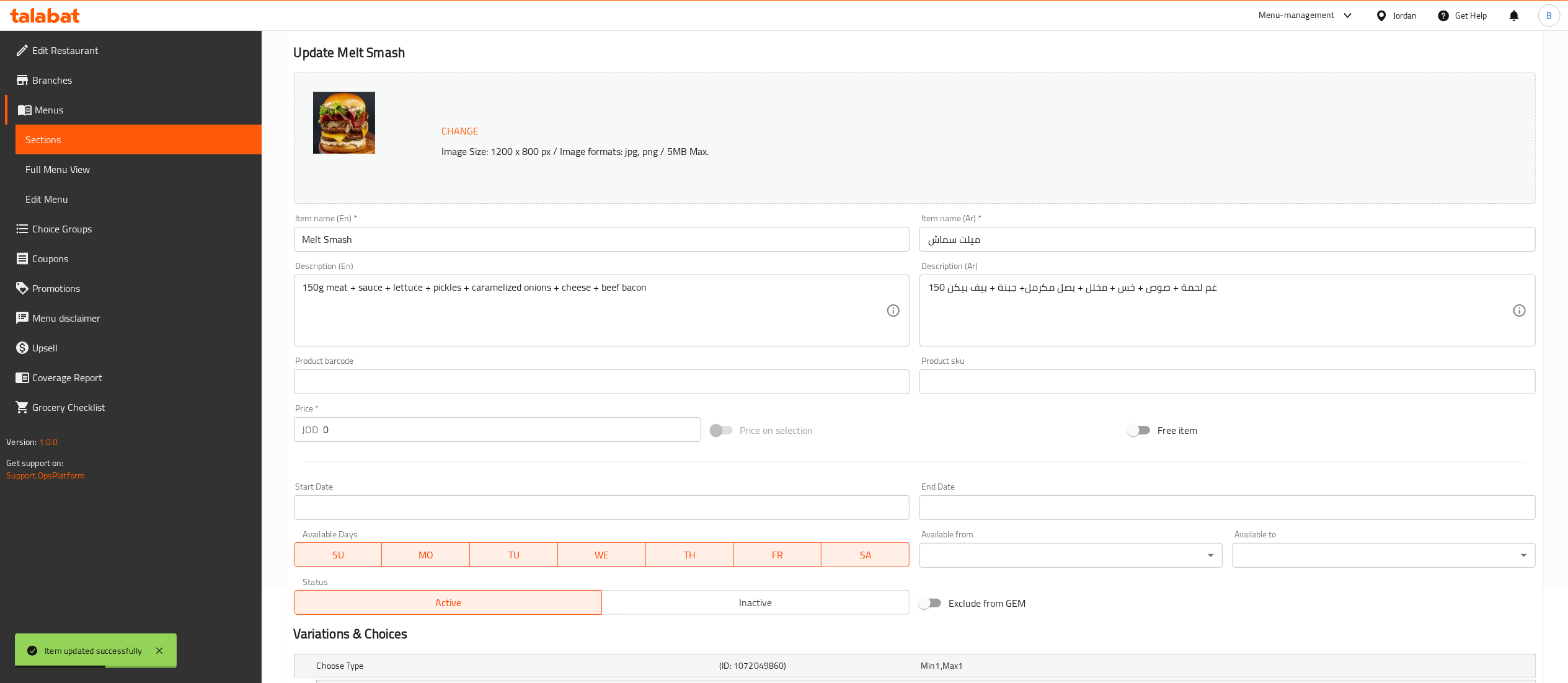
scroll to position [240, 0]
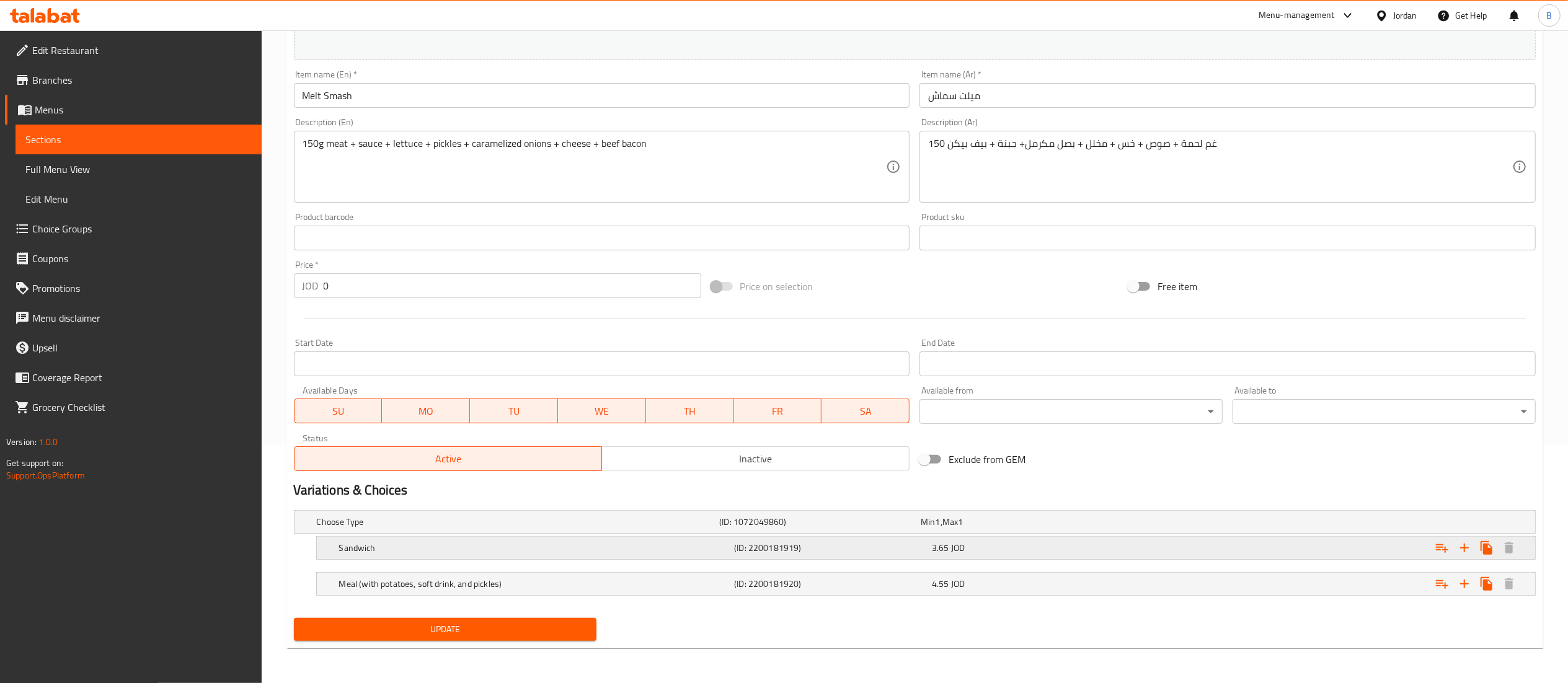
click at [933, 543] on span "3.65" at bounding box center [940, 548] width 17 height 16
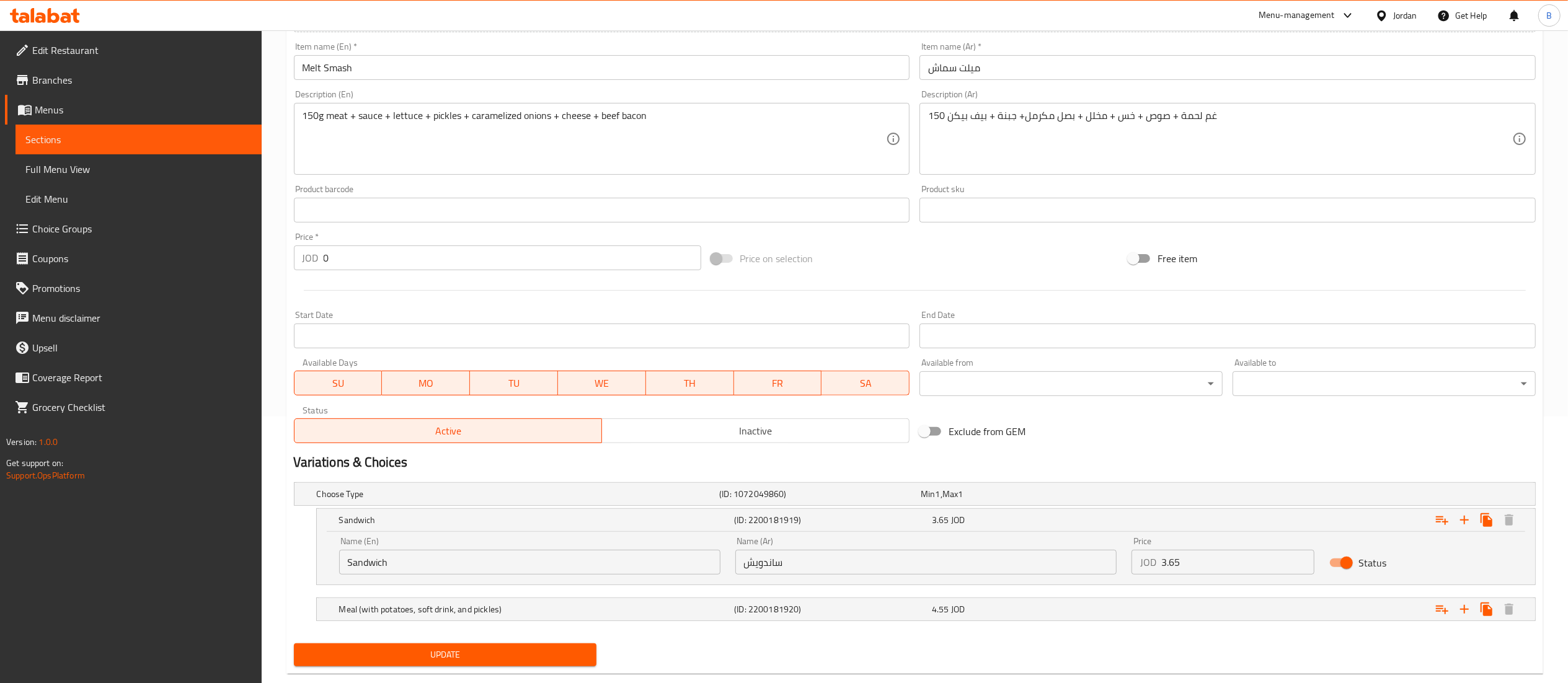
scroll to position [292, 0]
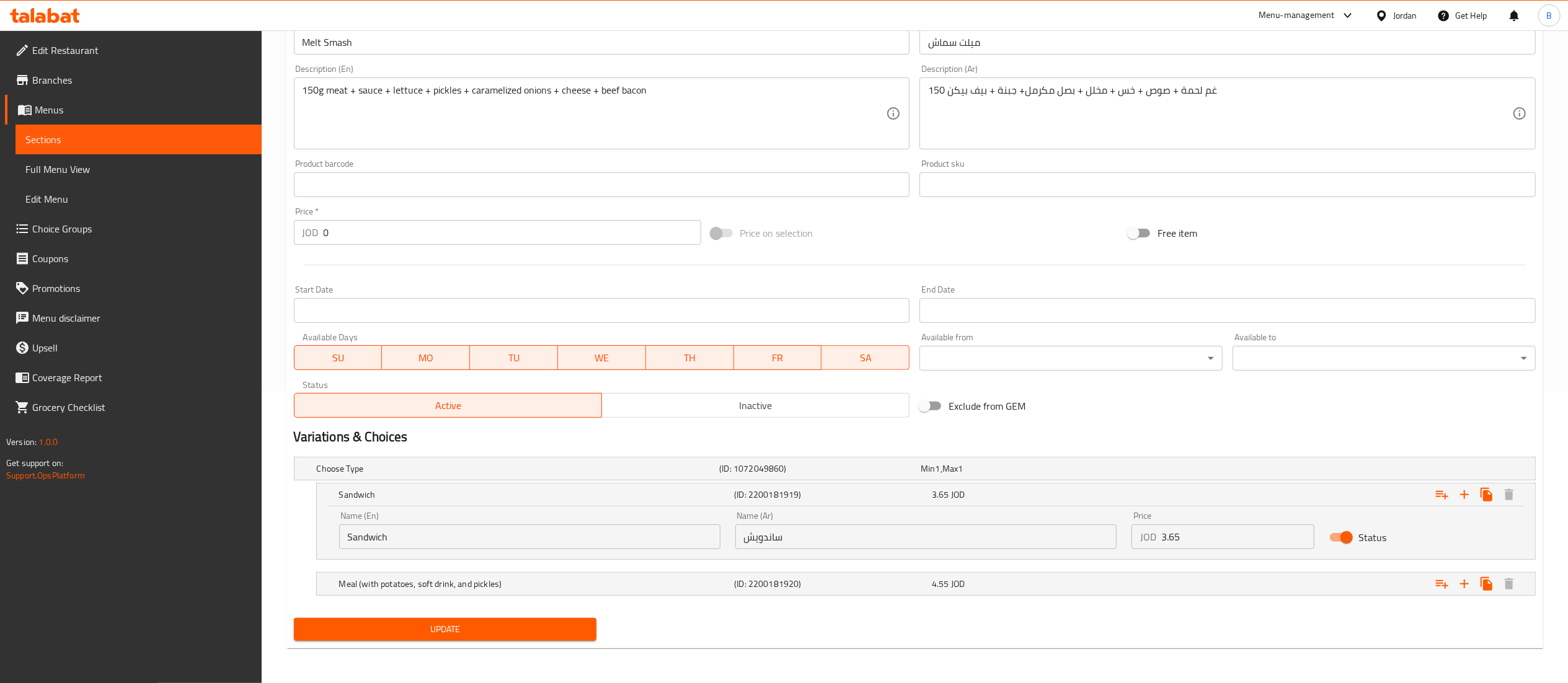
click at [1218, 539] on input "3.65" at bounding box center [1238, 536] width 154 height 24
type input "3.7595"
click at [1029, 584] on div "4.55 JOD" at bounding box center [1028, 583] width 193 height 12
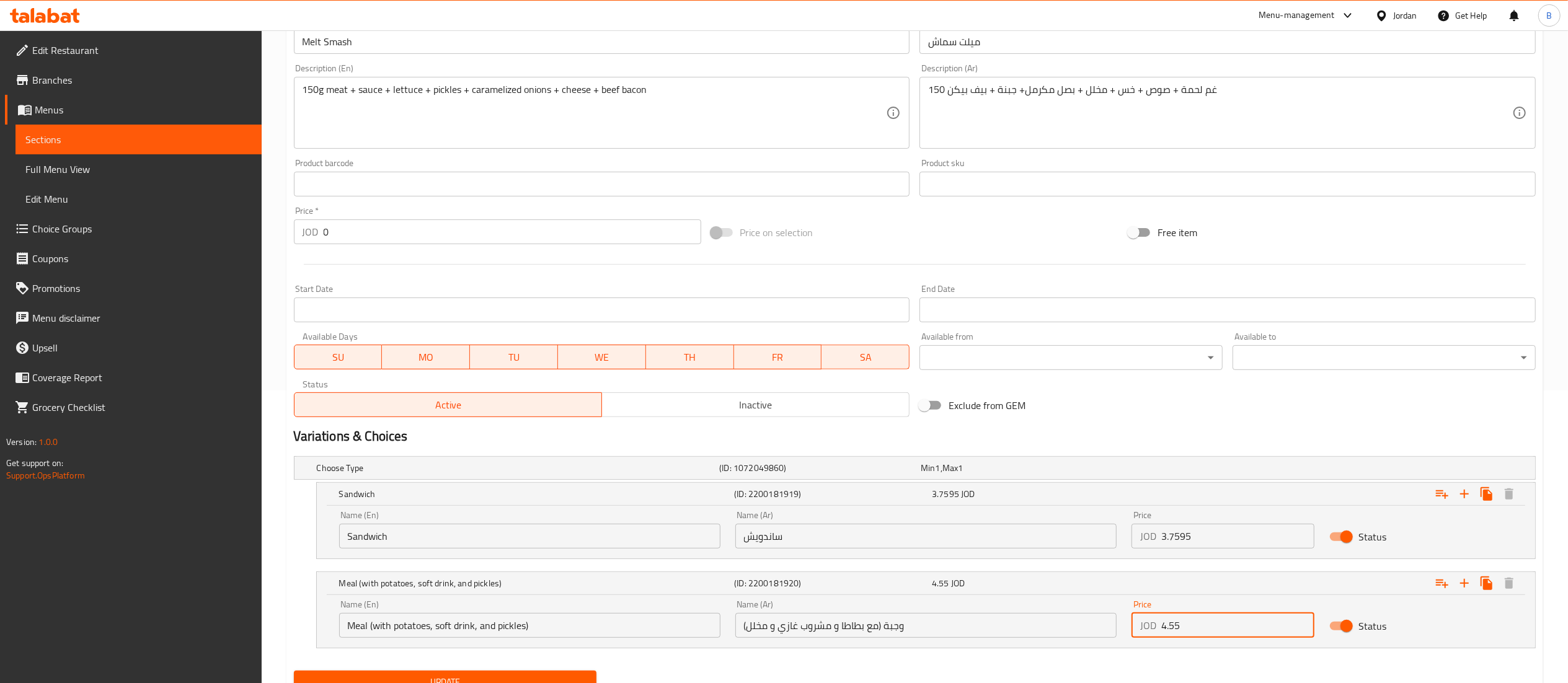
click at [1203, 622] on input "4.55" at bounding box center [1238, 626] width 154 height 24
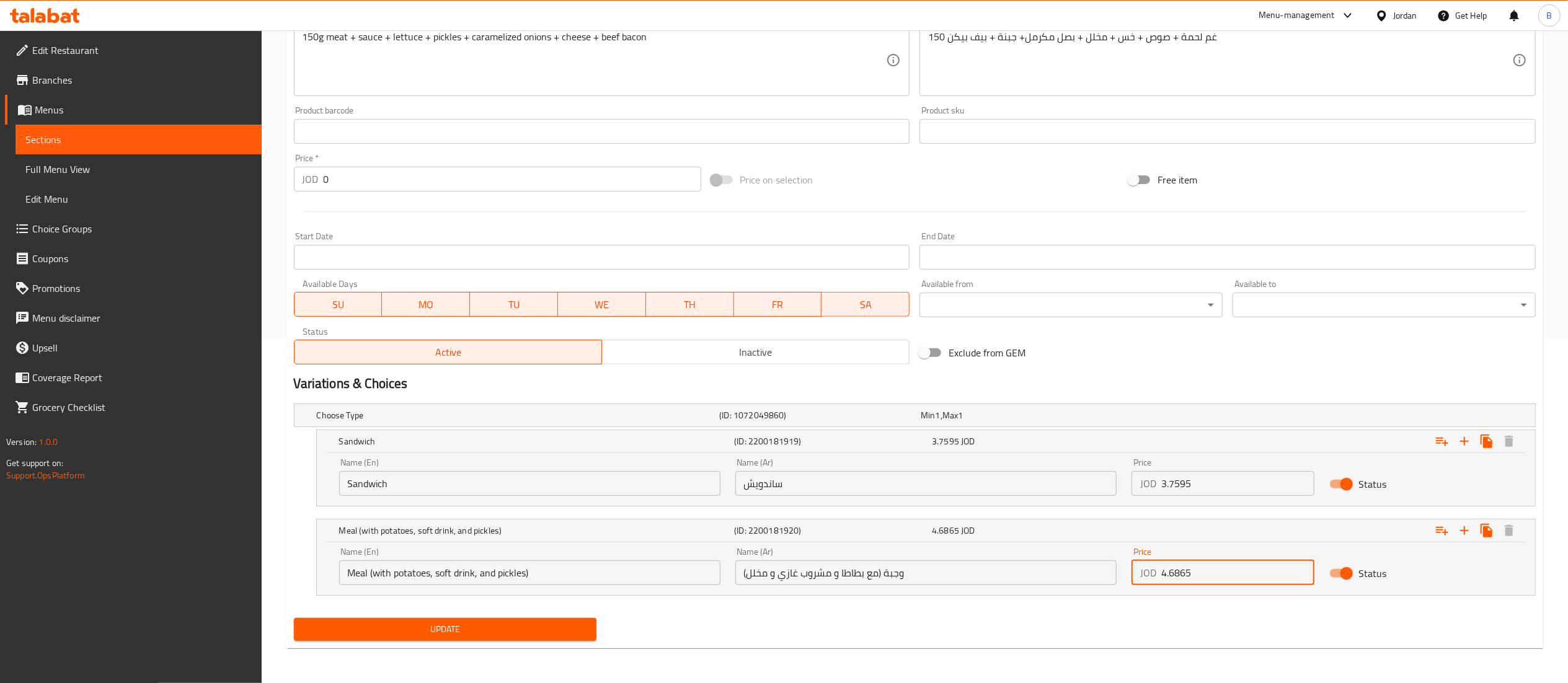
type input "4.6865"
click at [544, 629] on span "Update" at bounding box center [445, 629] width 284 height 15
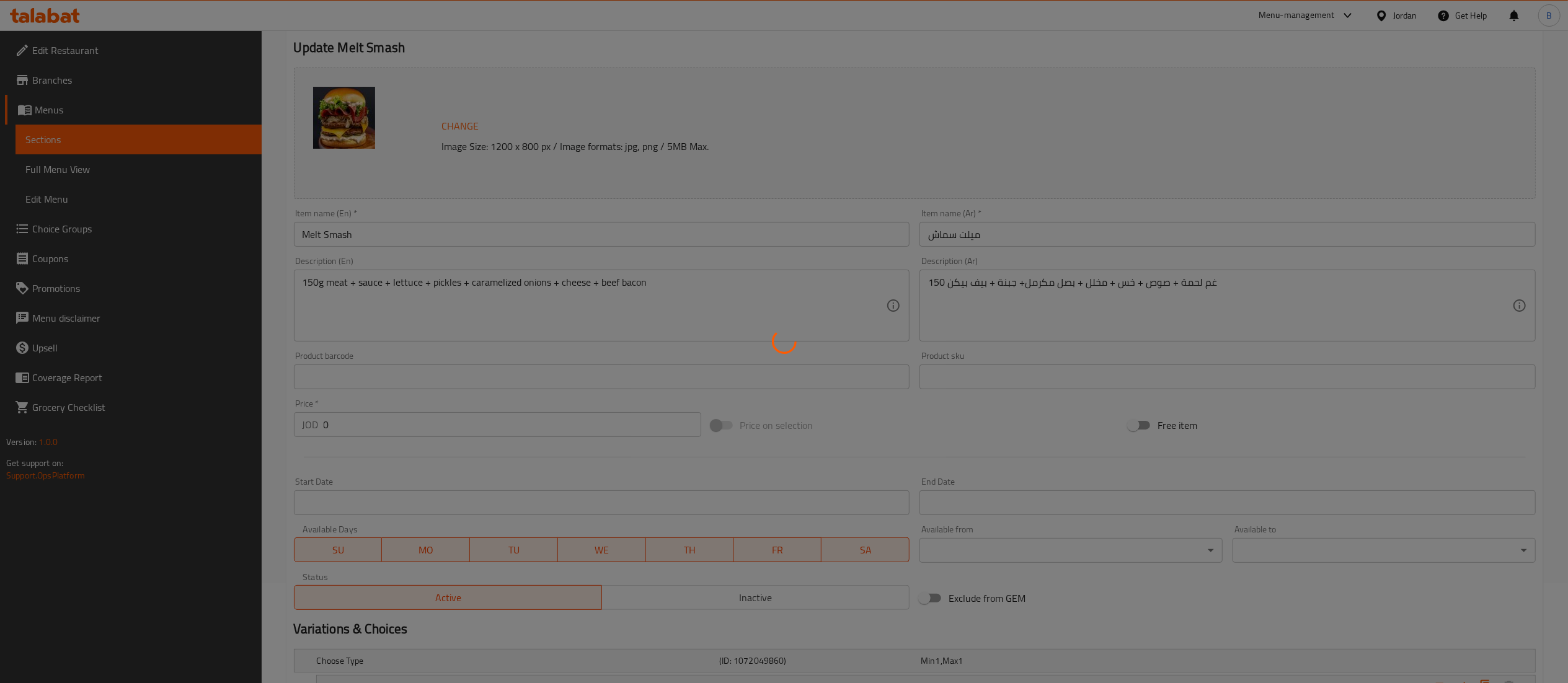
scroll to position [0, 0]
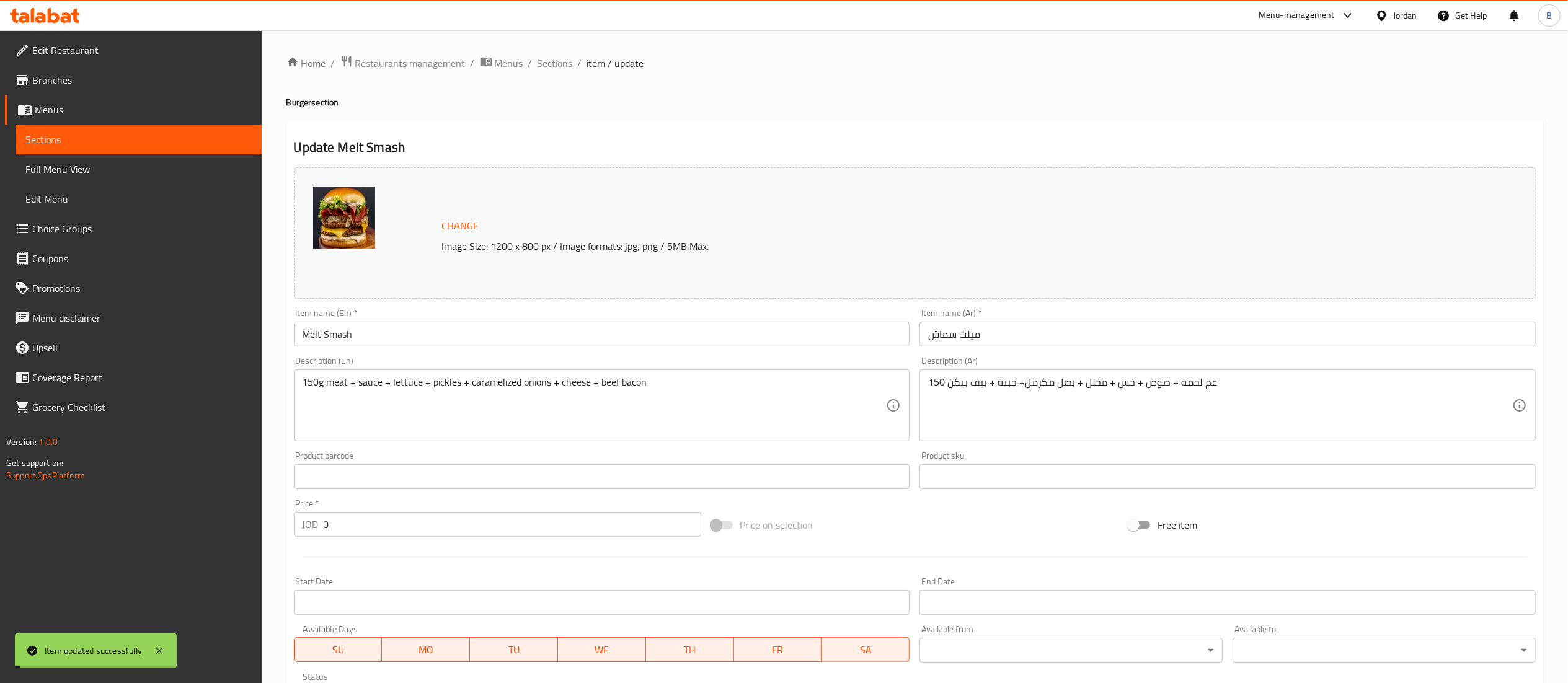
click at [546, 61] on span "Sections" at bounding box center [555, 63] width 36 height 15
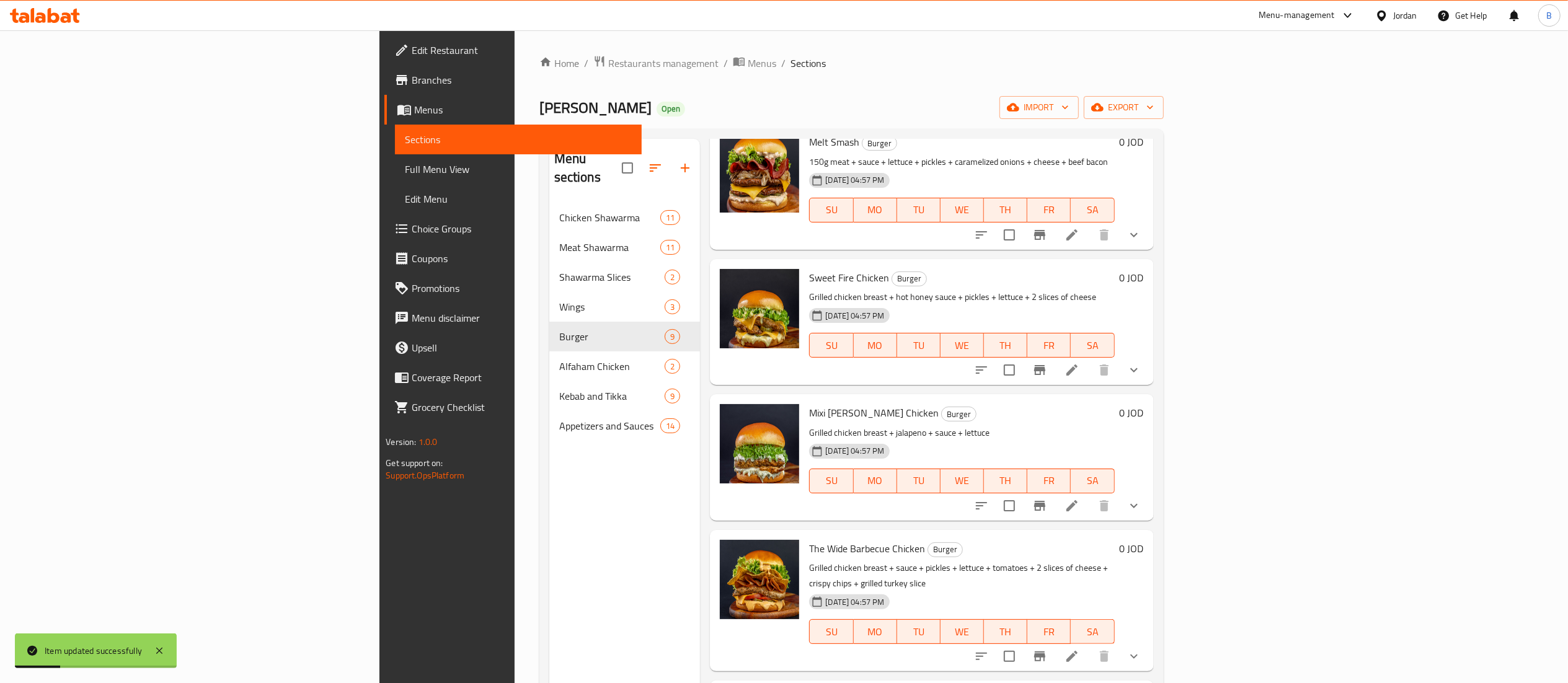
scroll to position [372, 0]
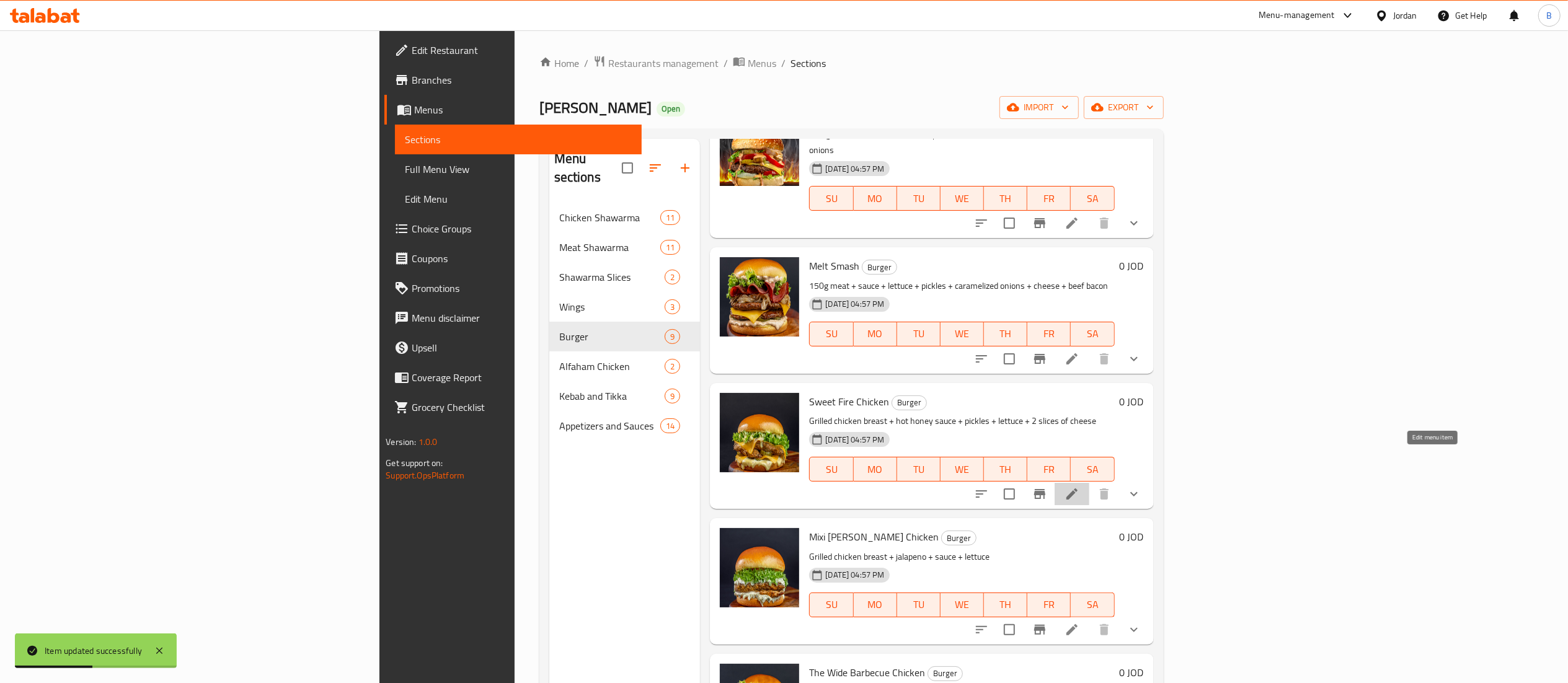
click at [1079, 487] on icon at bounding box center [1072, 494] width 15 height 15
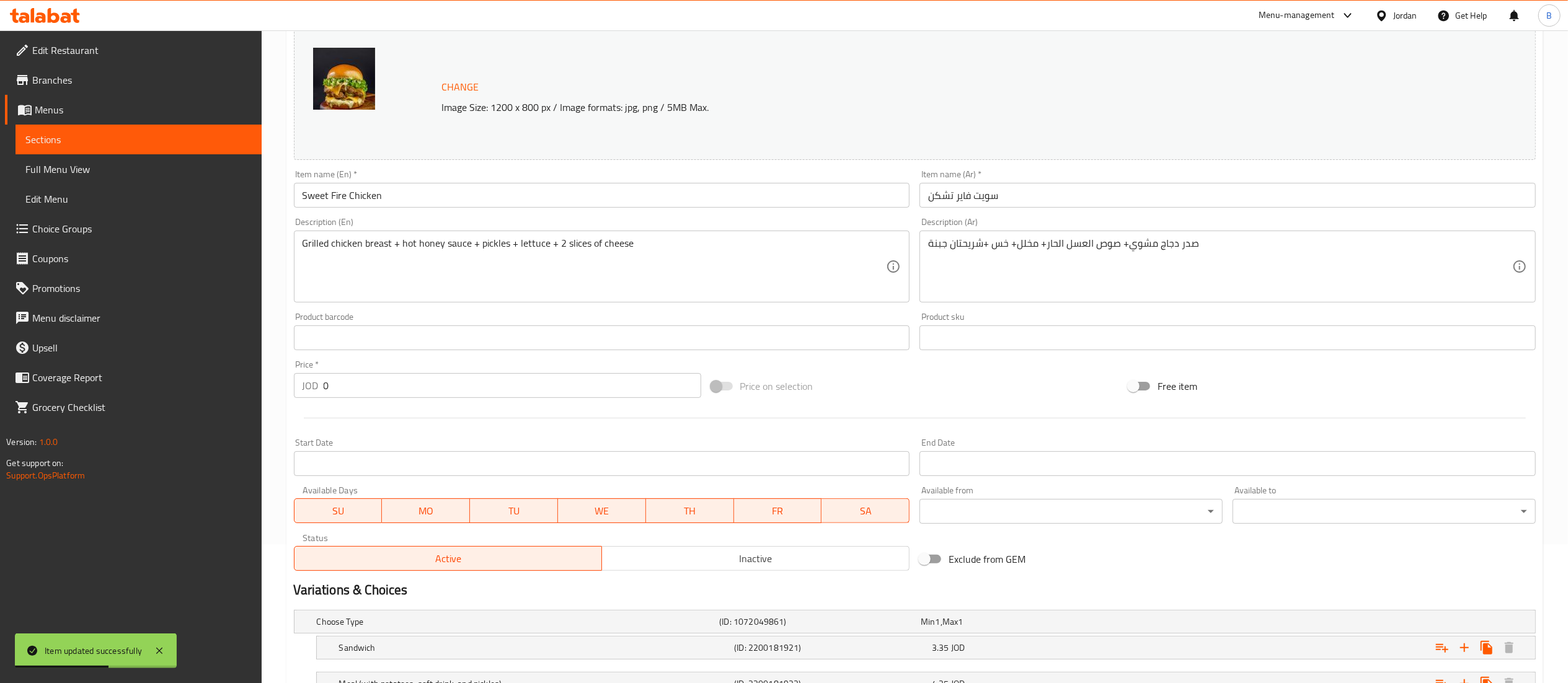
scroll to position [240, 0]
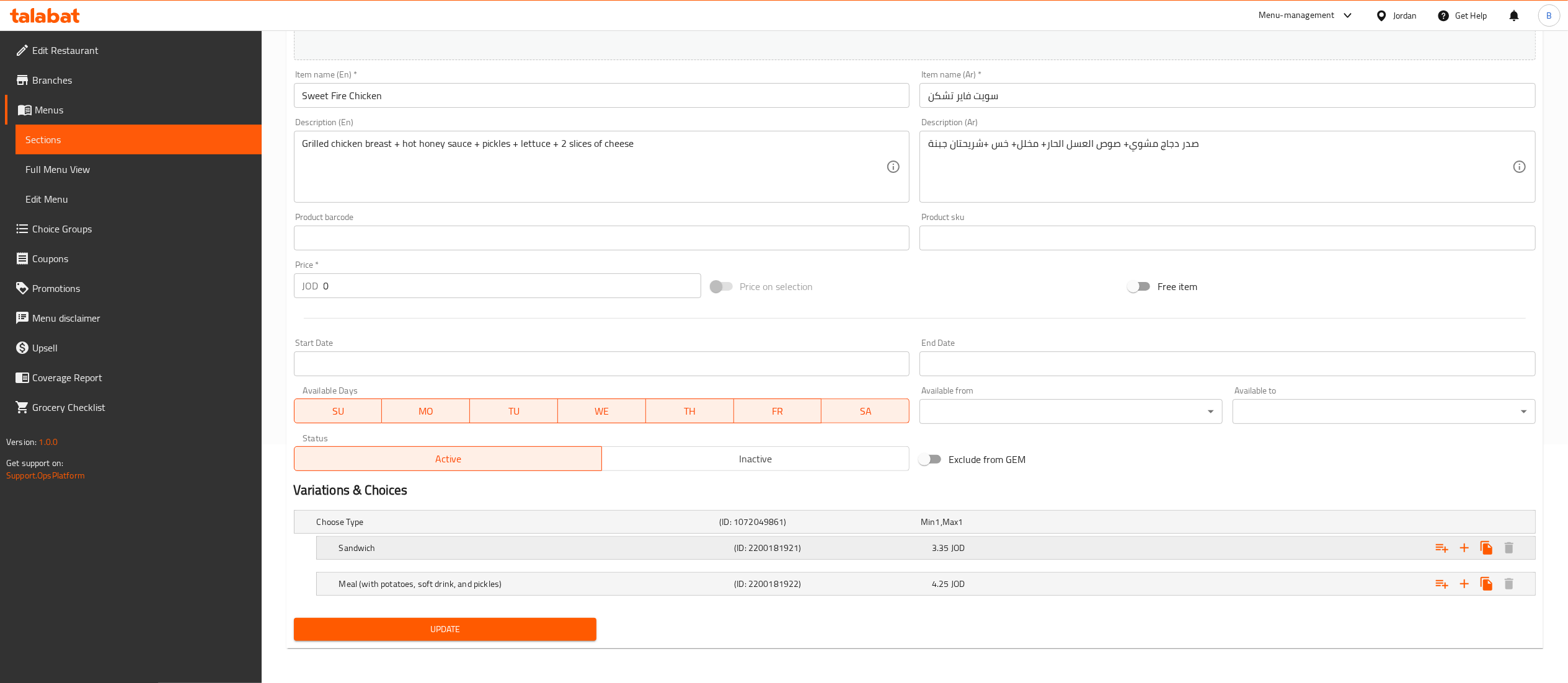
click at [970, 548] on div "3.35 JOD" at bounding box center [1028, 548] width 193 height 12
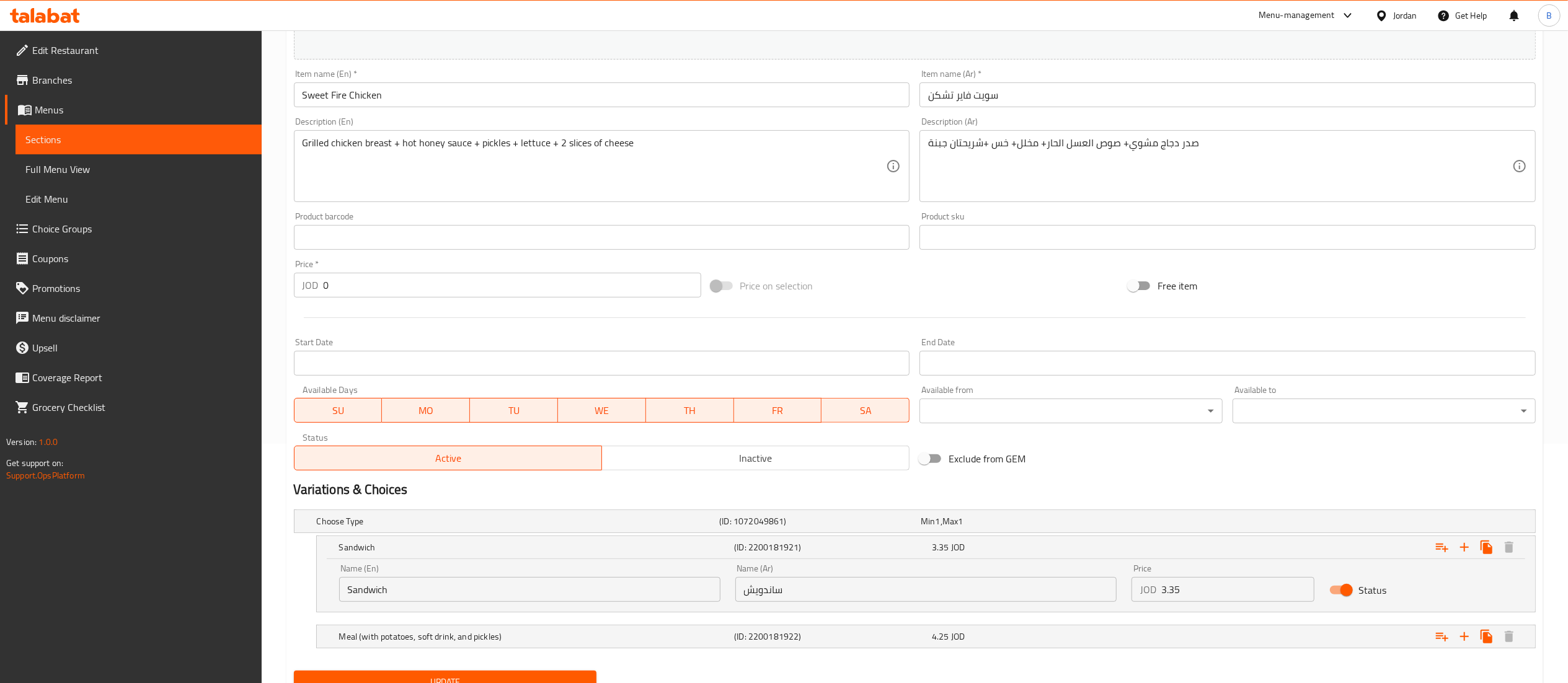
click at [1199, 592] on input "3.35" at bounding box center [1238, 589] width 154 height 24
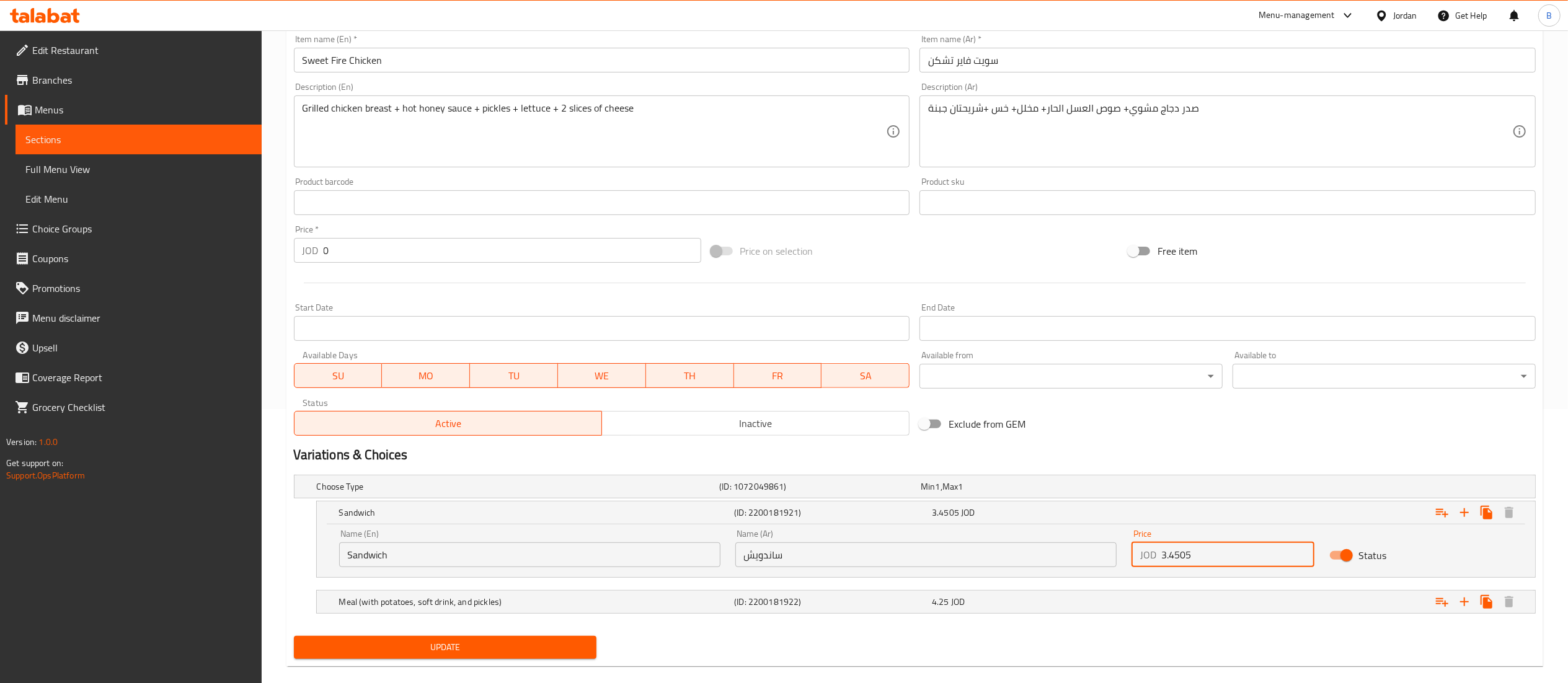
scroll to position [293, 0]
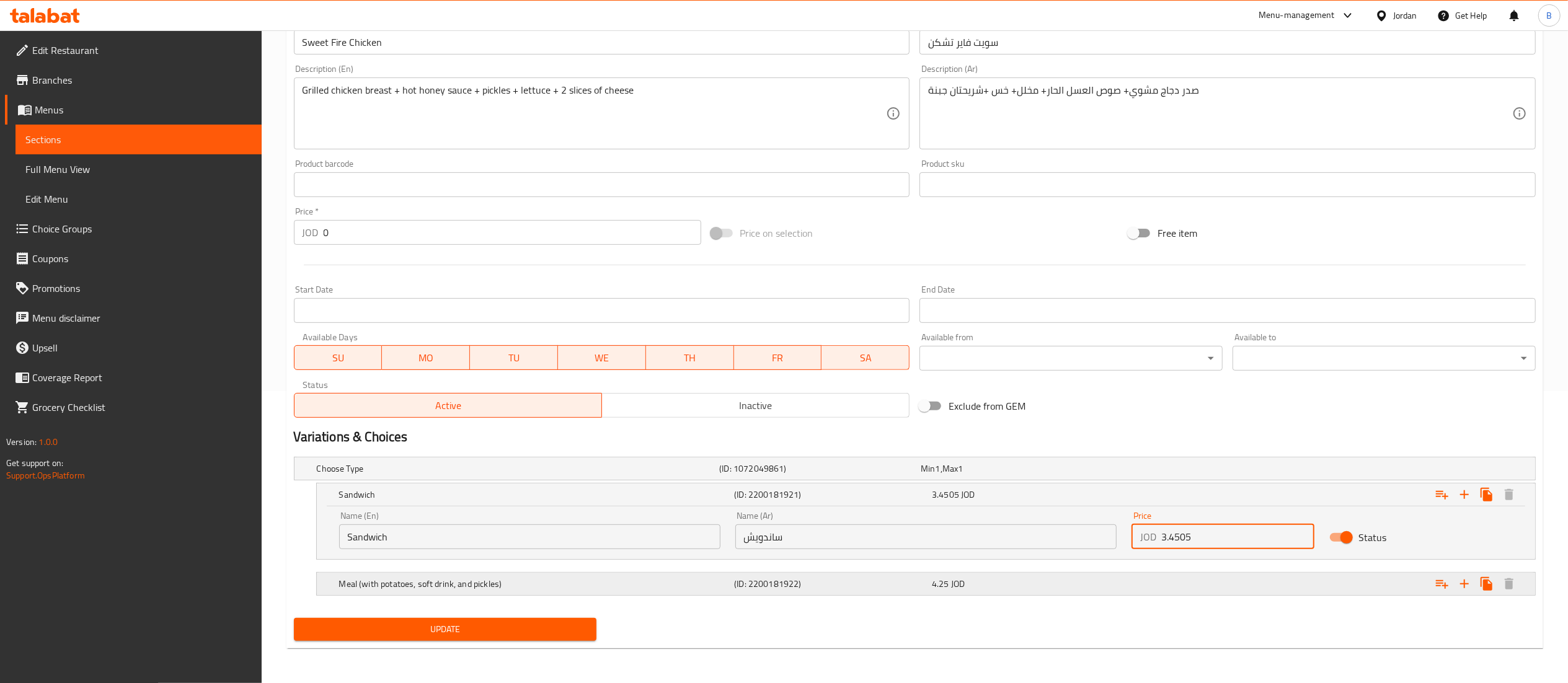
type input "3.4505"
click at [987, 581] on div "4.25 JOD" at bounding box center [1028, 583] width 193 height 12
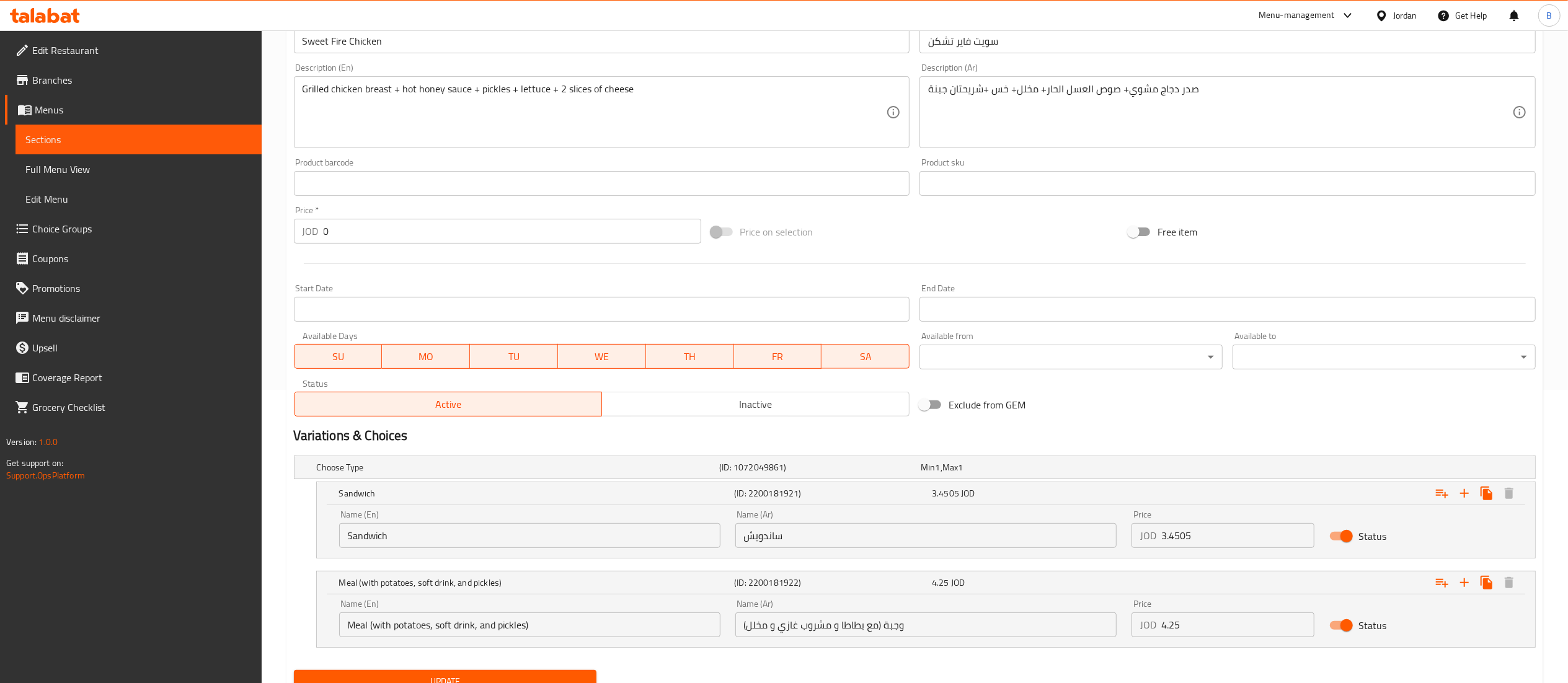
click at [1202, 628] on input "4.25" at bounding box center [1238, 625] width 154 height 24
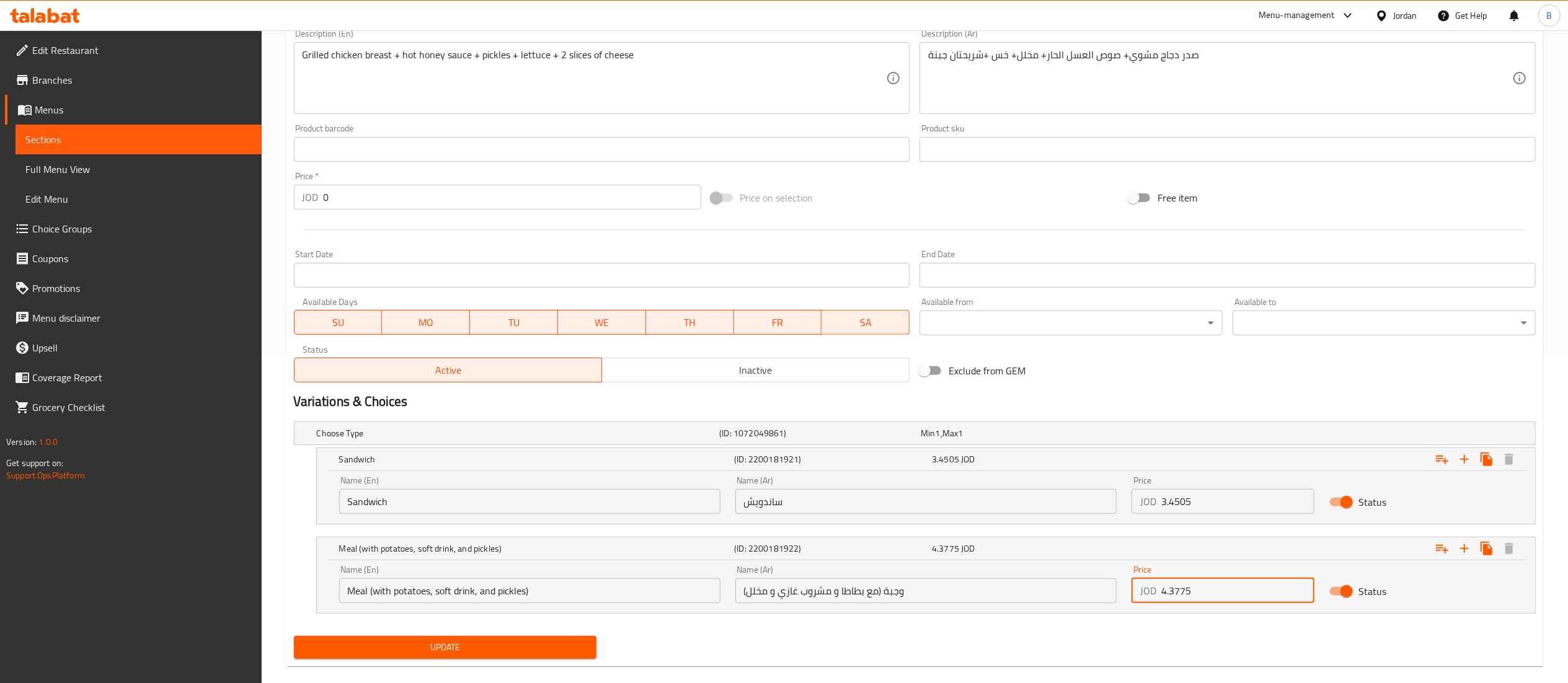
scroll to position [346, 0]
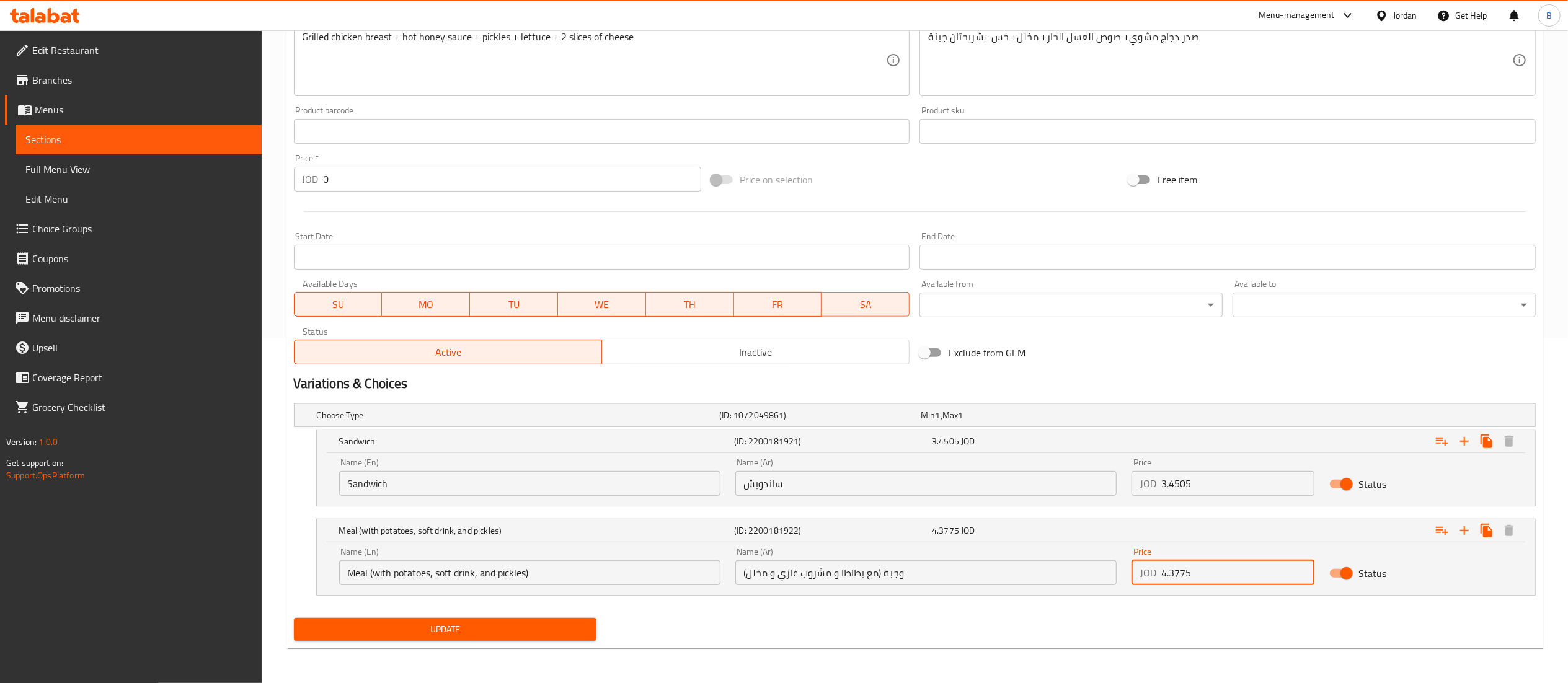
type input "4.3775"
click at [476, 623] on span "Update" at bounding box center [445, 629] width 284 height 15
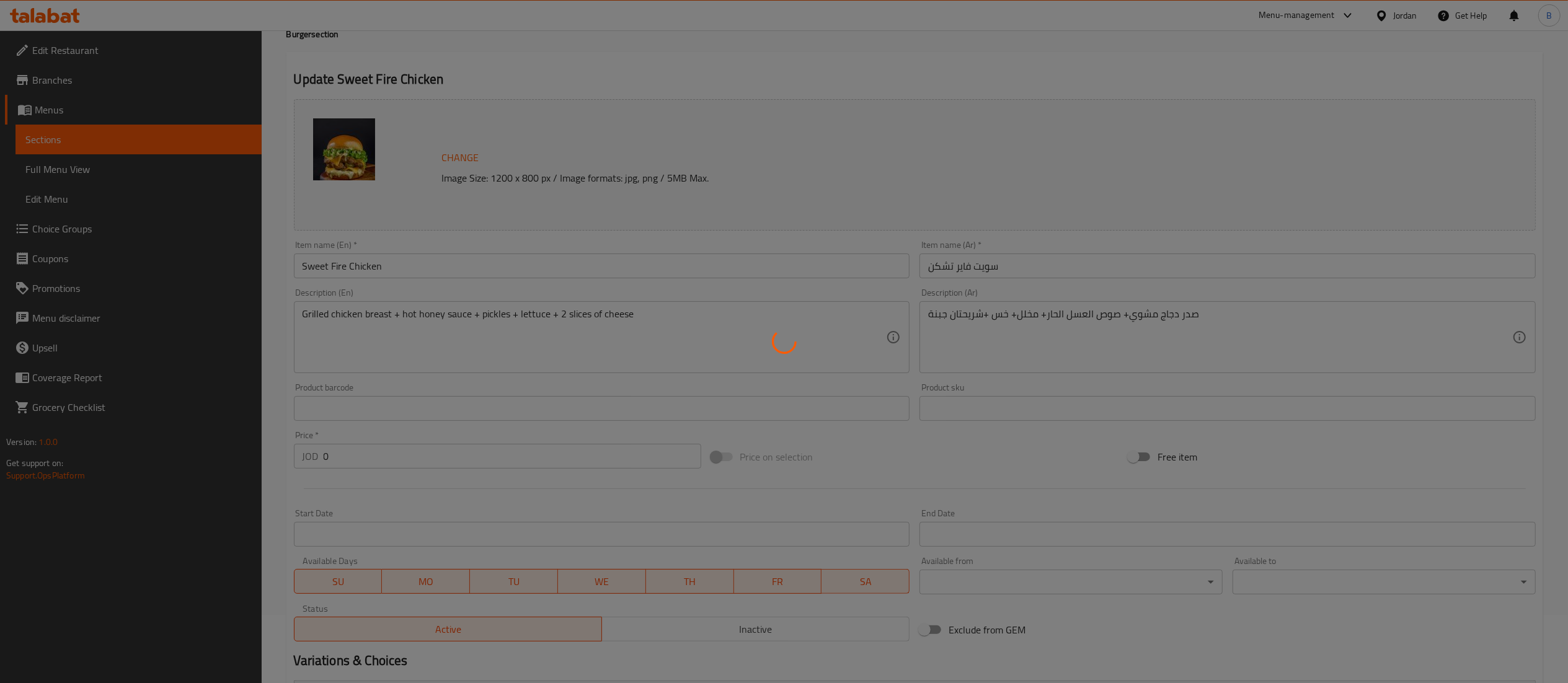
scroll to position [0, 0]
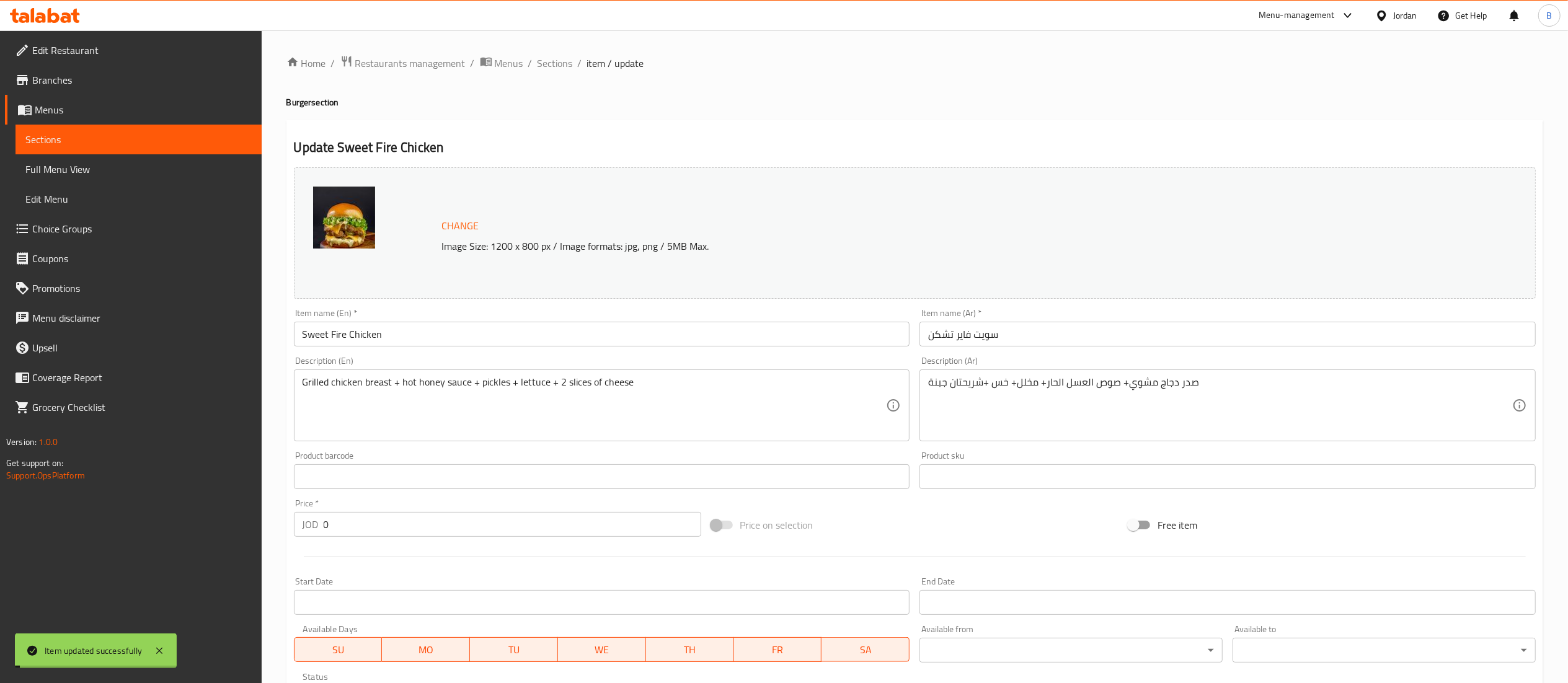
drag, startPoint x: 551, startPoint y: 61, endPoint x: 586, endPoint y: 86, distance: 43.0
click at [551, 61] on span "Sections" at bounding box center [555, 63] width 36 height 15
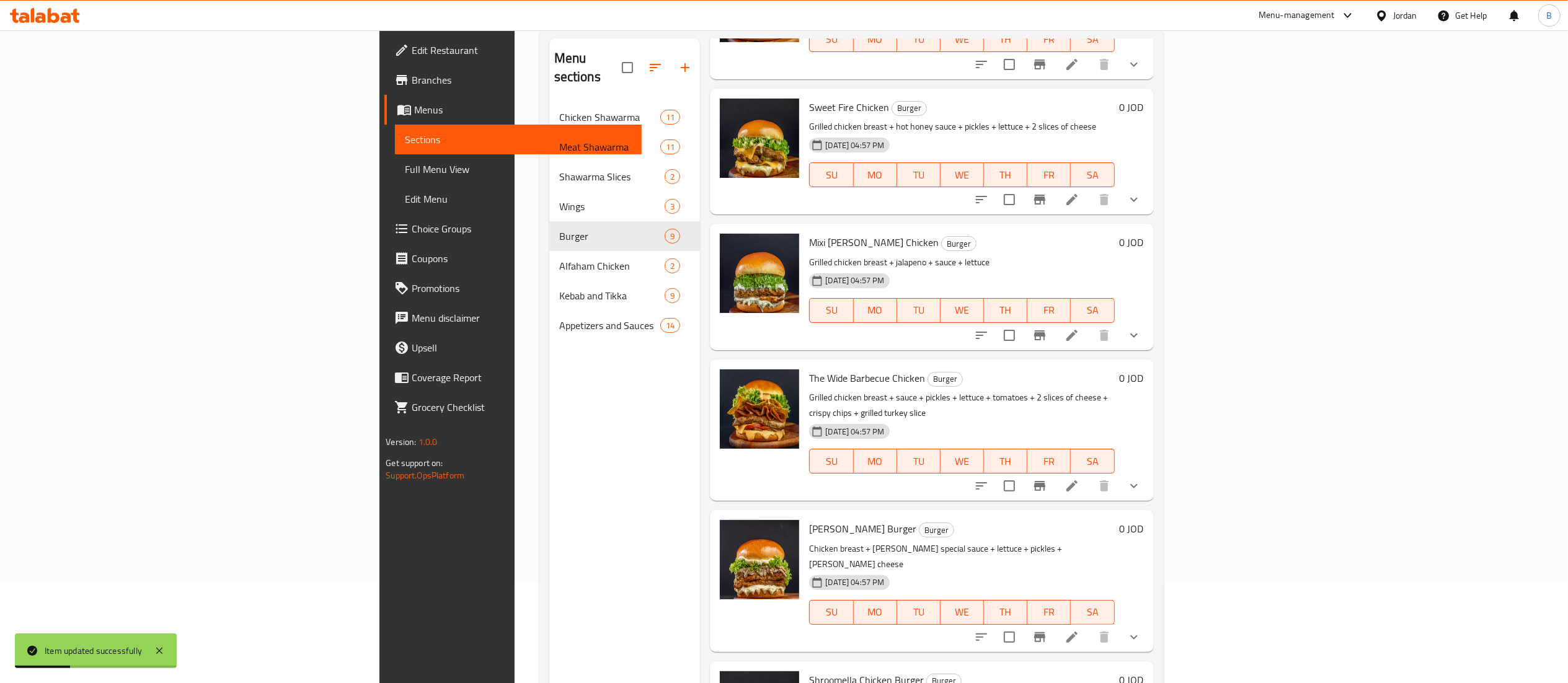
scroll to position [124, 0]
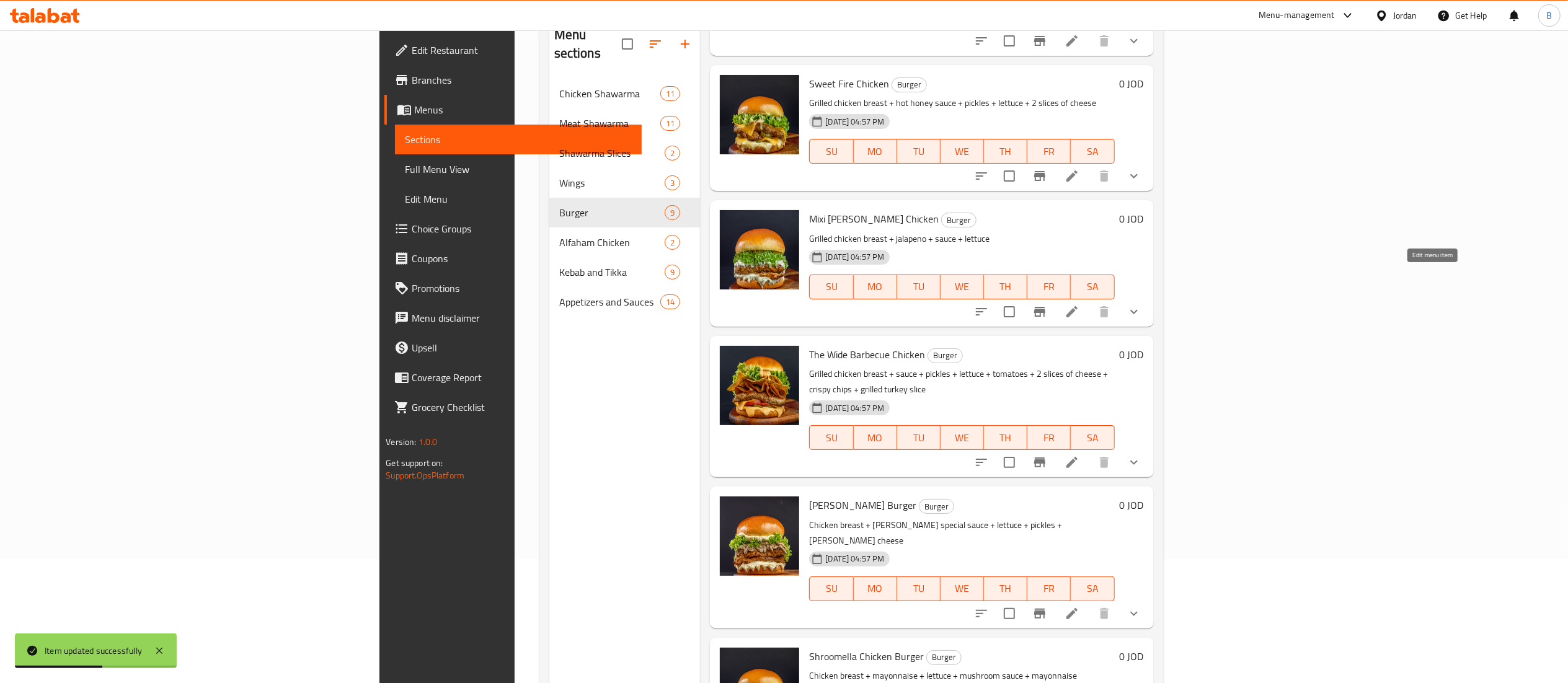
click at [1079, 304] on icon at bounding box center [1072, 312] width 15 height 15
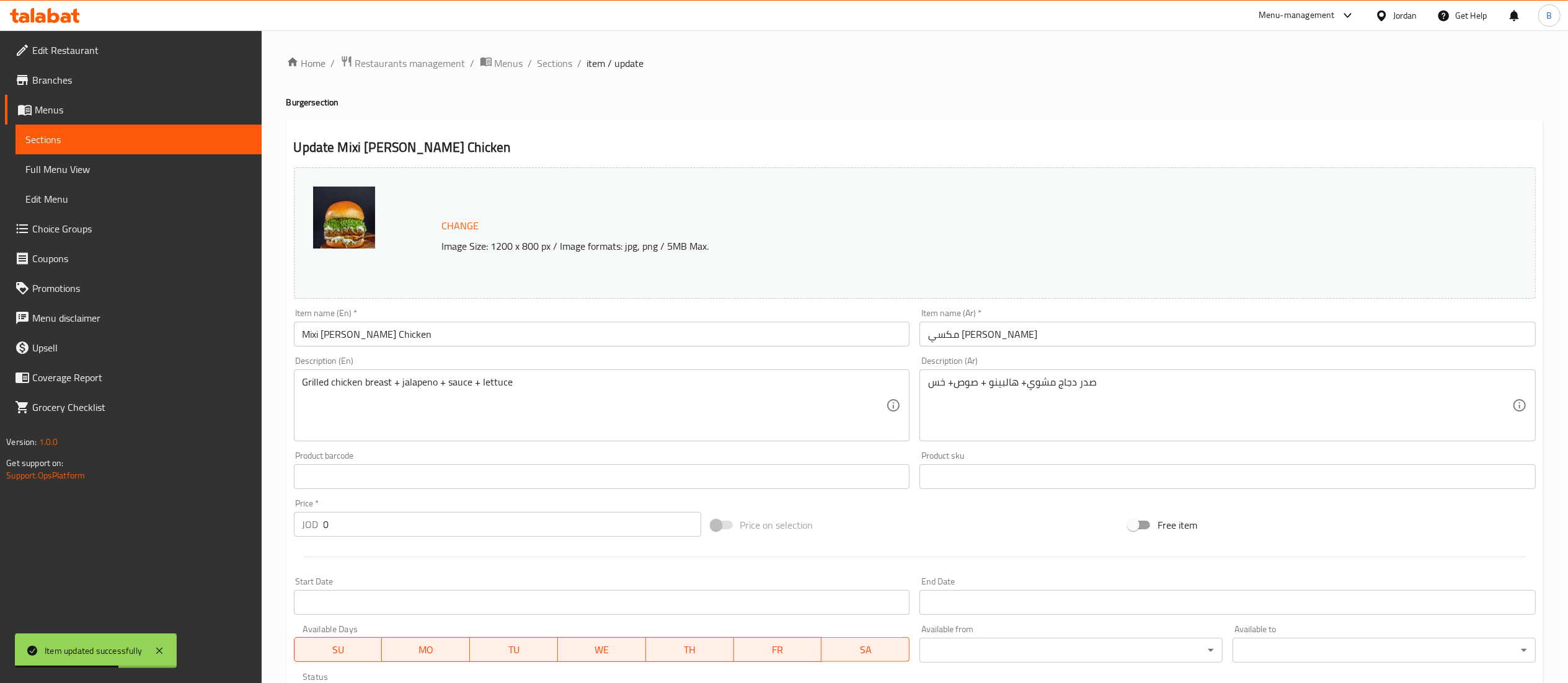
scroll to position [240, 0]
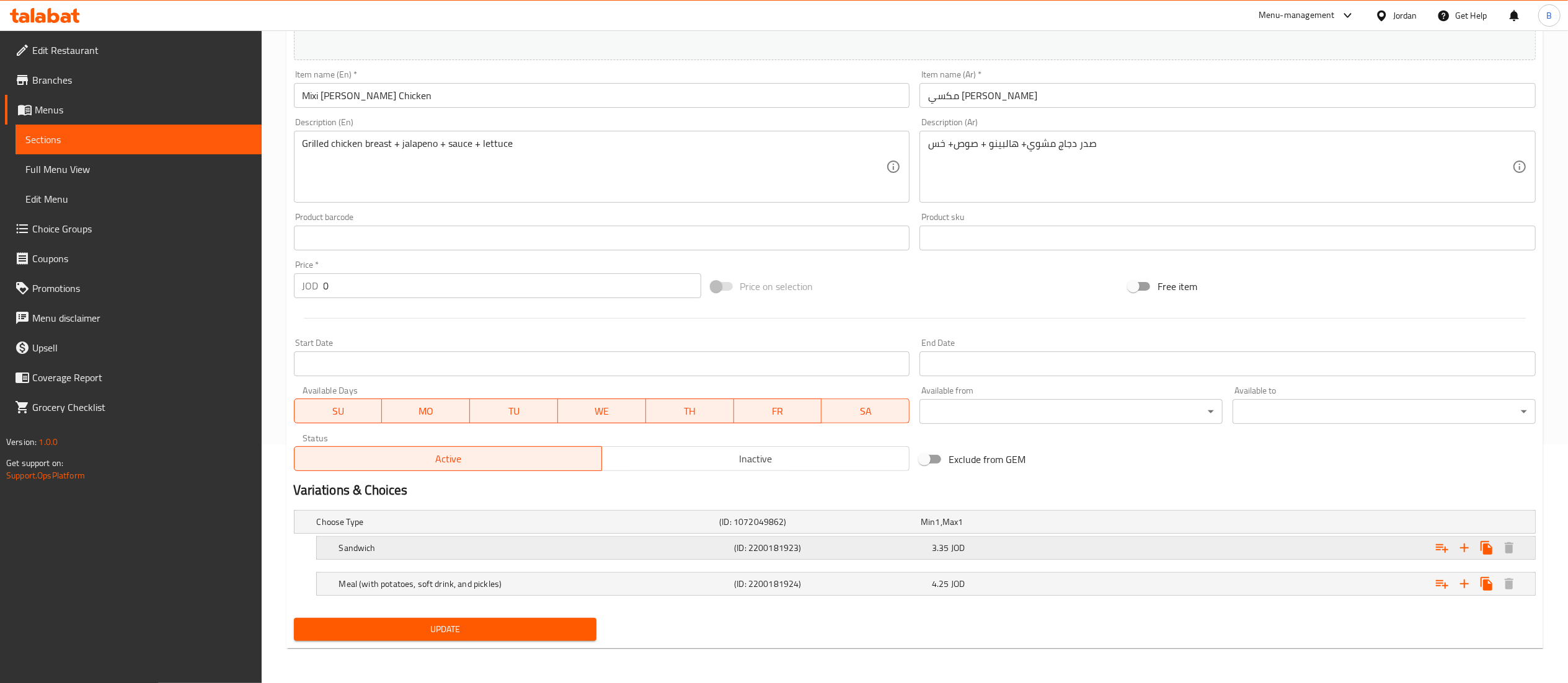
click at [906, 540] on div "(ID: 2200181923)" at bounding box center [831, 548] width 198 height 17
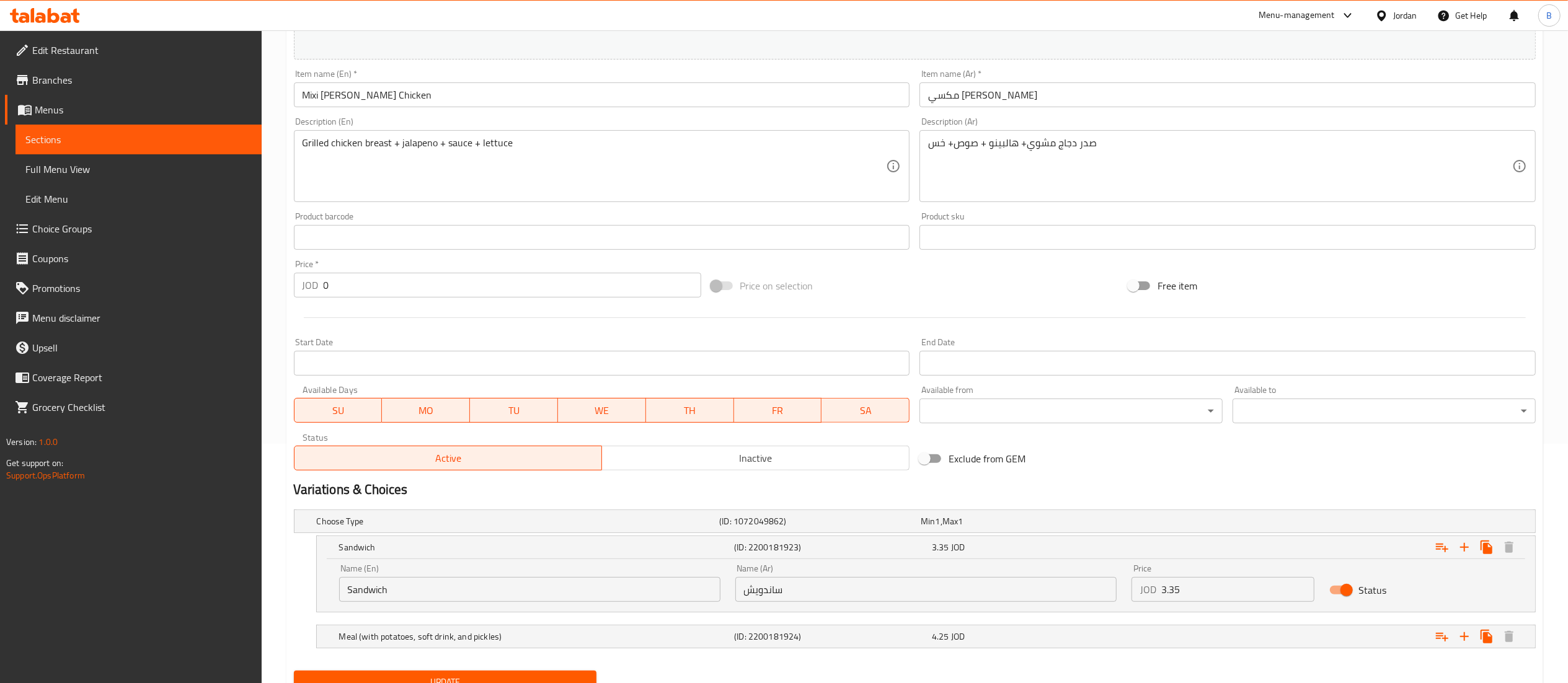
click at [1198, 592] on input "3.35" at bounding box center [1238, 589] width 154 height 24
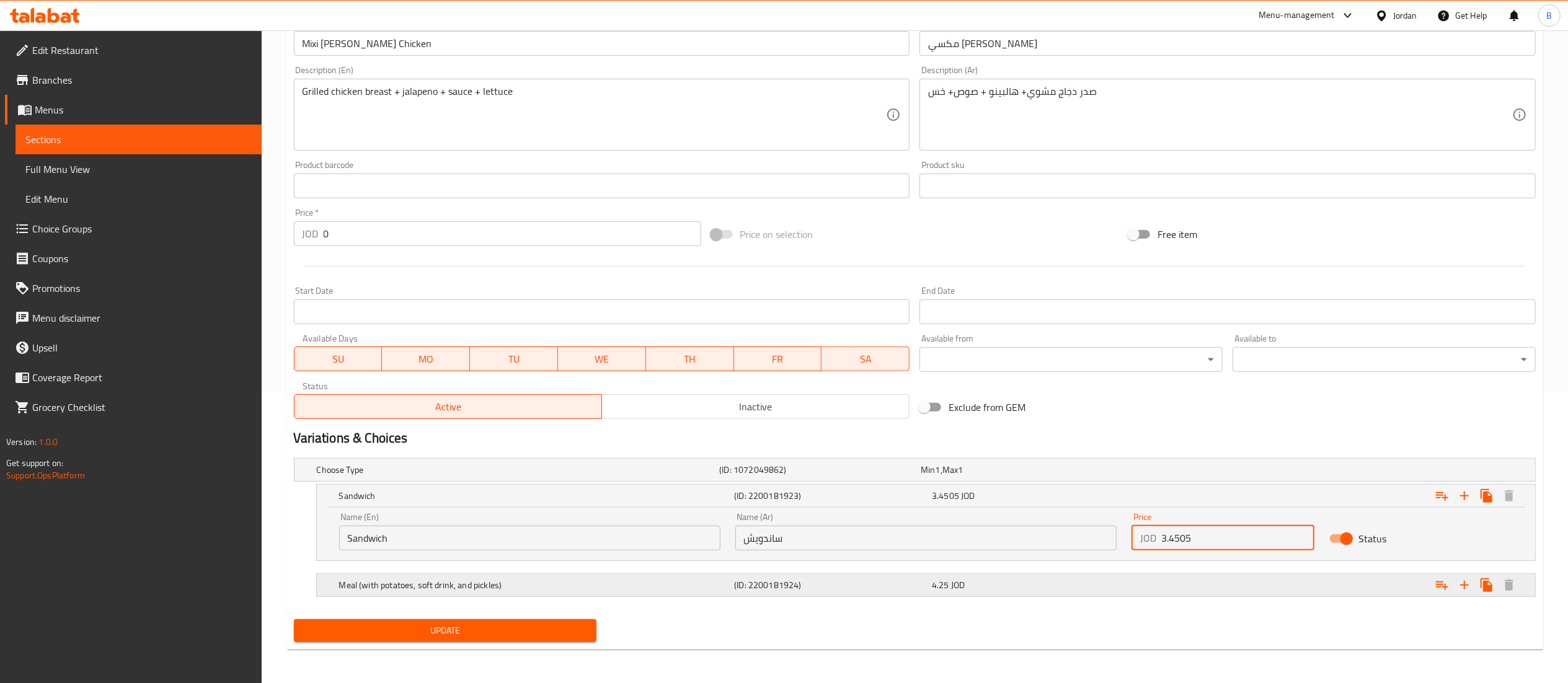
scroll to position [293, 0]
type input "3.4505"
click at [916, 587] on h5 "(ID: 2200181924)" at bounding box center [830, 583] width 193 height 12
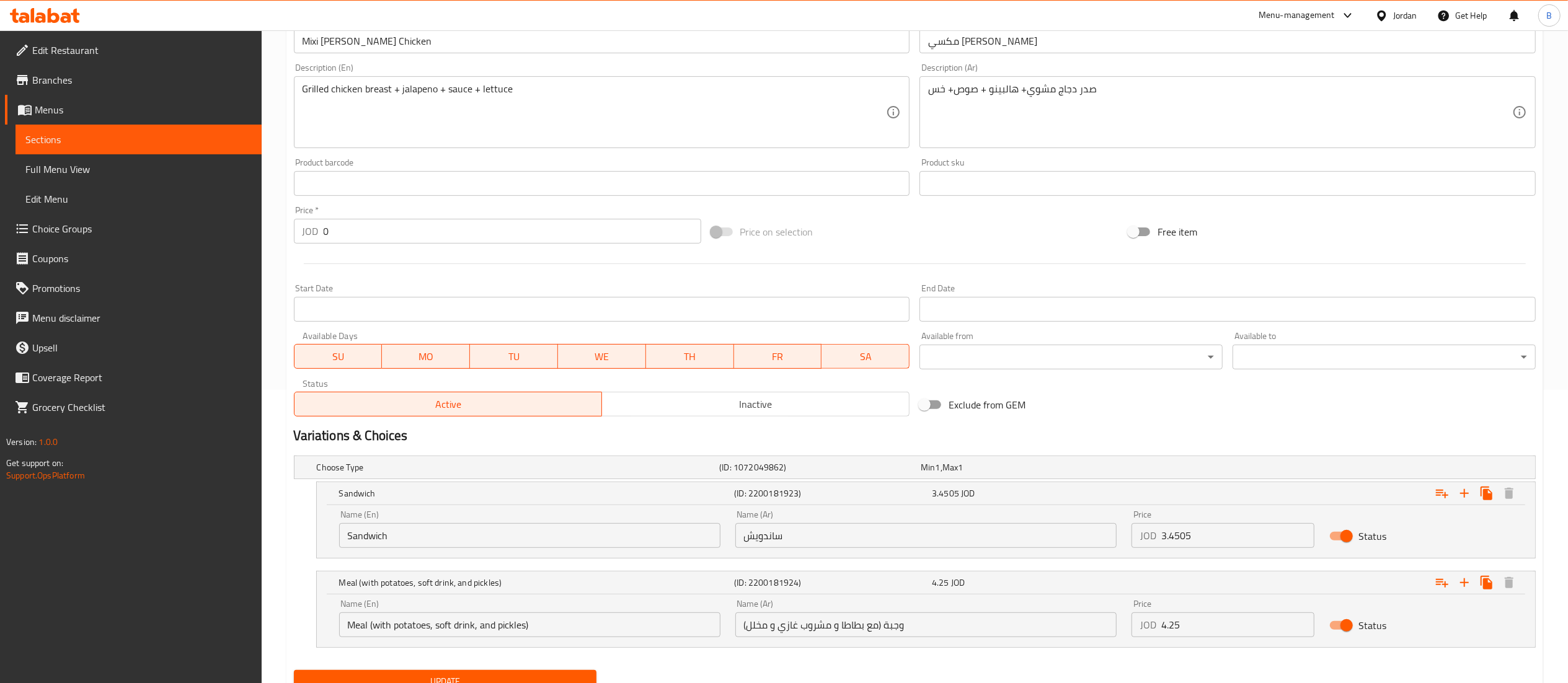
click at [1226, 627] on input "4.25" at bounding box center [1238, 625] width 154 height 24
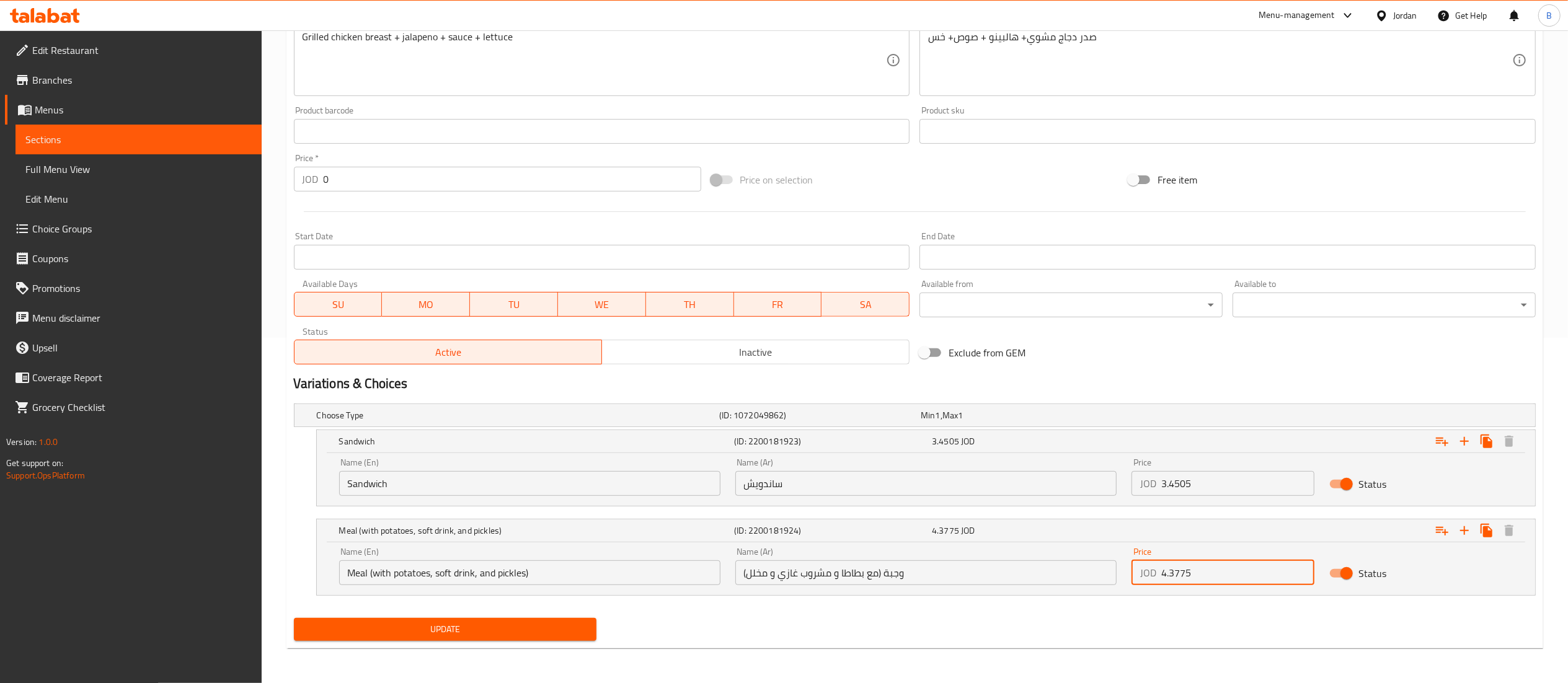
type input "4.3775"
click at [517, 617] on div "Update" at bounding box center [445, 629] width 313 height 33
click at [517, 622] on span "Update" at bounding box center [445, 629] width 284 height 15
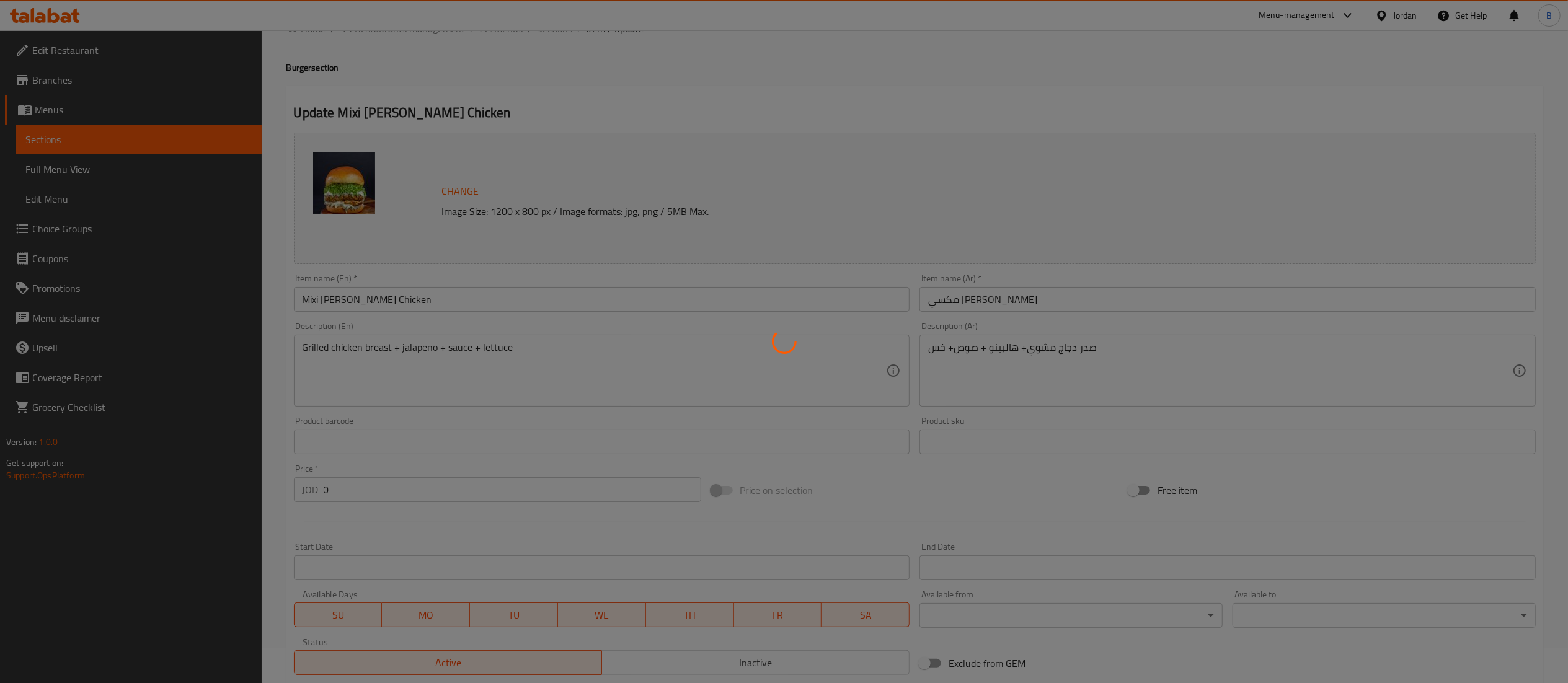
scroll to position [0, 0]
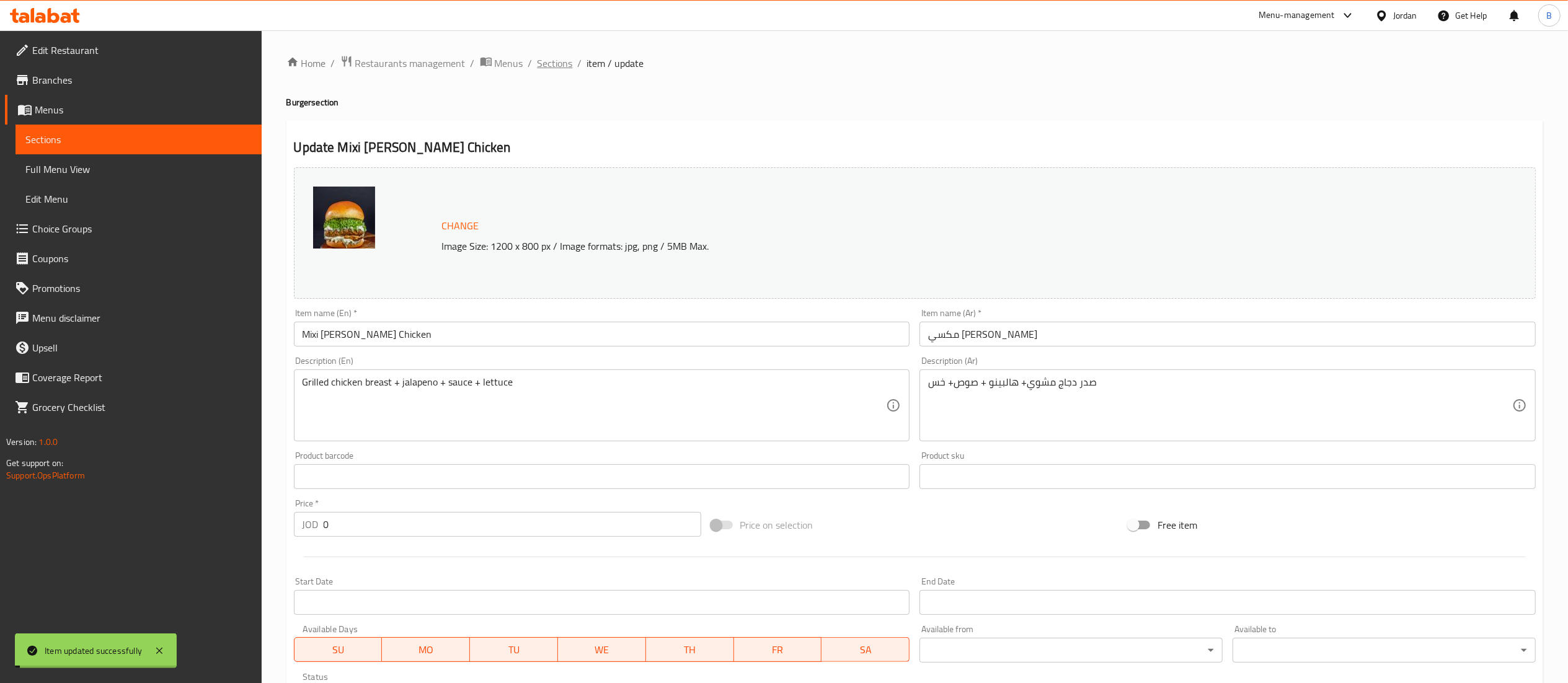
click at [550, 61] on span "Sections" at bounding box center [555, 63] width 36 height 15
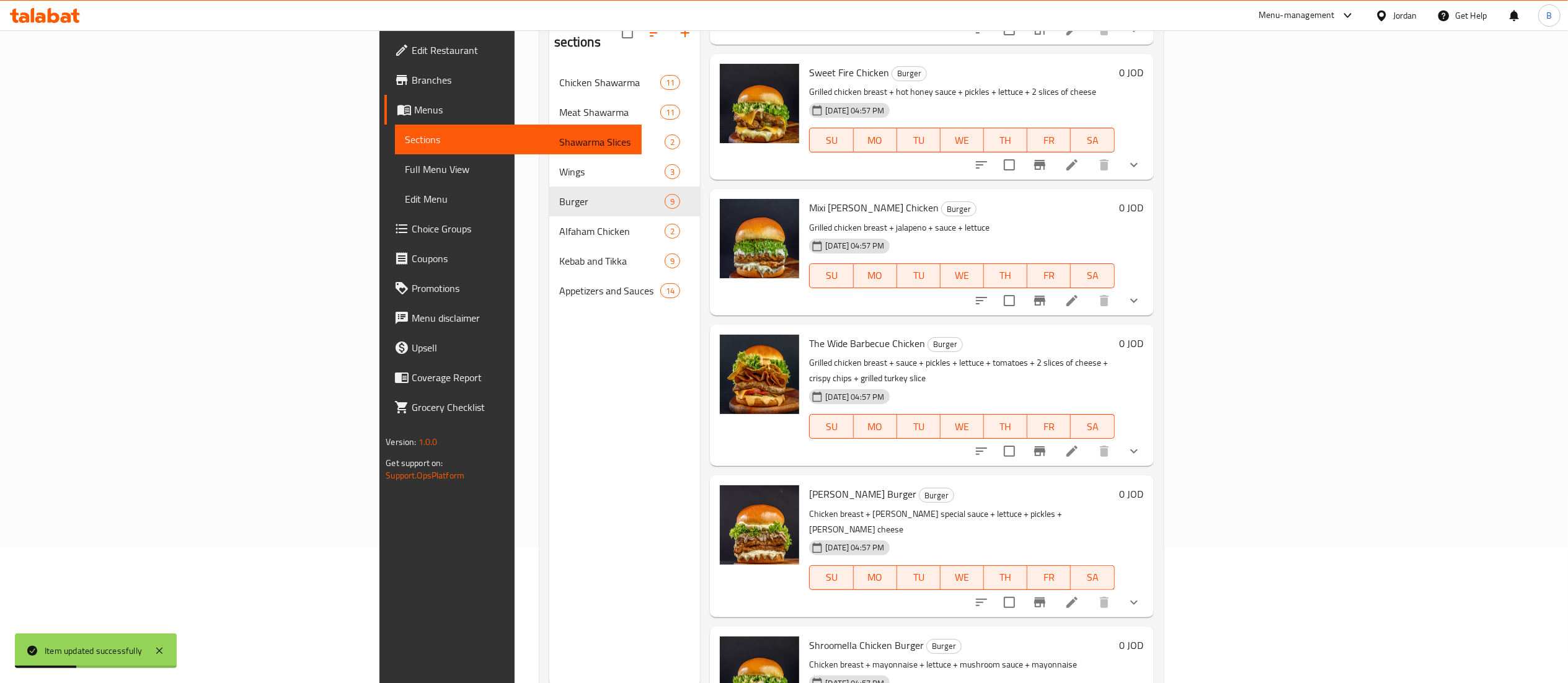
scroll to position [174, 0]
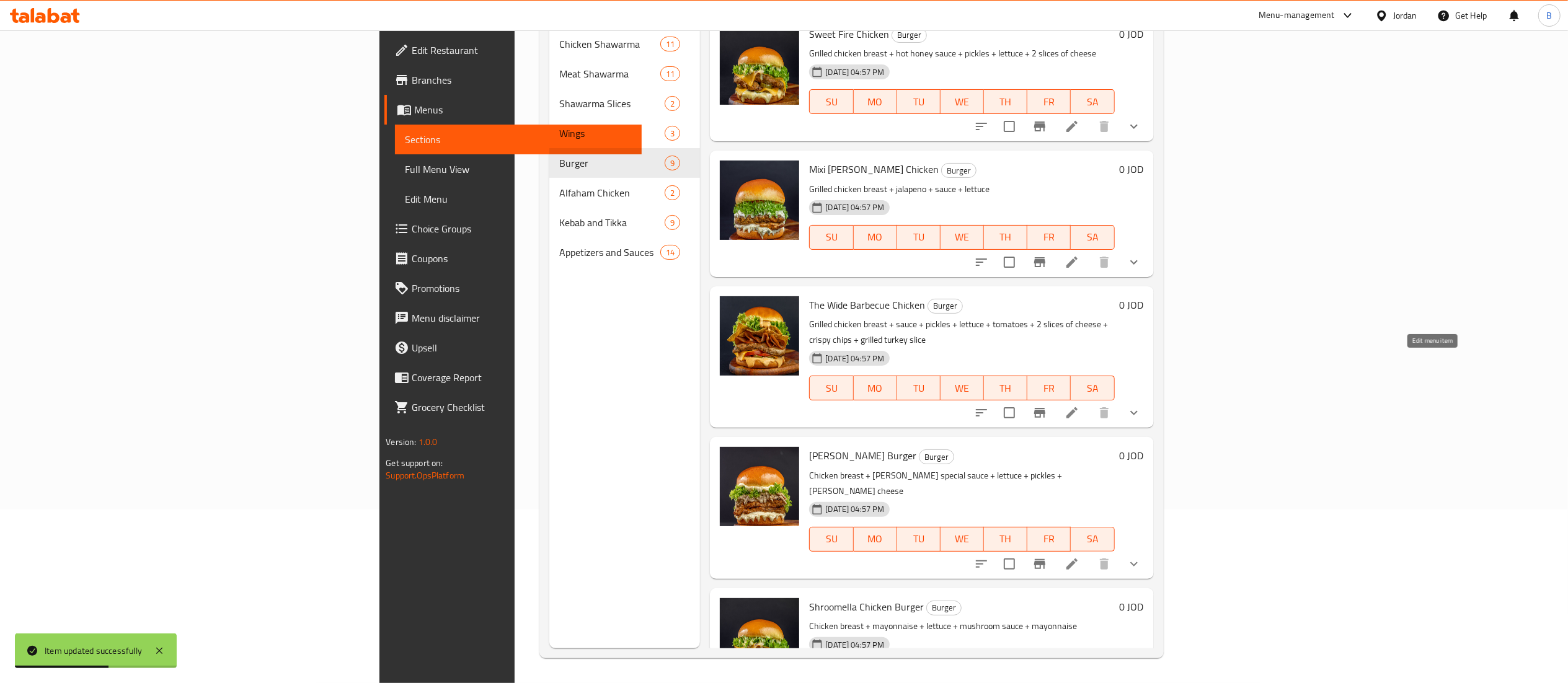
click at [1079, 406] on icon at bounding box center [1072, 413] width 15 height 15
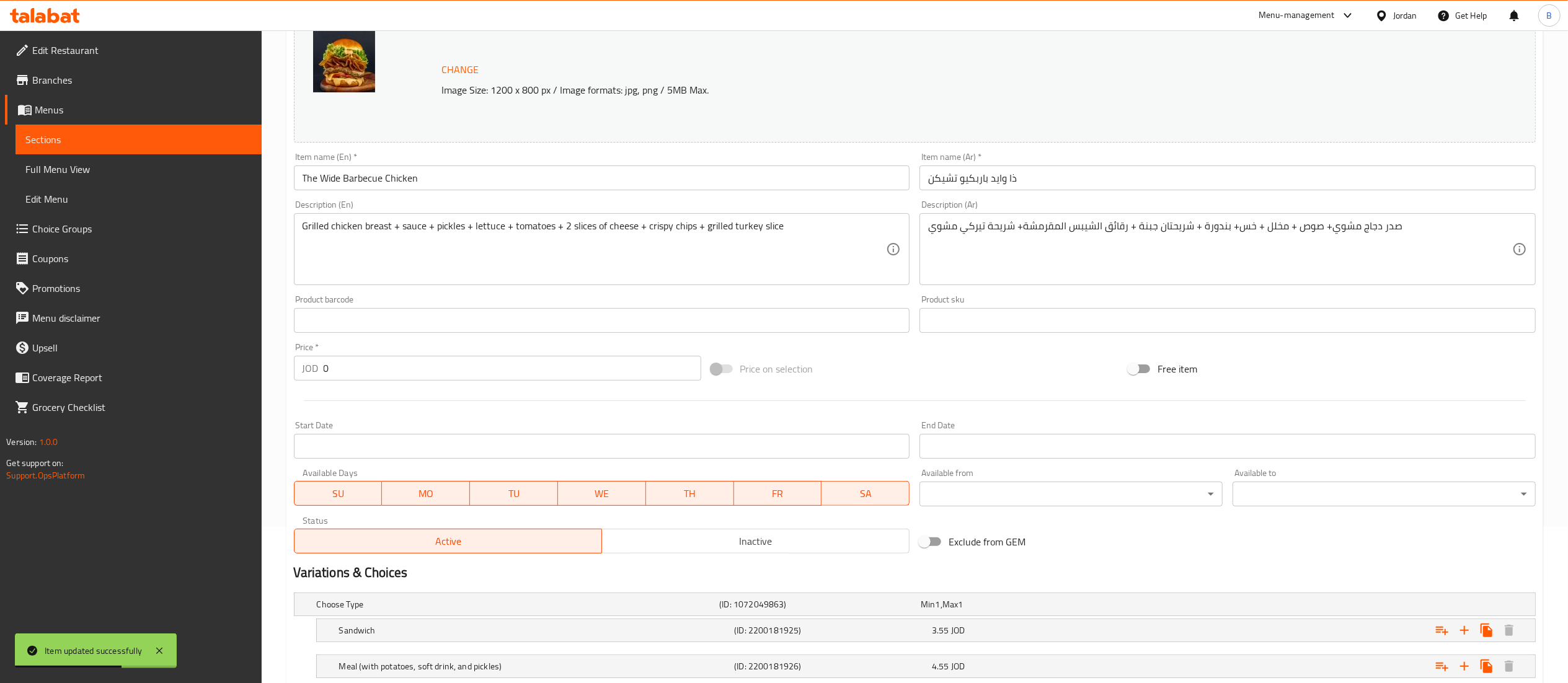
scroll to position [240, 0]
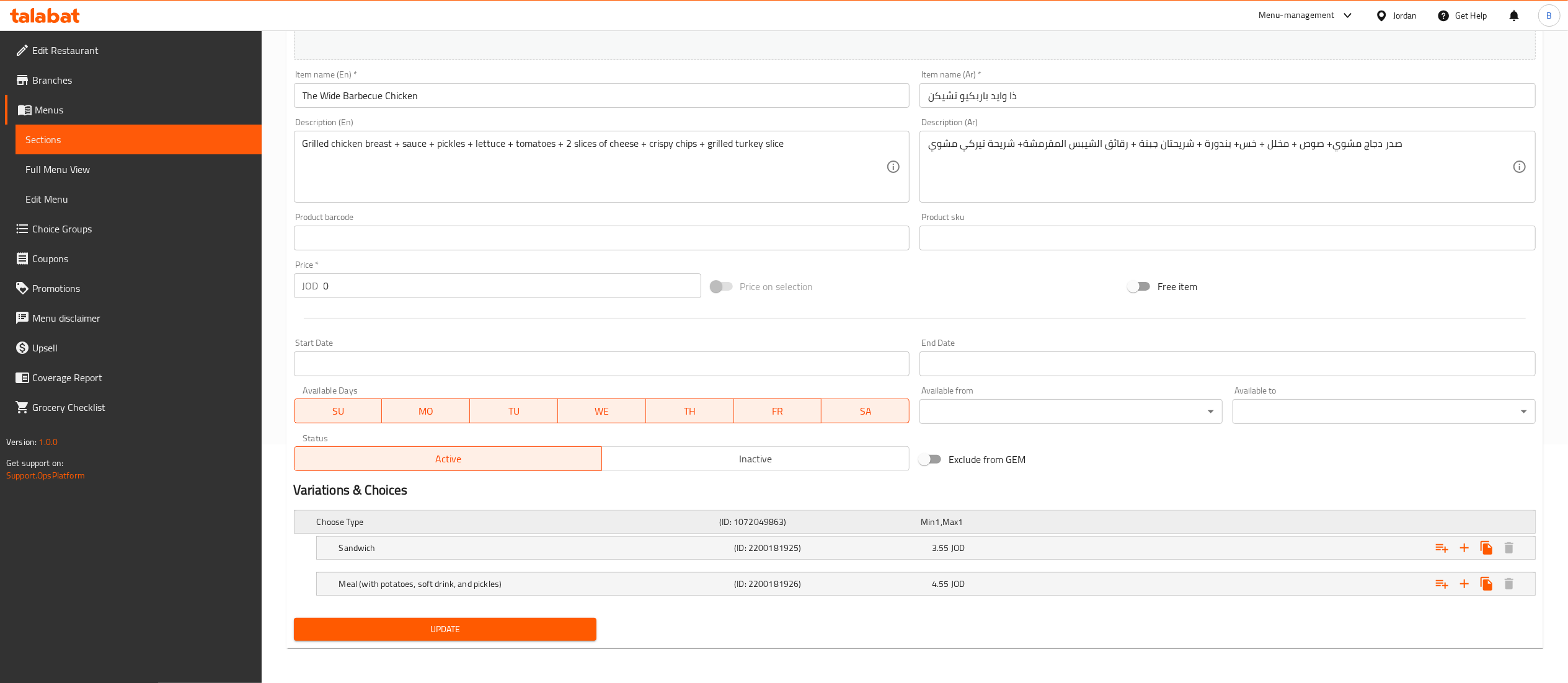
click at [951, 532] on div "Choose Type (ID: 1072049863) Min 1 , Max 1" at bounding box center [919, 521] width 1208 height 27
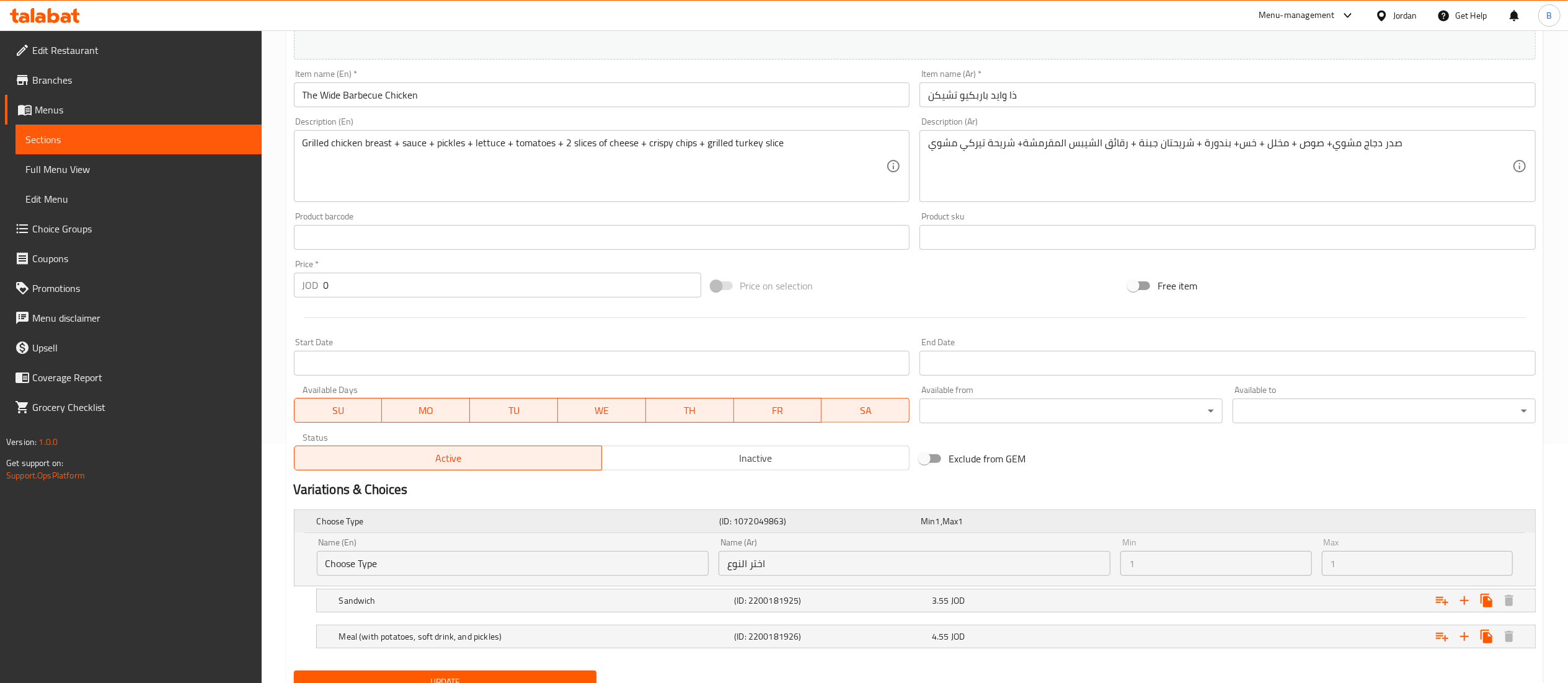
click at [951, 528] on span "Max" at bounding box center [950, 520] width 15 height 16
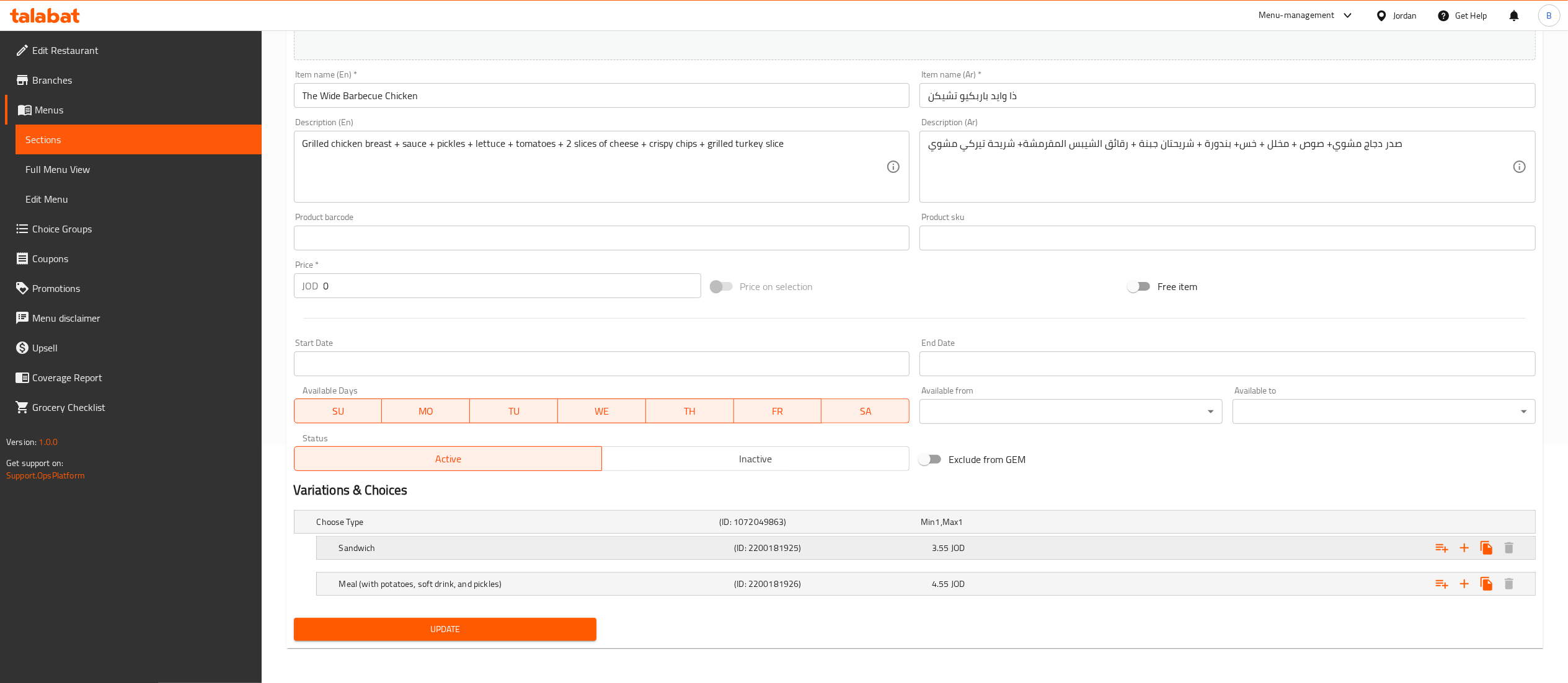
click at [956, 540] on span "JOD" at bounding box center [957, 548] width 14 height 16
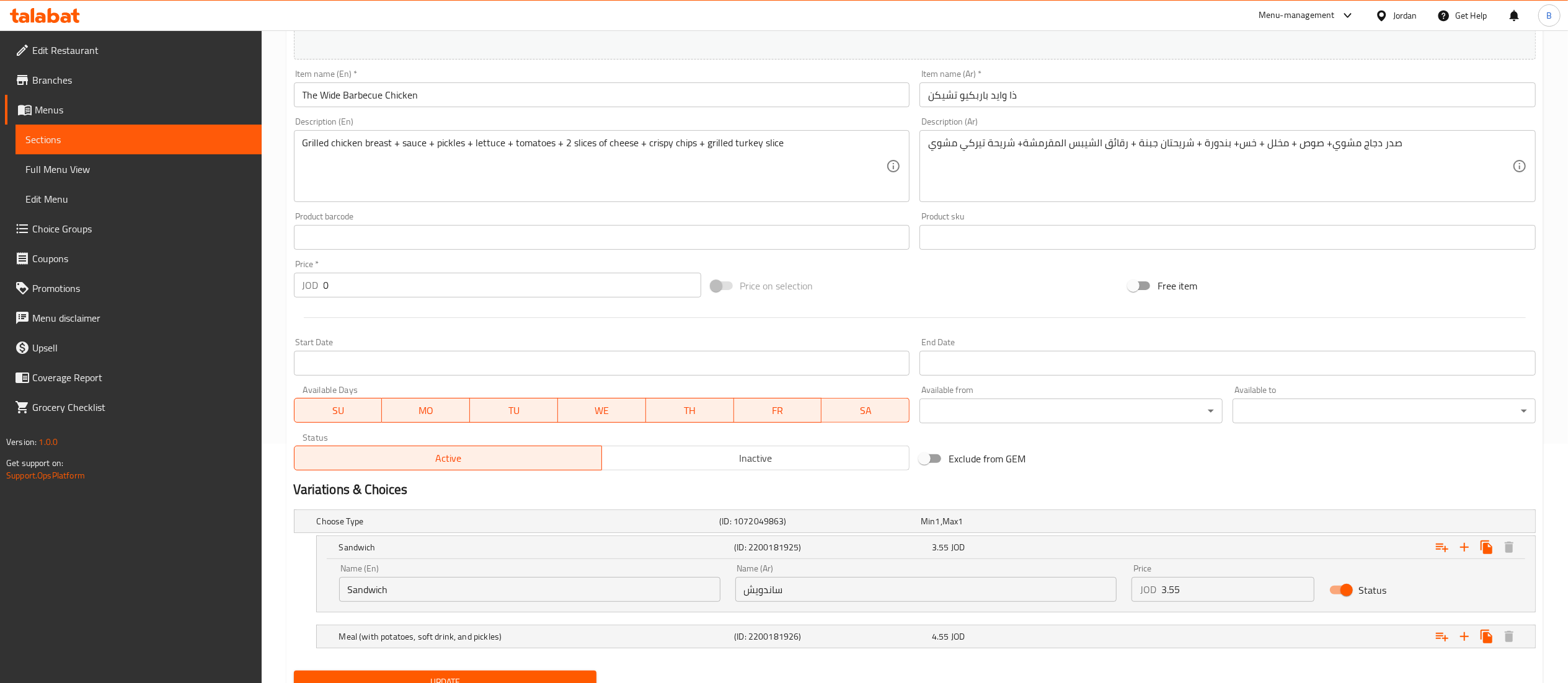
click at [1217, 592] on input "3.55" at bounding box center [1238, 589] width 154 height 24
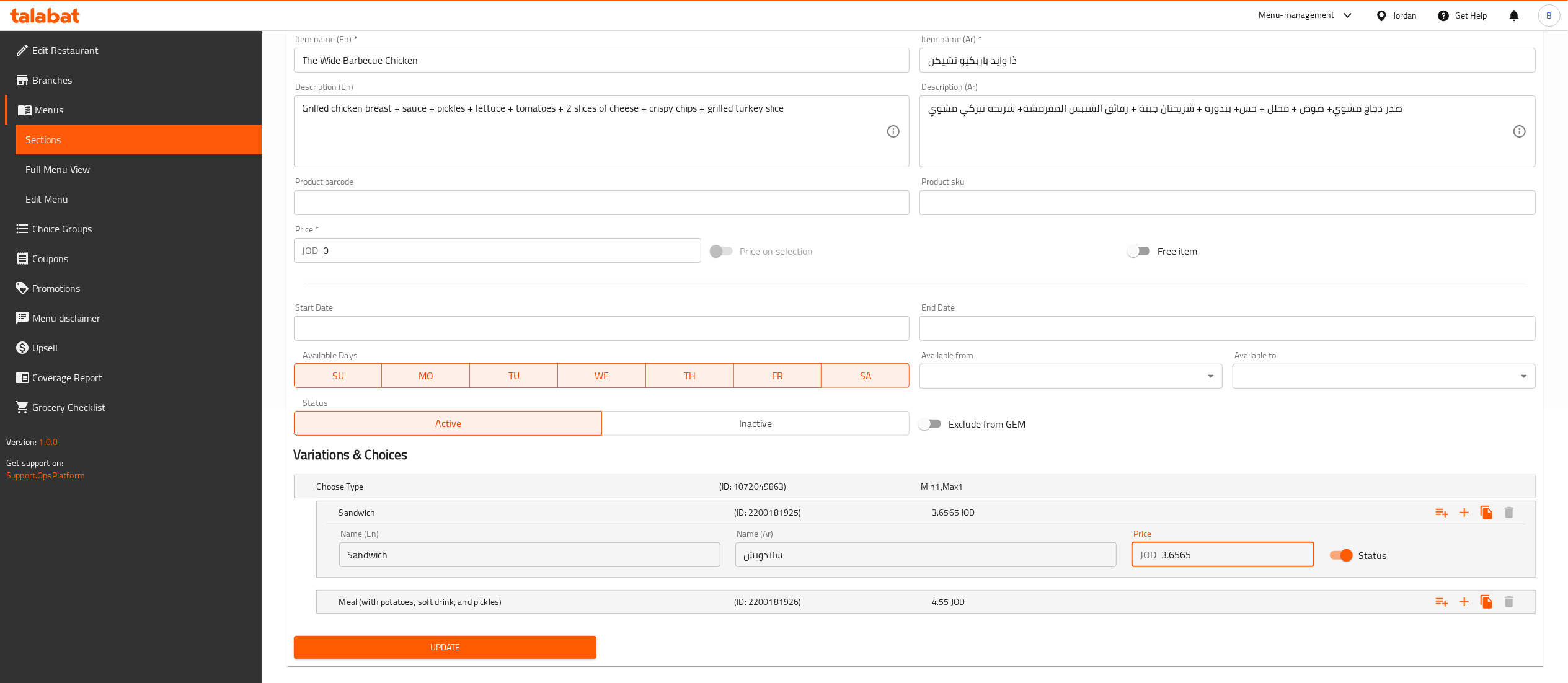
scroll to position [293, 0]
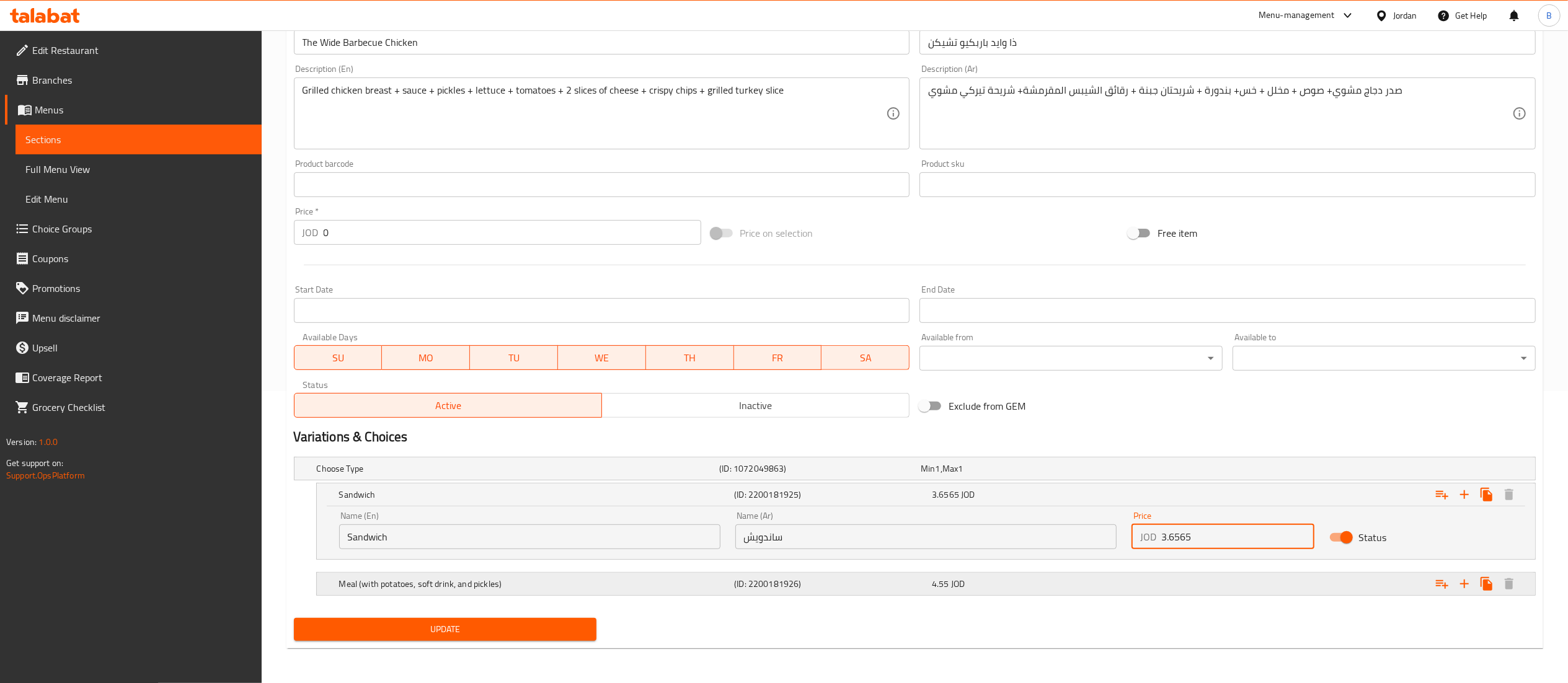
type input "3.6565"
click at [987, 588] on div "4.55 JOD" at bounding box center [1028, 583] width 193 height 12
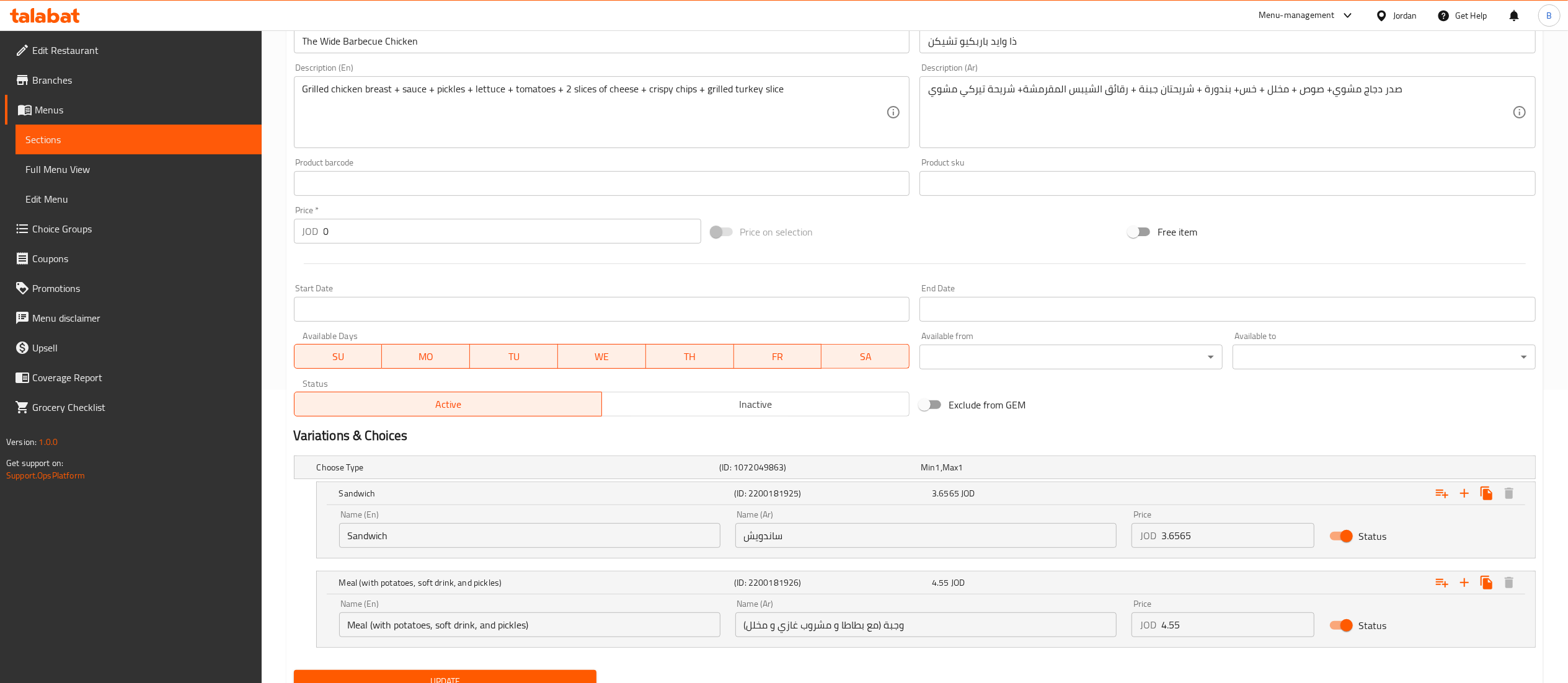
click at [1226, 631] on input "4.55" at bounding box center [1238, 625] width 154 height 24
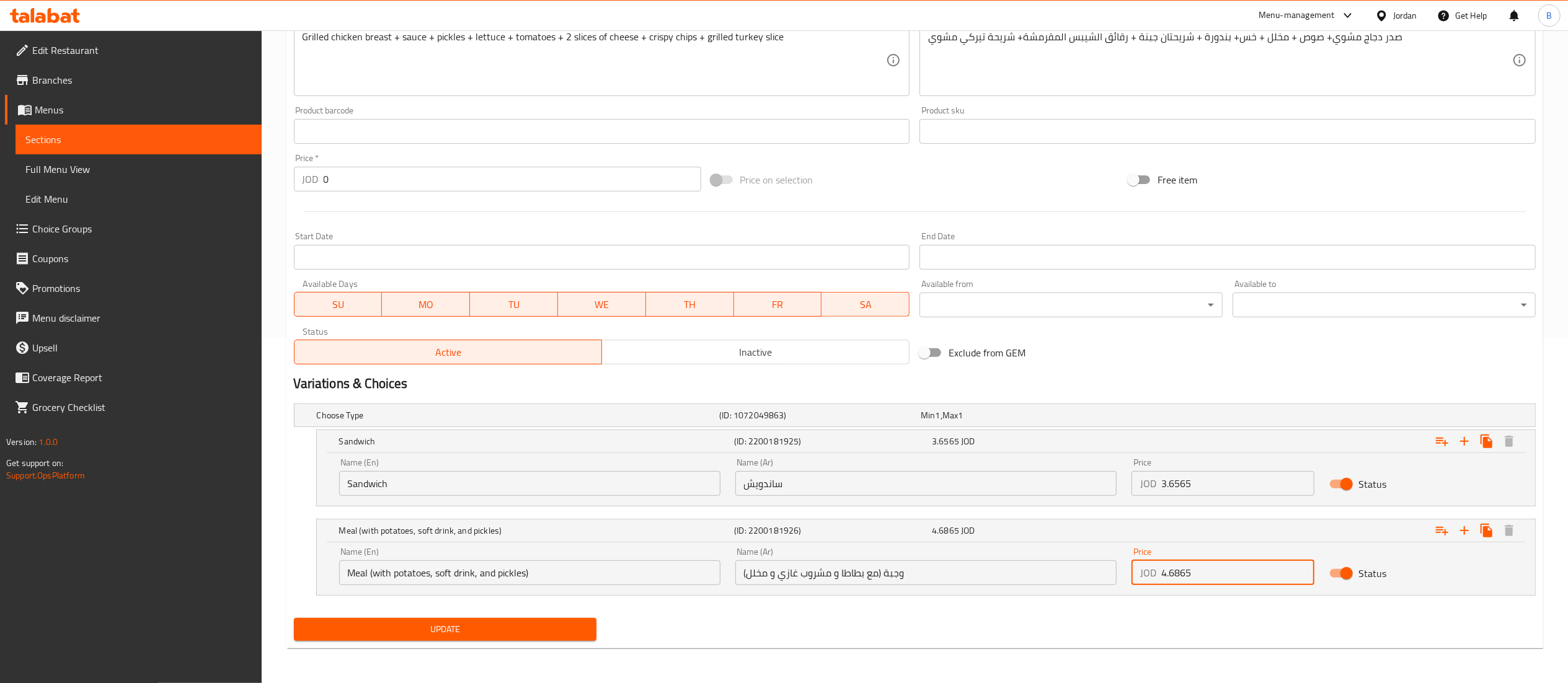
type input "4.6865"
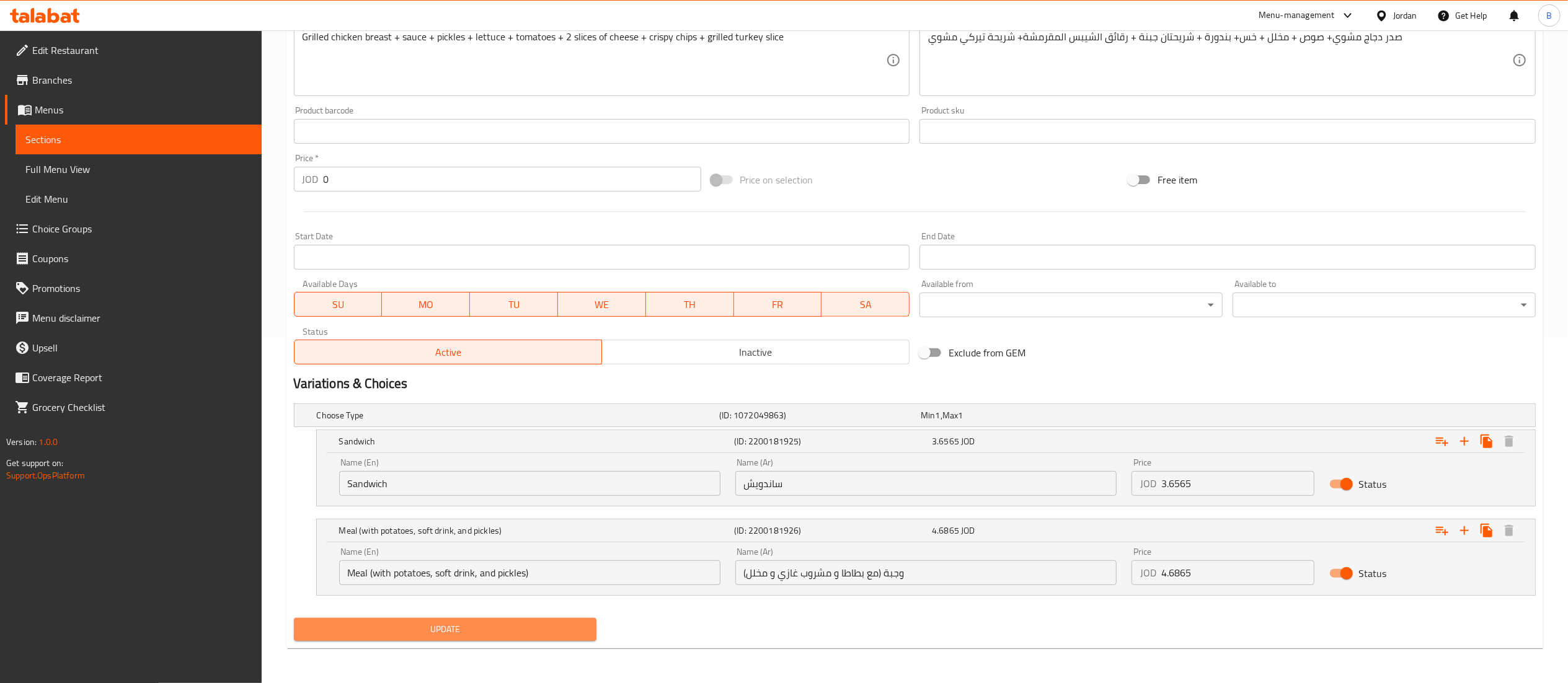
click at [559, 621] on button "Update" at bounding box center [445, 629] width 303 height 23
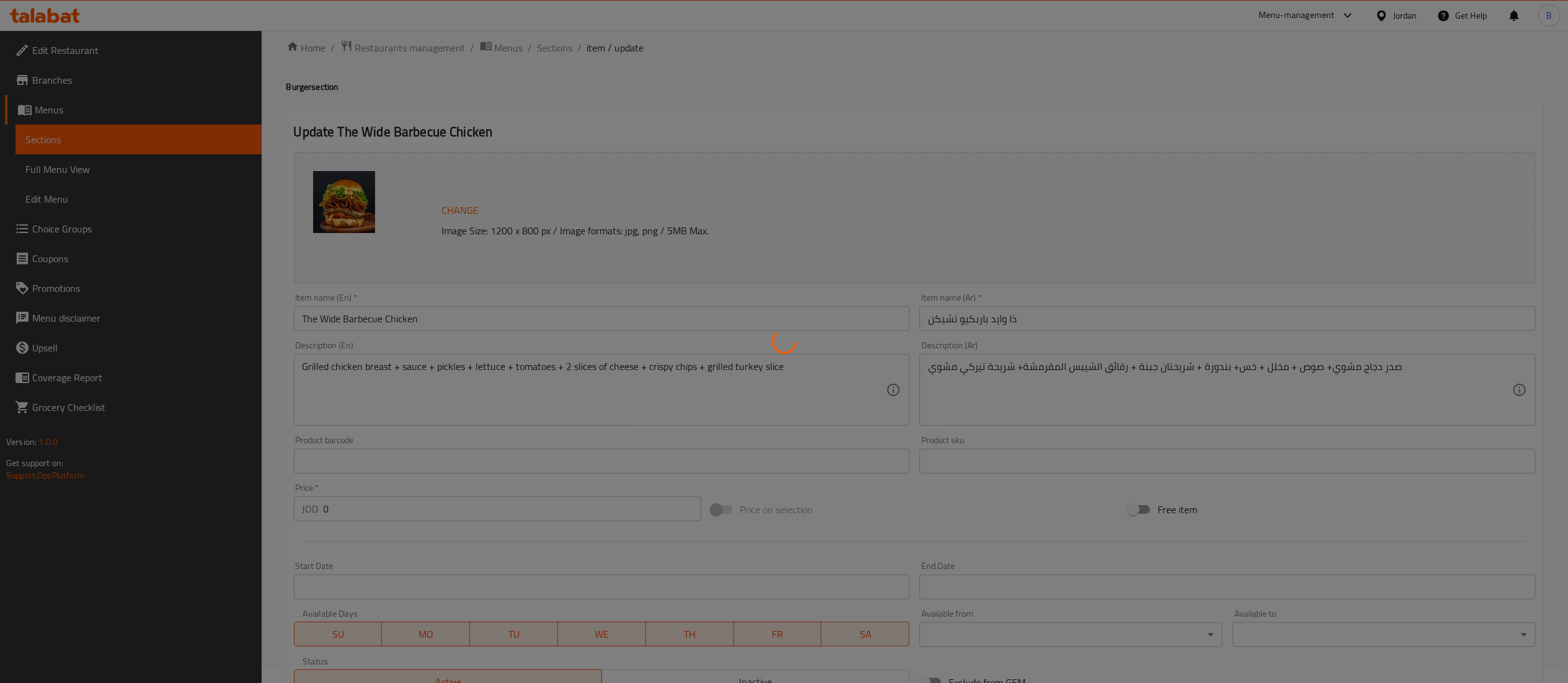
scroll to position [0, 0]
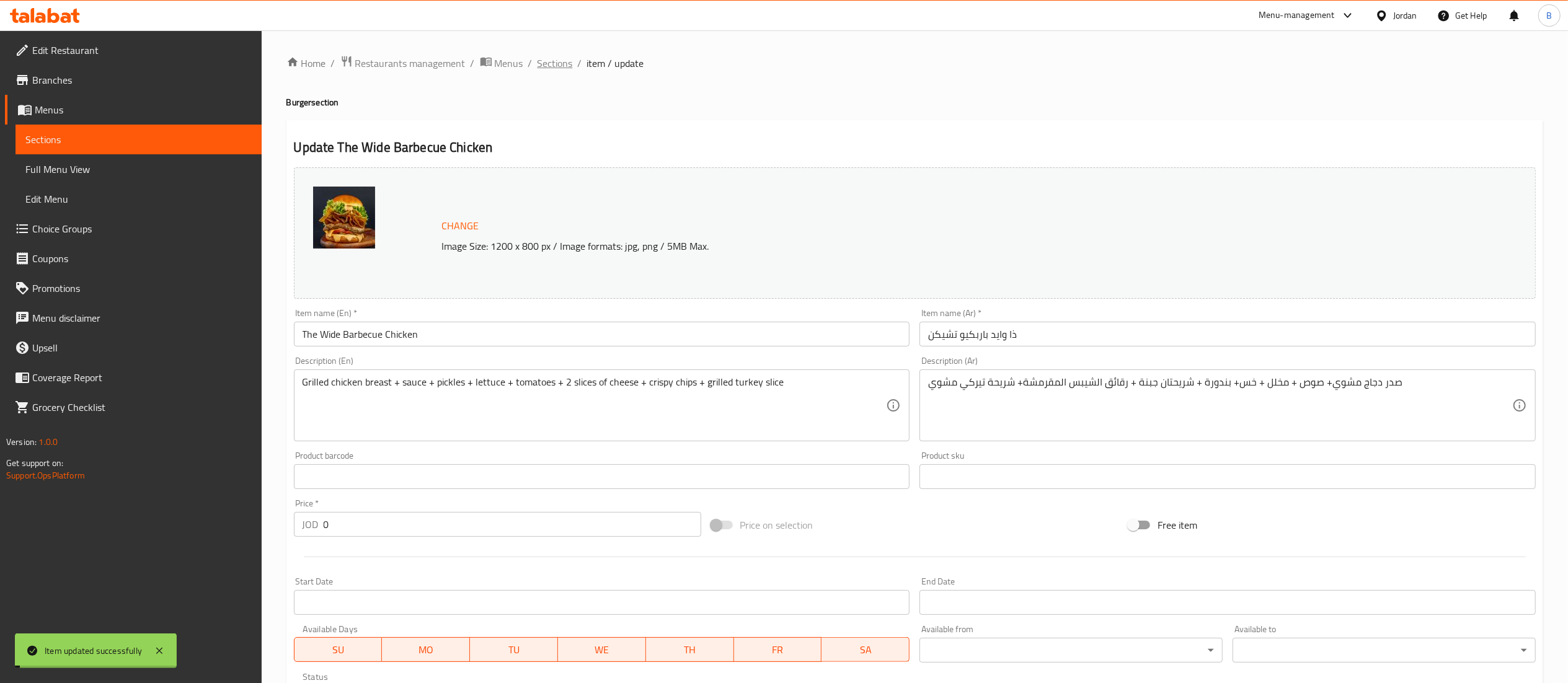
click at [556, 65] on span "Sections" at bounding box center [555, 63] width 36 height 15
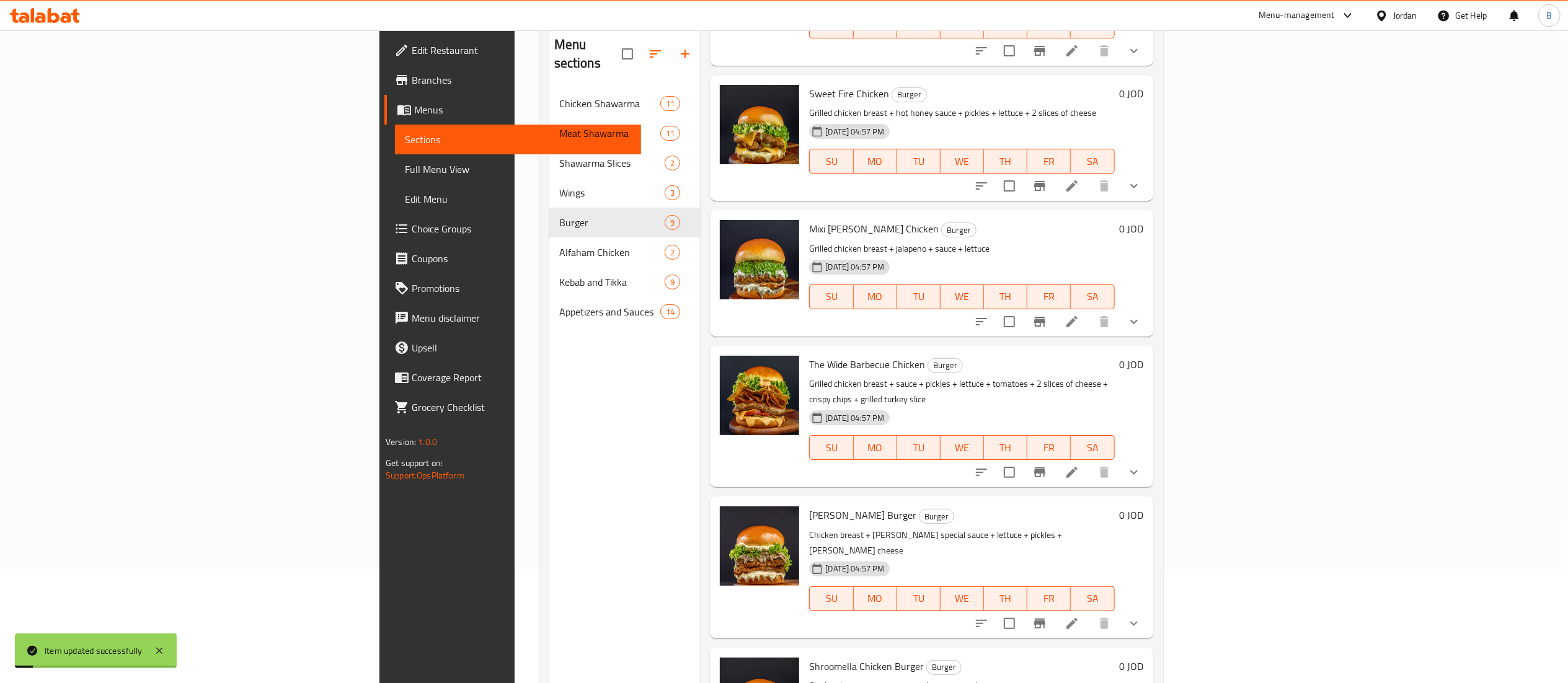
scroll to position [174, 0]
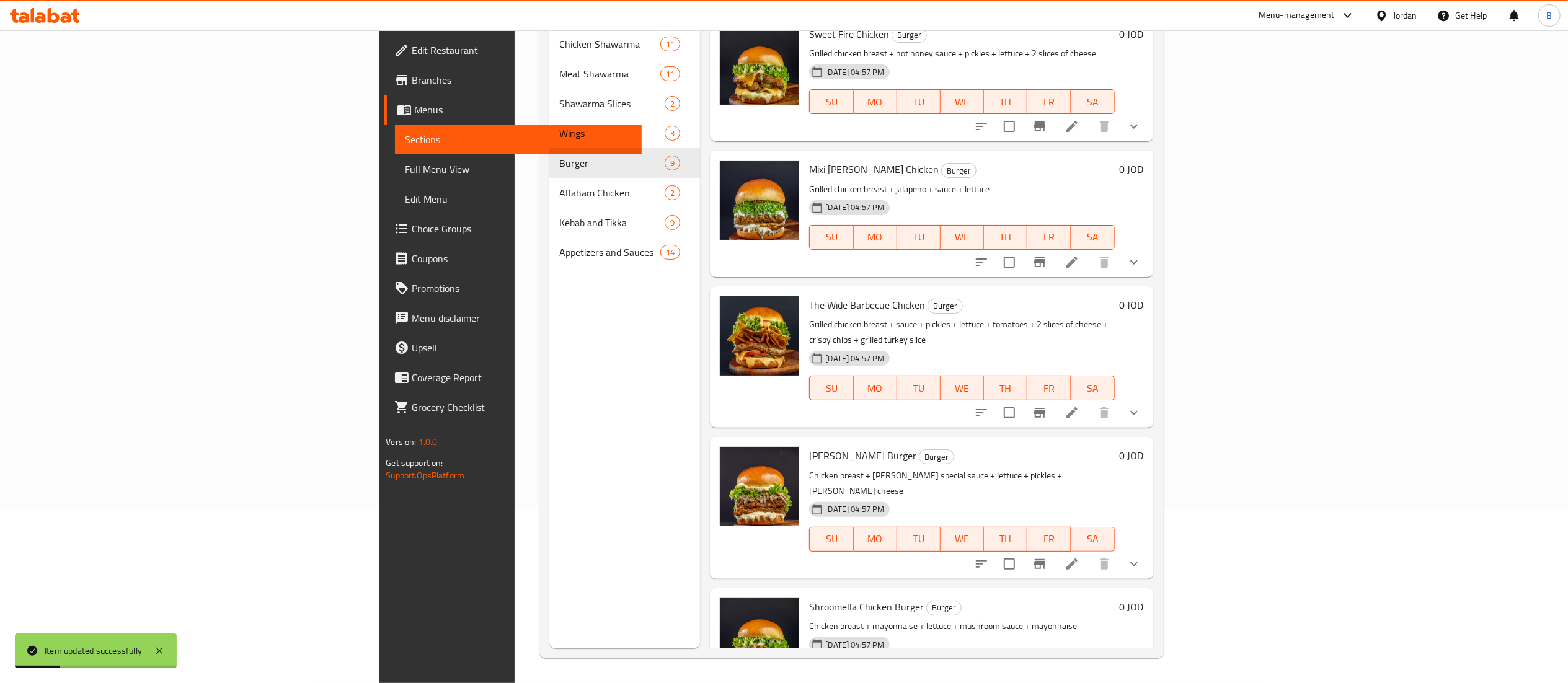
click at [1079, 557] on icon at bounding box center [1072, 565] width 15 height 15
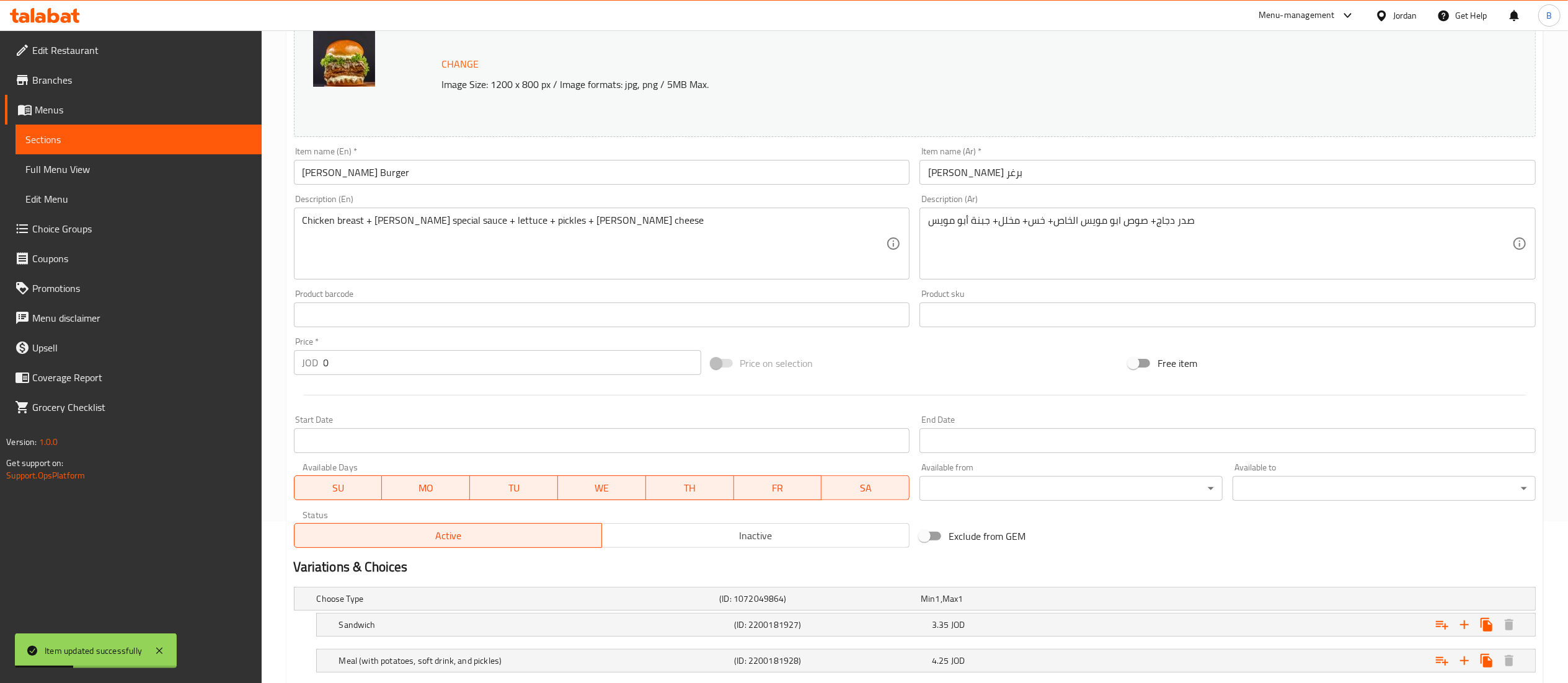
scroll to position [240, 0]
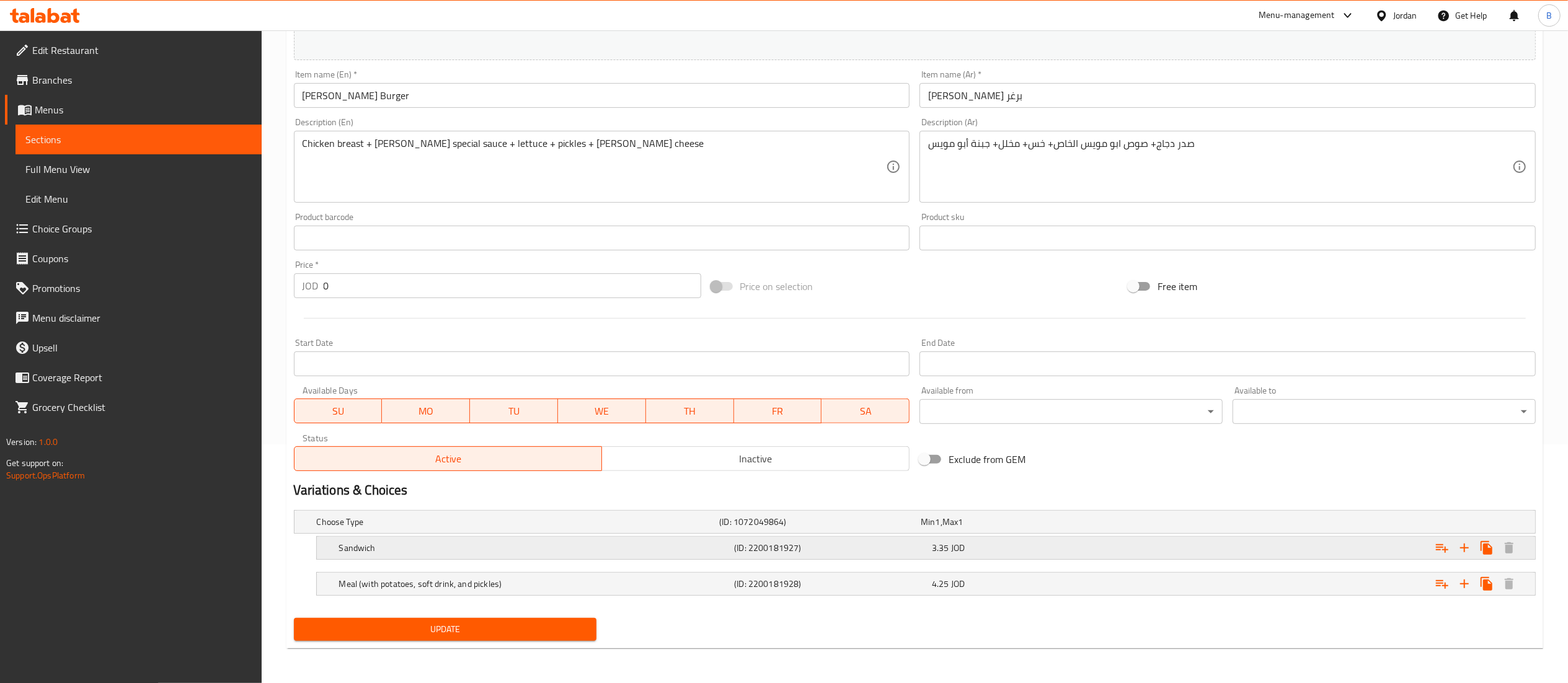
click at [1044, 546] on div "3.35 JOD" at bounding box center [1028, 548] width 193 height 12
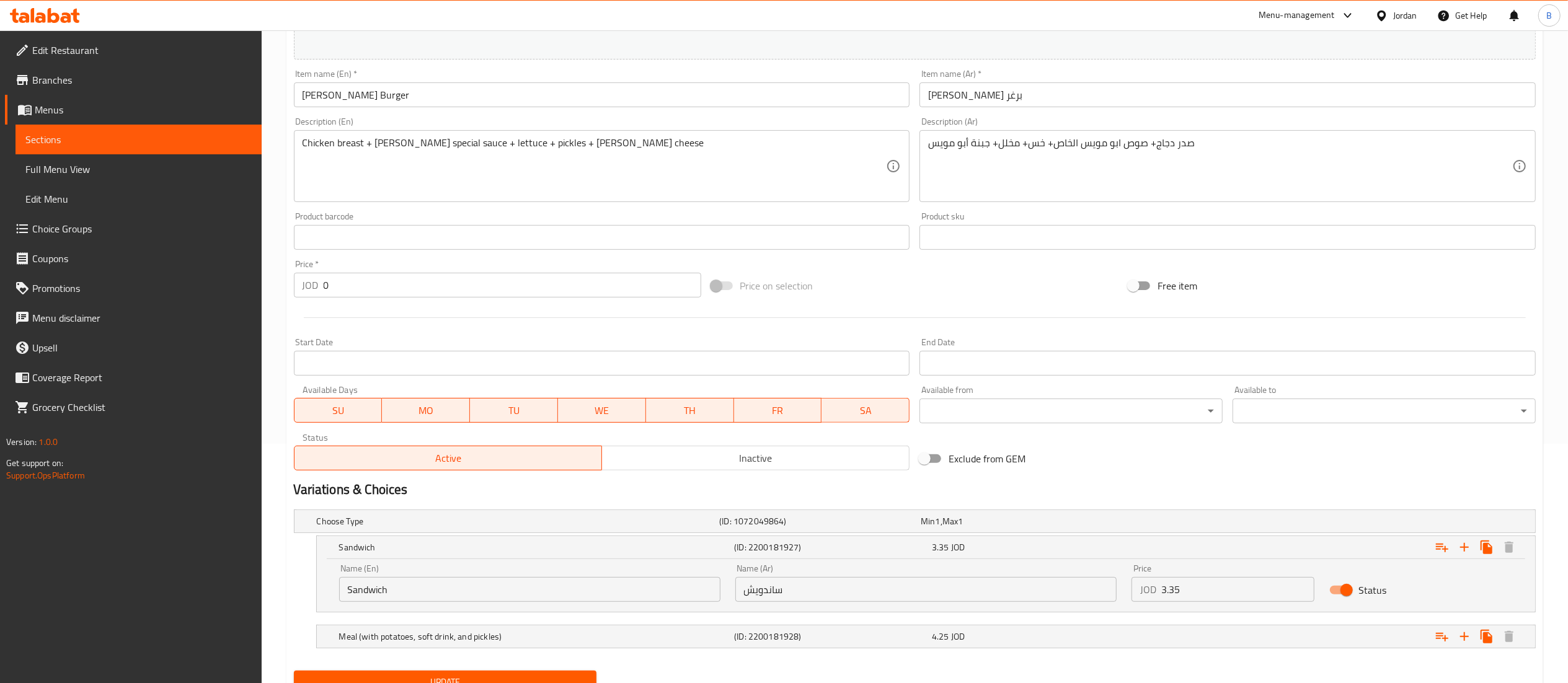
click at [1228, 584] on input "3.35" at bounding box center [1238, 589] width 154 height 24
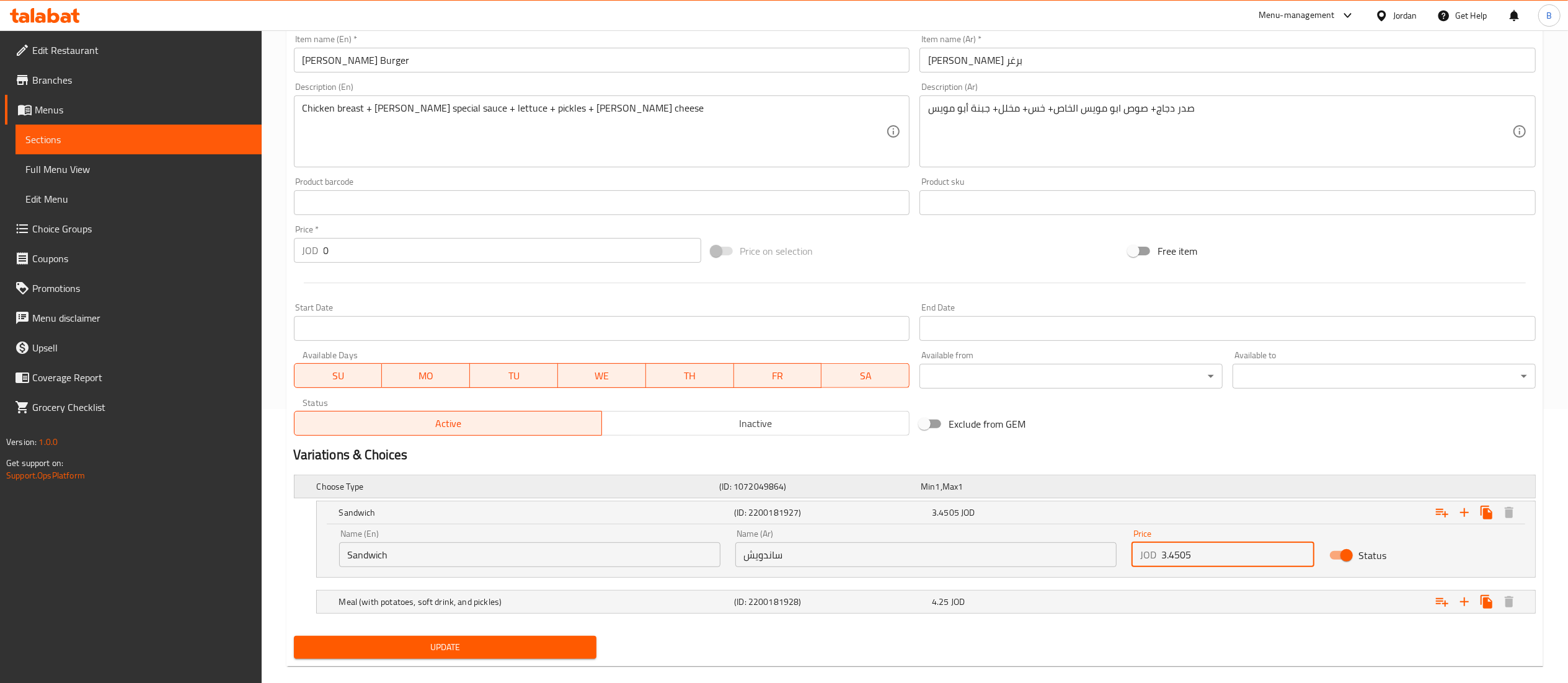
scroll to position [293, 0]
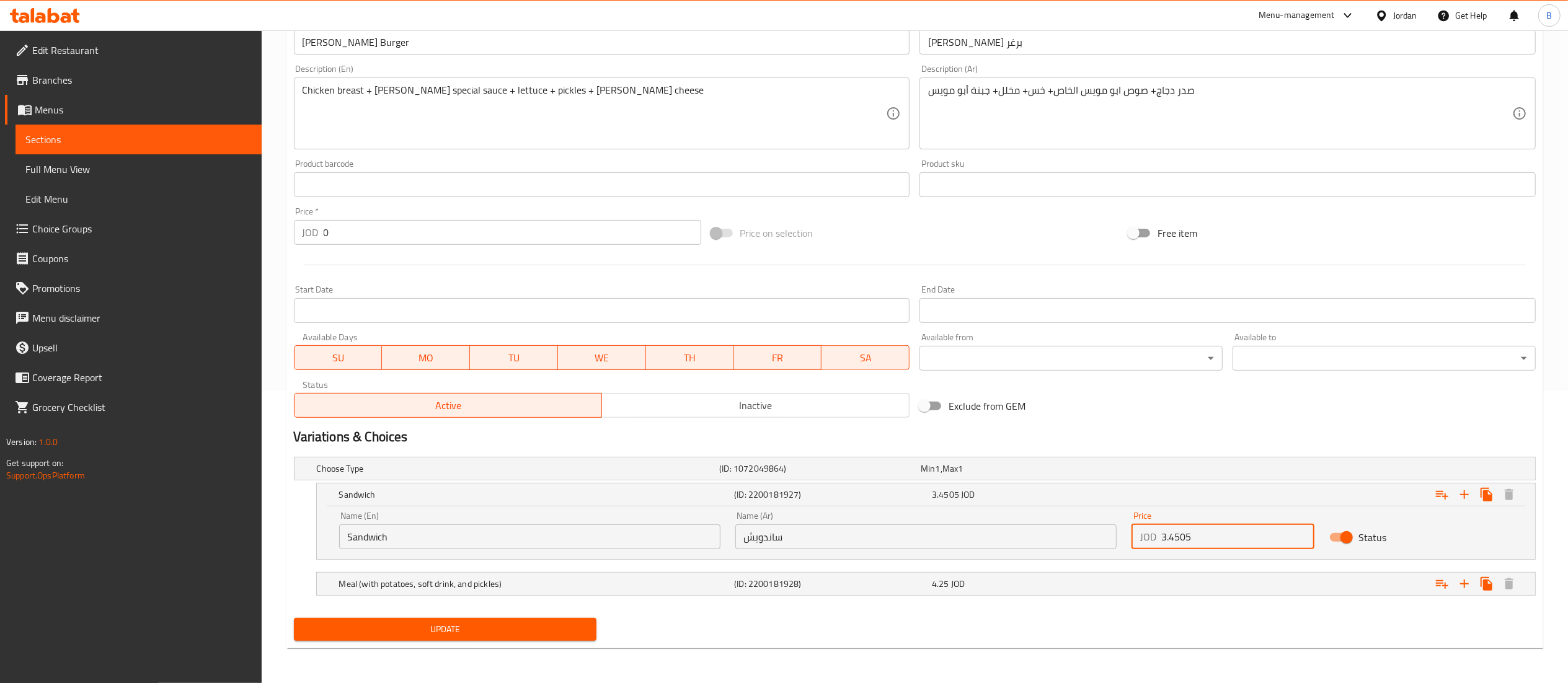
type input "3.4505"
click at [949, 598] on nav at bounding box center [915, 603] width 1242 height 10
click at [951, 592] on div "4.25 JOD" at bounding box center [1028, 583] width 198 height 17
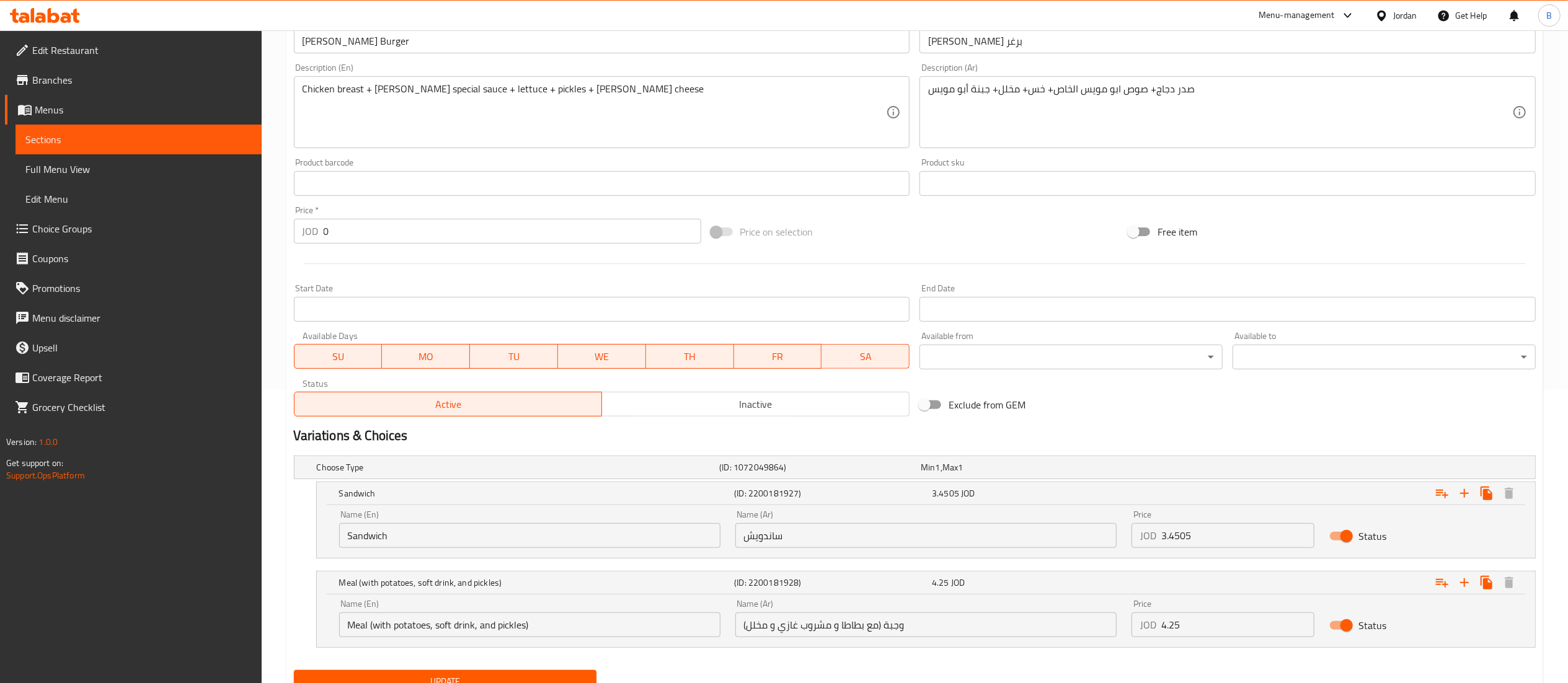
click at [1253, 624] on input "4.25" at bounding box center [1238, 625] width 154 height 24
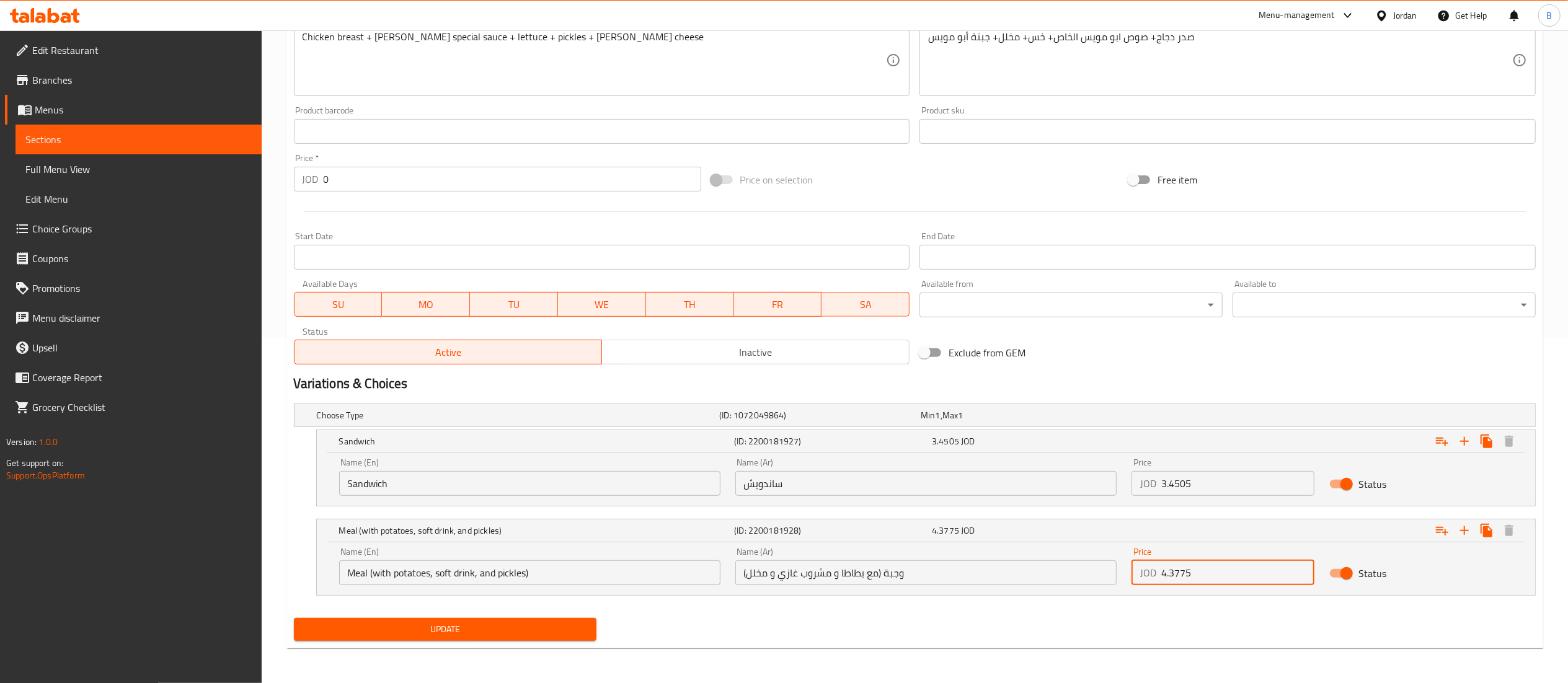
type input "4.3775"
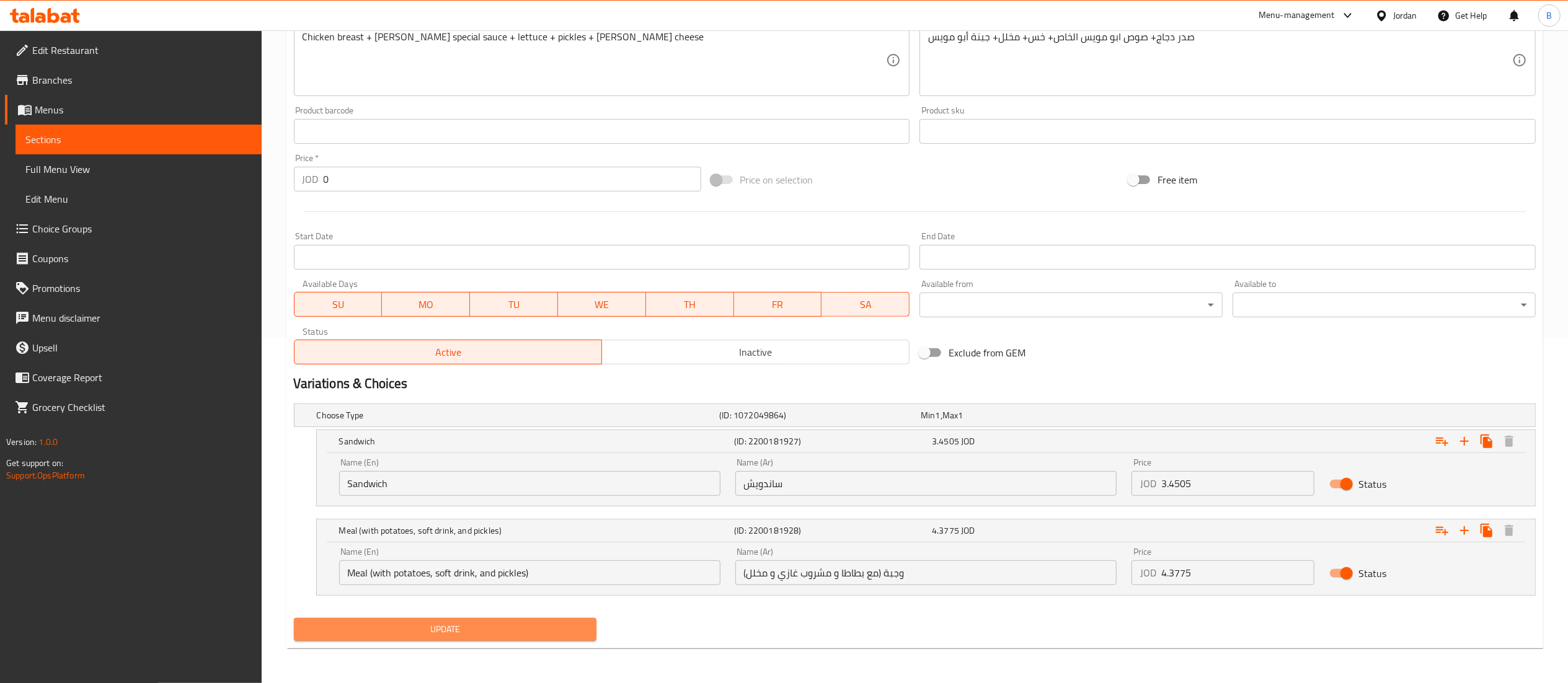
click at [561, 631] on span "Update" at bounding box center [445, 629] width 284 height 15
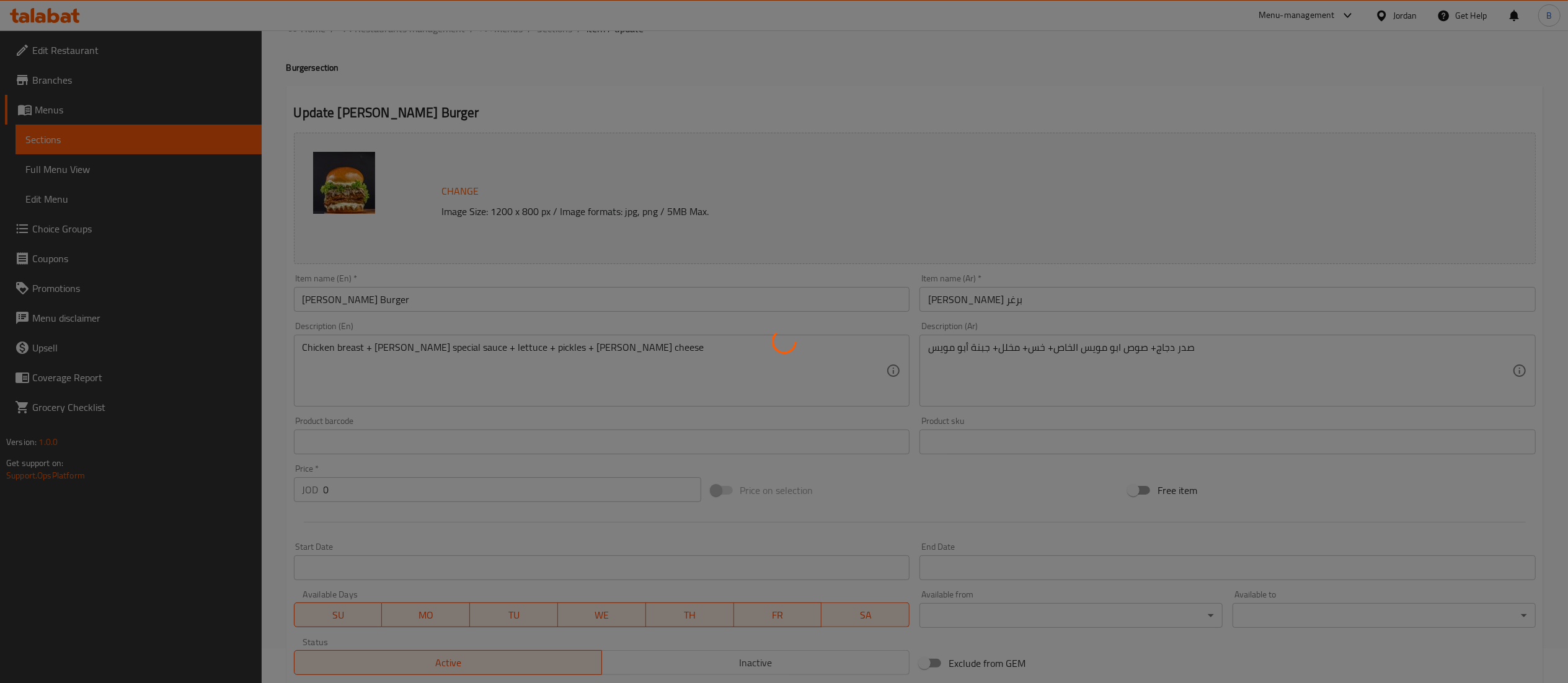
scroll to position [0, 0]
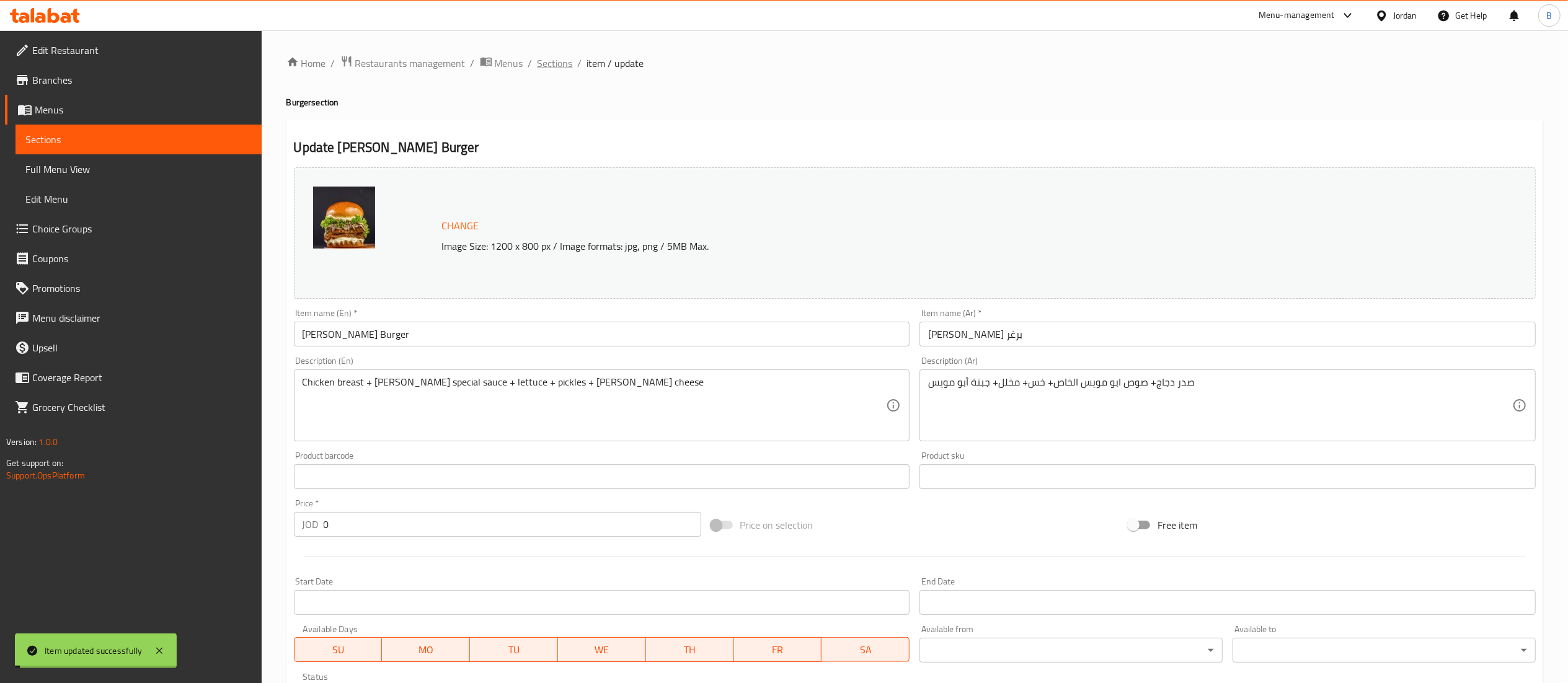
click at [555, 63] on span "Sections" at bounding box center [555, 63] width 36 height 15
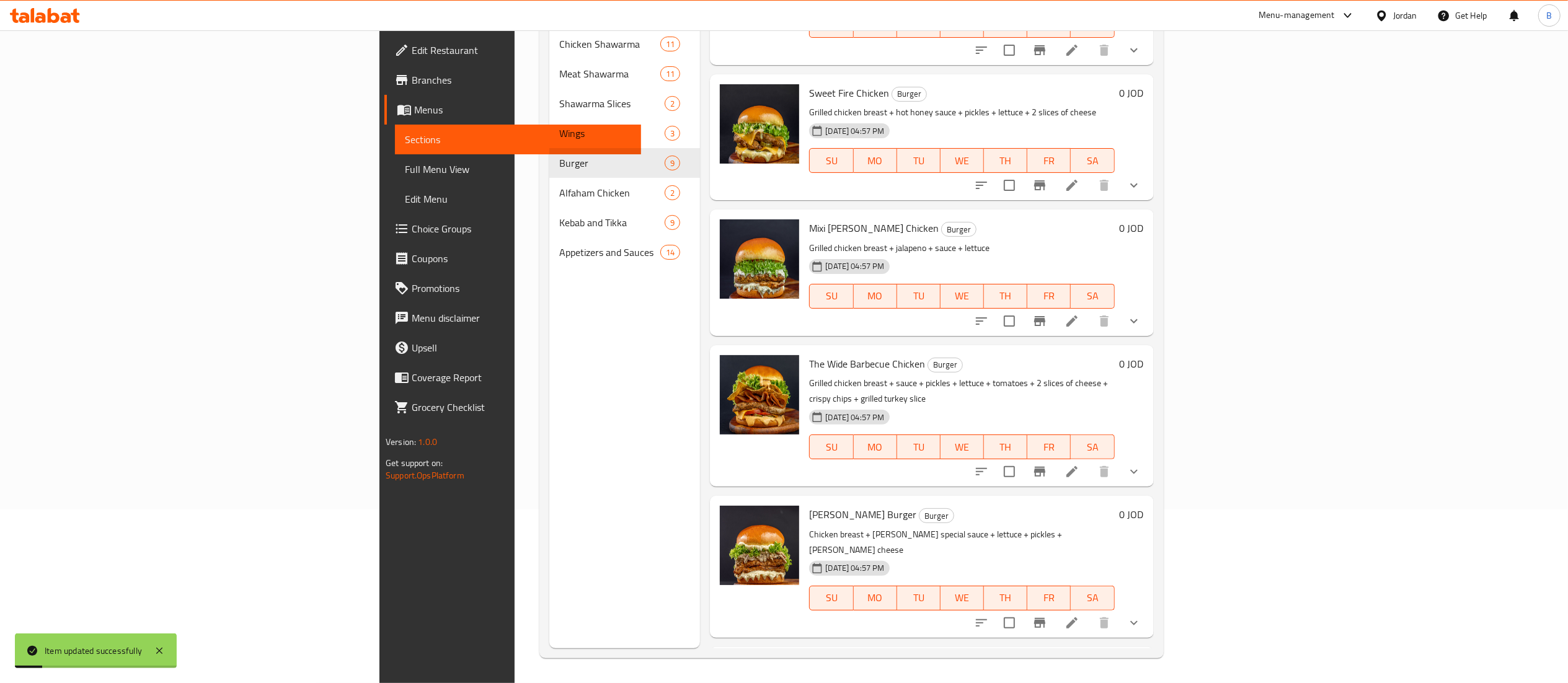
scroll to position [567, 0]
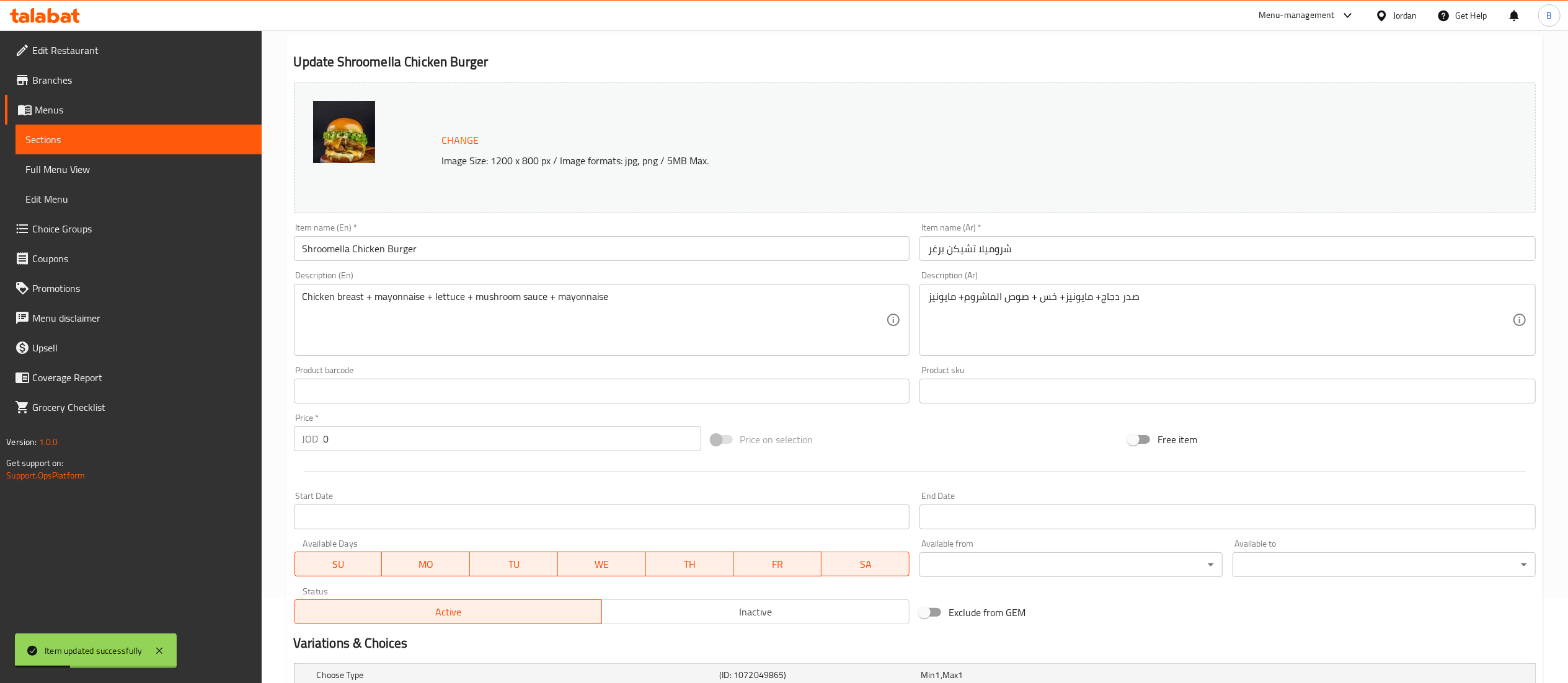
scroll to position [240, 0]
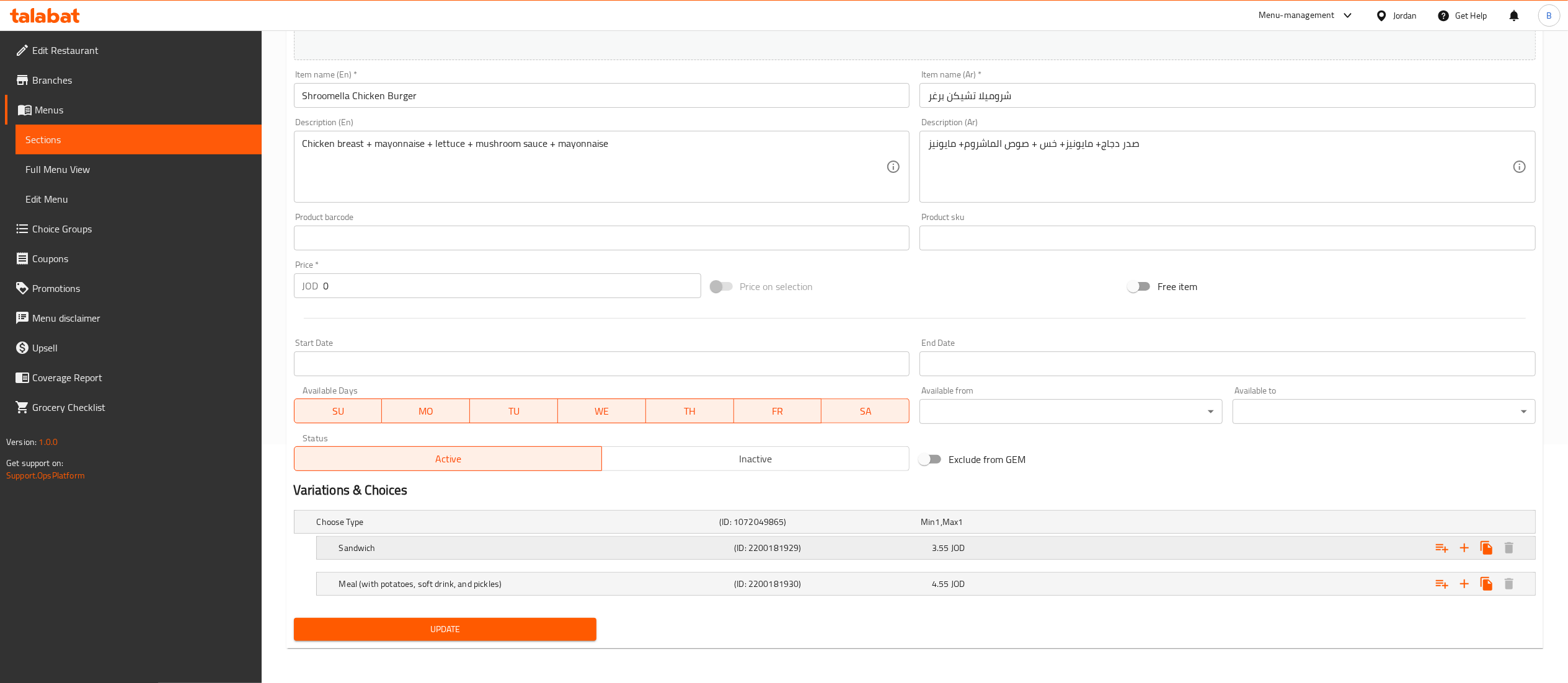
click at [951, 543] on span "JOD" at bounding box center [957, 548] width 14 height 16
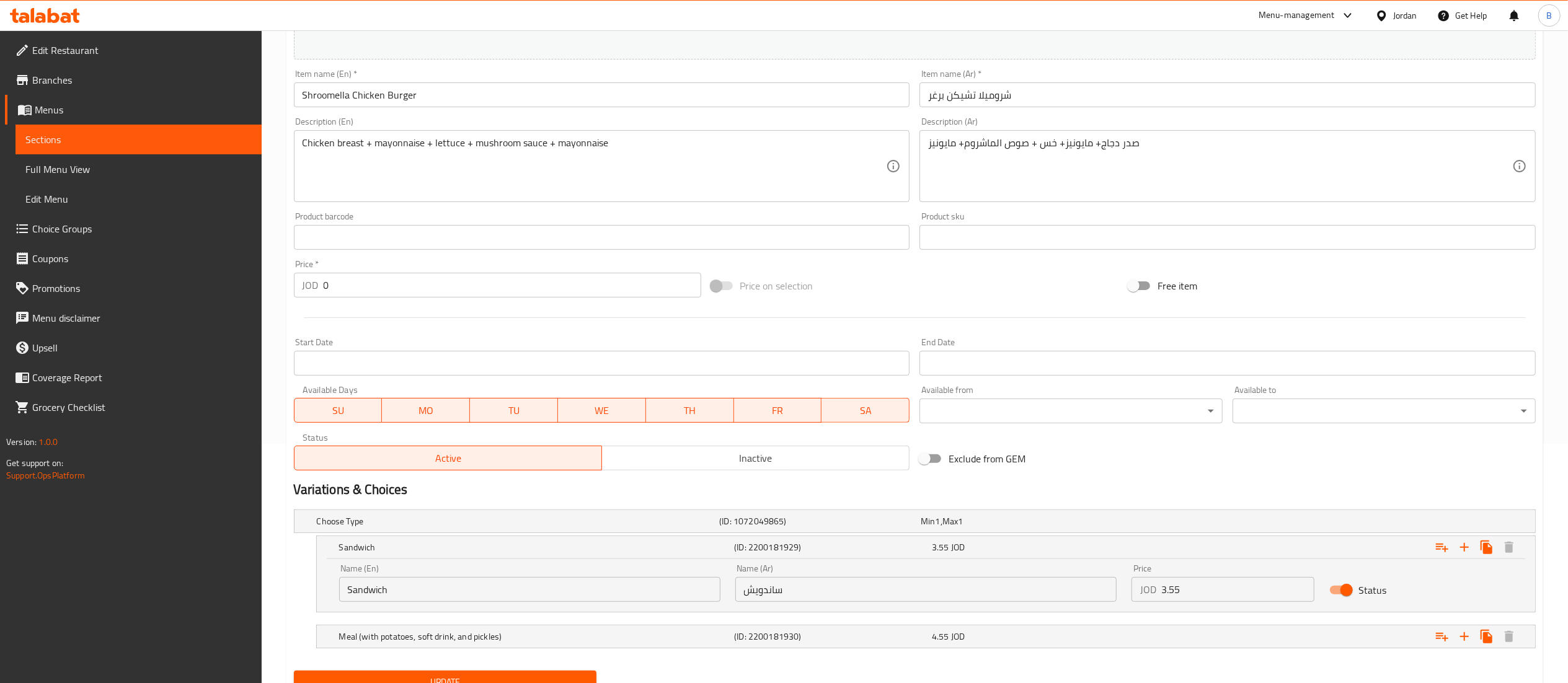
click at [1233, 580] on input "3.55" at bounding box center [1238, 589] width 154 height 24
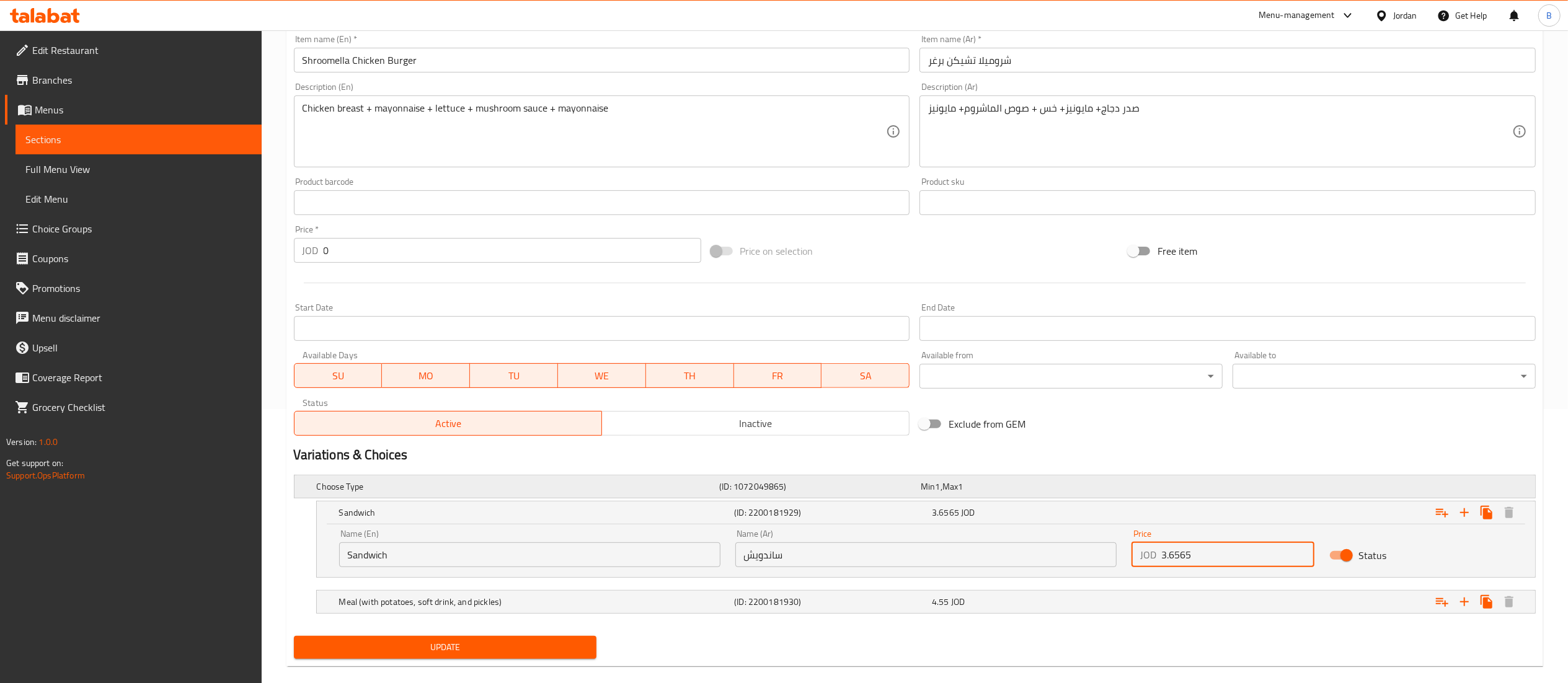
scroll to position [293, 0]
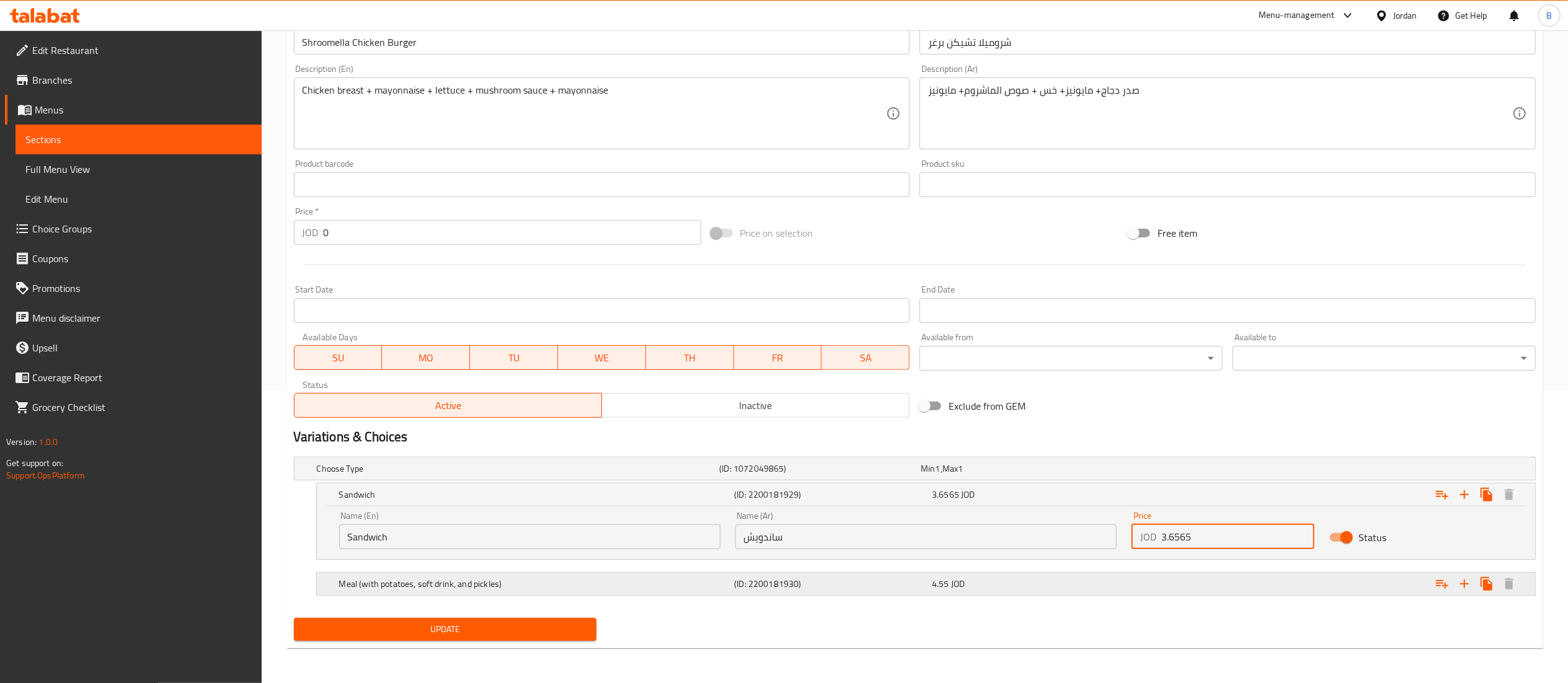
type input "3.6565"
click at [920, 584] on h5 "(ID: 2200181930)" at bounding box center [830, 583] width 193 height 12
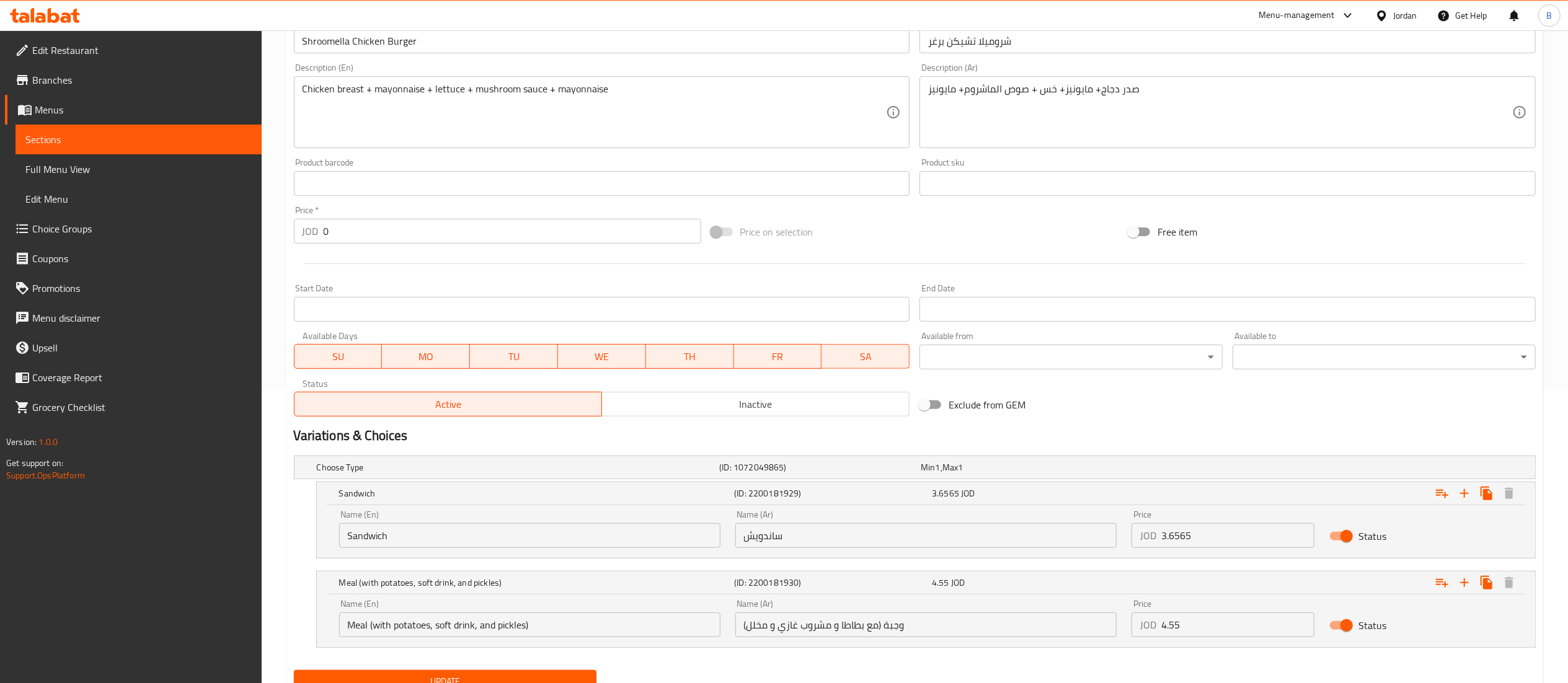
click at [1214, 625] on input "4.55" at bounding box center [1238, 625] width 154 height 24
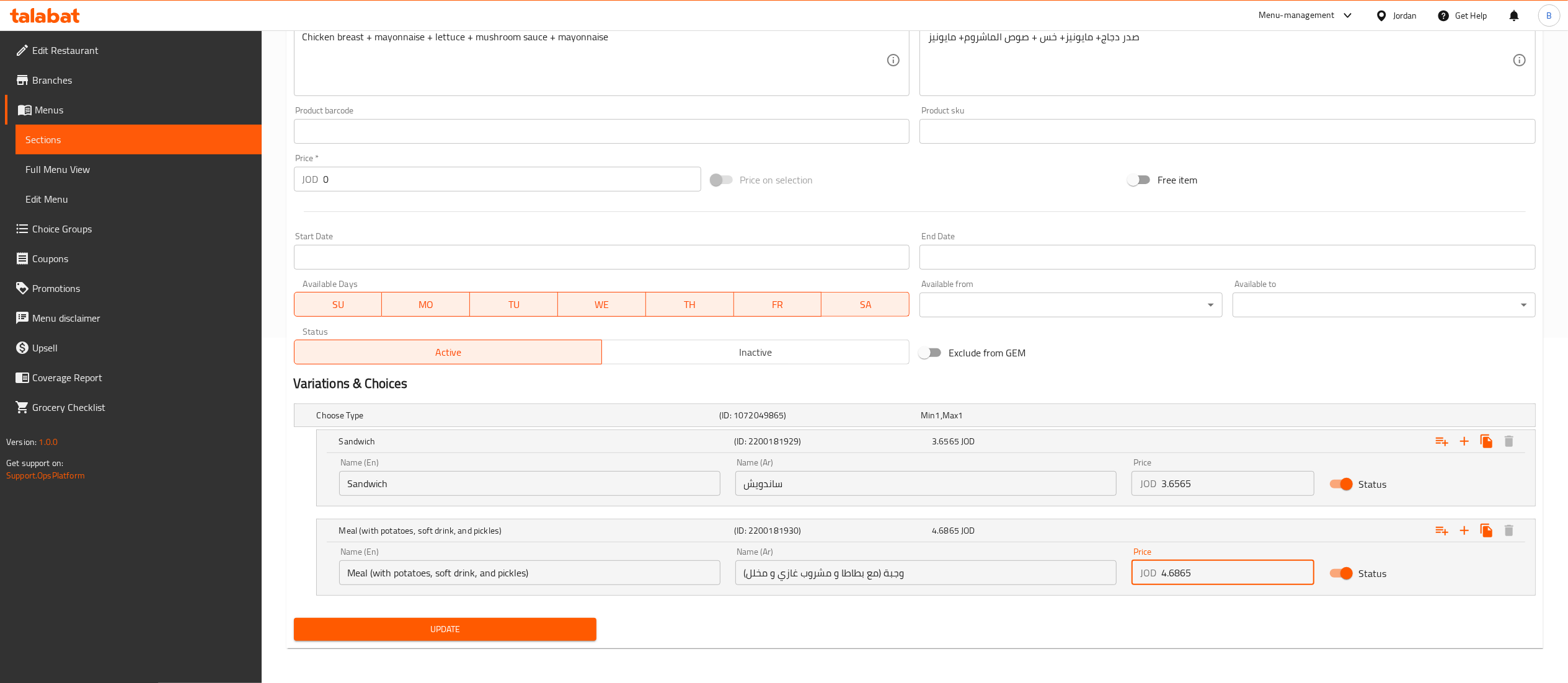
type input "4.6865"
click at [546, 621] on button "Update" at bounding box center [445, 629] width 303 height 23
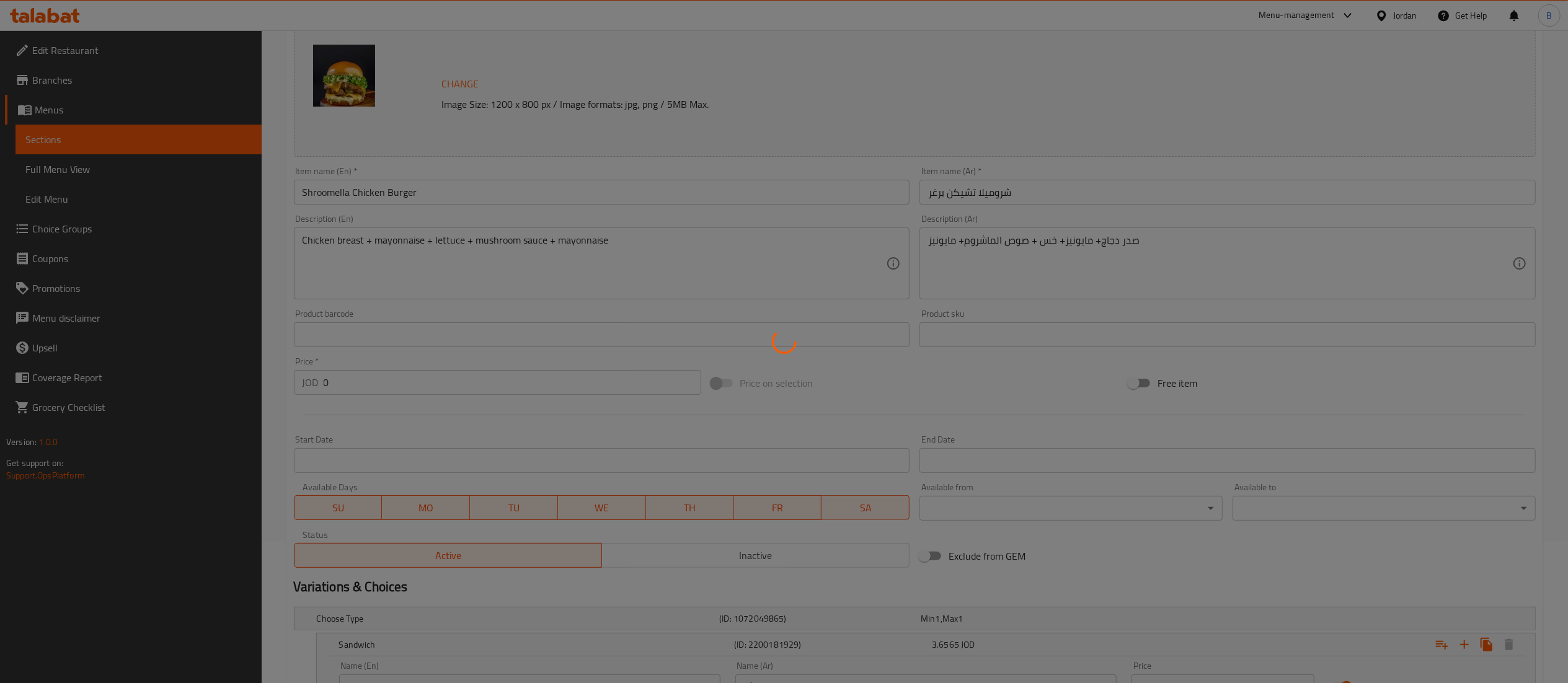
scroll to position [0, 0]
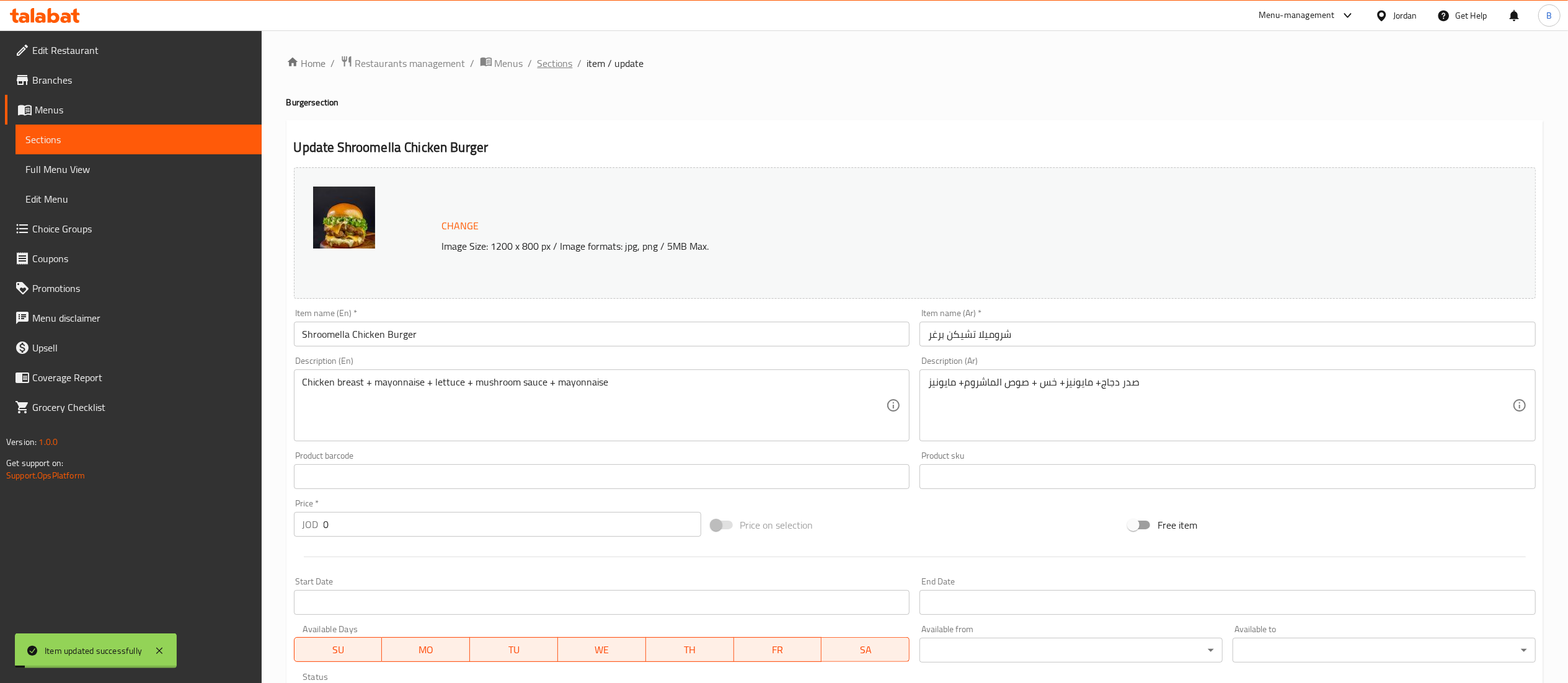
click at [549, 64] on span "Sections" at bounding box center [555, 63] width 36 height 15
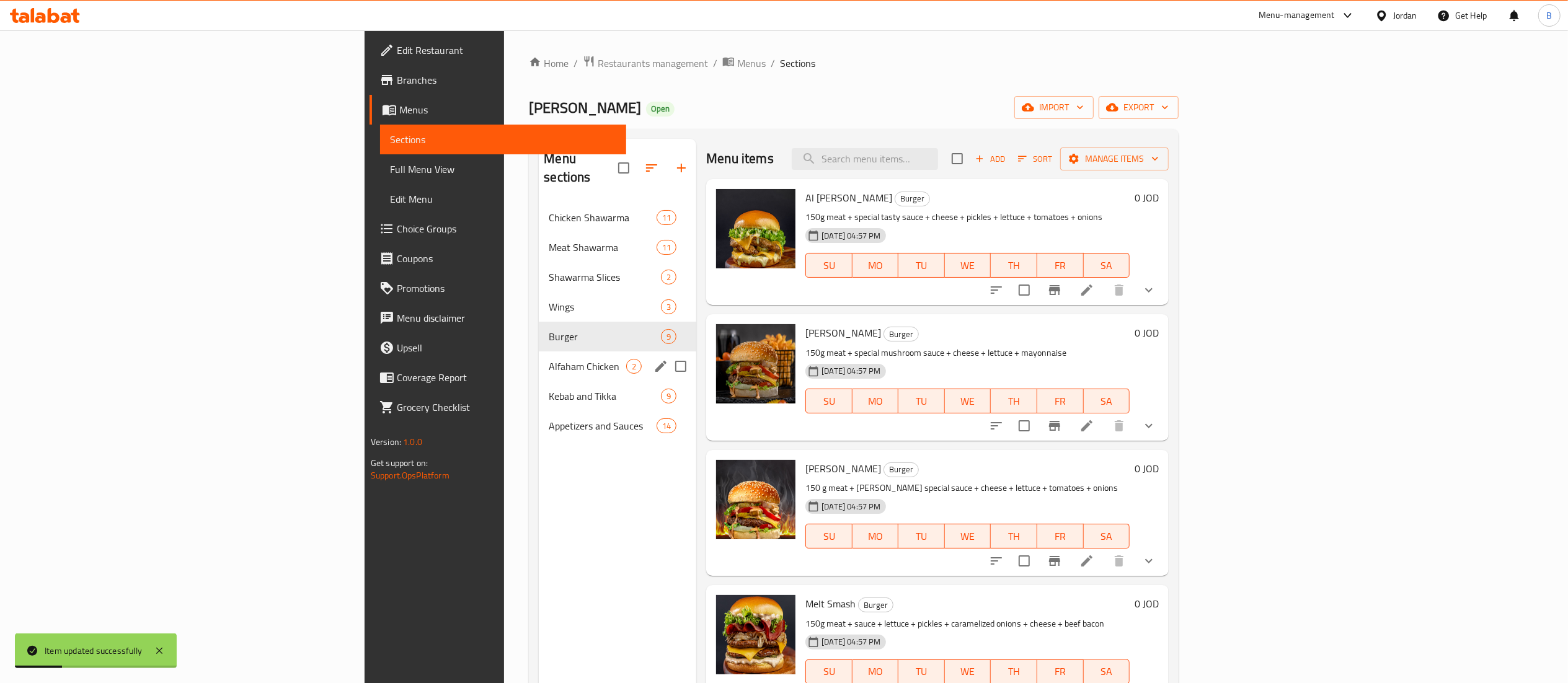
click at [538, 351] on div "Alfaham Chicken 2" at bounding box center [617, 366] width 158 height 30
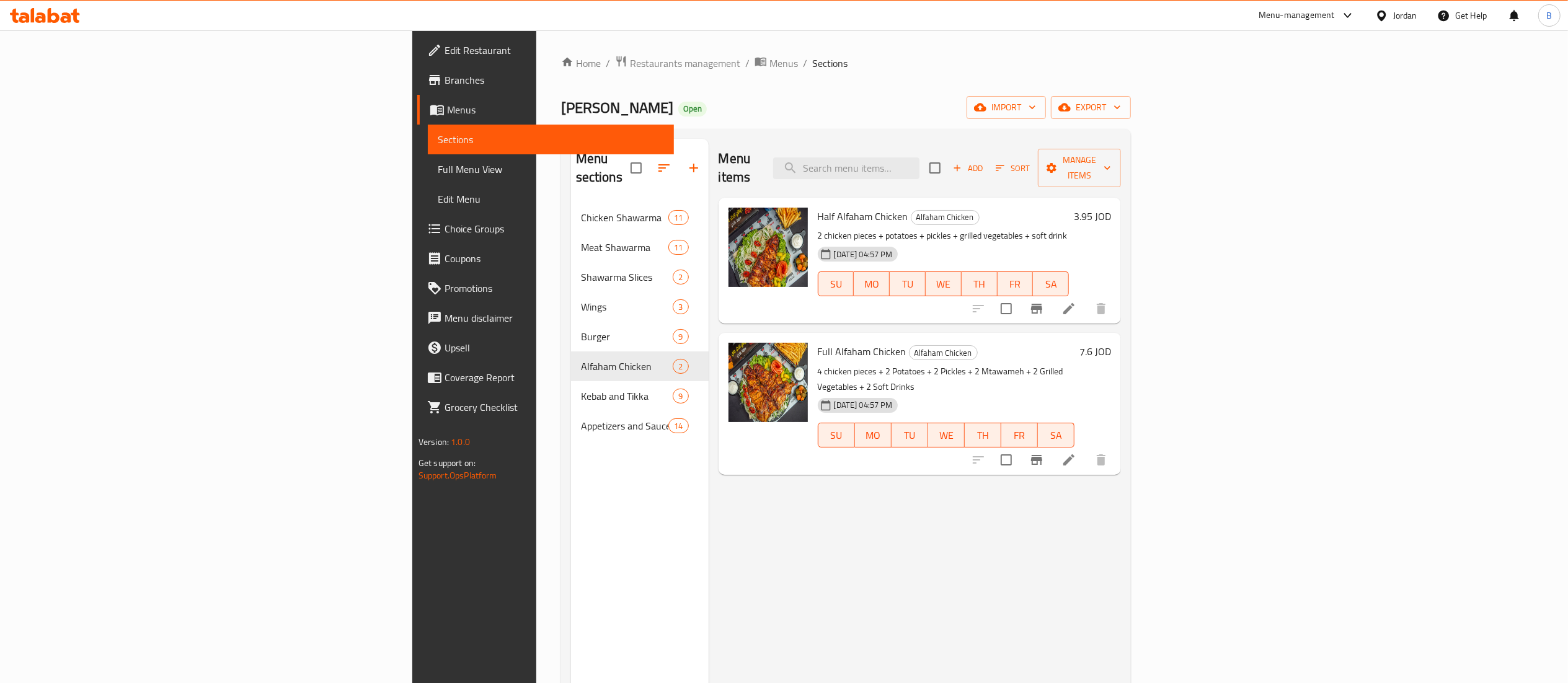
click at [1111, 208] on h6 "3.95 JOD" at bounding box center [1093, 216] width 38 height 17
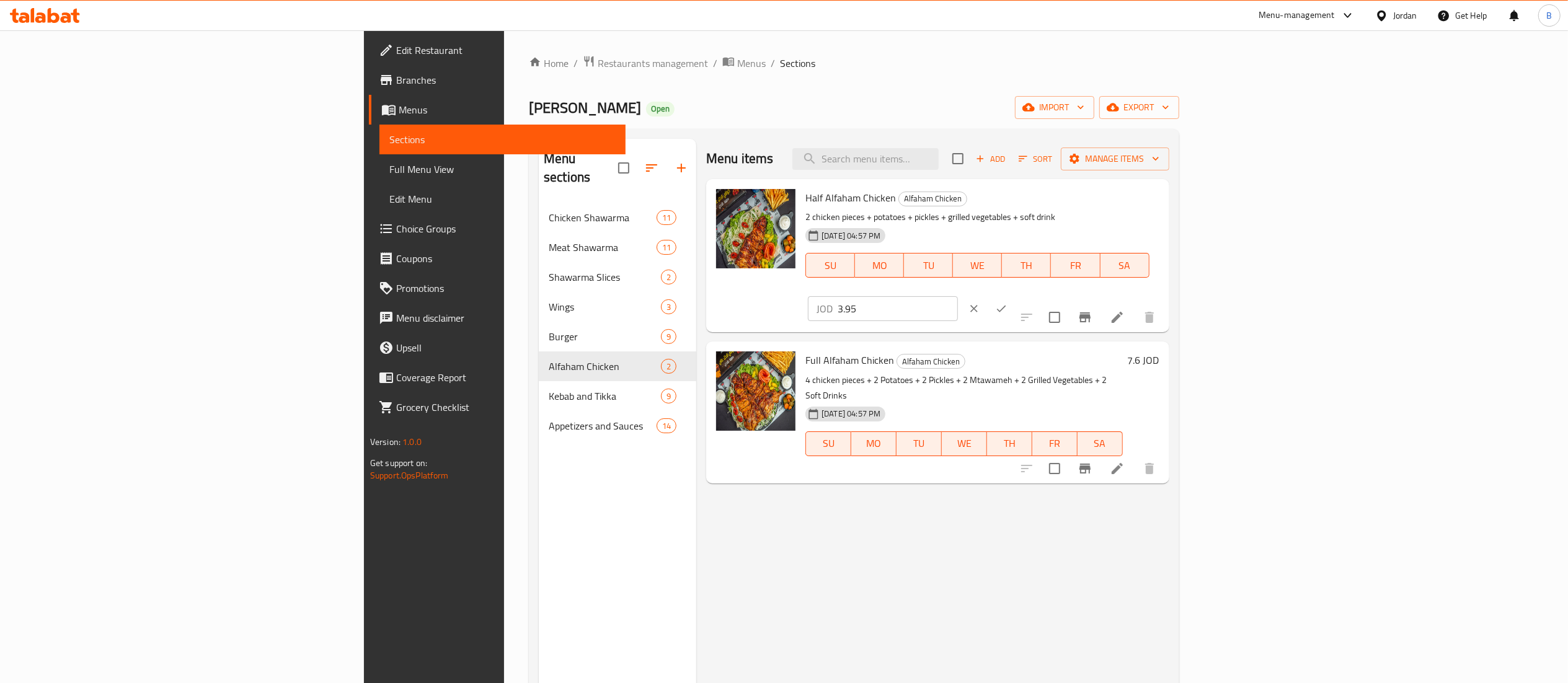
drag, startPoint x: 1391, startPoint y: 212, endPoint x: 1031, endPoint y: 210, distance: 360.0
click at [1152, 210] on div "Half Alfaham Chicken Alfaham Chicken 2 chicken pieces + potatoes + pickles + gr…" at bounding box center [982, 256] width 364 height 143
type input "4.0685"
click at [1015, 295] on div at bounding box center [987, 308] width 54 height 27
click at [1007, 303] on icon "ok" at bounding box center [1001, 308] width 12 height 12
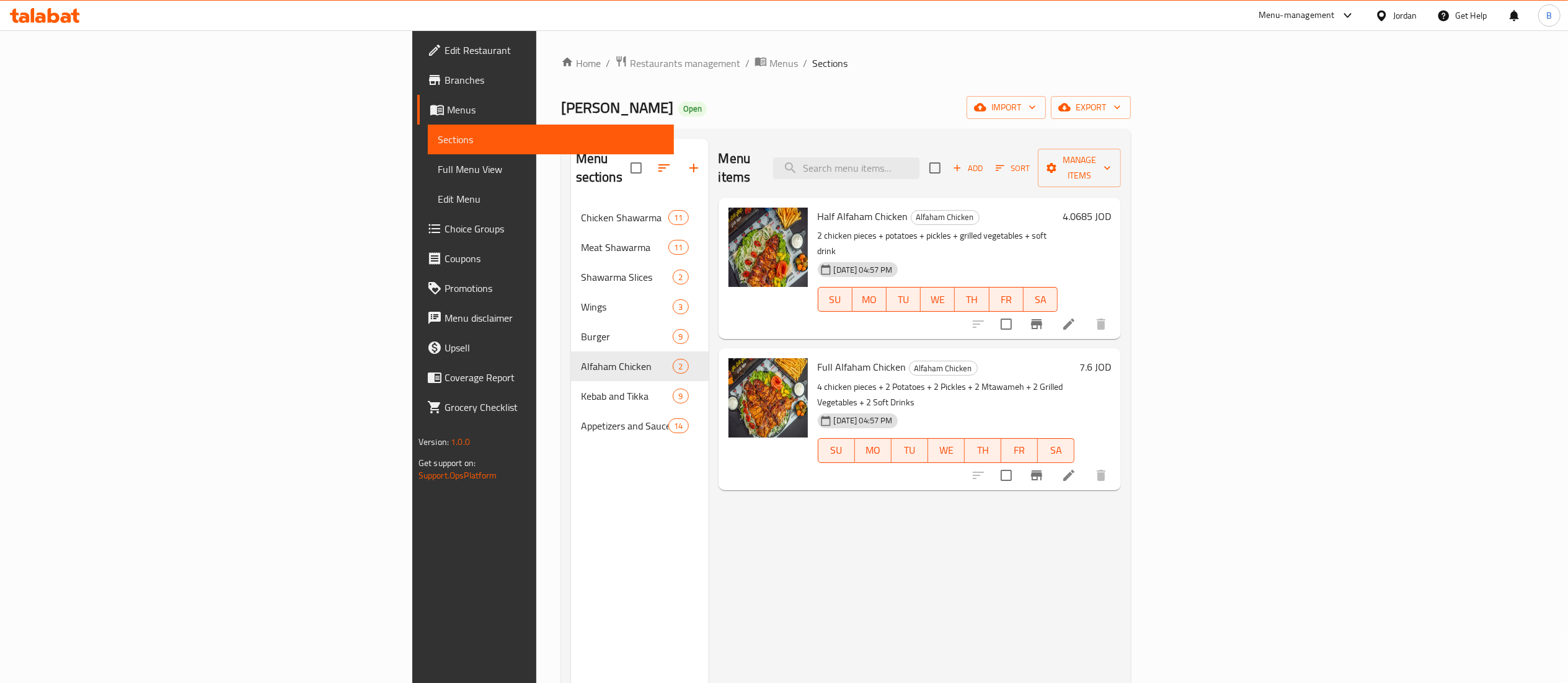
click at [1111, 358] on h6 "7.6 JOD" at bounding box center [1095, 366] width 32 height 17
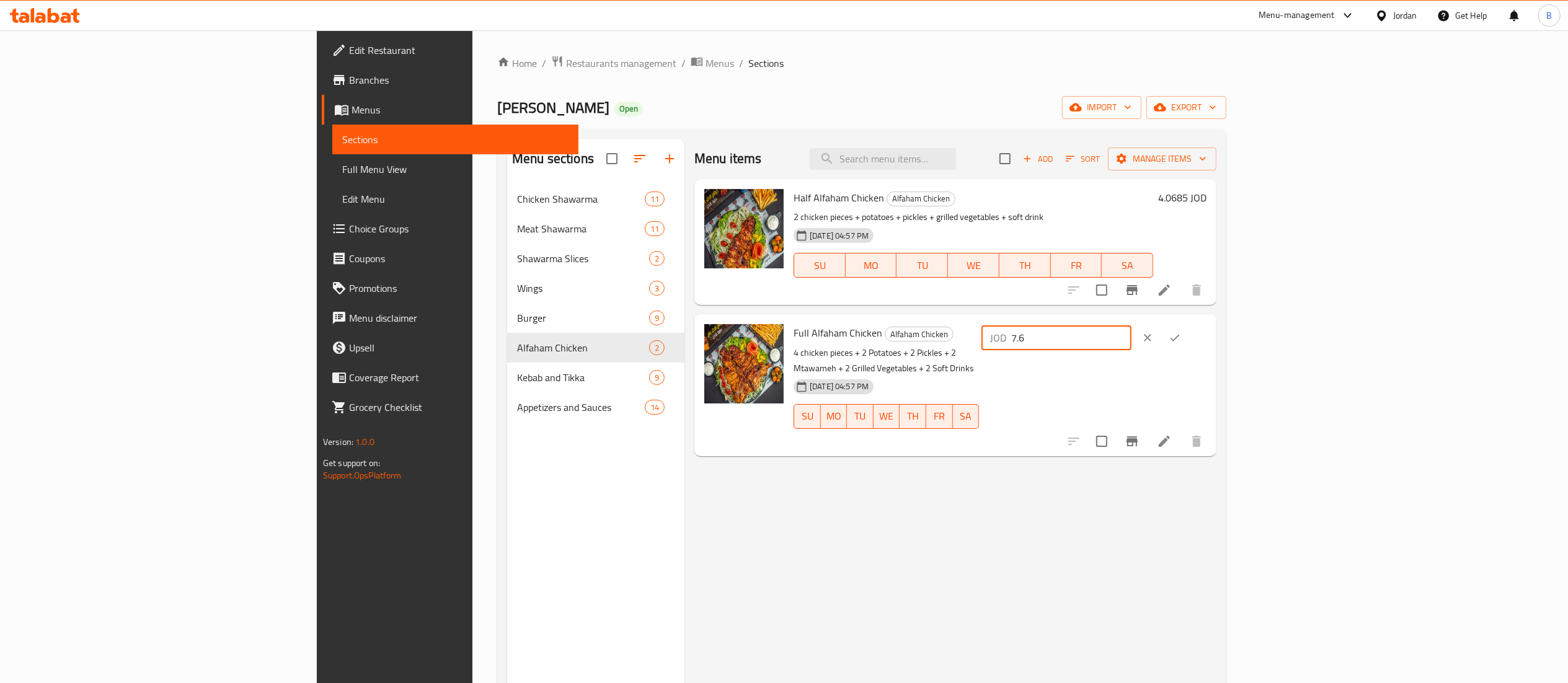
click at [1131, 332] on input "7.6" at bounding box center [1071, 337] width 120 height 24
type input "7.828"
click at [1188, 349] on button "ok" at bounding box center [1174, 337] width 27 height 27
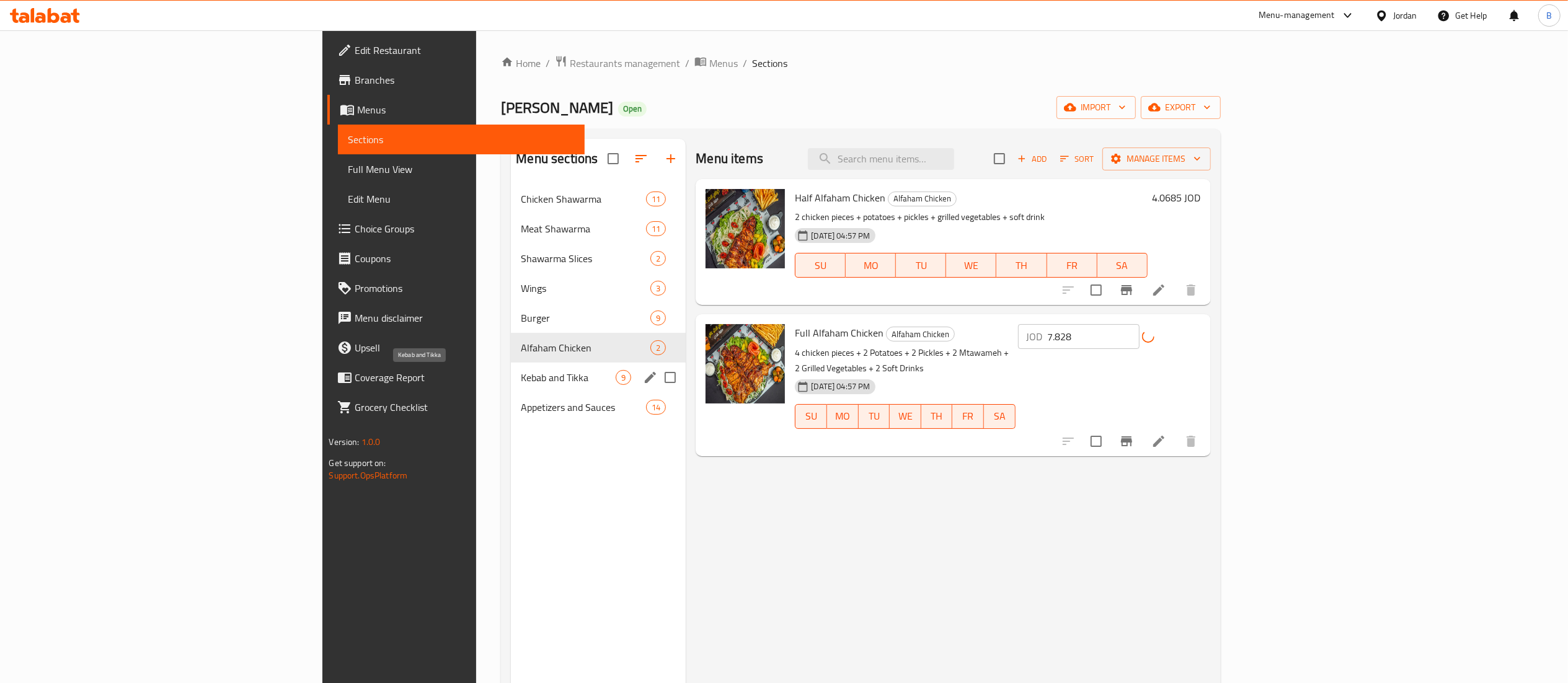
click at [520, 380] on span "Kebab and Tikka" at bounding box center [567, 378] width 95 height 15
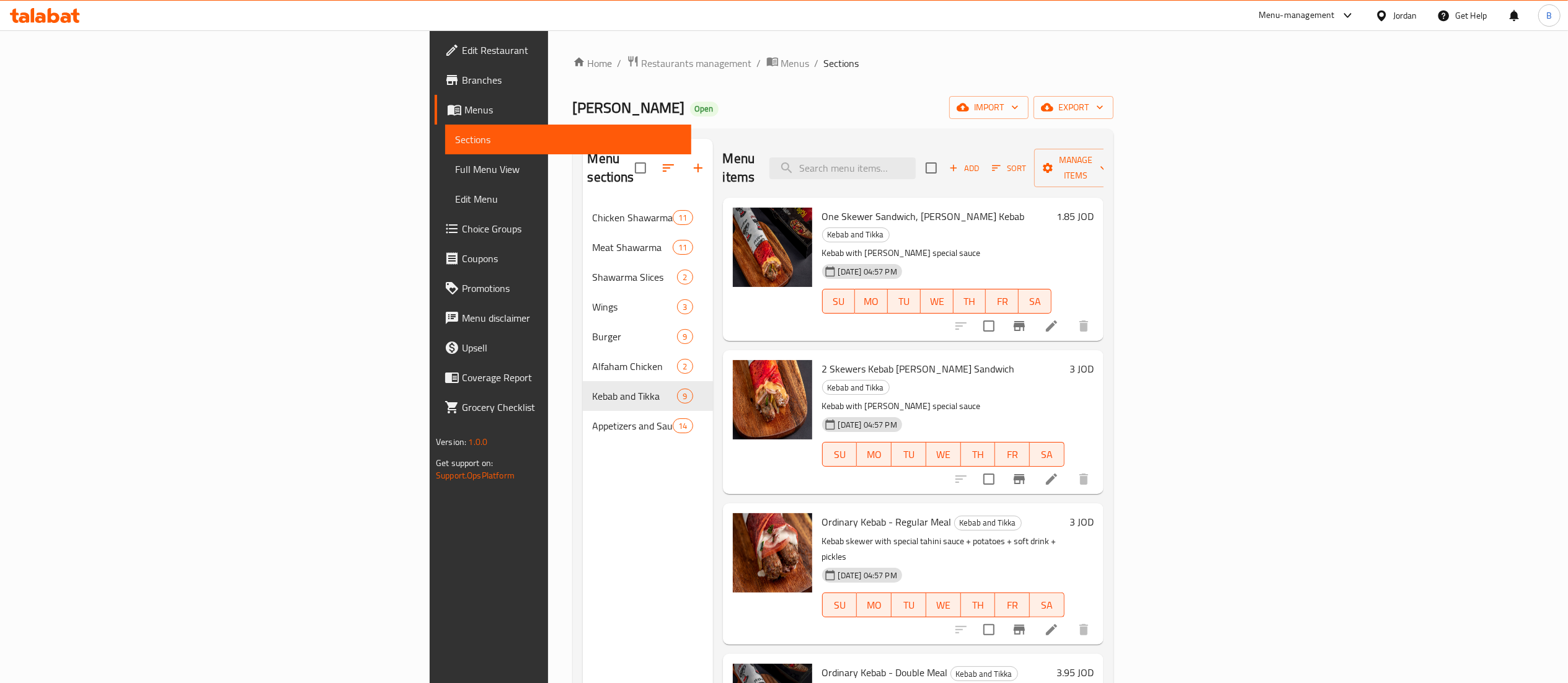
click at [1094, 208] on h6 "1.85 JOD" at bounding box center [1076, 216] width 38 height 17
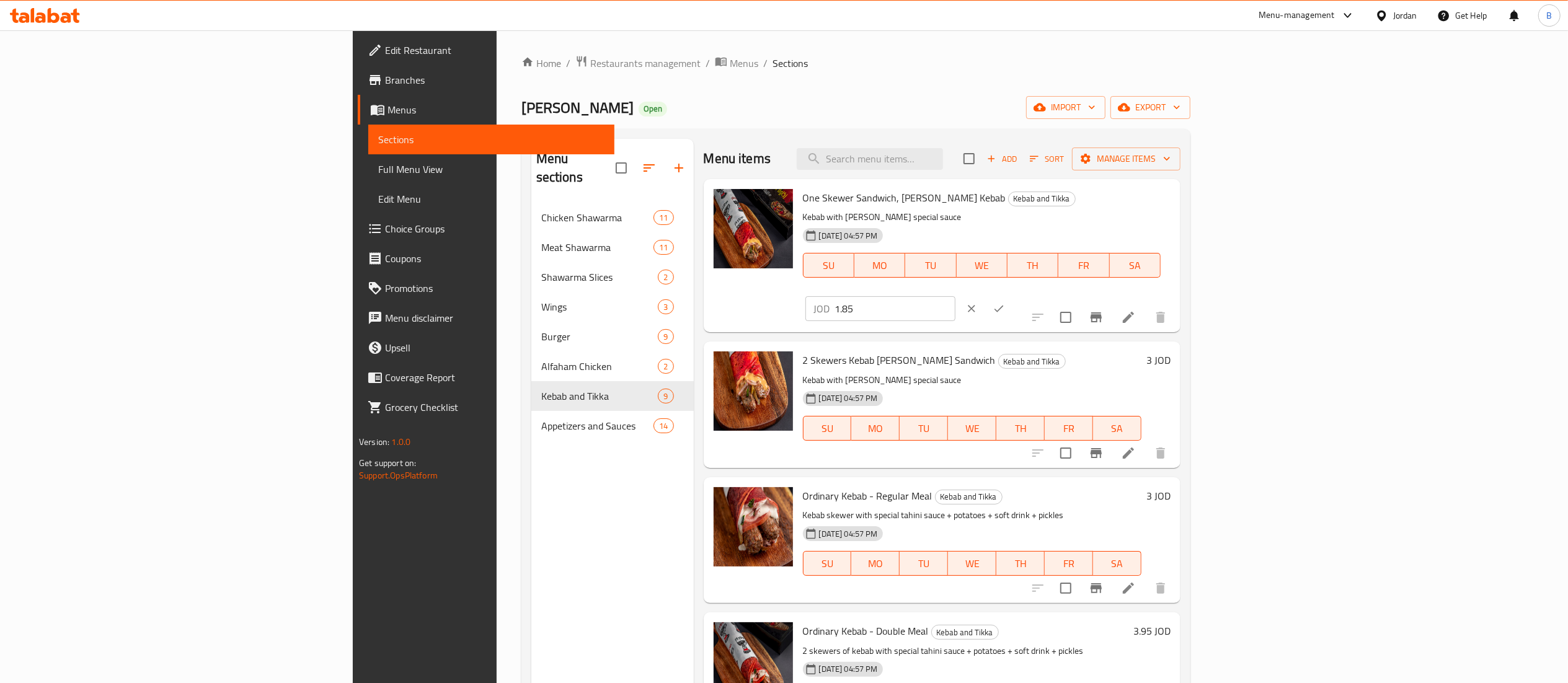
click at [955, 296] on input "1.85" at bounding box center [895, 308] width 120 height 24
type input "1.9055"
click at [1005, 303] on icon "ok" at bounding box center [999, 308] width 12 height 12
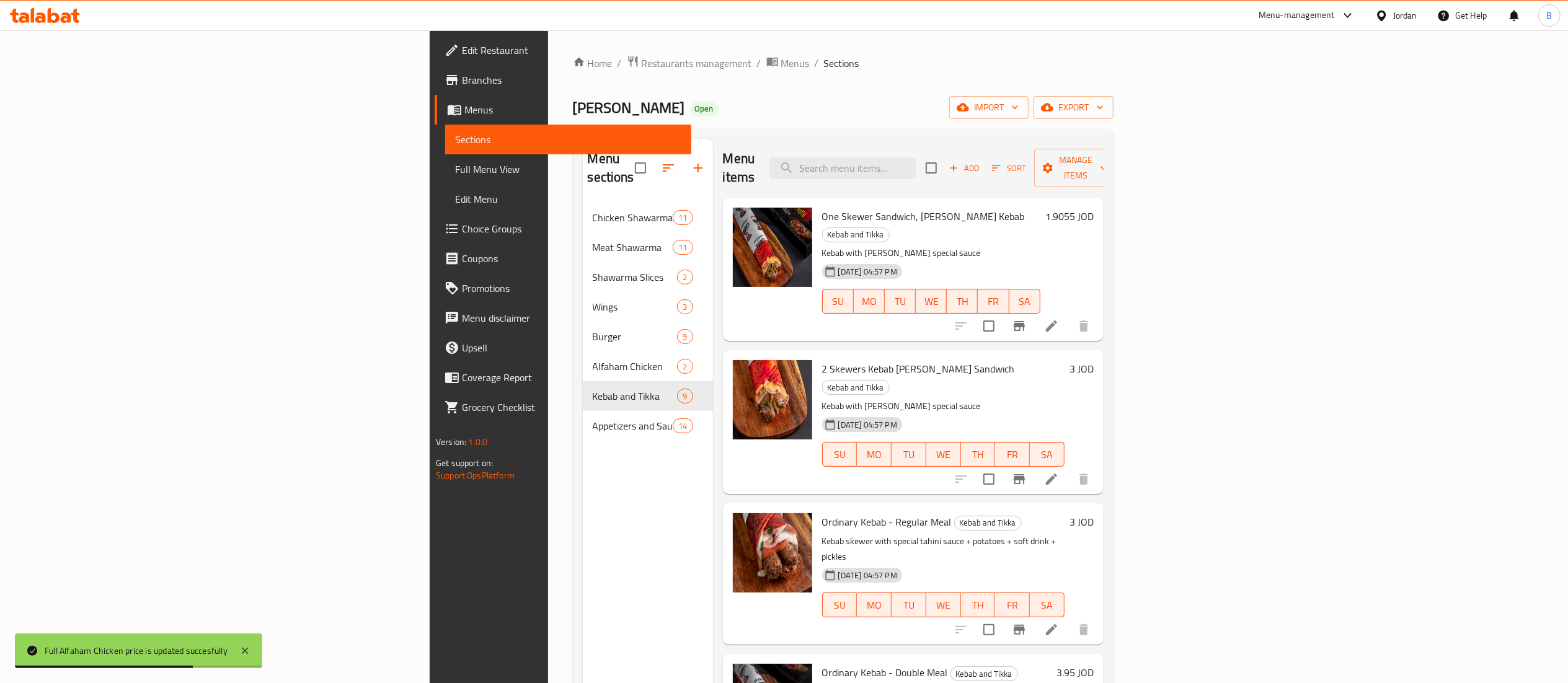
click at [1094, 360] on h6 "3 JOD" at bounding box center [1081, 368] width 24 height 17
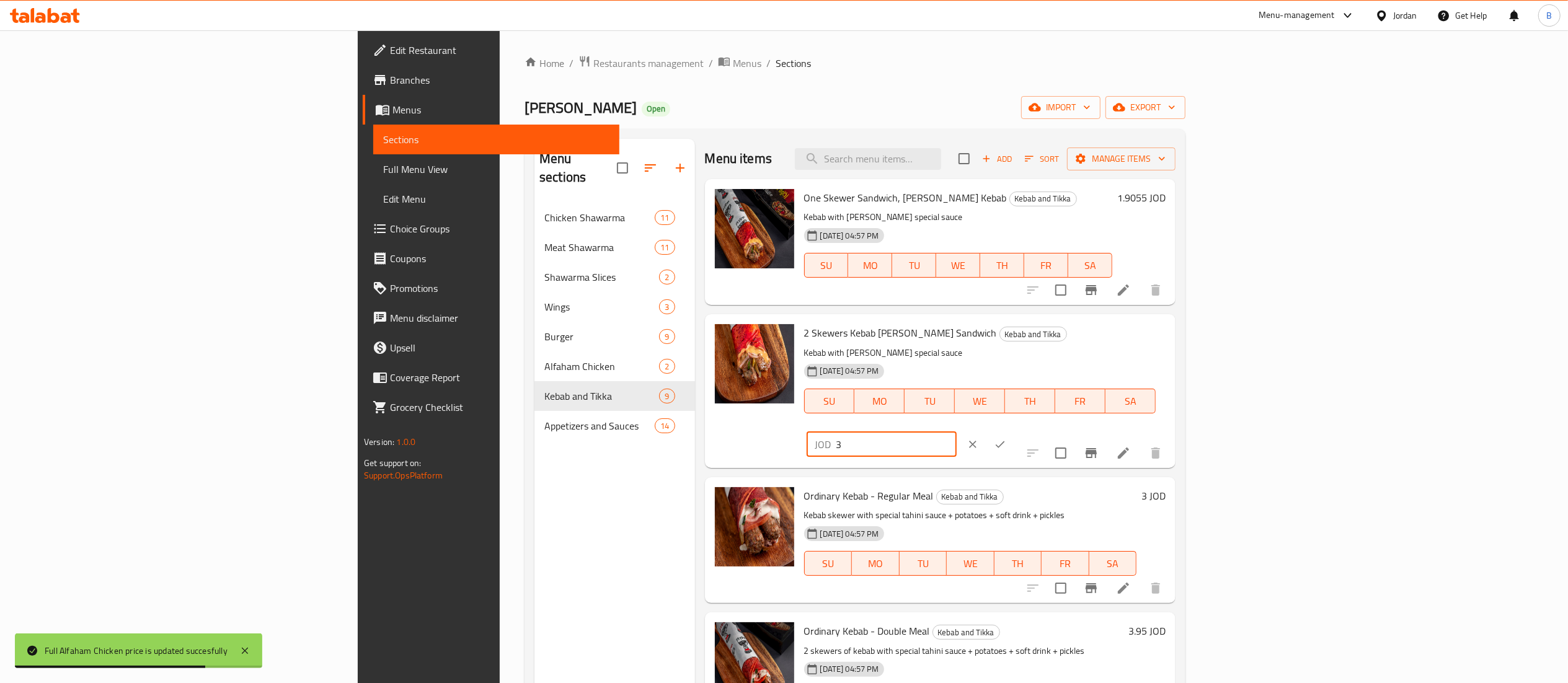
click at [956, 432] on input "3" at bounding box center [896, 444] width 120 height 24
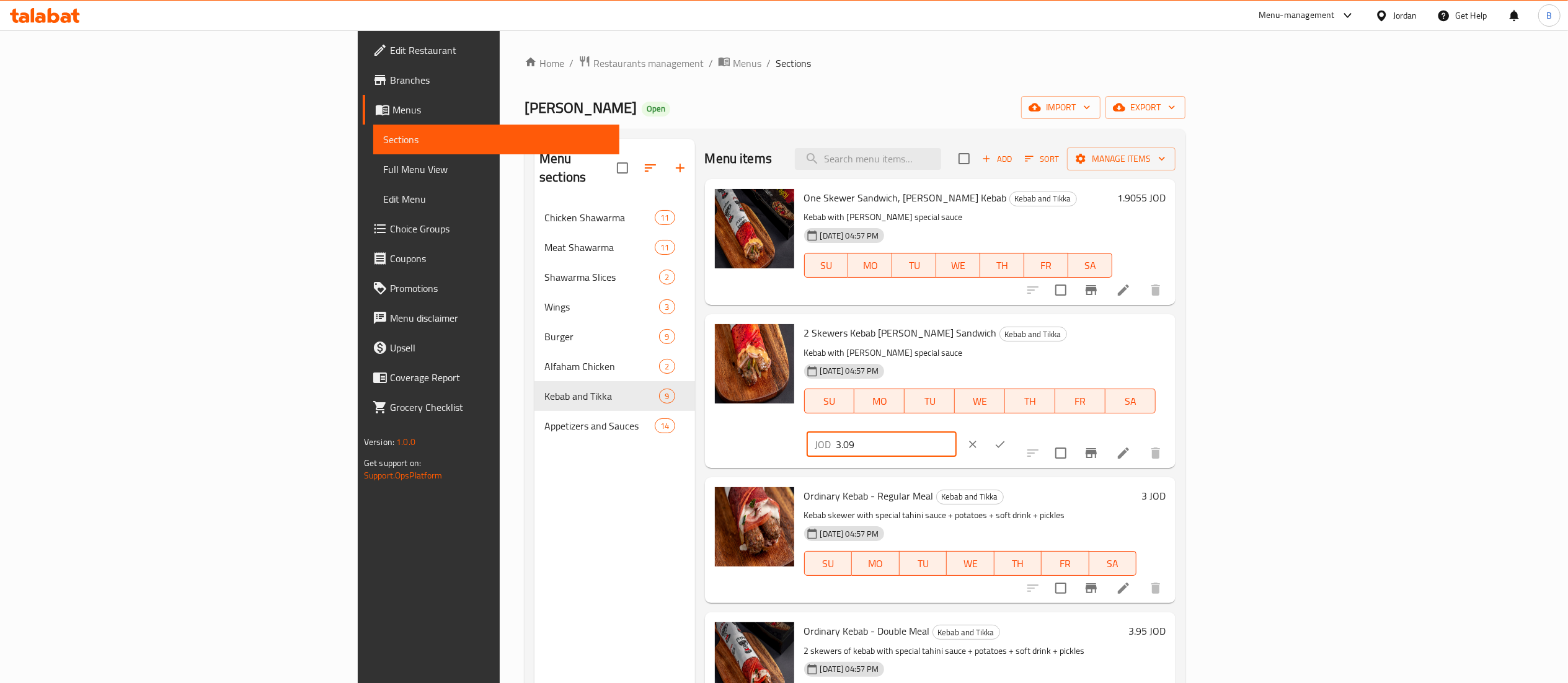
type input "3.09"
click at [1004, 441] on icon "ok" at bounding box center [1000, 443] width 9 height 7
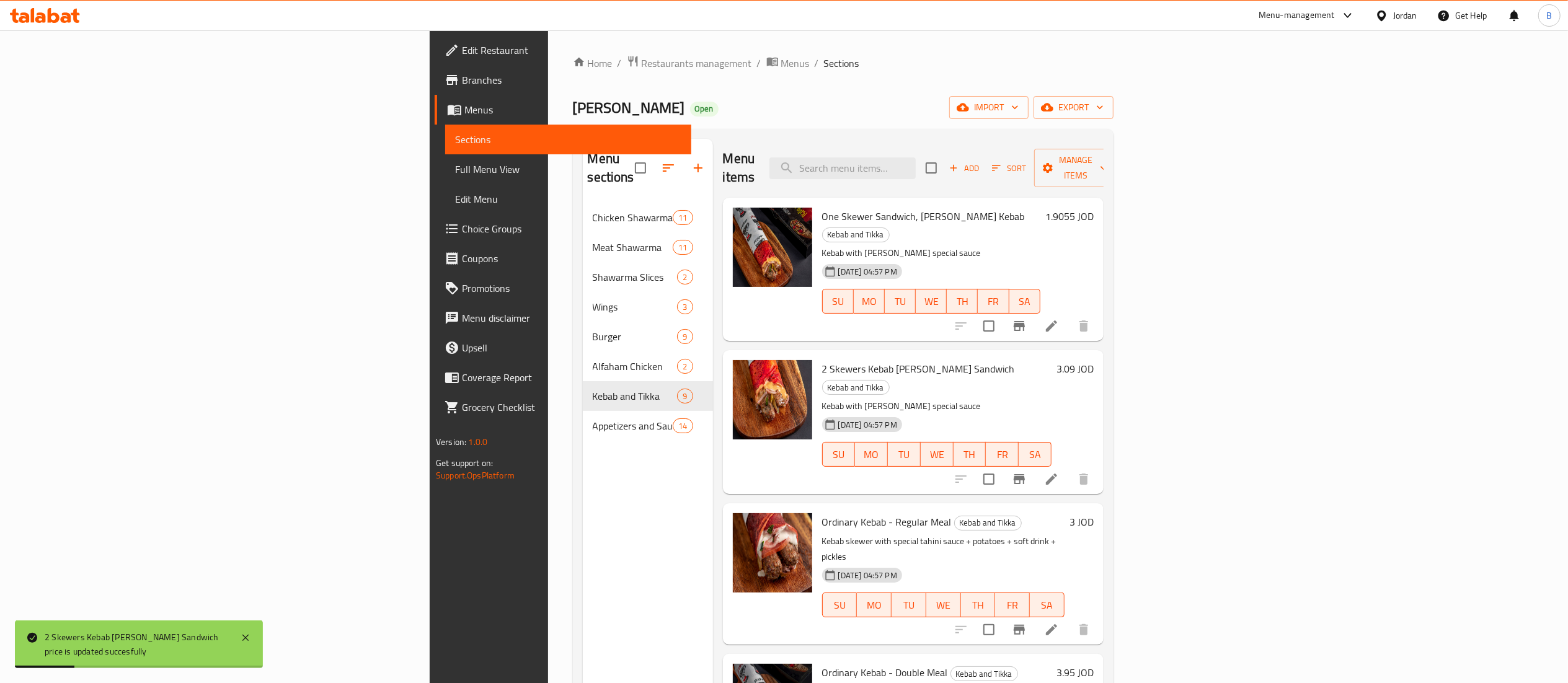
click at [1094, 513] on h6 "3 JOD" at bounding box center [1081, 521] width 24 height 17
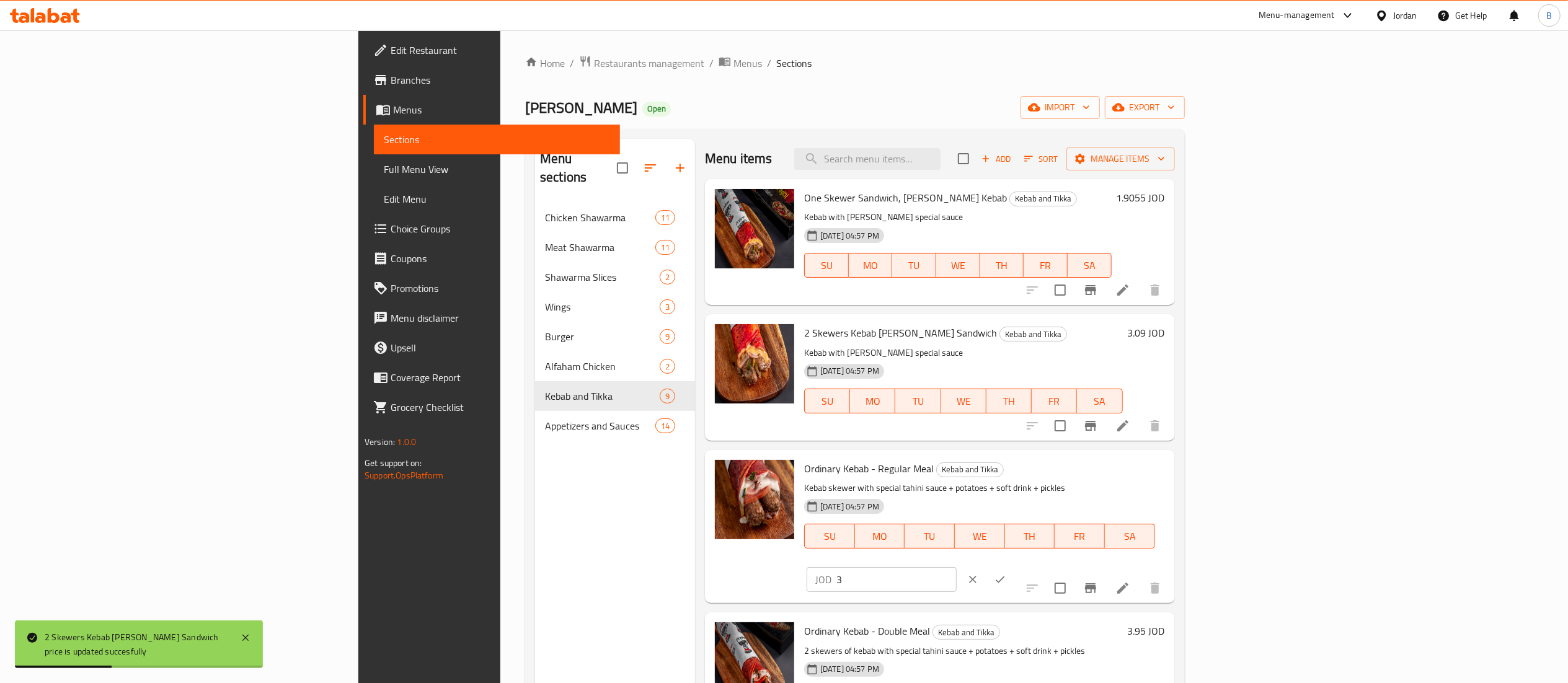
click at [1032, 567] on div "JOD 3 ​" at bounding box center [920, 580] width 225 height 27
click at [956, 567] on input "3" at bounding box center [896, 580] width 120 height 24
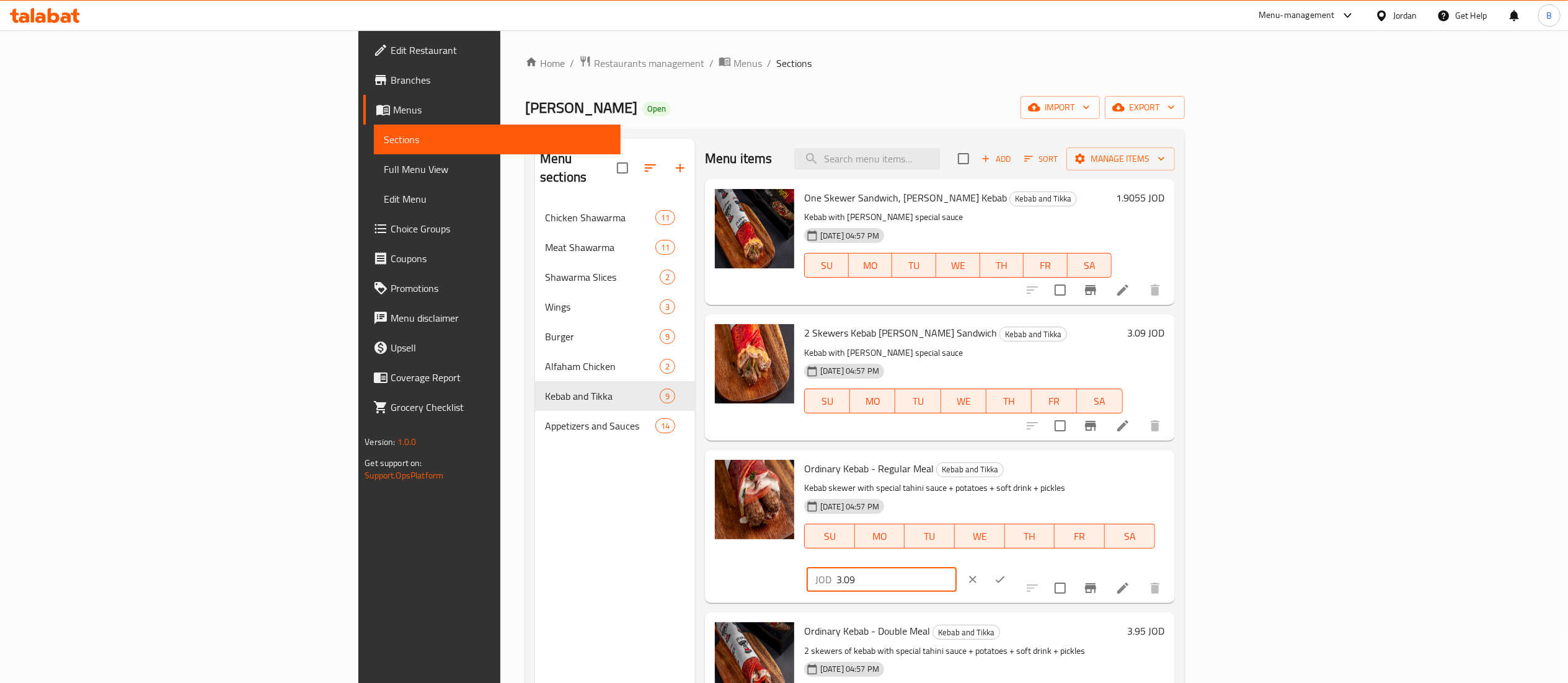
type input "3.09"
click at [1014, 567] on button "ok" at bounding box center [1000, 580] width 27 height 27
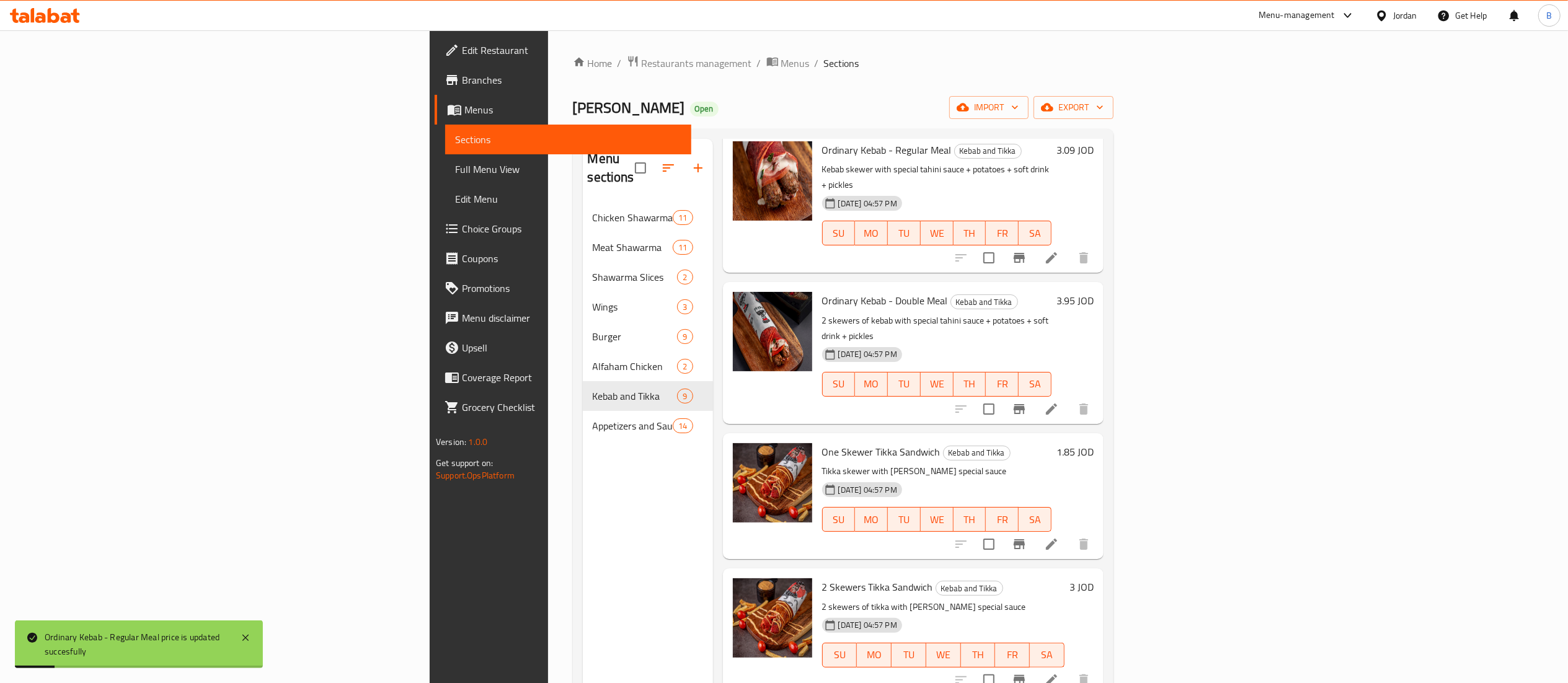
scroll to position [248, 0]
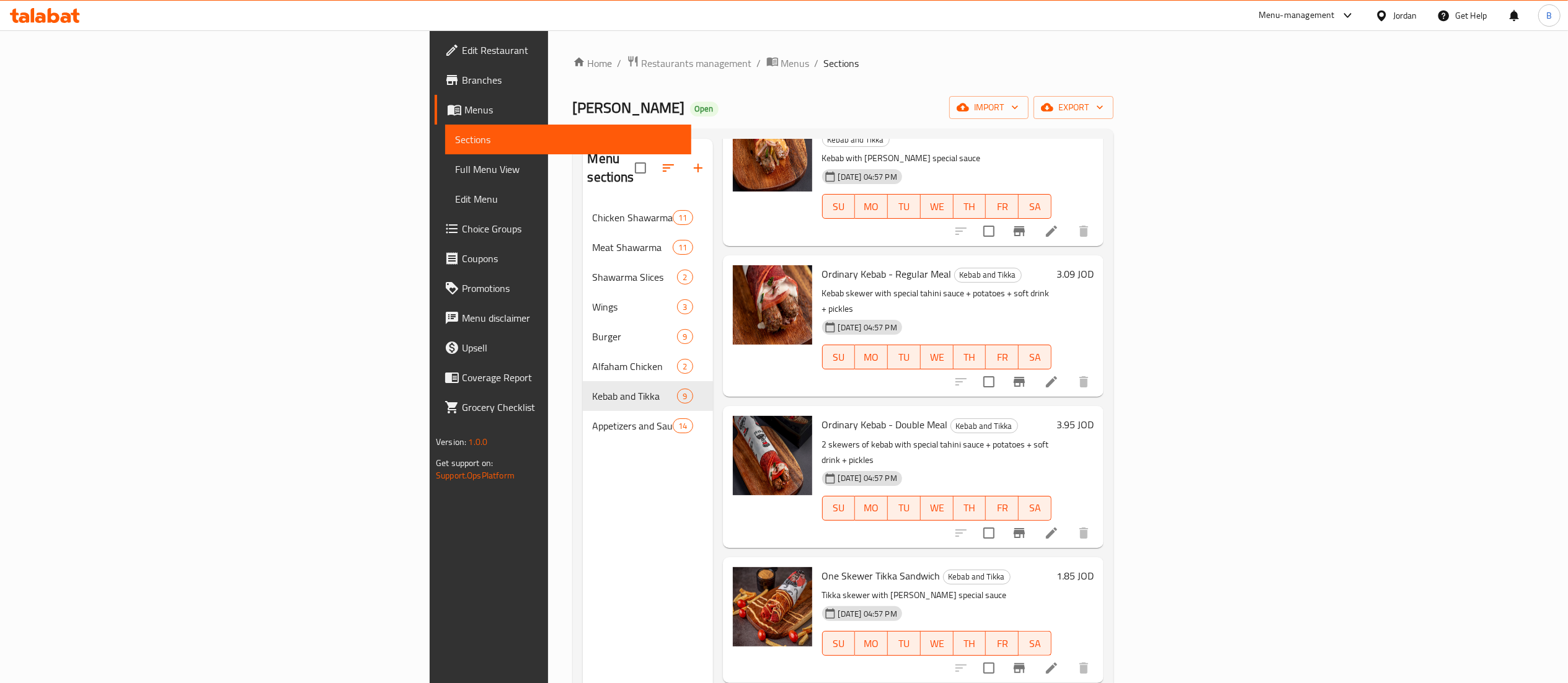
click at [1094, 416] on h6 "3.95 JOD" at bounding box center [1076, 425] width 38 height 17
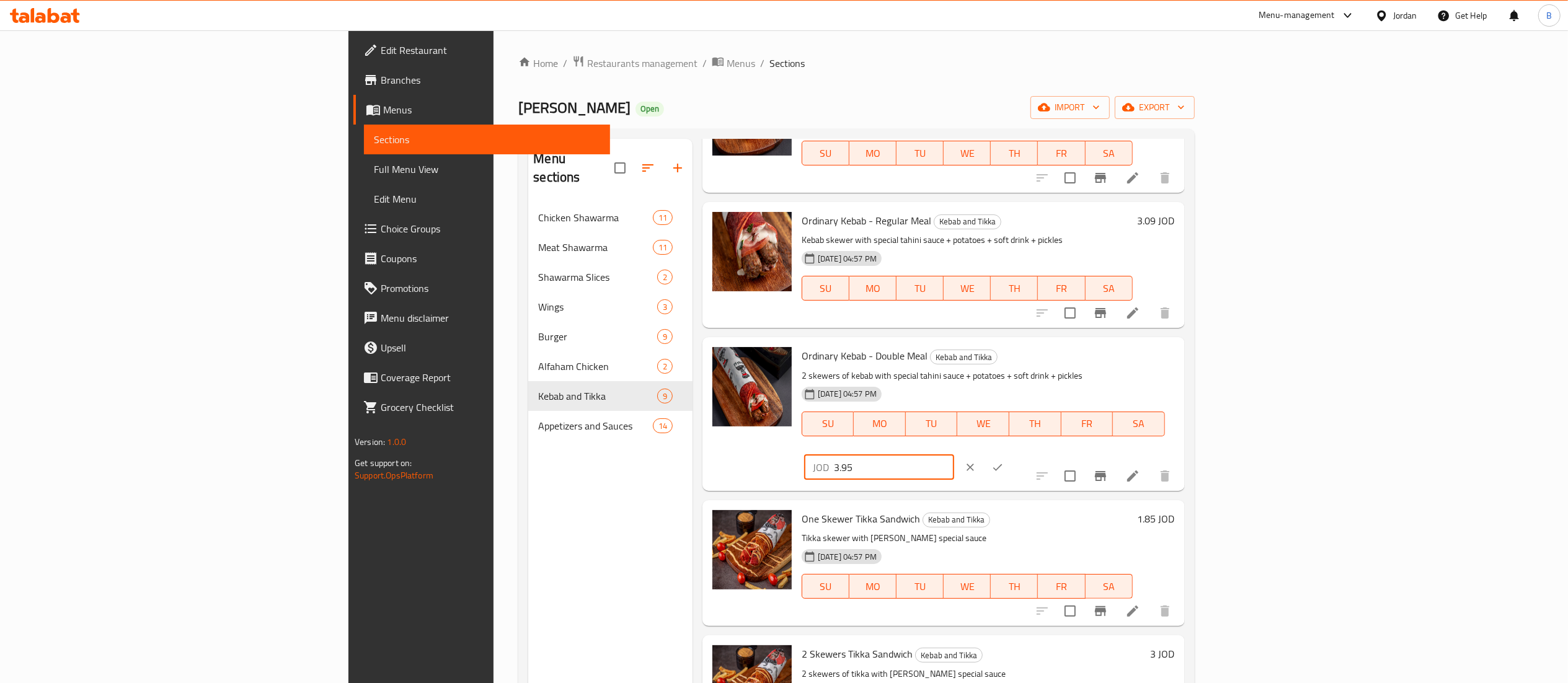
drag, startPoint x: 1481, startPoint y: 362, endPoint x: 1100, endPoint y: 354, distance: 381.1
click at [1137, 354] on div "Ordinary Kebab - Double Meal Kebab and Tikka 2 skewers of kebab with special ta…" at bounding box center [988, 413] width 383 height 143
type input "4.0685"
click at [1003, 461] on icon "ok" at bounding box center [997, 467] width 12 height 12
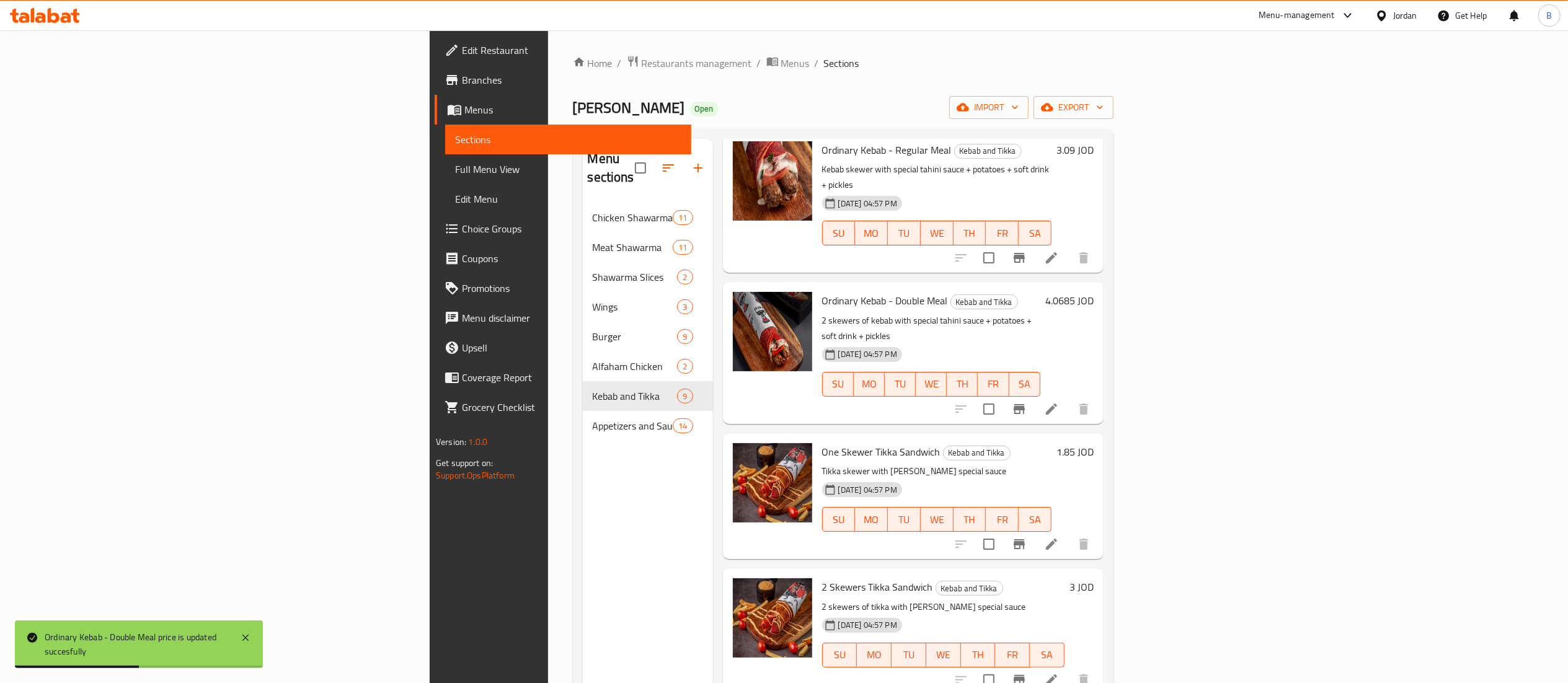
scroll to position [496, 0]
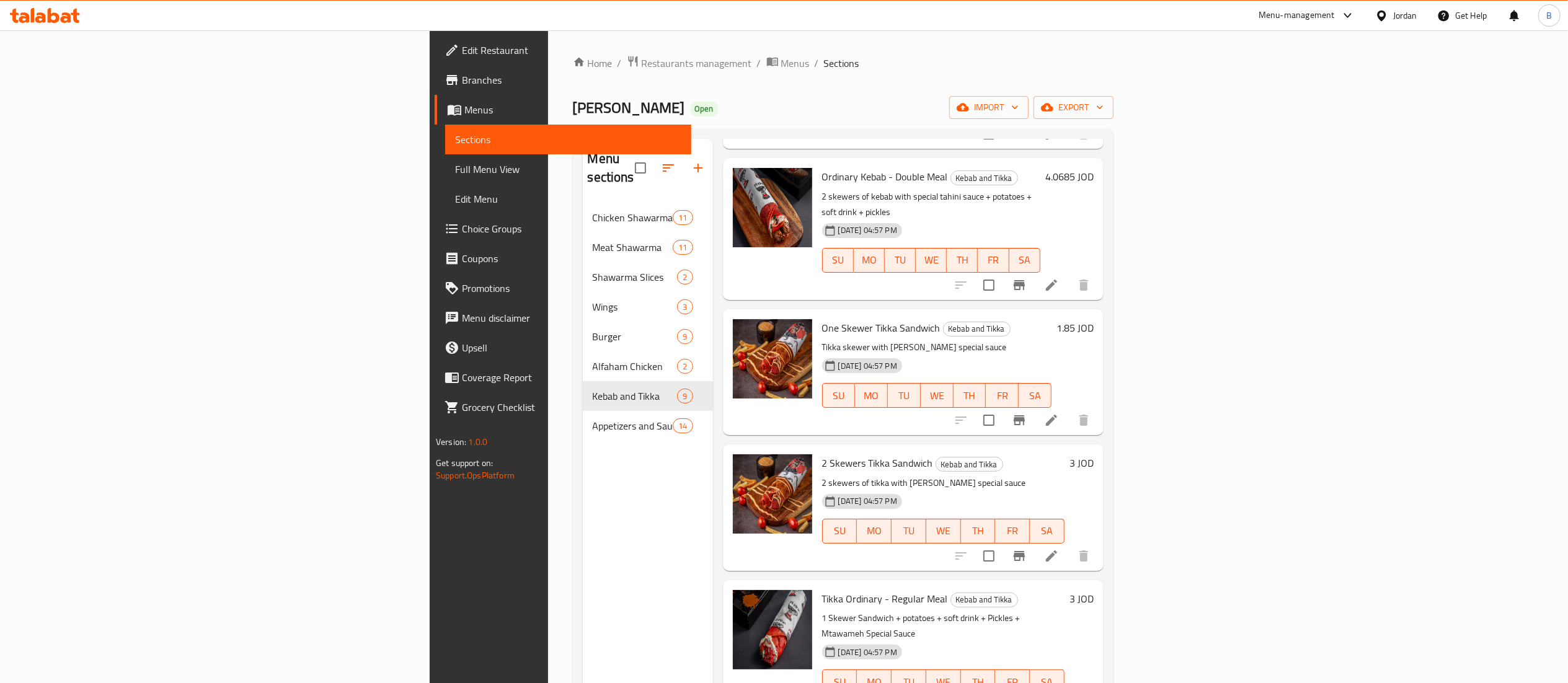
click at [1094, 319] on h6 "1.85 JOD" at bounding box center [1076, 328] width 38 height 17
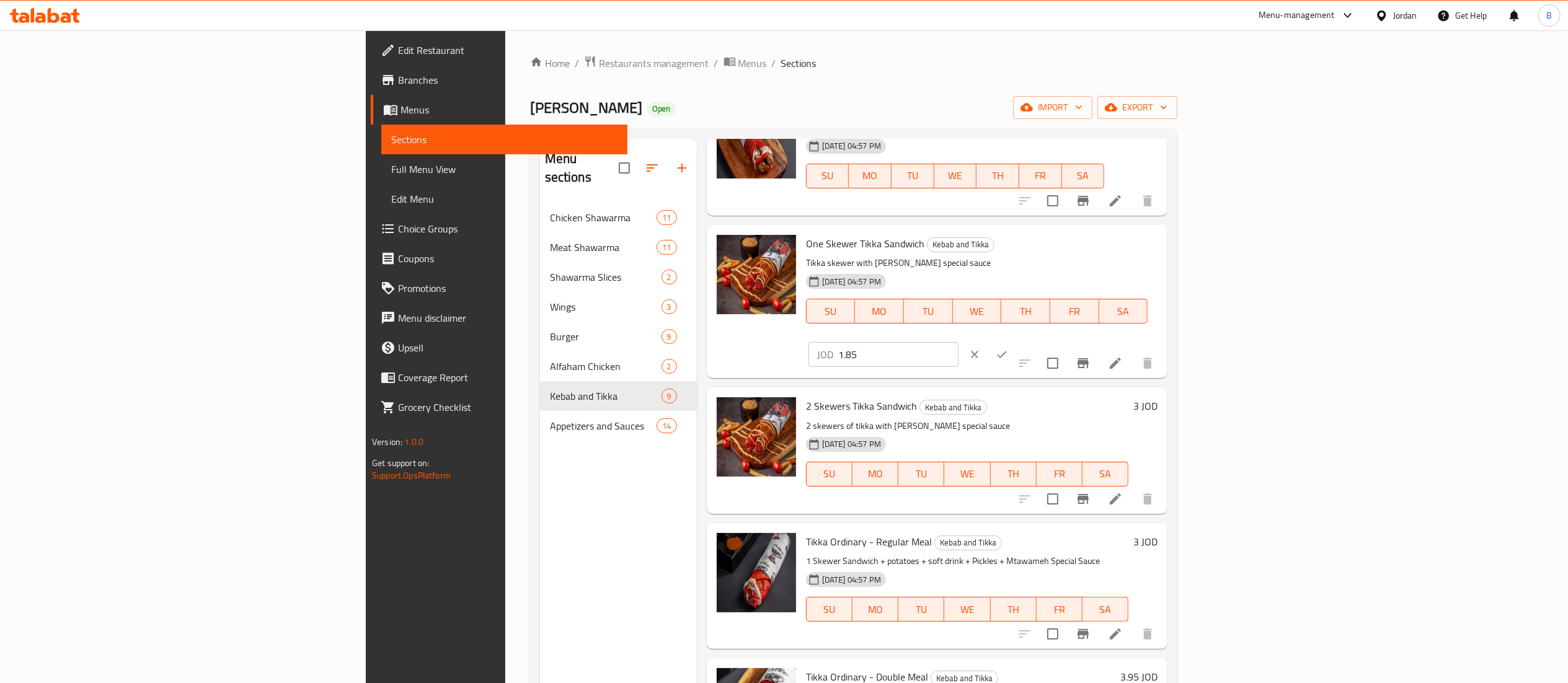
click at [958, 342] on input "1.85" at bounding box center [898, 354] width 120 height 24
type input "1.9055"
click at [1008, 349] on icon "ok" at bounding box center [1001, 354] width 12 height 12
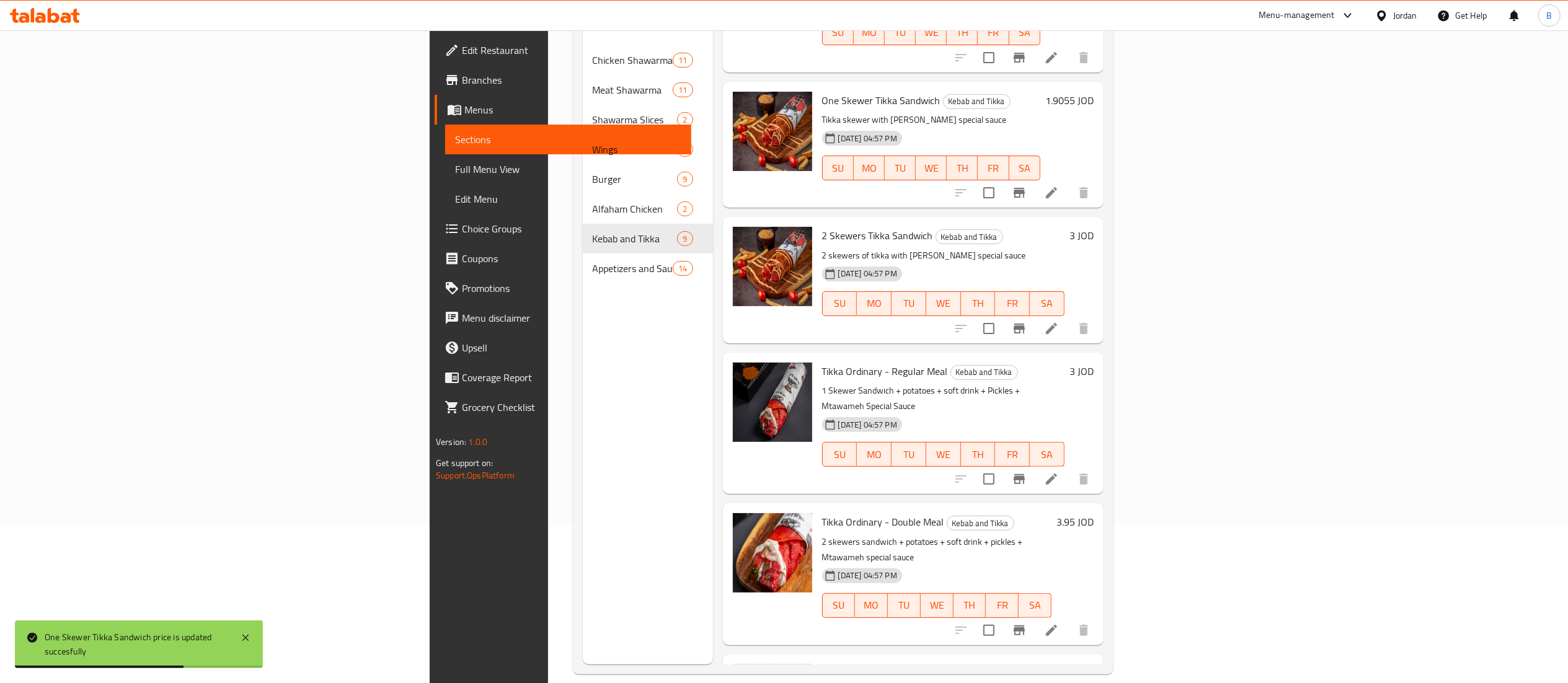
scroll to position [174, 0]
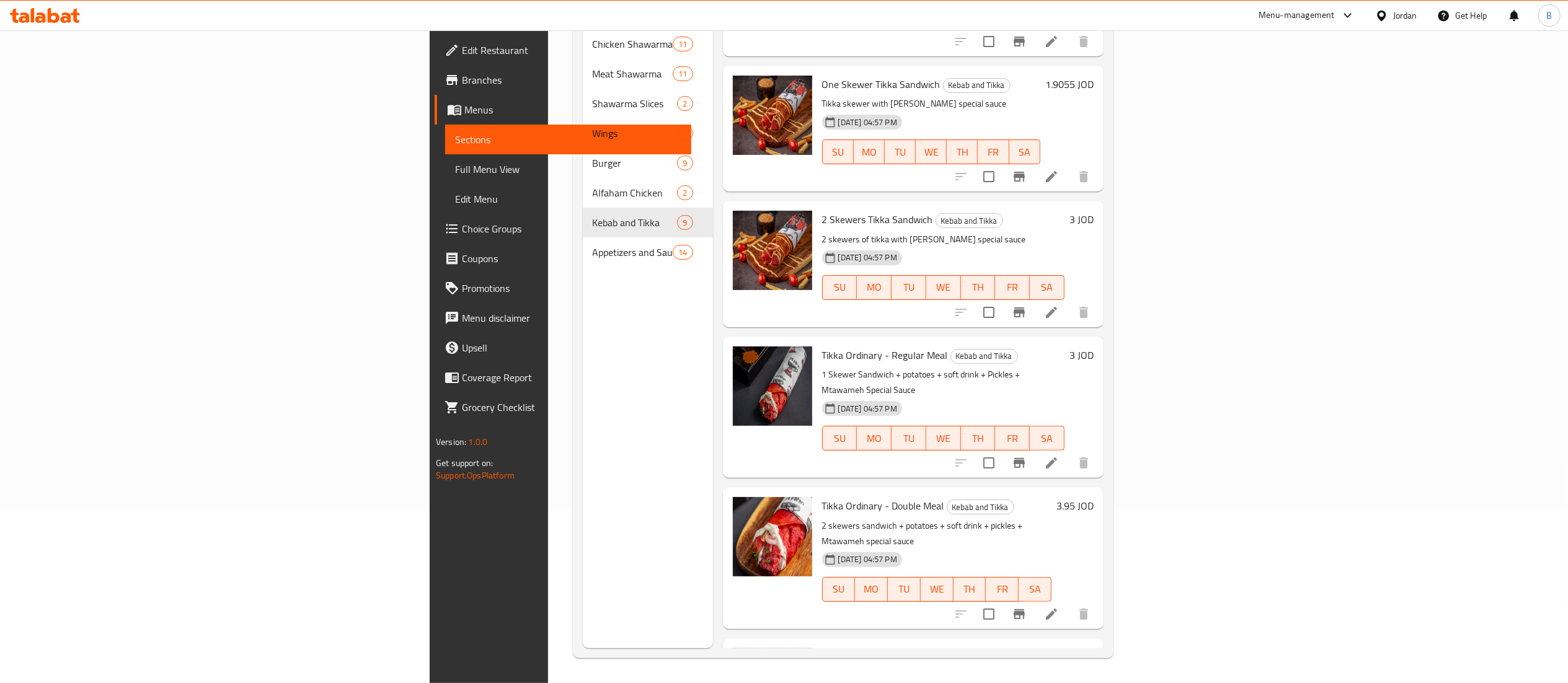
click at [1094, 210] on h6 "3 JOD" at bounding box center [1081, 219] width 24 height 17
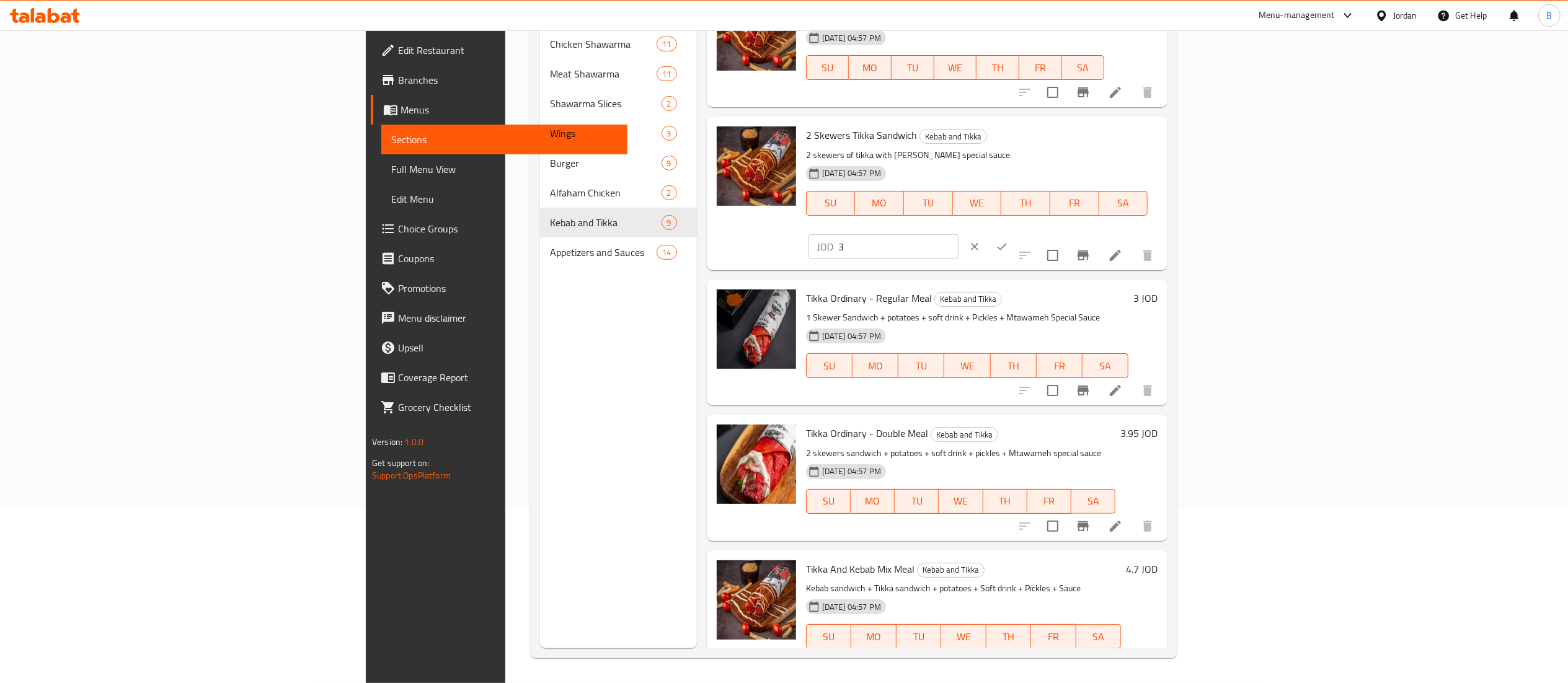
click at [958, 234] on input "3" at bounding box center [898, 246] width 120 height 24
type input "3.09"
click at [1007, 243] on icon "ok" at bounding box center [1002, 246] width 9 height 7
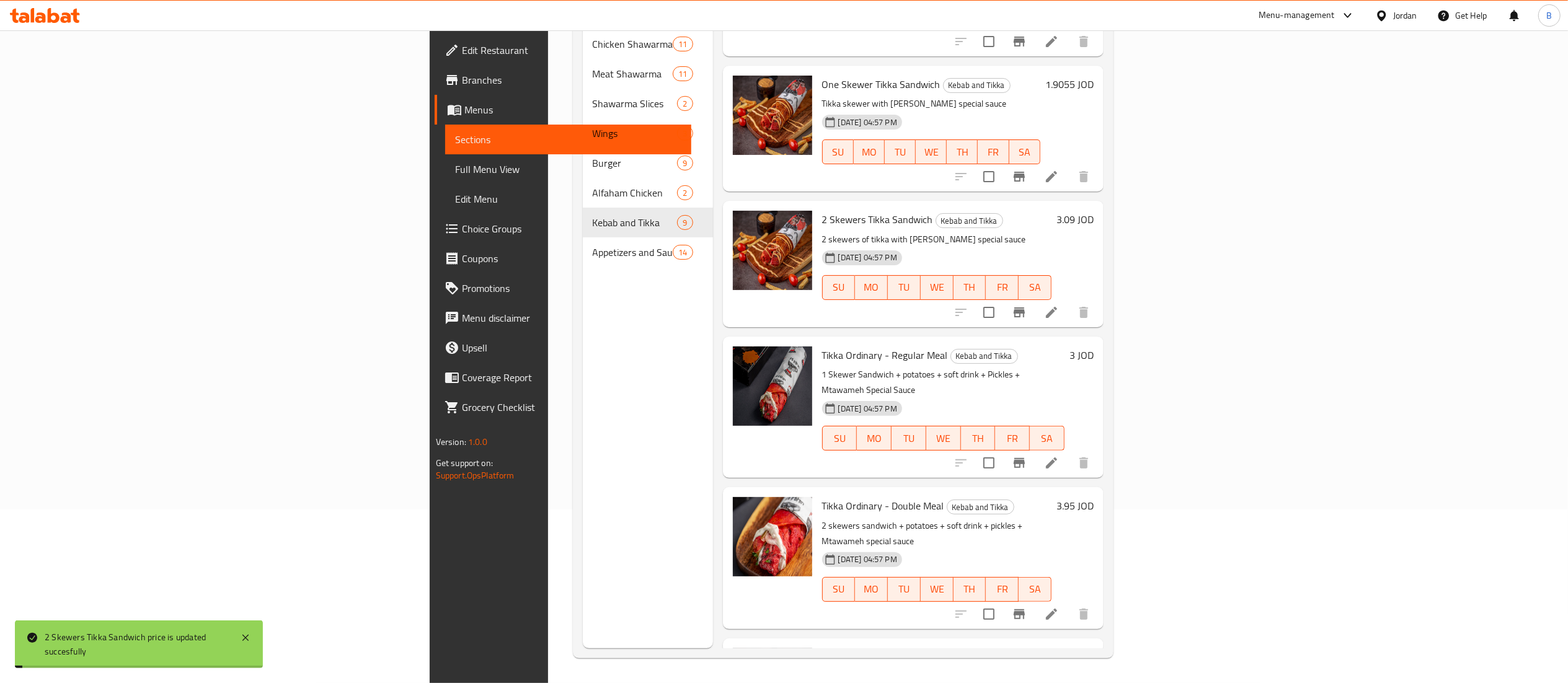
click at [1094, 347] on h6 "3 JOD" at bounding box center [1081, 355] width 24 height 17
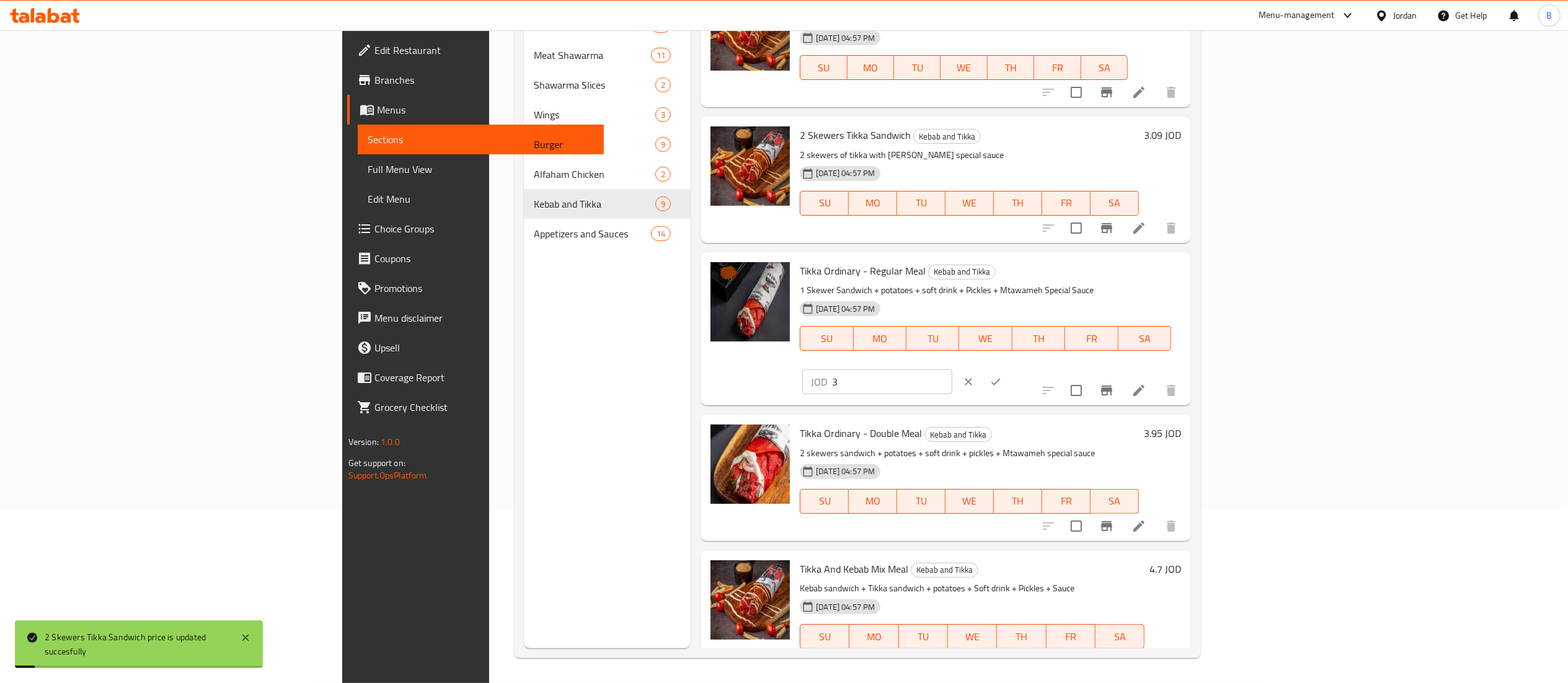
click at [953, 369] on input "3" at bounding box center [893, 381] width 120 height 24
type input "3.09"
click at [1001, 376] on icon "ok" at bounding box center [995, 381] width 12 height 12
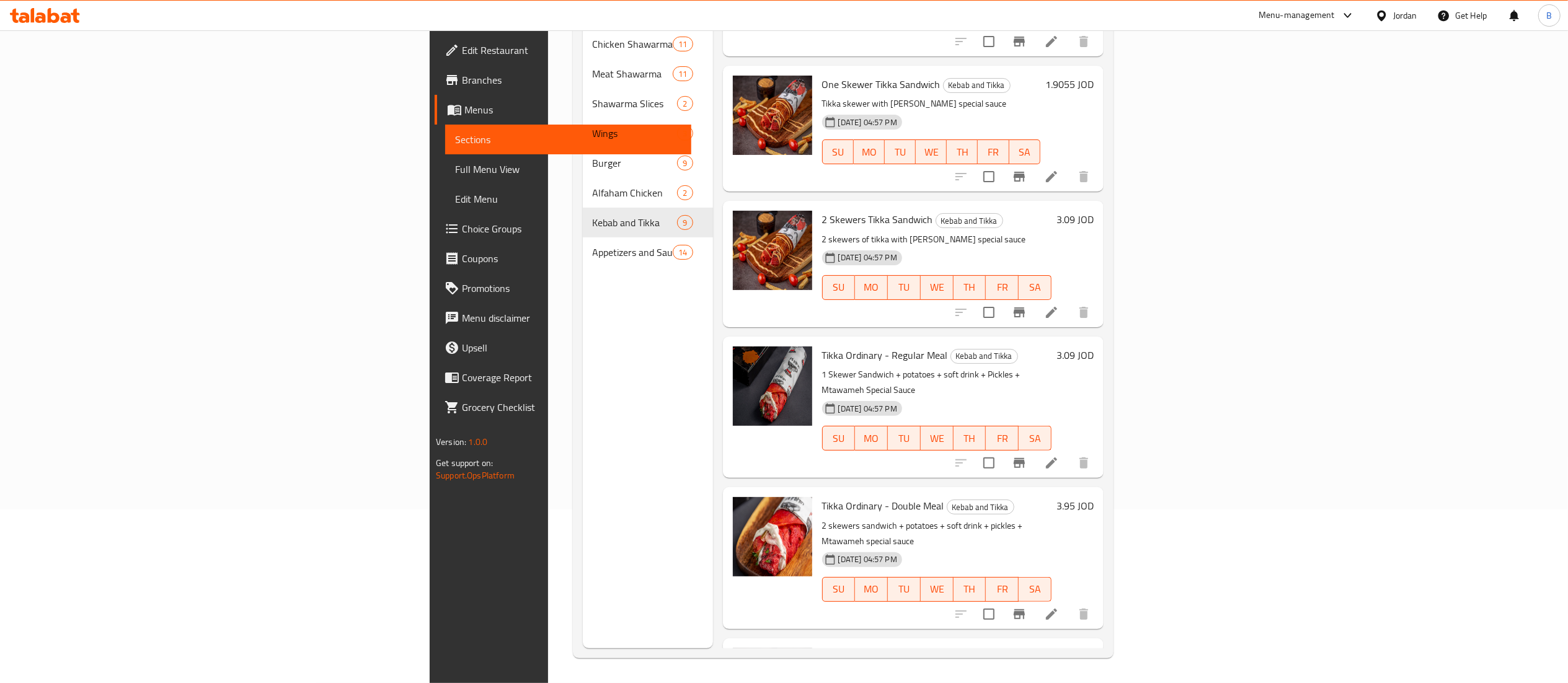
click at [1094, 497] on h6 "3.95 JOD" at bounding box center [1076, 505] width 38 height 17
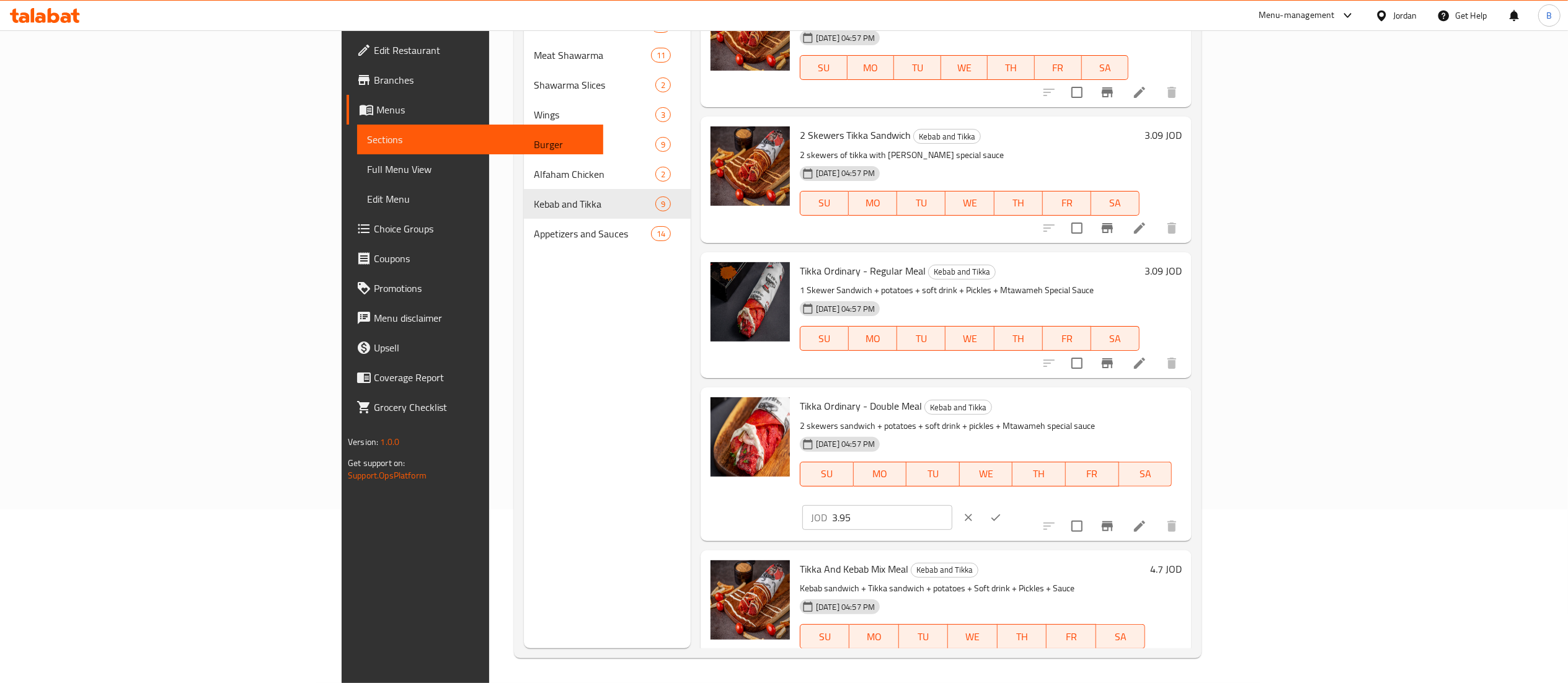
click at [953, 505] on input "3.95" at bounding box center [893, 518] width 120 height 24
type input "3"
type input "4.0685"
click at [1027, 504] on div "JOD 4.0685 ​" at bounding box center [915, 518] width 225 height 27
click at [1009, 504] on button "ok" at bounding box center [995, 518] width 27 height 27
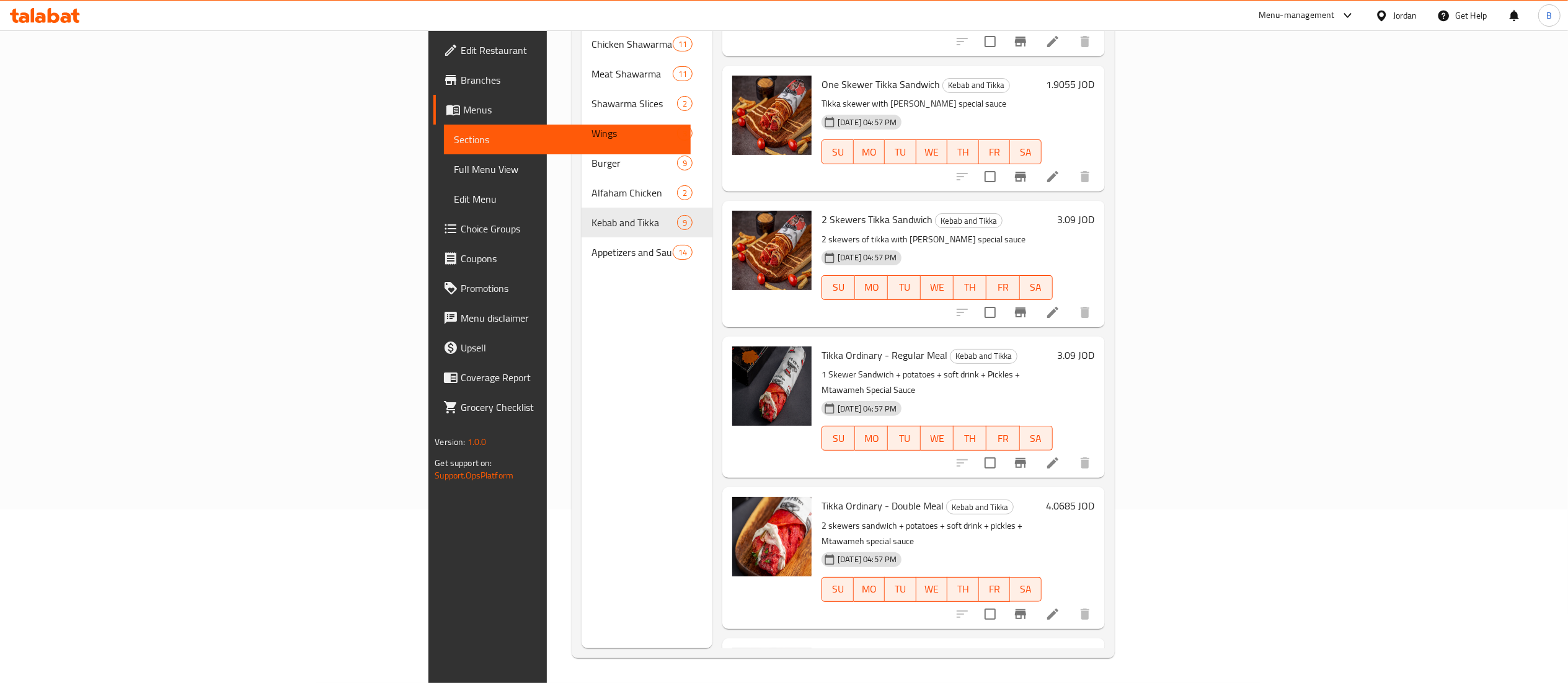
click at [1094, 648] on h6 "4.7 JOD" at bounding box center [1079, 657] width 32 height 17
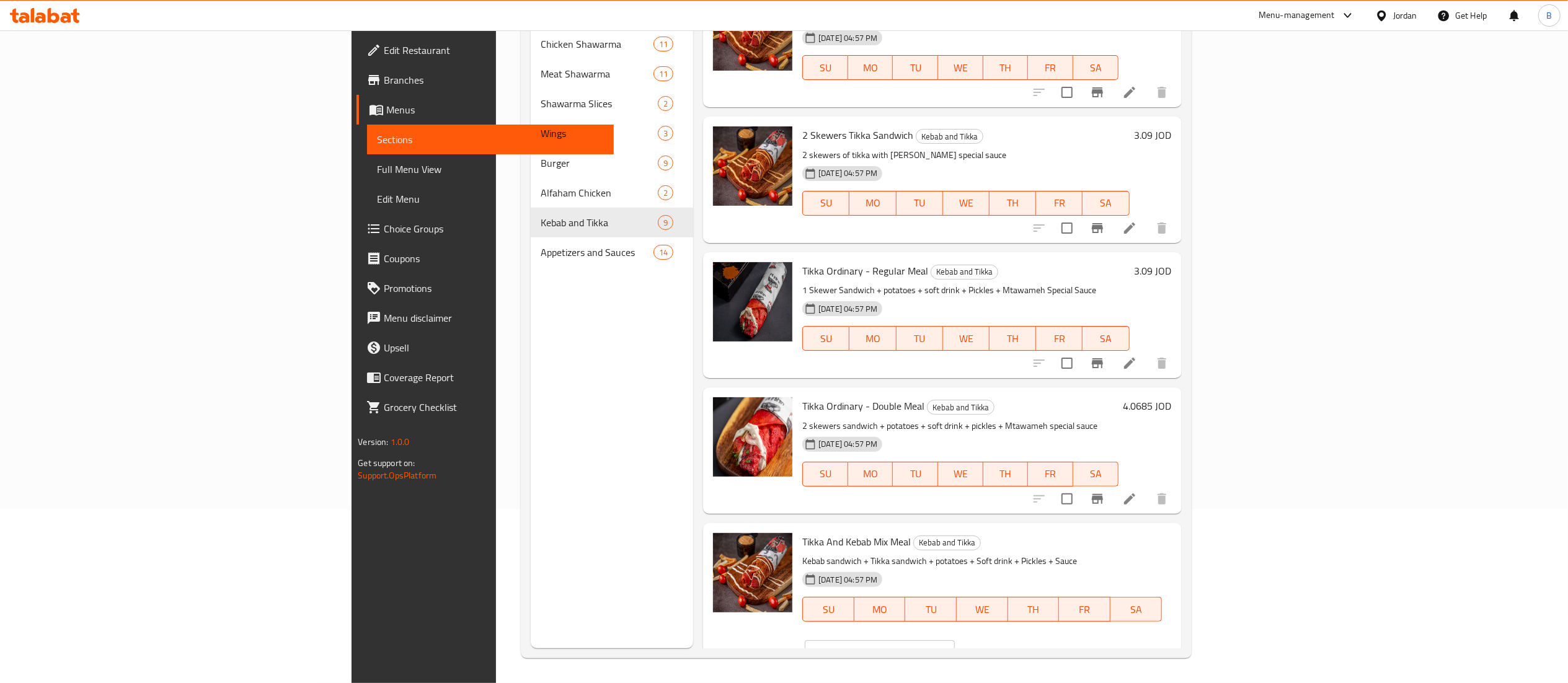
click at [955, 641] on input "4.7" at bounding box center [894, 653] width 120 height 24
type input "4.841"
click at [1004, 646] on icon "ok" at bounding box center [998, 652] width 12 height 12
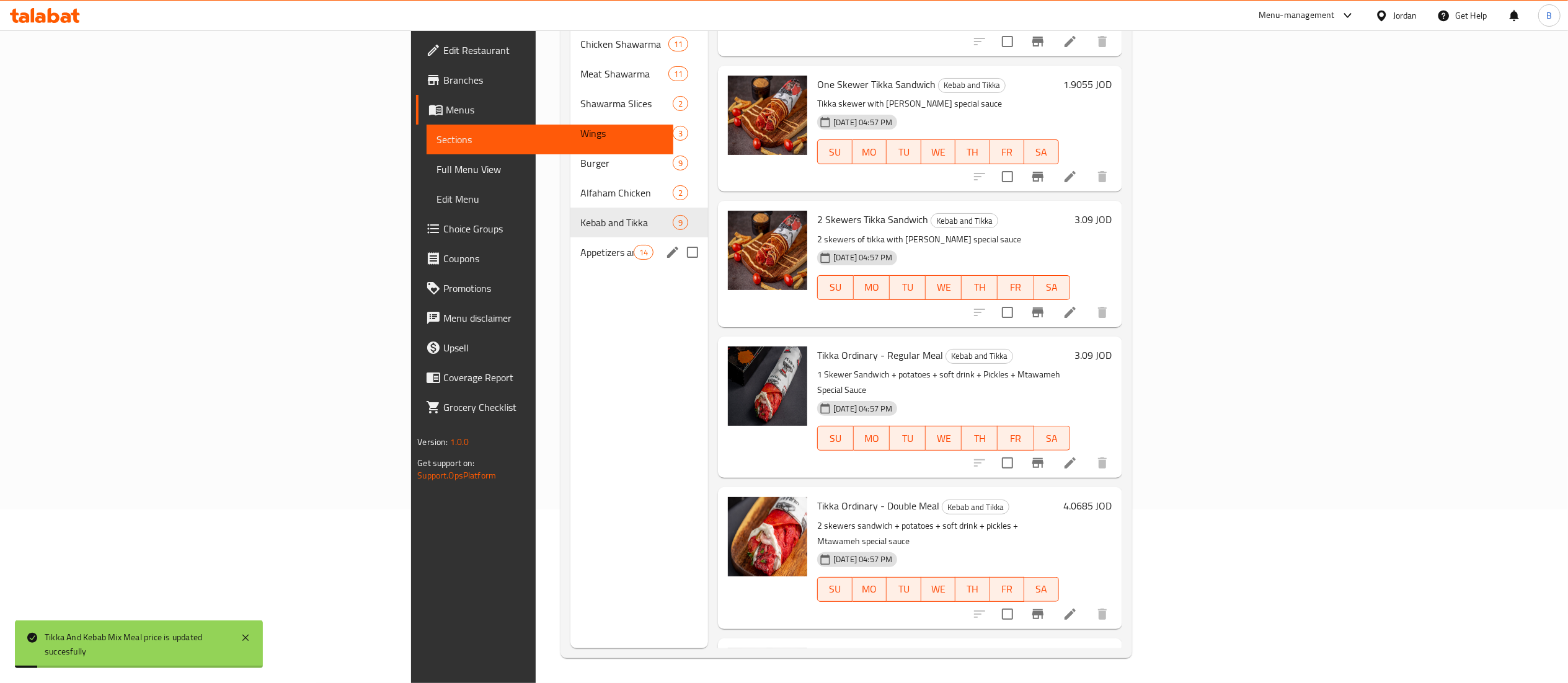
click at [570, 238] on div "Appetizers and Sauces 14" at bounding box center [639, 253] width 138 height 30
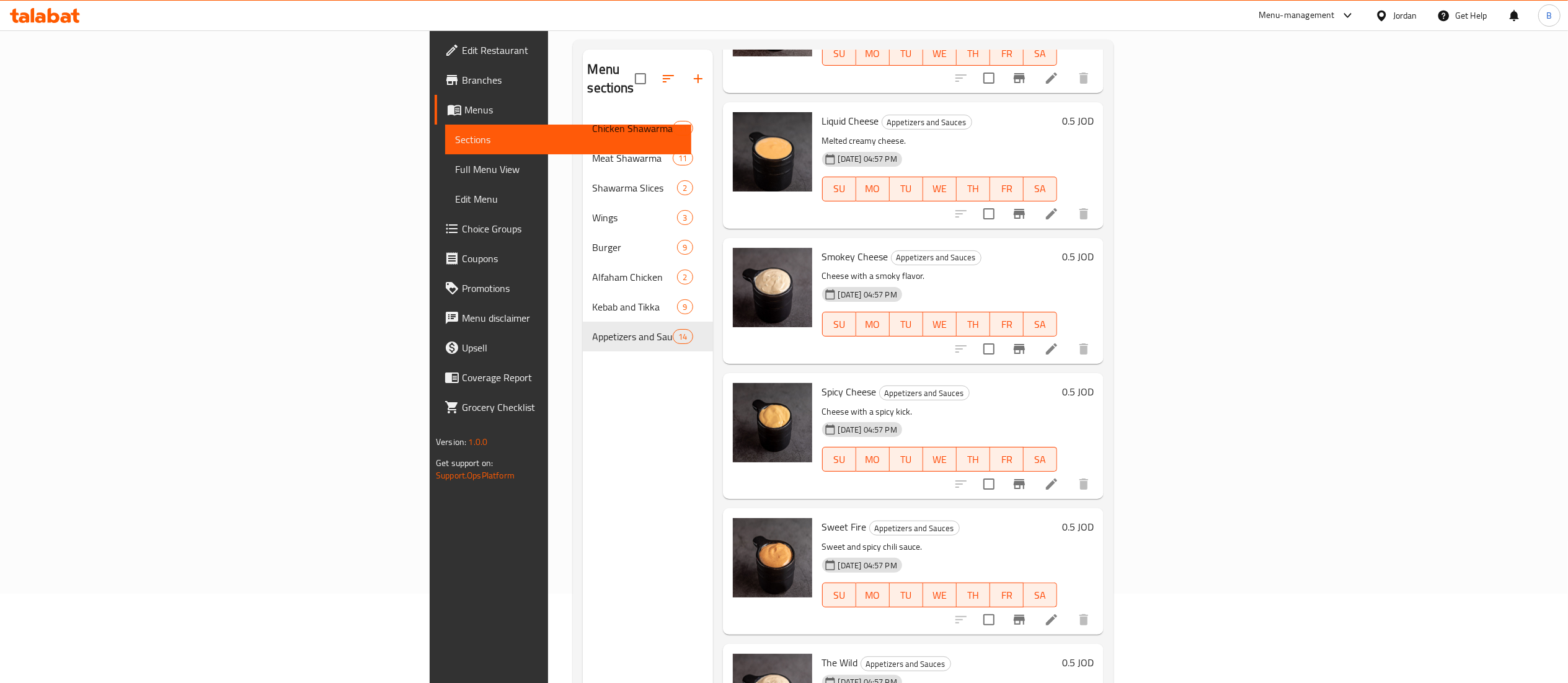
scroll to position [174, 0]
